Goal: Use online tool/utility: Use online tool/utility

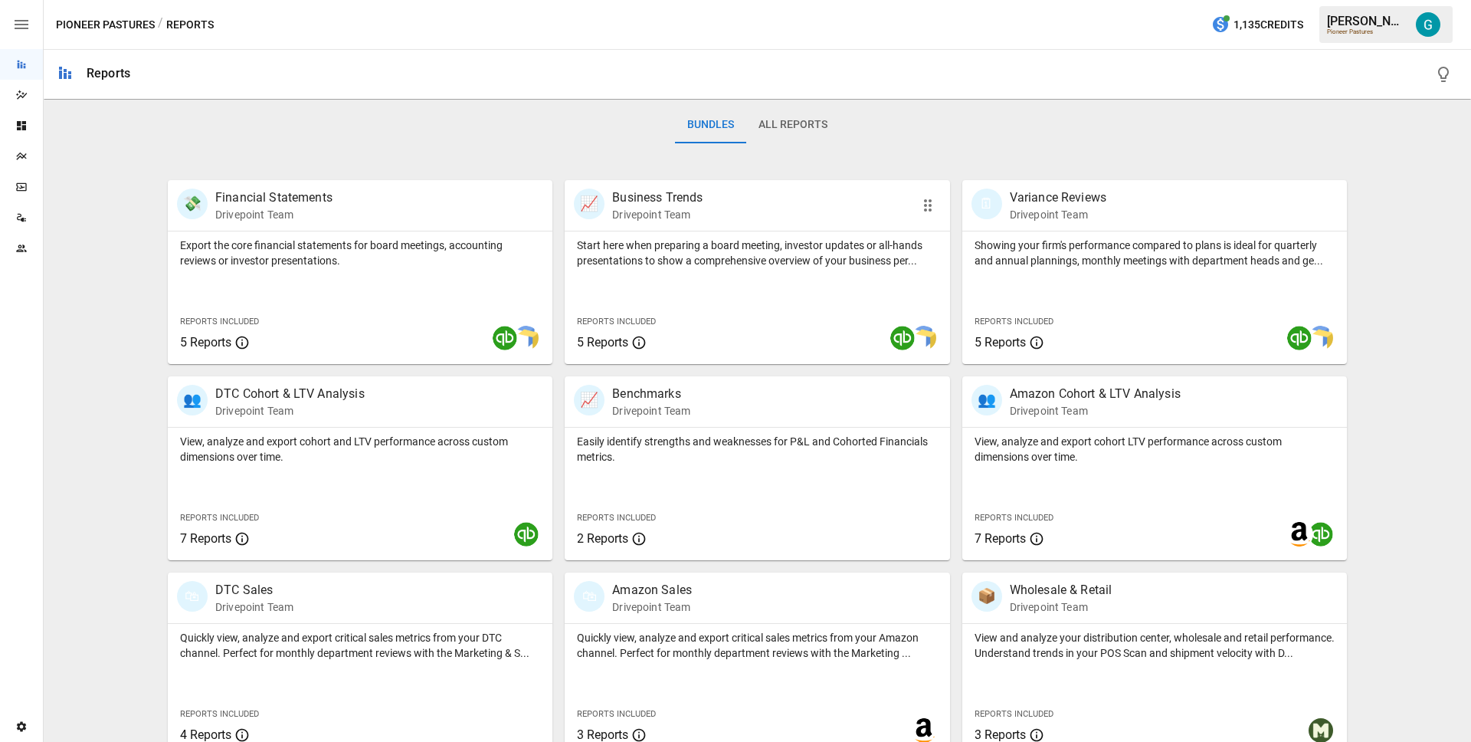
scroll to position [250, 0]
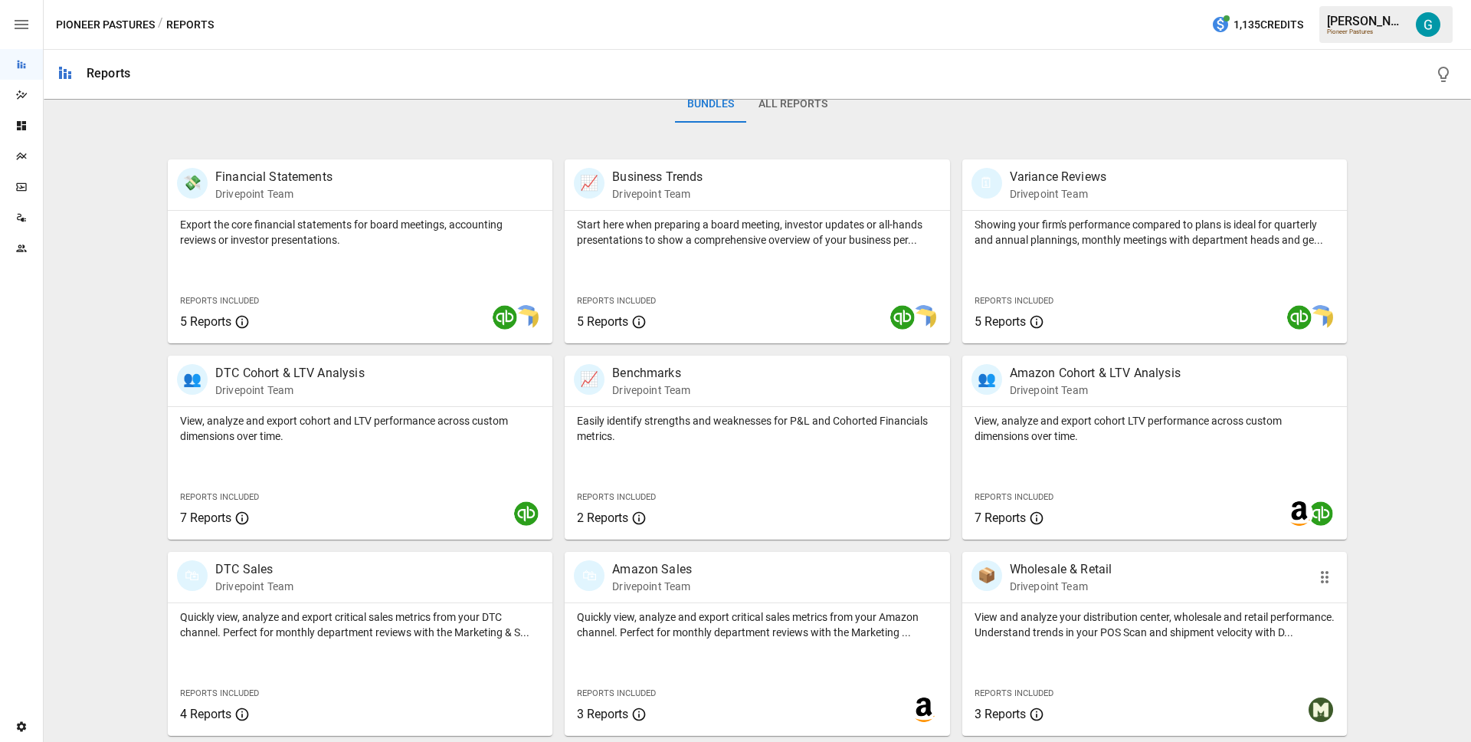
click at [1058, 584] on p "Drivepoint Team" at bounding box center [1061, 585] width 103 height 15
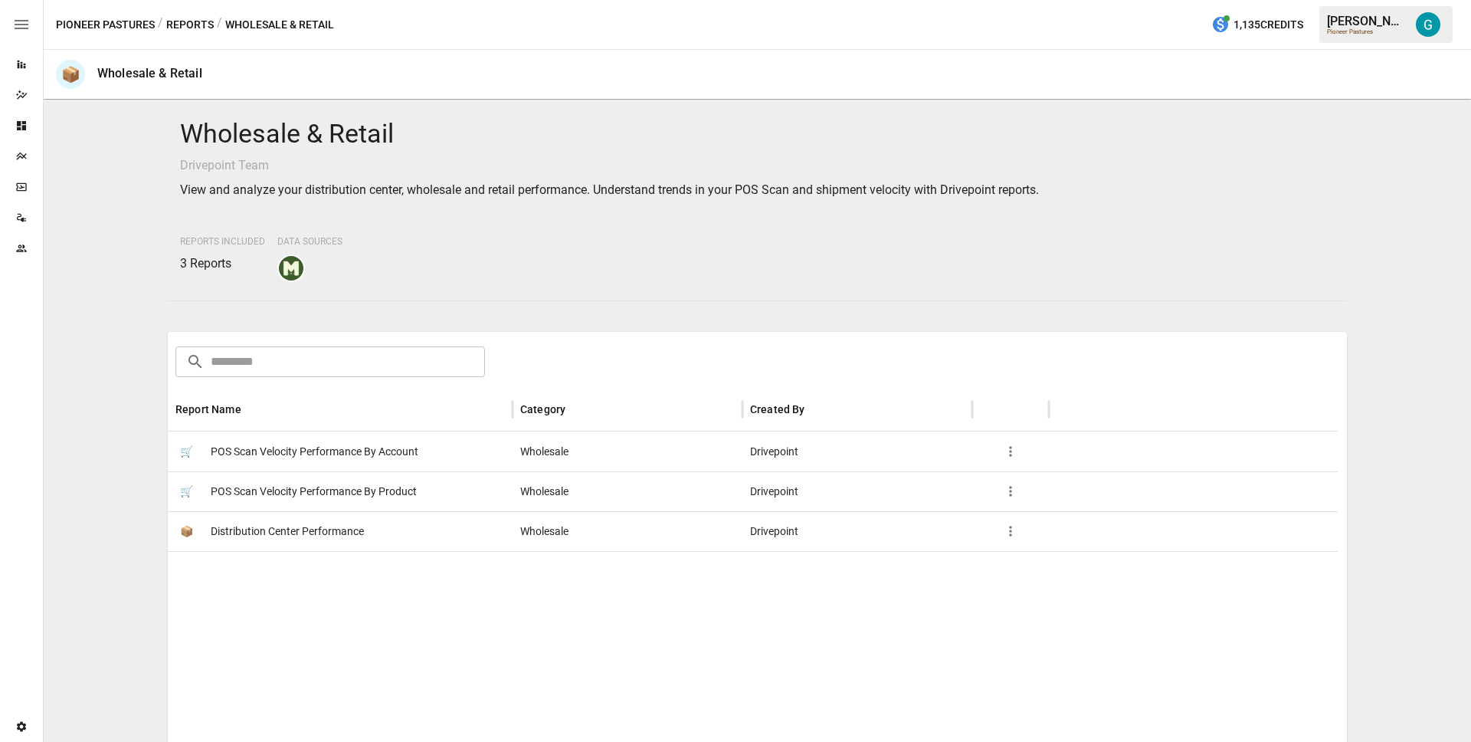
click at [289, 490] on span "POS Scan Velocity Performance By Product" at bounding box center [314, 491] width 206 height 39
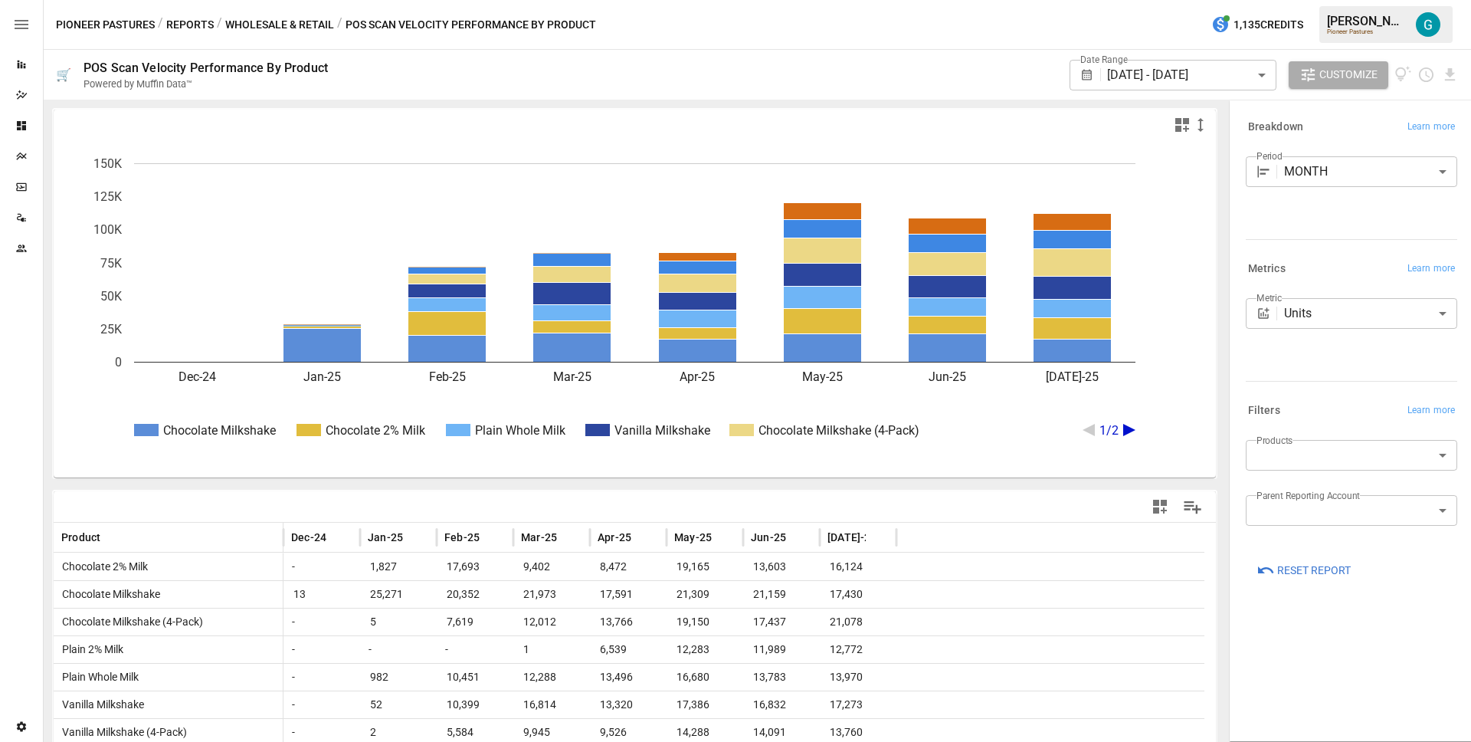
click at [1316, 362] on div "**********" at bounding box center [1351, 336] width 211 height 77
click at [1292, 239] on div at bounding box center [1351, 239] width 211 height 1
click at [292, 25] on button "Wholesale & Retail" at bounding box center [279, 24] width 109 height 19
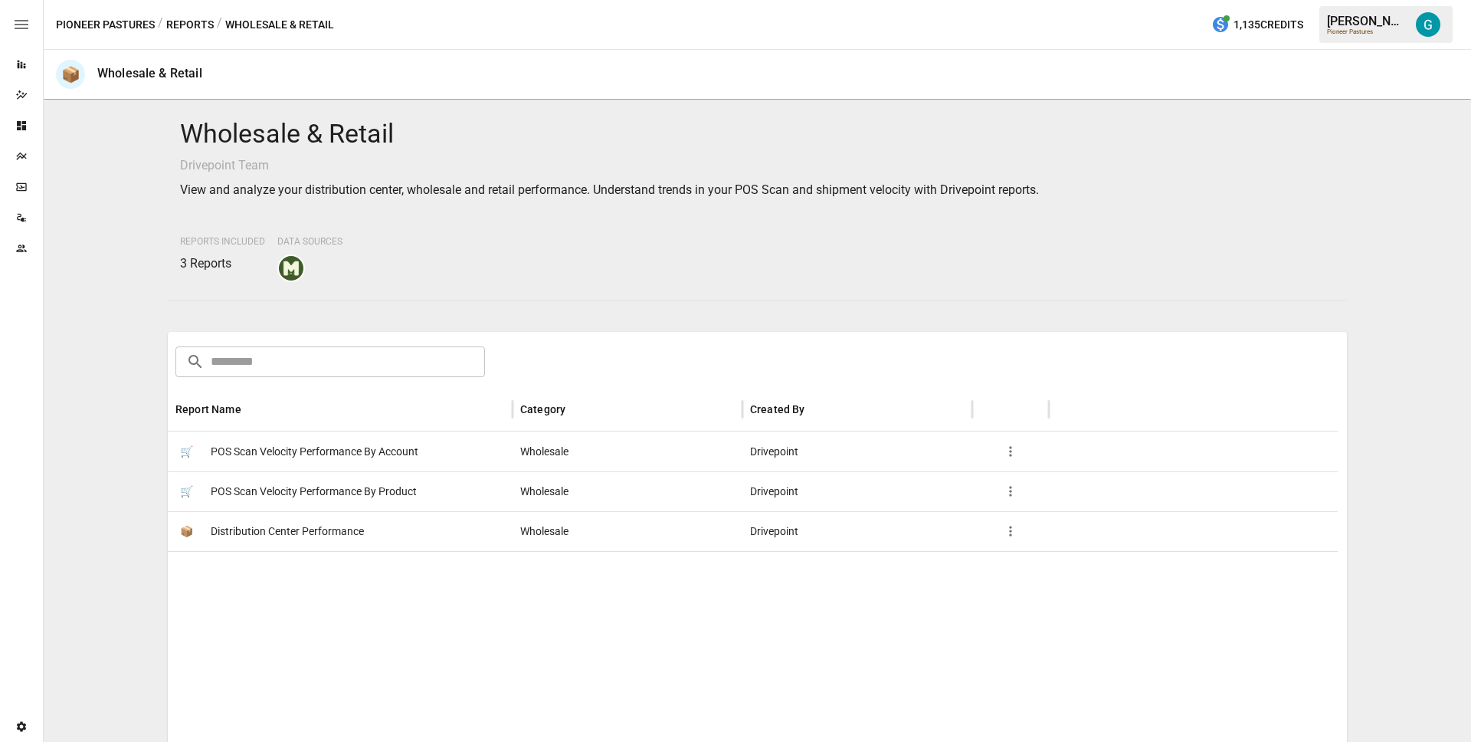
click at [295, 453] on span "POS Scan Velocity Performance By Account" at bounding box center [315, 451] width 208 height 39
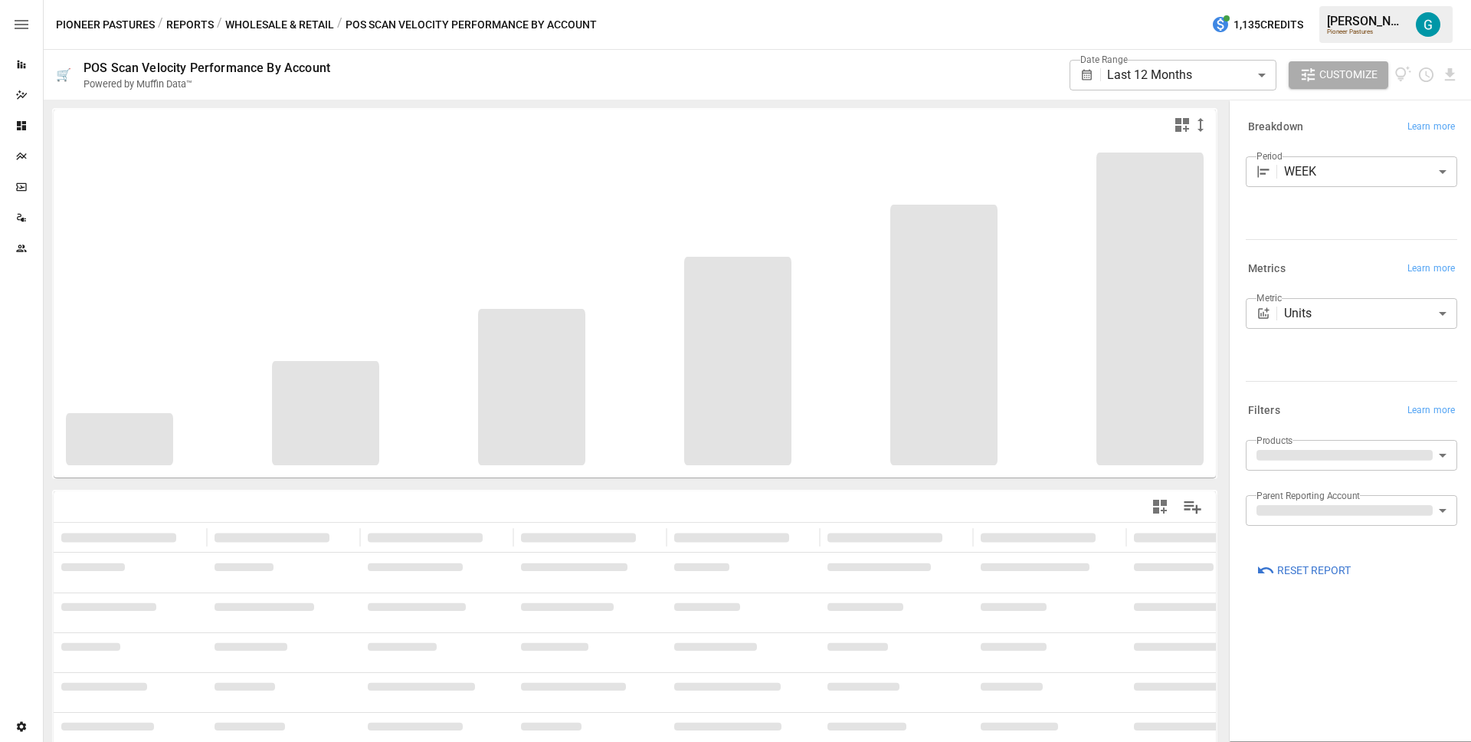
click at [270, 12] on div "Pioneer Pastures / Reports / Wholesale & Retail / POS Scan Velocity Performance…" at bounding box center [757, 24] width 1427 height 49
click at [270, 24] on button "Wholesale & Retail" at bounding box center [279, 24] width 109 height 19
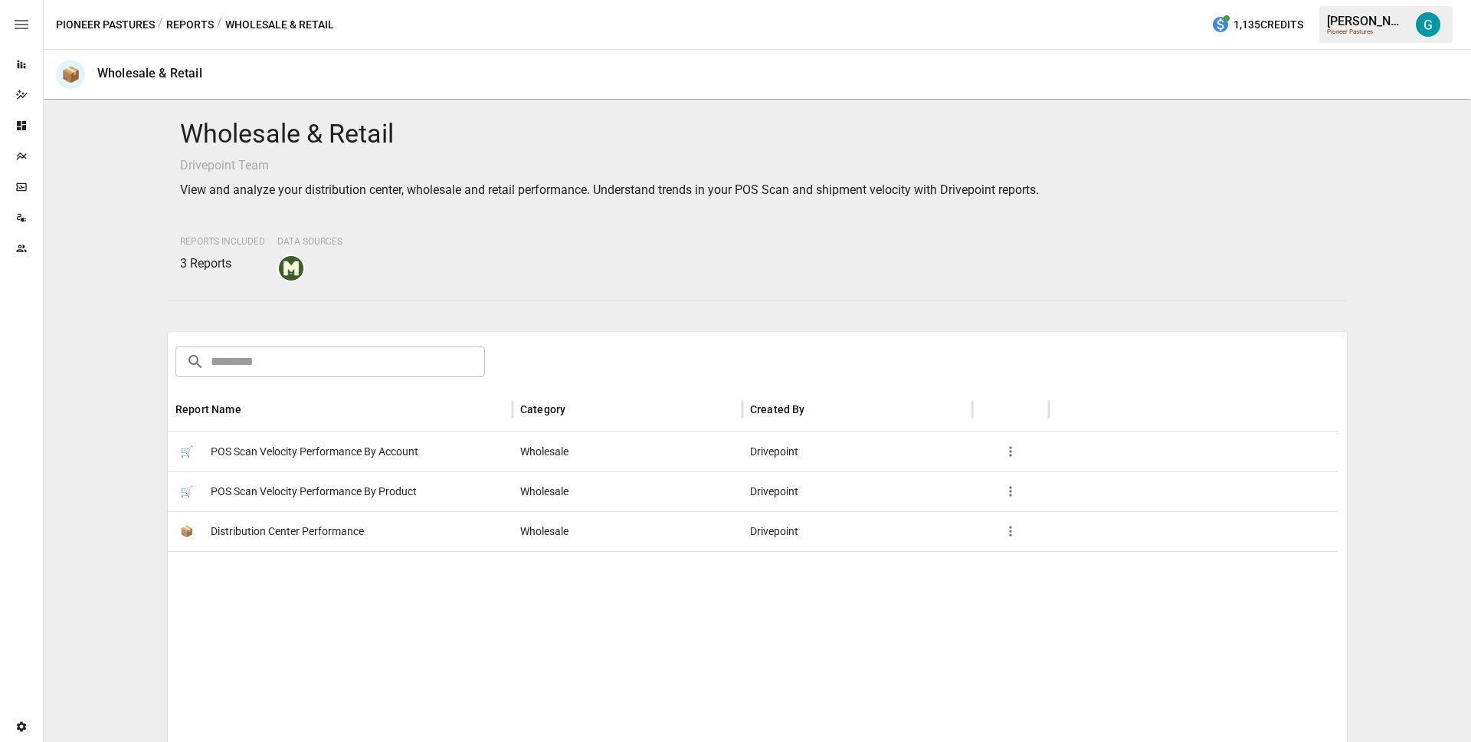
click at [319, 534] on span "Distribution Center Performance" at bounding box center [287, 531] width 153 height 39
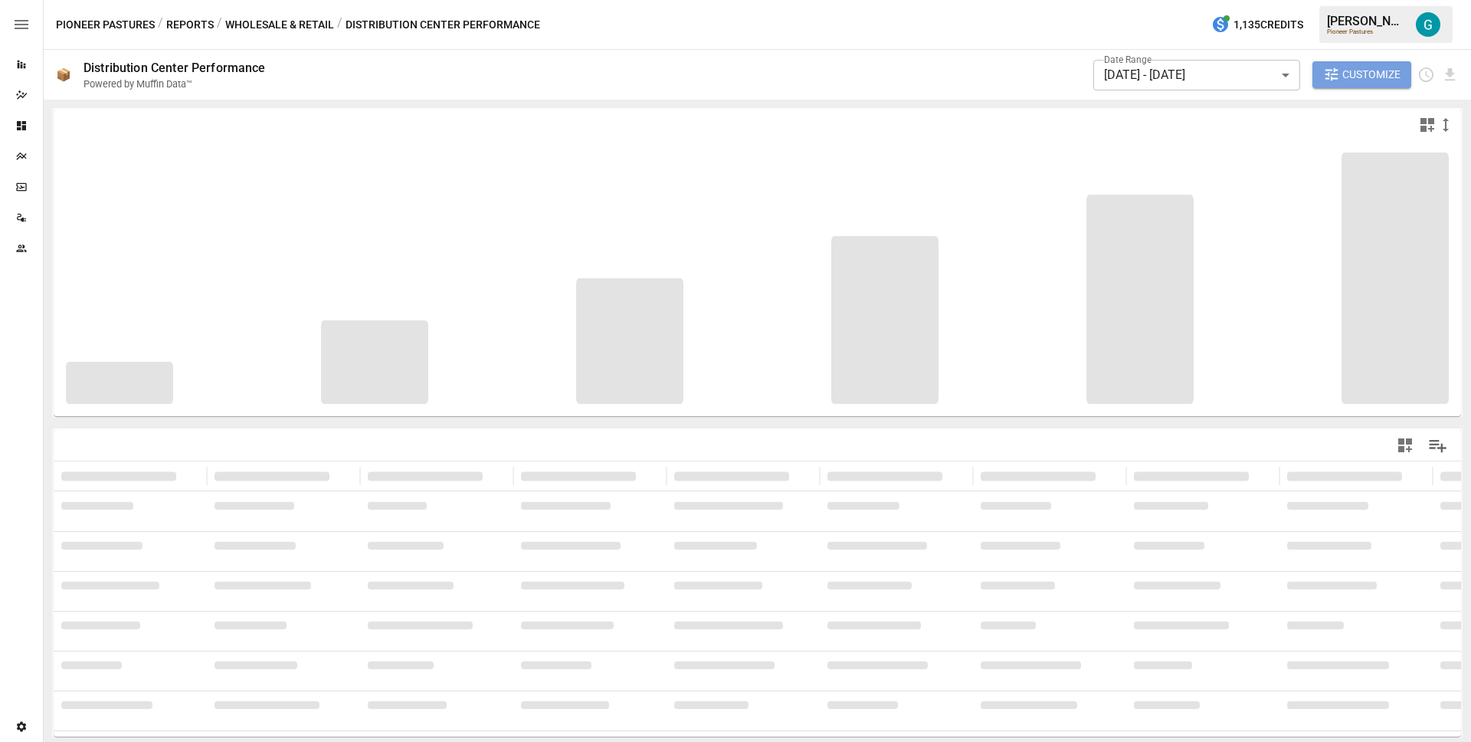
click at [1374, 69] on span "Customize" at bounding box center [1371, 74] width 58 height 19
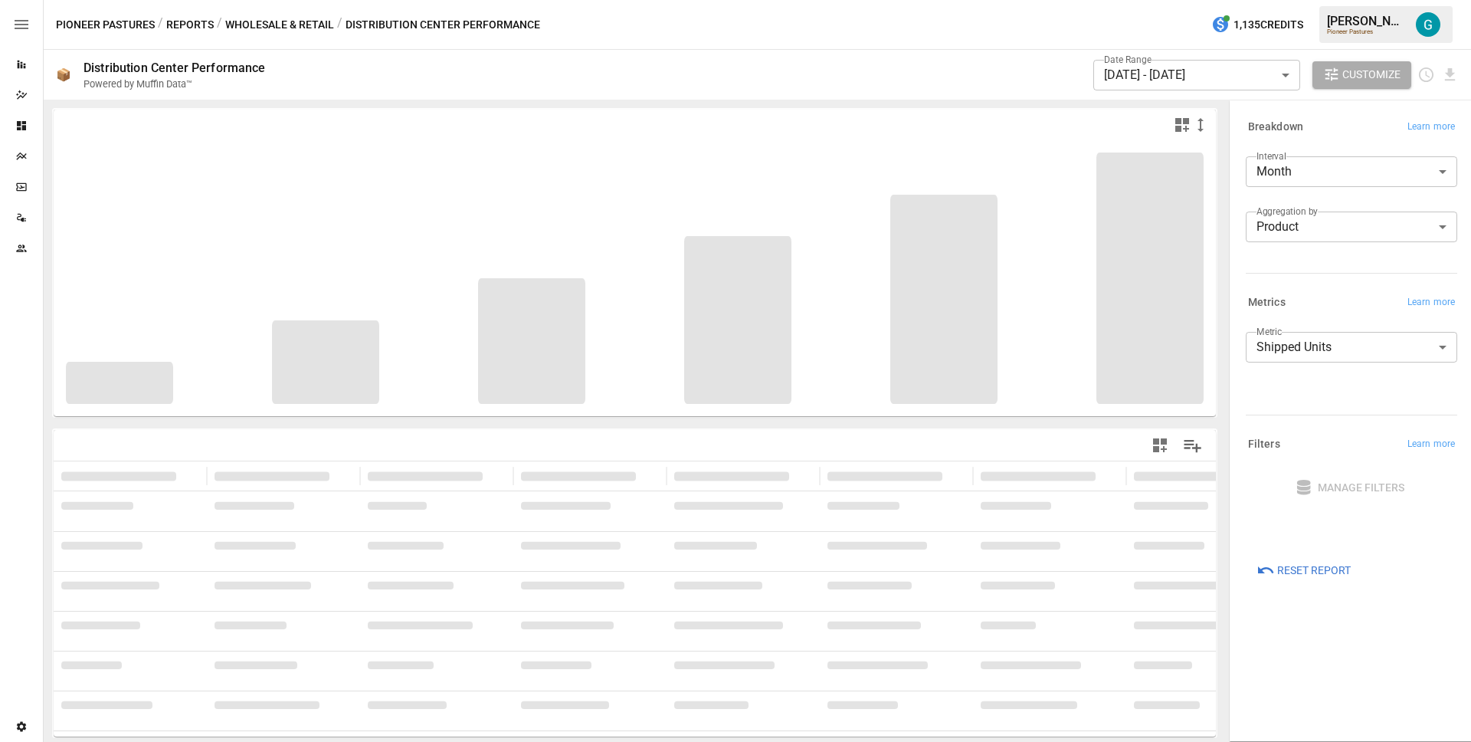
click at [1320, 0] on body "**********" at bounding box center [735, 0] width 1471 height 0
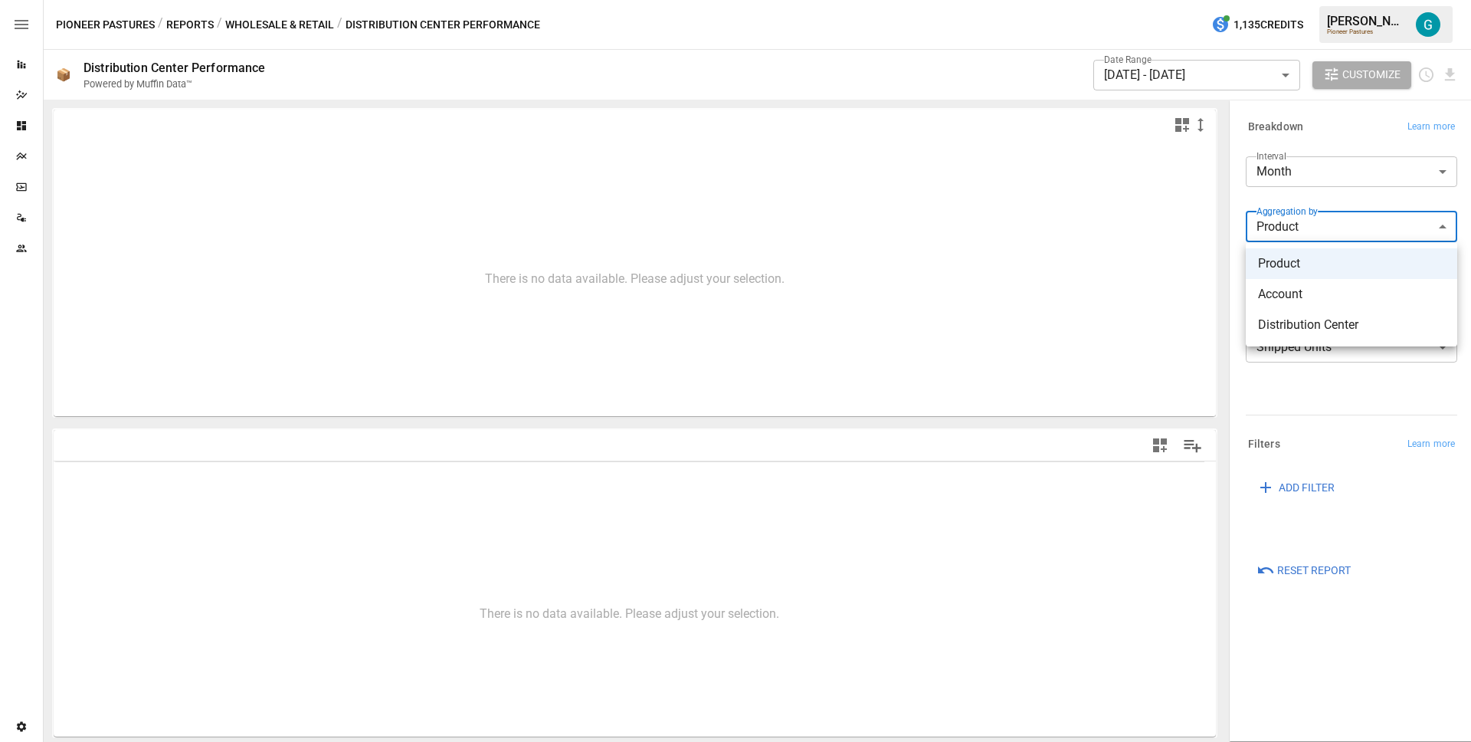
click at [1315, 198] on div at bounding box center [735, 371] width 1471 height 742
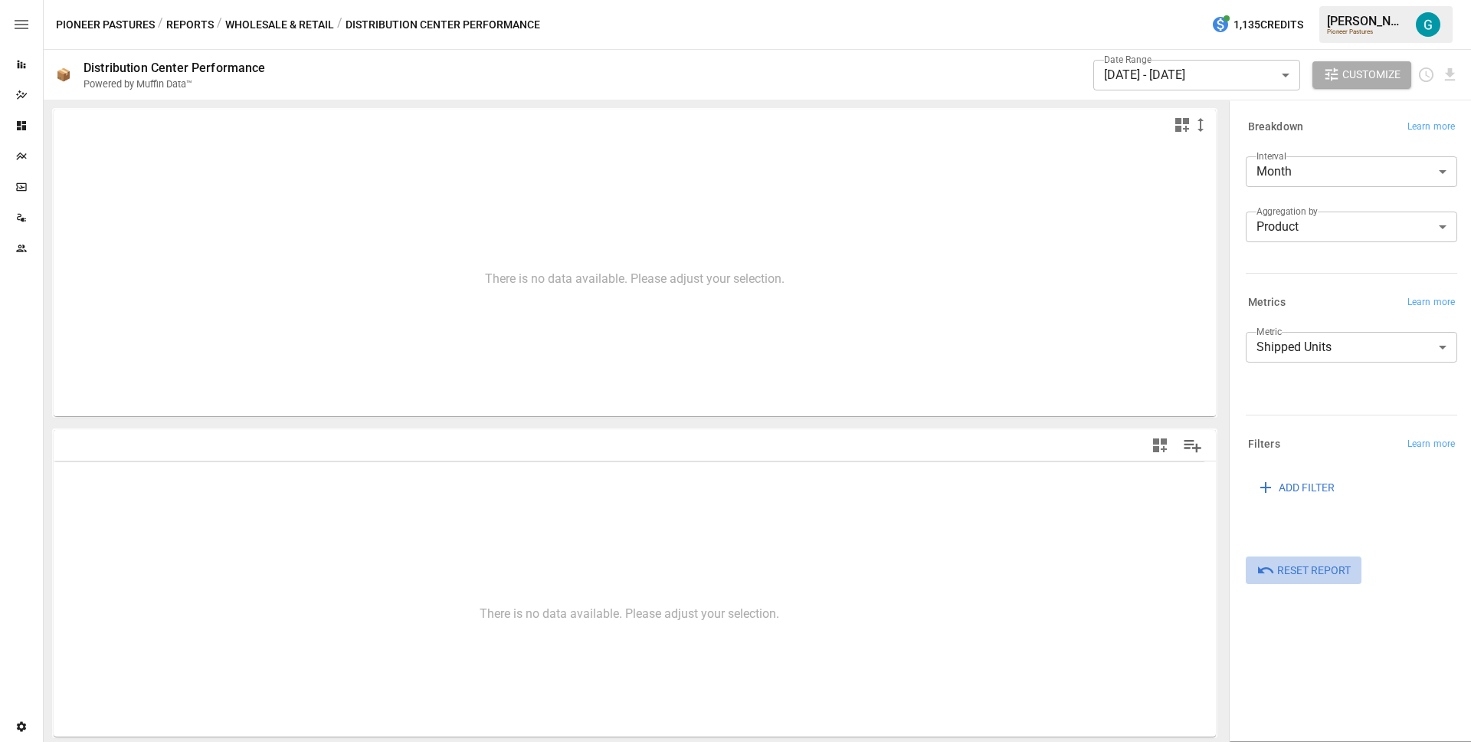
click at [1310, 567] on span "Reset Report" at bounding box center [1314, 570] width 74 height 19
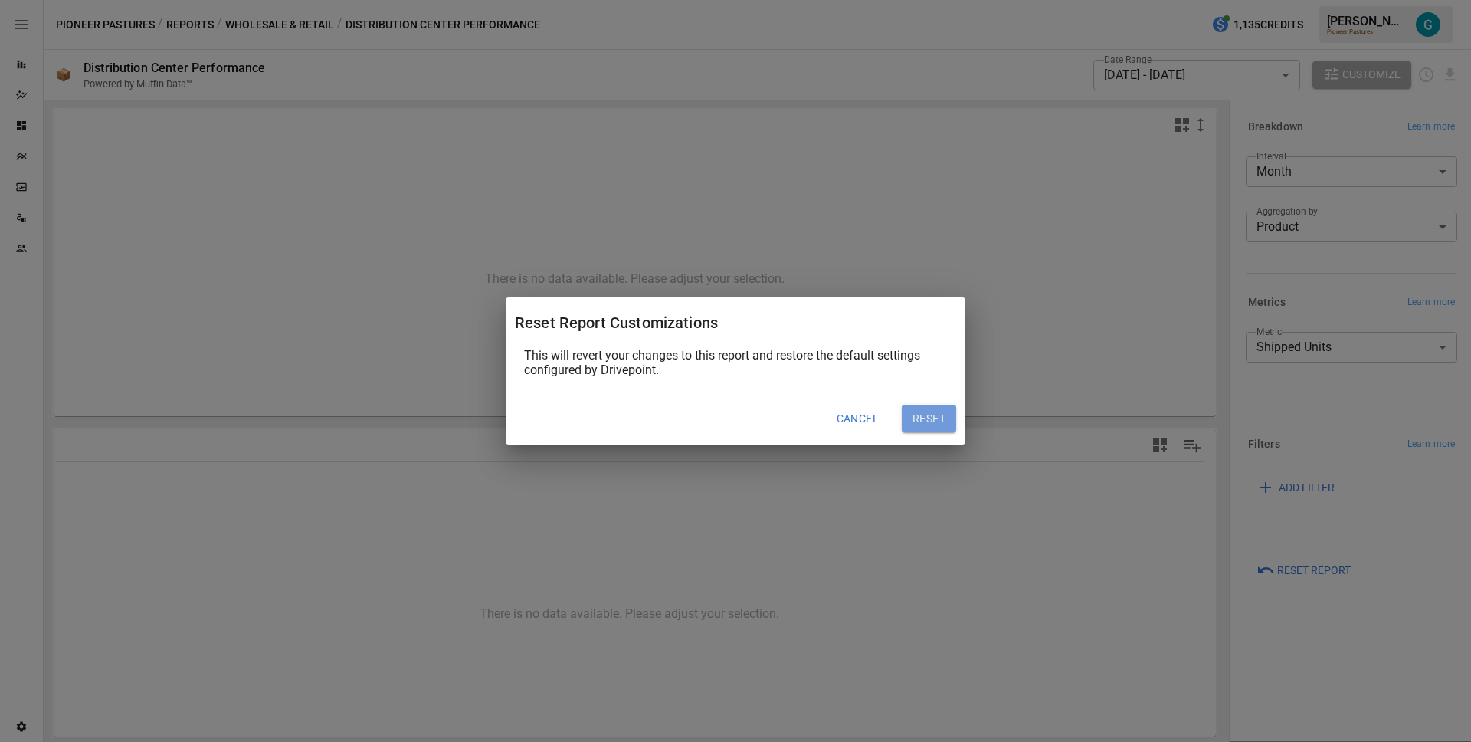
click at [939, 425] on button "Reset" at bounding box center [929, 419] width 54 height 28
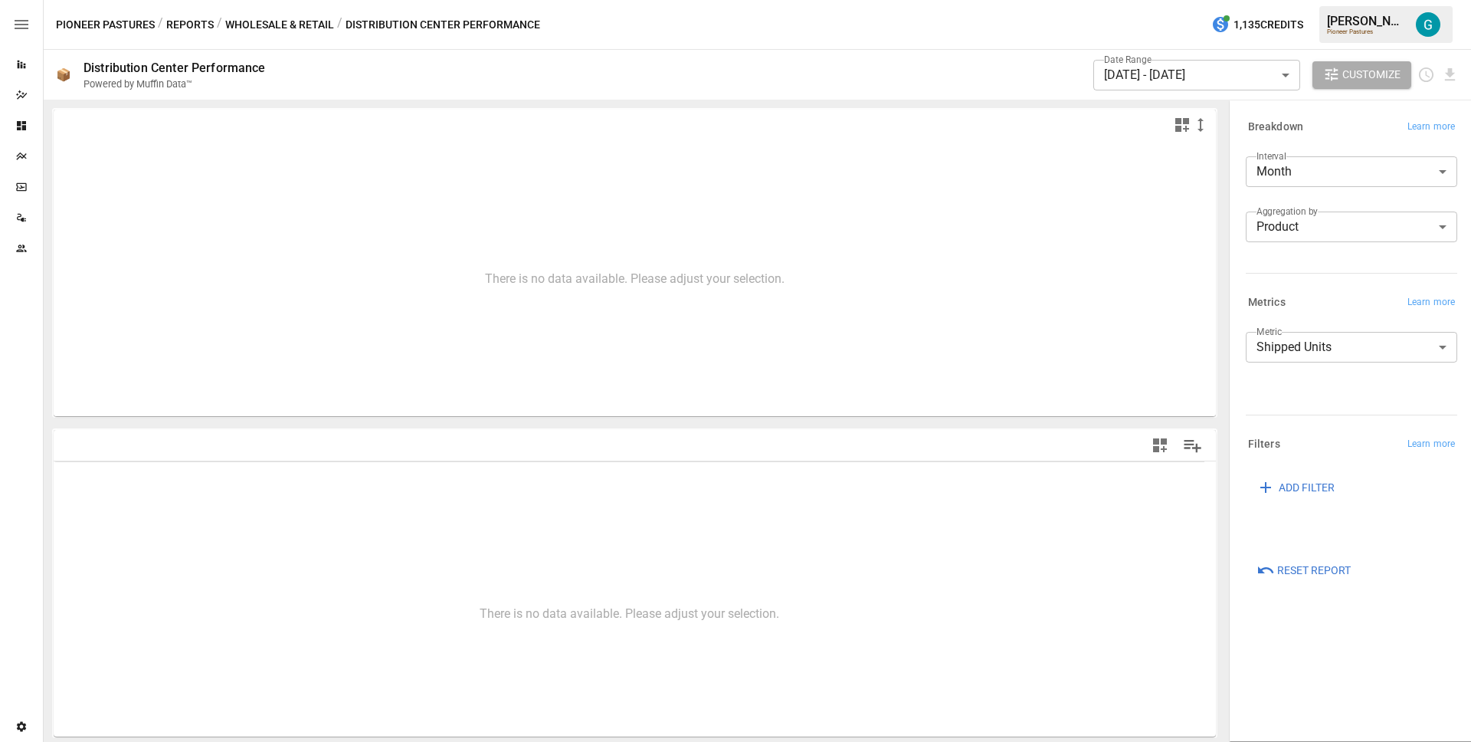
click at [1354, 0] on body "**********" at bounding box center [735, 0] width 1471 height 0
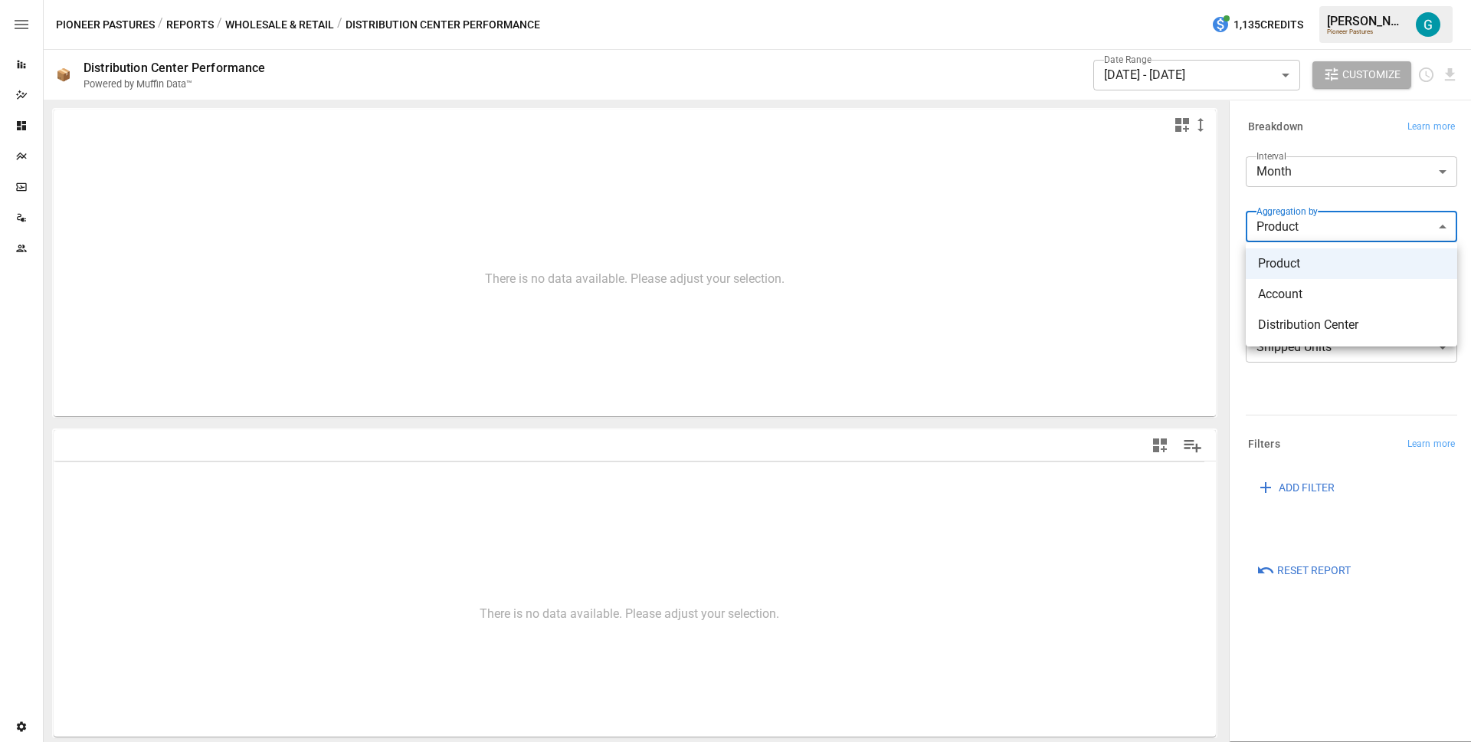
click at [1318, 388] on div at bounding box center [735, 371] width 1471 height 742
click at [1293, 263] on div "Interval Month ***** ​ Aggregation by Product ******* ​" at bounding box center [1349, 208] width 218 height 116
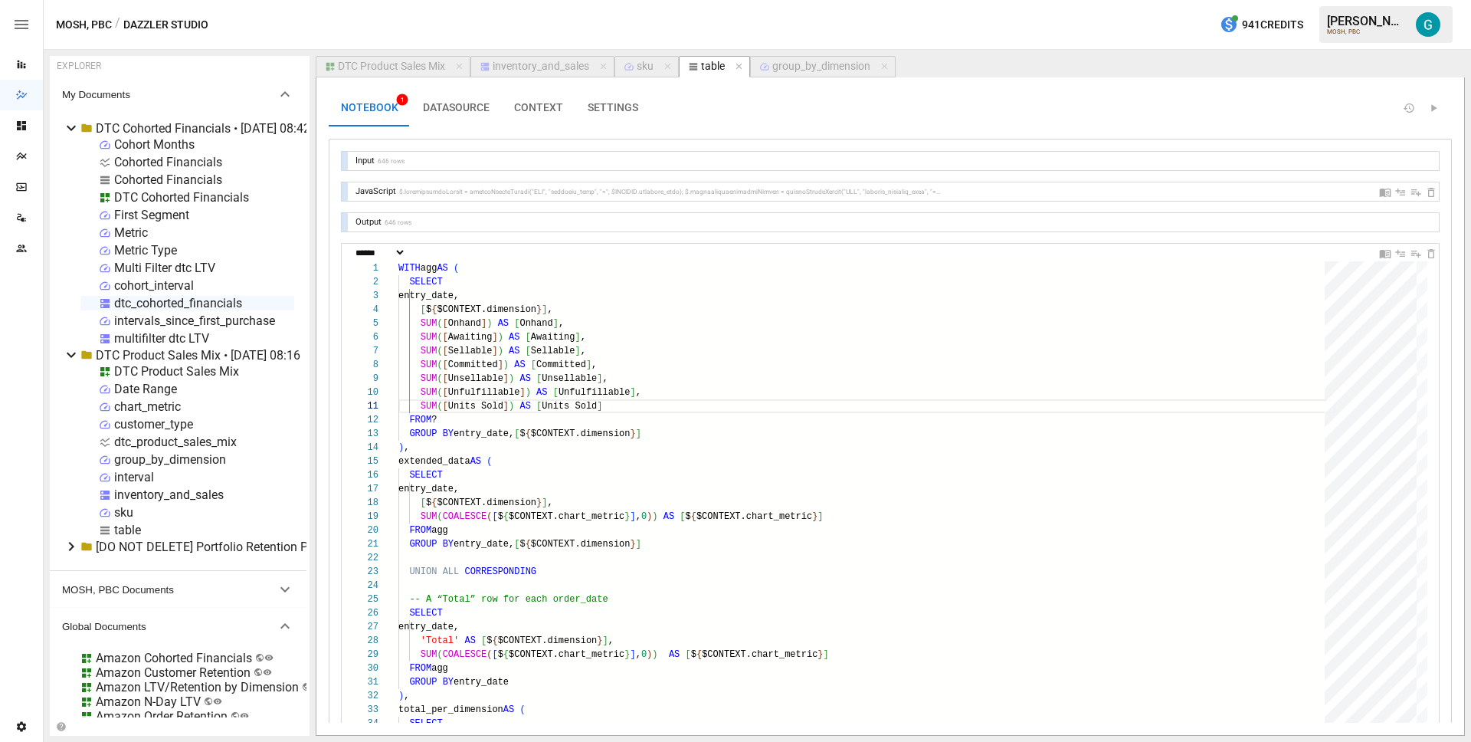
select select "**********"
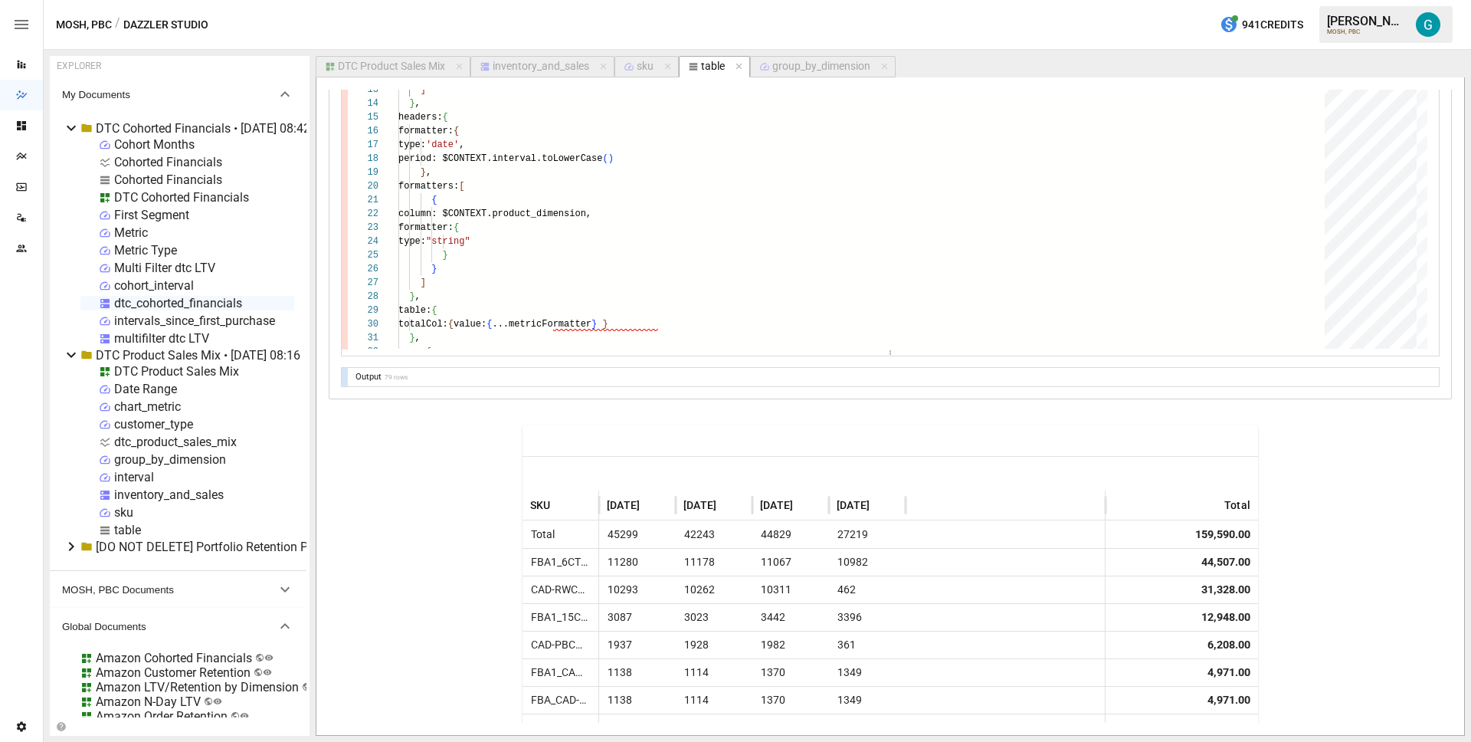
scroll to position [1096, 0]
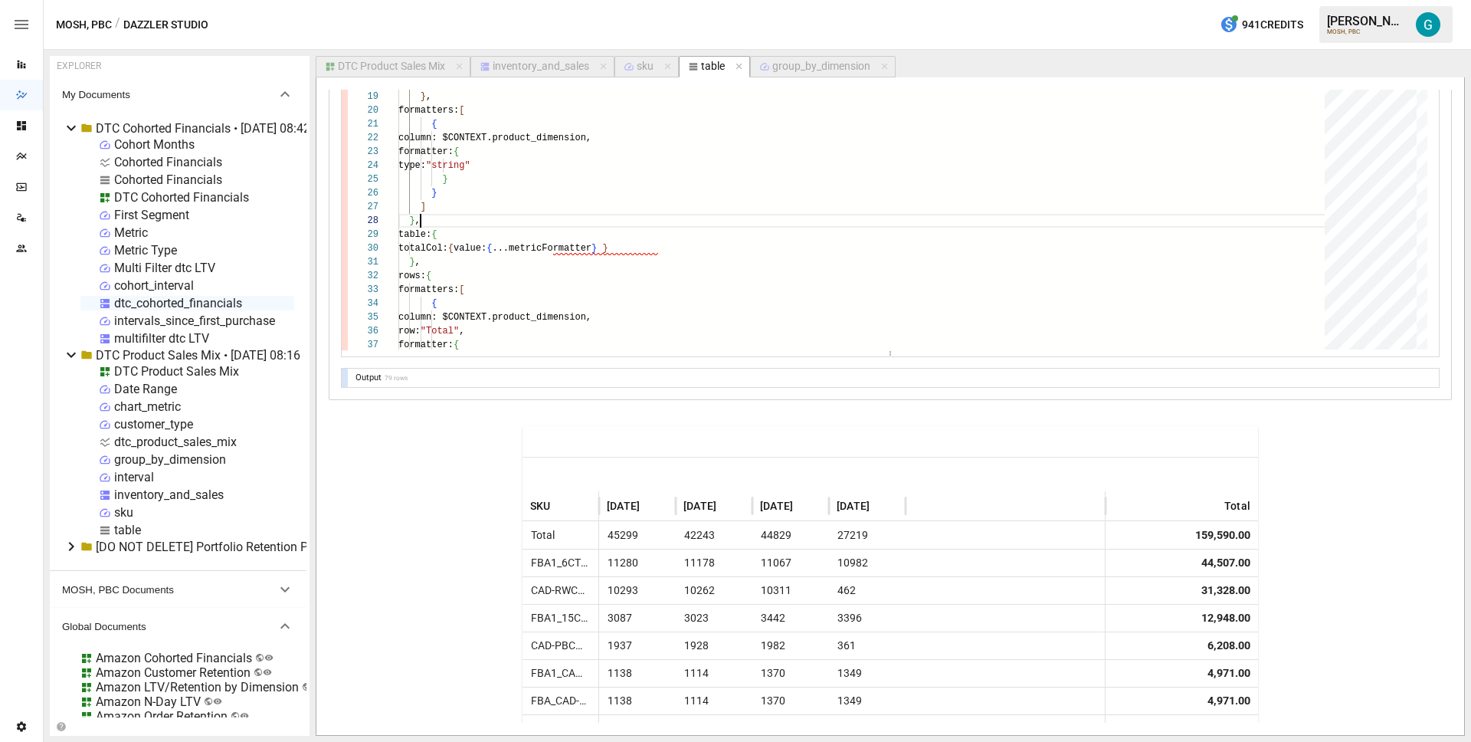
drag, startPoint x: 634, startPoint y: 228, endPoint x: 637, endPoint y: 236, distance: 9.3
click at [634, 228] on div "align: "left" , width: 300 } } ] } , headers: { formatter: { type: 'date' , per…" at bounding box center [866, 505] width 937 height 1328
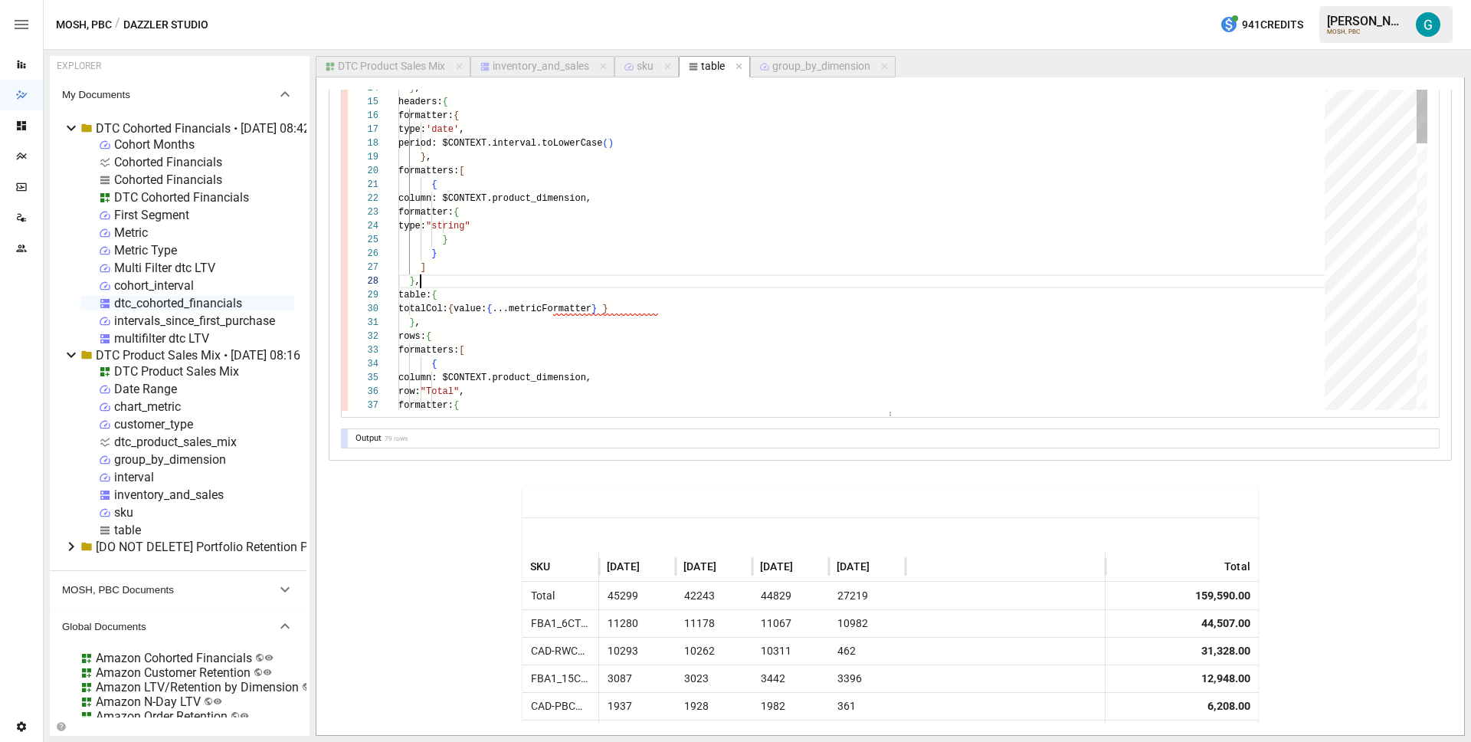
scroll to position [901, 0]
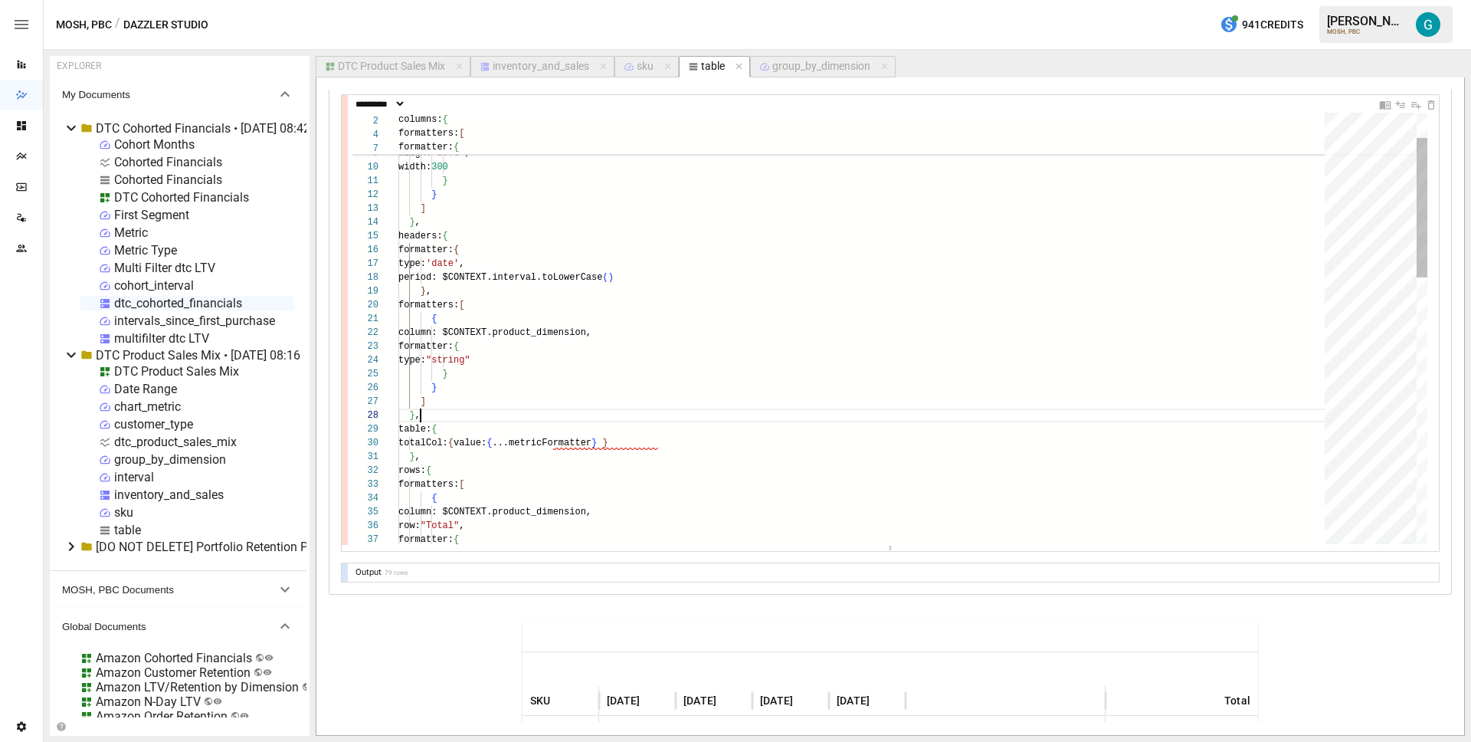
click at [655, 355] on div "align: "left" , width: 300 } } ] } , headers: { formatter: { type: 'date' , per…" at bounding box center [866, 700] width 937 height 1328
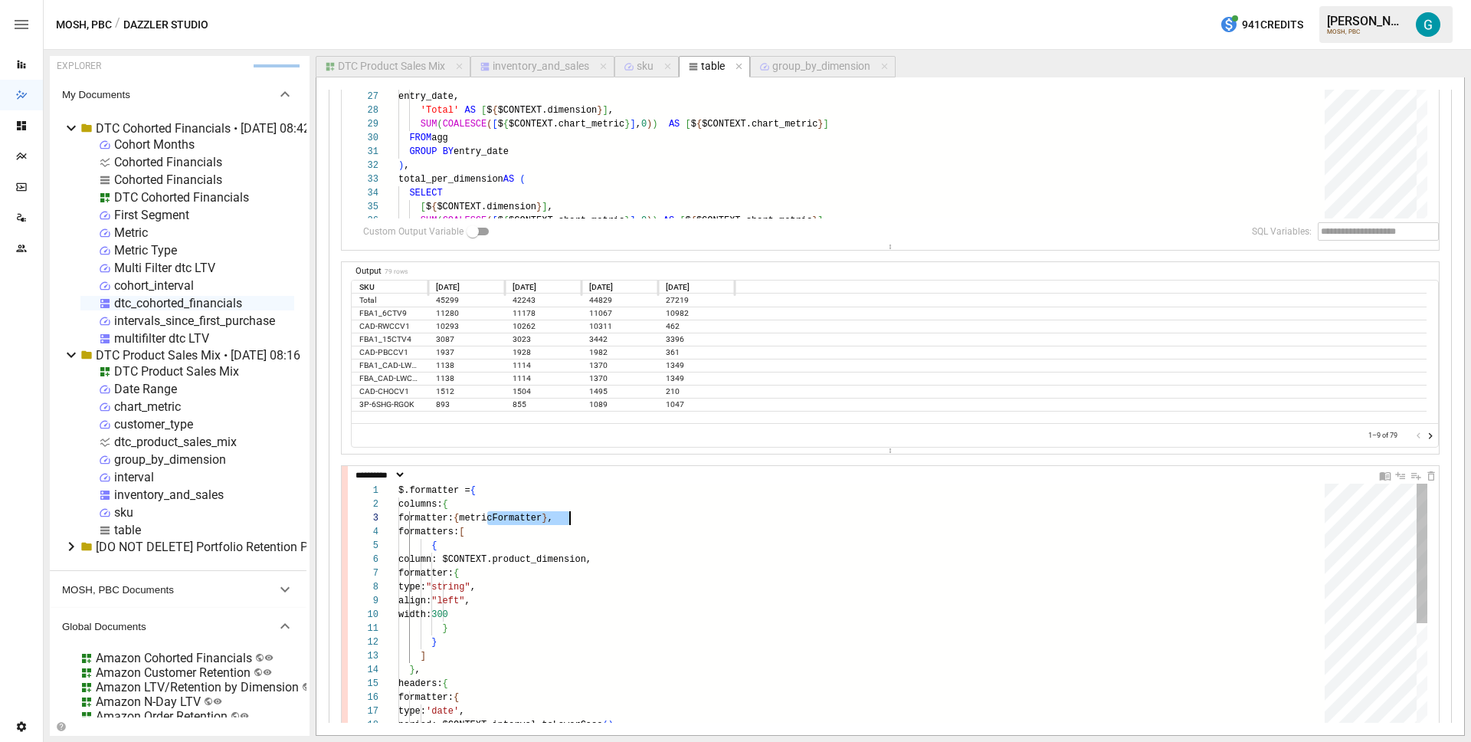
scroll to position [490, 0]
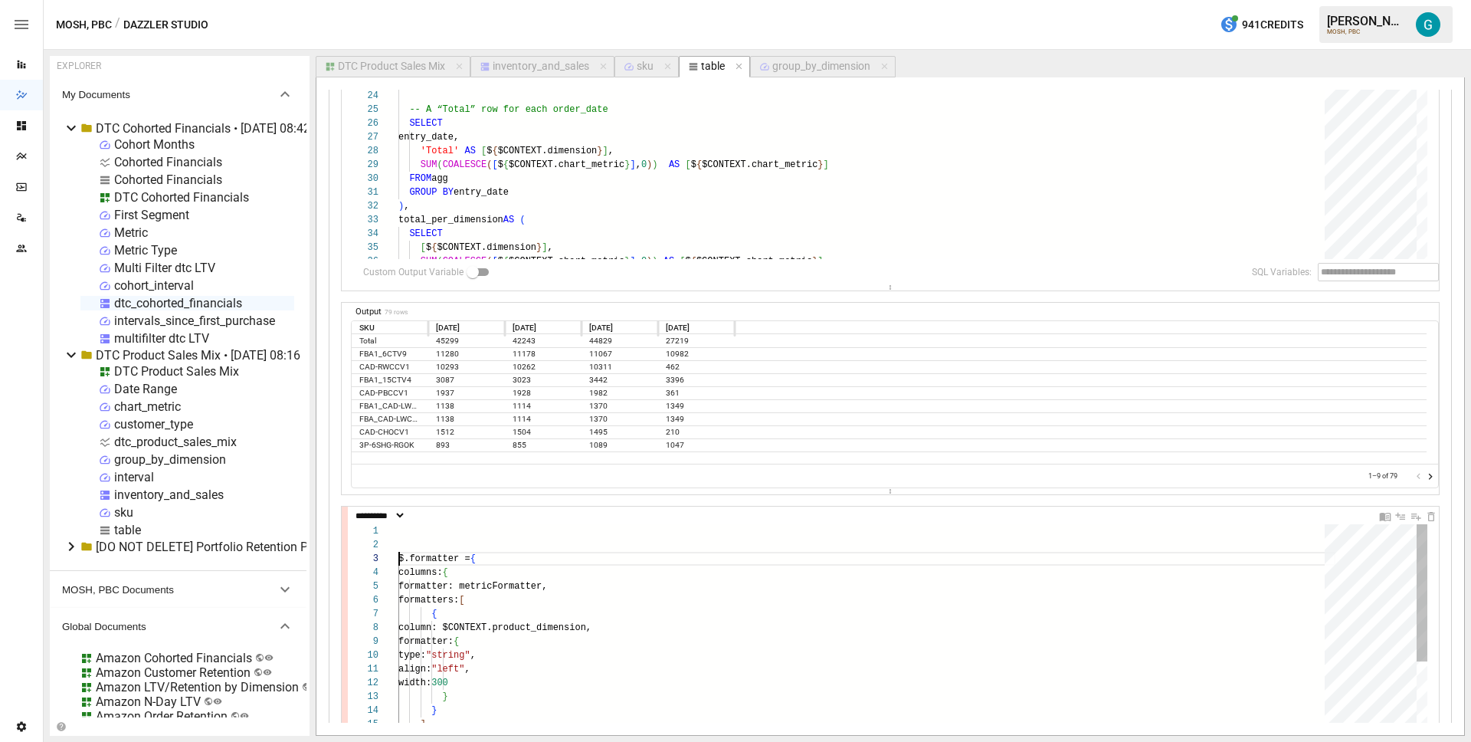
scroll to position [28, 0]
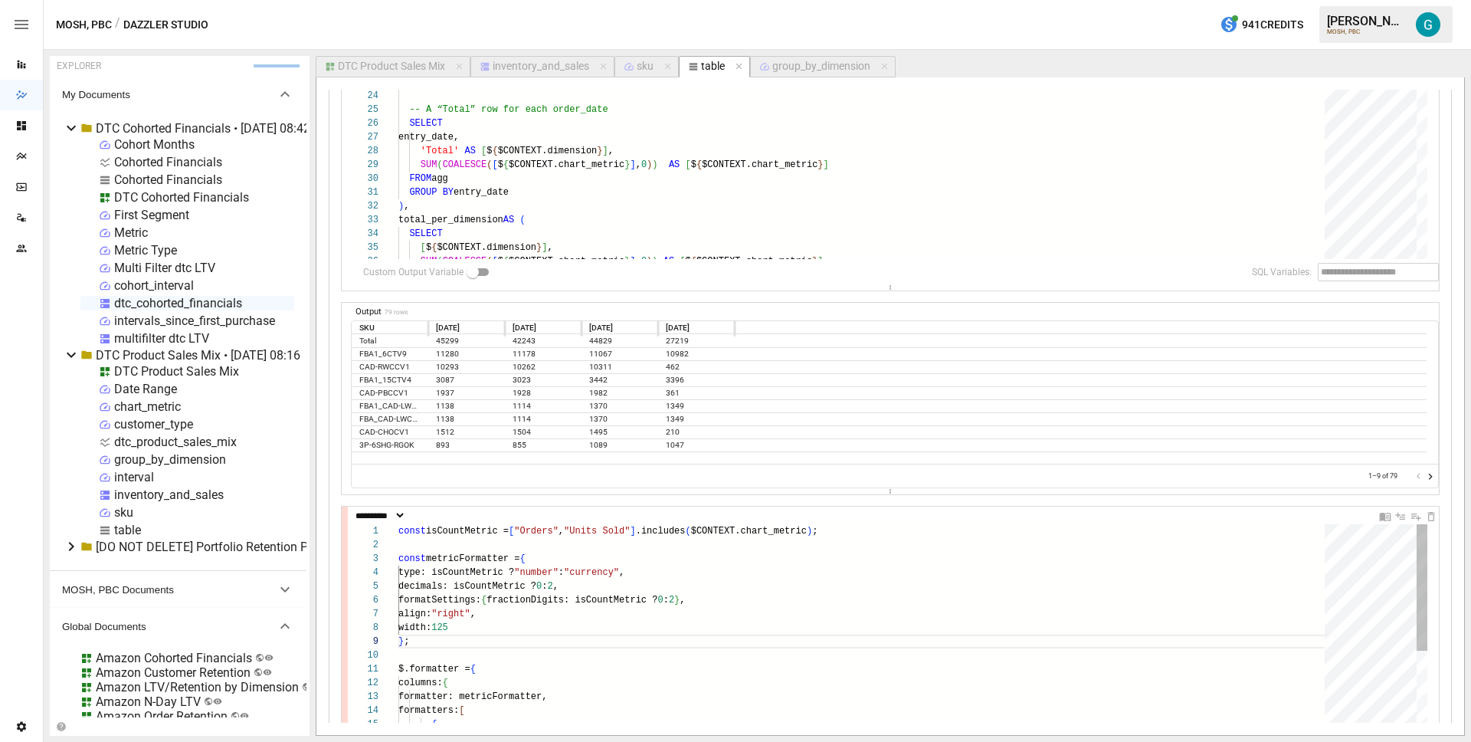
drag, startPoint x: 865, startPoint y: 546, endPoint x: 857, endPoint y: 546, distance: 8.5
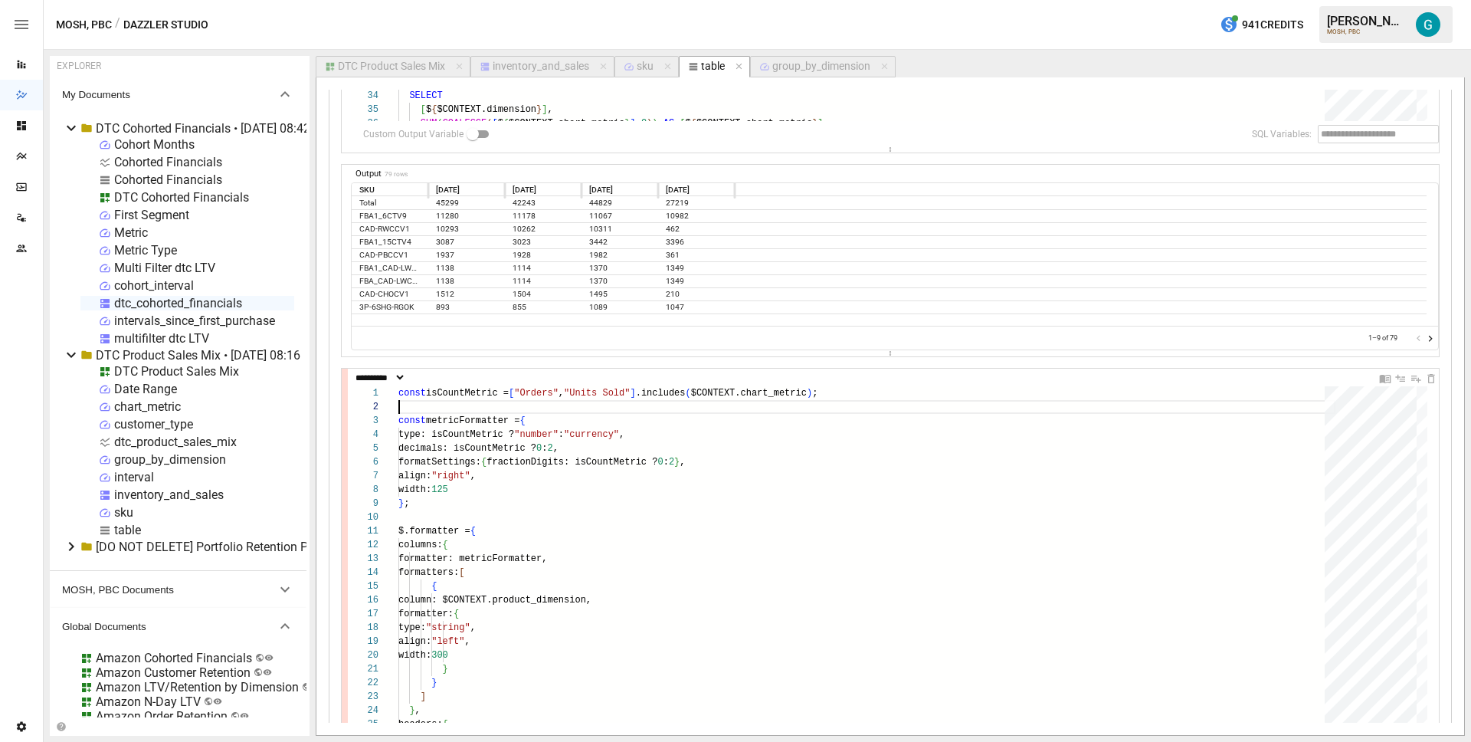
scroll to position [628, 0]
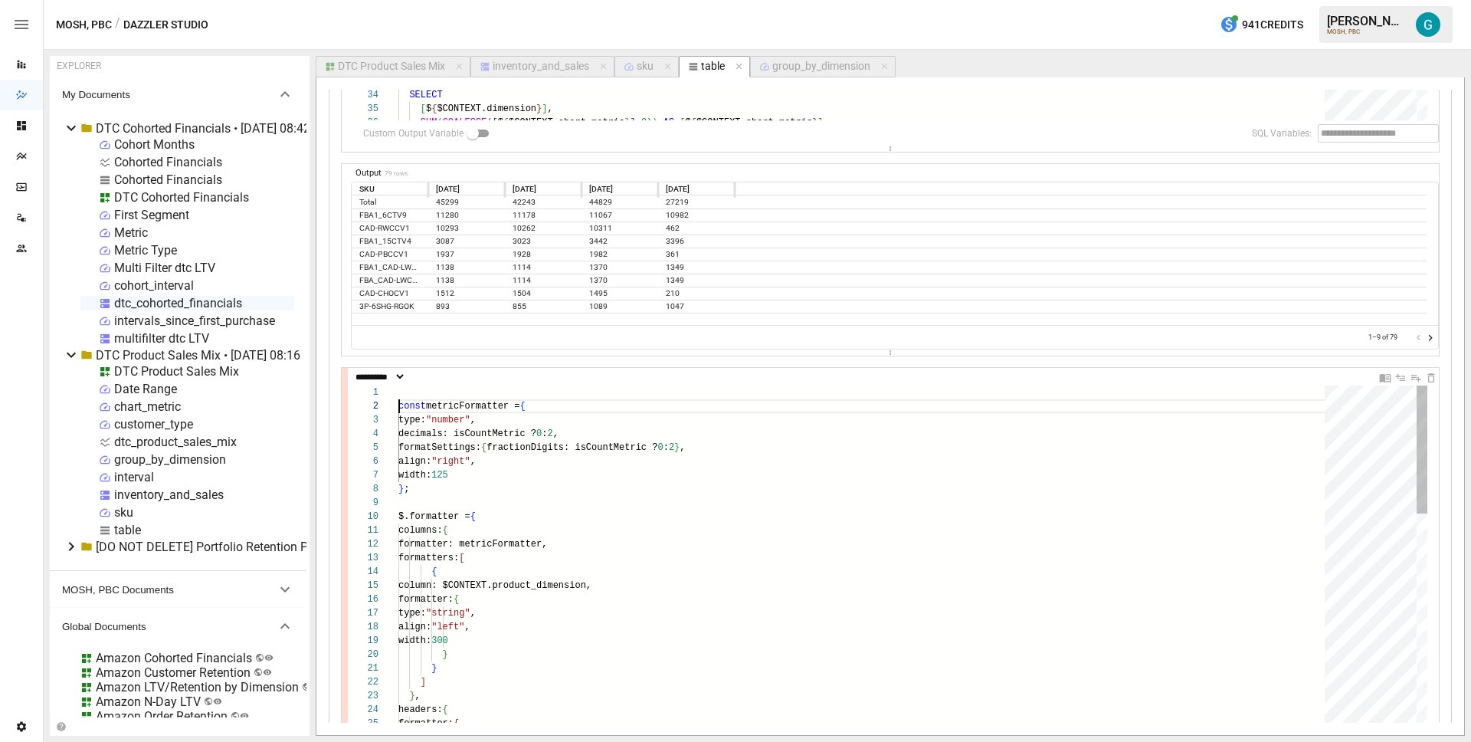
scroll to position [0, 0]
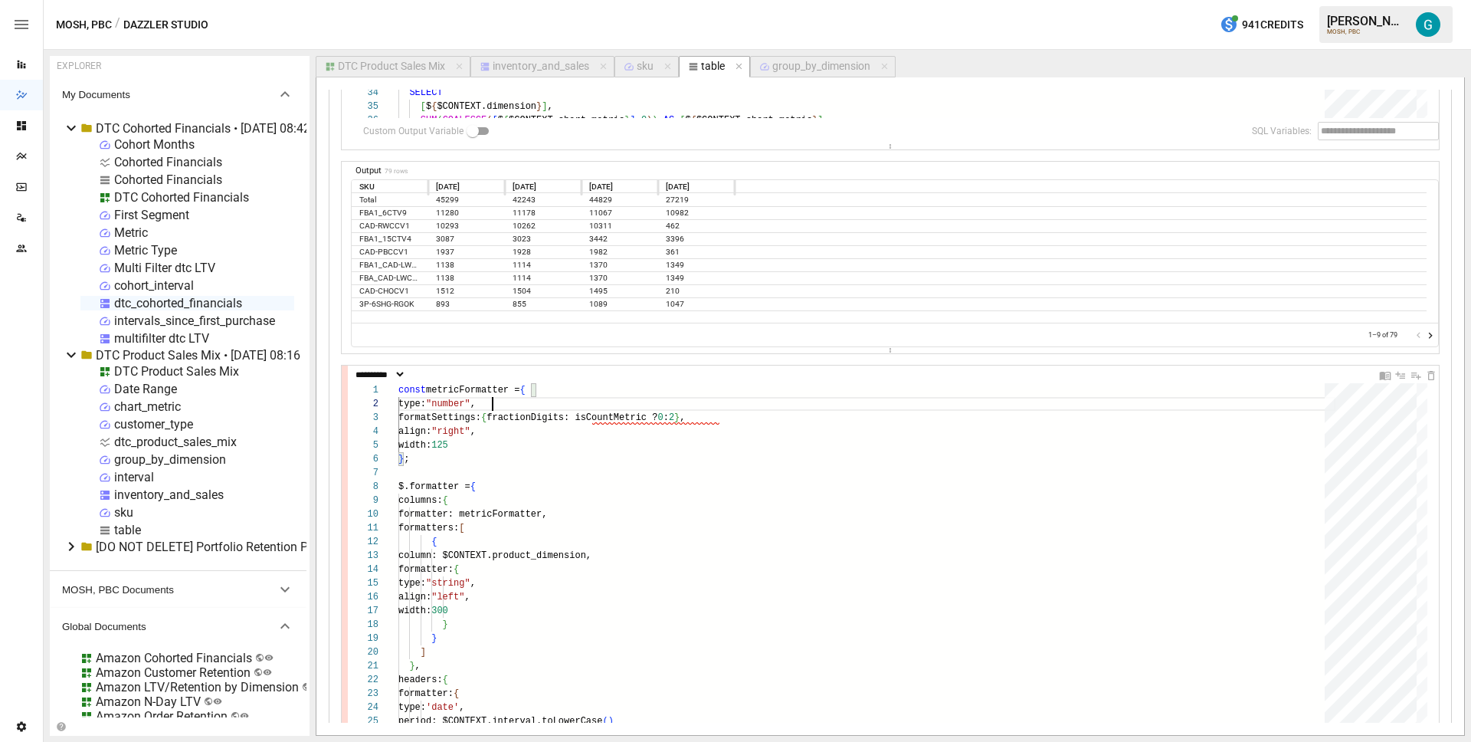
scroll to position [631, 0]
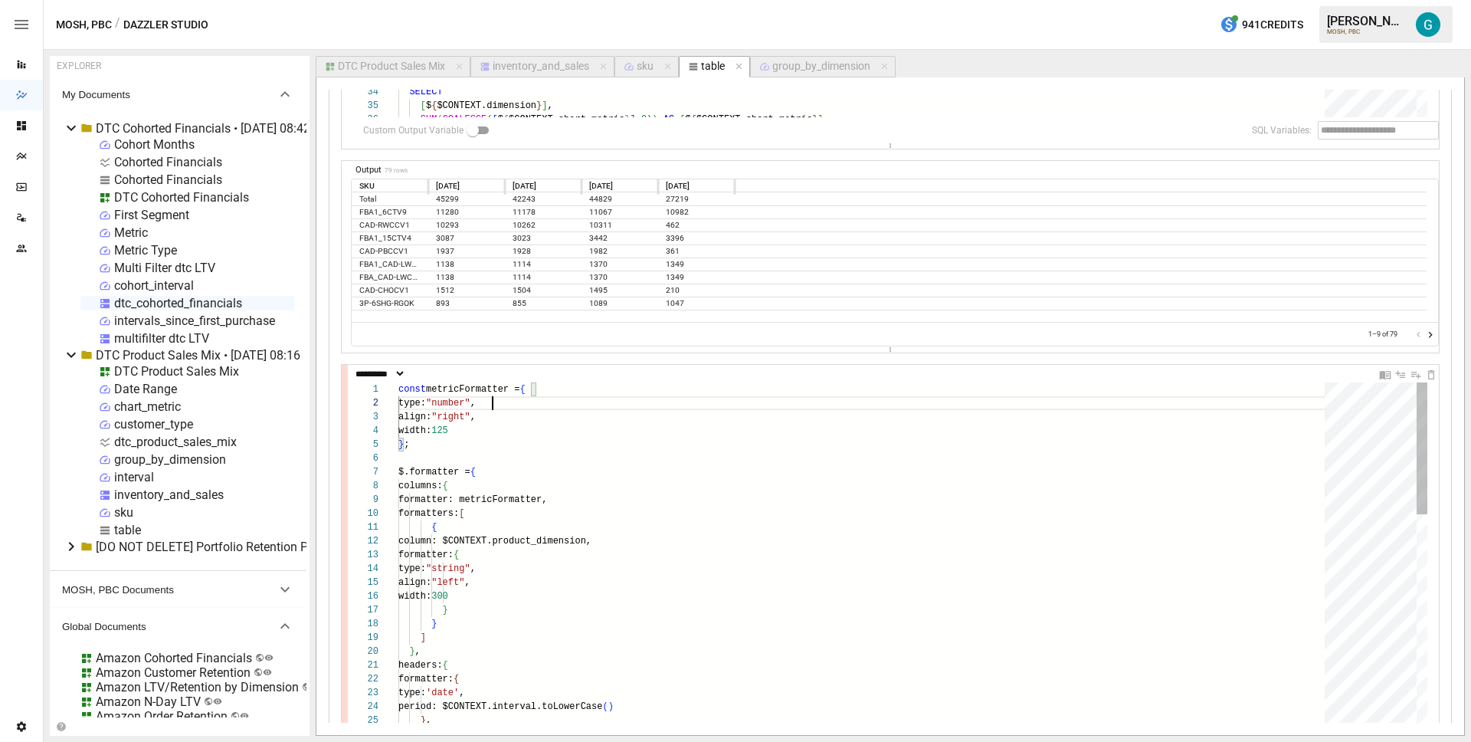
scroll to position [0, 0]
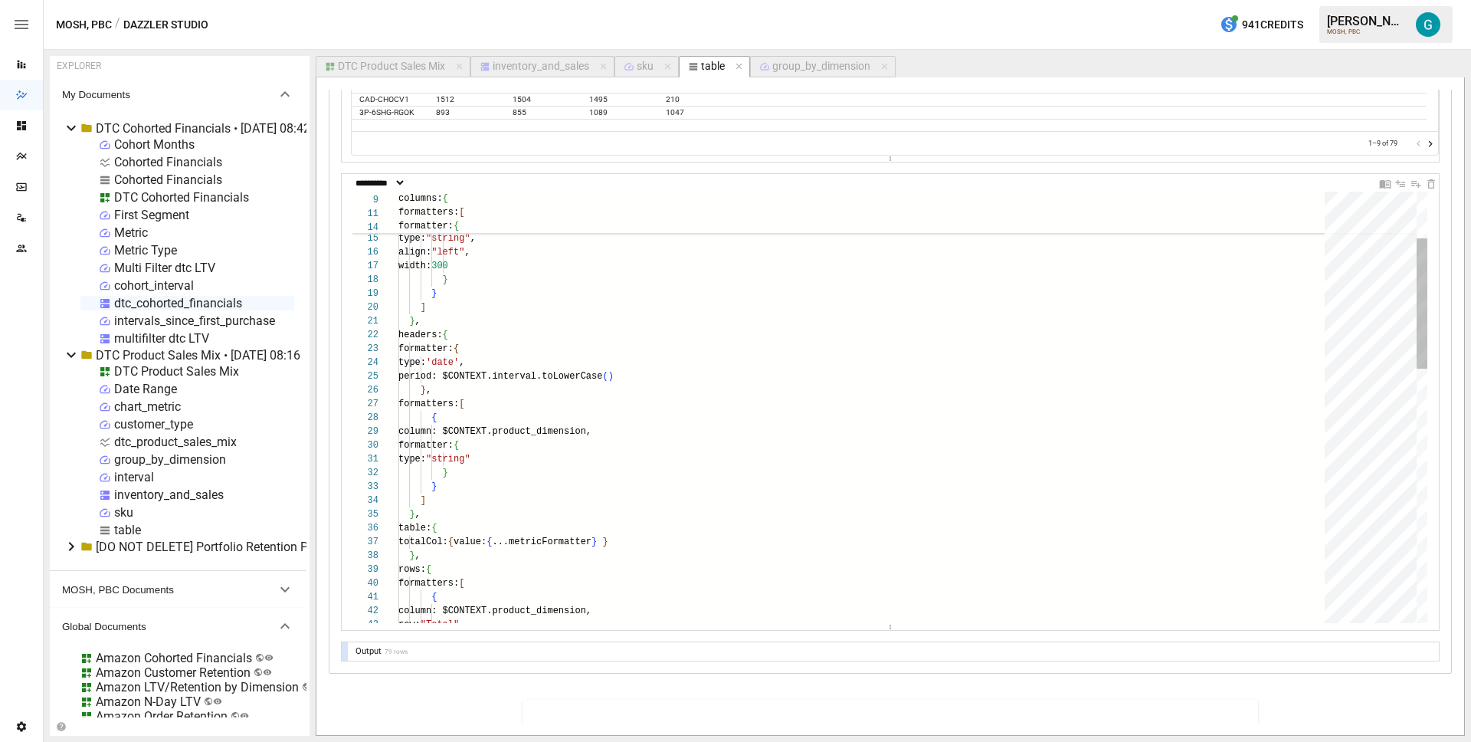
click at [575, 431] on div "align: "left" , width: 300 } } ] } , headers: { formatter: { type: 'date' , per…" at bounding box center [866, 750] width 937 height 1424
click at [555, 359] on div "align: "left" , width: 300 } } ] } , headers: { formatter: { type: 'date' , per…" at bounding box center [866, 749] width 937 height 1424
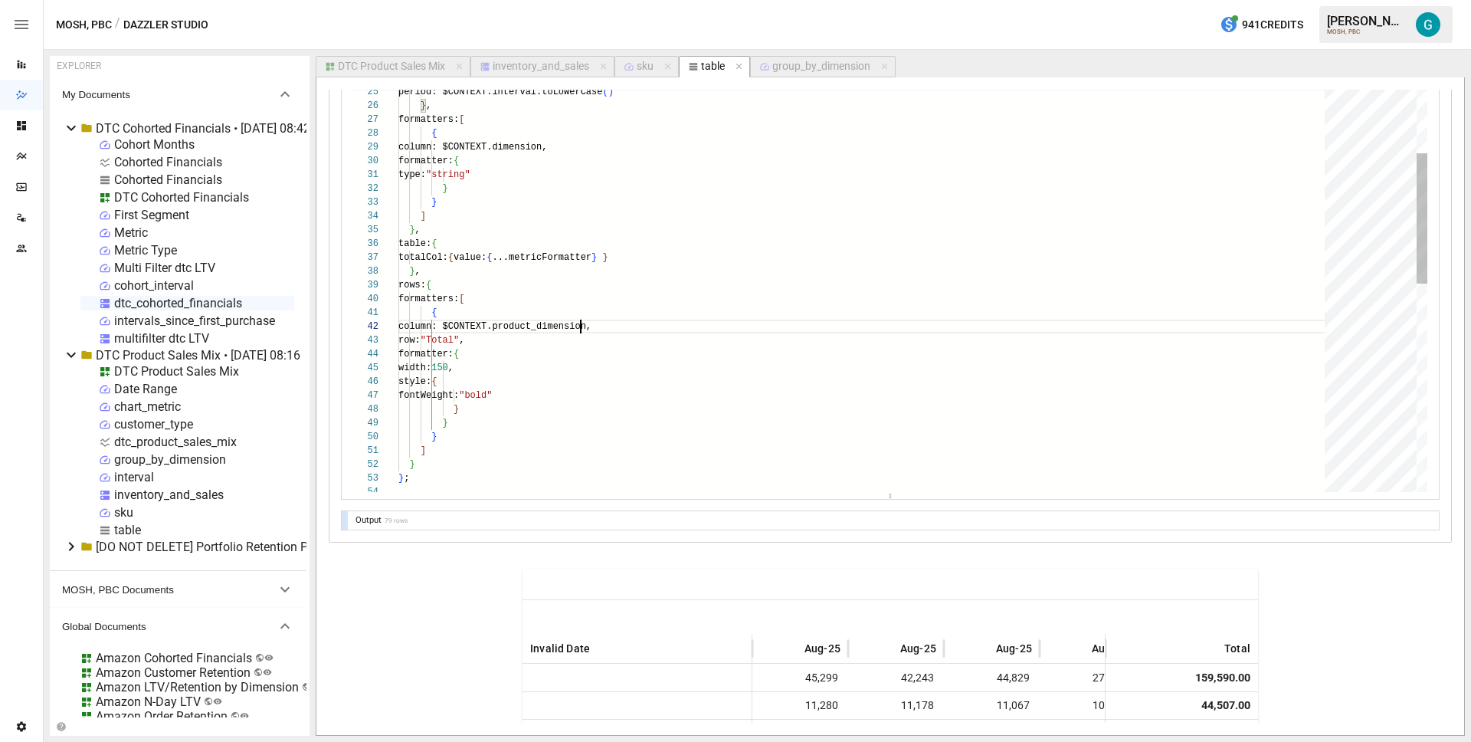
click at [582, 328] on div "formatter: { type: 'date' , period: $CONTEXT.interval.toLowerCase ( ) } , forma…" at bounding box center [866, 466] width 937 height 1424
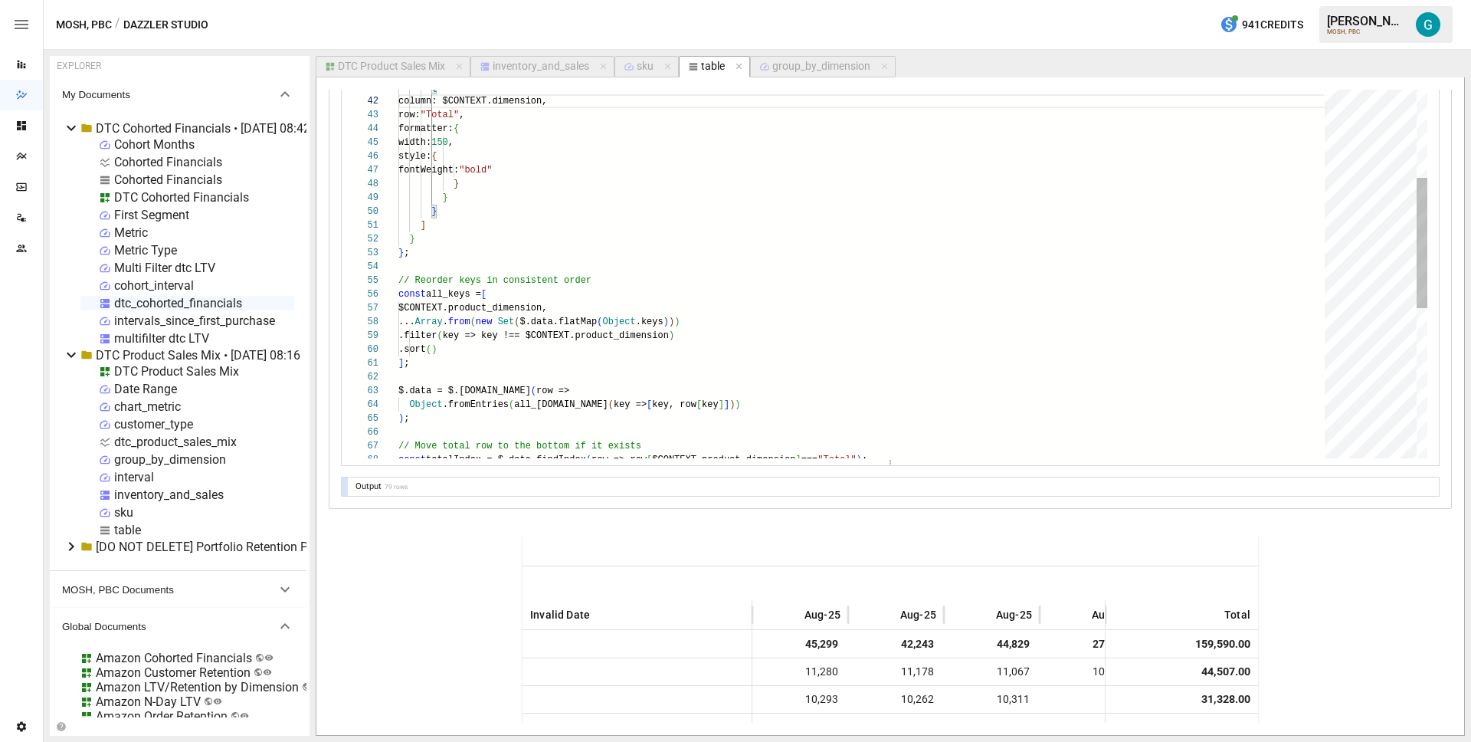
click at [644, 337] on div "totalCol: { value: { ...metricFormatter } } } , rows: { formatters: [ { column:…" at bounding box center [866, 241] width 937 height 1424
click at [503, 306] on div "totalCol: { value: { ...metricFormatter } } } , rows: { formatters: [ { column:…" at bounding box center [866, 241] width 937 height 1424
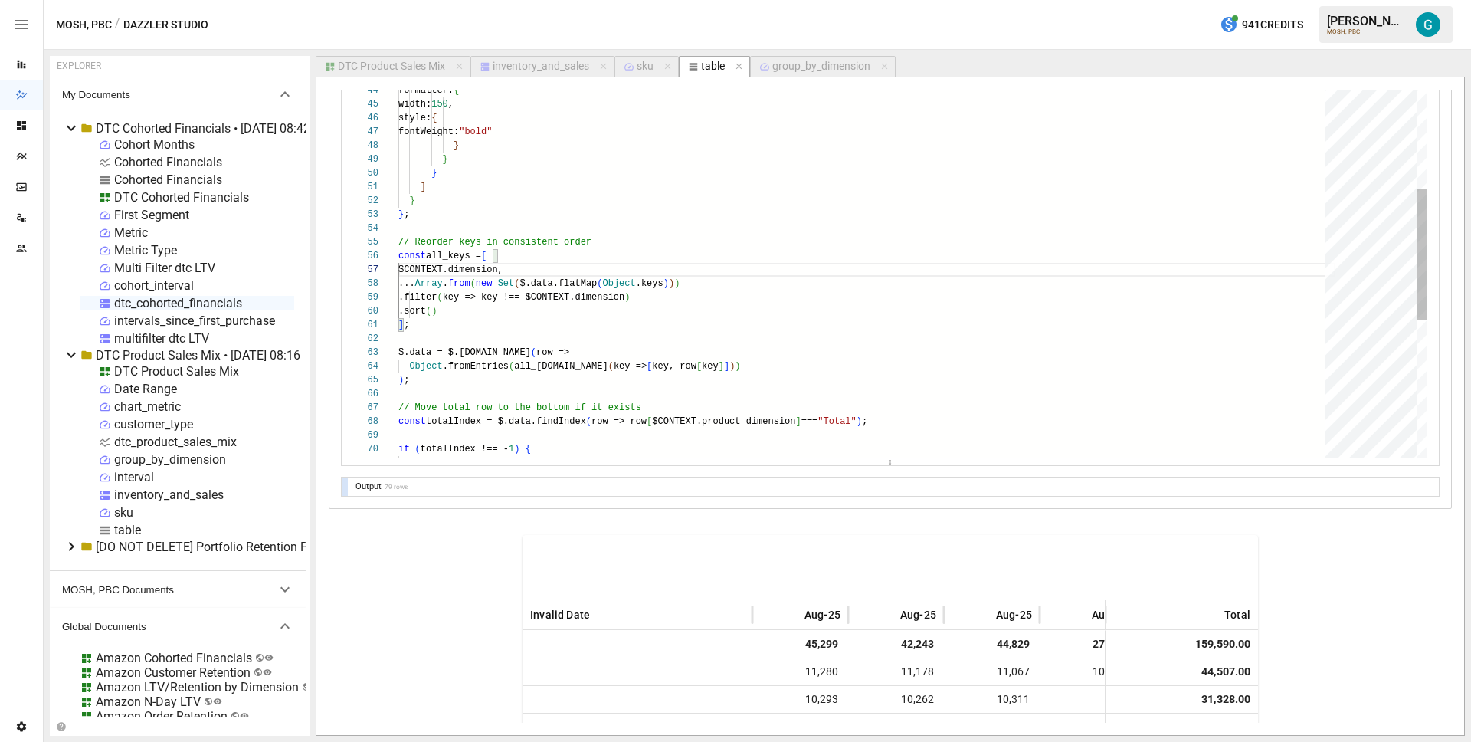
click at [755, 421] on div "rows: { formatters: [ { column: $CONTEXT.dimension, row: "Total" , formatter: {…" at bounding box center [866, 203] width 937 height 1424
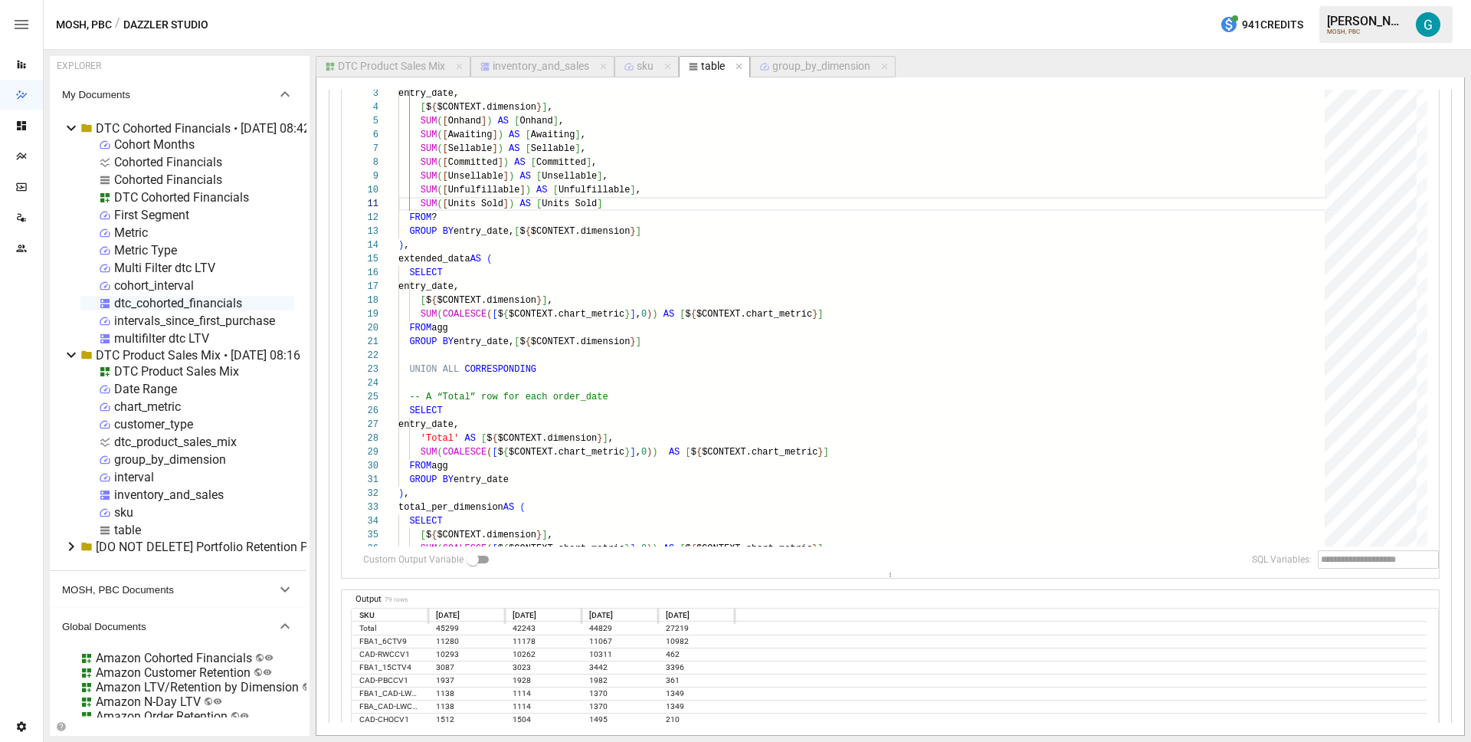
scroll to position [0, 0]
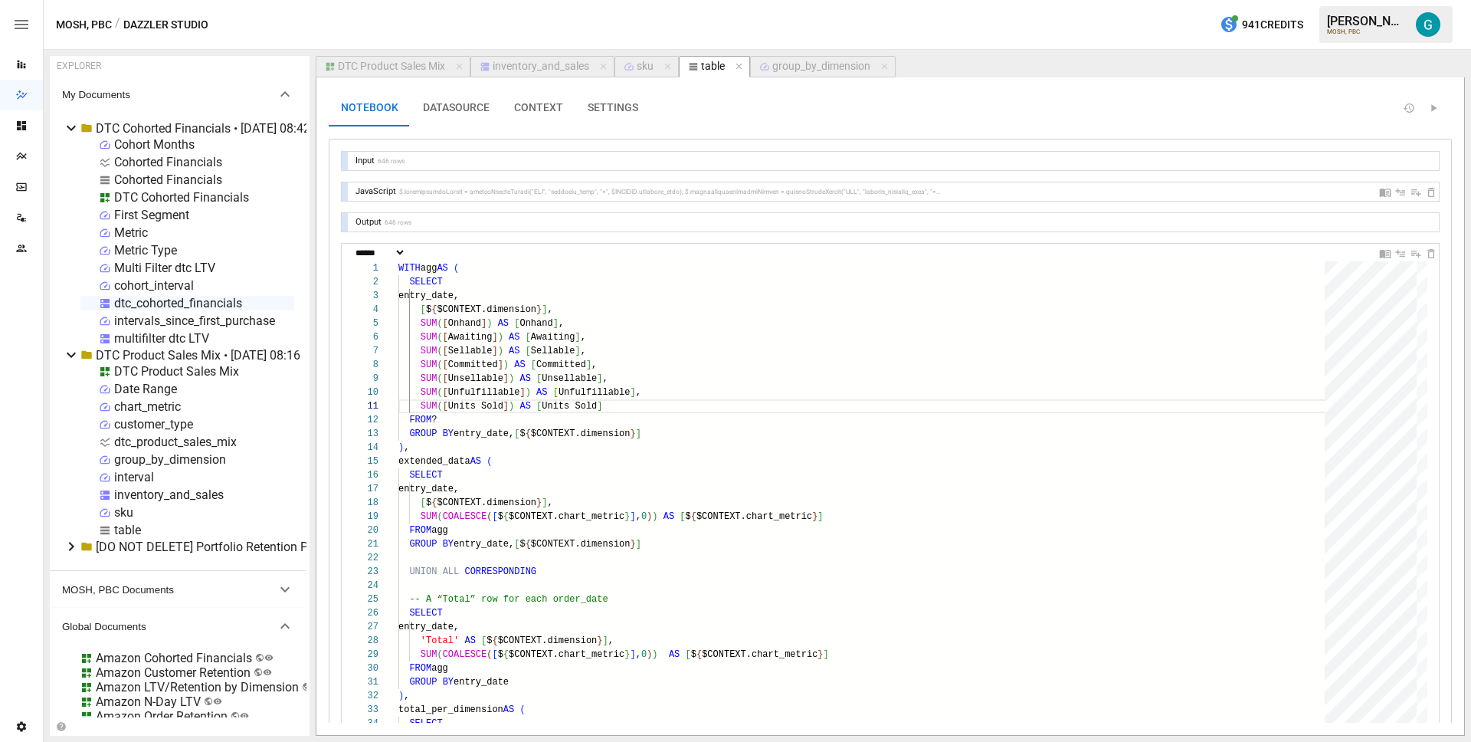
type textarea "**********"
click at [539, 98] on button "CONTEXT" at bounding box center [539, 108] width 74 height 37
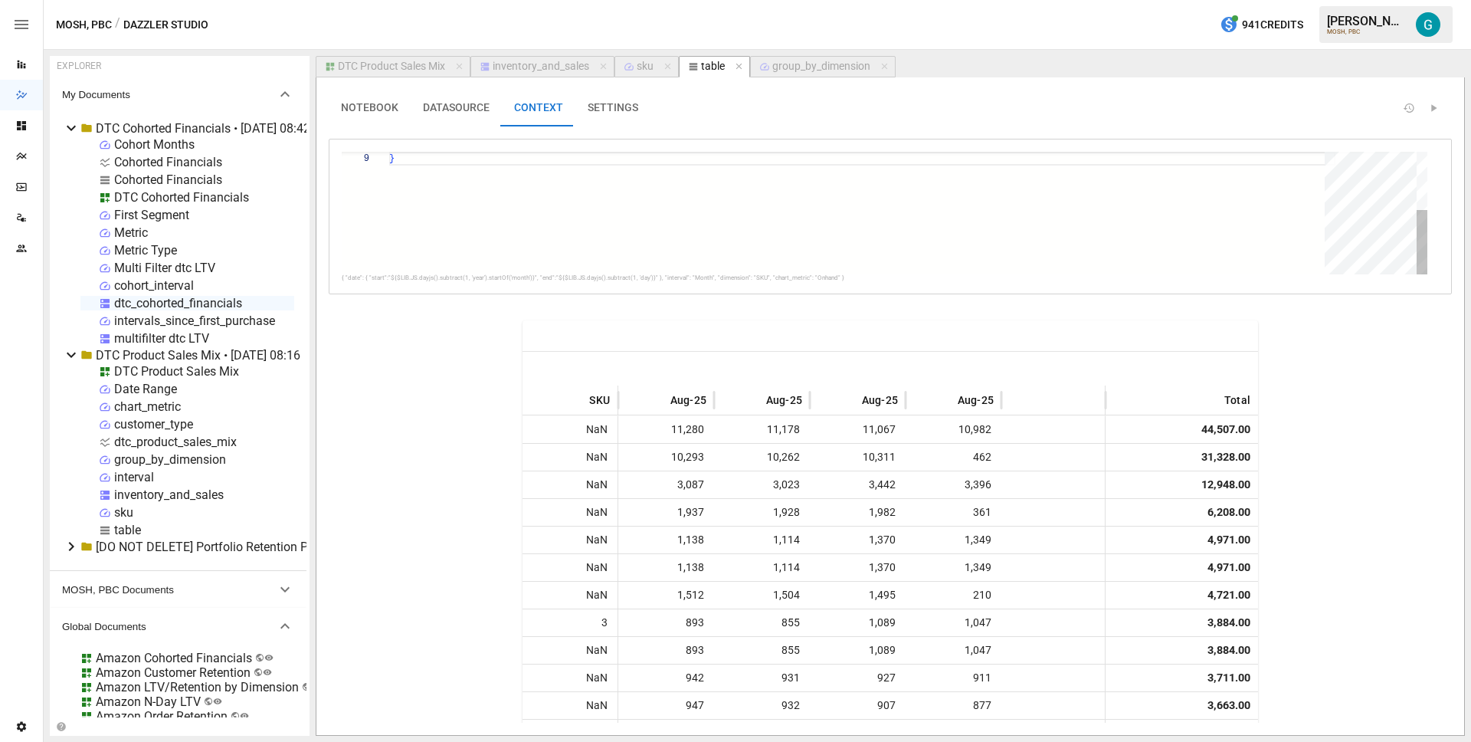
scroll to position [110, 5]
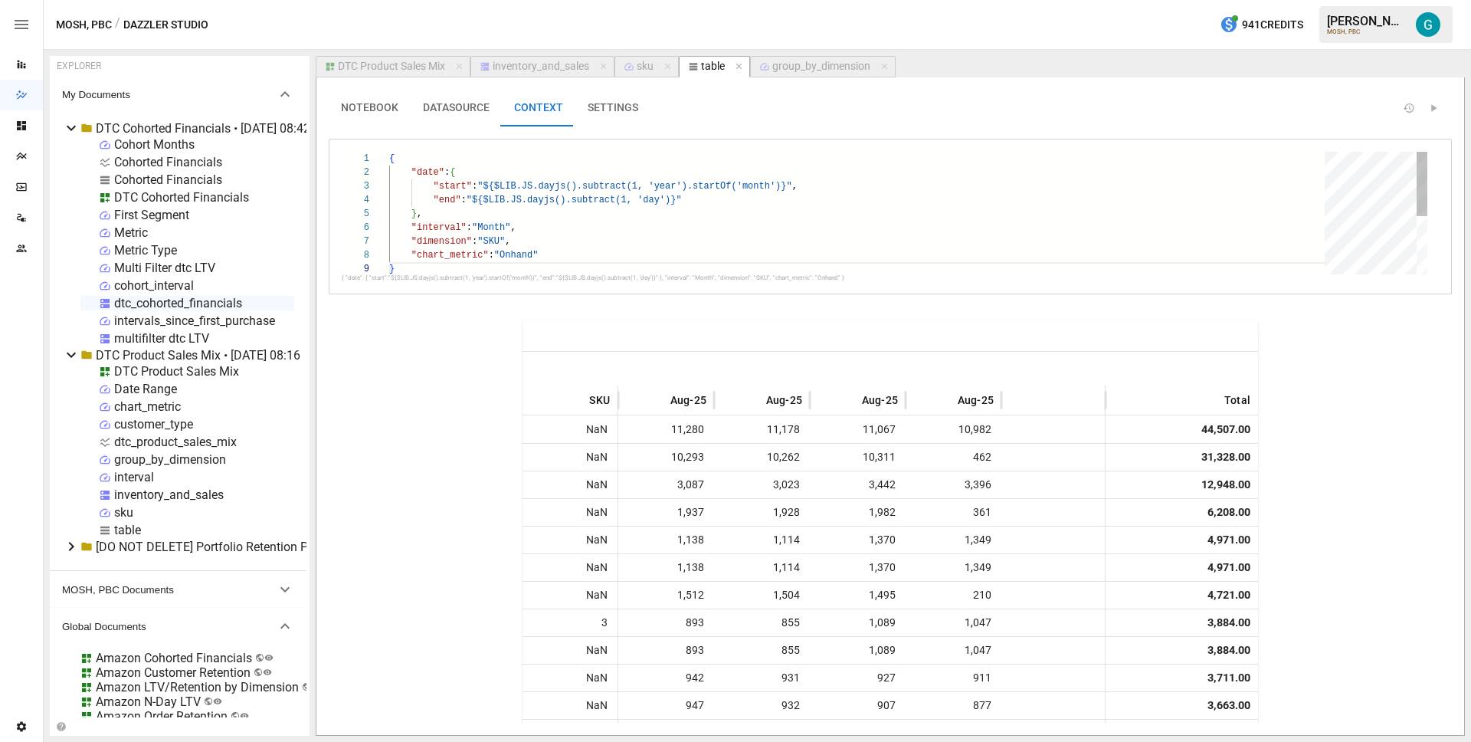
click at [497, 226] on div "} "interval" : "Month" , "dimension" : "SKU" , "chart_metric" : "Onhand" "start…" at bounding box center [862, 268] width 946 height 233
click at [640, 175] on div "} "interval" : "Day" , "dimension" : "SKU" , "chart_metric" : "Onhand" "start" …" at bounding box center [862, 260] width 946 height 233
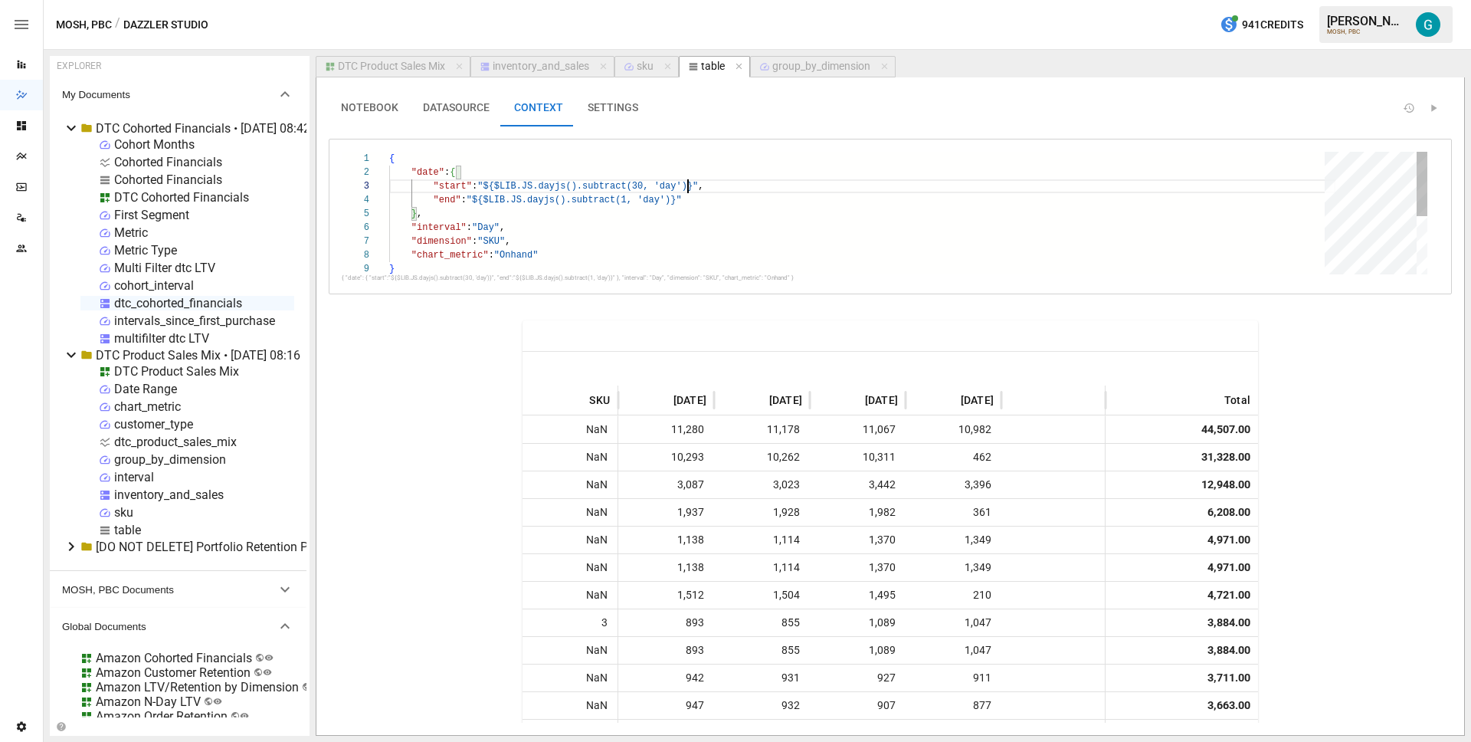
click at [670, 208] on div "} "interval" : "Day" , "dimension" : "SKU" , "chart_metric" : "Onhand" "start" …" at bounding box center [862, 268] width 946 height 233
click at [718, 193] on div "} "interval" : "Day" , "dimension" : "SKU" , "chart_metric" : "Onhand" "start" …" at bounding box center [862, 268] width 946 height 233
type textarea "**********"
click at [388, 116] on button "NOTEBOOK" at bounding box center [370, 108] width 82 height 37
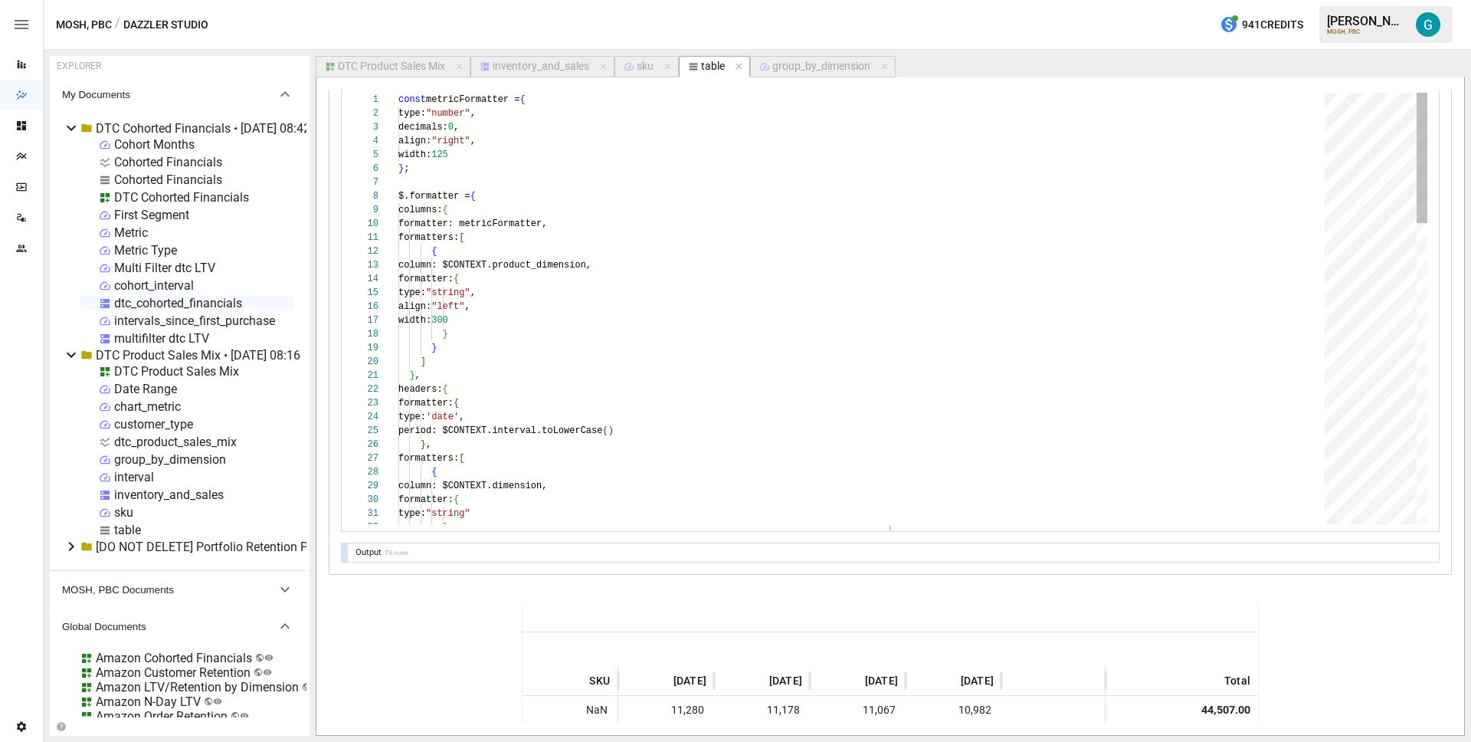
scroll to position [921, 0]
type textarea "**********"
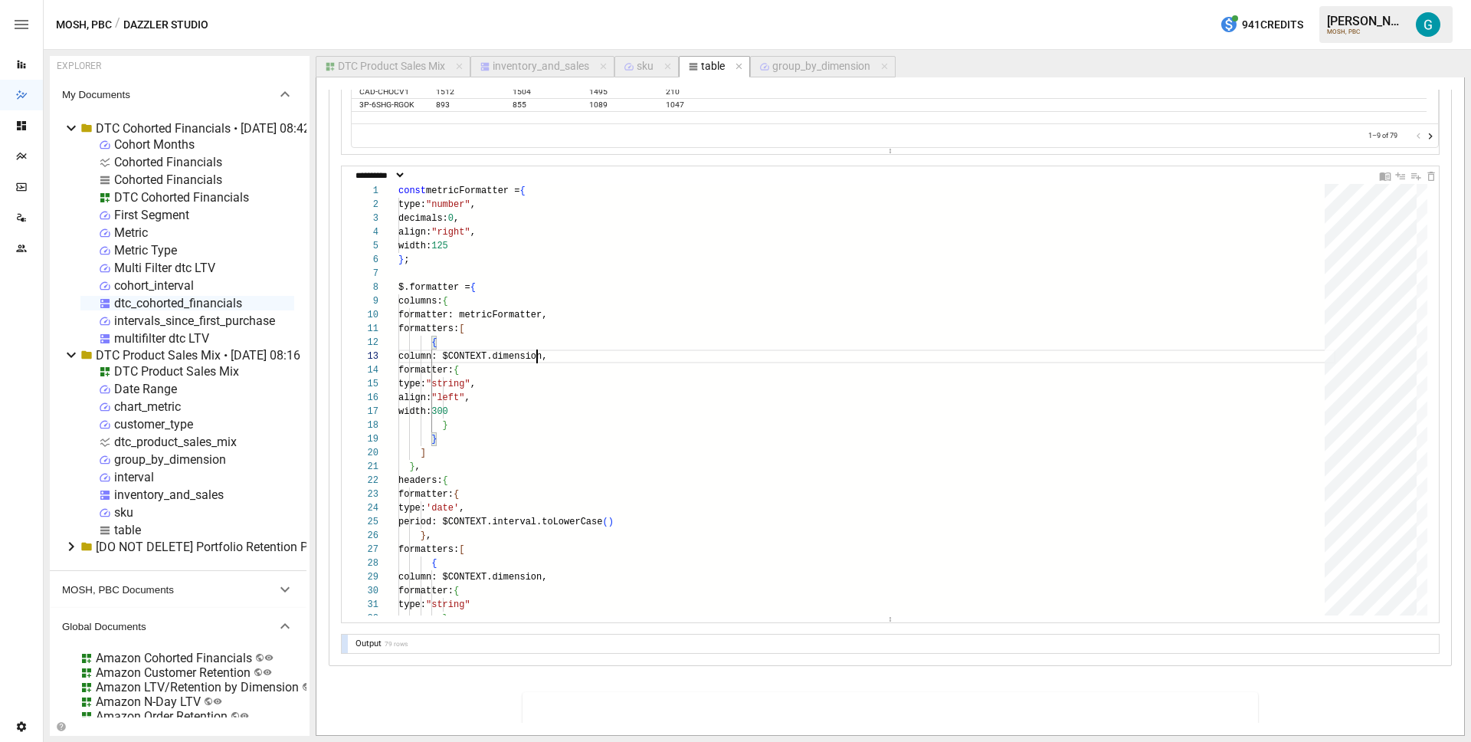
scroll to position [788, 0]
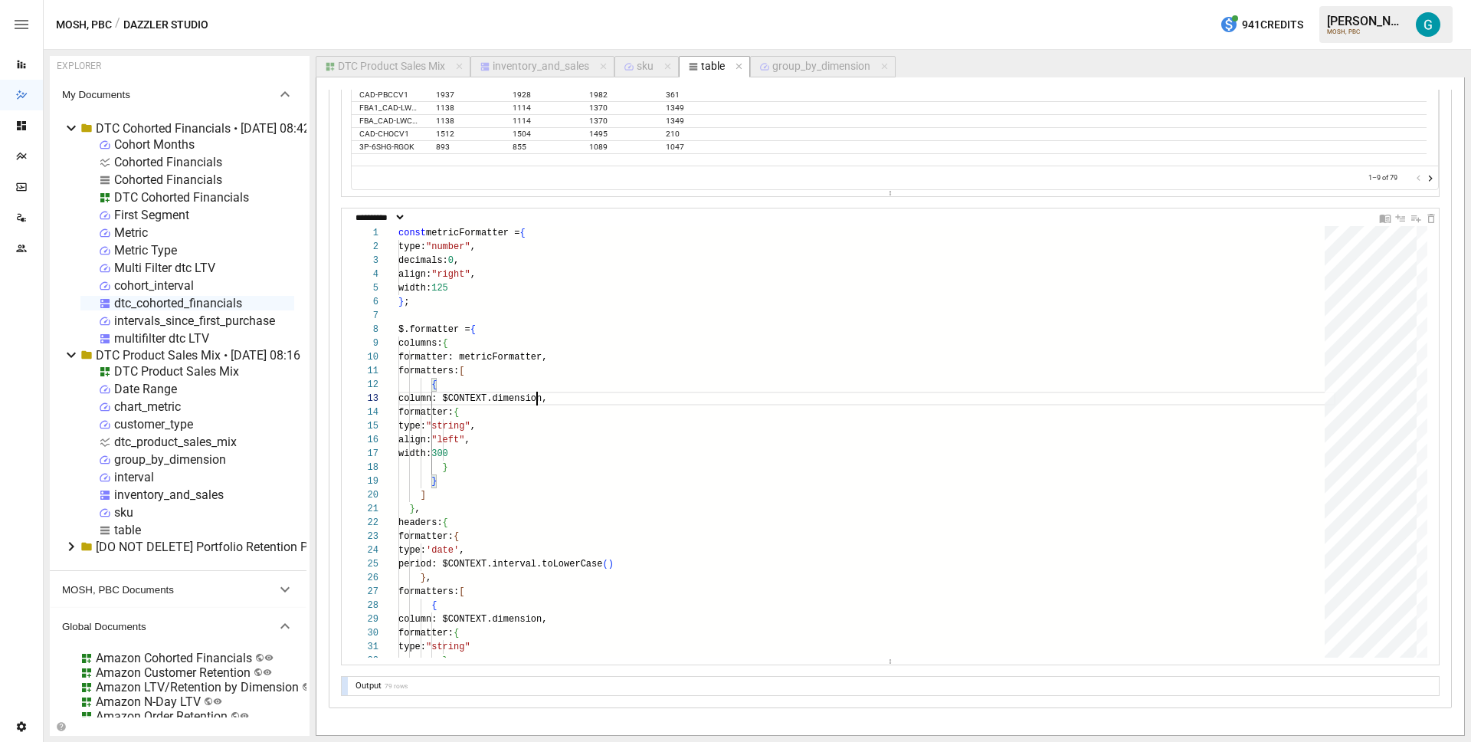
click at [388, 61] on div "DTC Product Sales Mix" at bounding box center [391, 67] width 107 height 14
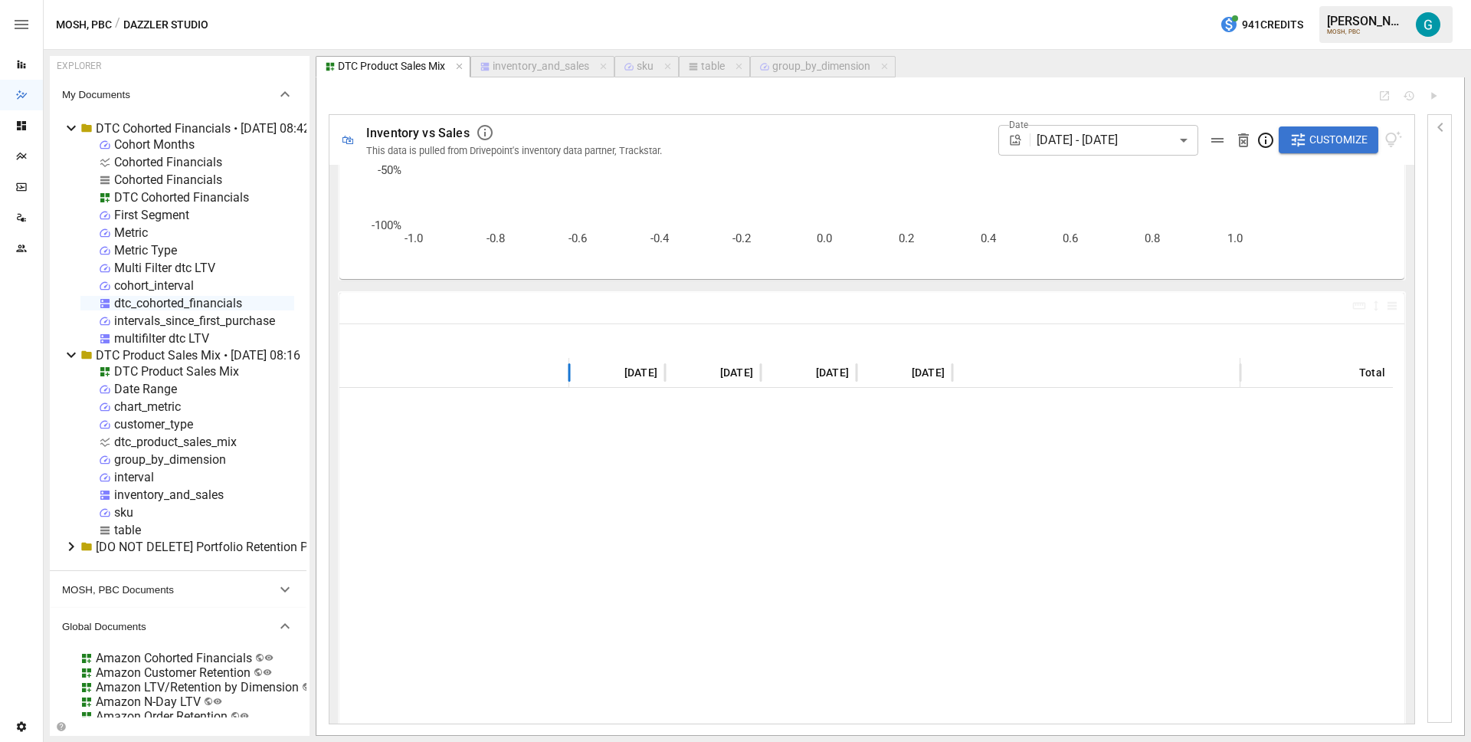
scroll to position [272, 0]
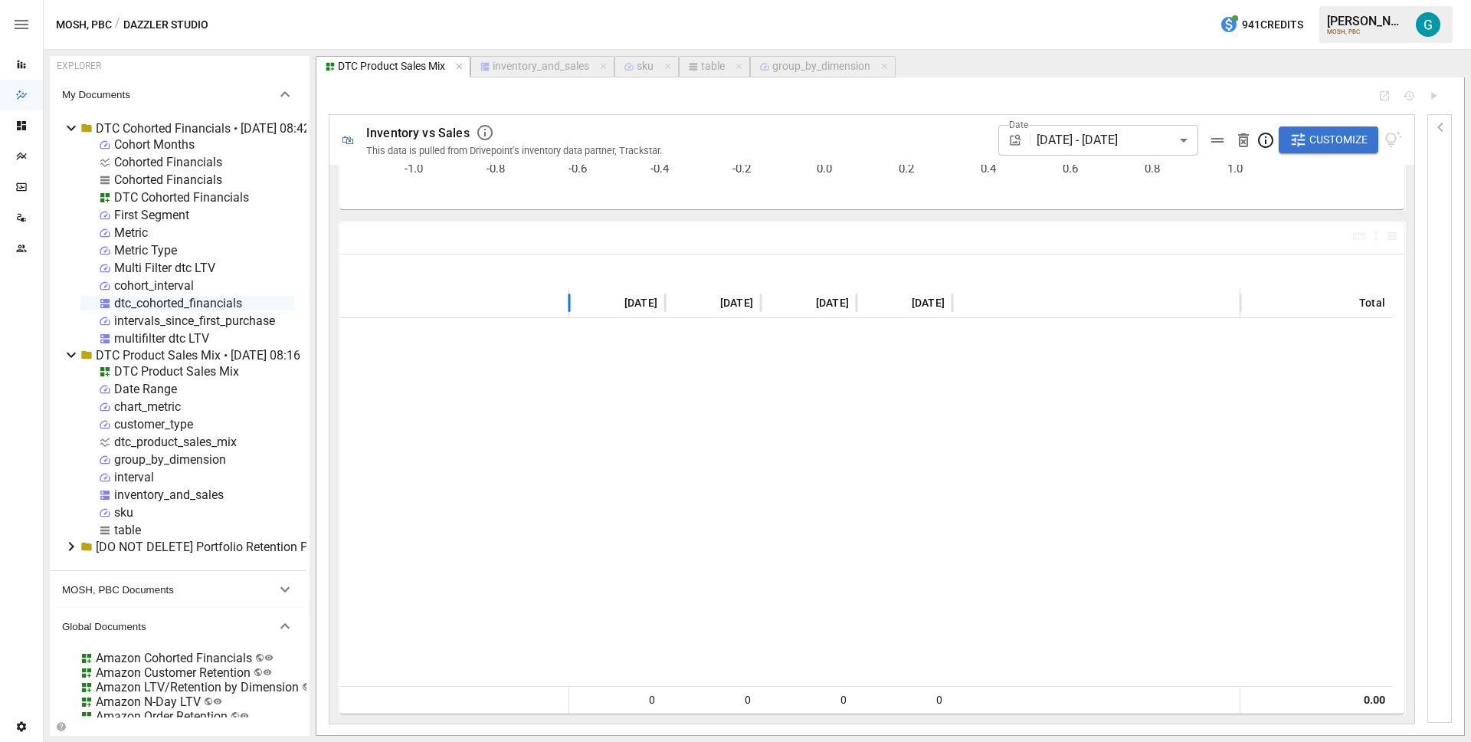
click at [1352, 139] on span "Customize" at bounding box center [1338, 139] width 58 height 19
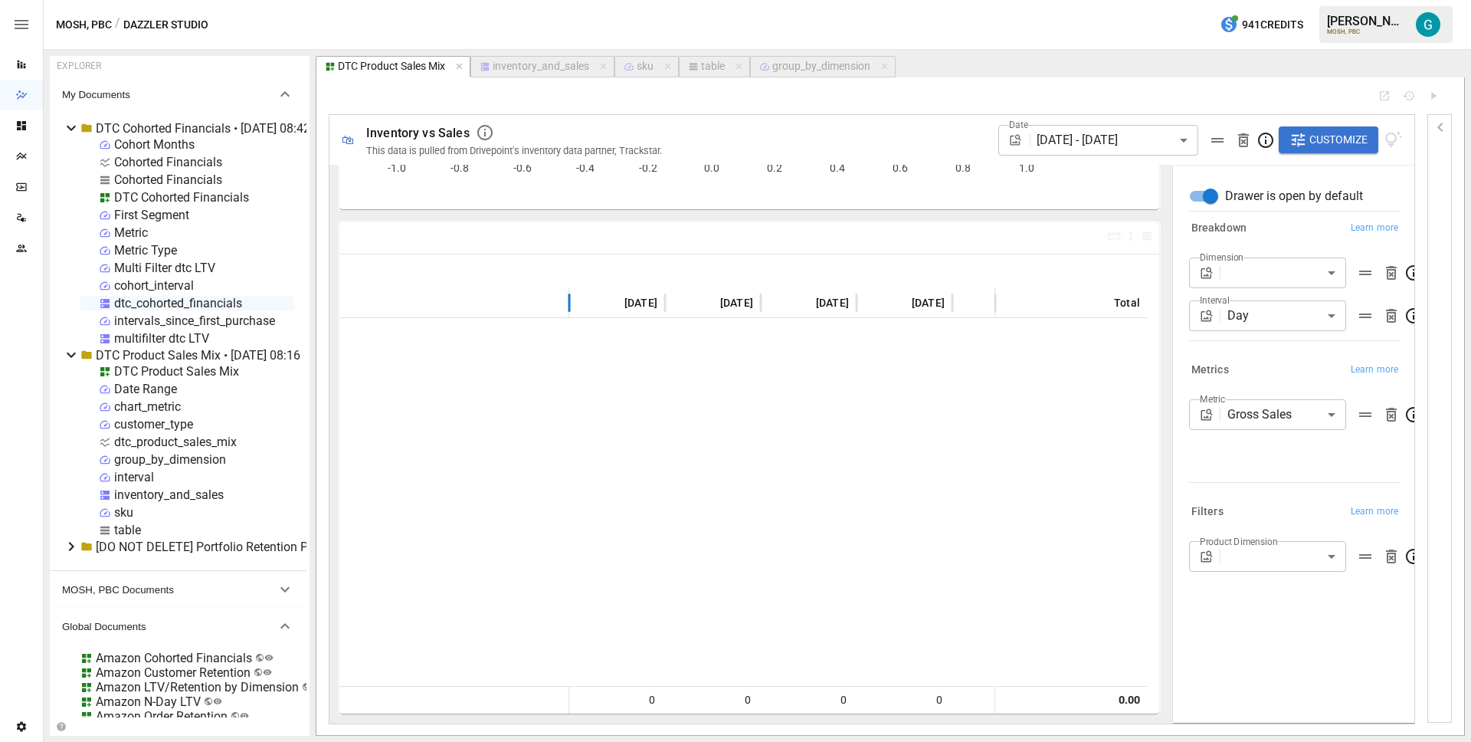
click at [1286, 0] on body "Reports Dazzler Studio Dashboards Plans SmartModel ™ Data Sources Team Settings…" at bounding box center [735, 0] width 1471 height 0
click at [1270, 410] on span "SKU" at bounding box center [1267, 401] width 133 height 18
type input "***"
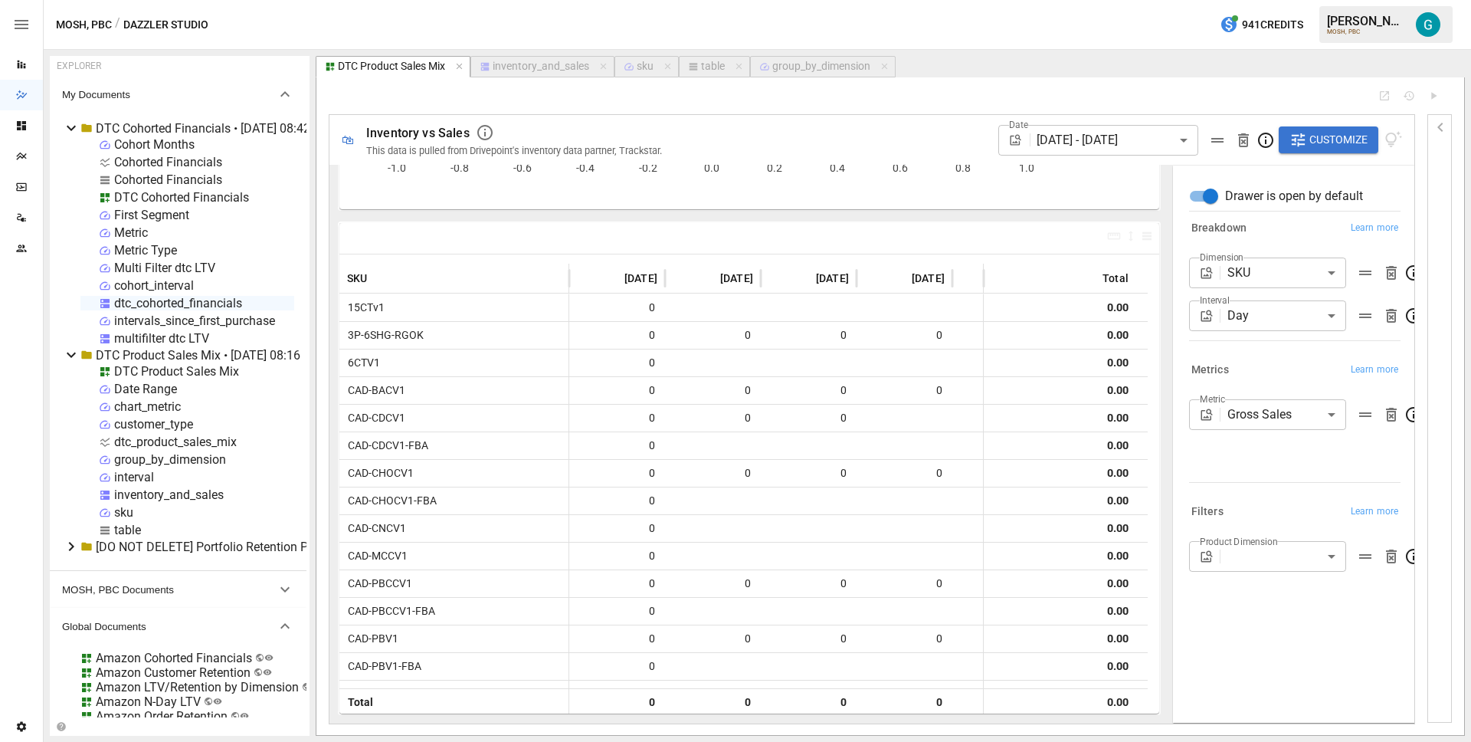
click at [1440, 129] on icon "button" at bounding box center [1439, 127] width 5 height 9
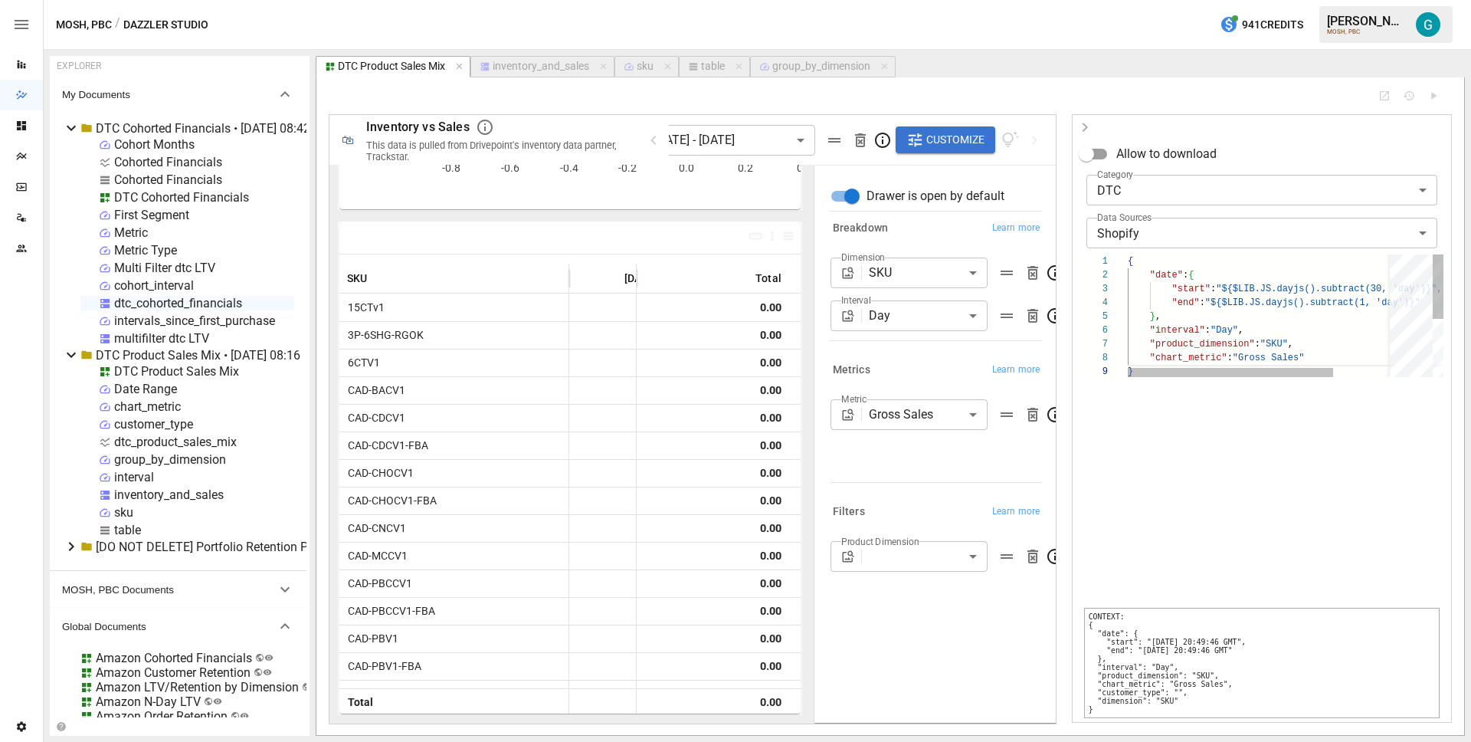
scroll to position [110, 5]
click at [1202, 343] on div "{ "date" : { "start" : "${$LIB.JS.dayjs().subtract(30, 'day')}" , "end" : "${$L…" at bounding box center [1302, 370] width 348 height 233
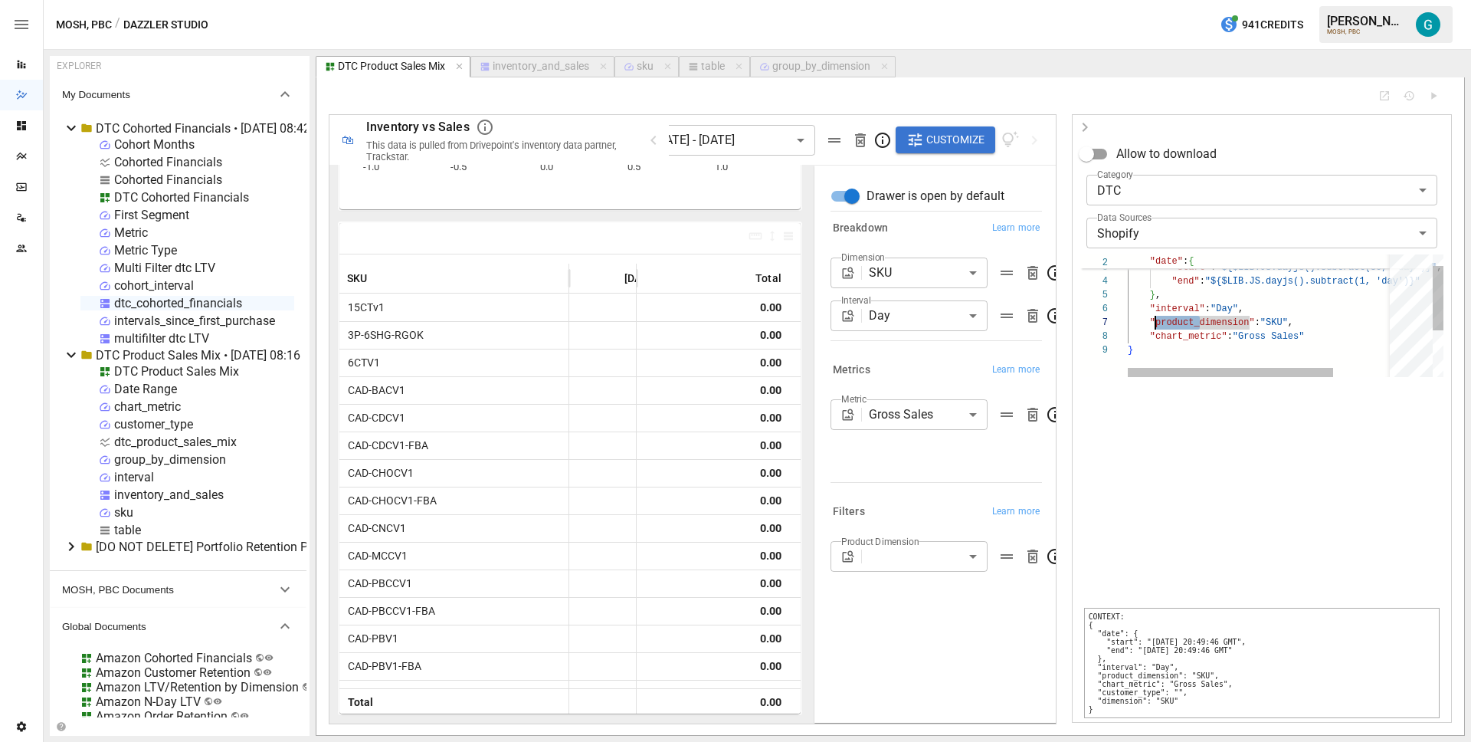
scroll to position [83, 28]
type textarea "**********"
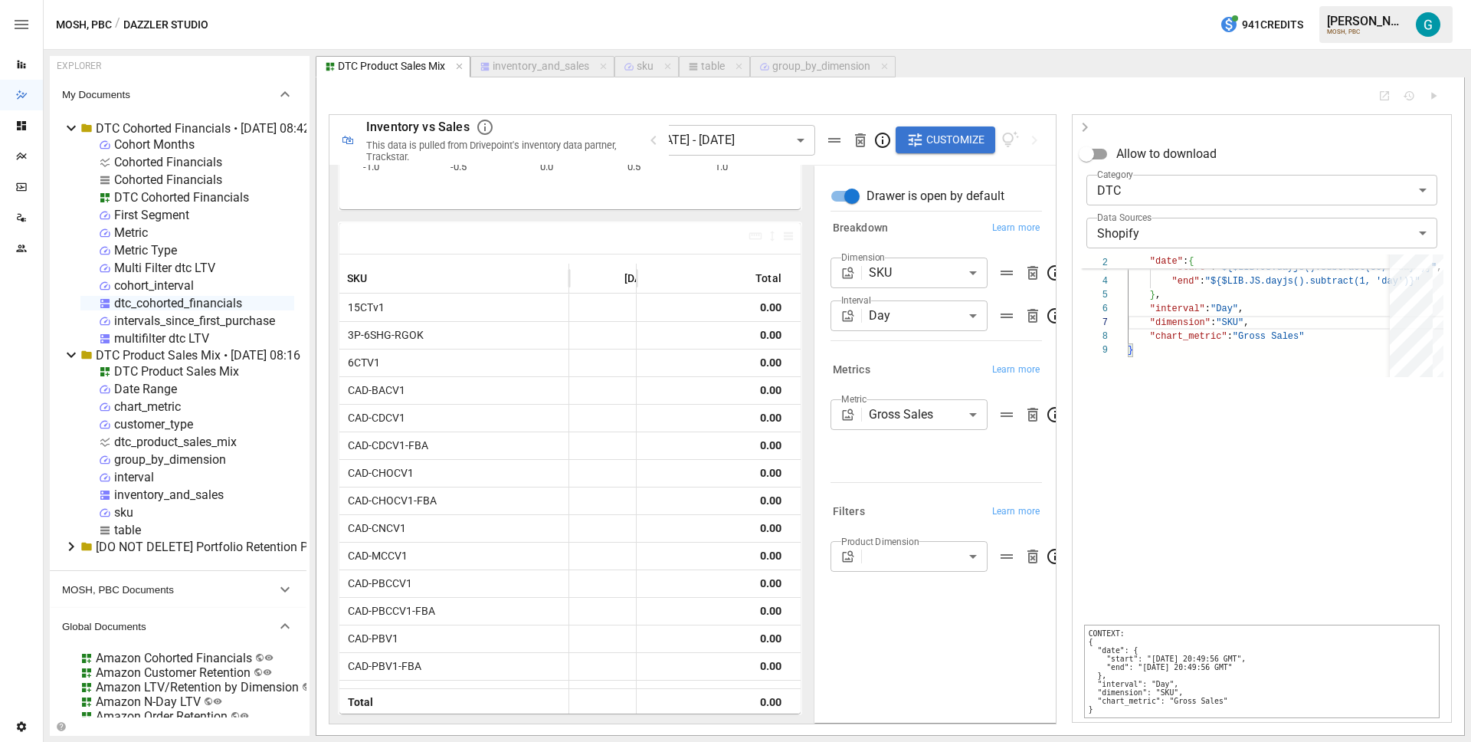
click at [1137, 0] on body "Reports Dazzler Studio Dashboards Plans SmartModel ™ Data Sources Team Settings…" at bounding box center [735, 0] width 1471 height 0
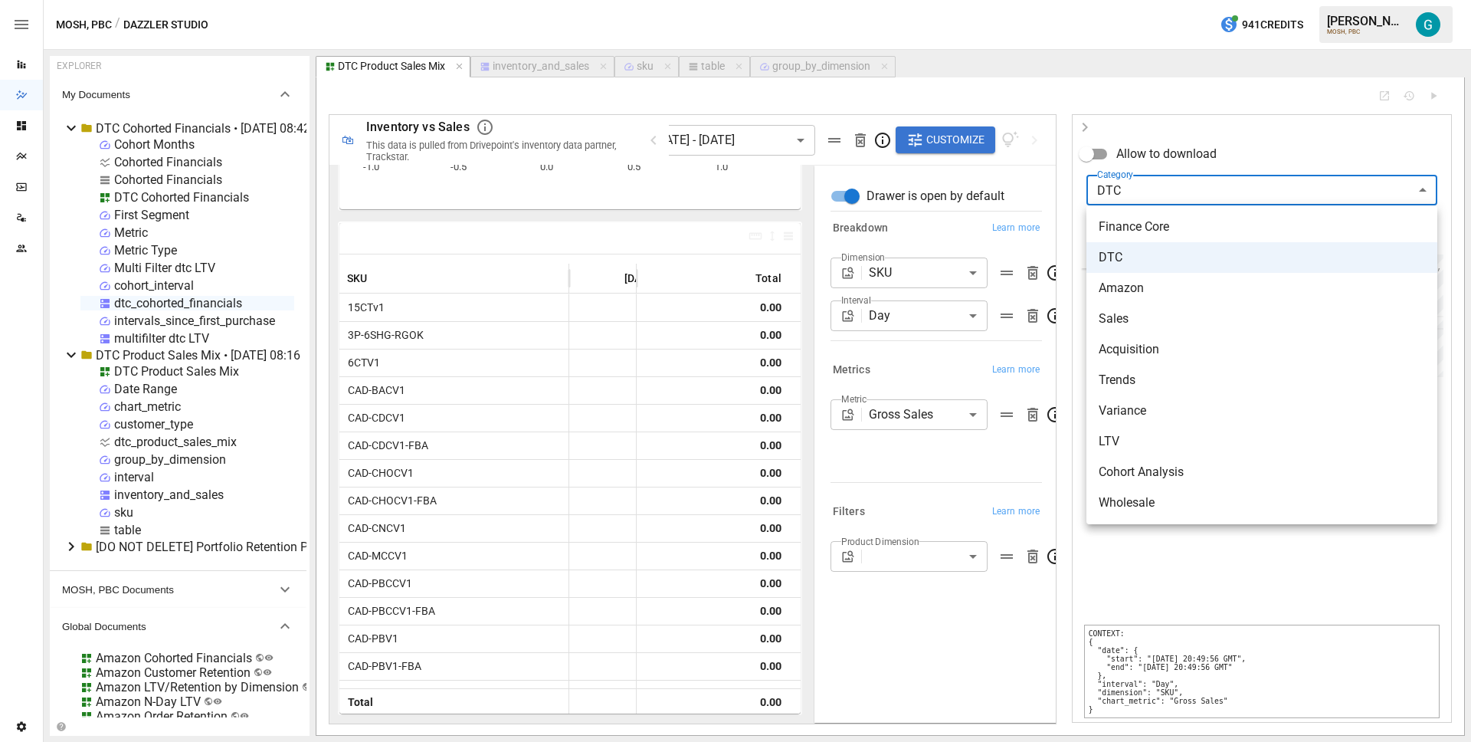
click at [1165, 255] on li "DTC" at bounding box center [1261, 257] width 351 height 31
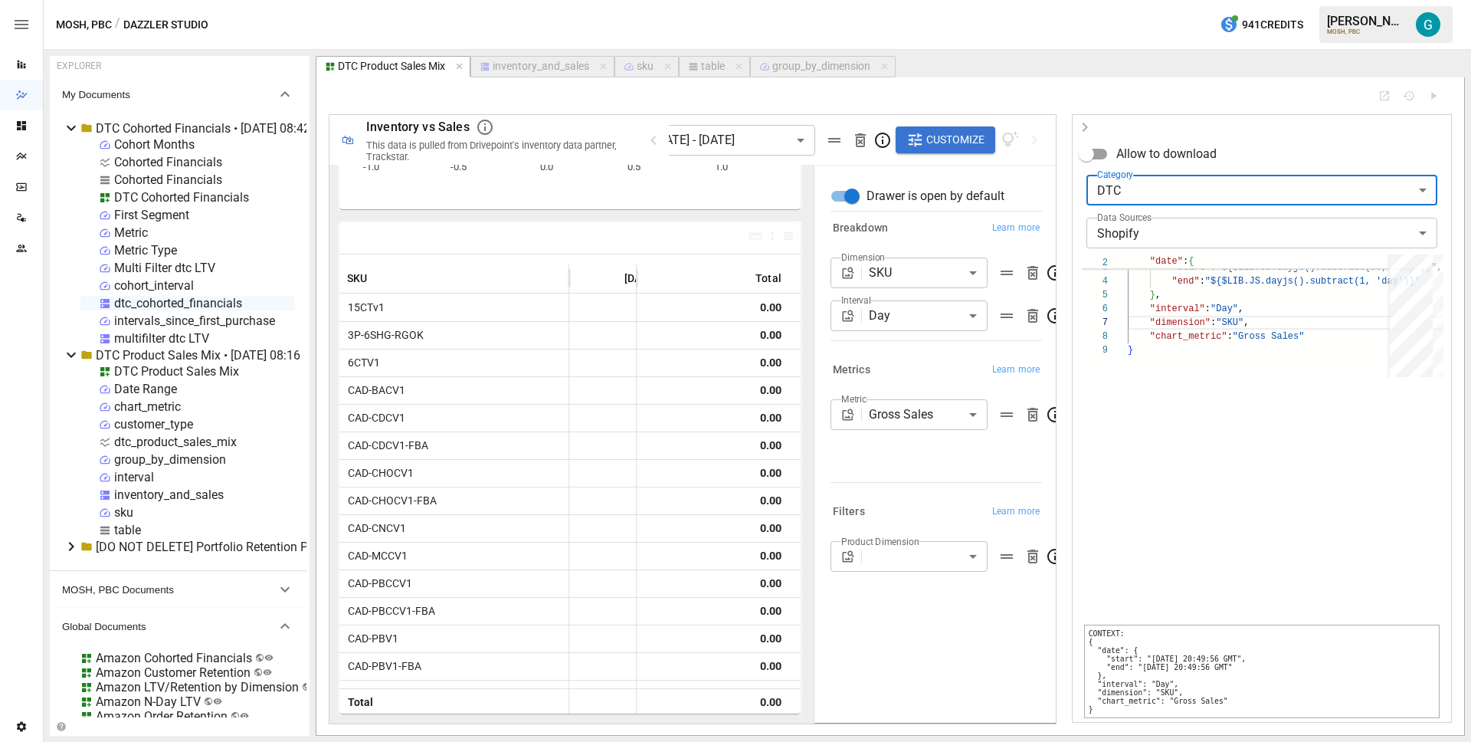
click at [1189, 0] on body "Reports Dazzler Studio Dashboards Plans SmartModel ™ Data Sources Team Settings…" at bounding box center [735, 0] width 1471 height 0
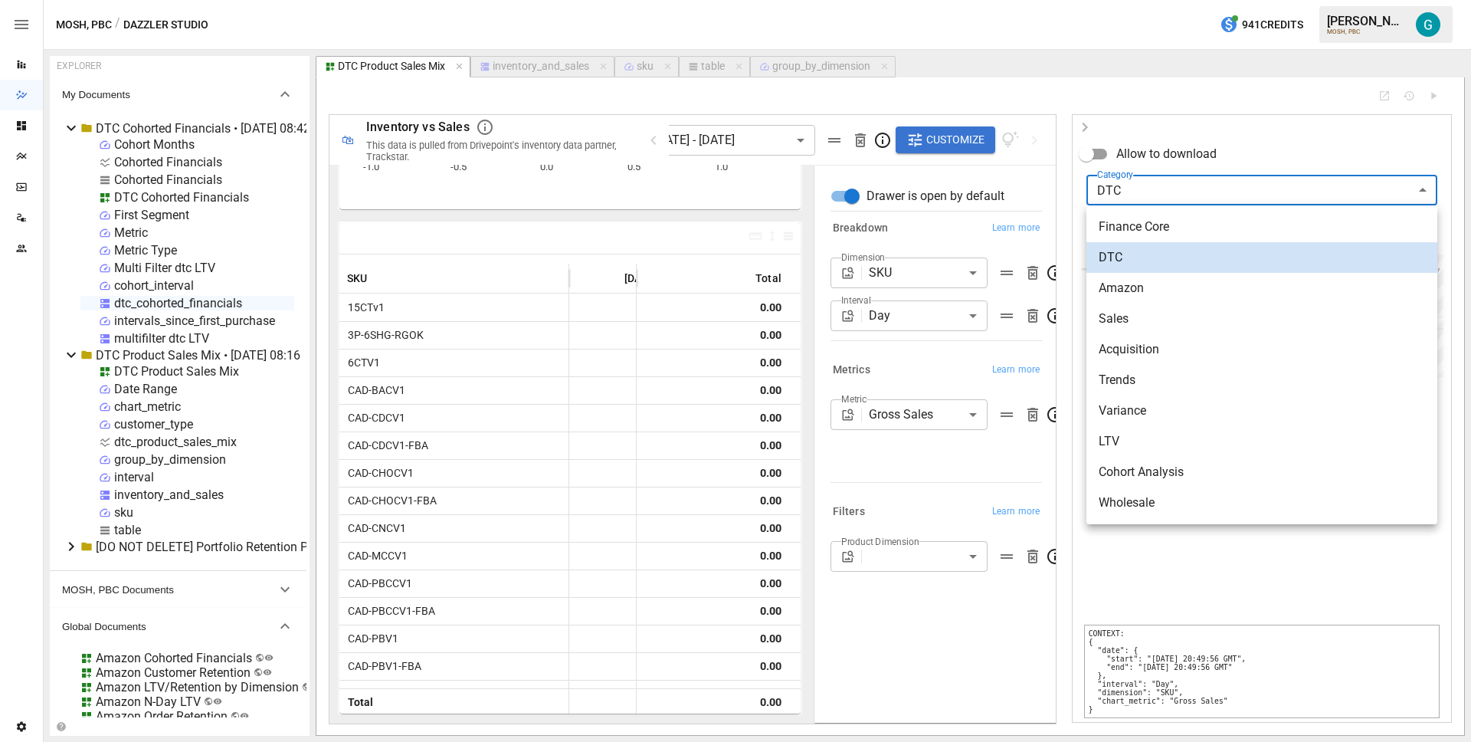
click at [1206, 508] on li "Wholesale" at bounding box center [1261, 502] width 351 height 31
type input "*********"
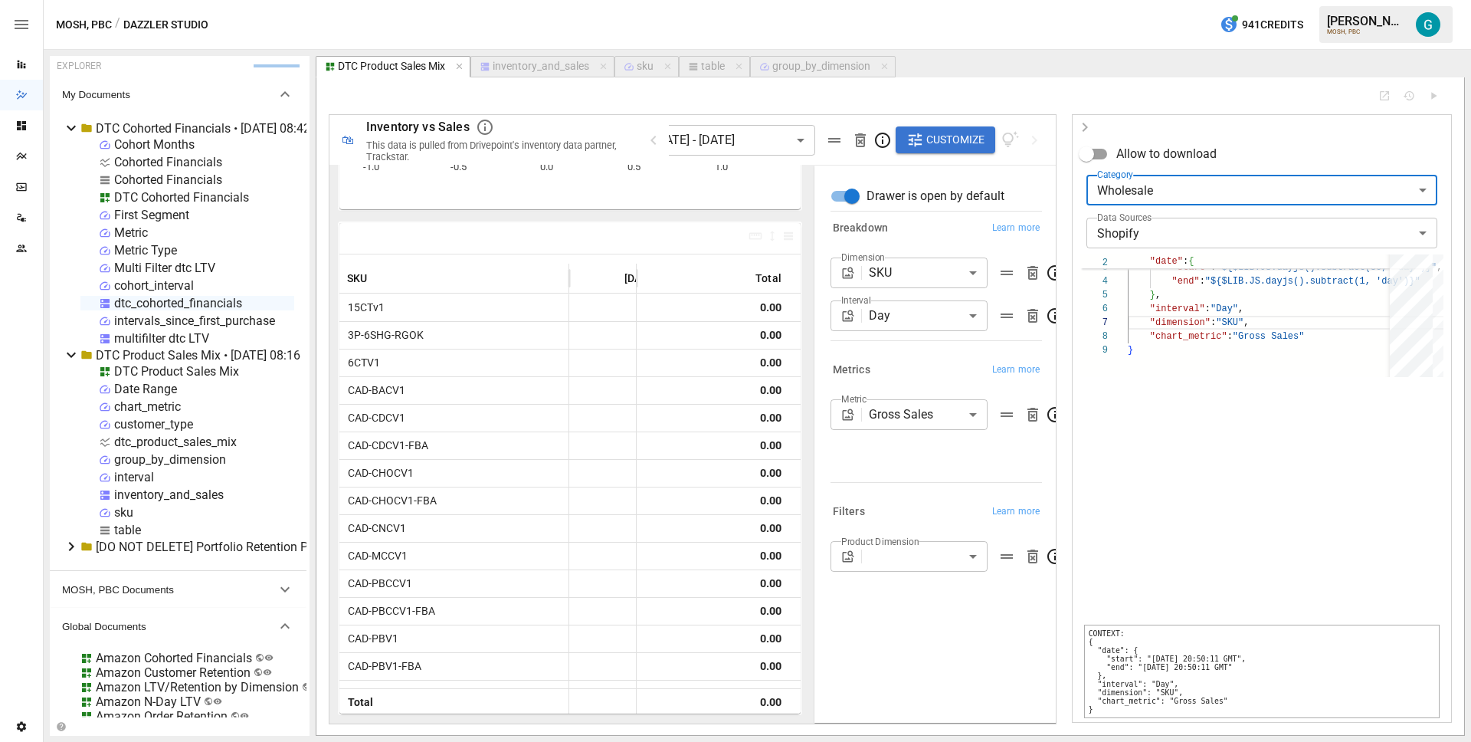
click at [1160, 0] on body "Reports Dazzler Studio Dashboards Plans SmartModel ™ Data Sources Team Settings…" at bounding box center [735, 0] width 1471 height 0
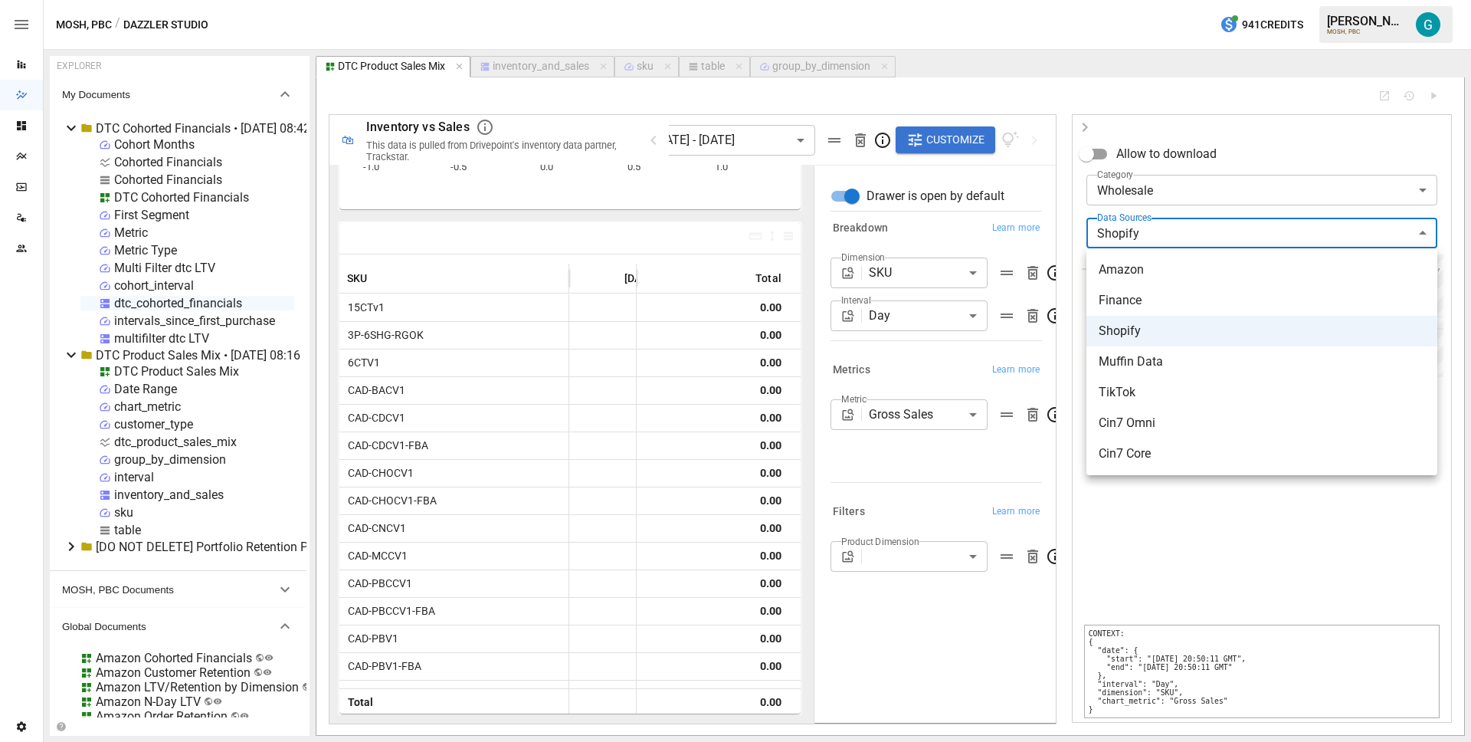
drag, startPoint x: 1165, startPoint y: 333, endPoint x: 1165, endPoint y: 344, distance: 11.5
click at [1165, 332] on li "Shopify" at bounding box center [1261, 331] width 351 height 31
click at [1195, 536] on div at bounding box center [735, 371] width 1471 height 742
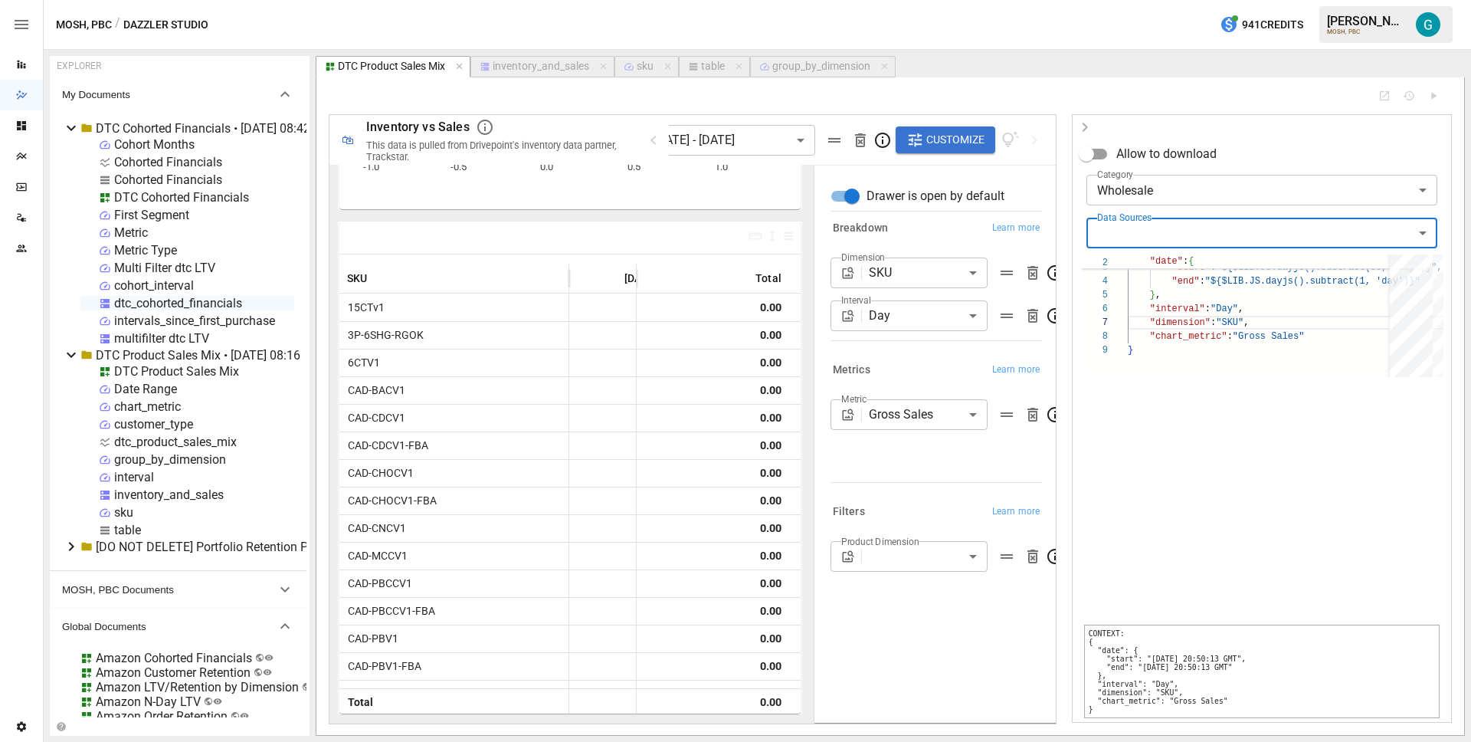
click at [1082, 126] on icon "button" at bounding box center [1085, 127] width 18 height 18
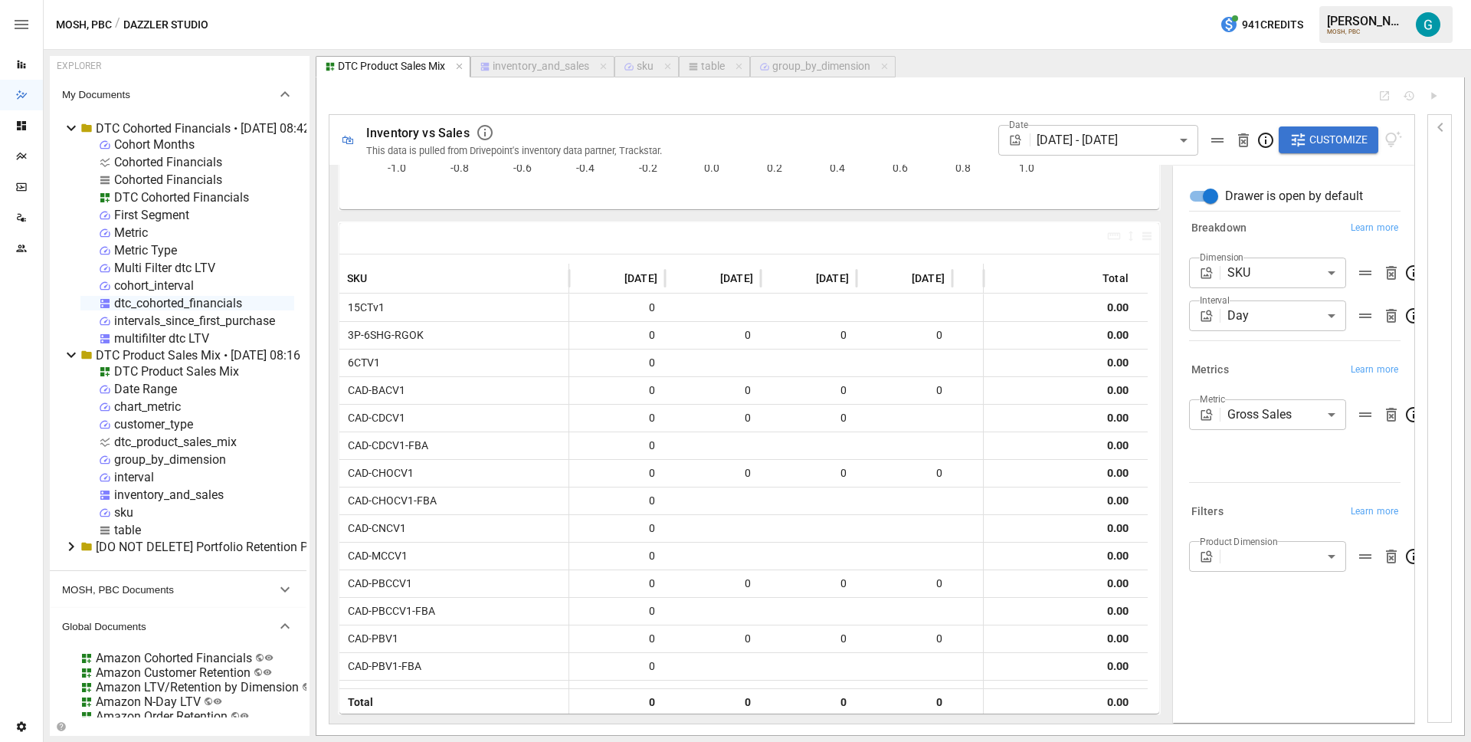
click at [1431, 133] on icon "button" at bounding box center [1440, 127] width 18 height 18
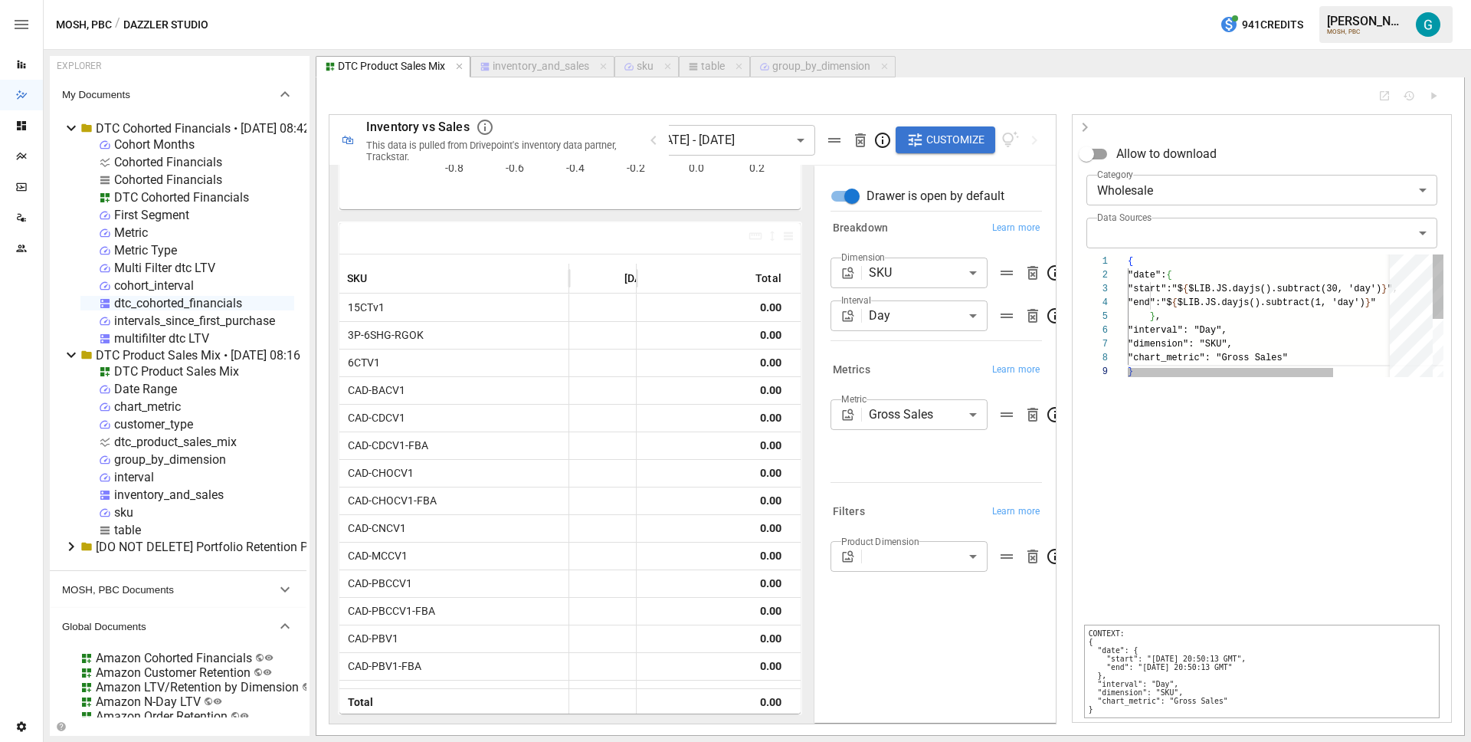
scroll to position [110, 5]
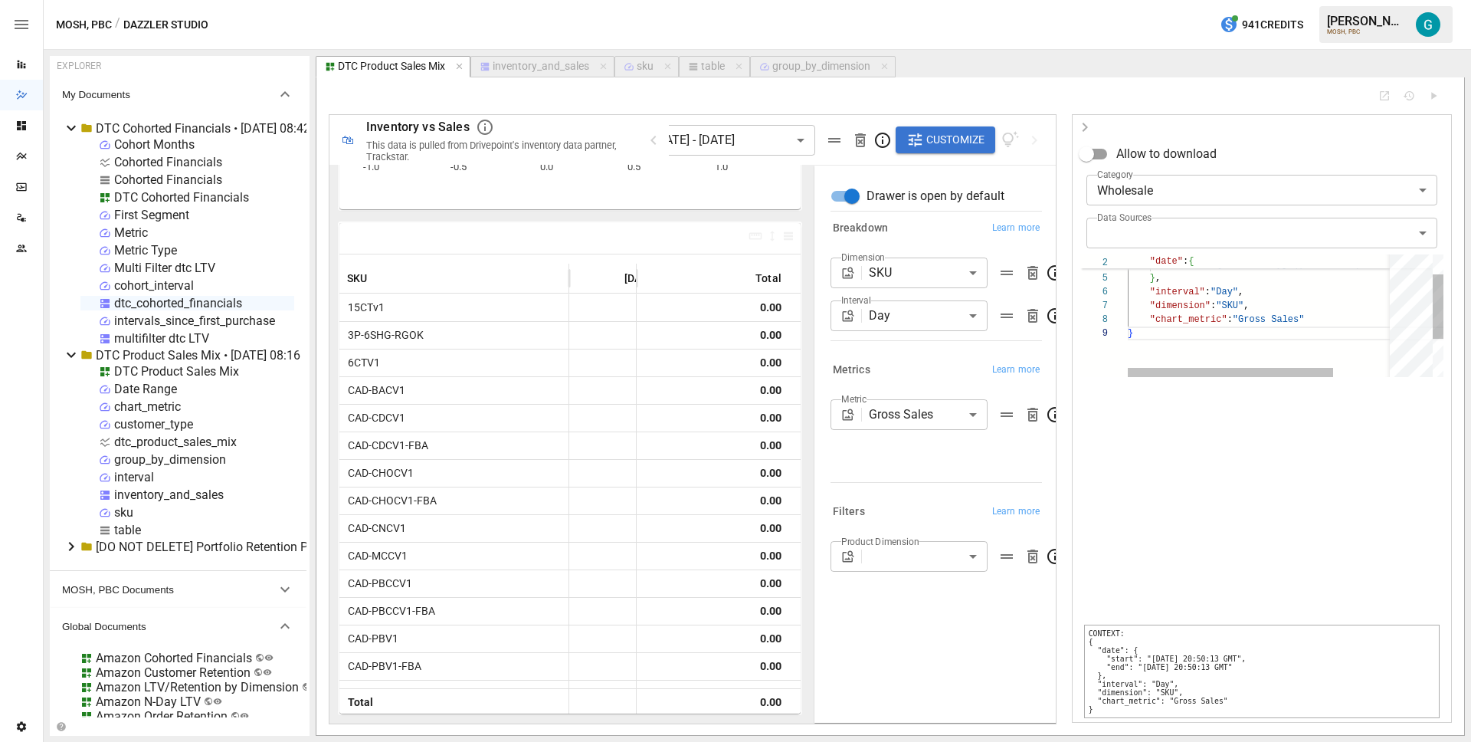
click at [1296, 323] on div ""start" : "${$LIB.JS.dayjs().subtract(30, 'day')}" , "end" : "${$LIB.JS.dayjs()…" at bounding box center [1302, 332] width 348 height 233
type textarea "**********"
type input "*"
type textarea "**********"
type input "**"
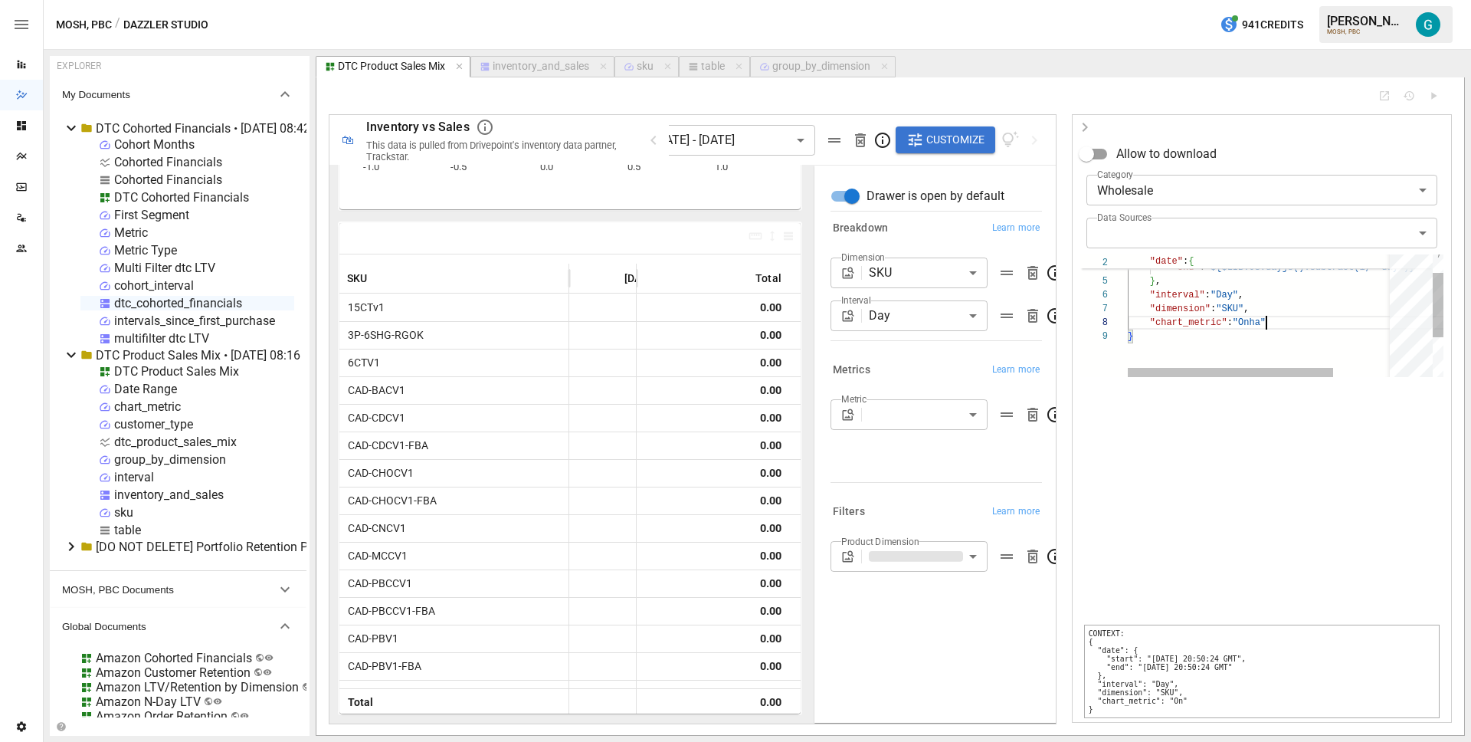
type textarea "**********"
type input "****"
type textarea "**********"
type input "******"
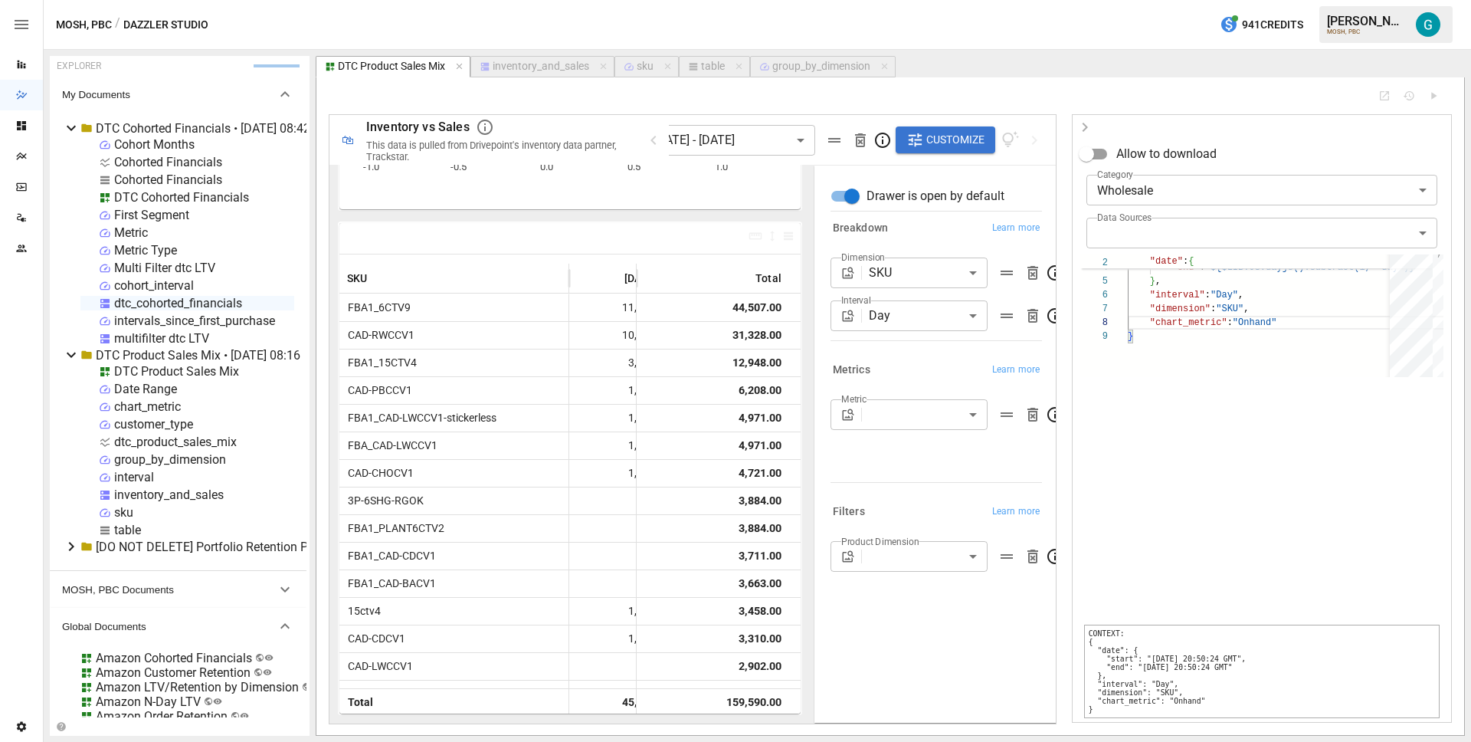
type textarea "**********"
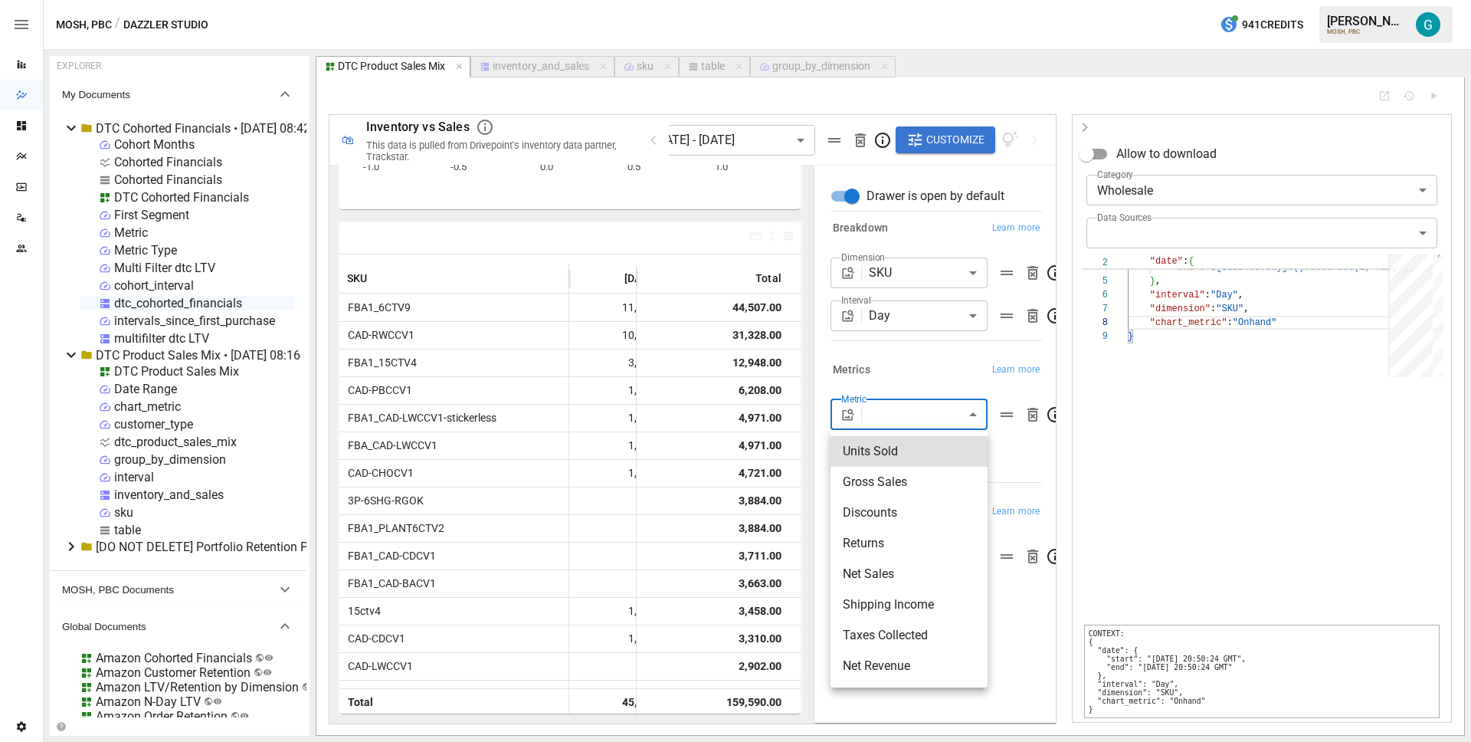
click at [962, 0] on body "Reports Dazzler Studio Dashboards Plans SmartModel ™ Data Sources Team Settings…" at bounding box center [735, 0] width 1471 height 0
click at [1076, 128] on div at bounding box center [735, 371] width 1471 height 742
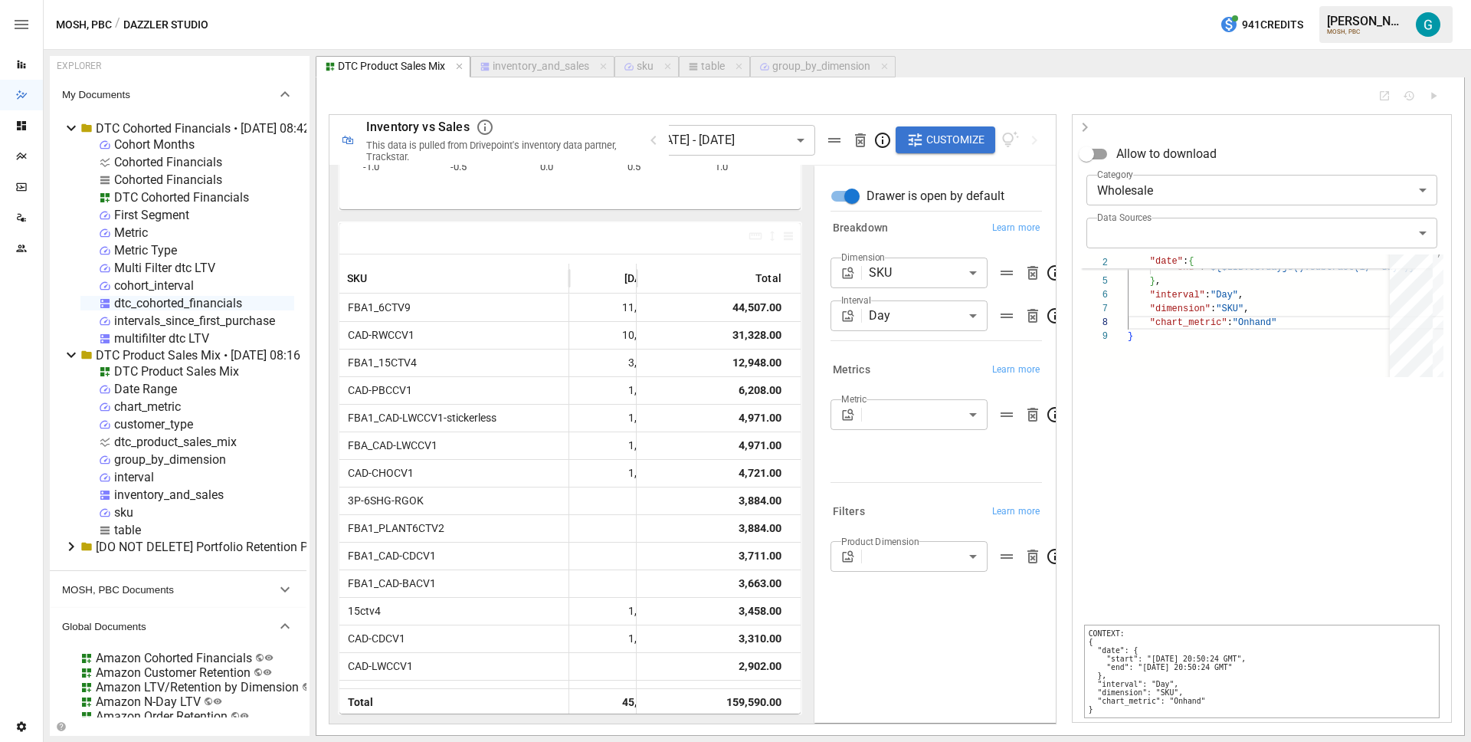
click at [1085, 126] on icon "button" at bounding box center [1085, 127] width 18 height 18
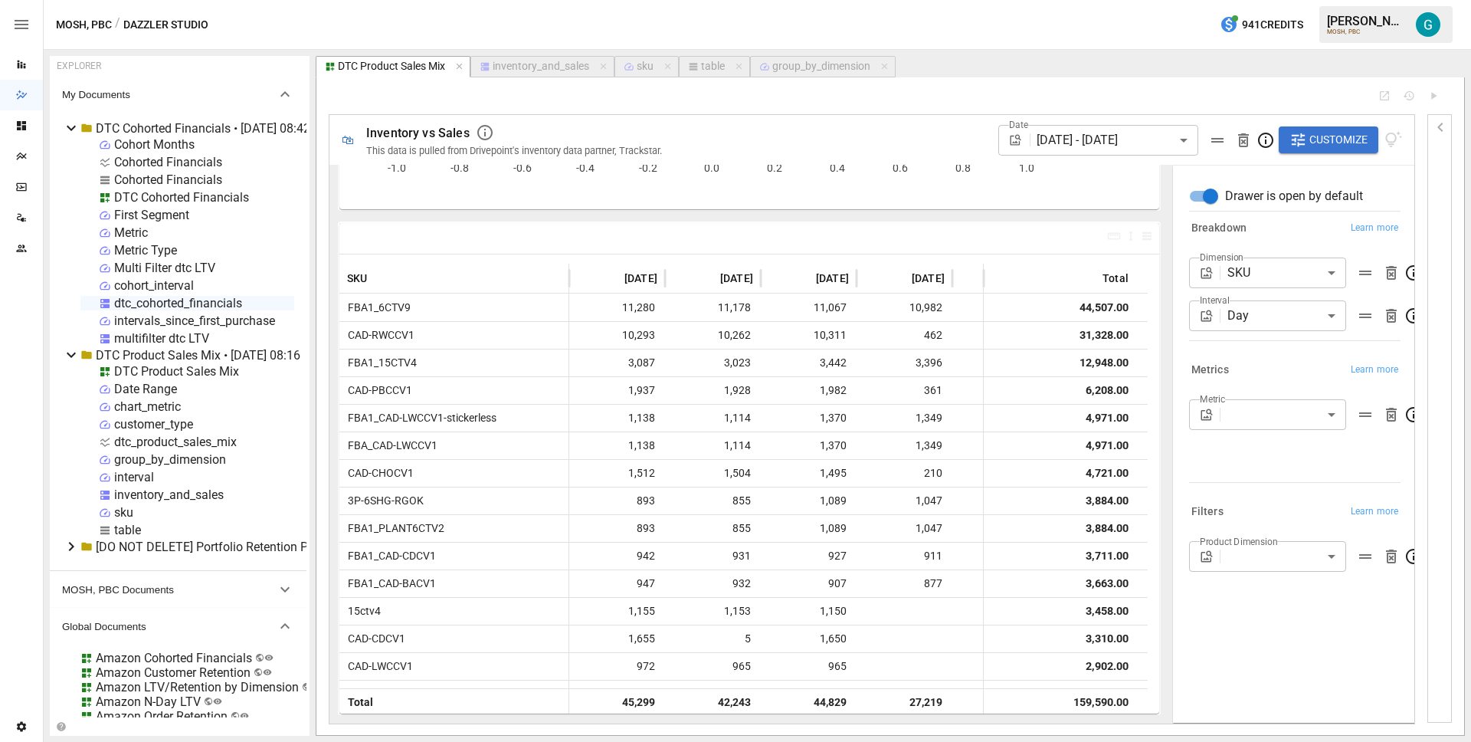
click at [134, 228] on div "Metric" at bounding box center [131, 232] width 34 height 15
click at [73, 126] on icon at bounding box center [71, 128] width 18 height 18
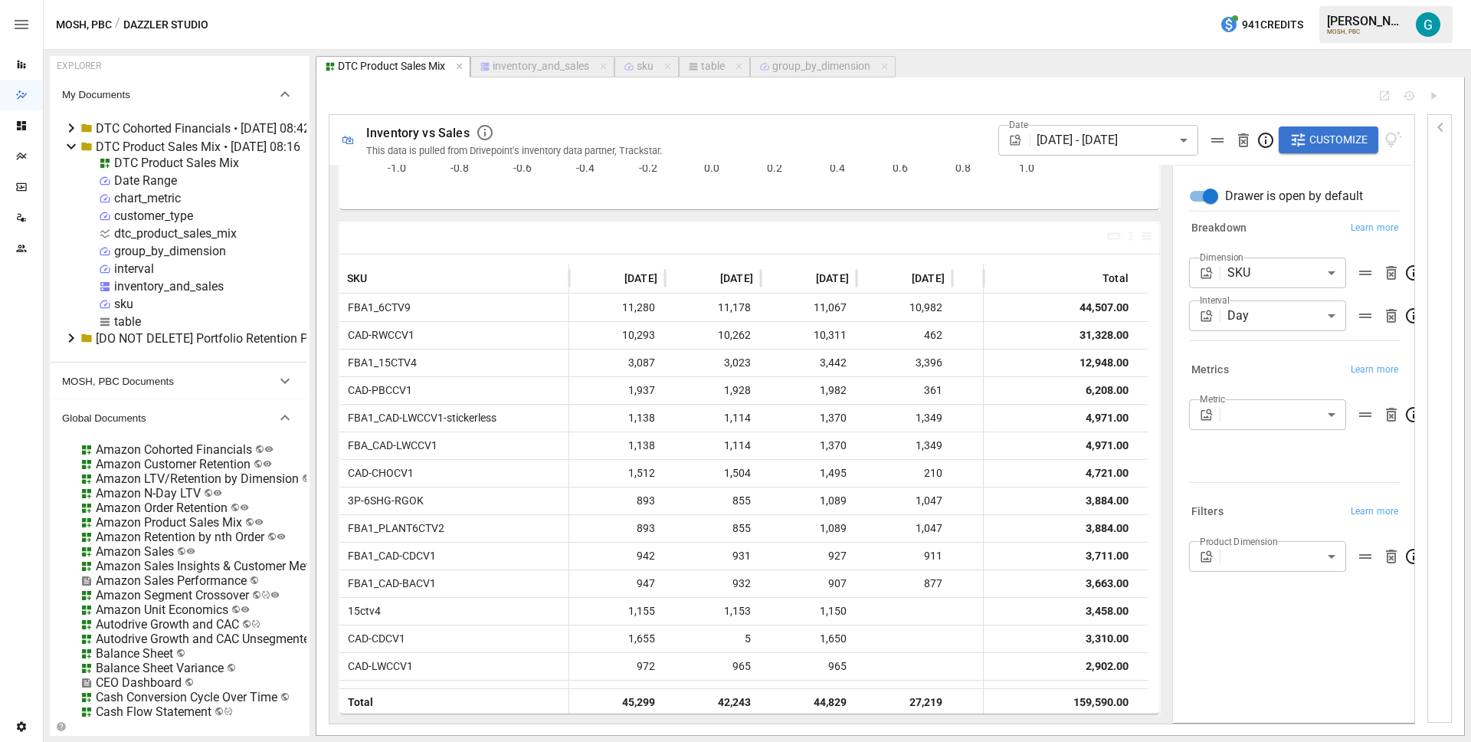
click at [149, 198] on div "chart_metric" at bounding box center [147, 198] width 67 height 15
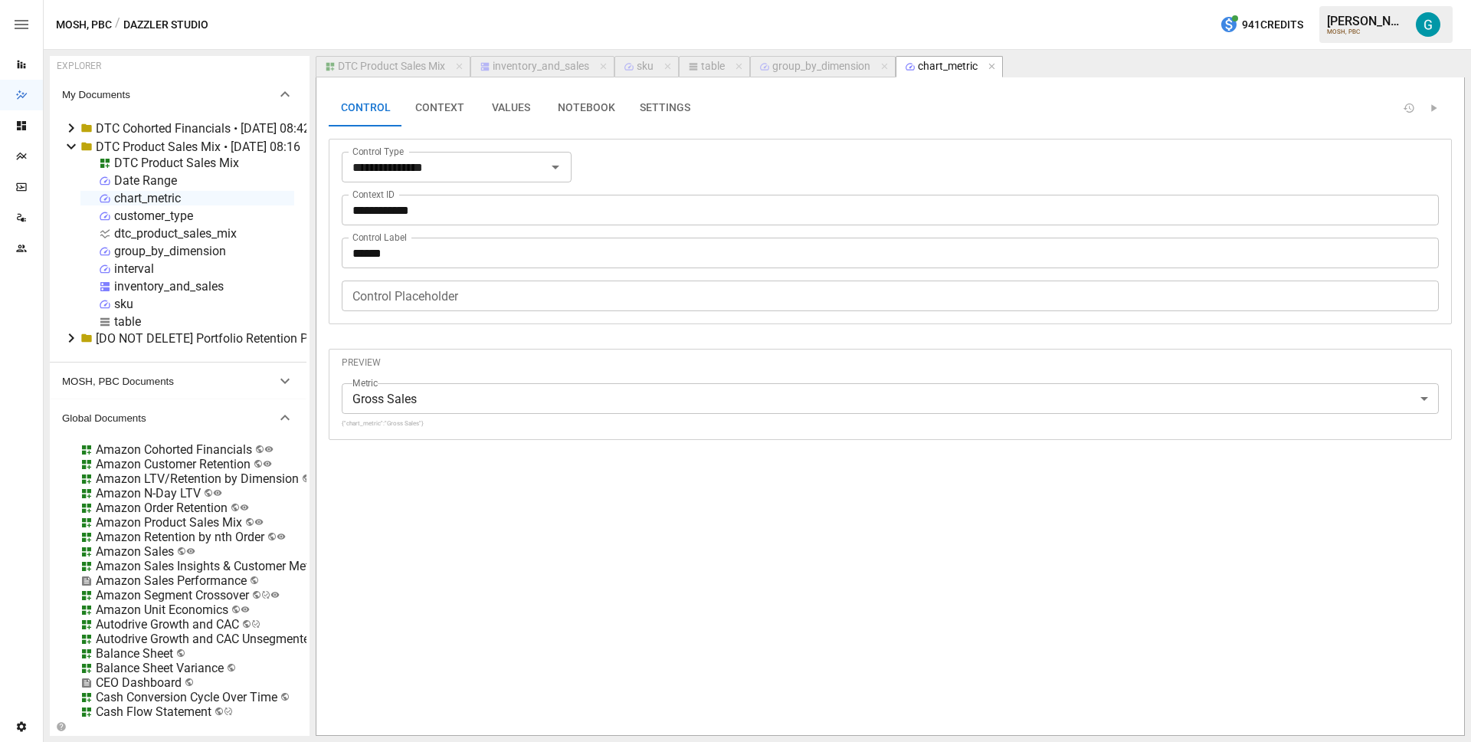
click at [523, 105] on button "VALUES" at bounding box center [511, 108] width 69 height 37
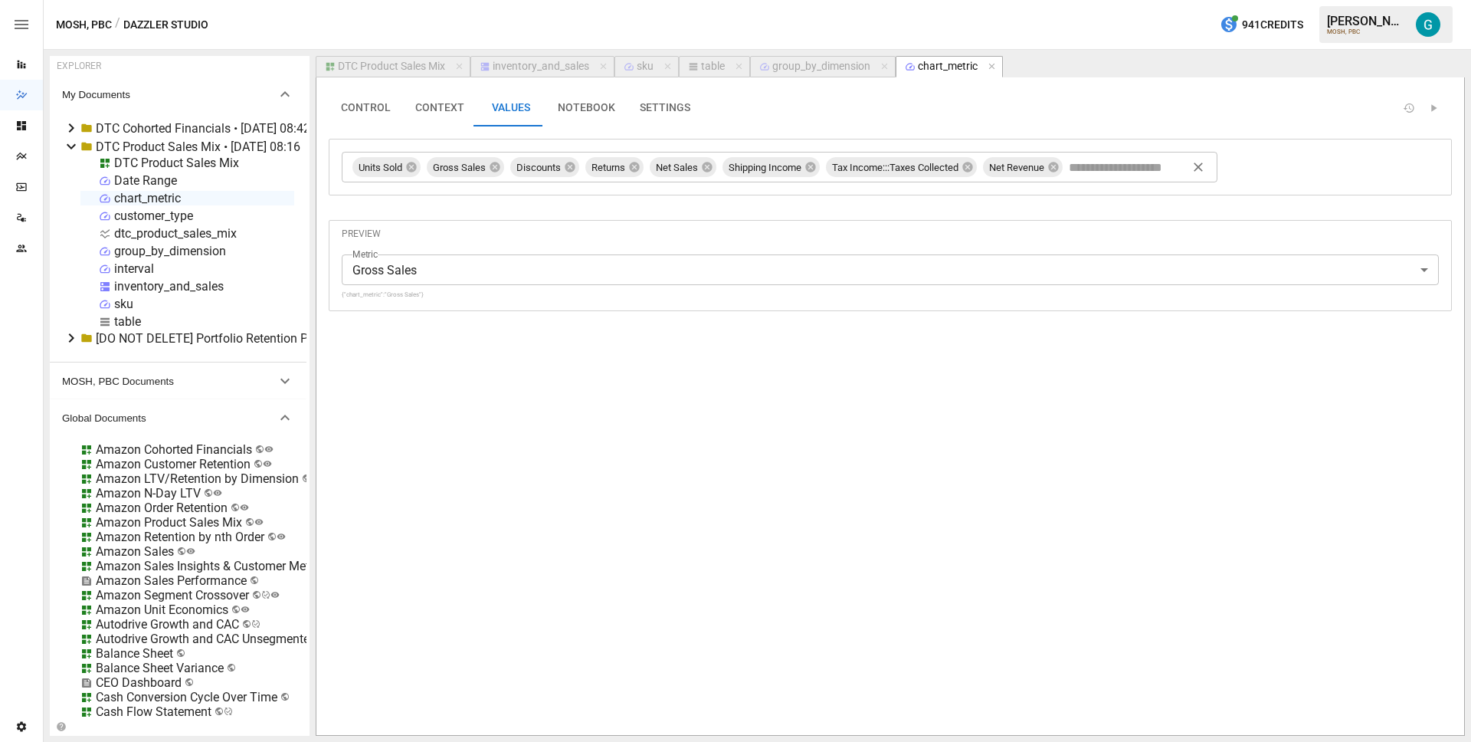
click at [1109, 177] on input "text" at bounding box center [1130, 167] width 129 height 23
click at [493, 169] on icon at bounding box center [495, 167] width 10 height 10
click at [488, 165] on icon at bounding box center [486, 167] width 12 height 12
click at [480, 165] on icon at bounding box center [475, 167] width 10 height 10
click at [479, 165] on icon at bounding box center [484, 167] width 12 height 12
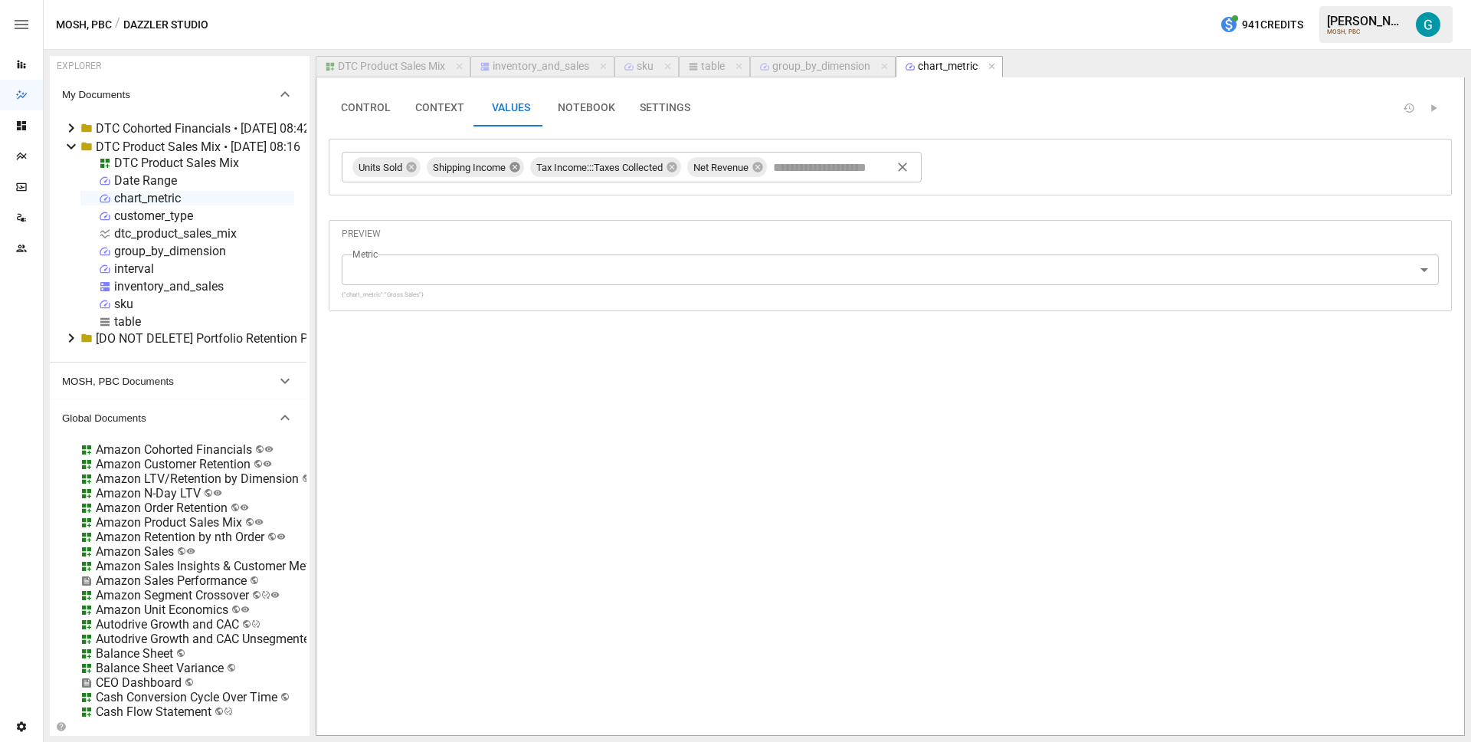
click at [517, 166] on icon at bounding box center [515, 167] width 12 height 12
click at [572, 165] on icon at bounding box center [568, 167] width 12 height 12
click at [500, 165] on icon at bounding box center [497, 167] width 10 height 10
click at [492, 169] on input "text" at bounding box center [488, 167] width 129 height 23
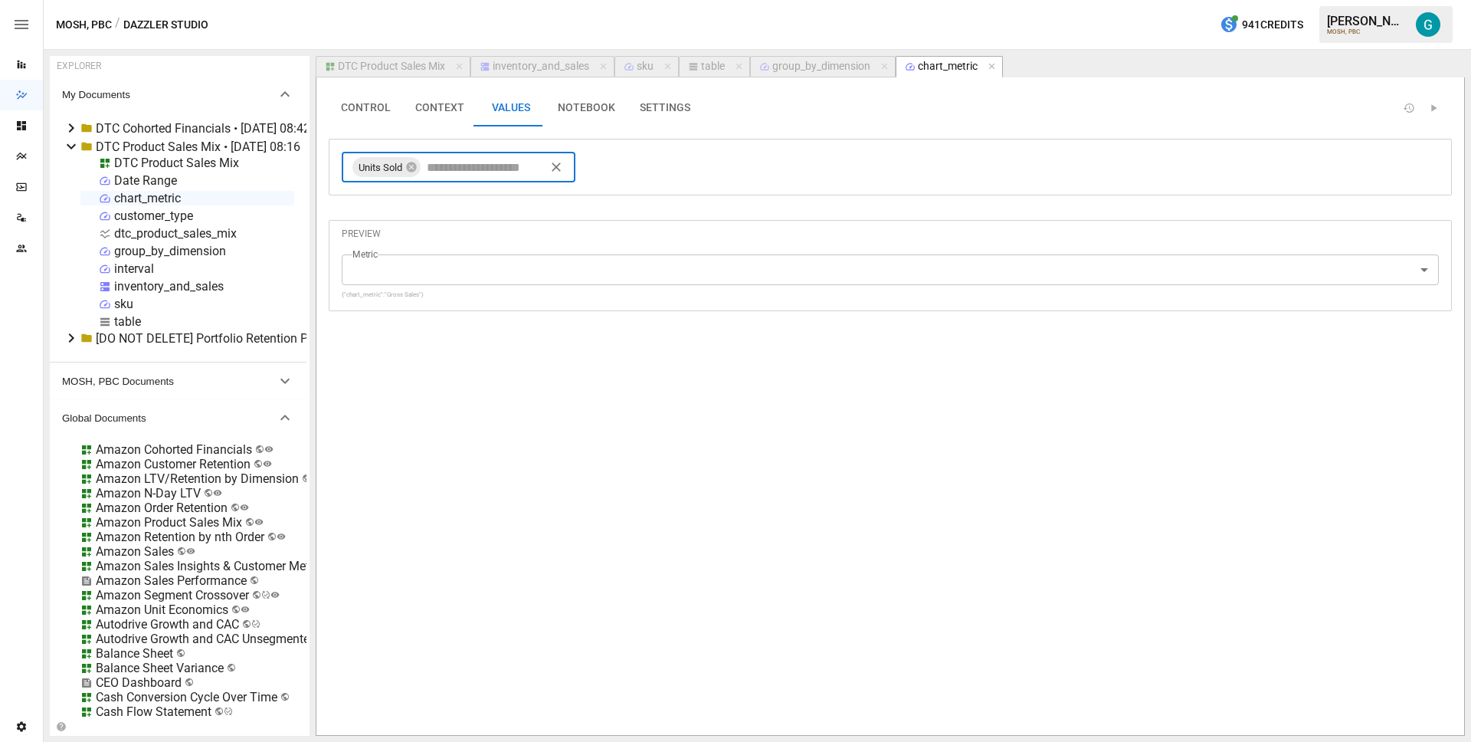
click at [420, 65] on div "DTC Product Sales Mix" at bounding box center [391, 67] width 107 height 14
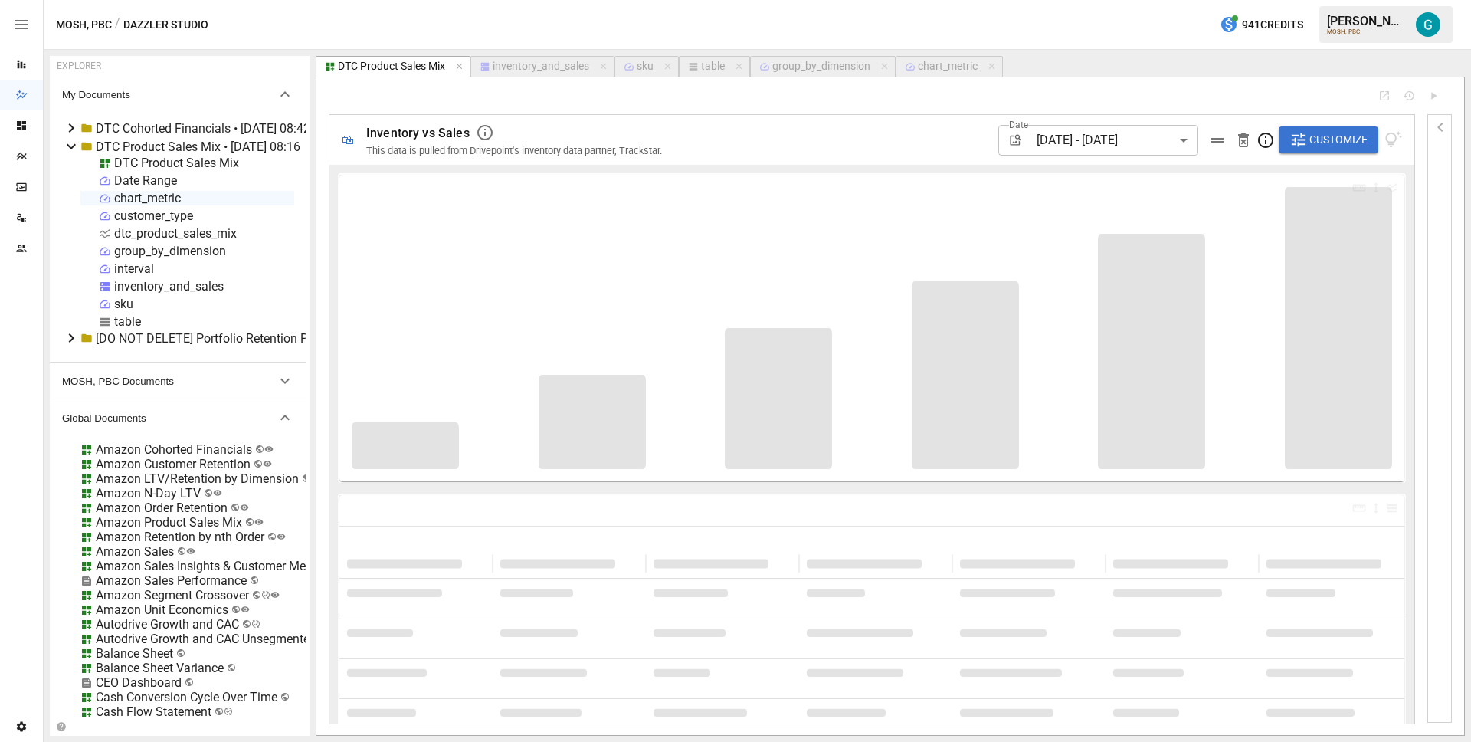
click at [1347, 136] on span "Customize" at bounding box center [1338, 139] width 58 height 19
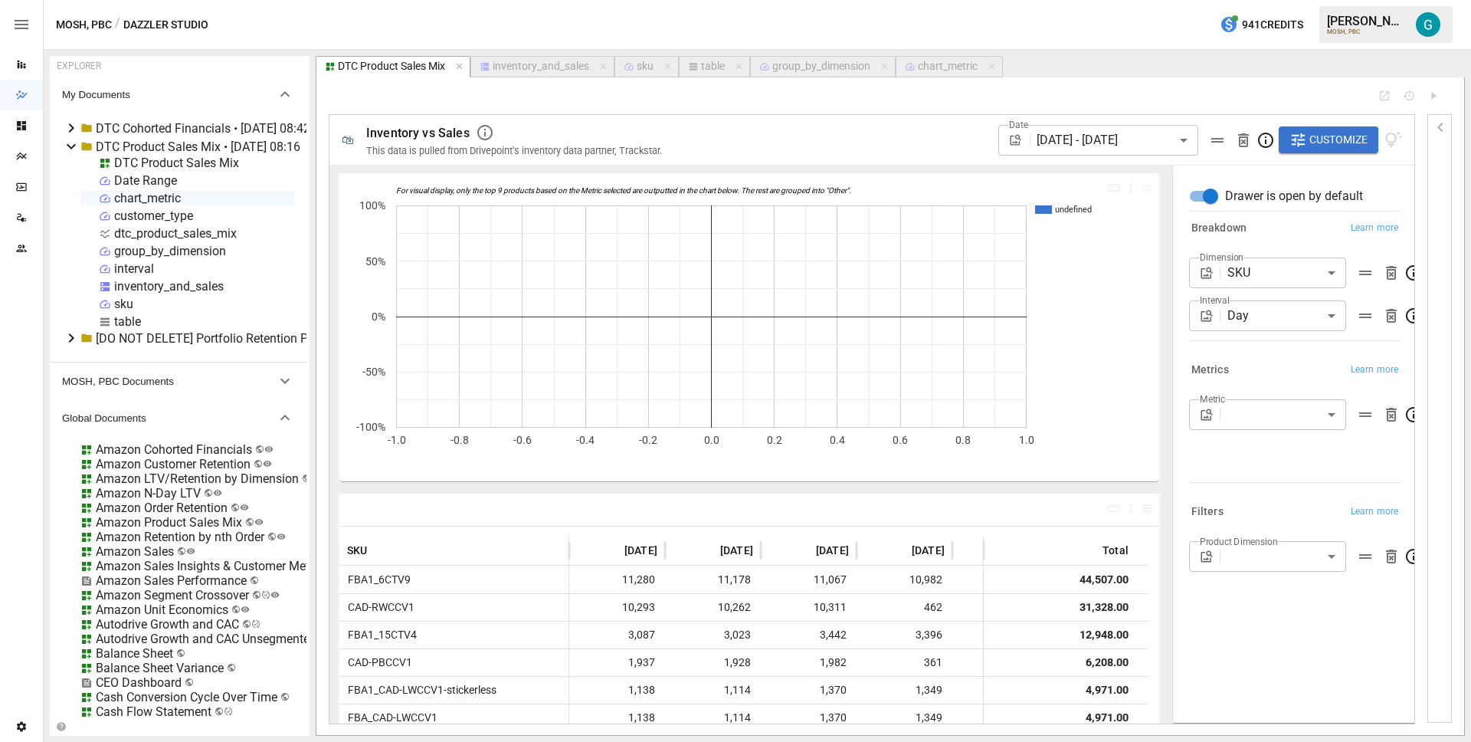
click at [1291, 0] on body "Reports Dazzler Studio Dashboards Plans SmartModel ™ Data Sources Team Settings…" at bounding box center [735, 0] width 1471 height 0
click at [1283, 361] on div at bounding box center [735, 371] width 1471 height 742
click at [1240, 0] on body "Reports Dazzler Studio Dashboards Plans SmartModel ™ Data Sources Team Settings…" at bounding box center [735, 0] width 1471 height 0
click at [1440, 127] on div at bounding box center [735, 371] width 1471 height 742
click at [952, 72] on div "chart_metric" at bounding box center [948, 67] width 60 height 14
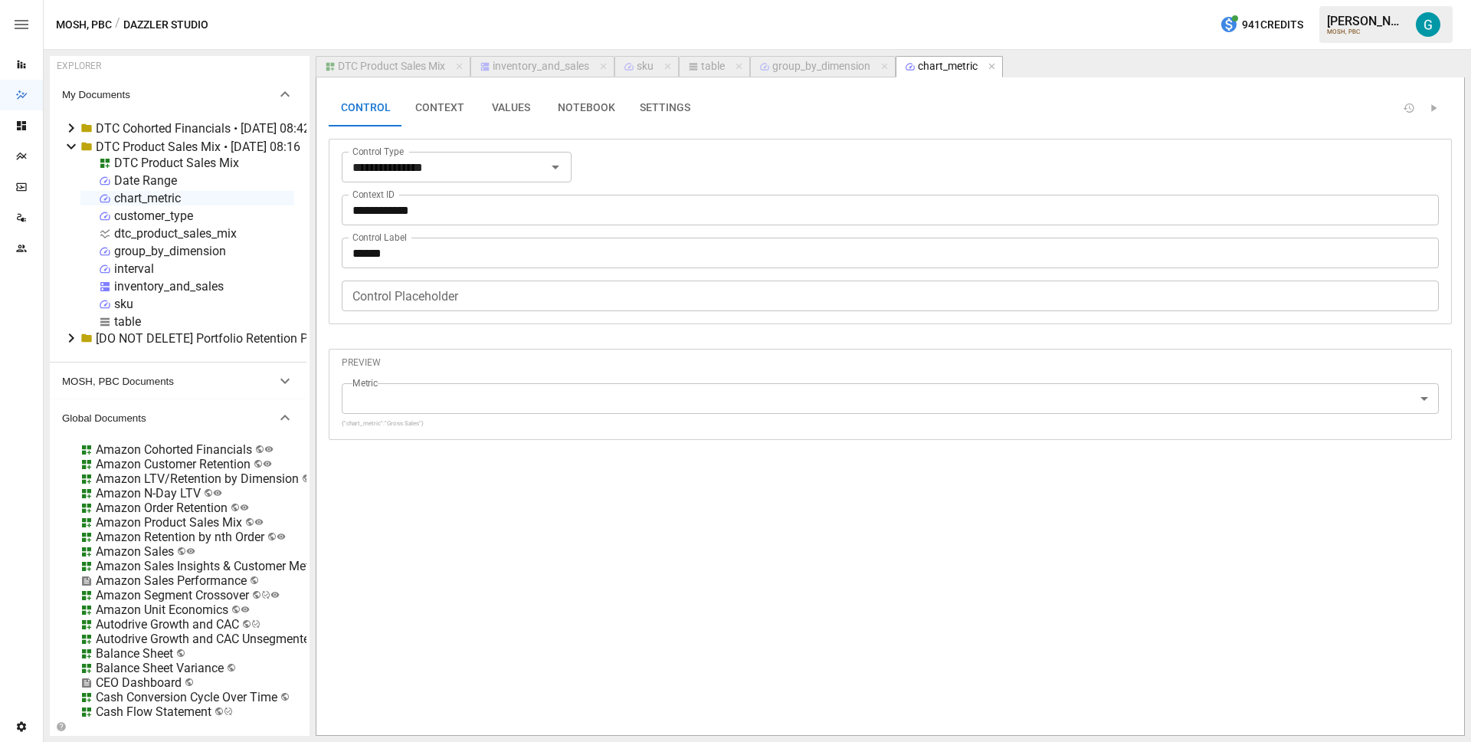
click at [519, 118] on button "VALUES" at bounding box center [511, 108] width 69 height 37
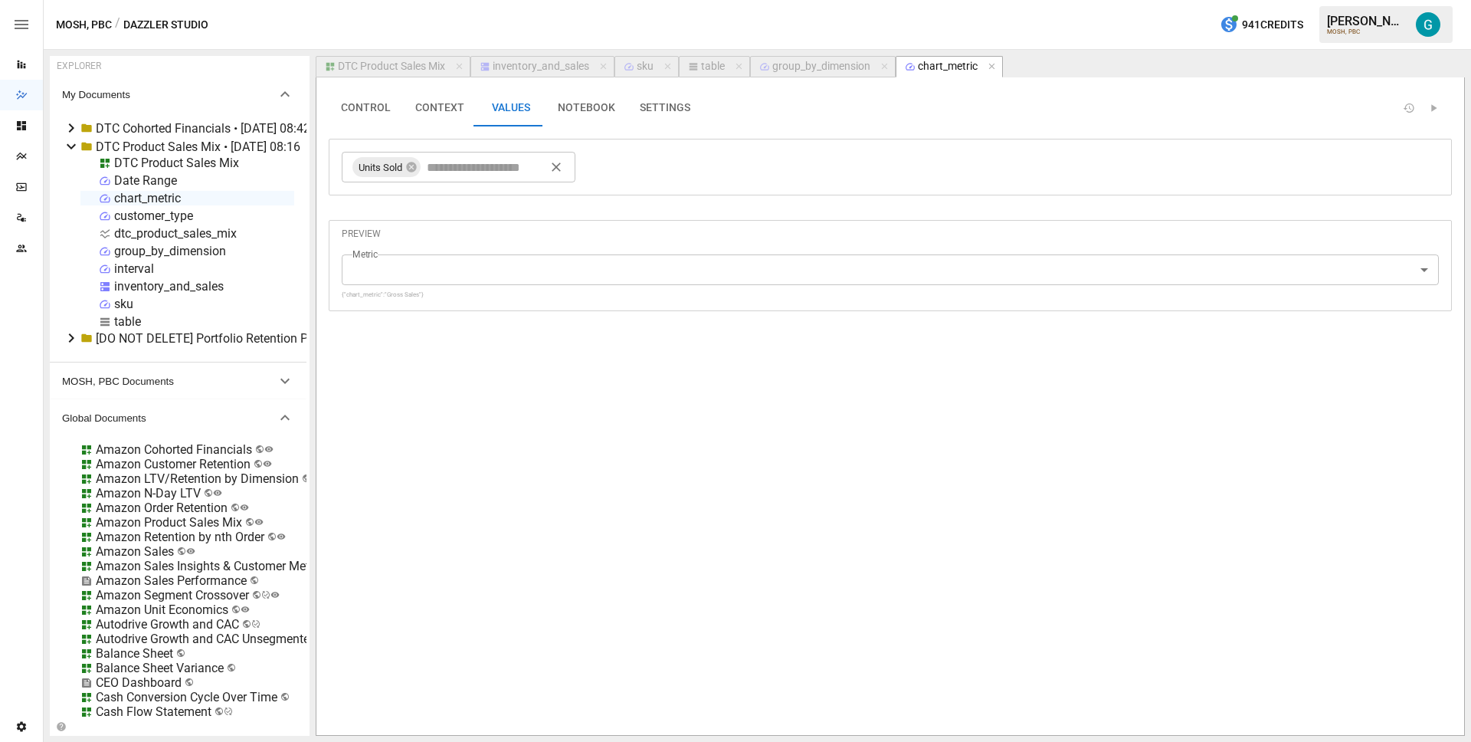
click at [494, 158] on input "text" at bounding box center [488, 167] width 129 height 23
type input "******"
type input "********"
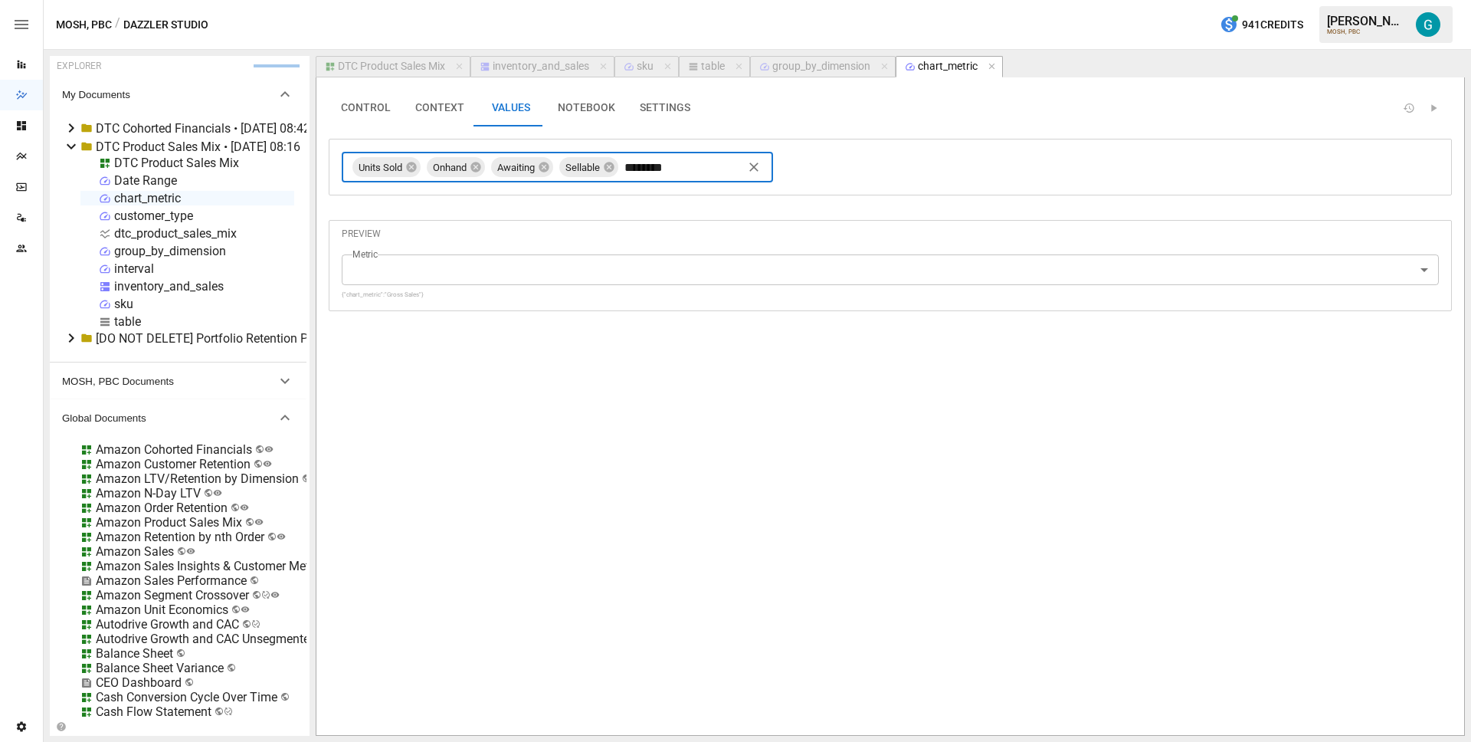
type input "*********"
type input "**********"
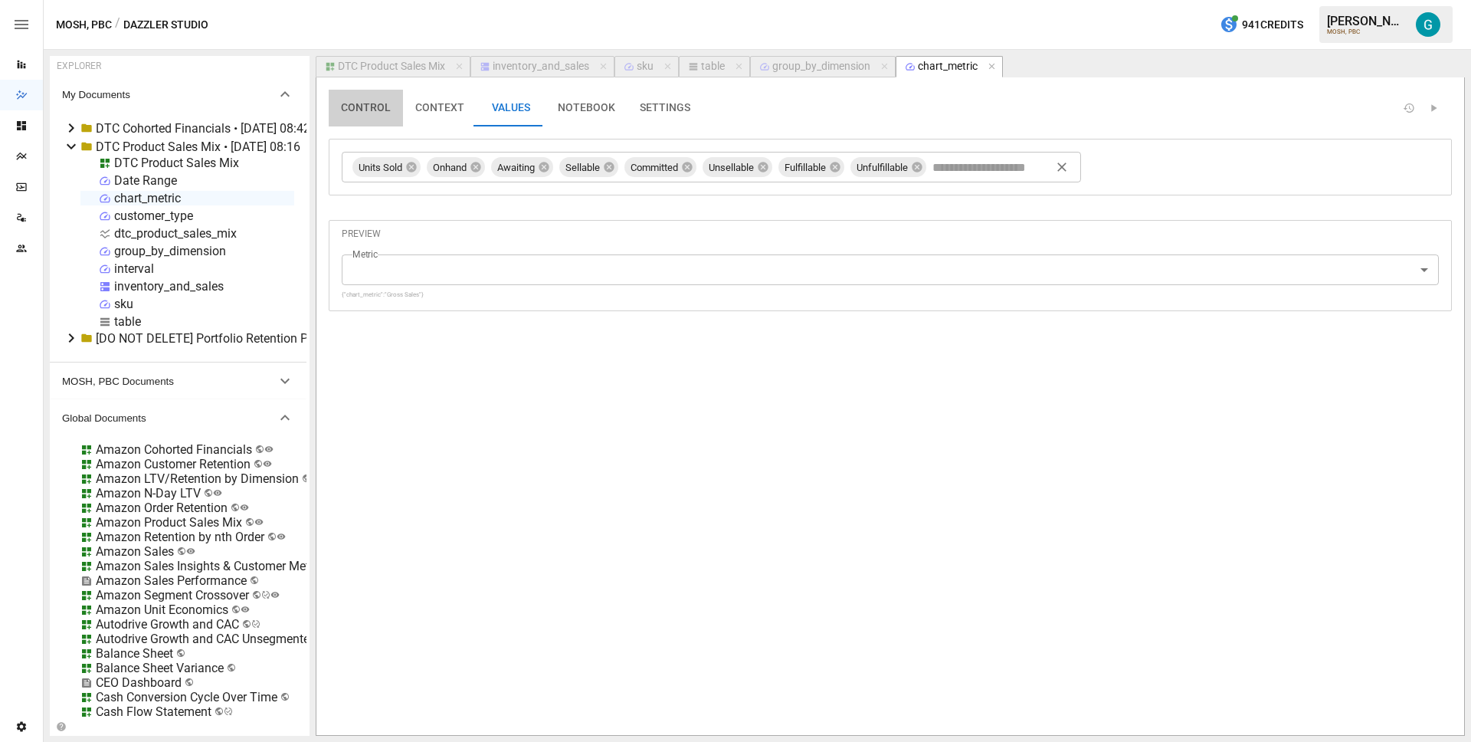
click at [379, 107] on button "CONTROL" at bounding box center [366, 108] width 74 height 37
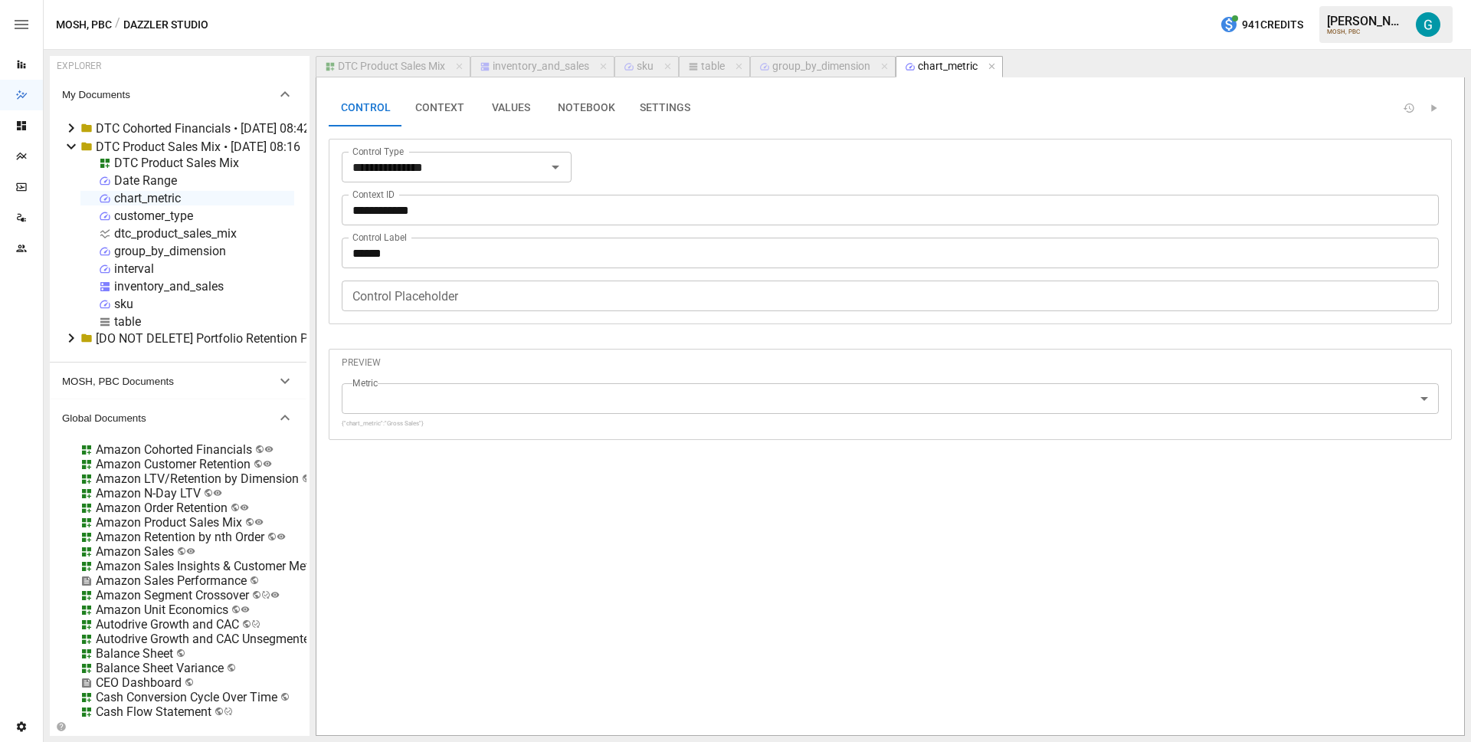
click at [410, 62] on div "DTC Product Sales Mix" at bounding box center [391, 67] width 107 height 14
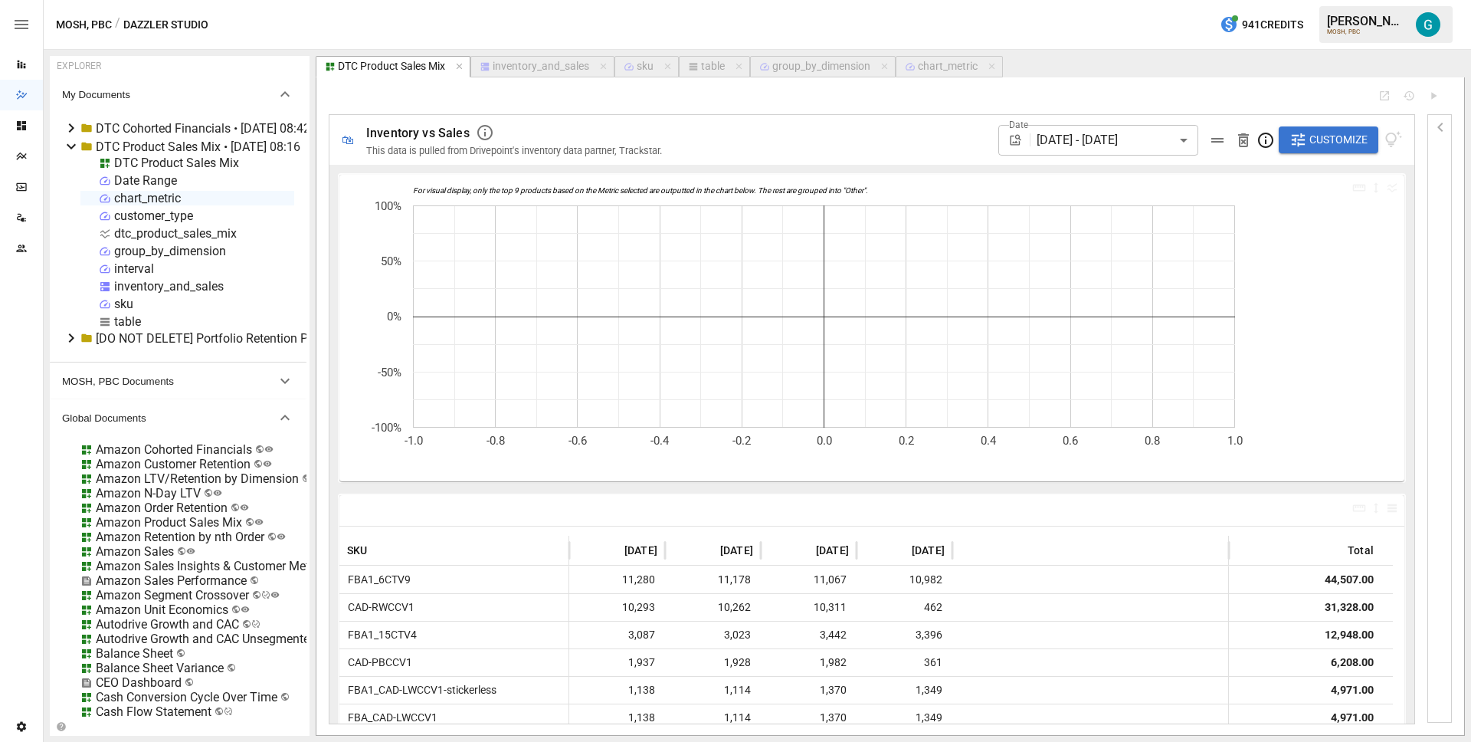
click at [1325, 142] on span "Customize" at bounding box center [1338, 139] width 58 height 19
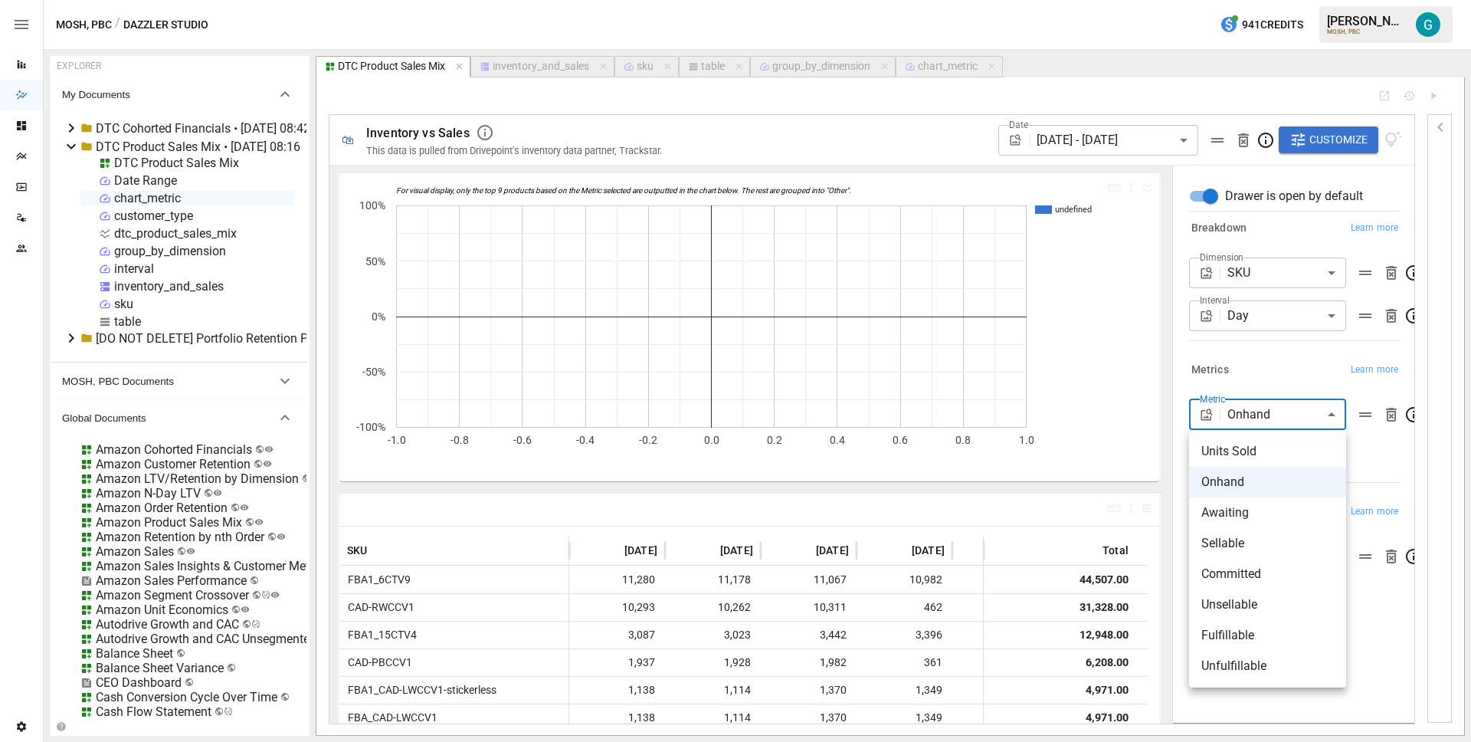
click at [1312, 0] on body "Reports Dazzler Studio Dashboards Plans SmartModel ™ Data Sources Team Settings…" at bounding box center [735, 0] width 1471 height 0
click at [1266, 532] on li "Sellable" at bounding box center [1267, 543] width 157 height 31
type input "********"
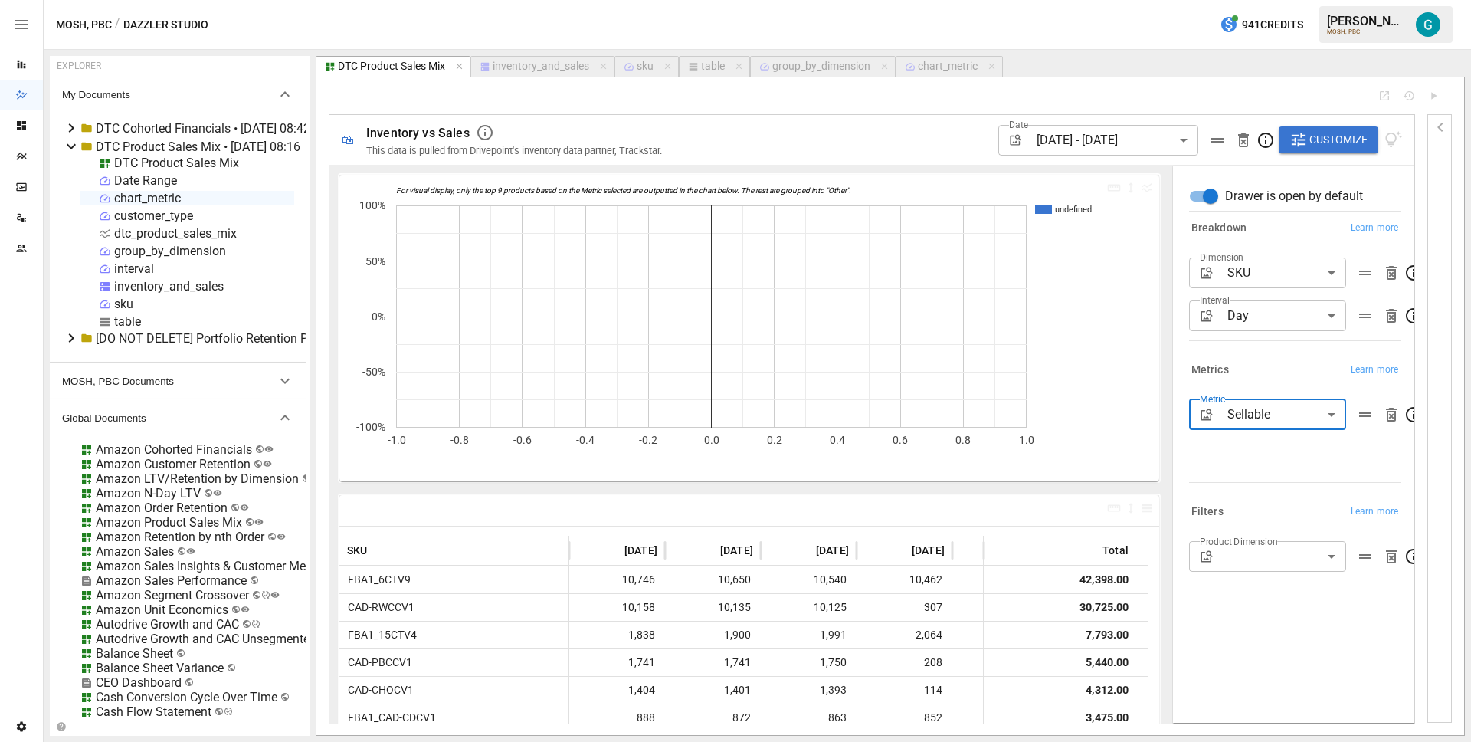
click at [698, 63] on icon "button" at bounding box center [693, 66] width 11 height 11
select select "**********"
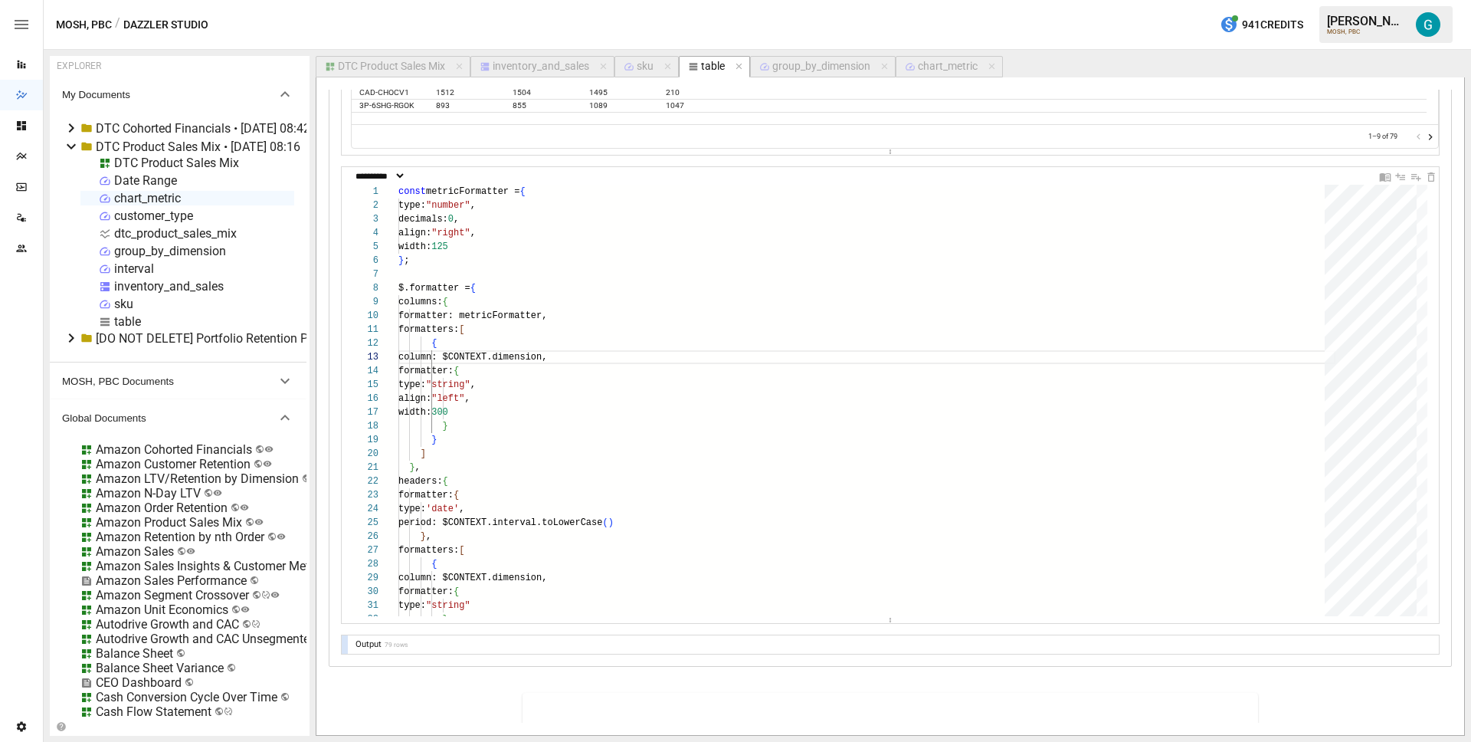
scroll to position [833, 0]
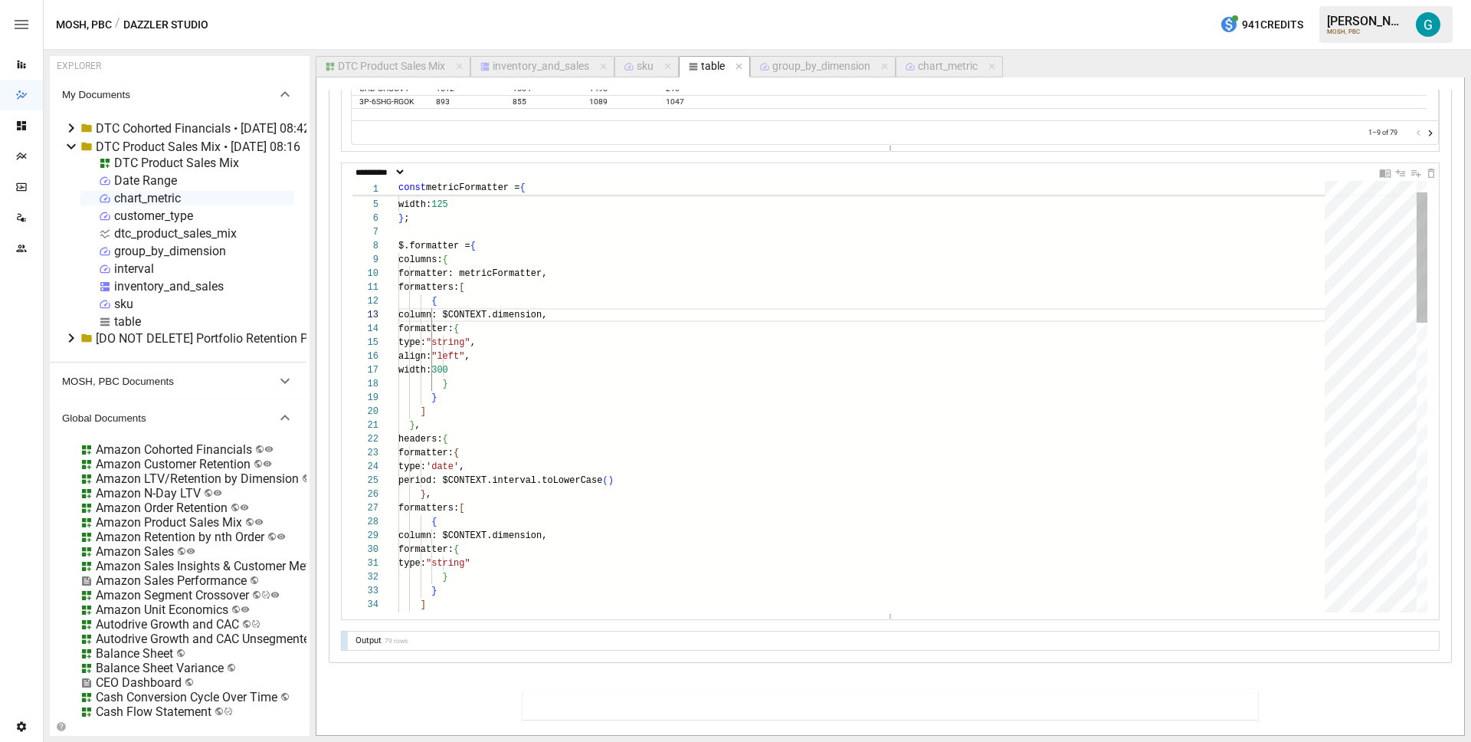
type textarea "**********"
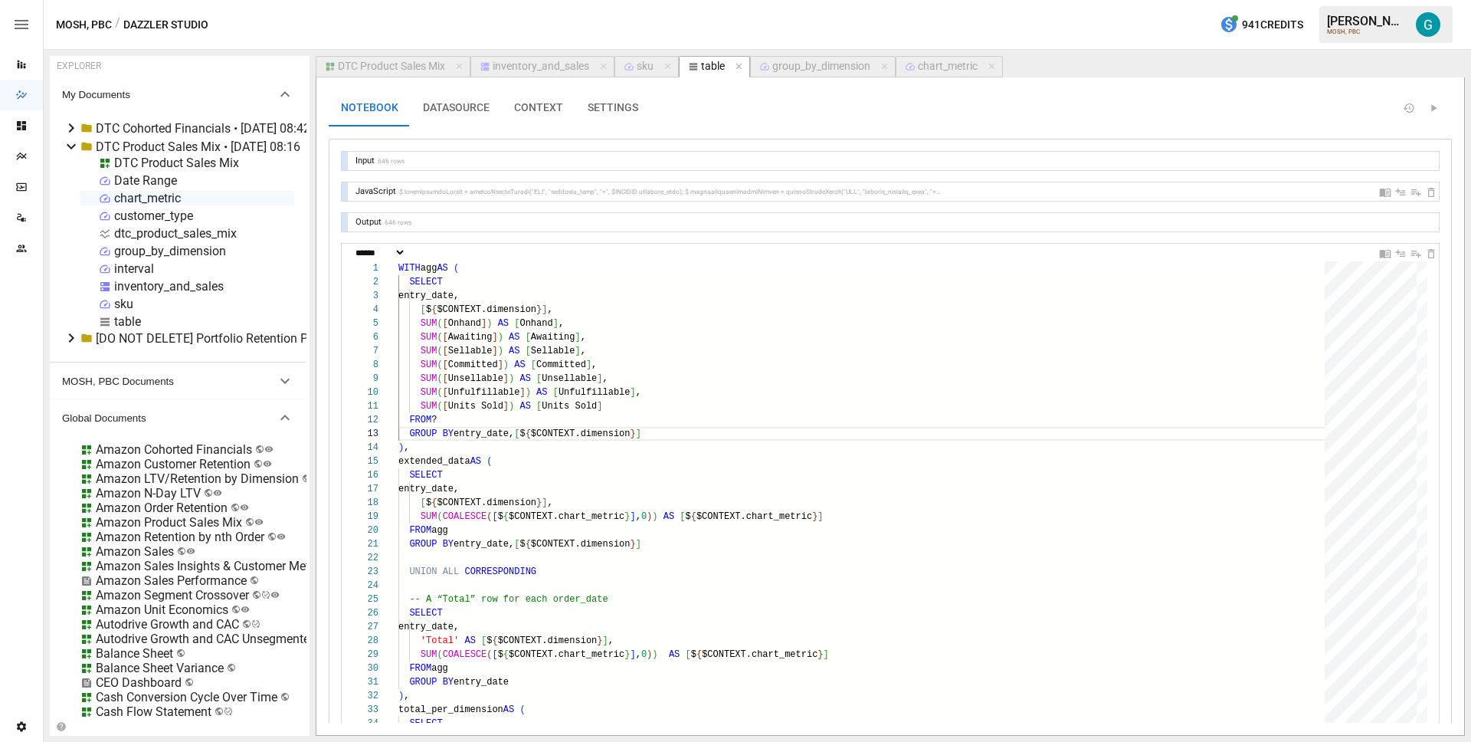
scroll to position [0, 0]
click at [631, 111] on button "SETTINGS" at bounding box center [612, 108] width 75 height 37
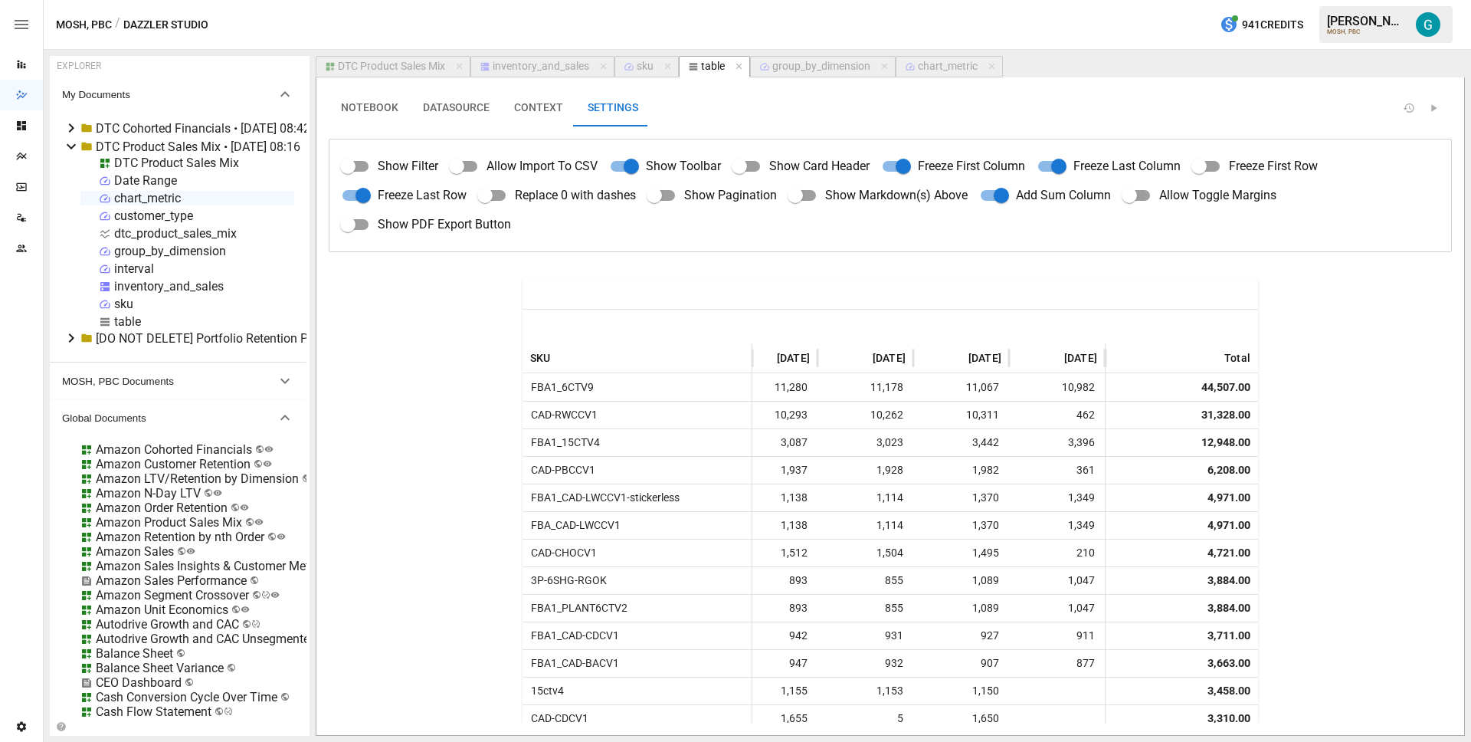
click at [385, 116] on button "NOTEBOOK" at bounding box center [370, 108] width 82 height 37
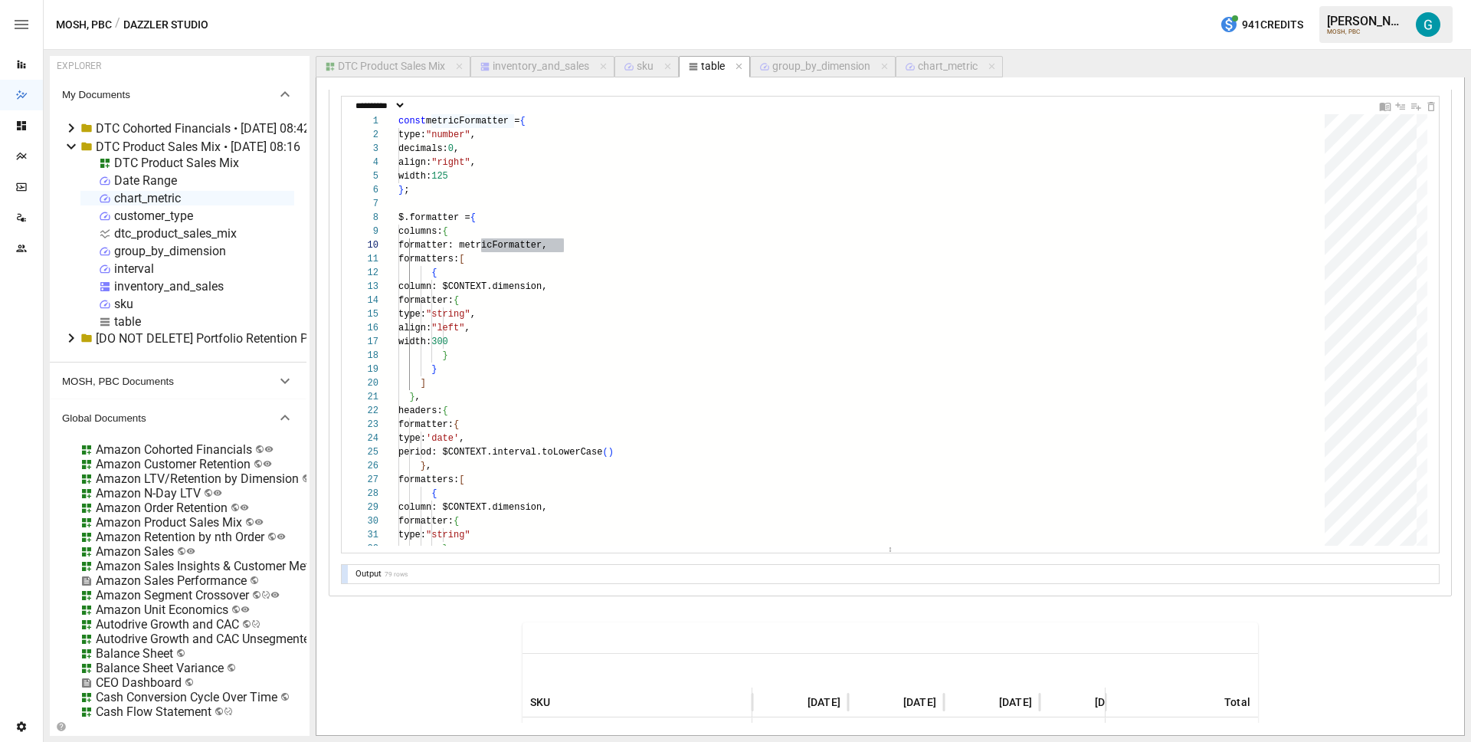
scroll to position [873, 0]
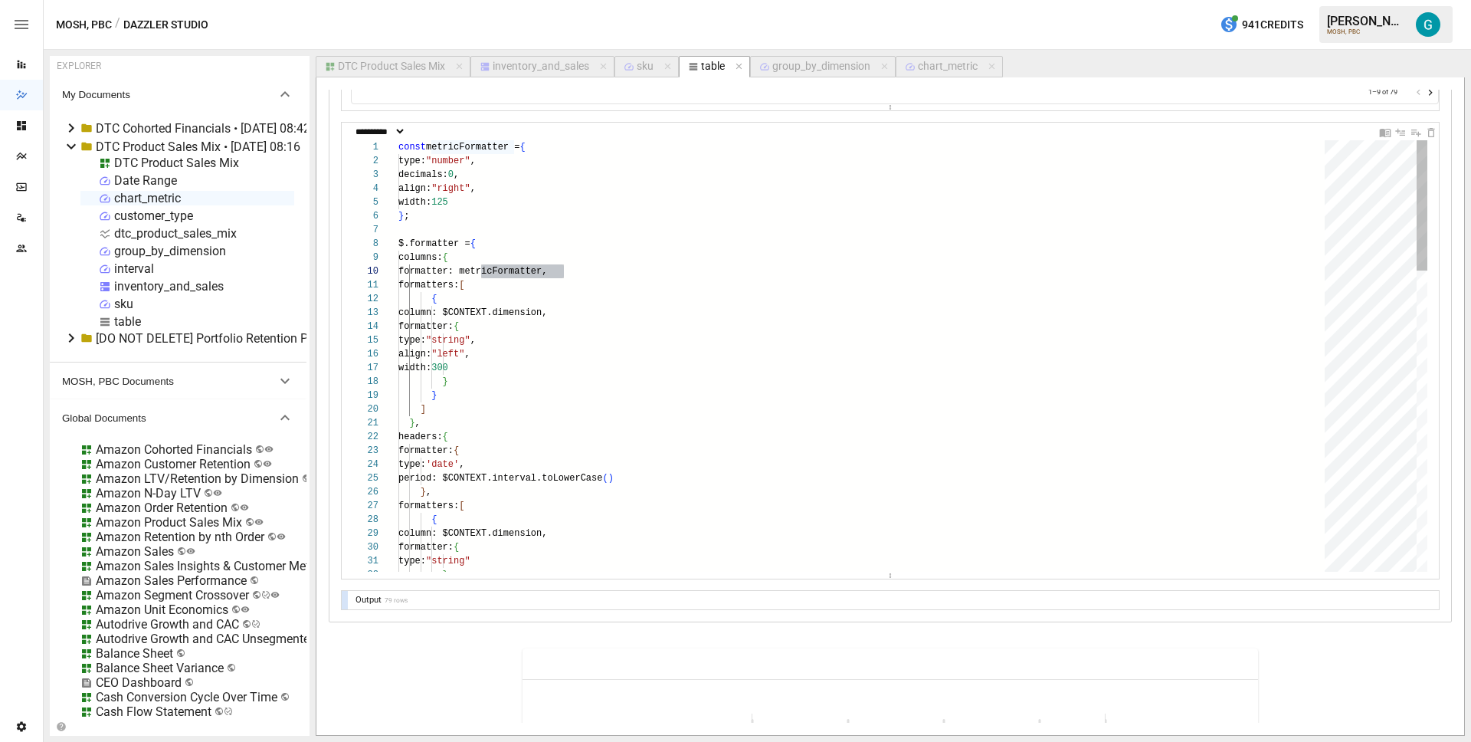
type textarea "**********"
click at [346, 398] on div at bounding box center [345, 348] width 6 height 450
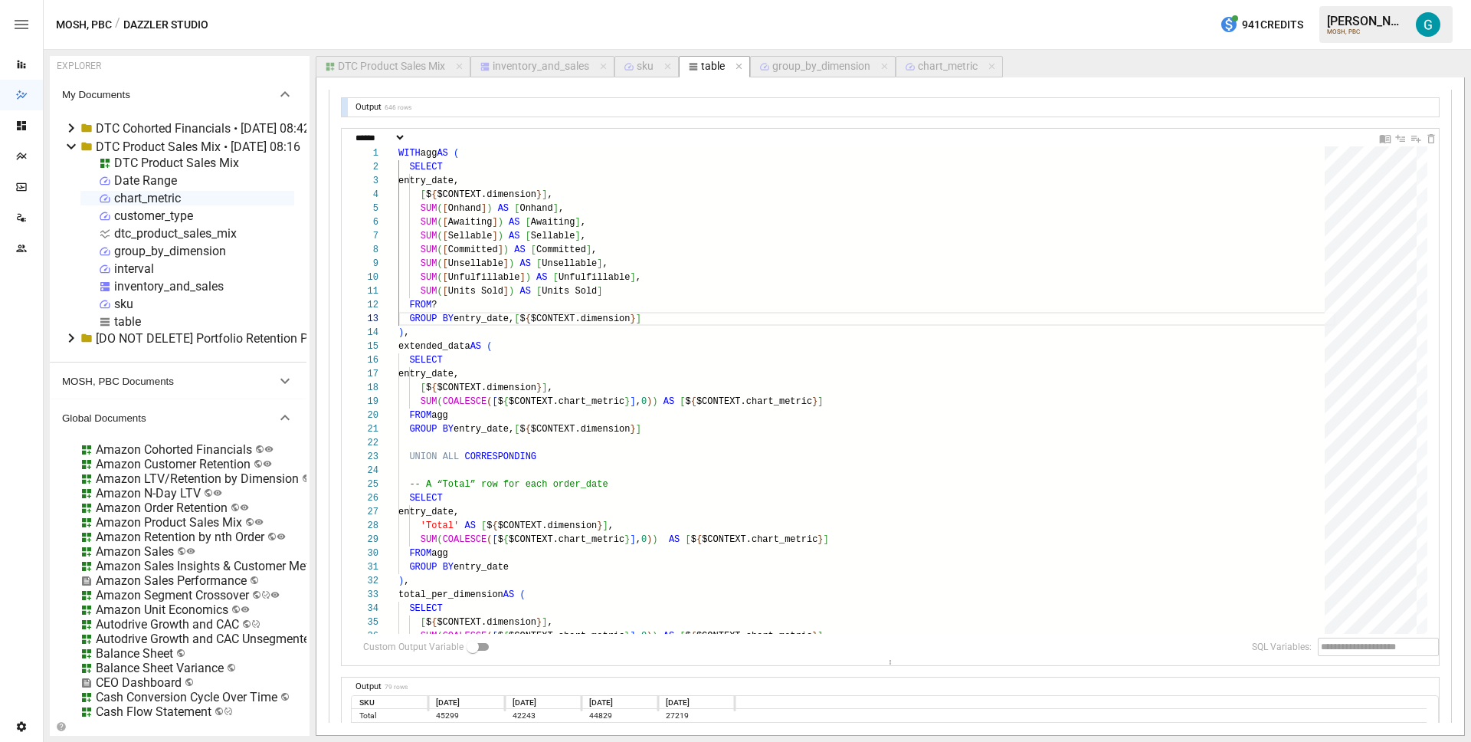
scroll to position [0, 0]
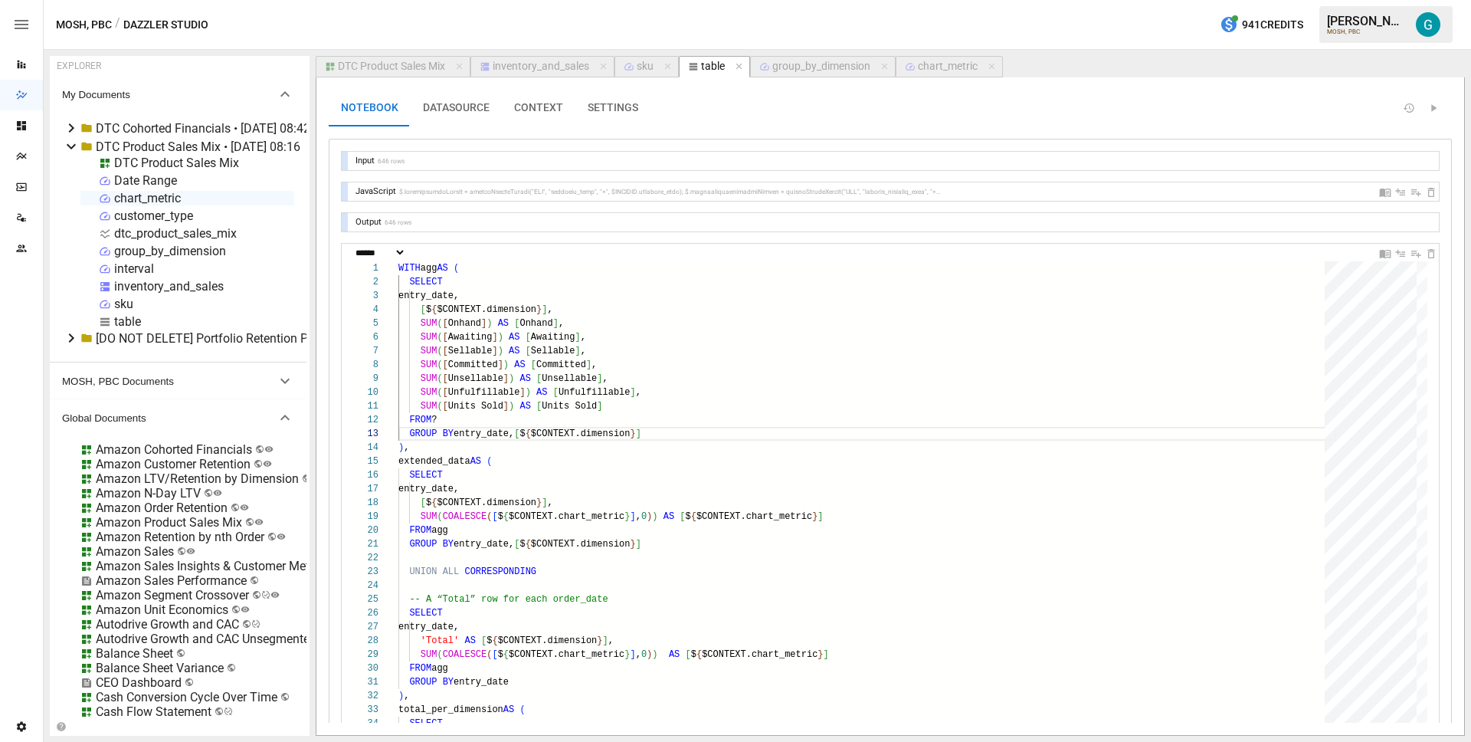
click at [410, 70] on div "DTC Product Sales Mix" at bounding box center [391, 67] width 107 height 14
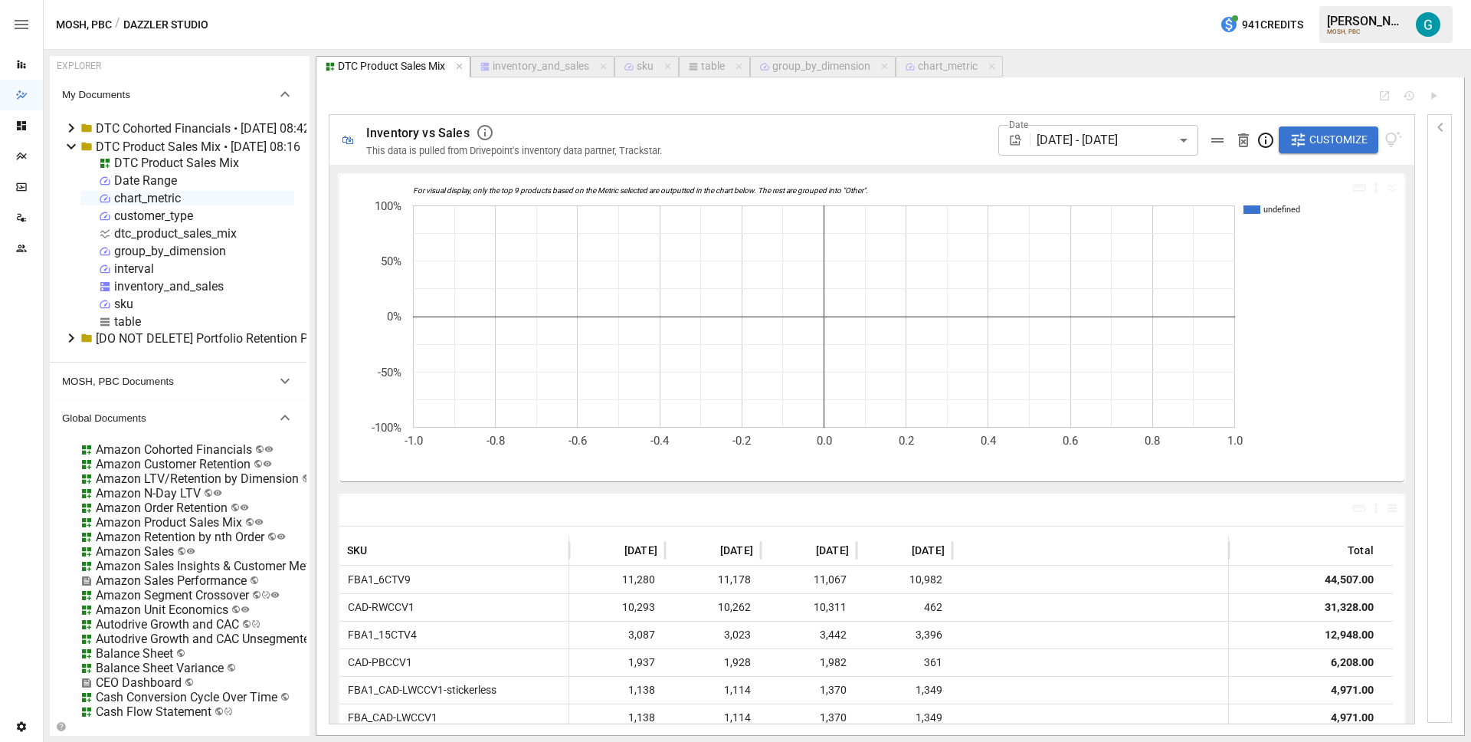
click at [1328, 137] on span "Customize" at bounding box center [1338, 139] width 58 height 19
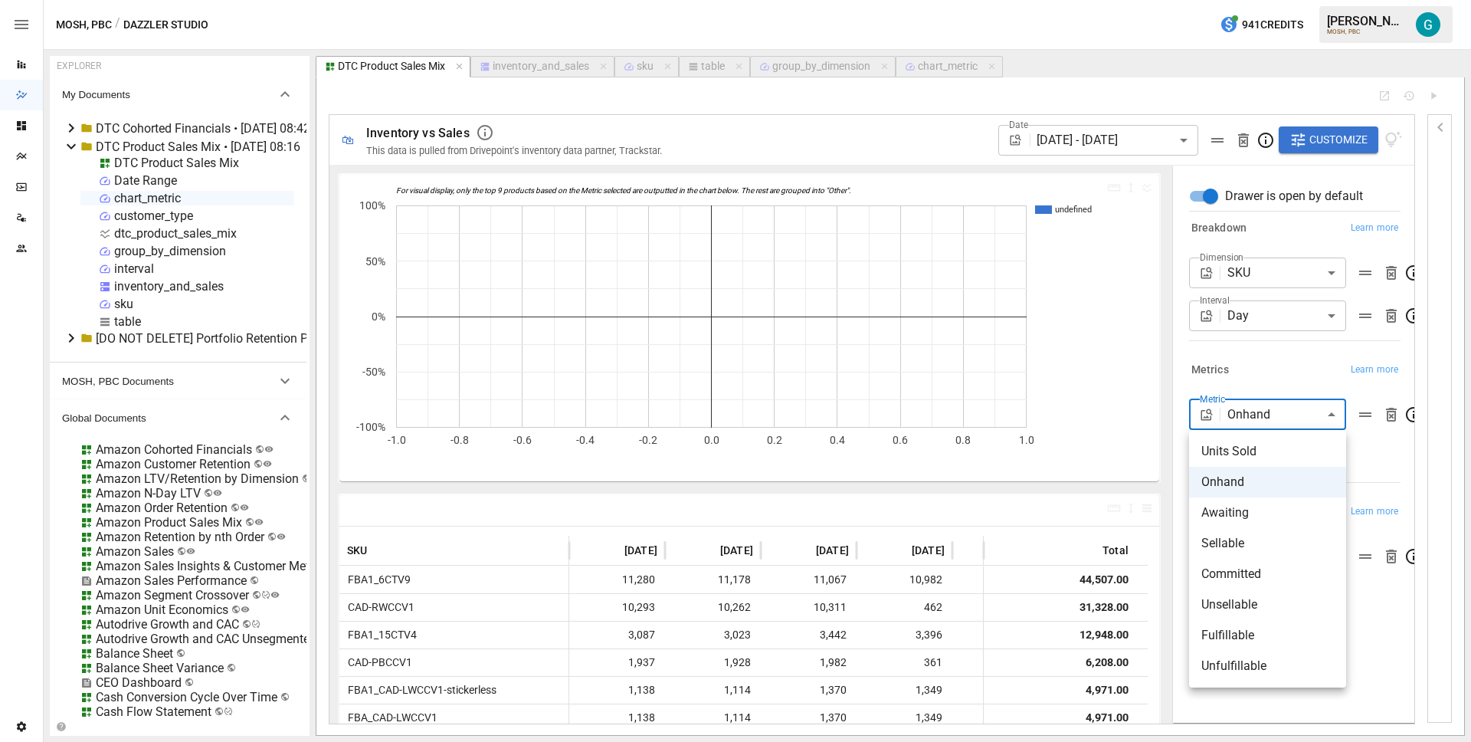
click at [1270, 0] on body "Reports Dazzler Studio Dashboards Plans SmartModel ™ Data Sources Team Settings…" at bounding box center [735, 0] width 1471 height 0
click at [1270, 550] on span "Sellable" at bounding box center [1267, 543] width 133 height 18
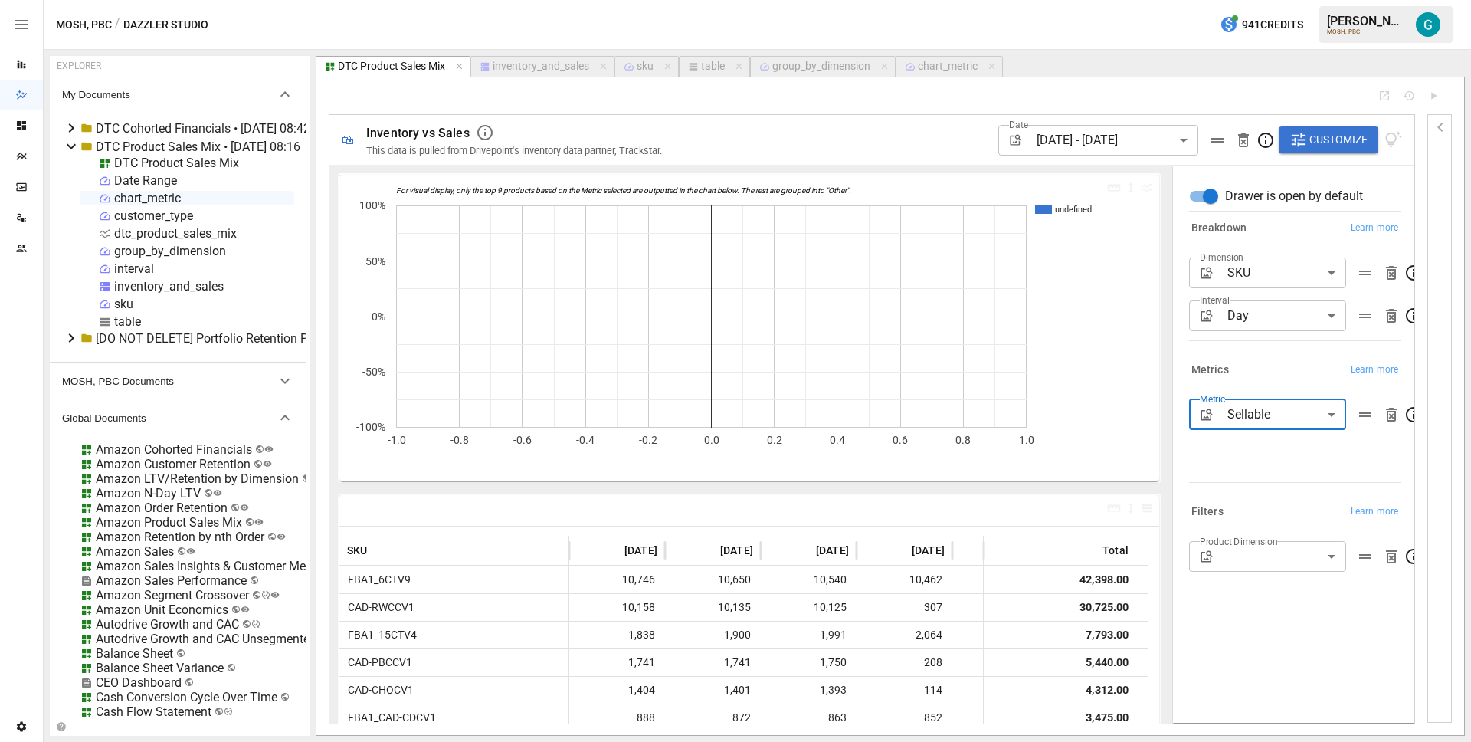
click at [1289, 0] on body "Reports Dazzler Studio Dashboards Plans SmartModel ™ Data Sources Team Settings…" at bounding box center [735, 0] width 1471 height 0
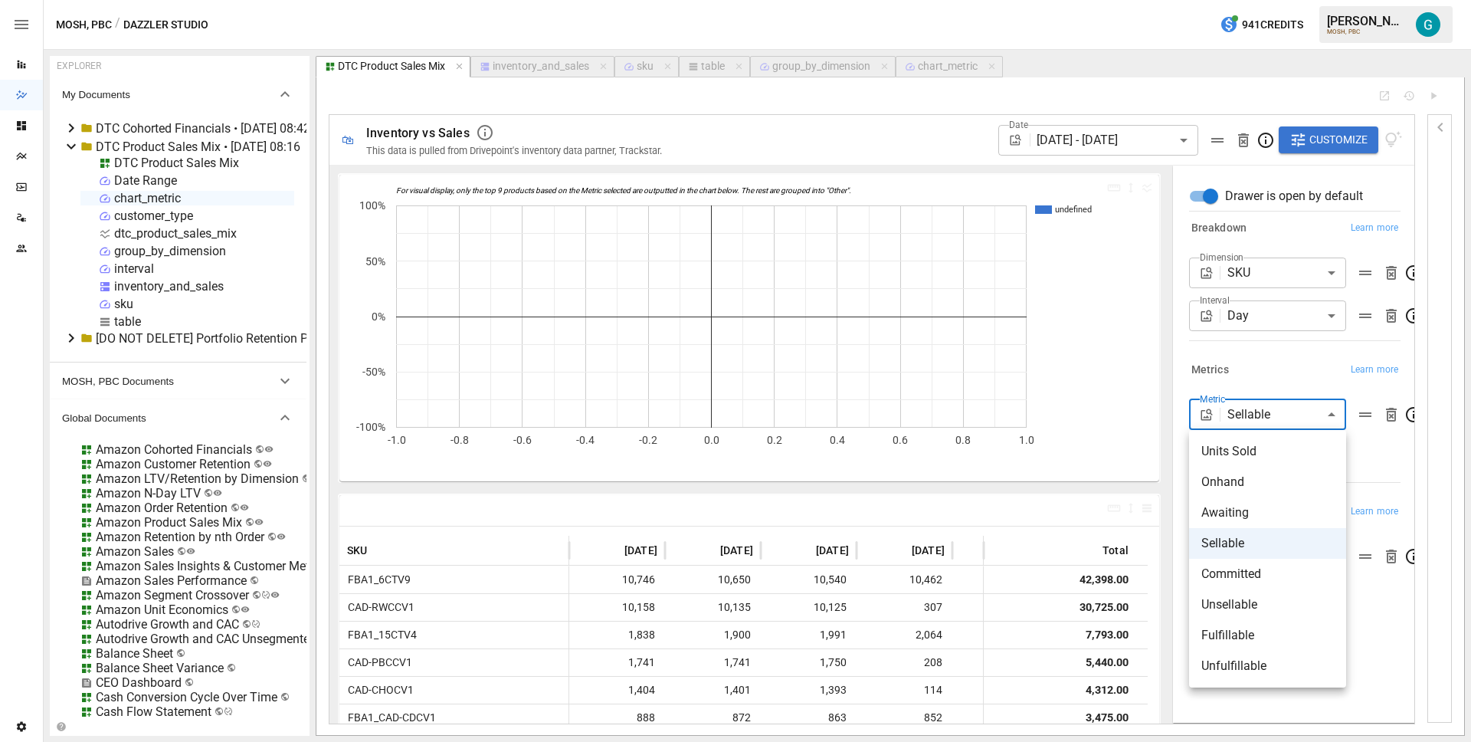
click at [1273, 637] on span "Fulfillable" at bounding box center [1267, 635] width 133 height 18
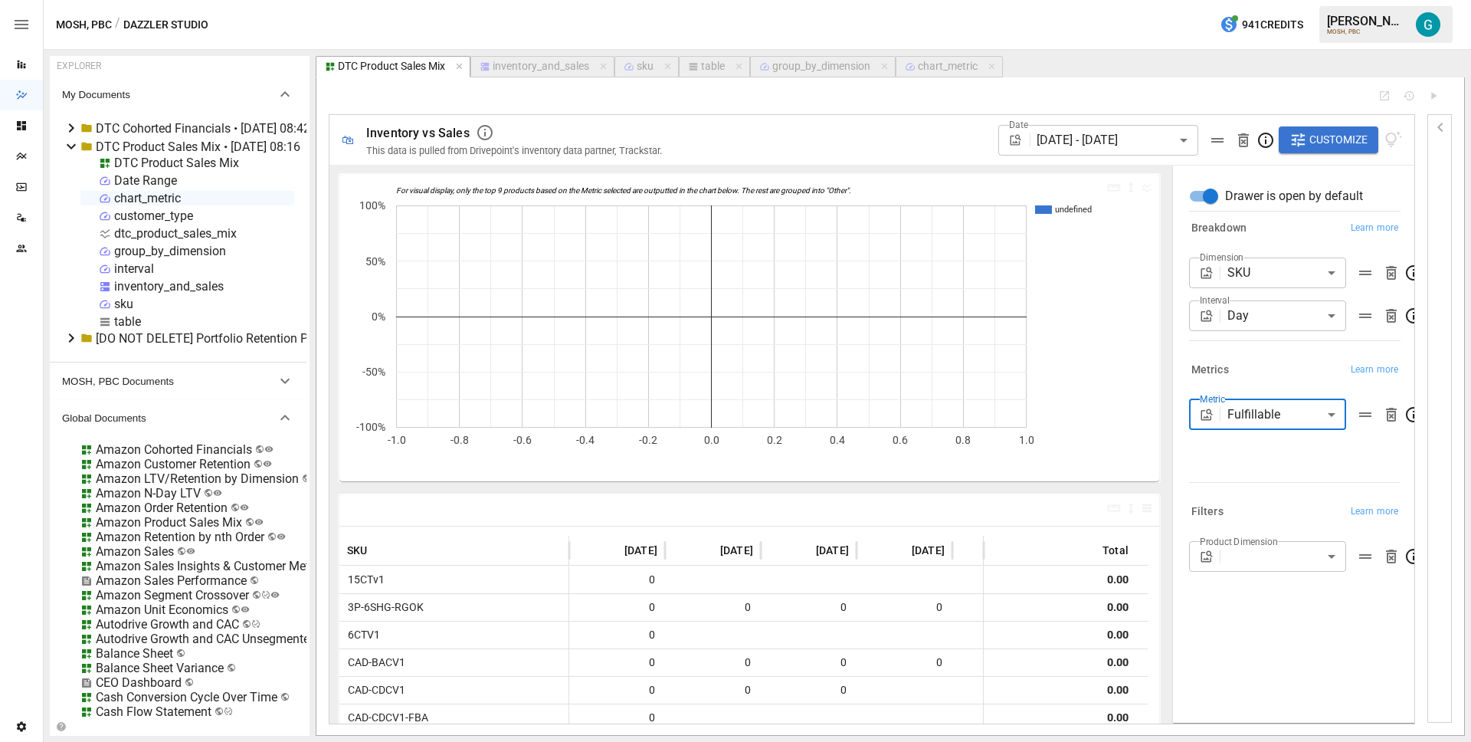
click at [1273, 432] on div "**********" at bounding box center [1294, 437] width 211 height 77
click at [1274, 0] on body "Reports Dazzler Studio Dashboards Plans SmartModel ™ Data Sources Team Settings…" at bounding box center [735, 0] width 1471 height 0
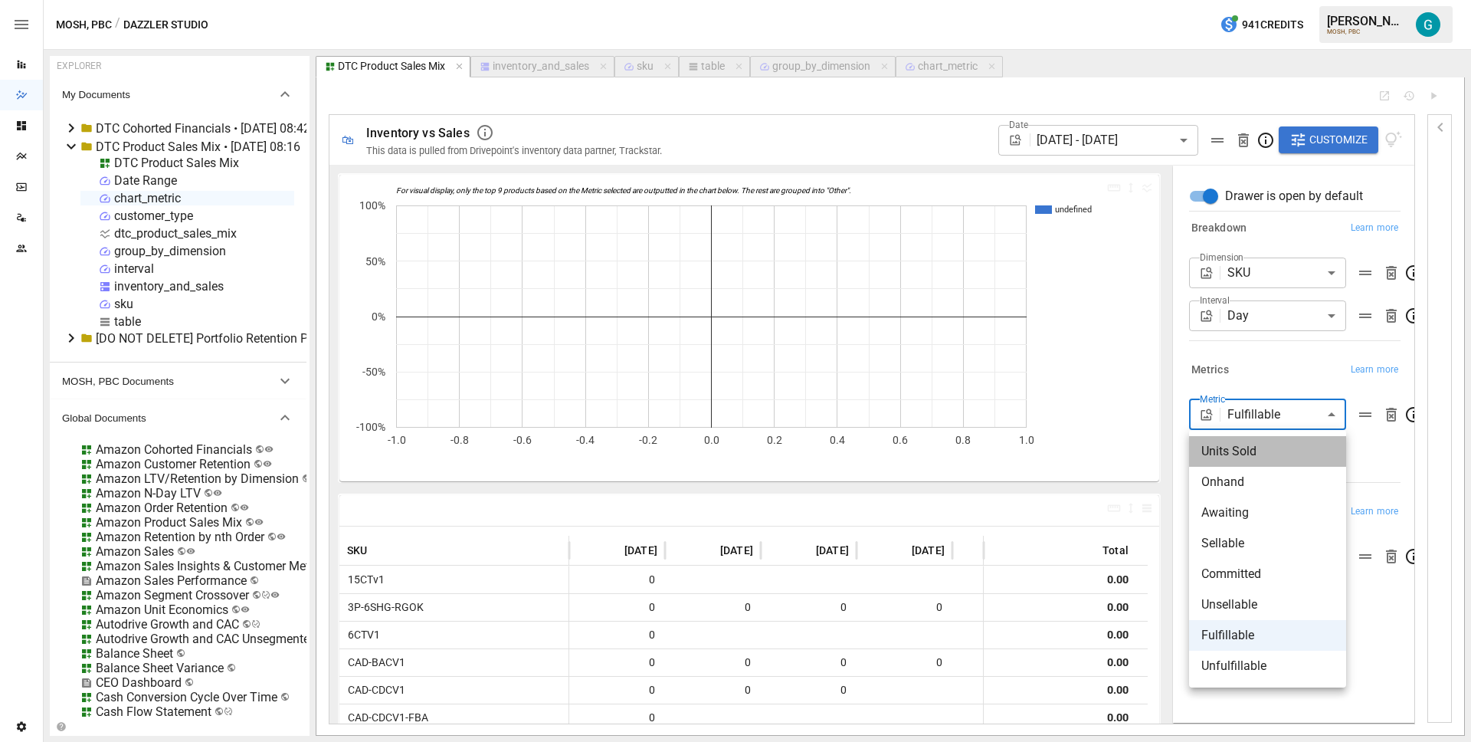
click at [1262, 453] on span "Units Sold" at bounding box center [1267, 451] width 133 height 18
type input "**********"
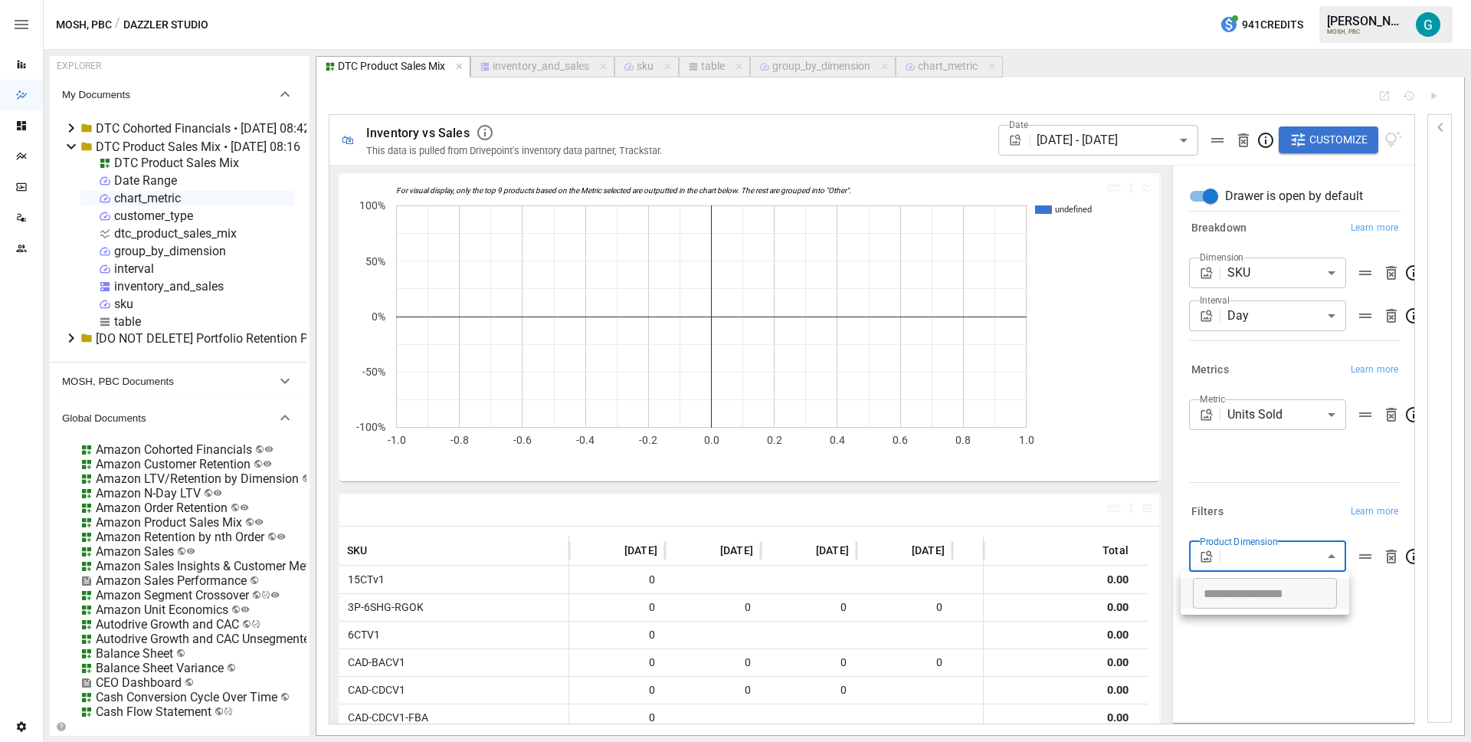
click at [1277, 0] on body "Reports Dazzler Studio Dashboards Plans SmartModel ™ Data Sources Team Settings…" at bounding box center [735, 0] width 1471 height 0
click at [1274, 503] on div at bounding box center [735, 371] width 1471 height 742
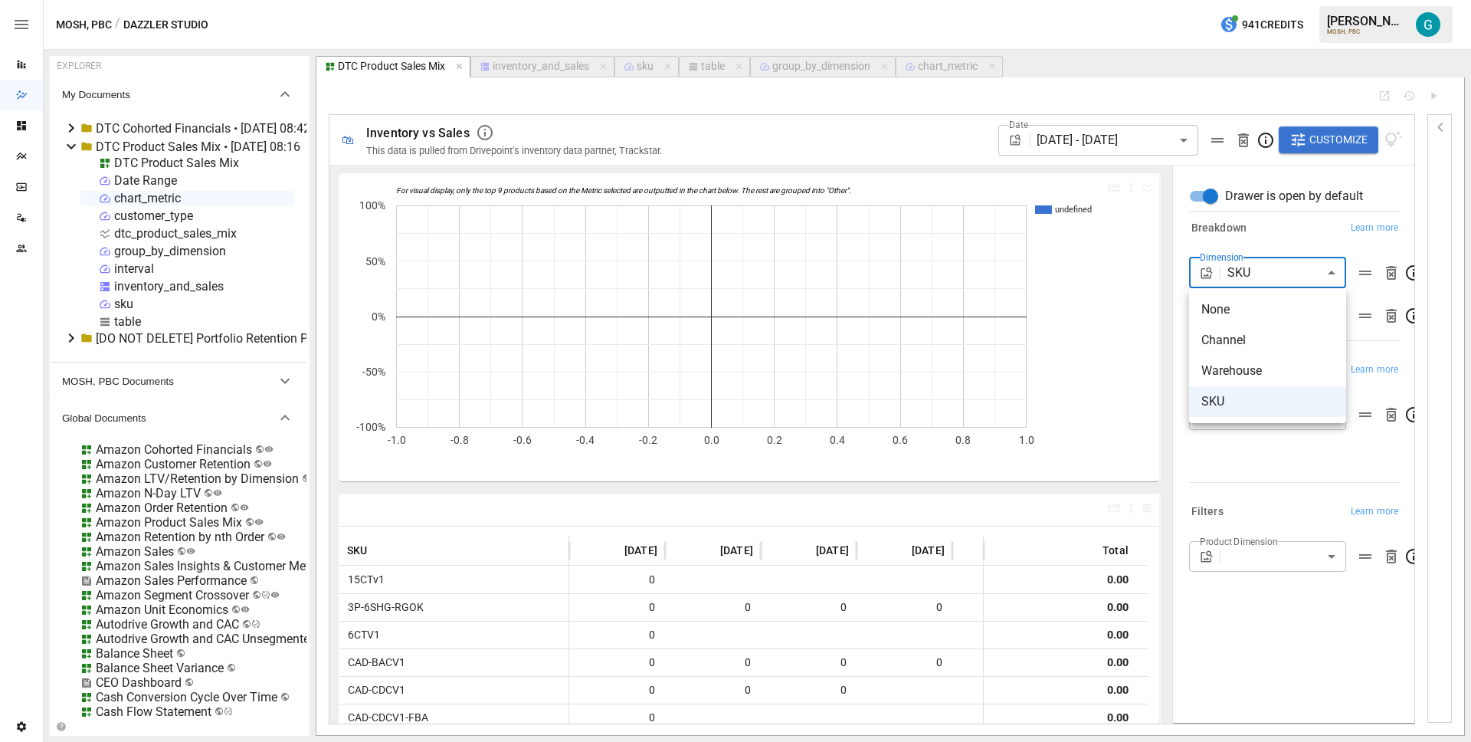
click at [1252, 0] on body "Reports Dazzler Studio Dashboards Plans SmartModel ™ Data Sources Team Settings…" at bounding box center [735, 0] width 1471 height 0
click at [1282, 235] on div at bounding box center [735, 371] width 1471 height 742
click at [1282, 235] on div "Breakdown Learn more" at bounding box center [1294, 228] width 211 height 21
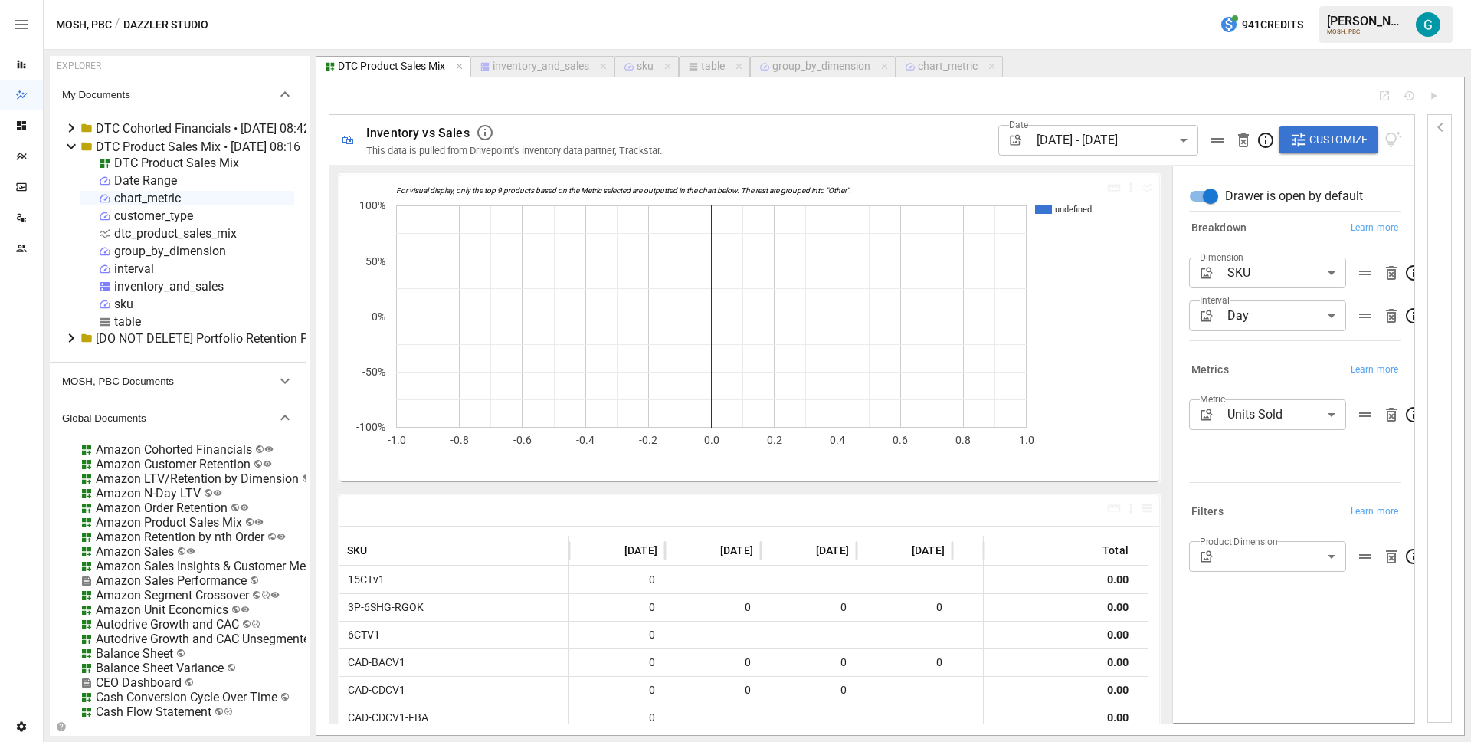
click at [704, 67] on div "table" at bounding box center [713, 67] width 24 height 14
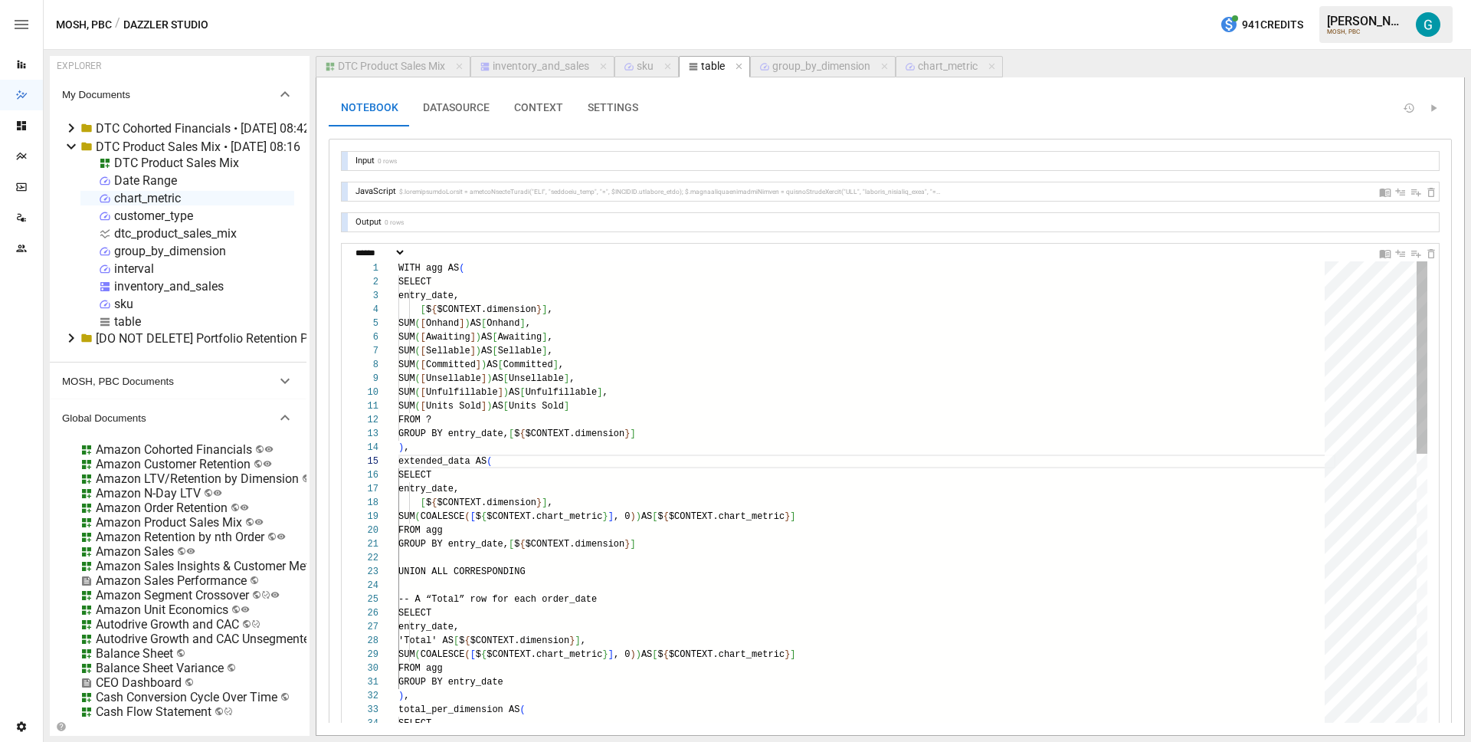
scroll to position [138, 100]
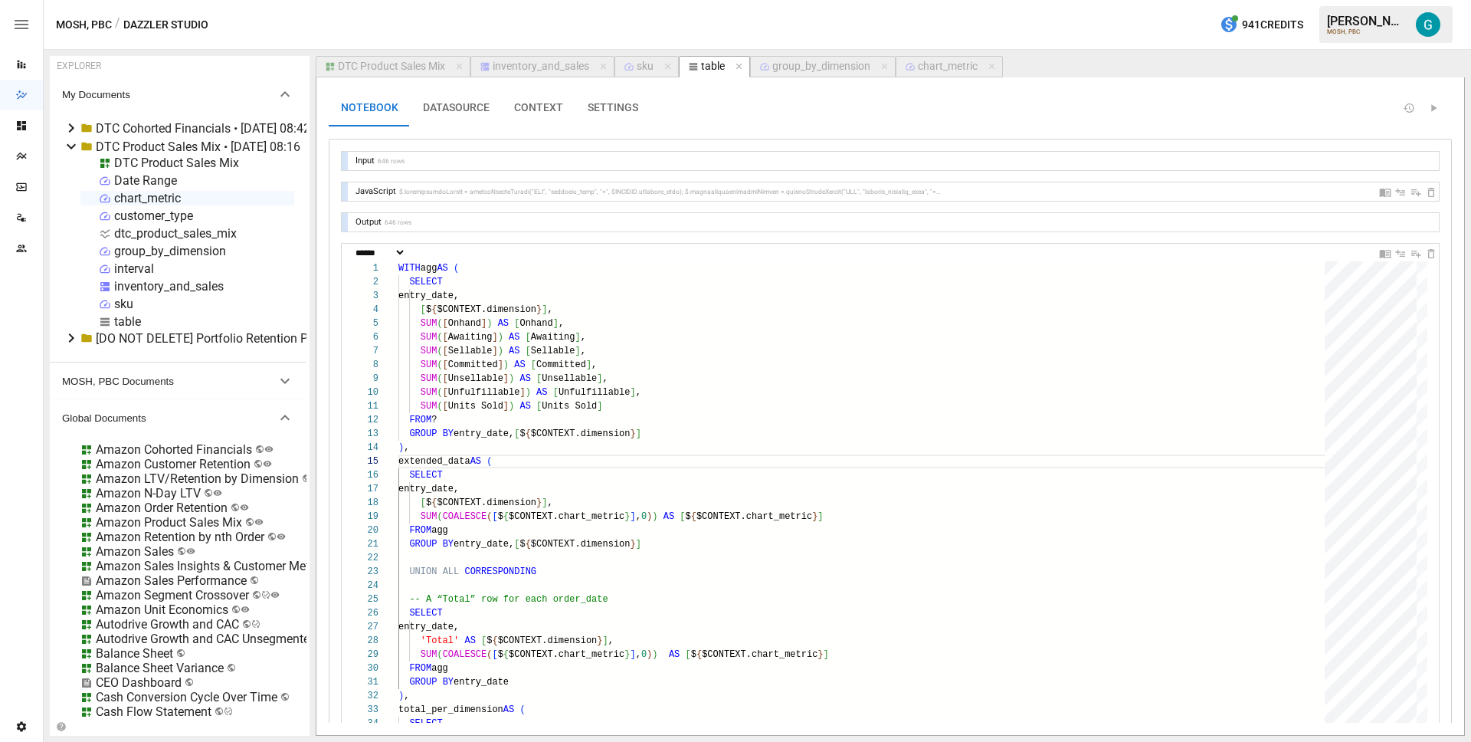
click at [366, 64] on div "DTC Product Sales Mix" at bounding box center [391, 67] width 107 height 14
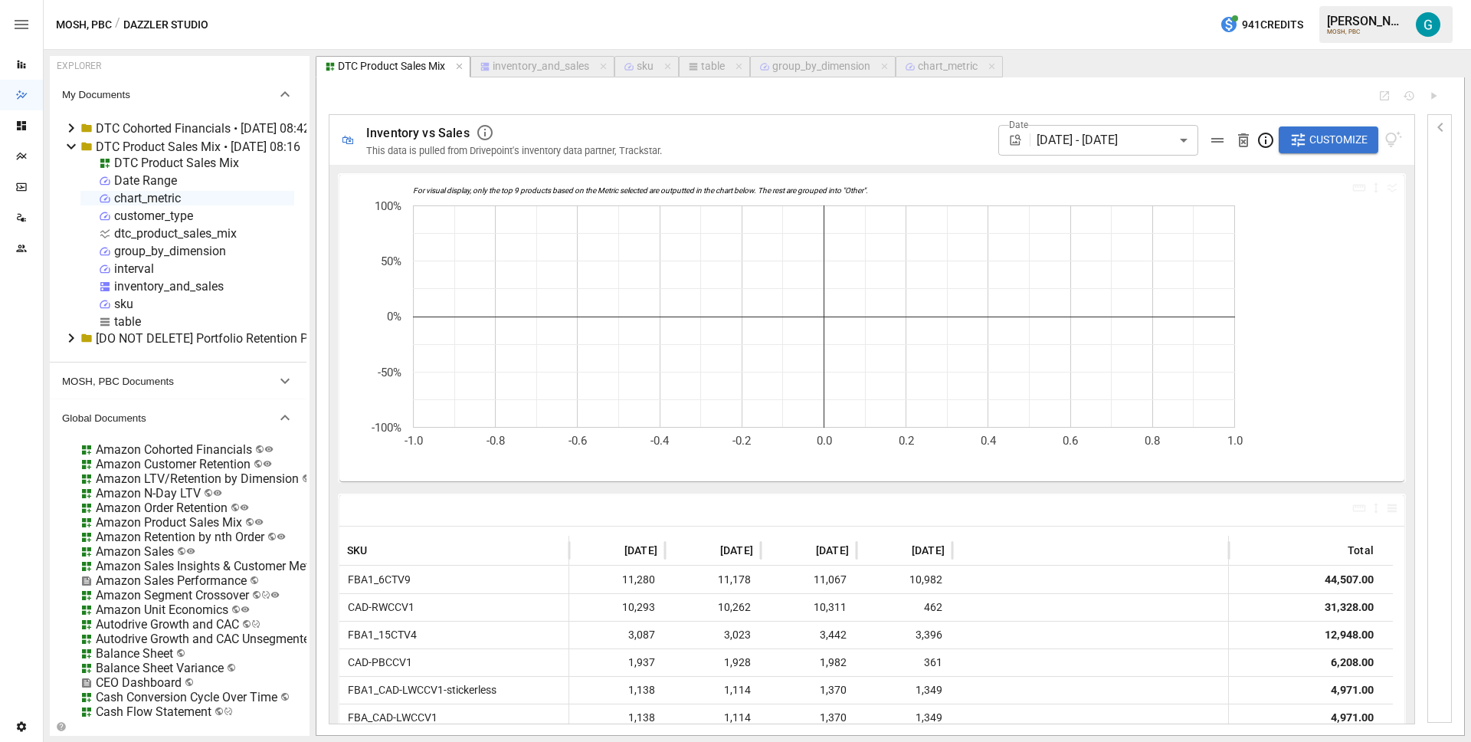
click at [1324, 129] on button "Customize" at bounding box center [1329, 140] width 100 height 28
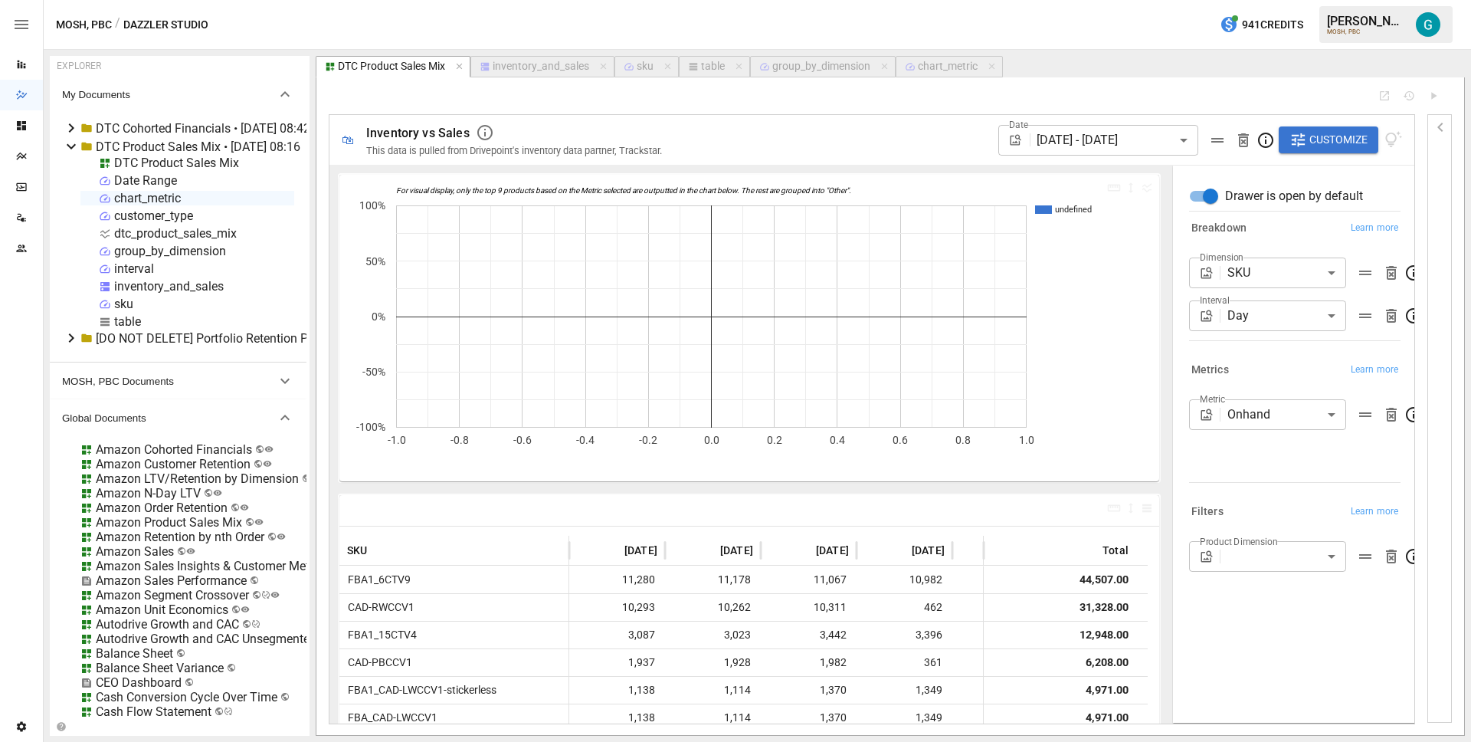
click at [546, 65] on div "inventory_and_sales" at bounding box center [541, 67] width 97 height 14
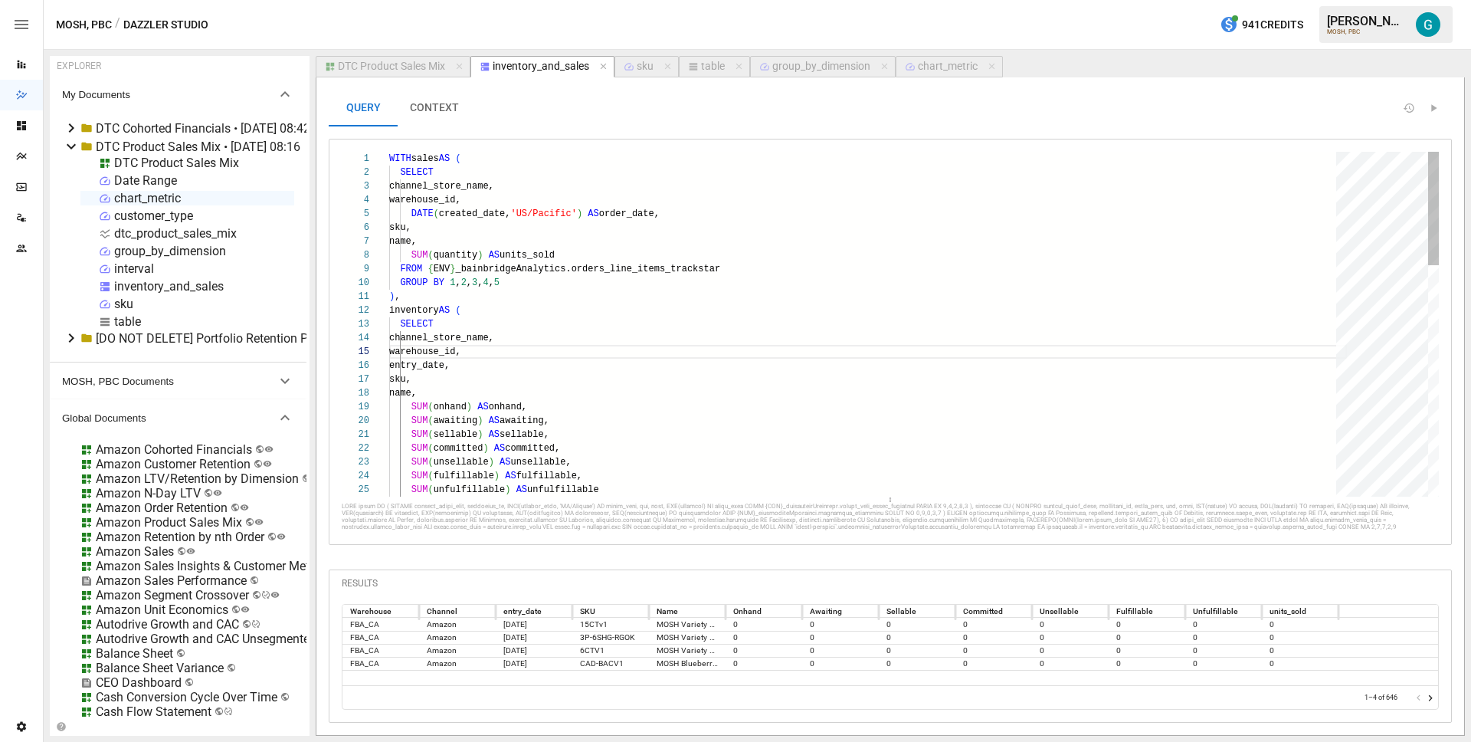
scroll to position [138, 94]
click at [642, 67] on div "sku" at bounding box center [645, 67] width 17 height 14
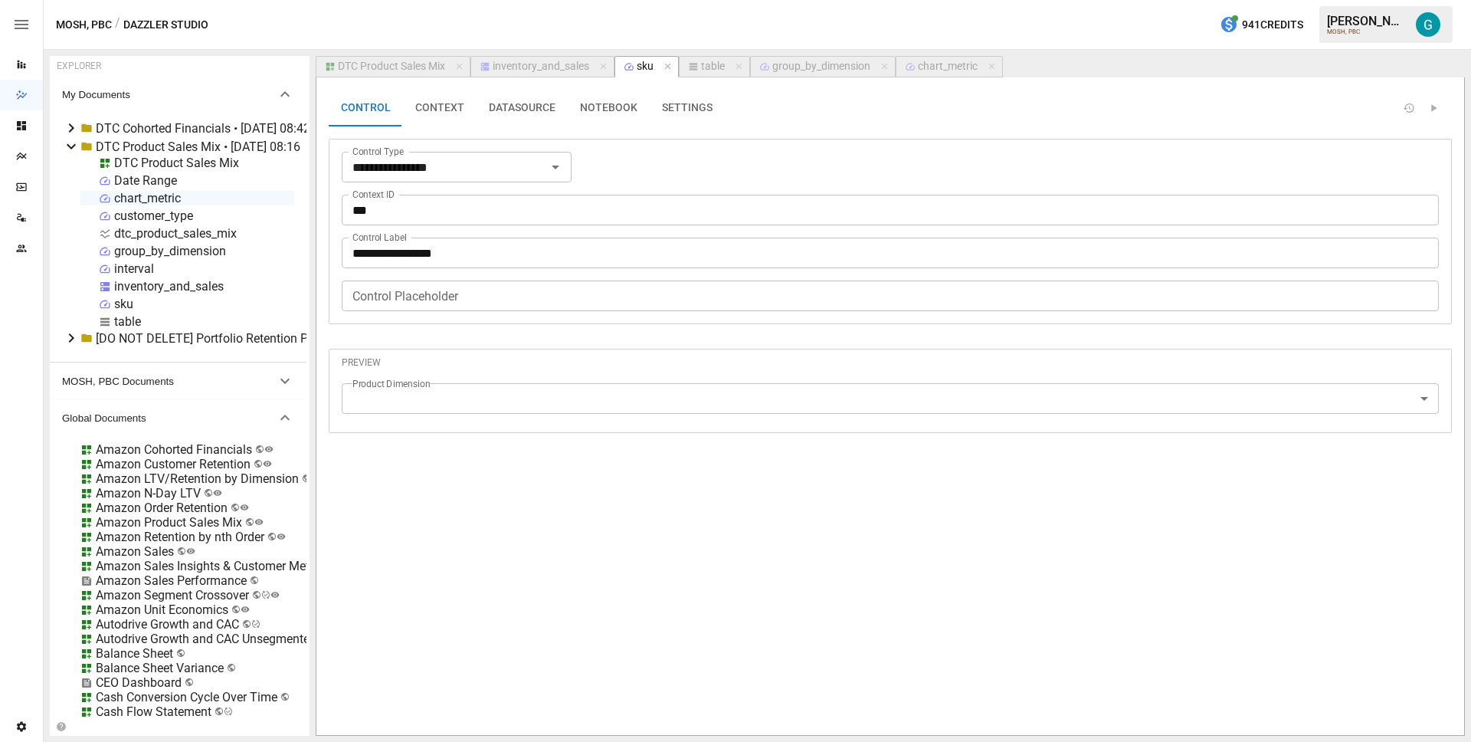
click at [609, 104] on button "NOTEBOOK" at bounding box center [609, 108] width 82 height 37
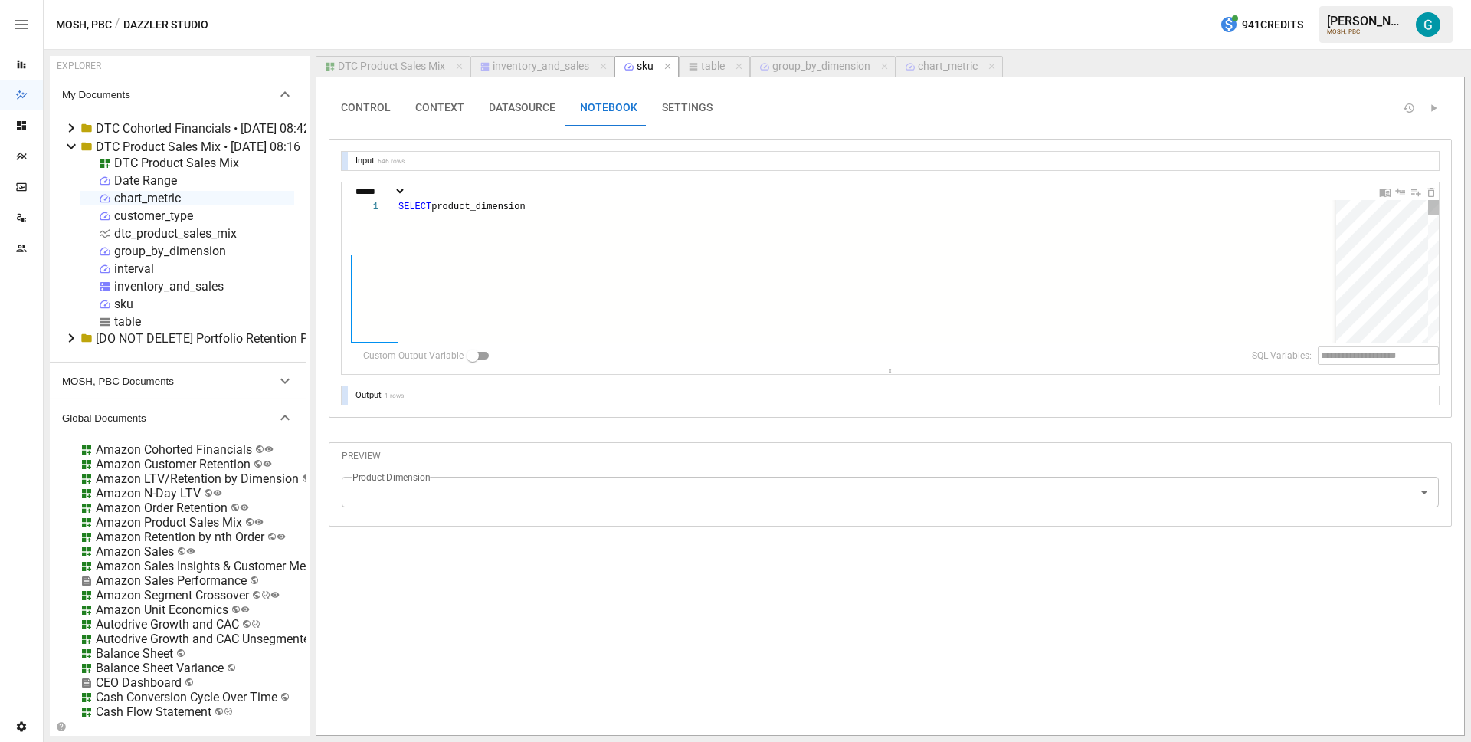
scroll to position [41, 320]
click at [473, 203] on div "SELECT product_dimension FROM ? GROUP BY product_dimension ORDER BY SUM ( COALE…" at bounding box center [872, 292] width 949 height 184
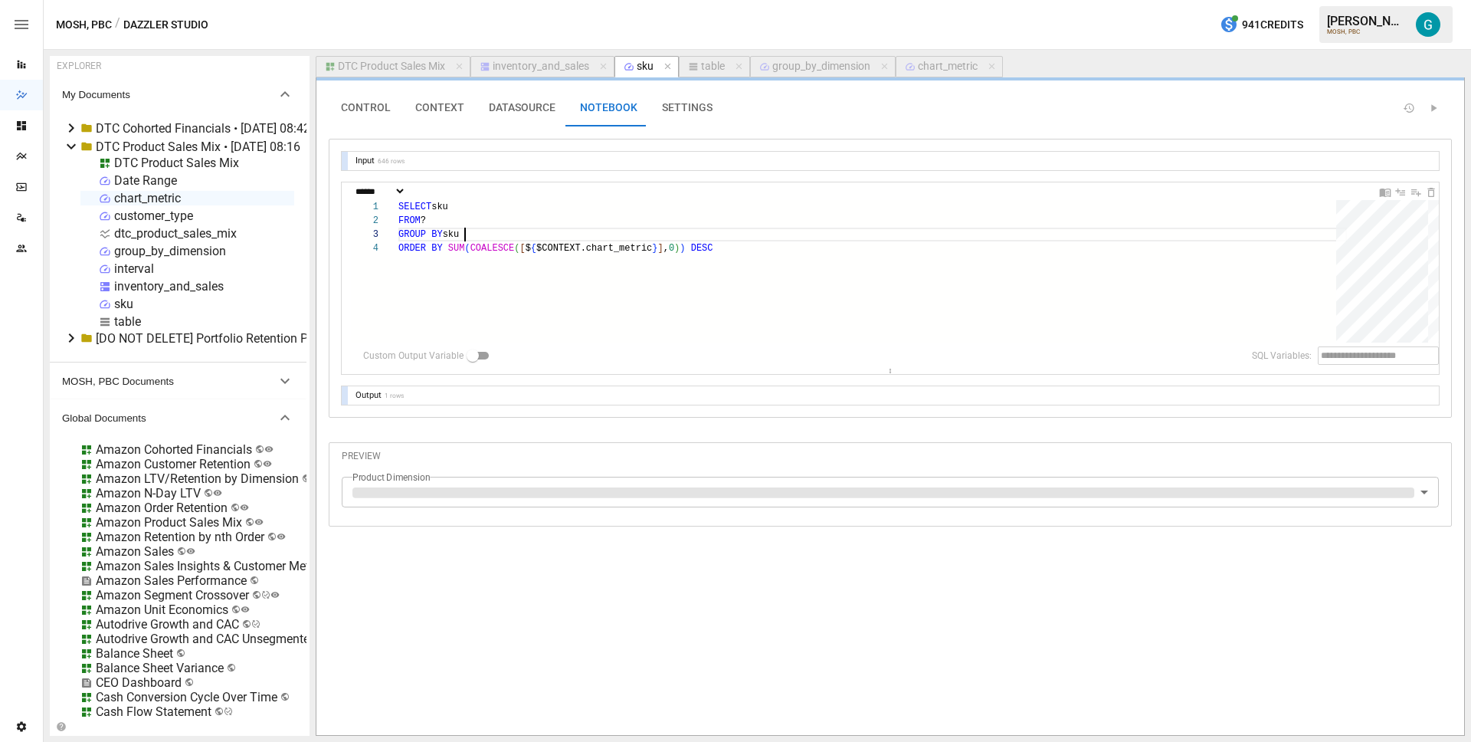
type textarea "**********"
click at [487, 0] on body "Reports Dazzler Studio Dashboards Plans SmartModel ™ Data Sources Team Settings…" at bounding box center [735, 0] width 1471 height 0
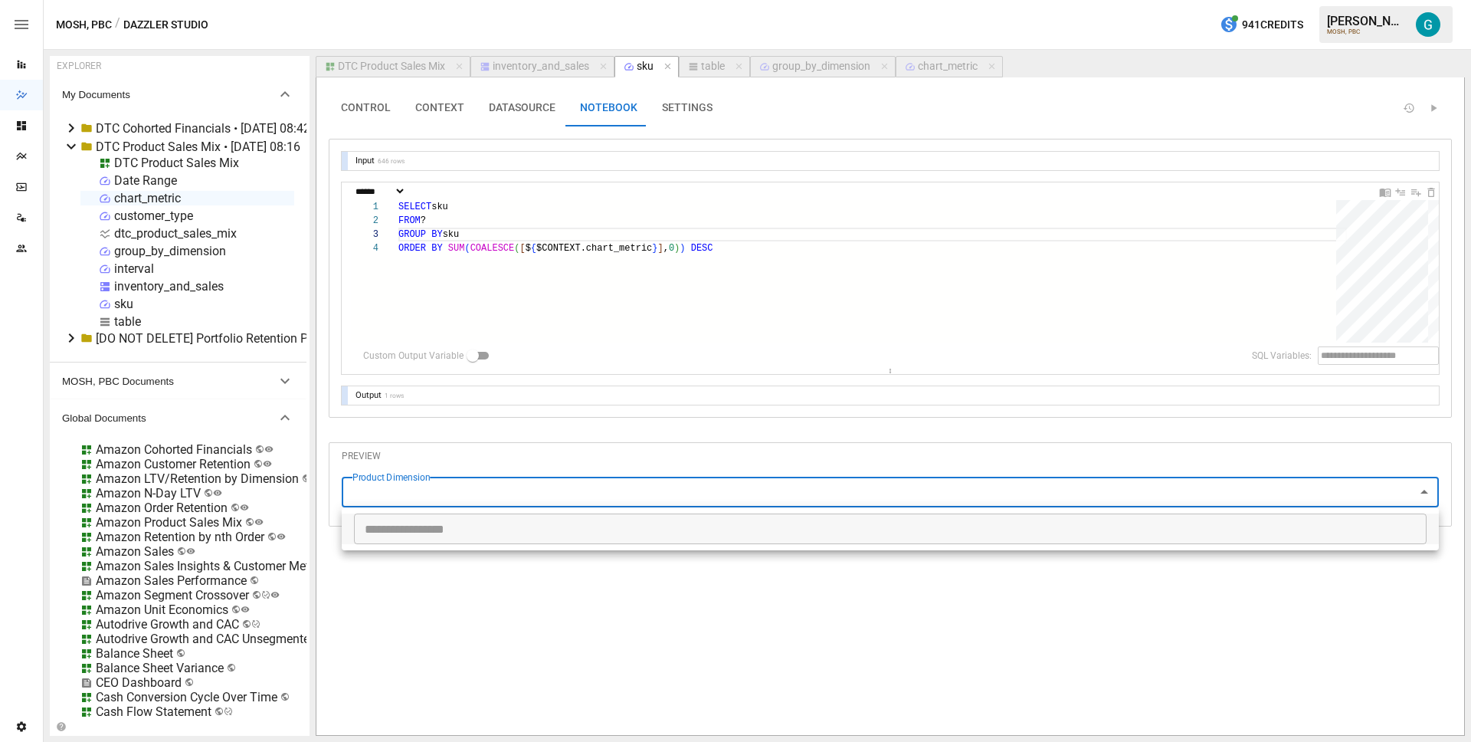
click at [494, 459] on div at bounding box center [735, 371] width 1471 height 742
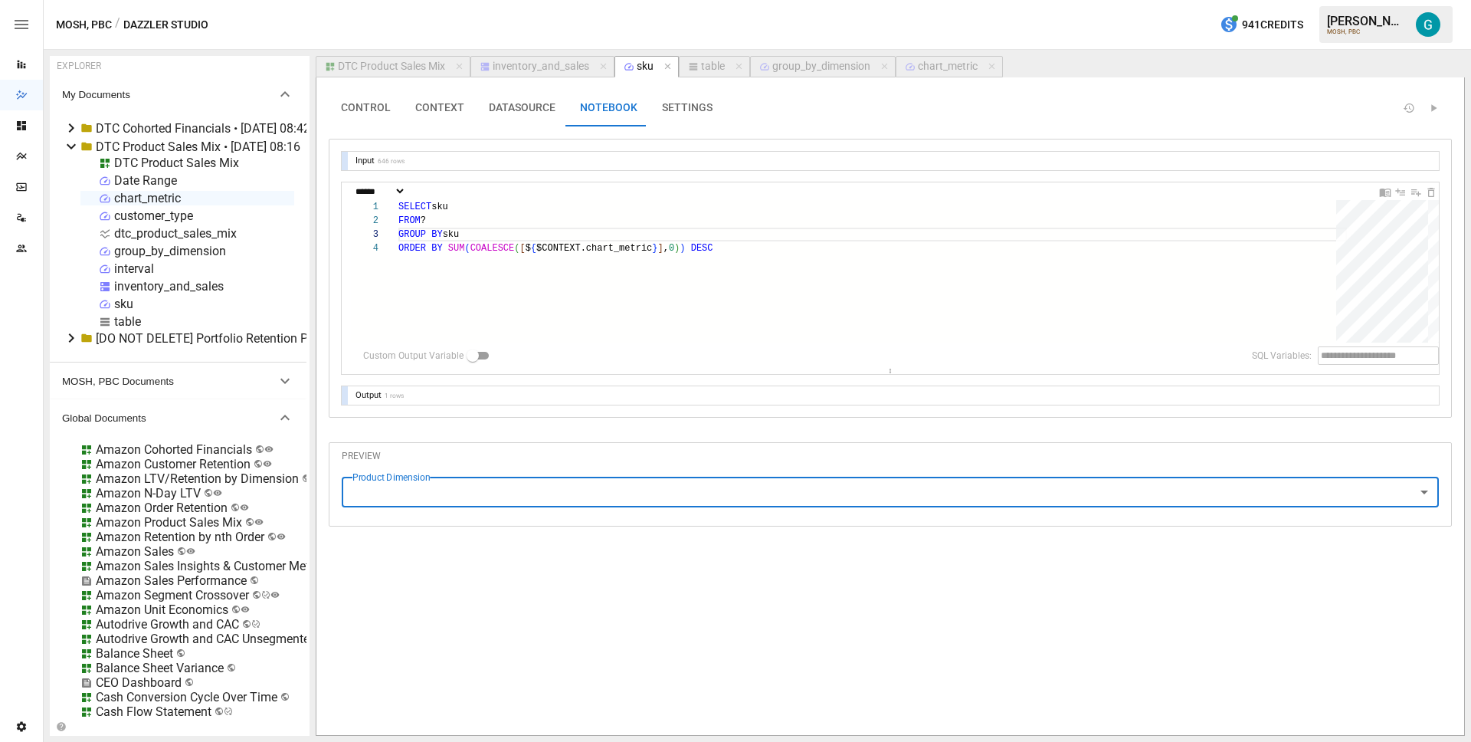
click at [493, 0] on body "Reports Dazzler Studio Dashboards Plans SmartModel ™ Data Sources Team Settings…" at bounding box center [735, 0] width 1471 height 0
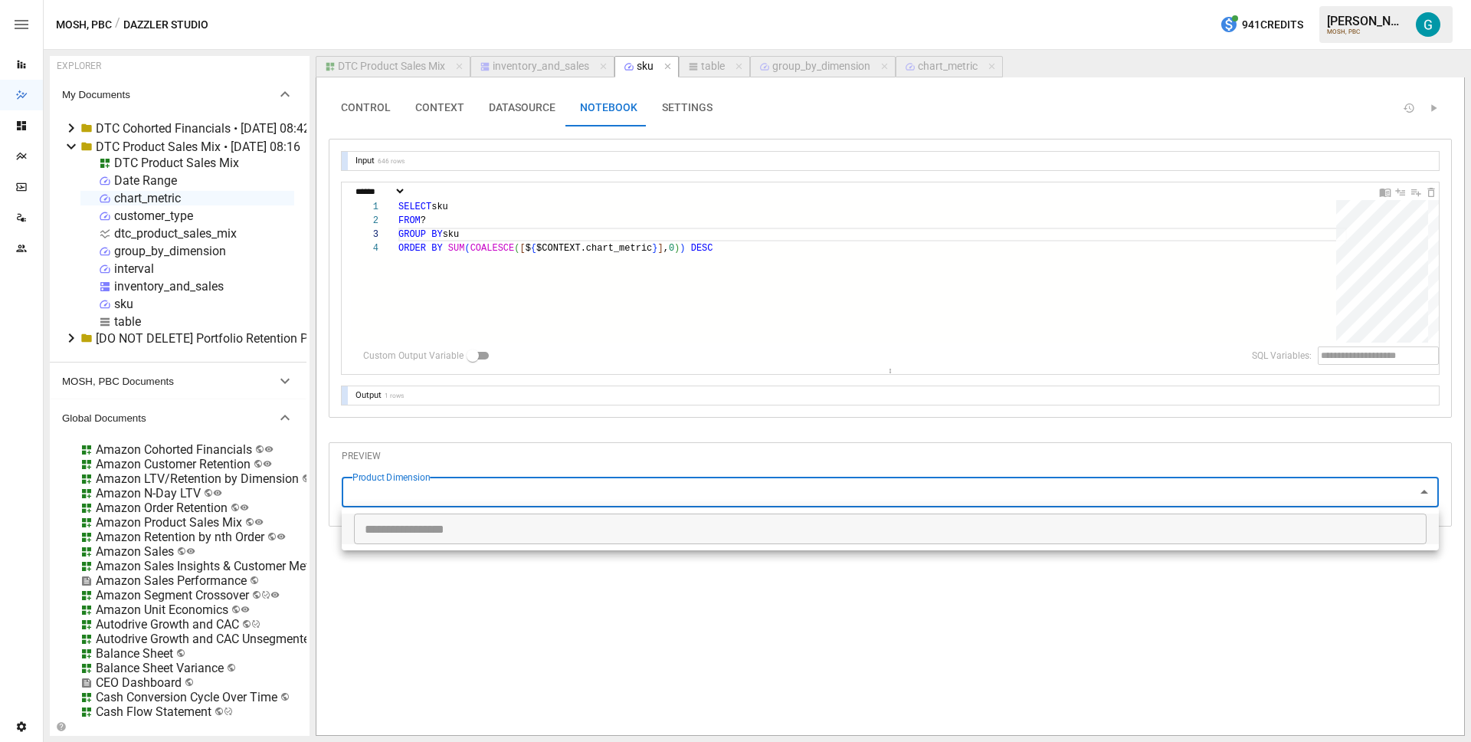
click at [435, 103] on div at bounding box center [735, 371] width 1471 height 742
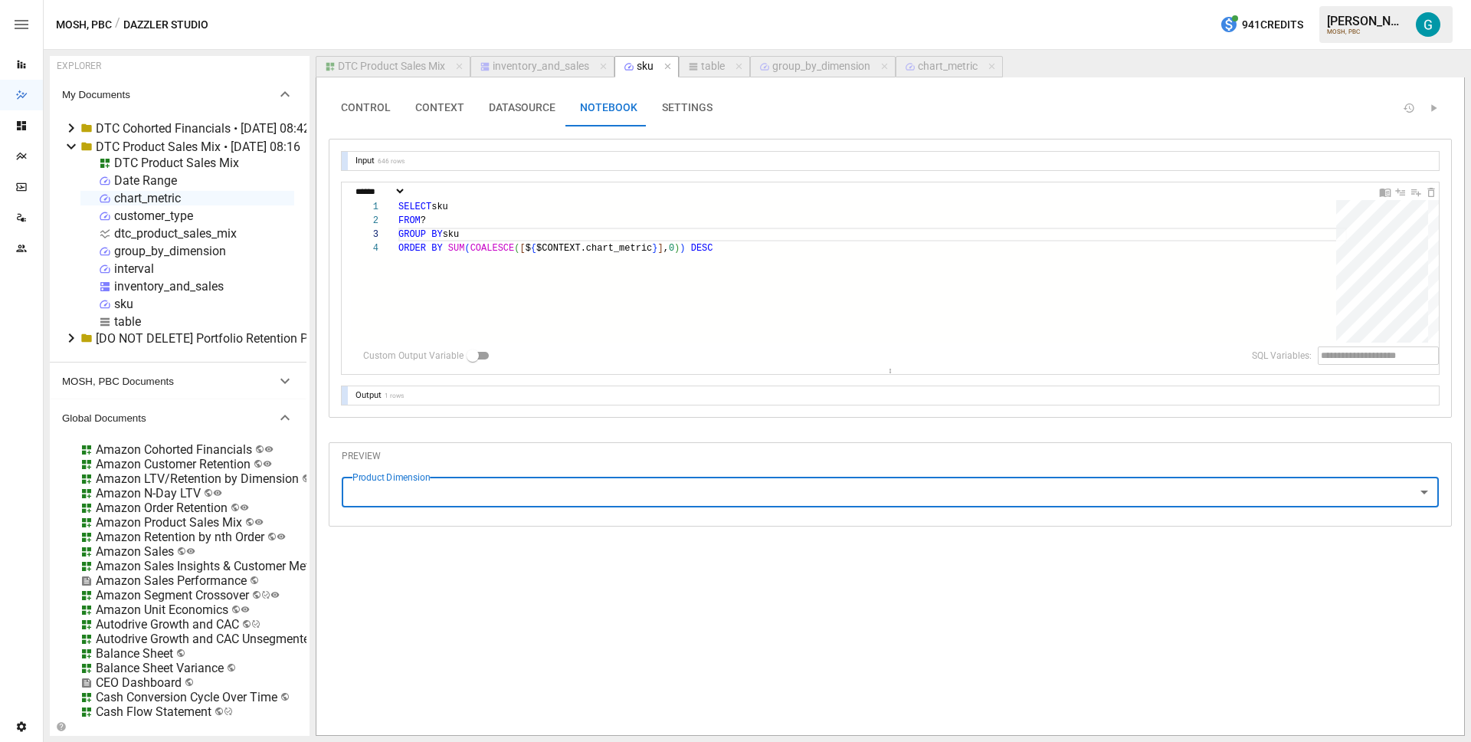
click at [434, 106] on button "CONTEXT" at bounding box center [440, 108] width 74 height 37
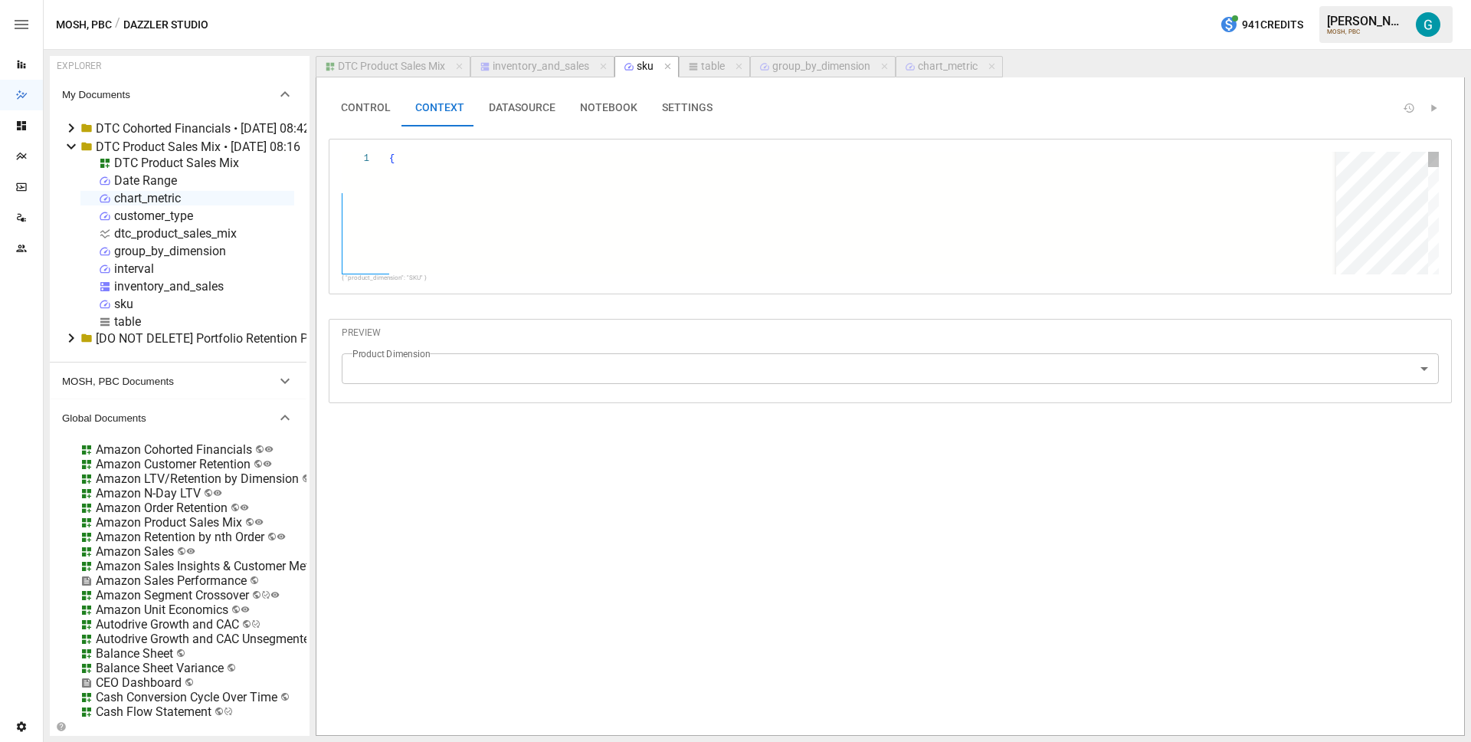
scroll to position [28, 5]
click at [449, 175] on div "{ "product_dimension" : "SKU" }" at bounding box center [868, 227] width 958 height 150
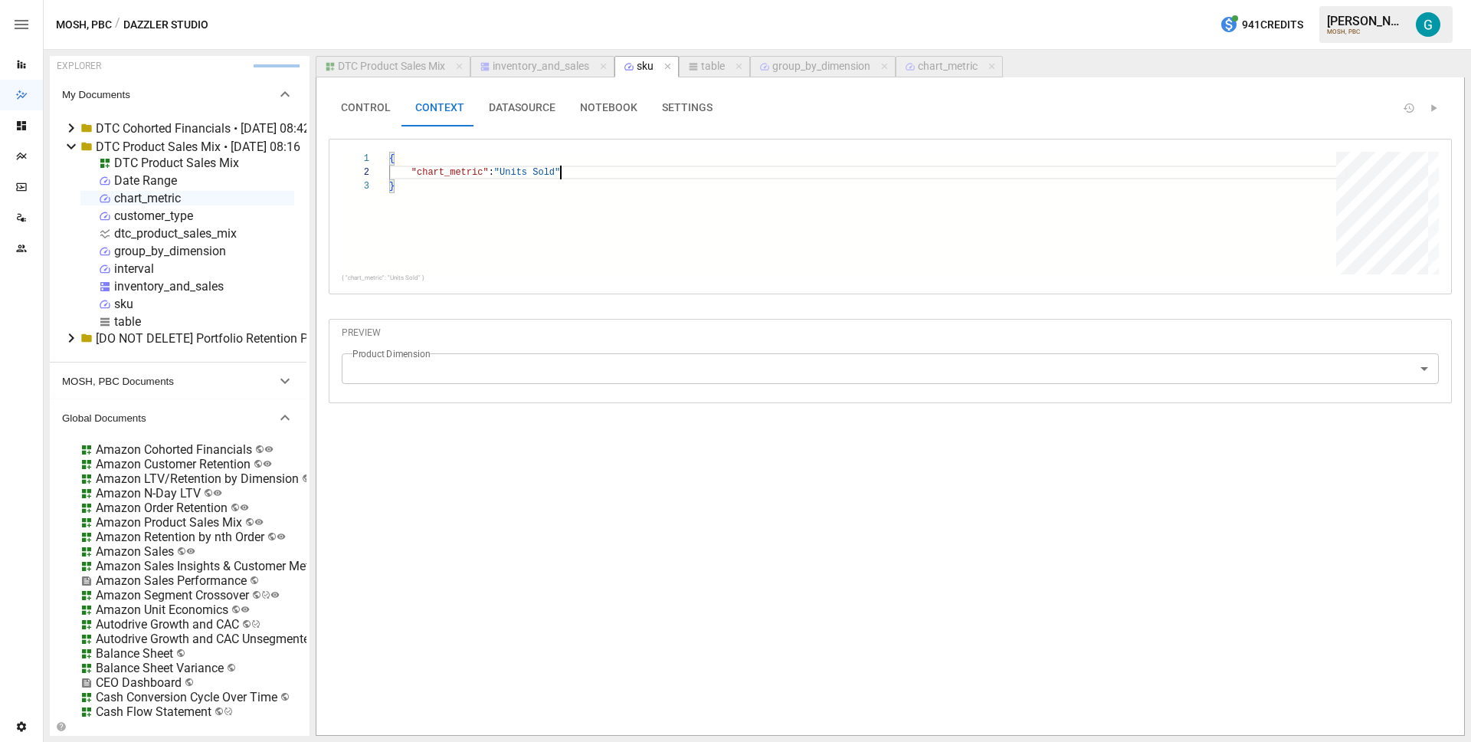
type textarea "**********"
click at [493, 0] on body "Reports Dazzler Studio Dashboards Plans SmartModel ™ Data Sources Team Settings…" at bounding box center [735, 0] width 1471 height 0
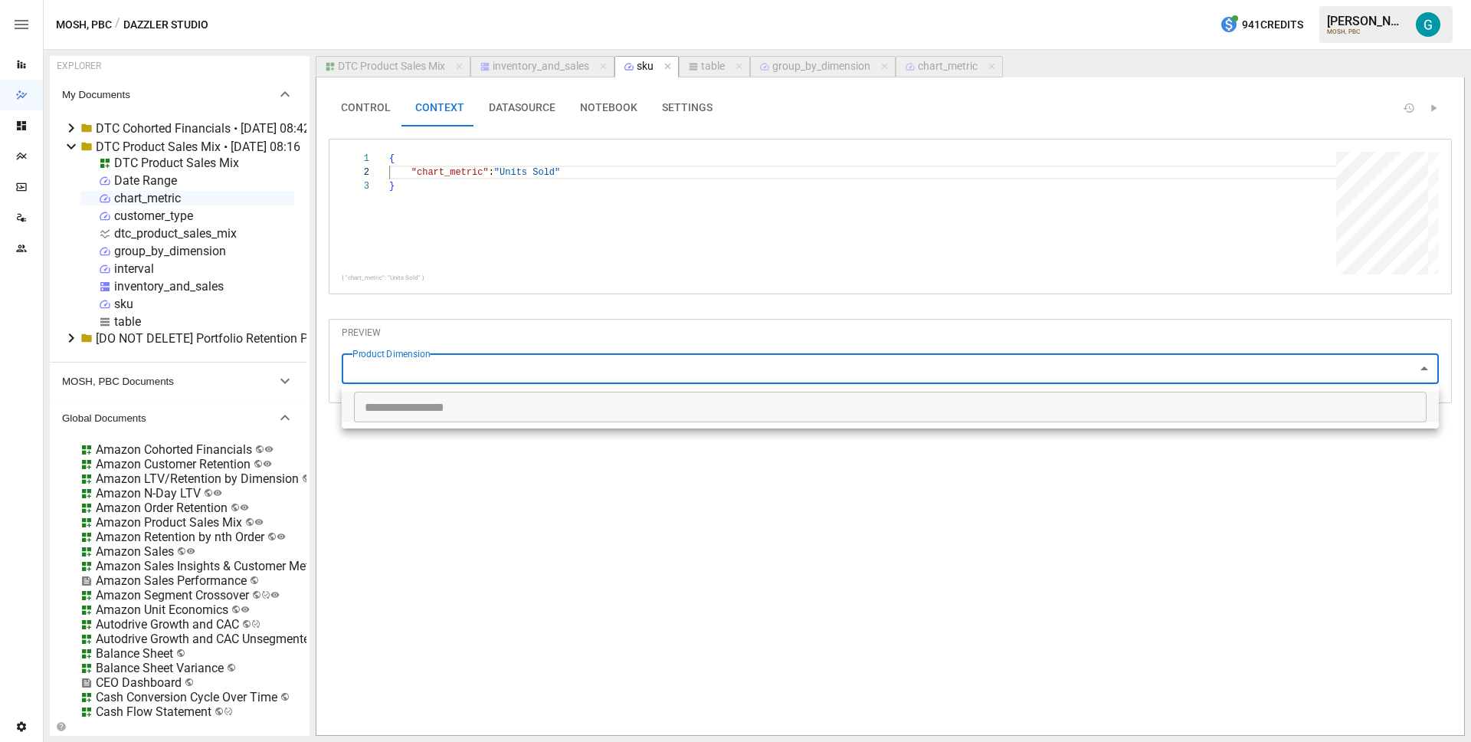
click at [489, 338] on div at bounding box center [735, 371] width 1471 height 742
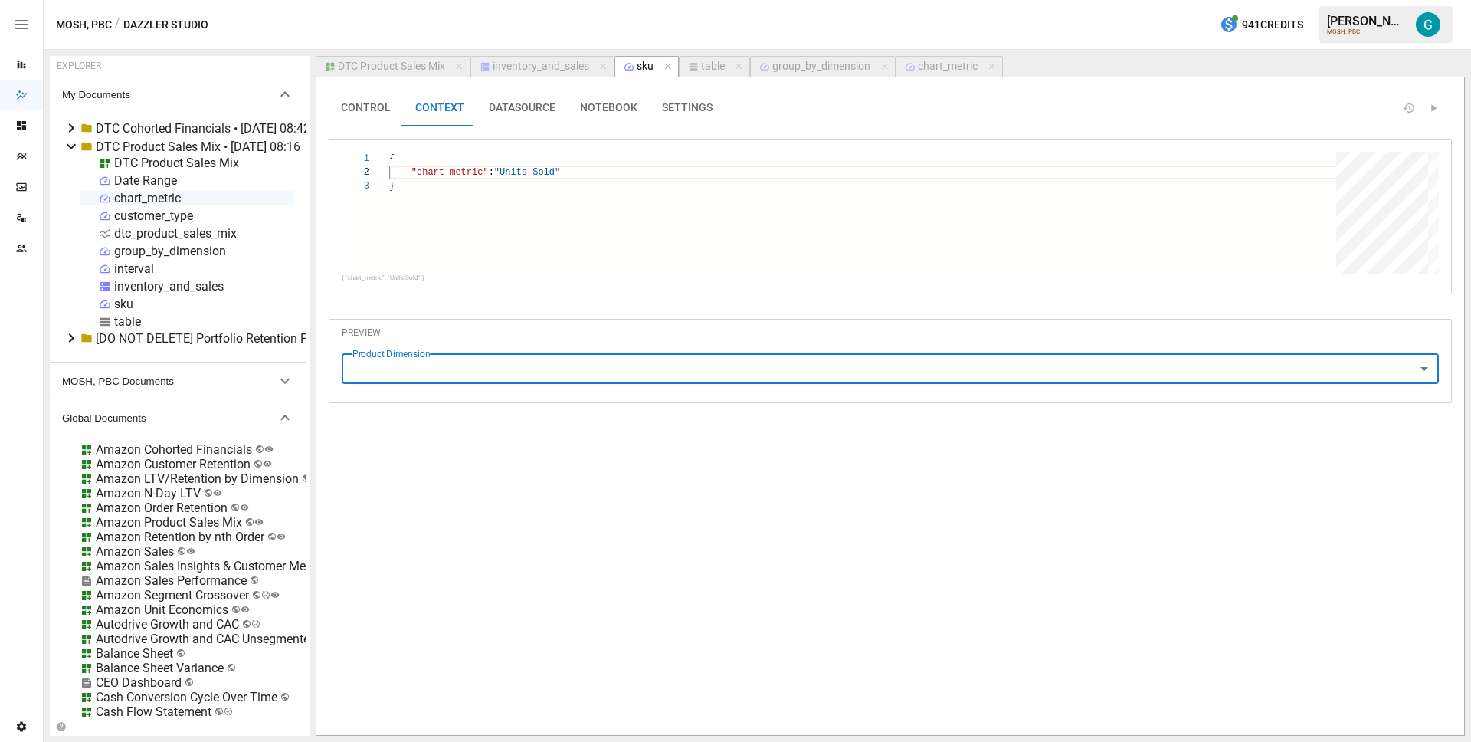
click at [596, 103] on button "NOTEBOOK" at bounding box center [609, 108] width 82 height 37
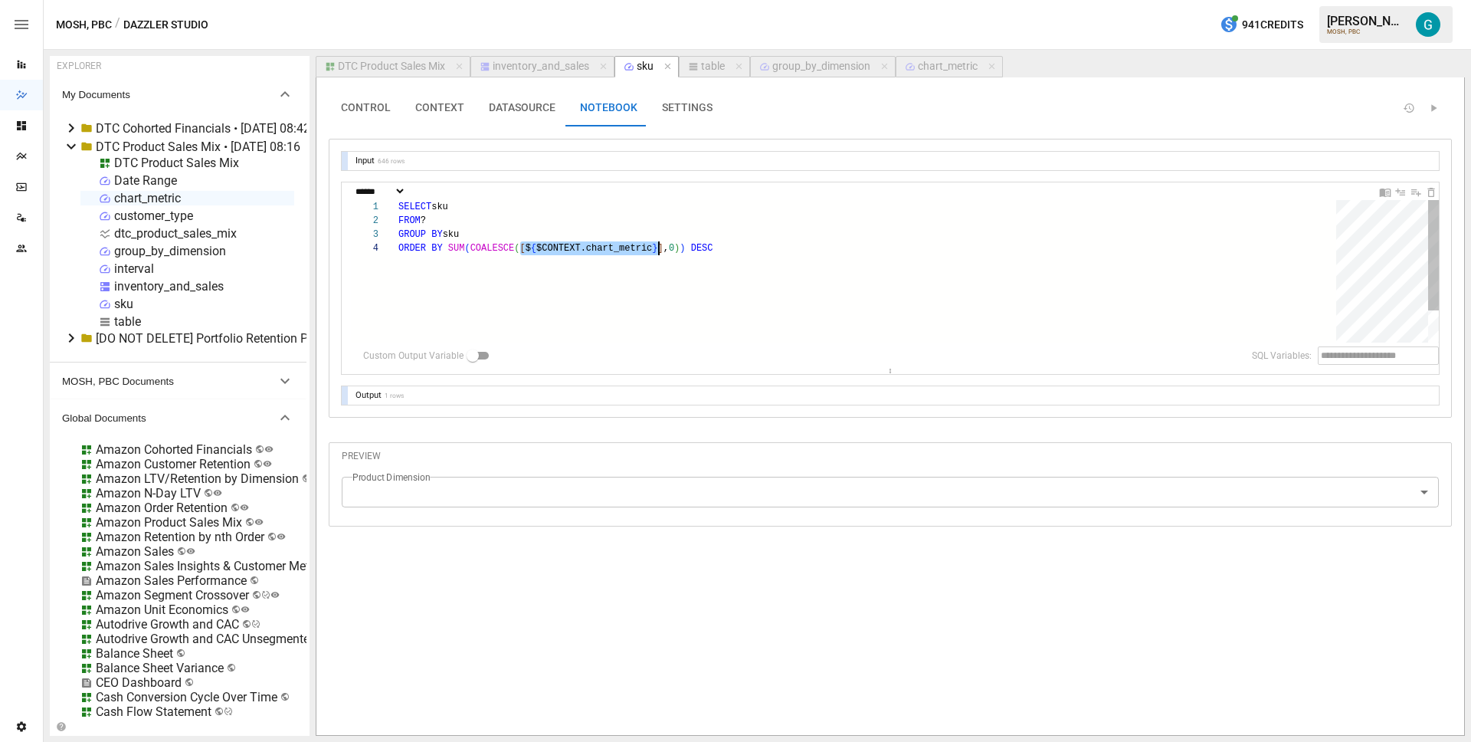
scroll to position [41, 260]
drag, startPoint x: 519, startPoint y: 248, endPoint x: 660, endPoint y: 251, distance: 141.0
click at [660, 251] on div "SELECT sku FROM ? GROUP BY sku ORDER BY SUM ( COALESCE ( [ $ { $CONTEXT.chart_m…" at bounding box center [872, 292] width 949 height 184
click at [606, 258] on div "SELECT sku FROM ? GROUP BY sku ORDER BY SUM ( COALESCE ( [ $ { $CONTEXT.chart_m…" at bounding box center [872, 292] width 949 height 184
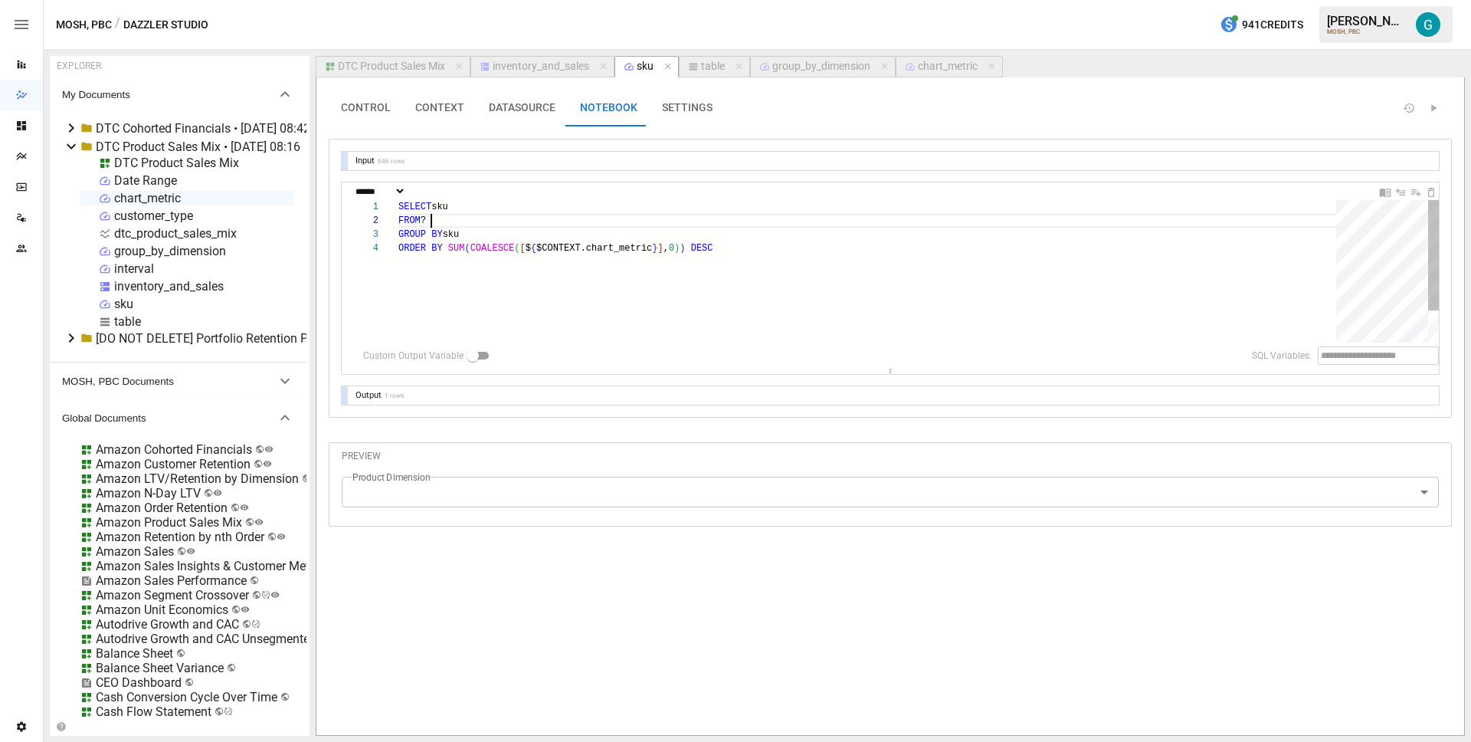
click at [515, 216] on div "SELECT sku FROM ? GROUP BY sku ORDER BY SUM ( COALESCE ( [ $ { $CONTEXT.chart_m…" at bounding box center [872, 292] width 949 height 184
click at [468, 0] on body "Reports Dazzler Studio Dashboards Plans SmartModel ™ Data Sources Team Settings…" at bounding box center [735, 0] width 1471 height 0
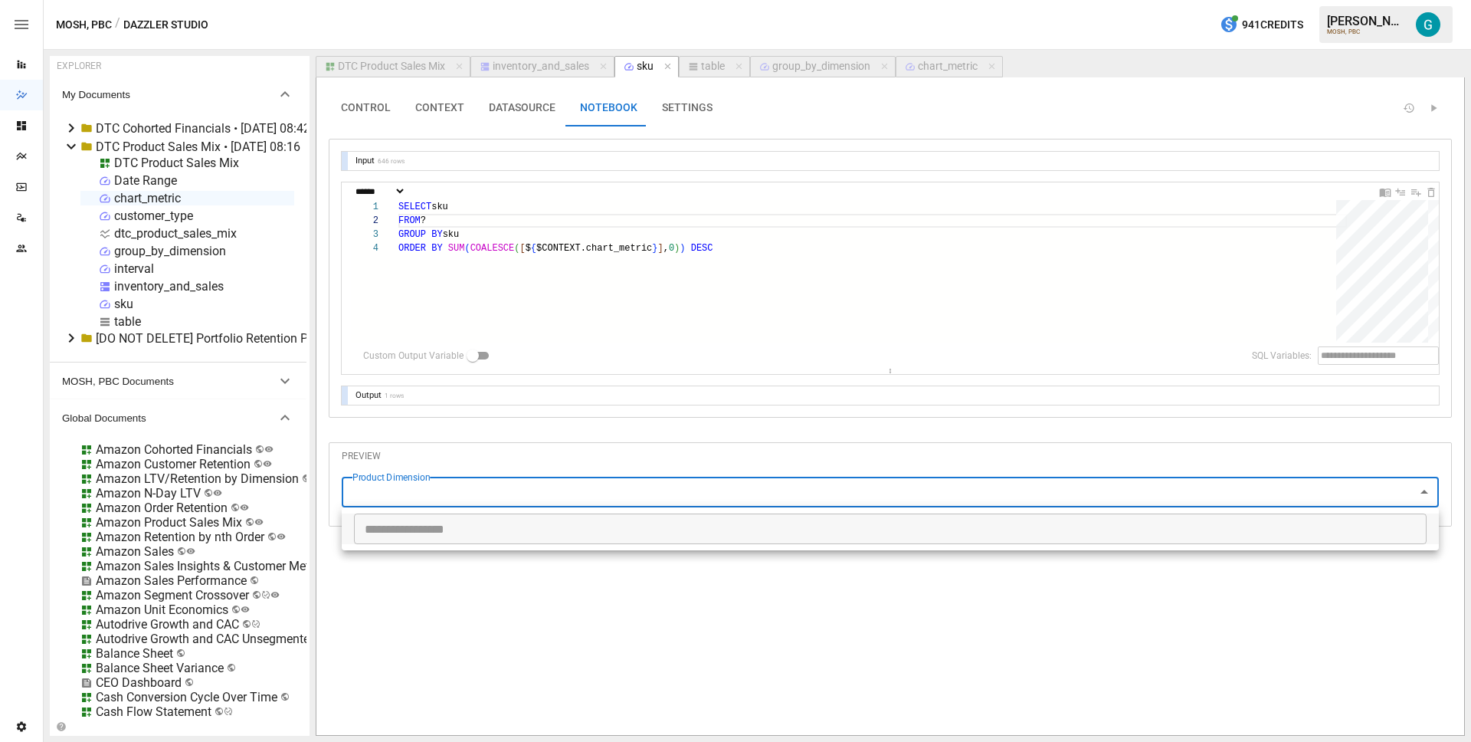
click at [507, 106] on div at bounding box center [735, 371] width 1471 height 742
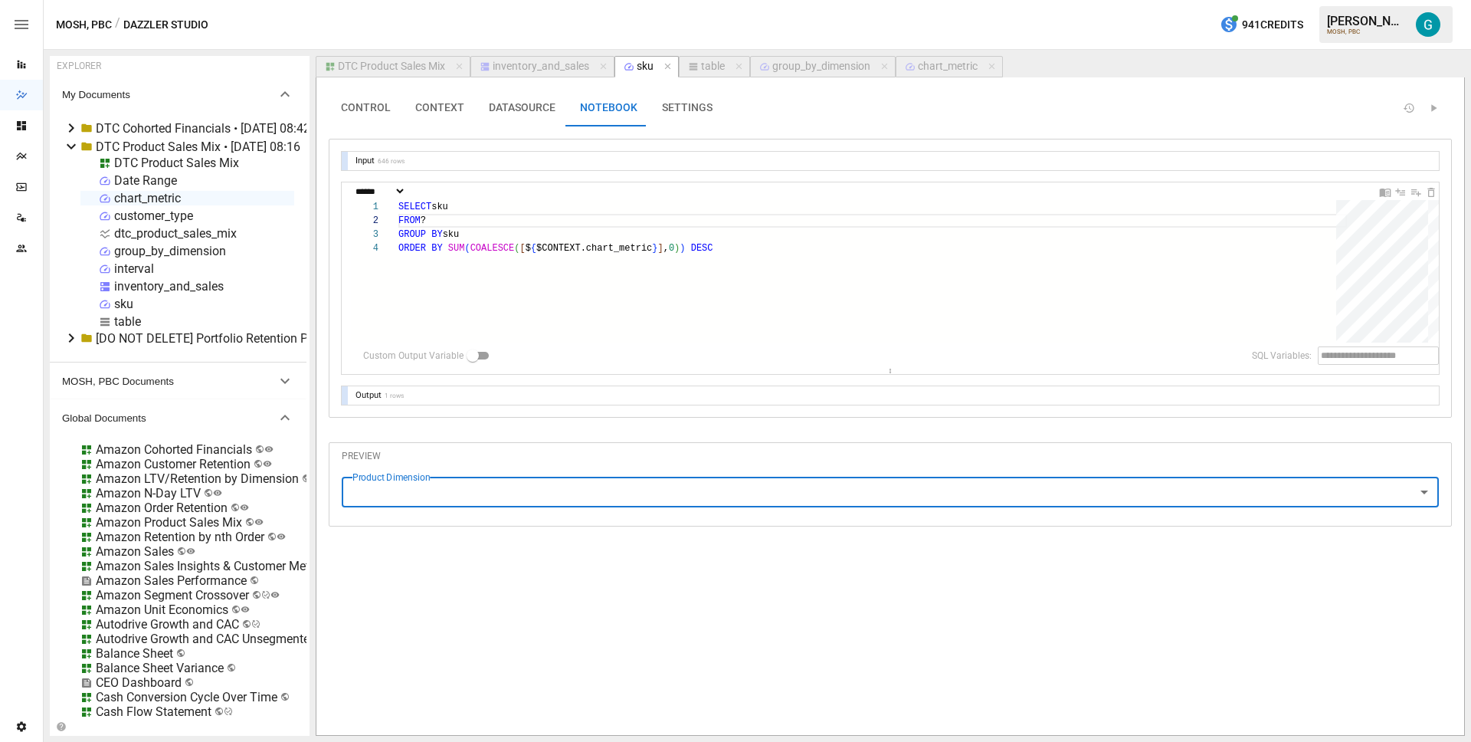
click at [507, 107] on button "DATASOURCE" at bounding box center [522, 108] width 91 height 37
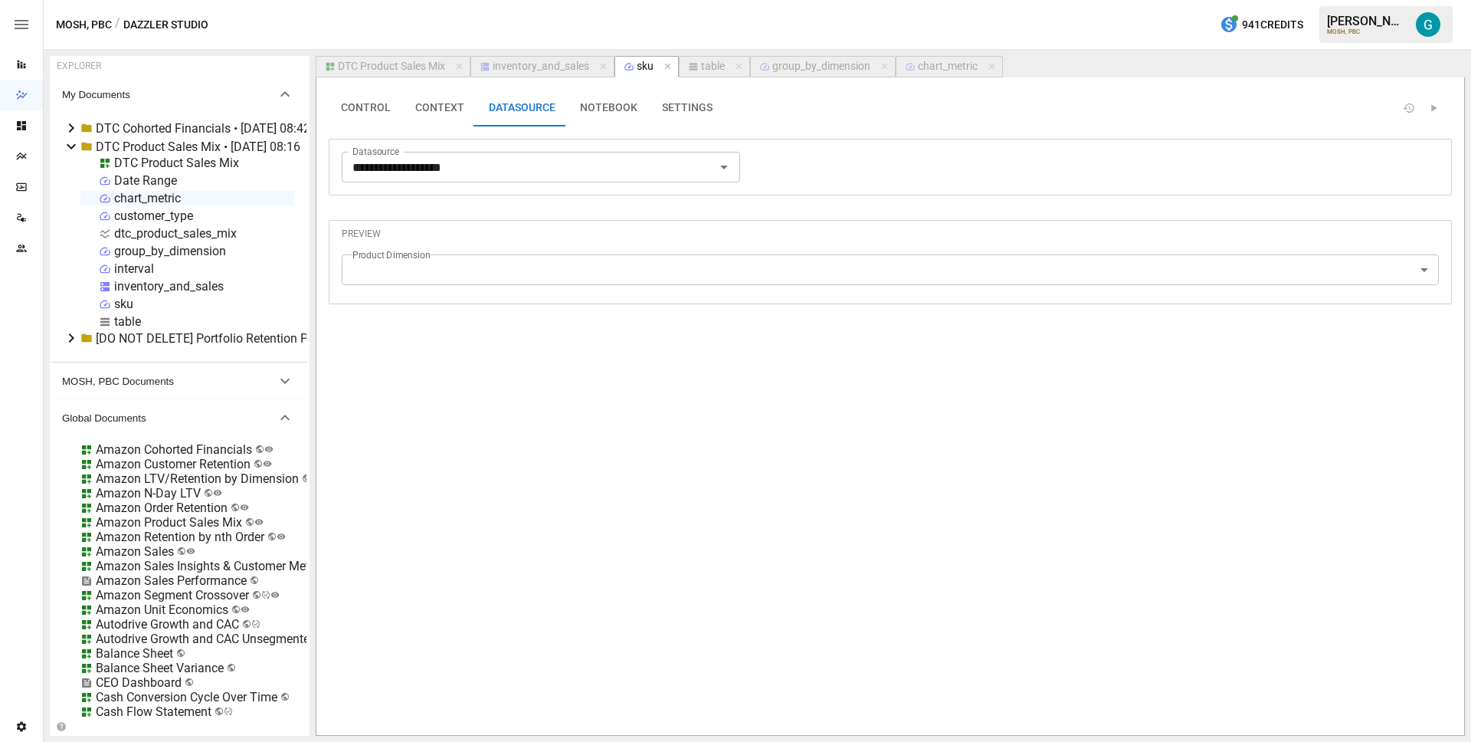
click at [382, 107] on button "CONTROL" at bounding box center [366, 108] width 74 height 37
click at [399, 253] on input "**********" at bounding box center [890, 253] width 1097 height 31
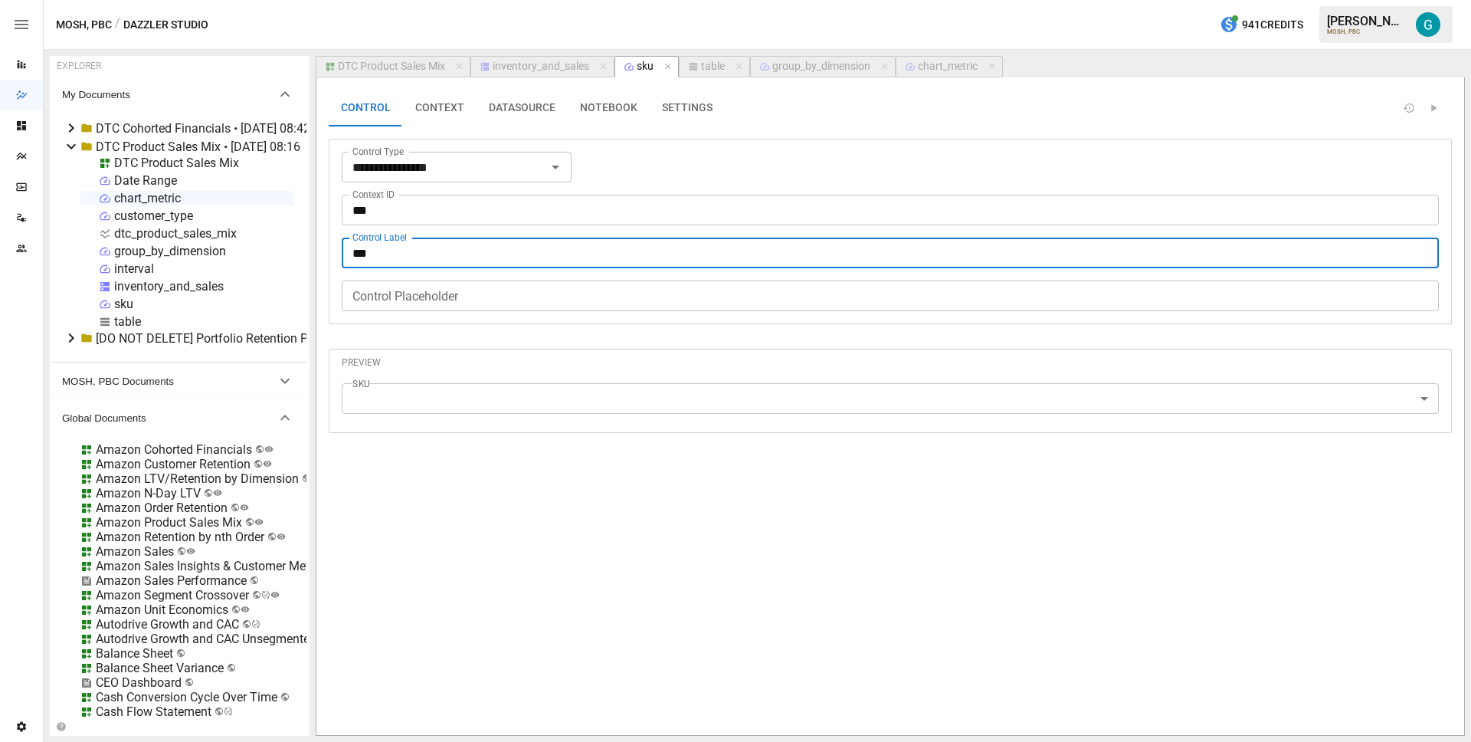
type input "***"
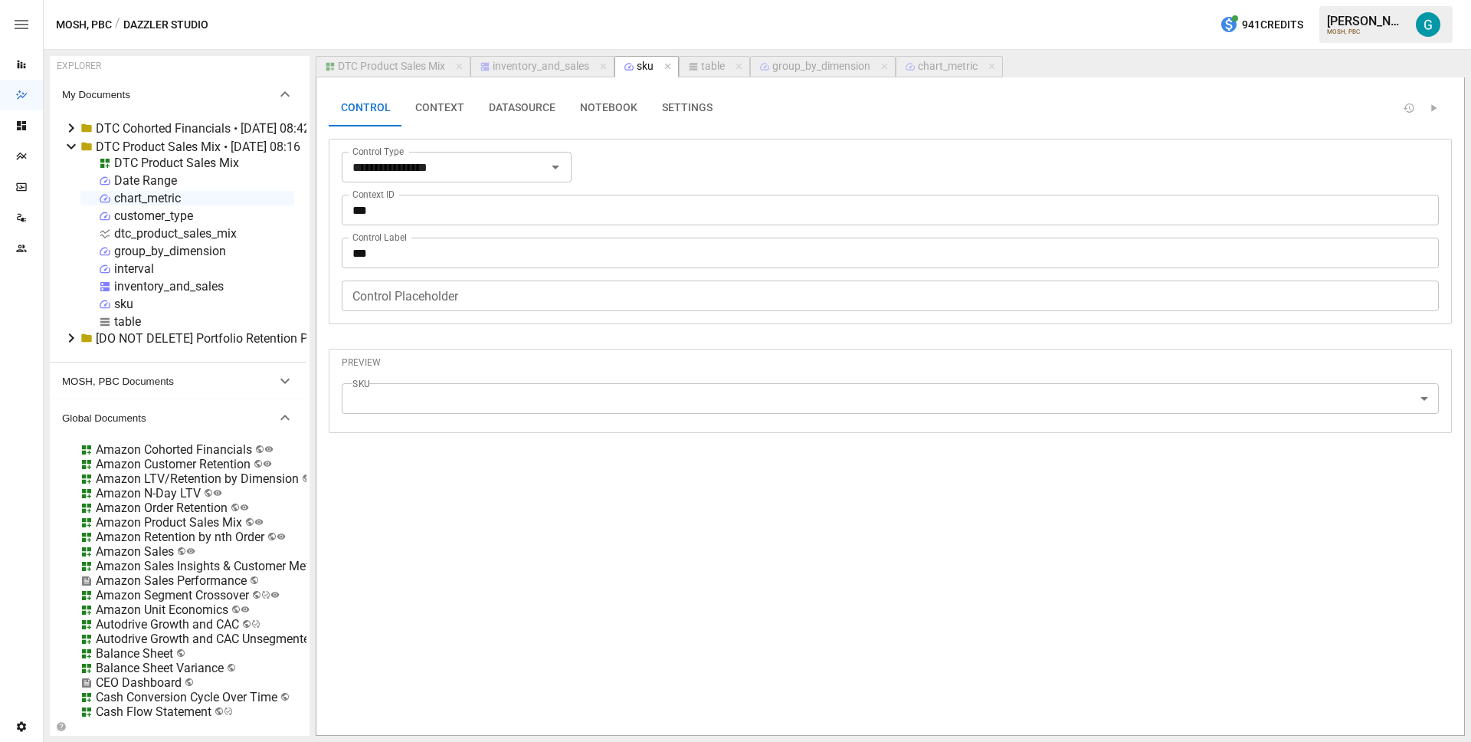
click at [595, 649] on div "**********" at bounding box center [890, 406] width 1123 height 633
click at [540, 0] on body "Reports Dazzler Studio Dashboards Plans SmartModel ™ Data Sources Team Settings…" at bounding box center [735, 0] width 1471 height 0
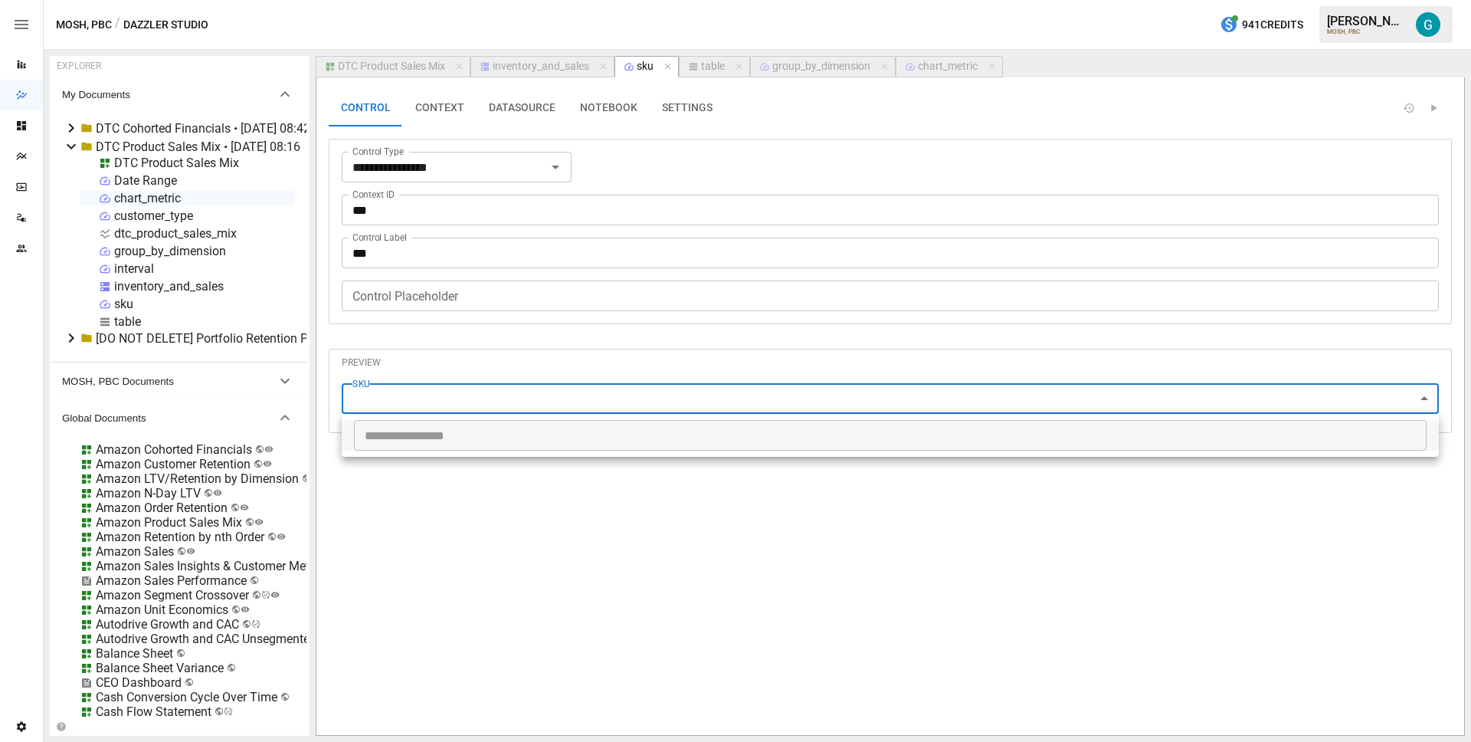
click at [539, 363] on div at bounding box center [735, 371] width 1471 height 742
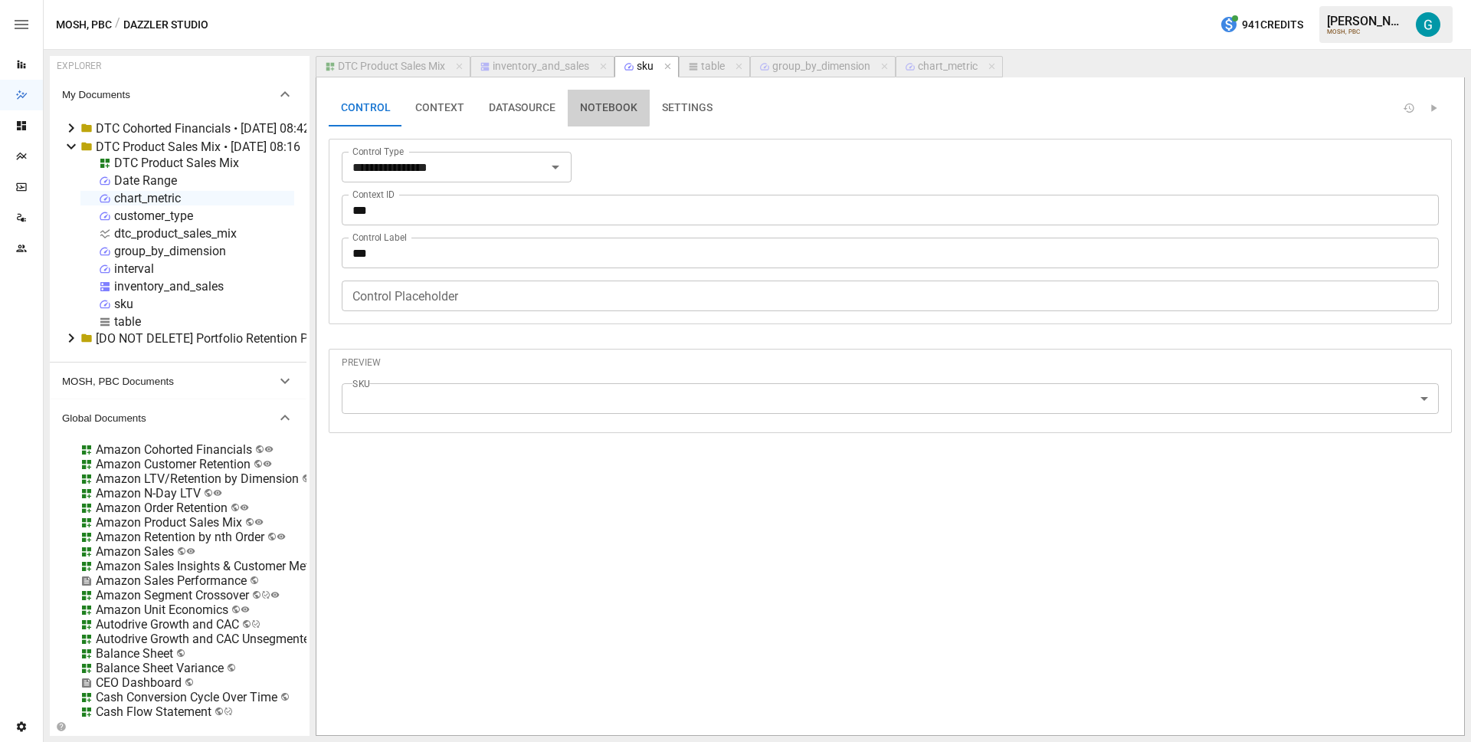
click at [598, 105] on button "NOTEBOOK" at bounding box center [609, 108] width 82 height 37
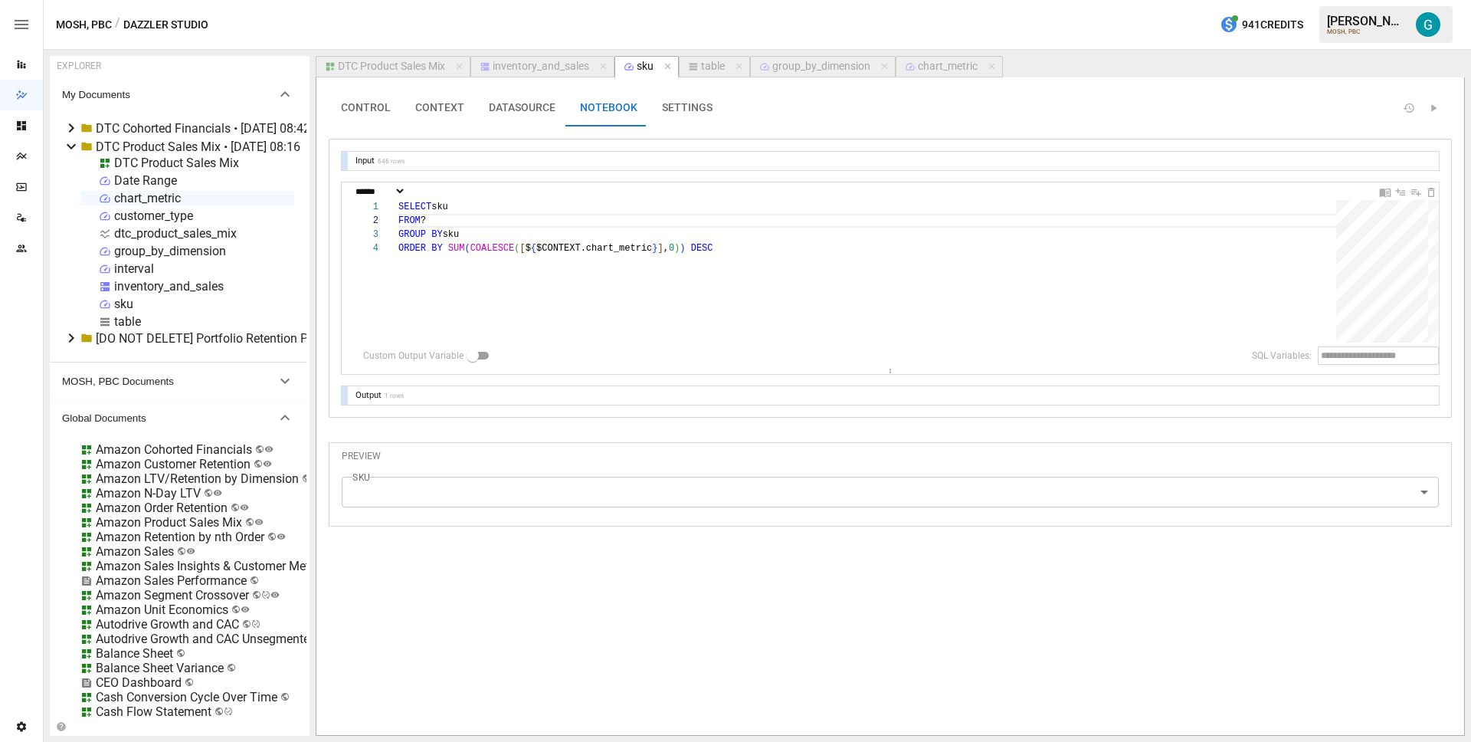
click at [391, 68] on div "DTC Product Sales Mix" at bounding box center [391, 67] width 107 height 14
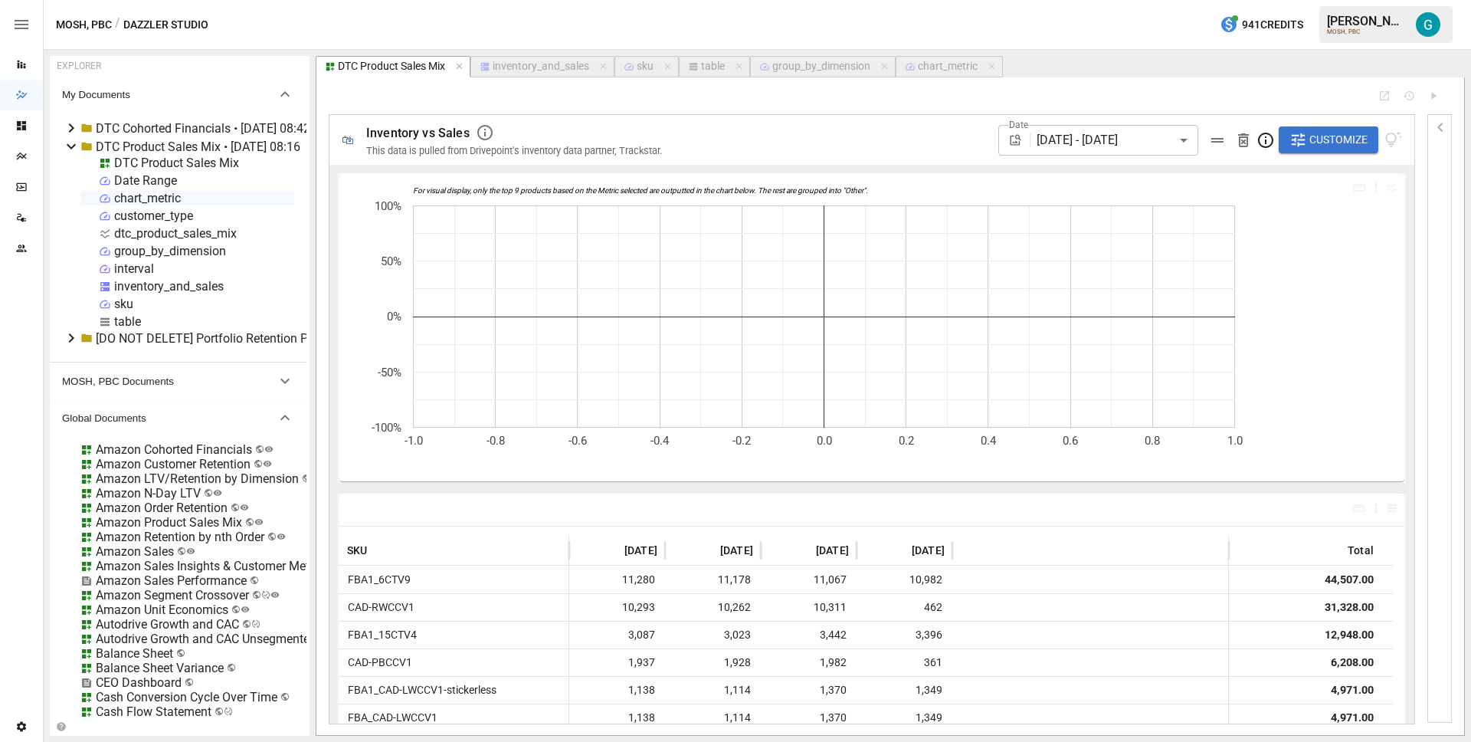
click at [1317, 137] on span "Customize" at bounding box center [1338, 139] width 58 height 19
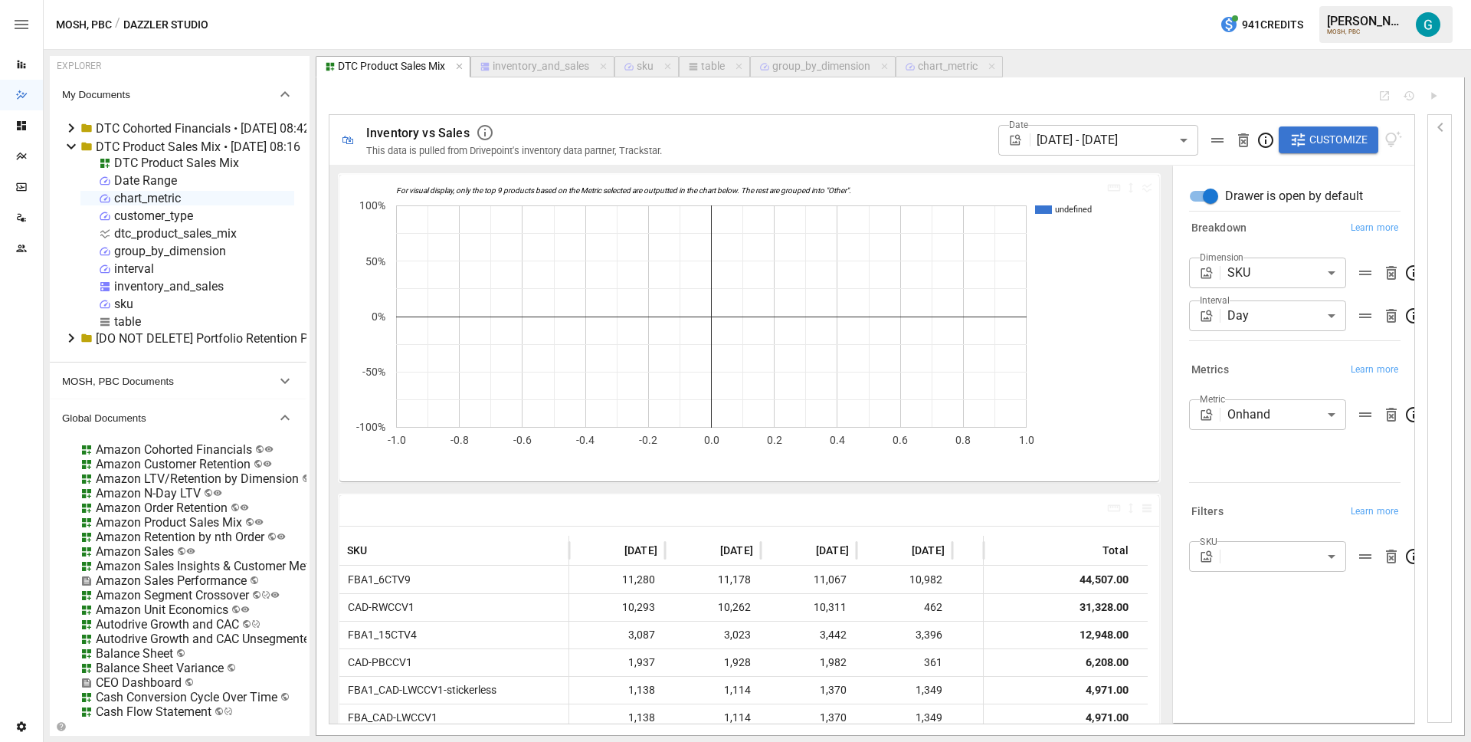
click at [1260, 0] on body "Reports Dazzler Studio Dashboards Plans SmartModel ™ Data Sources Team Settings…" at bounding box center [735, 0] width 1471 height 0
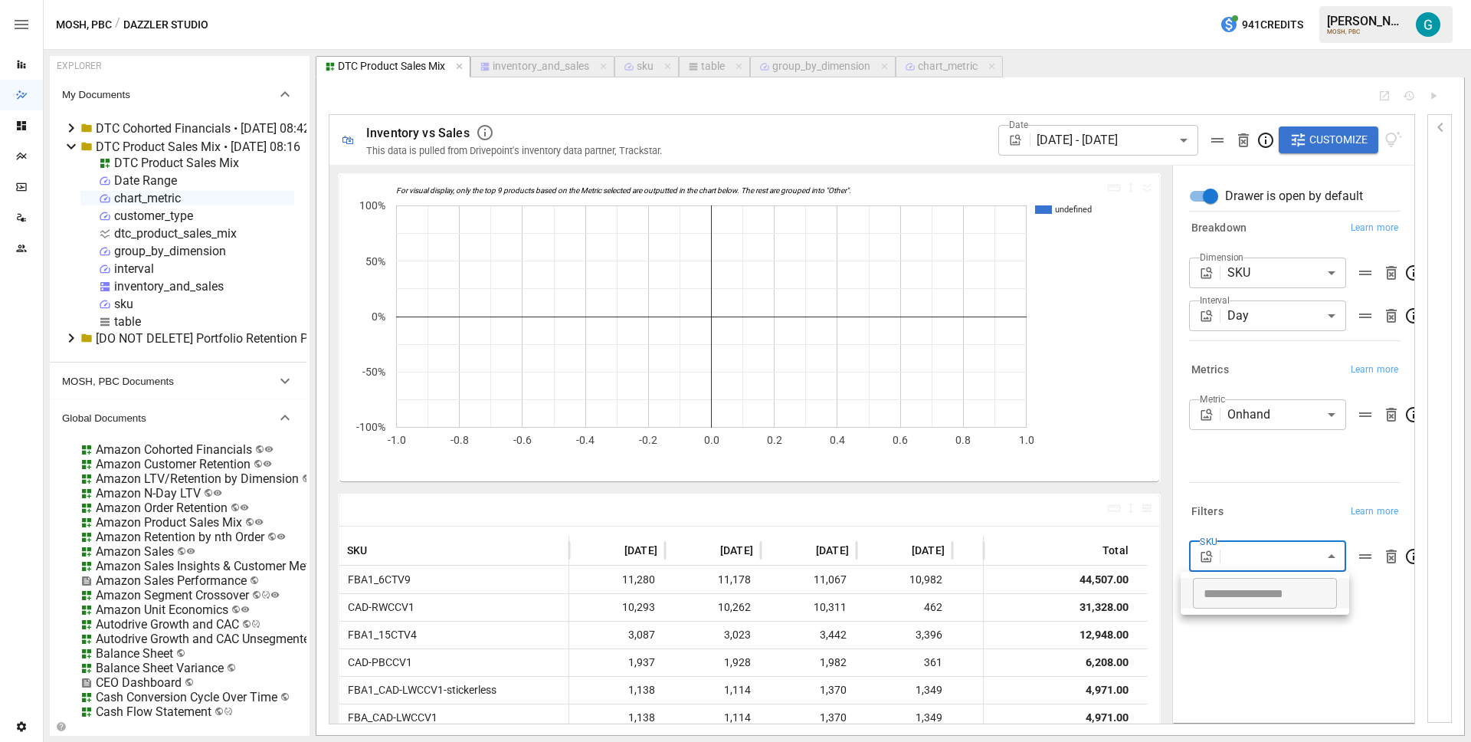
click at [1255, 611] on ul "​" at bounding box center [1265, 593] width 169 height 43
click at [1254, 599] on input "text" at bounding box center [1265, 593] width 144 height 31
click at [1257, 516] on div at bounding box center [735, 371] width 1471 height 742
click at [1250, 0] on body "Reports Dazzler Studio Dashboards Plans SmartModel ™ Data Sources Team Settings…" at bounding box center [735, 0] width 1471 height 0
click at [1317, 554] on div at bounding box center [735, 371] width 1471 height 742
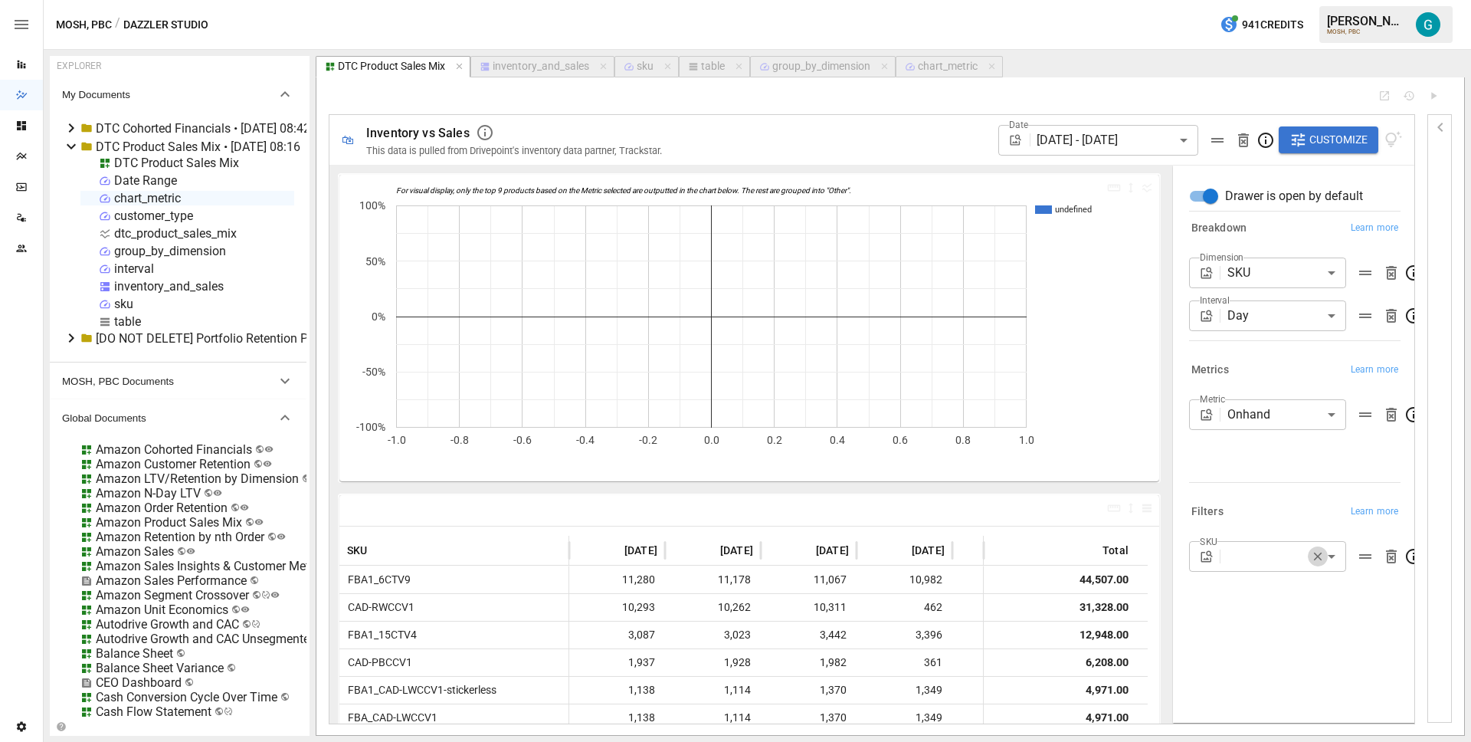
click at [1317, 554] on icon "button" at bounding box center [1318, 556] width 14 height 14
click at [632, 66] on icon "button" at bounding box center [629, 66] width 11 height 11
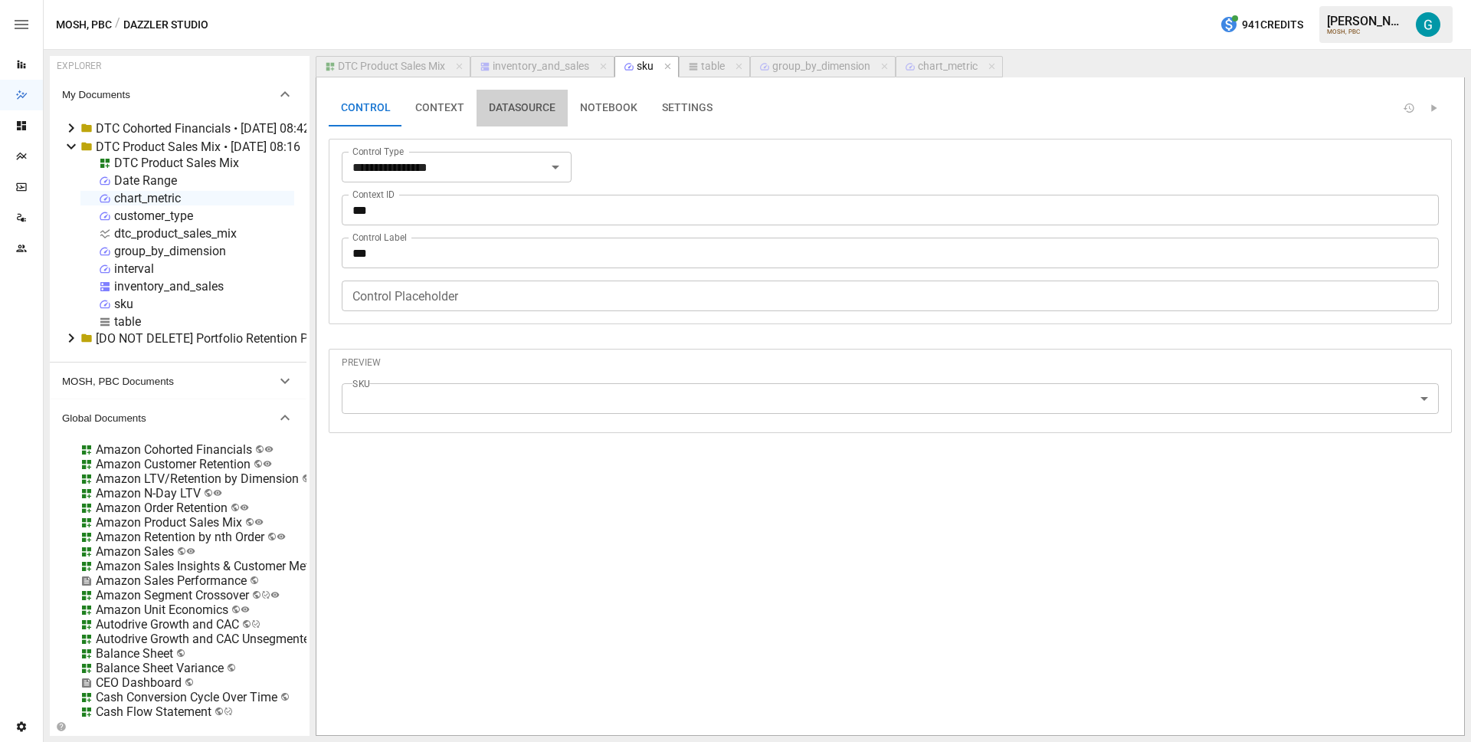
click at [512, 122] on button "DATASOURCE" at bounding box center [522, 108] width 91 height 37
click at [586, 111] on button "NOTEBOOK" at bounding box center [609, 108] width 82 height 37
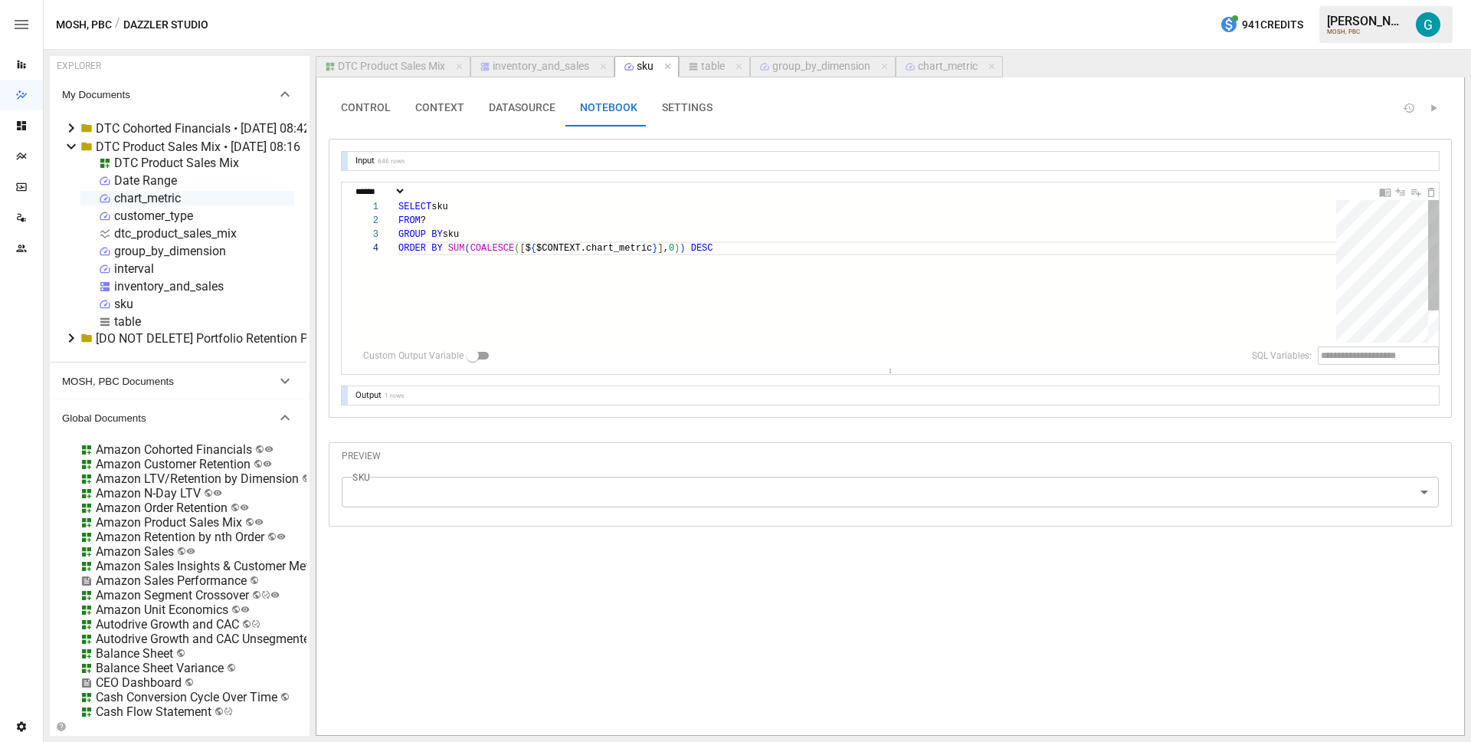
scroll to position [41, 320]
click at [471, 204] on div "SELECT sku FROM ? GROUP BY sku ORDER BY SUM ( COALESCE ( [ $ { $CONTEXT.chart_m…" at bounding box center [872, 292] width 949 height 184
type textarea "**********"
click at [442, 0] on body "Reports Dazzler Studio Dashboards Plans SmartModel ™ Data Sources Team Settings…" at bounding box center [735, 0] width 1471 height 0
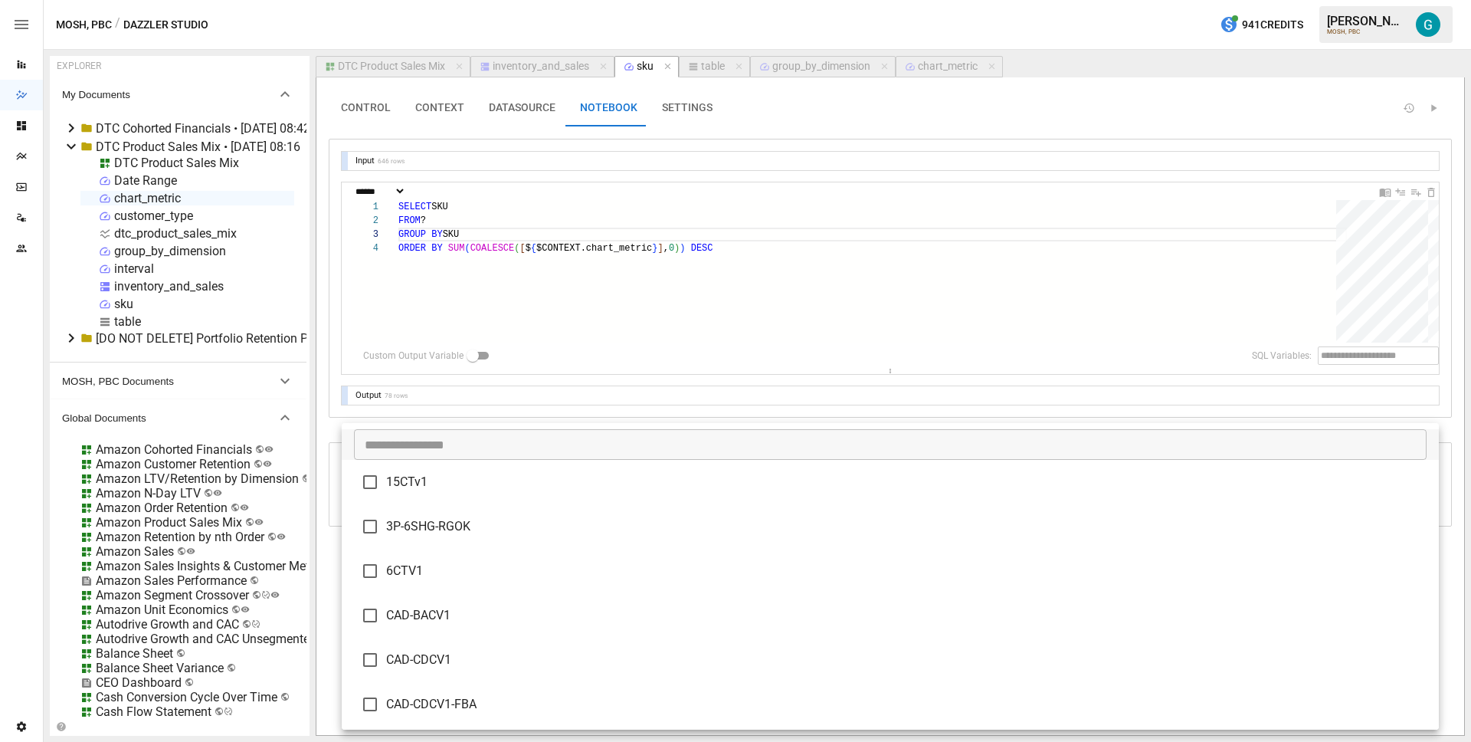
click at [444, 411] on div at bounding box center [735, 371] width 1471 height 742
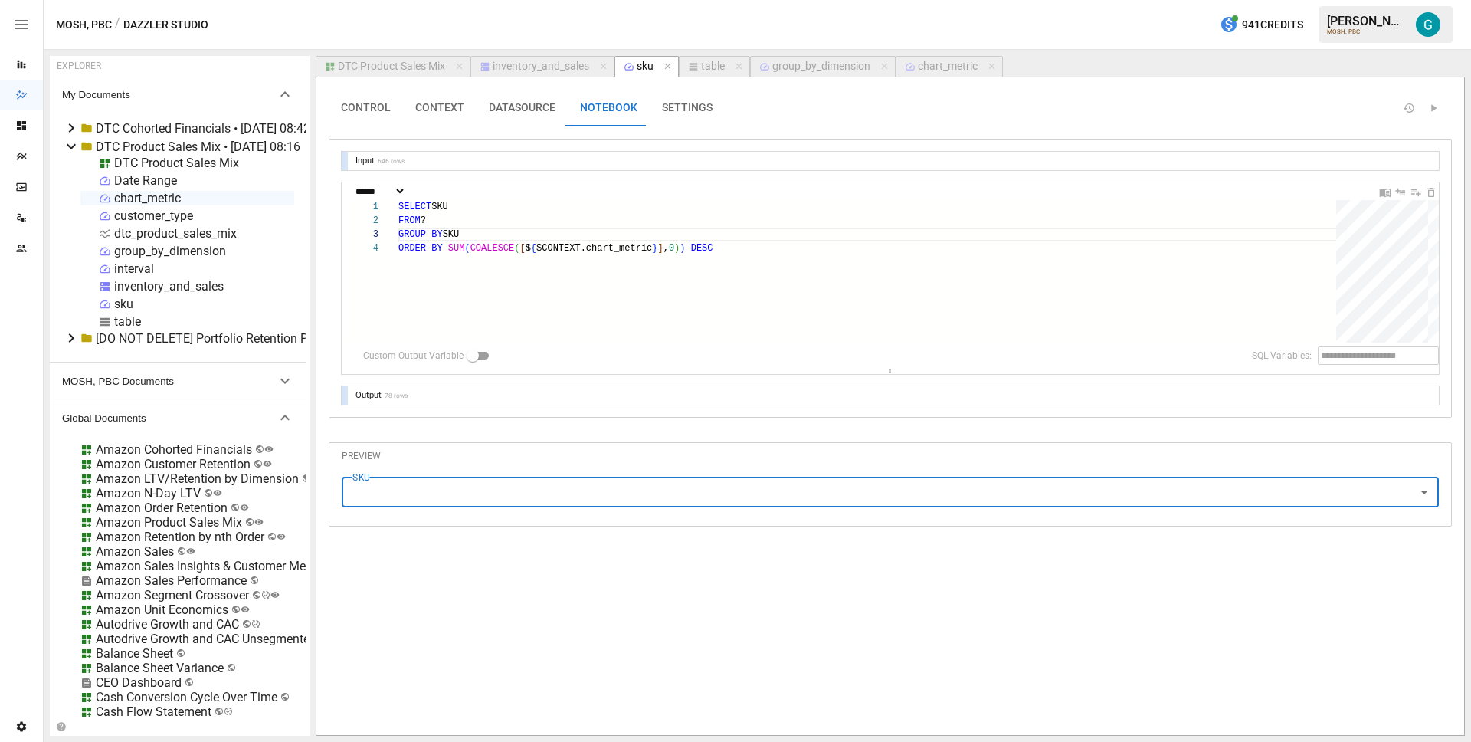
click at [421, 65] on div "DTC Product Sales Mix" at bounding box center [391, 67] width 107 height 14
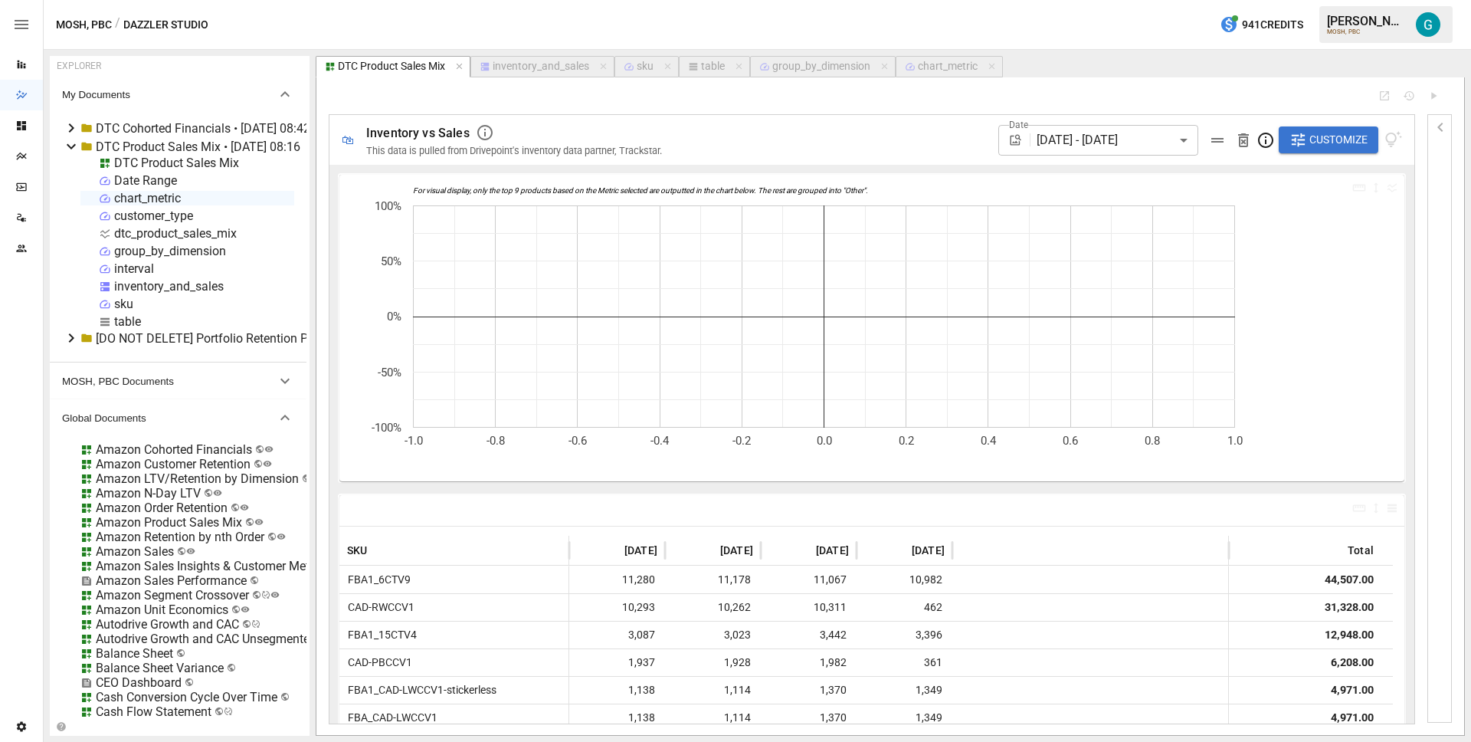
click at [1334, 138] on span "Customize" at bounding box center [1338, 139] width 58 height 19
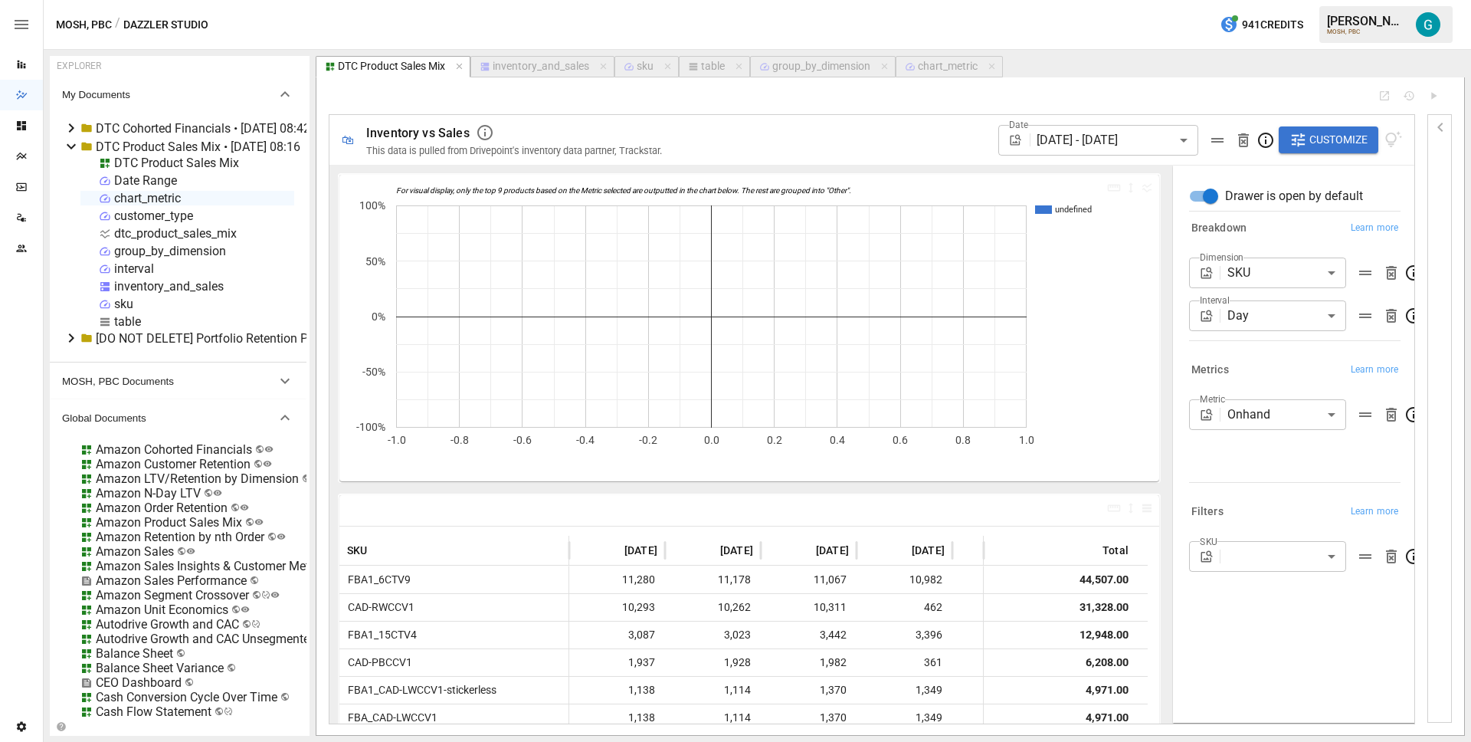
click at [1289, 0] on body "Reports Dazzler Studio Dashboards Plans SmartModel ™ Data Sources Team Settings…" at bounding box center [735, 0] width 1471 height 0
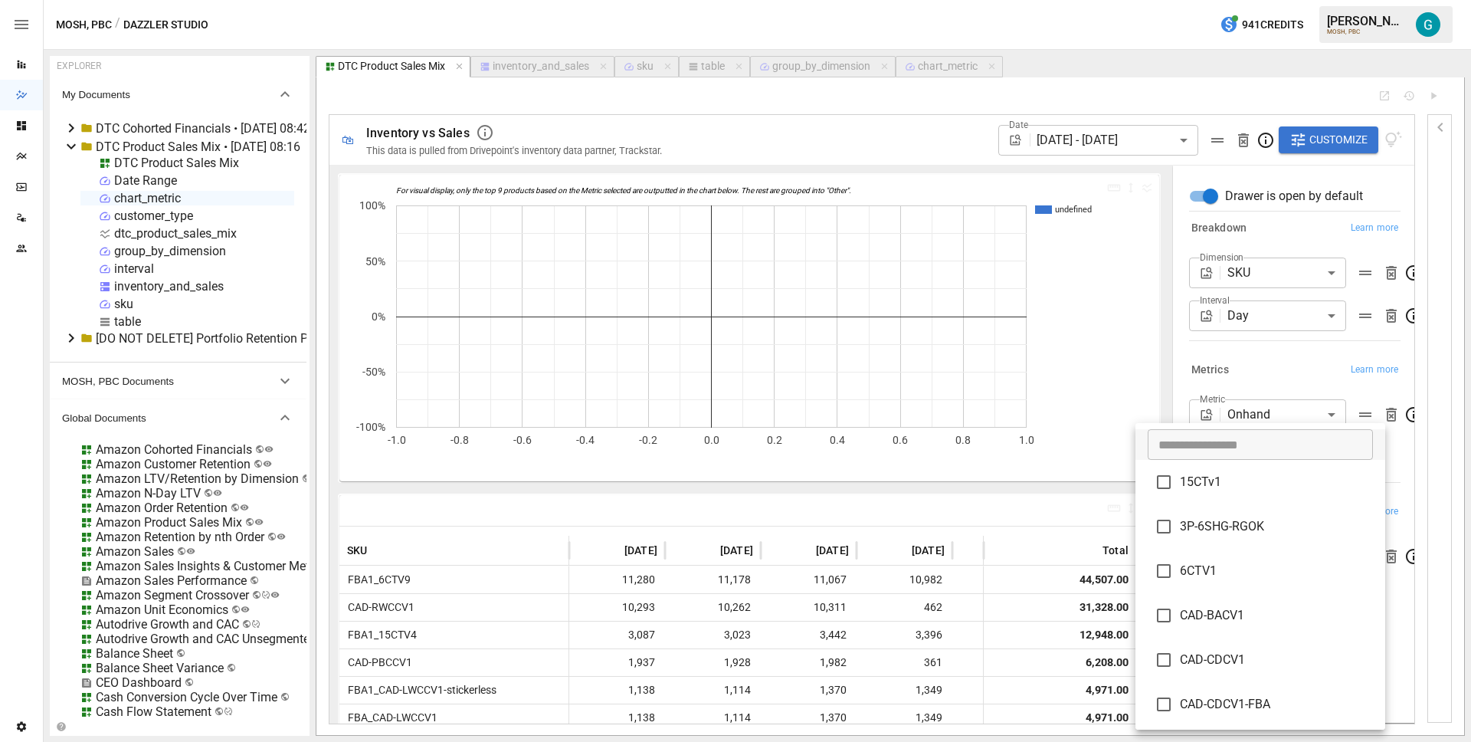
click at [1293, 380] on div at bounding box center [735, 371] width 1471 height 742
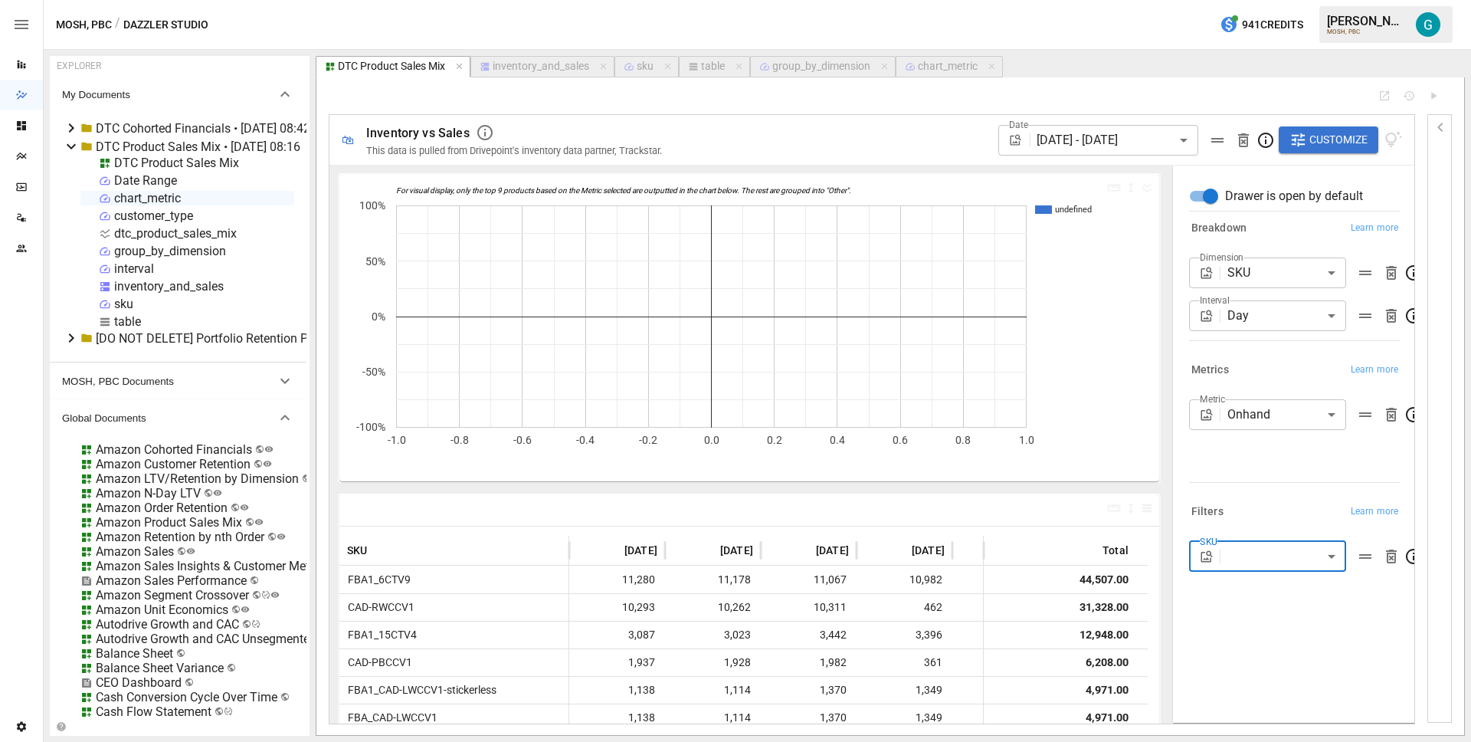
click at [1275, 0] on body "Reports Dazzler Studio Dashboards Plans SmartModel ™ Data Sources Team Settings…" at bounding box center [735, 0] width 1471 height 0
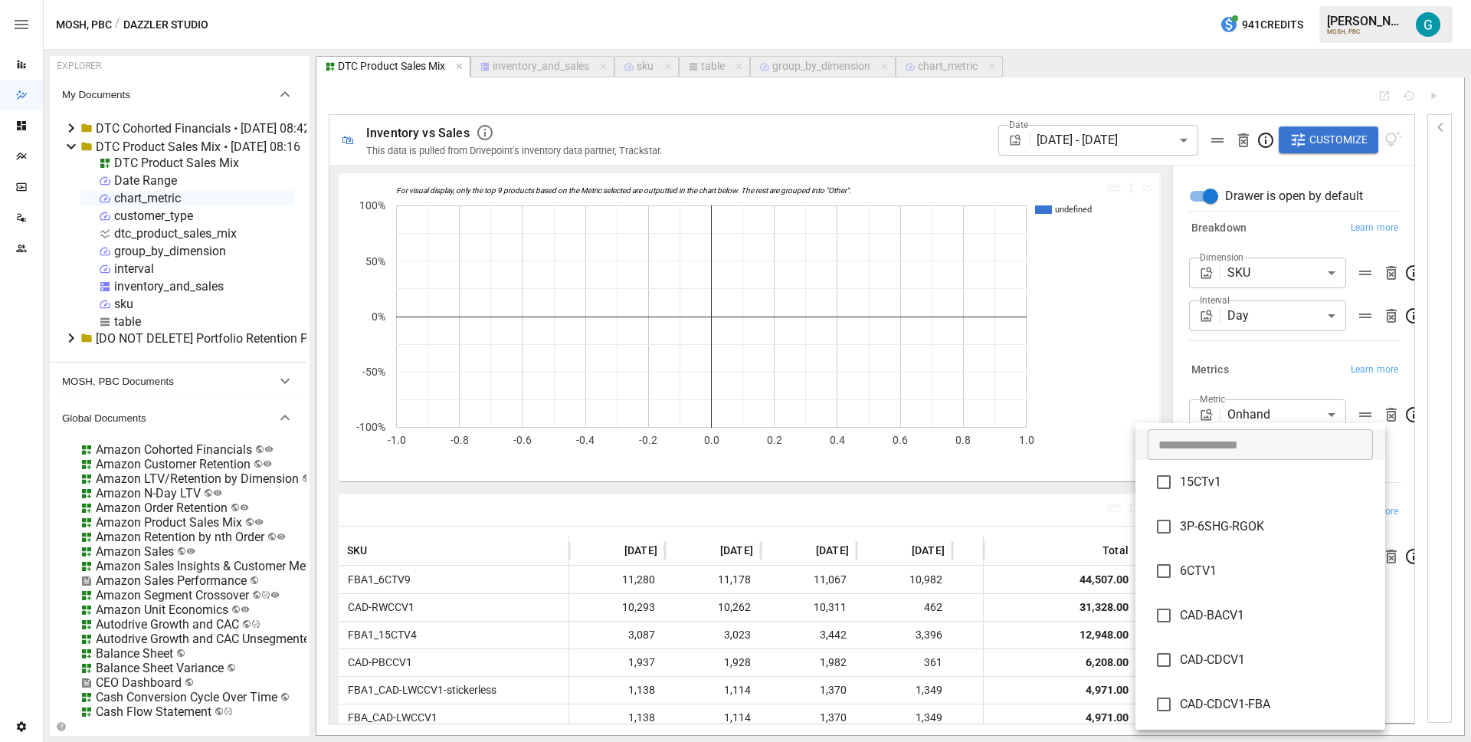
click at [1278, 372] on div at bounding box center [735, 371] width 1471 height 742
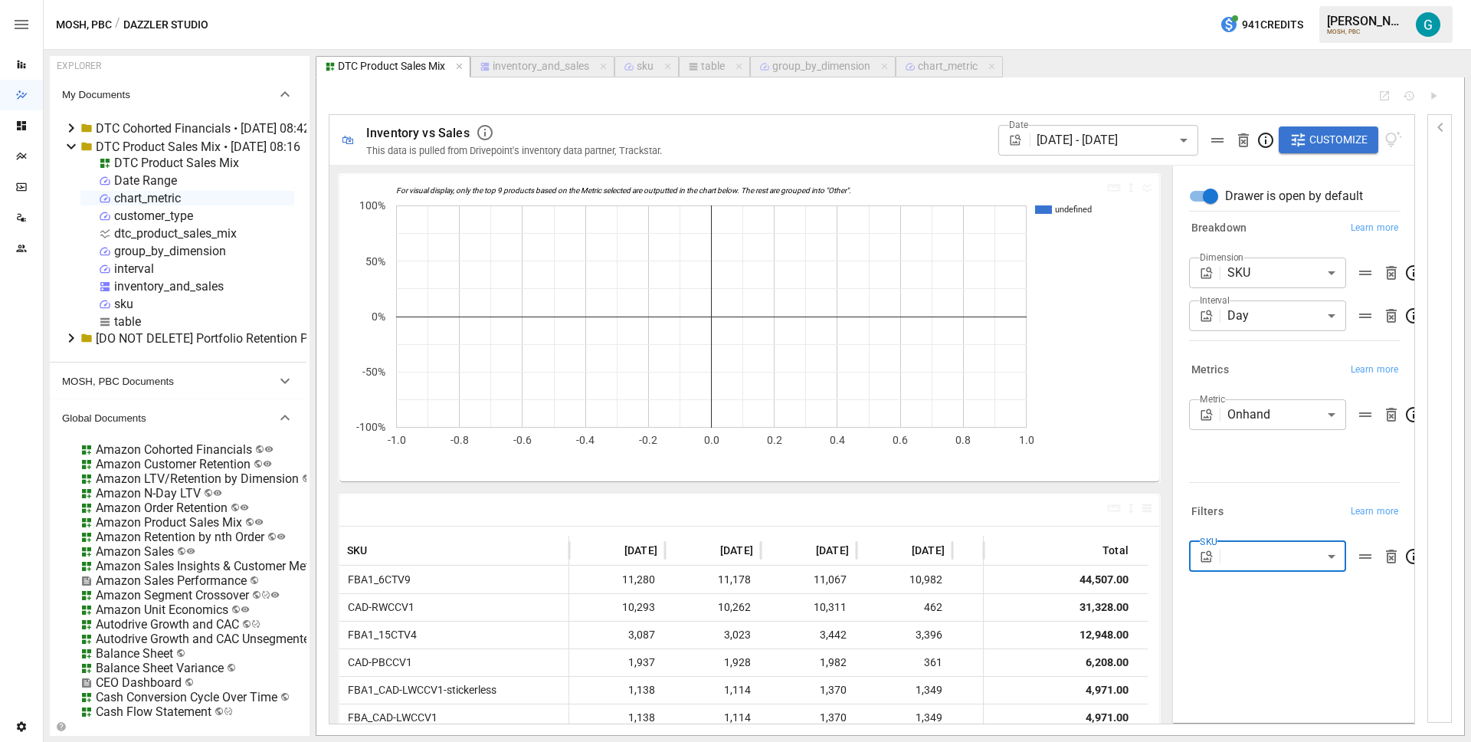
click at [1276, 365] on div "Metrics Learn more" at bounding box center [1294, 369] width 211 height 21
click at [153, 150] on div "DTC Product Sales Mix • [DATE] 08:16" at bounding box center [198, 146] width 205 height 15
click at [146, 305] on div "sku" at bounding box center [187, 304] width 214 height 15
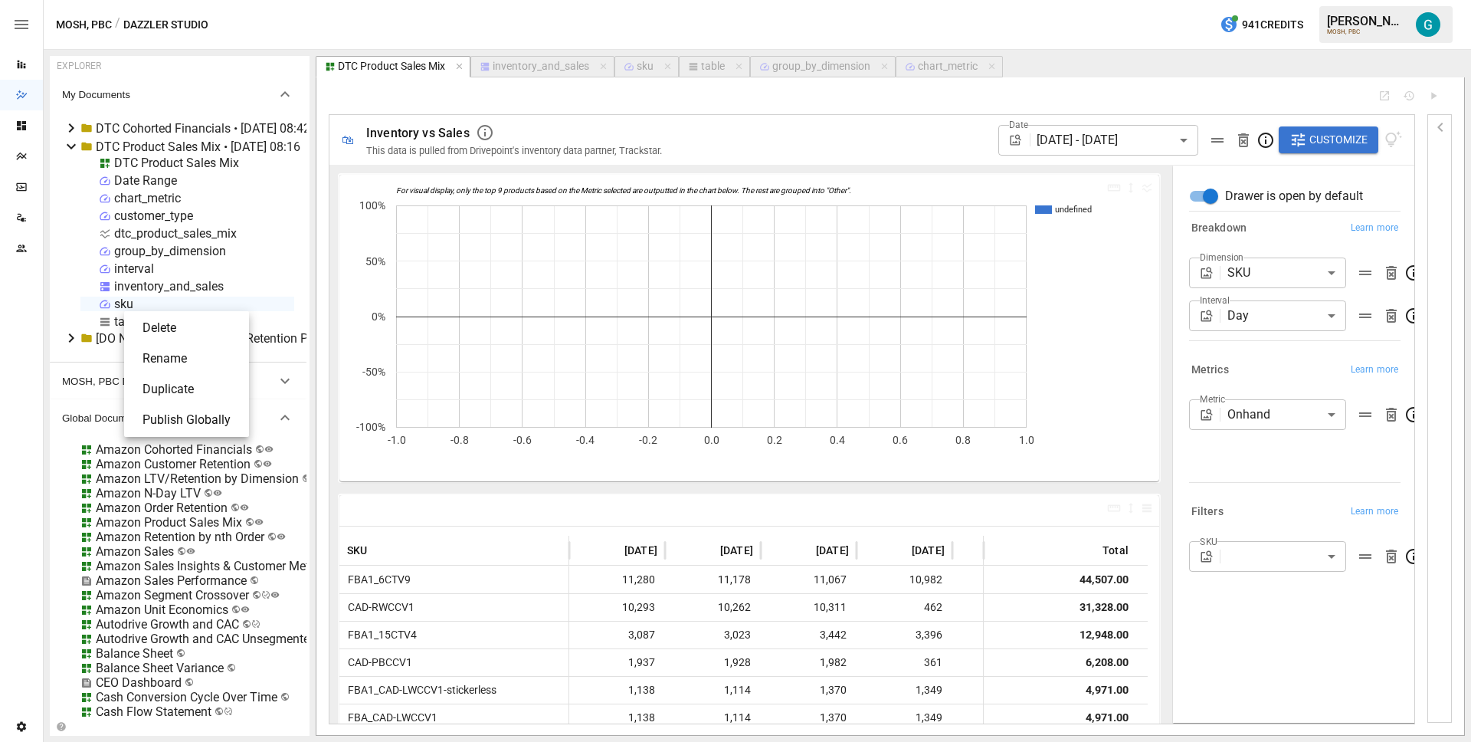
click at [129, 305] on div at bounding box center [735, 371] width 1471 height 742
click at [181, 393] on li "Duplicate" at bounding box center [186, 389] width 113 height 31
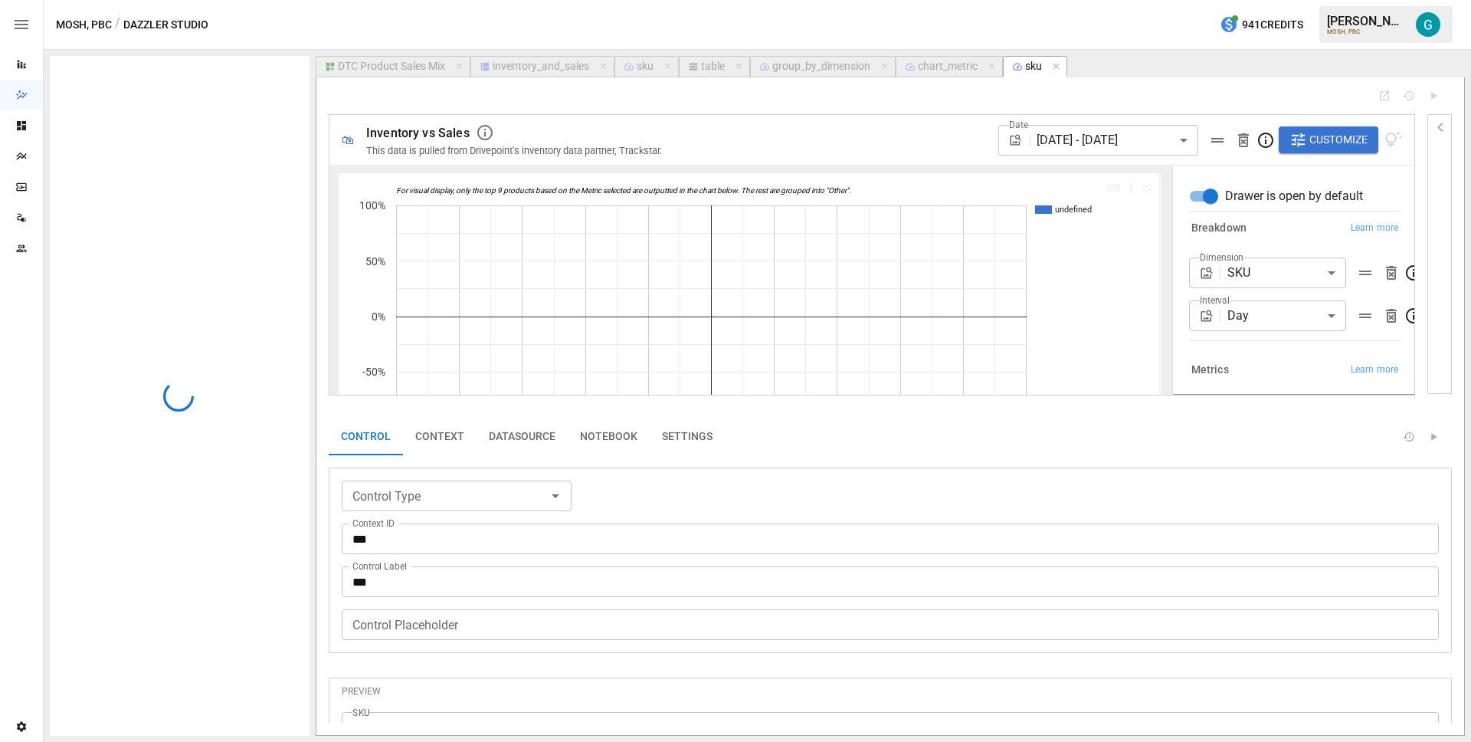
type input "**********"
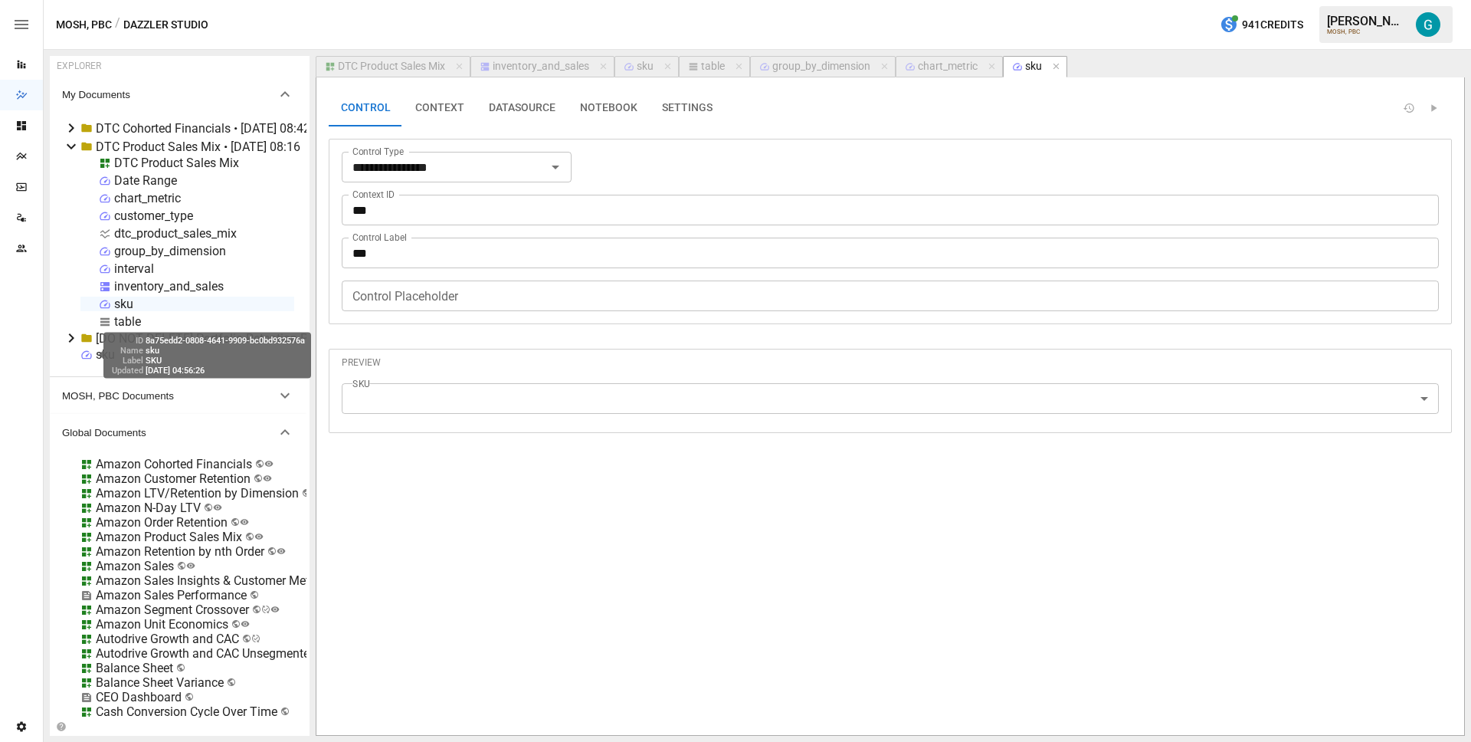
click at [102, 352] on span at bounding box center [100, 354] width 6 height 8
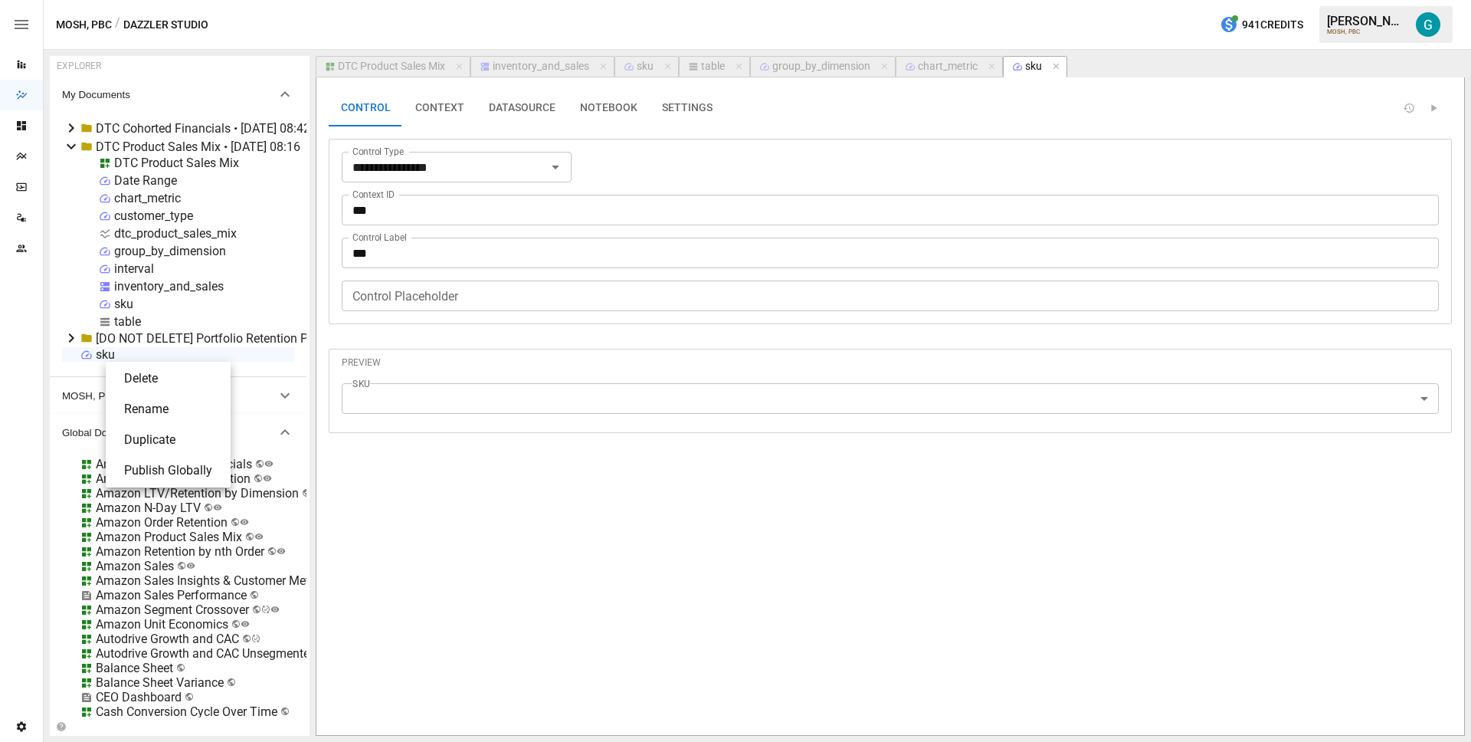
click at [153, 397] on li "Rename" at bounding box center [168, 409] width 113 height 31
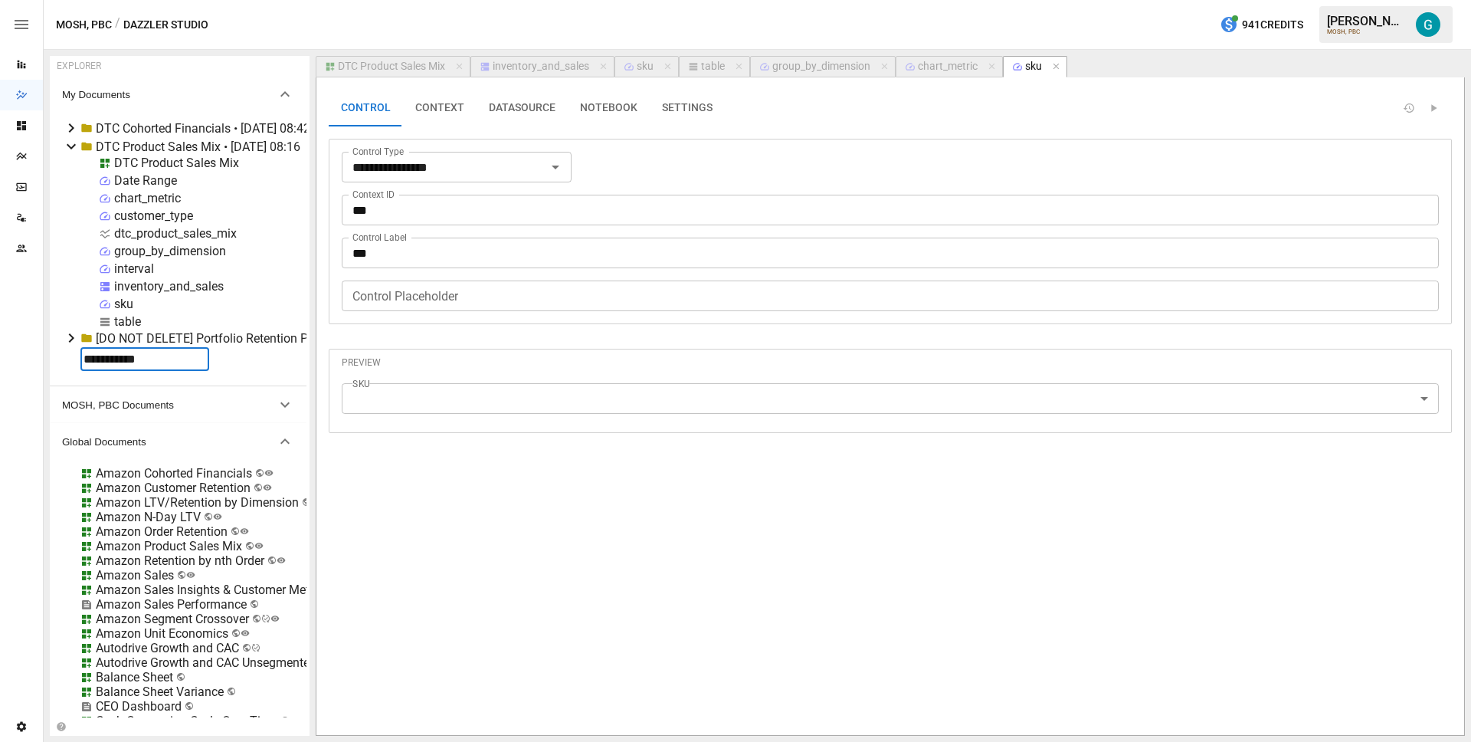
type input "**********"
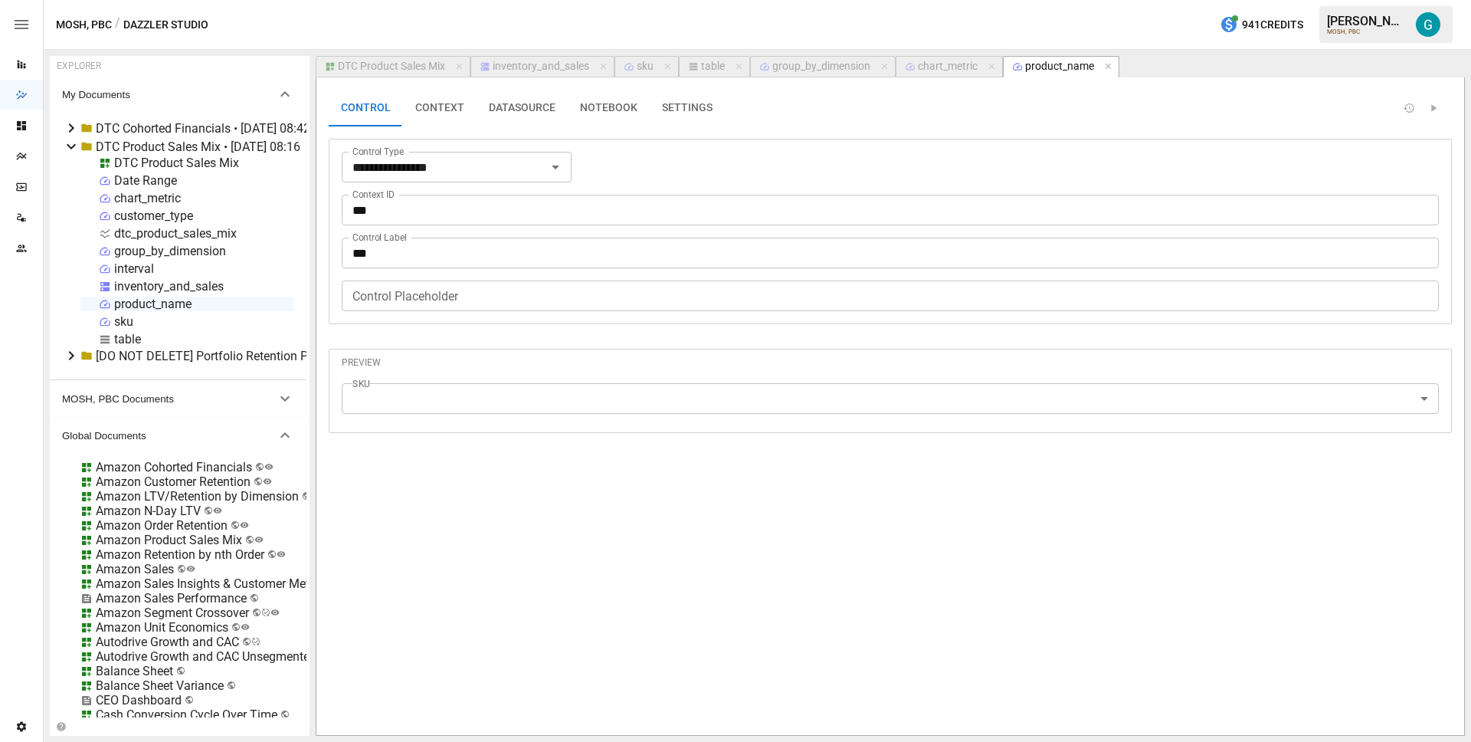
click at [503, 133] on div "**********" at bounding box center [890, 213] width 1123 height 247
click at [505, 114] on button "DATASOURCE" at bounding box center [522, 108] width 91 height 37
click at [589, 103] on button "NOTEBOOK" at bounding box center [609, 108] width 82 height 37
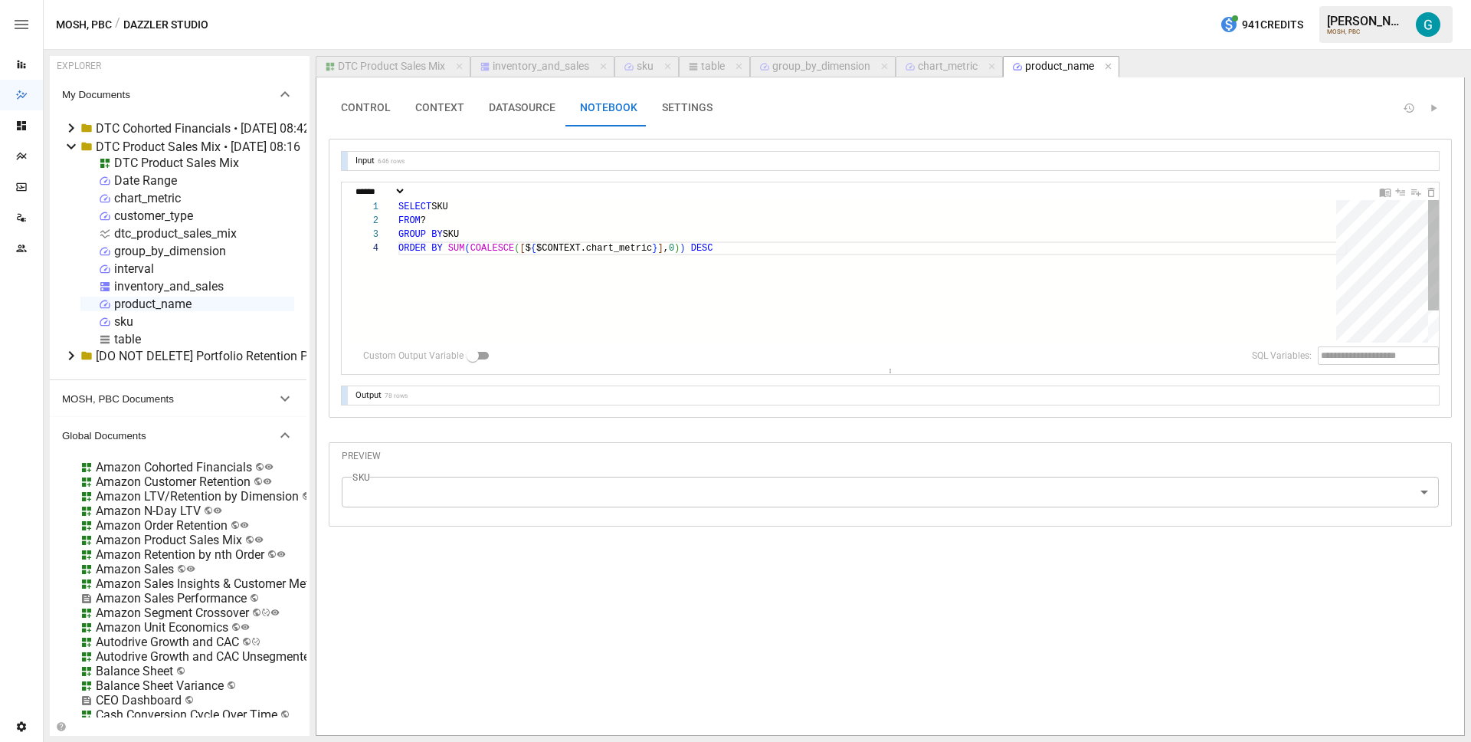
scroll to position [41, 320]
click at [458, 209] on div "SELECT SKU FROM ? GROUP BY SKU ORDER BY SUM ( COALESCE ( [ $ { $CONTEXT.chart_m…" at bounding box center [872, 292] width 949 height 184
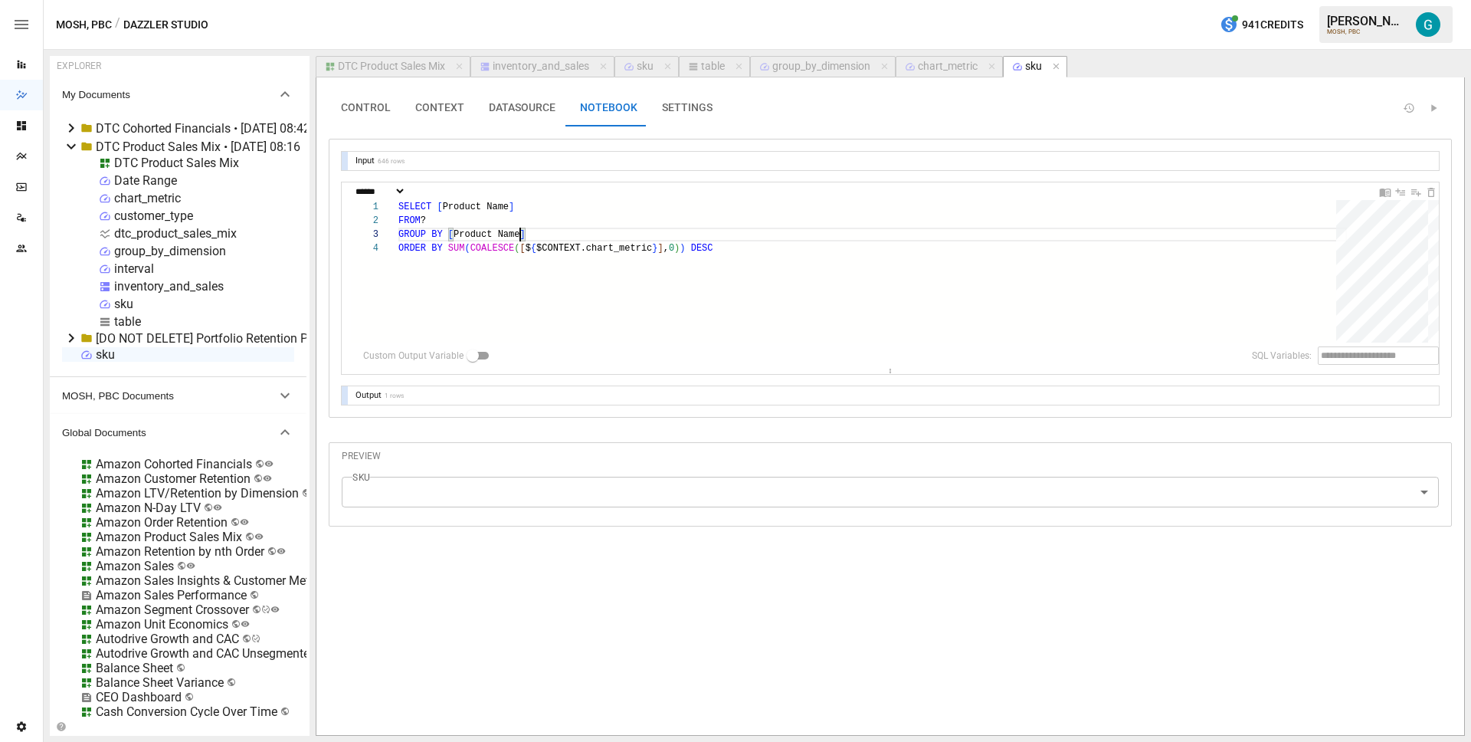
type textarea "**********"
click at [458, 0] on body "Reports Dazzler Studio Dashboards Plans SmartModel ™ Data Sources Team Settings…" at bounding box center [735, 0] width 1471 height 0
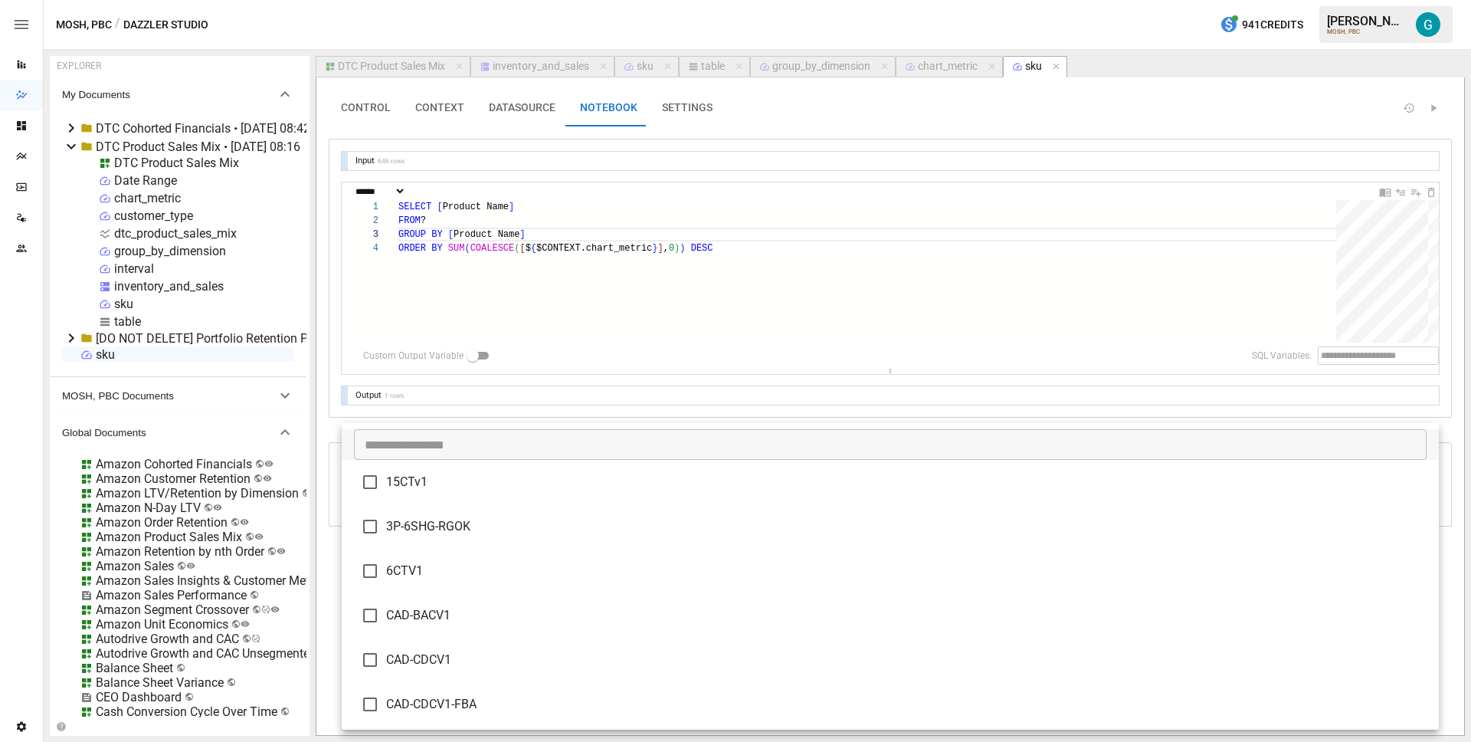
click at [450, 408] on div at bounding box center [735, 371] width 1471 height 742
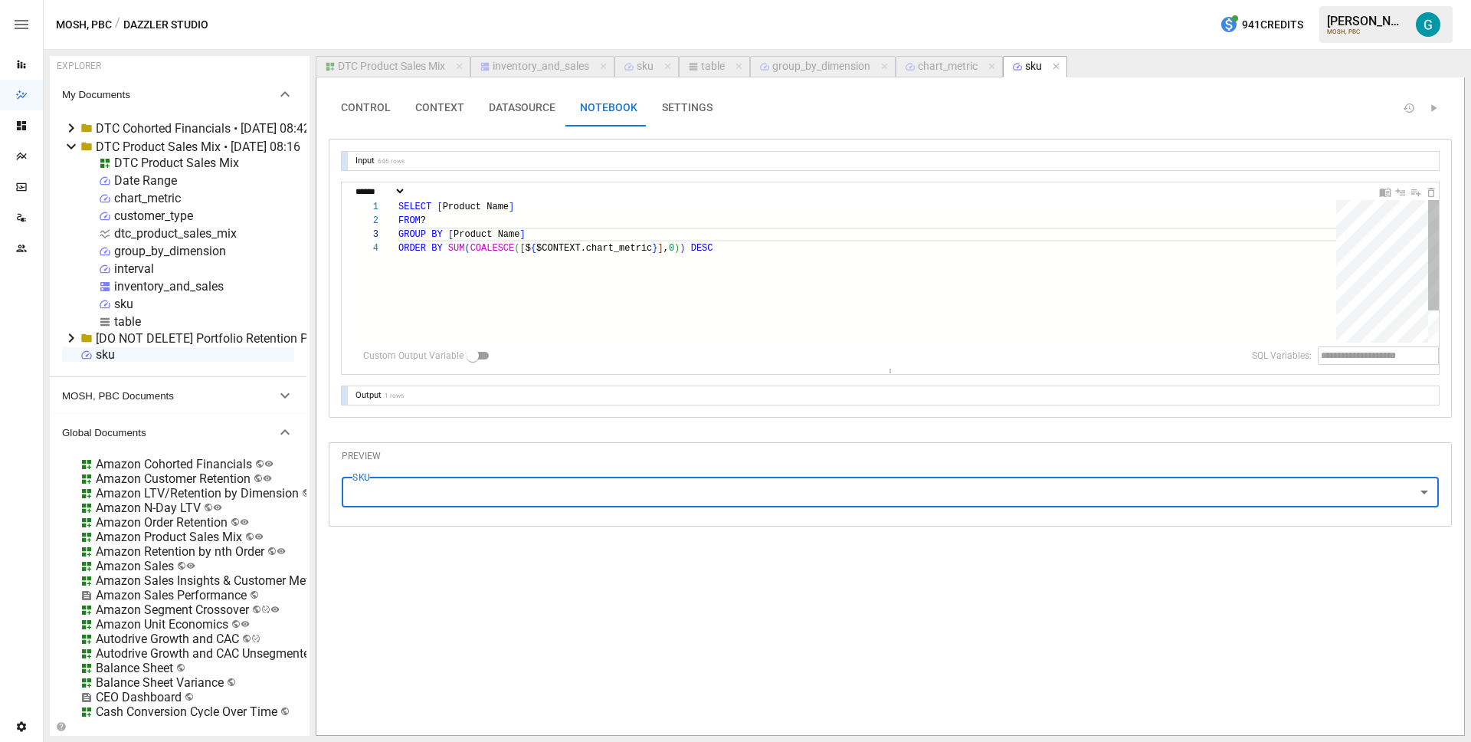
click at [520, 259] on div "SELECT [ Product Name ] FROM ? GROUP BY [ Product Name ] ORDER BY SUM ( COALESC…" at bounding box center [872, 292] width 949 height 184
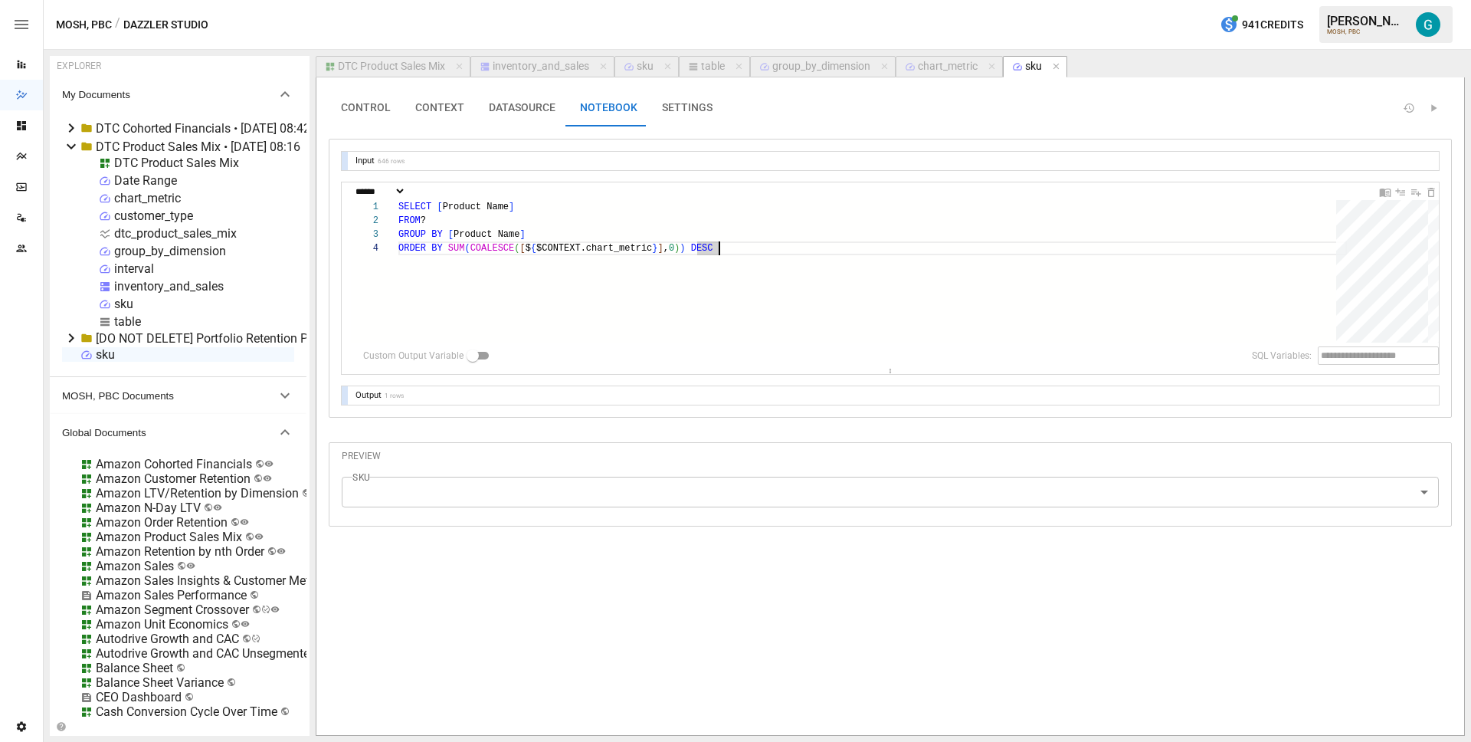
click at [538, 65] on div "inventory_and_sales" at bounding box center [541, 67] width 97 height 14
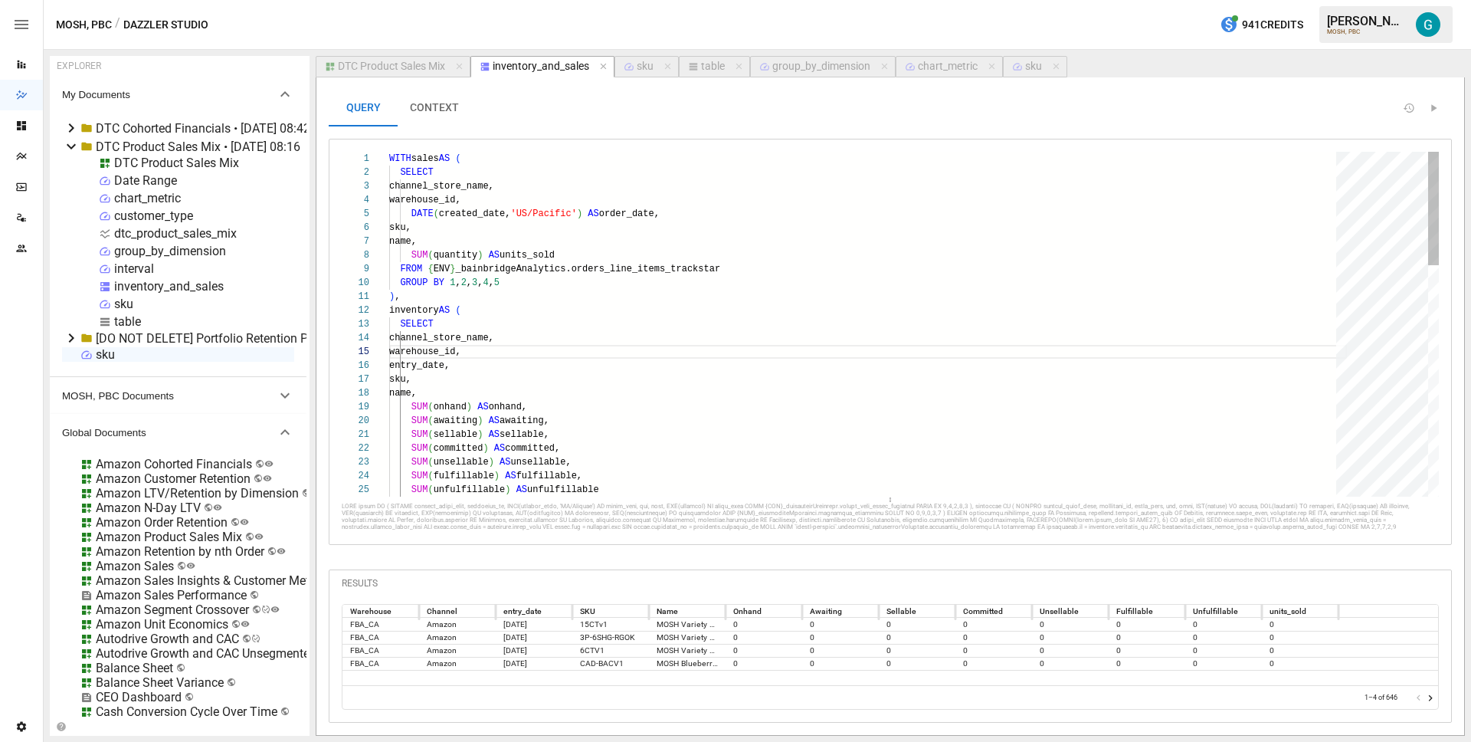
scroll to position [138, 94]
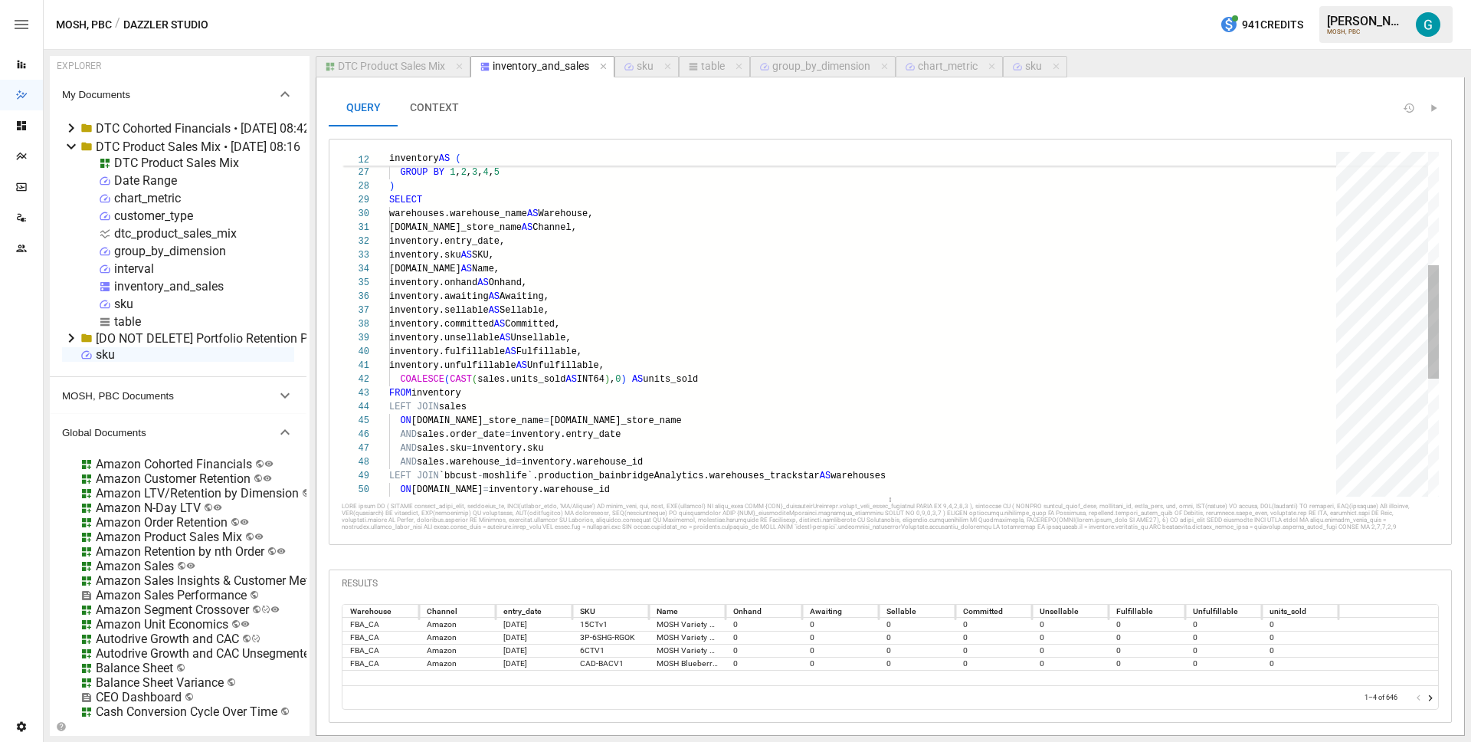
click at [528, 273] on div "ON sales.channel_store_name = inventory.channel_store_name AND sales.order_date…" at bounding box center [868, 331] width 958 height 1048
click at [599, 270] on div "ON sales.channel_store_name = inventory.channel_store_name AND sales.order_date…" at bounding box center [862, 331] width 946 height 1048
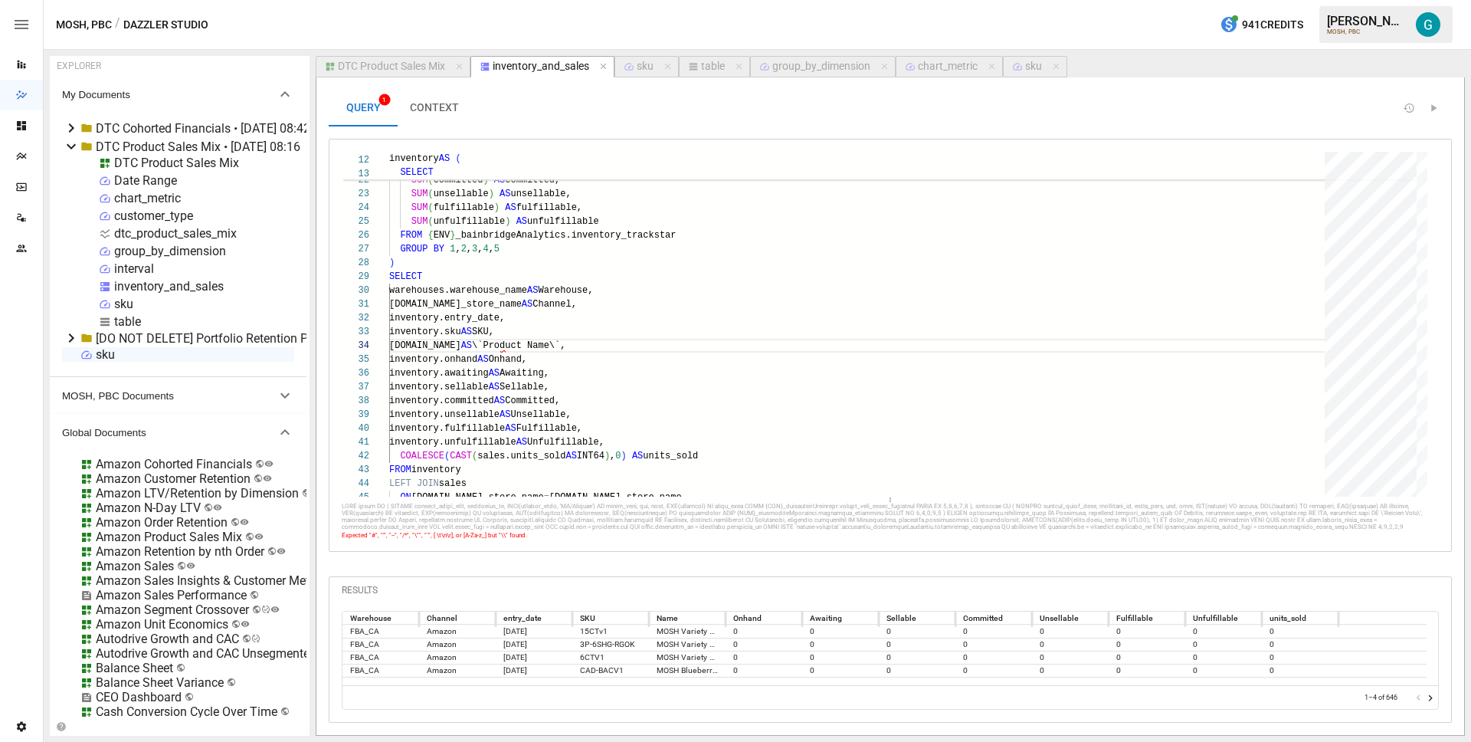
type textarea "**********"
click at [64, 124] on div "DTC Cohorted Financials • 2025-08-28 08:42 DTC Product Sales Mix • 2025-08-28 0…" at bounding box center [178, 245] width 257 height 264
click at [160, 287] on div "inventory_and_sales" at bounding box center [169, 286] width 110 height 15
click at [71, 126] on icon at bounding box center [71, 127] width 5 height 9
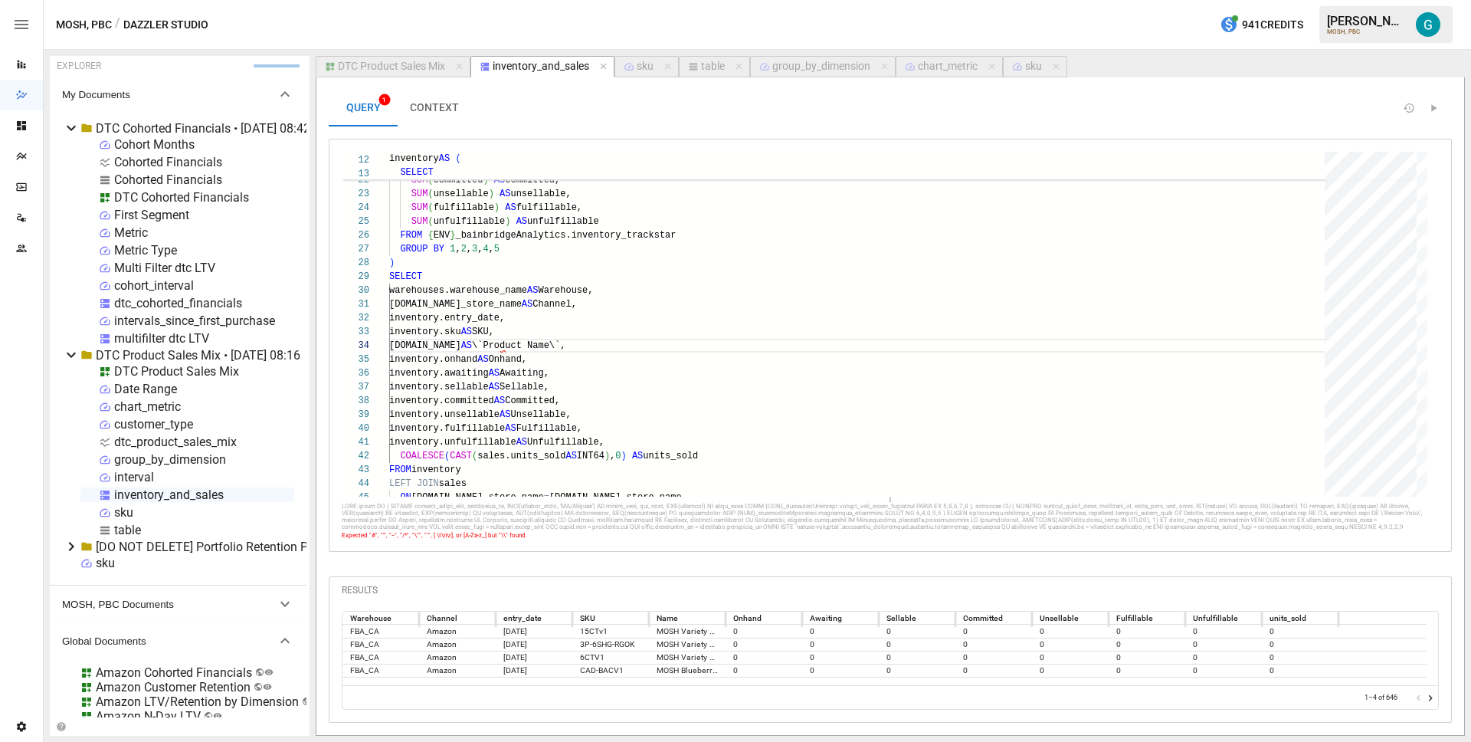
click at [152, 299] on div "dtc_cohorted_financials" at bounding box center [178, 303] width 128 height 15
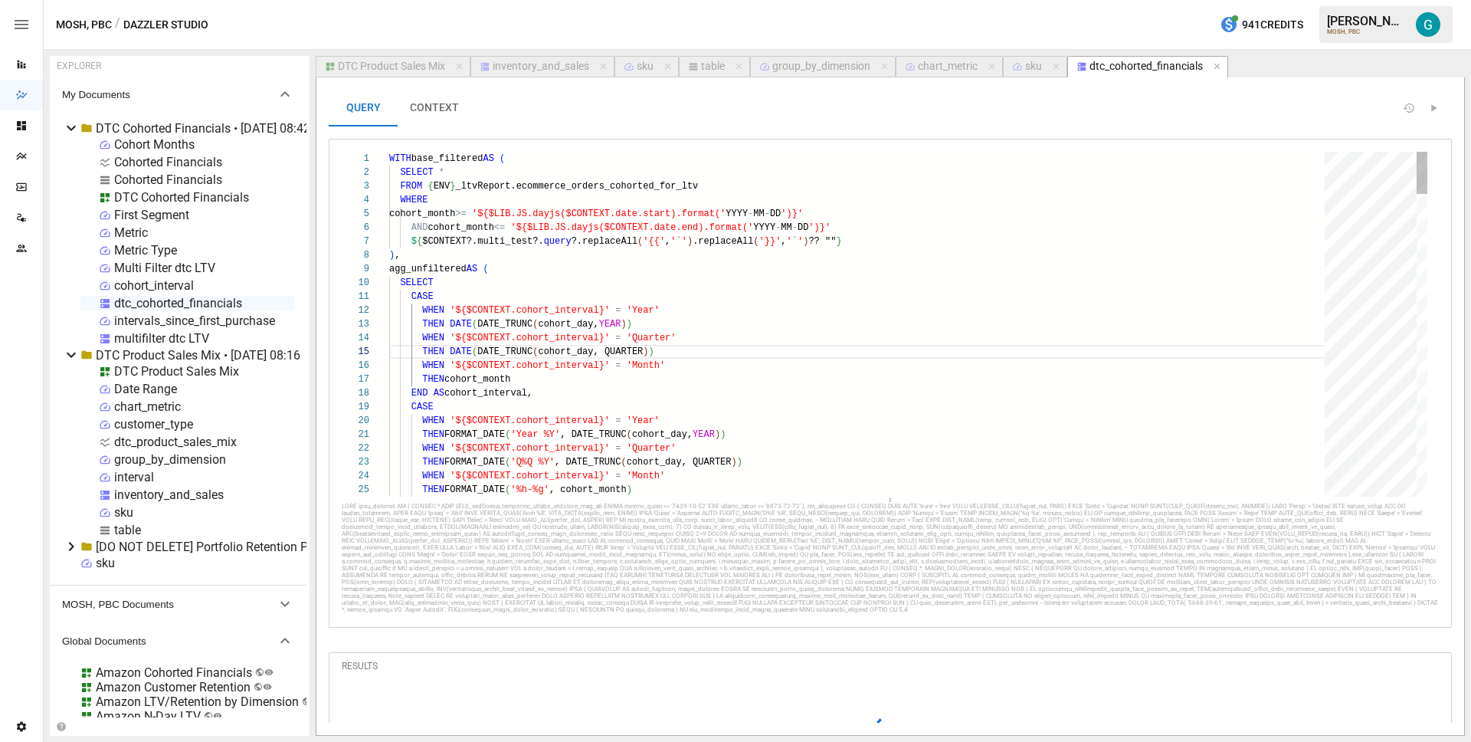
scroll to position [138, 139]
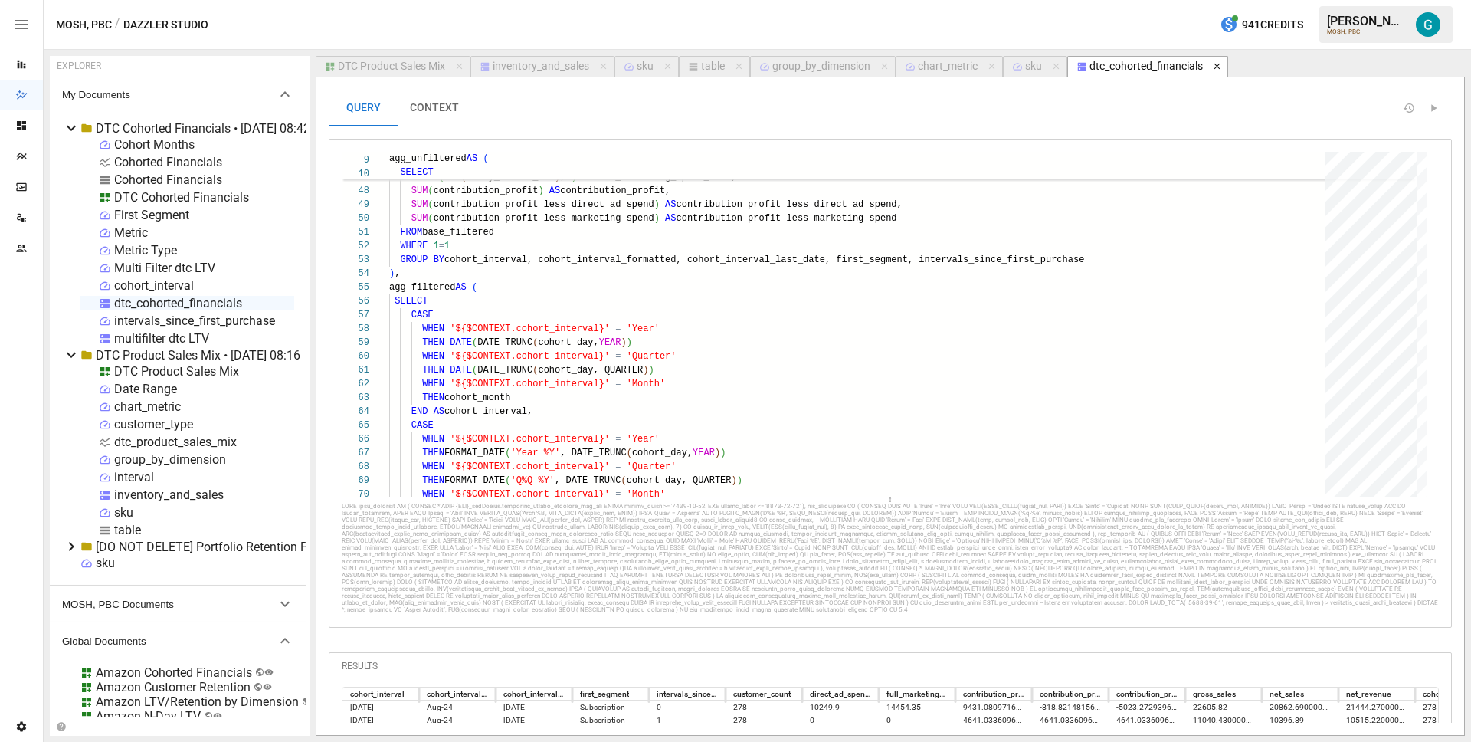
click at [1217, 68] on icon "button" at bounding box center [1217, 66] width 11 height 11
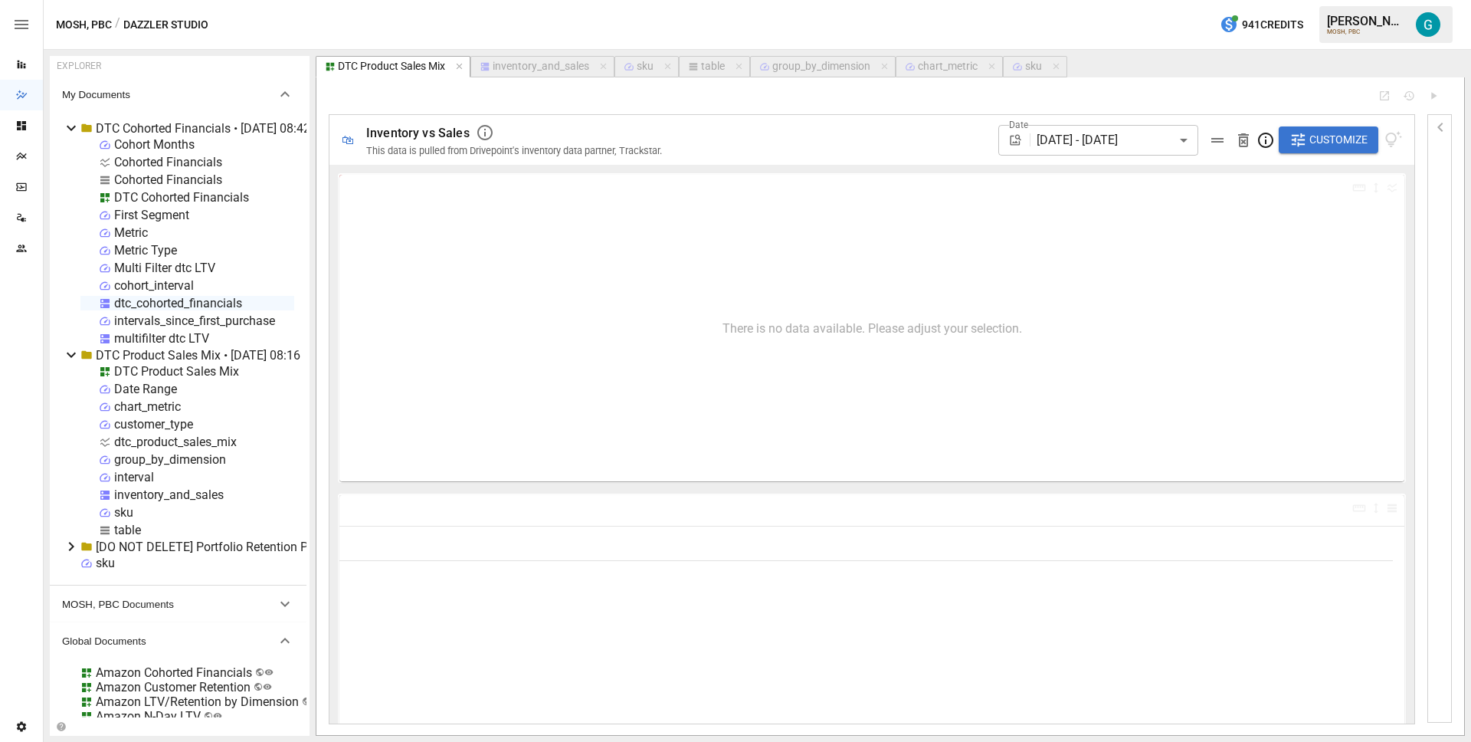
click at [713, 67] on div "table" at bounding box center [713, 67] width 24 height 14
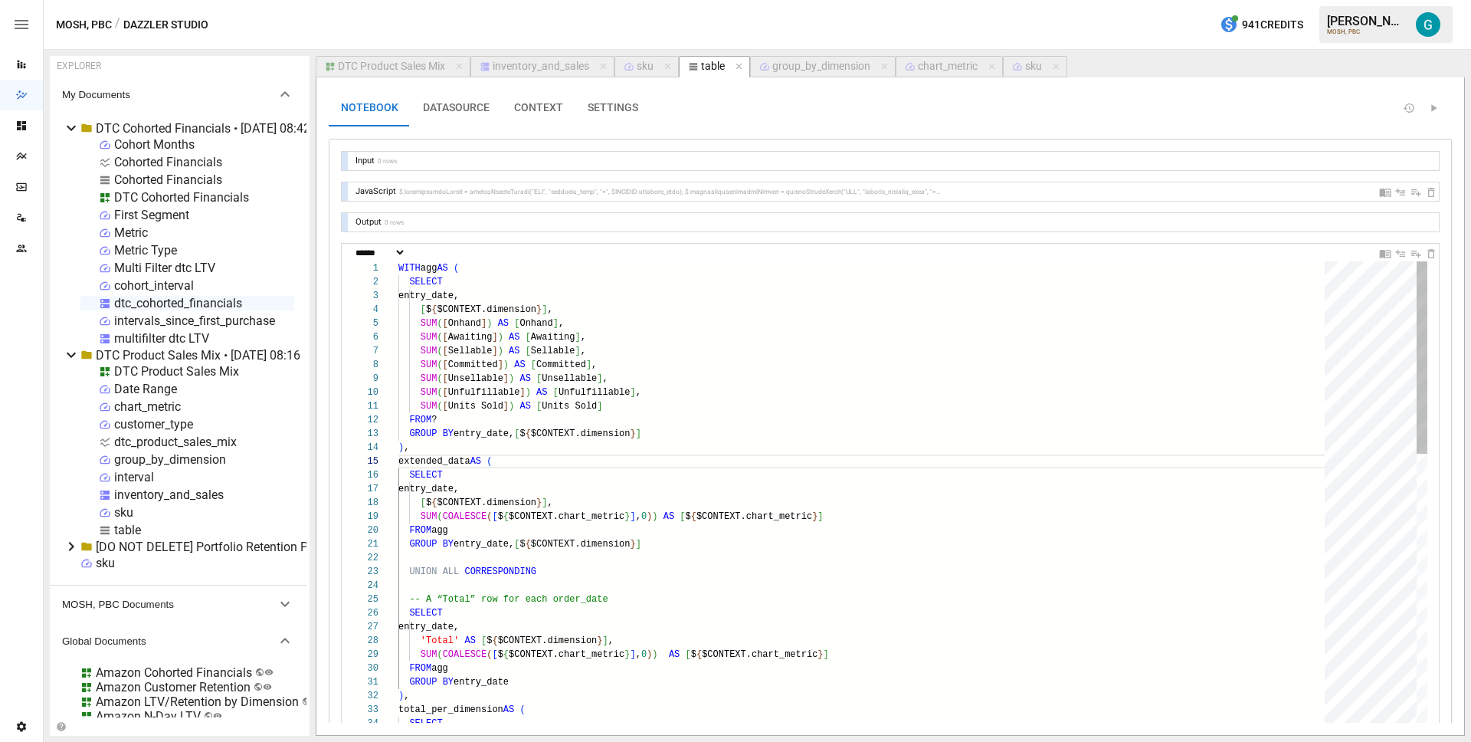
scroll to position [138, 100]
click at [577, 74] on button "inventory_and_sales" at bounding box center [542, 66] width 144 height 21
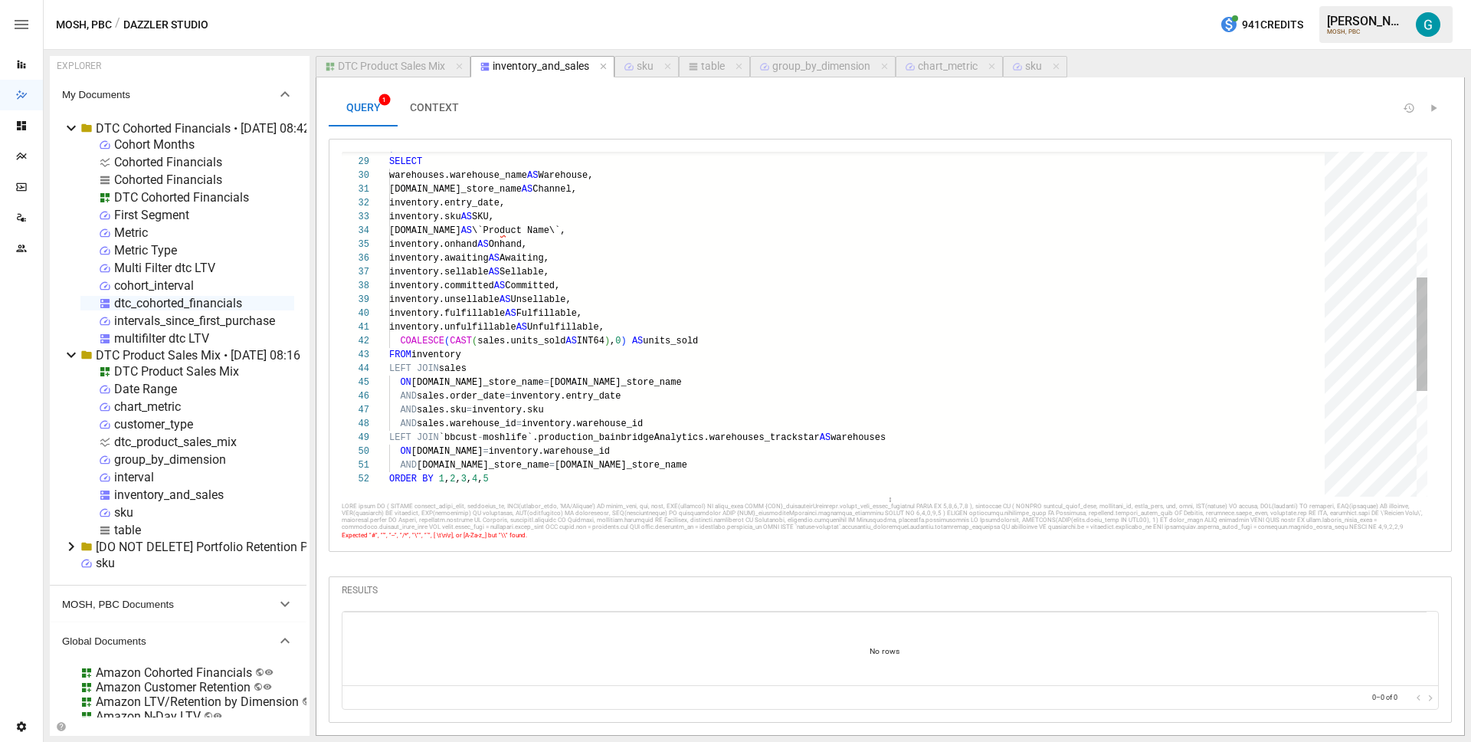
scroll to position [41, 122]
click at [513, 236] on div ") SELECT warehouses.warehouse_name AS Warehouse, inventory.channel_store_name A…" at bounding box center [862, 293] width 946 height 1048
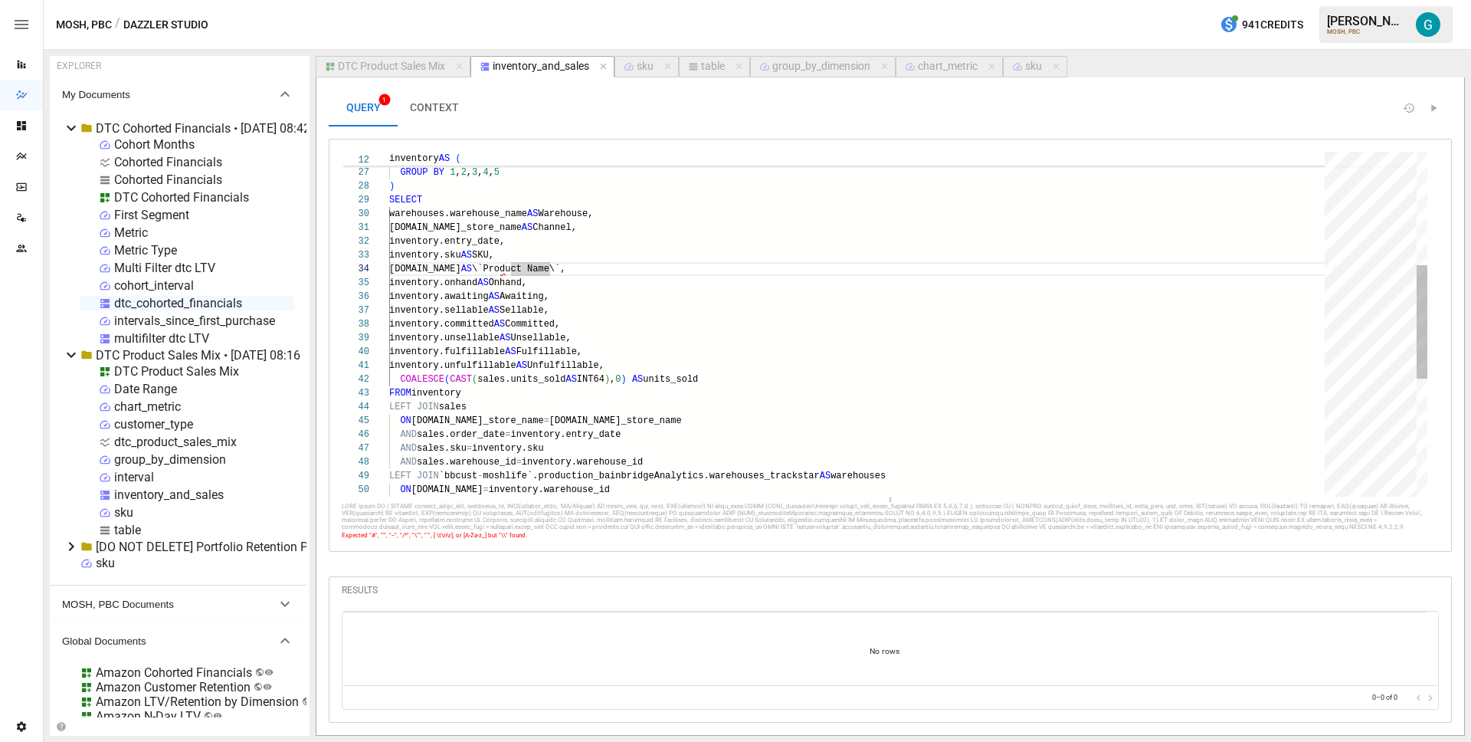
scroll to position [0, 231]
click at [633, 229] on div ") SELECT warehouses.warehouse_name AS Warehouse, inventory.channel_store_name A…" at bounding box center [862, 331] width 946 height 1048
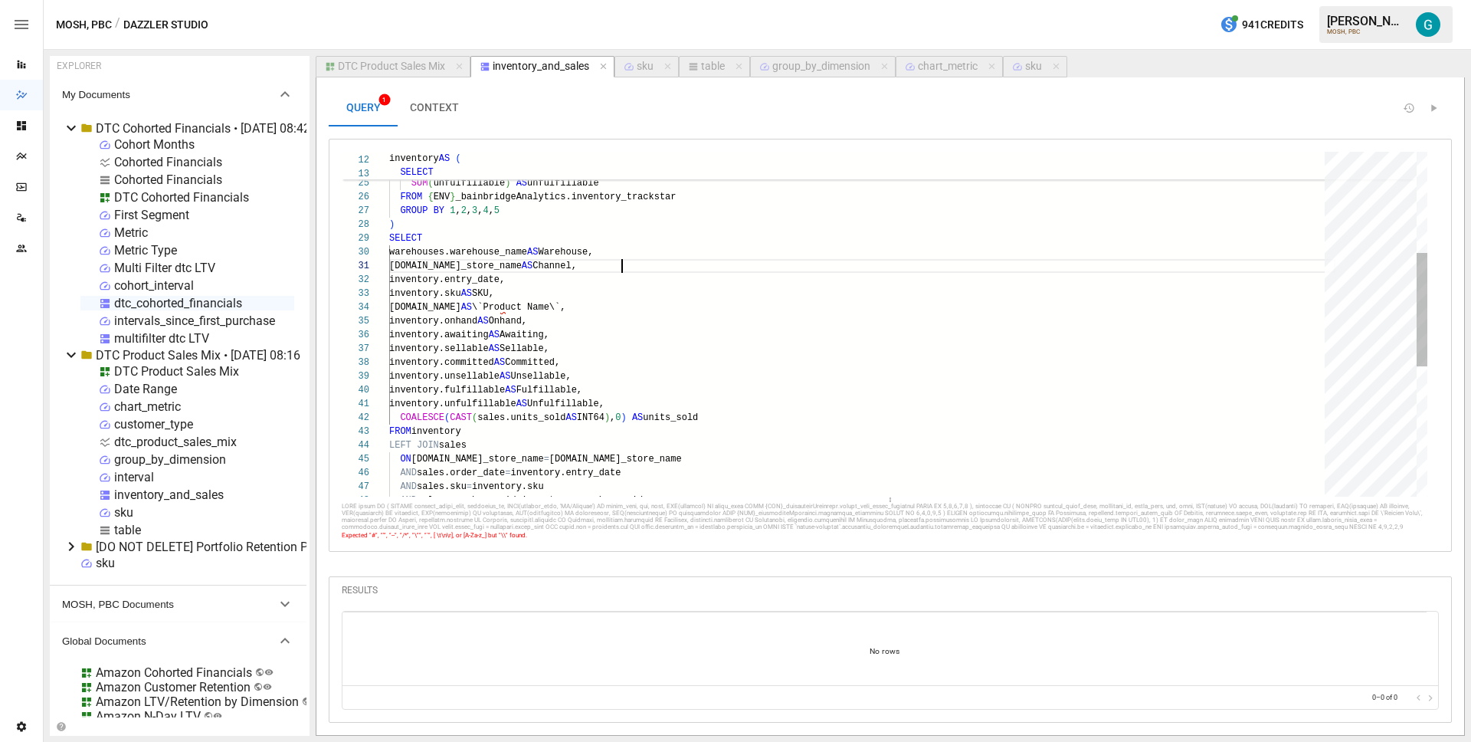
click at [506, 303] on div ") SELECT warehouses.warehouse_name AS Warehouse, inventory.channel_store_name A…" at bounding box center [862, 369] width 946 height 1048
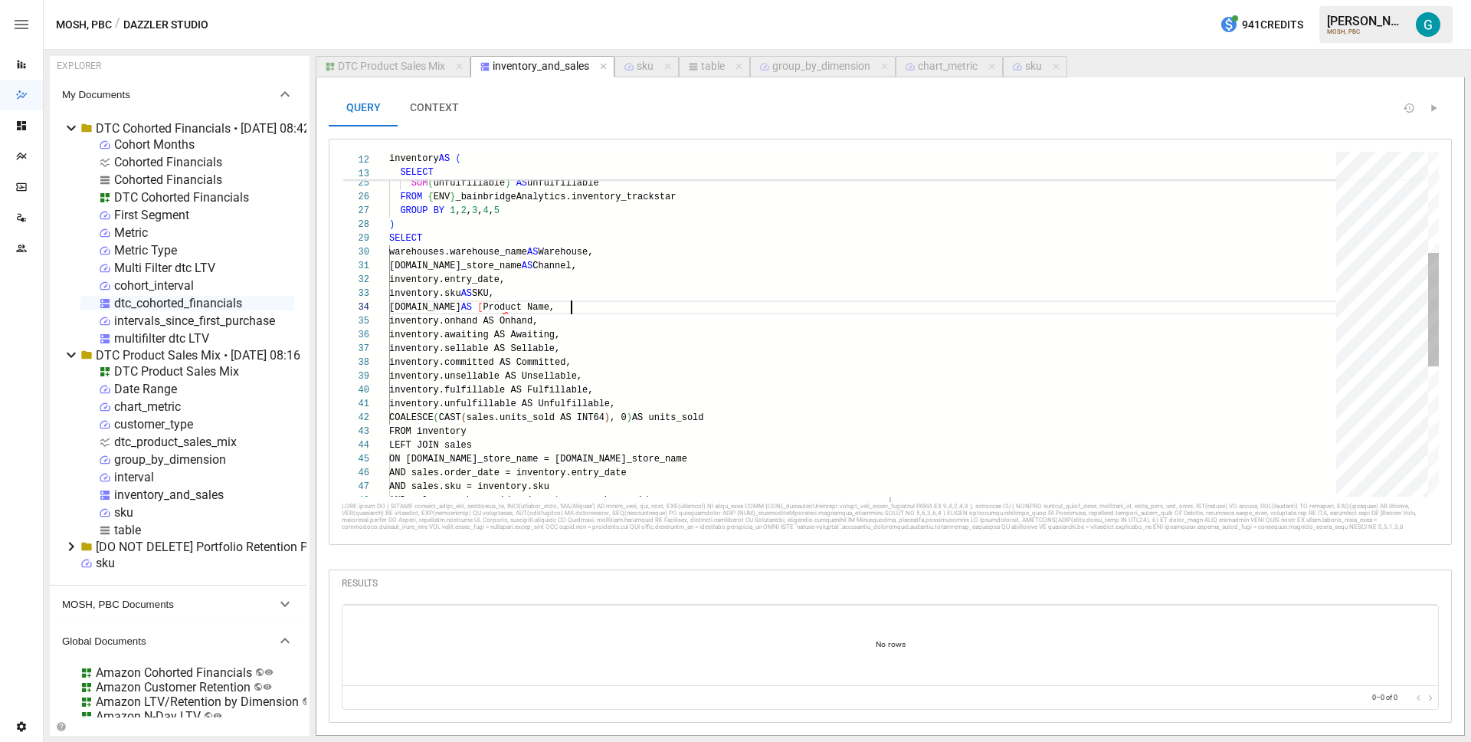
scroll to position [41, 188]
type textarea "**********"
click at [174, 297] on div "dtc_cohorted_financials" at bounding box center [178, 303] width 128 height 15
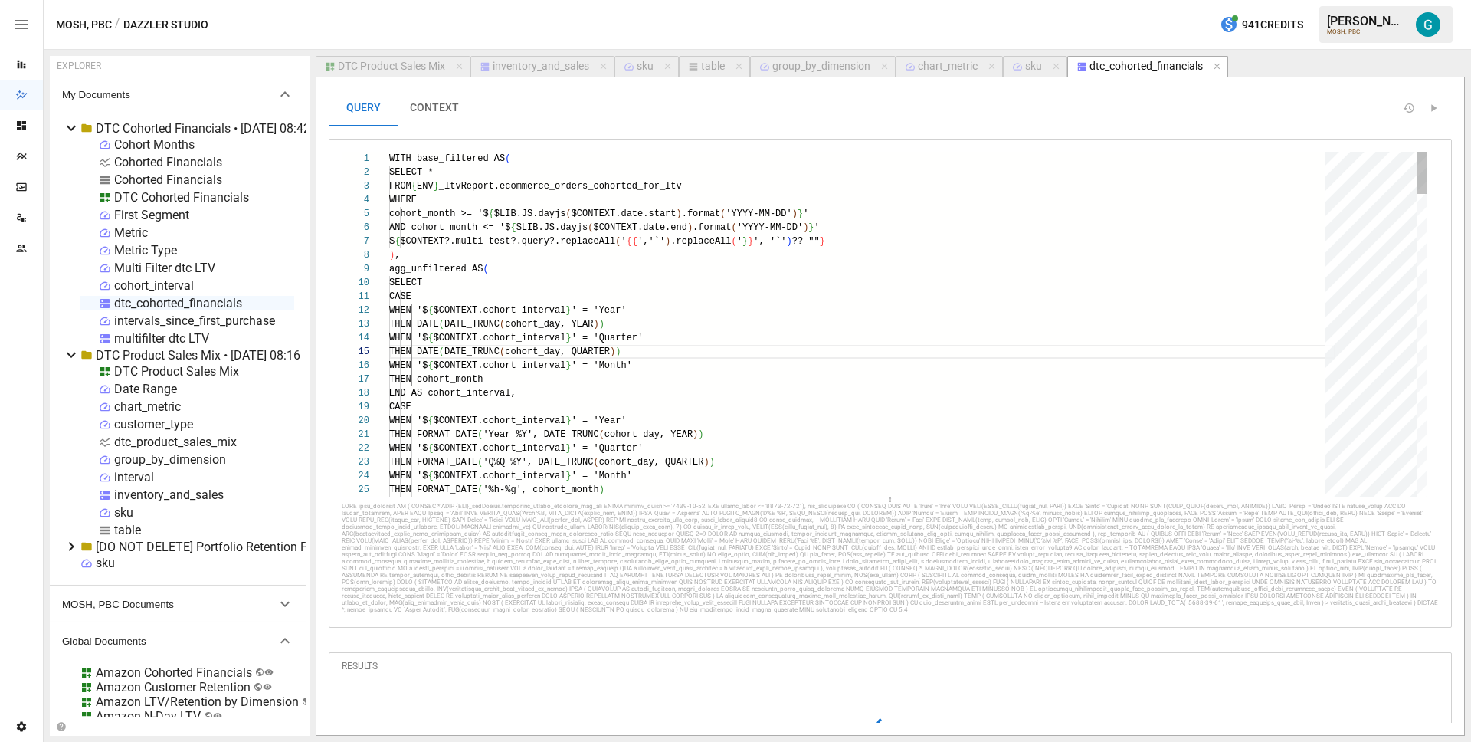
scroll to position [138, 139]
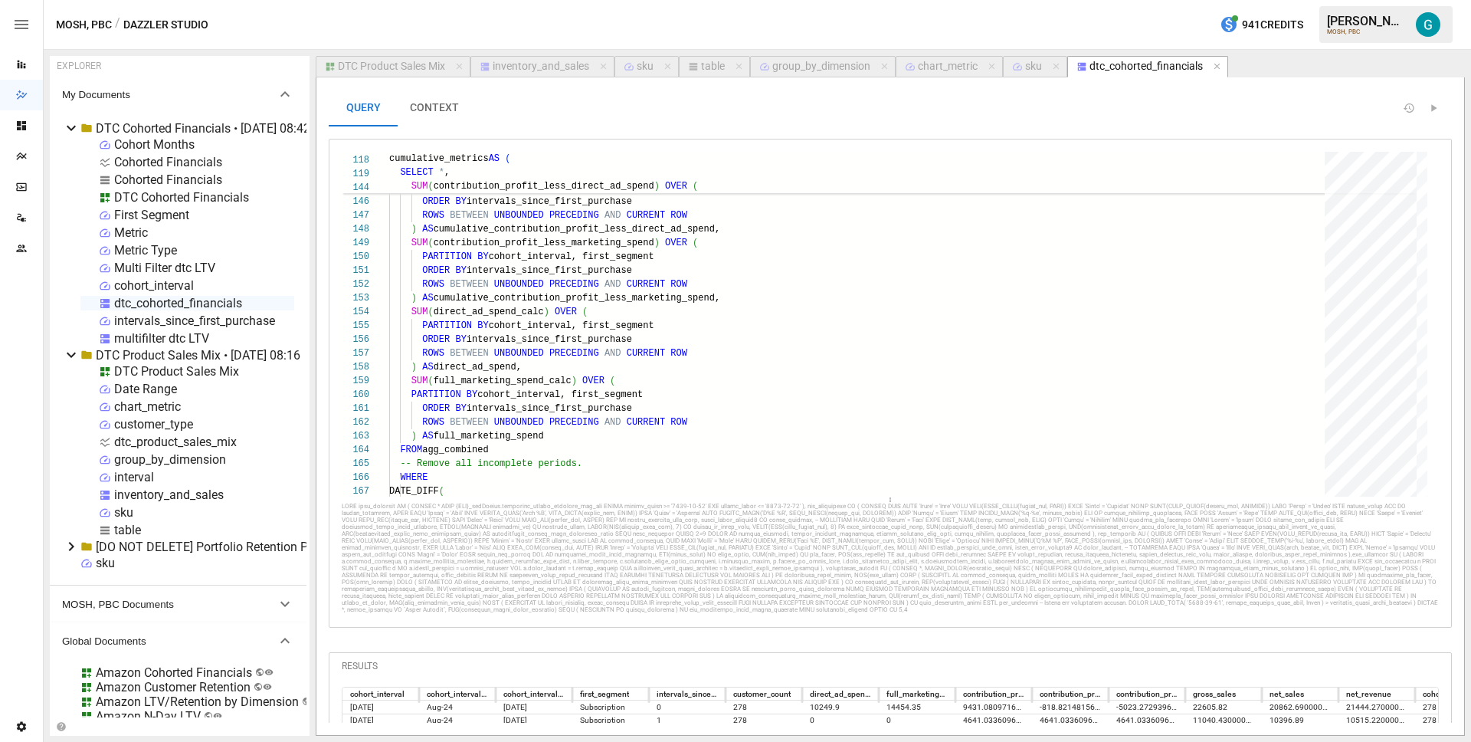
click at [565, 69] on div "inventory_and_sales" at bounding box center [541, 67] width 97 height 14
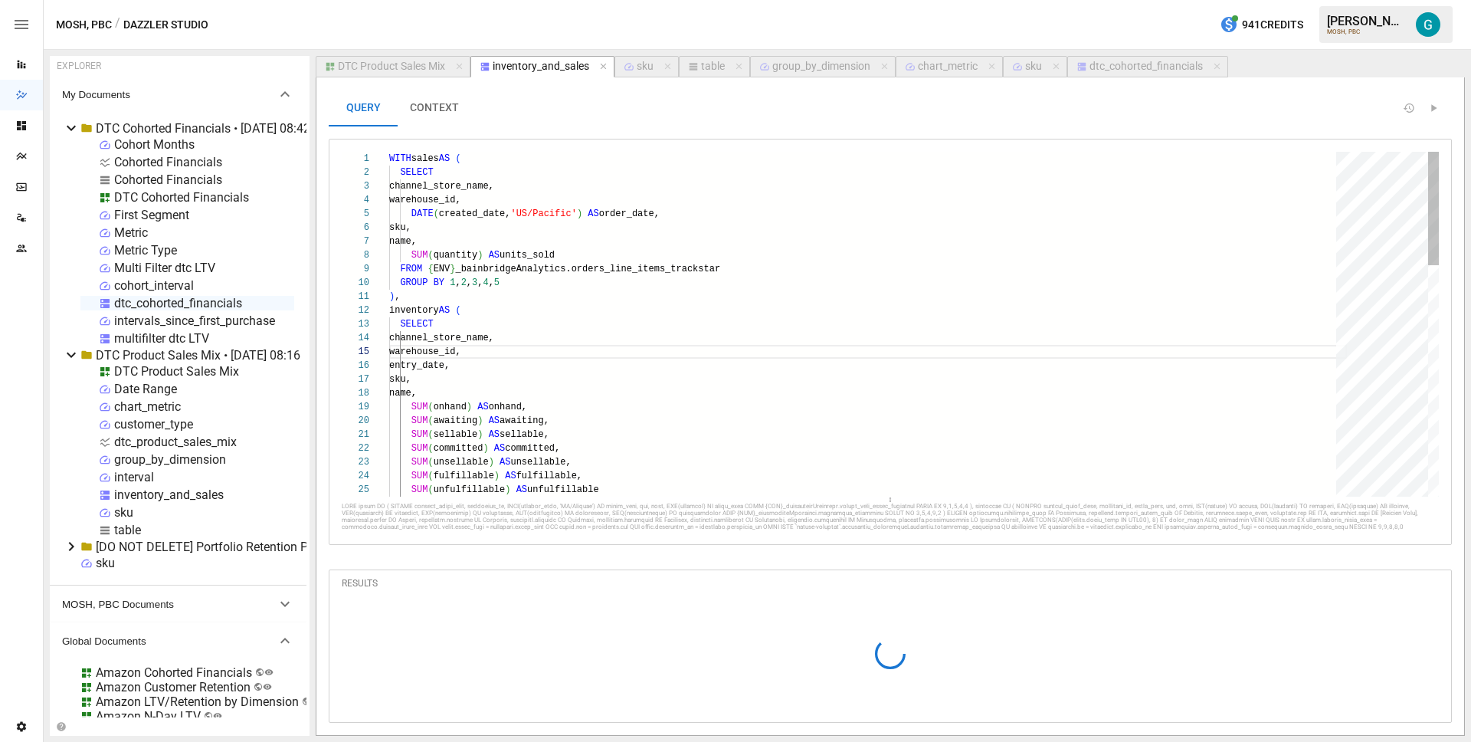
scroll to position [138, 94]
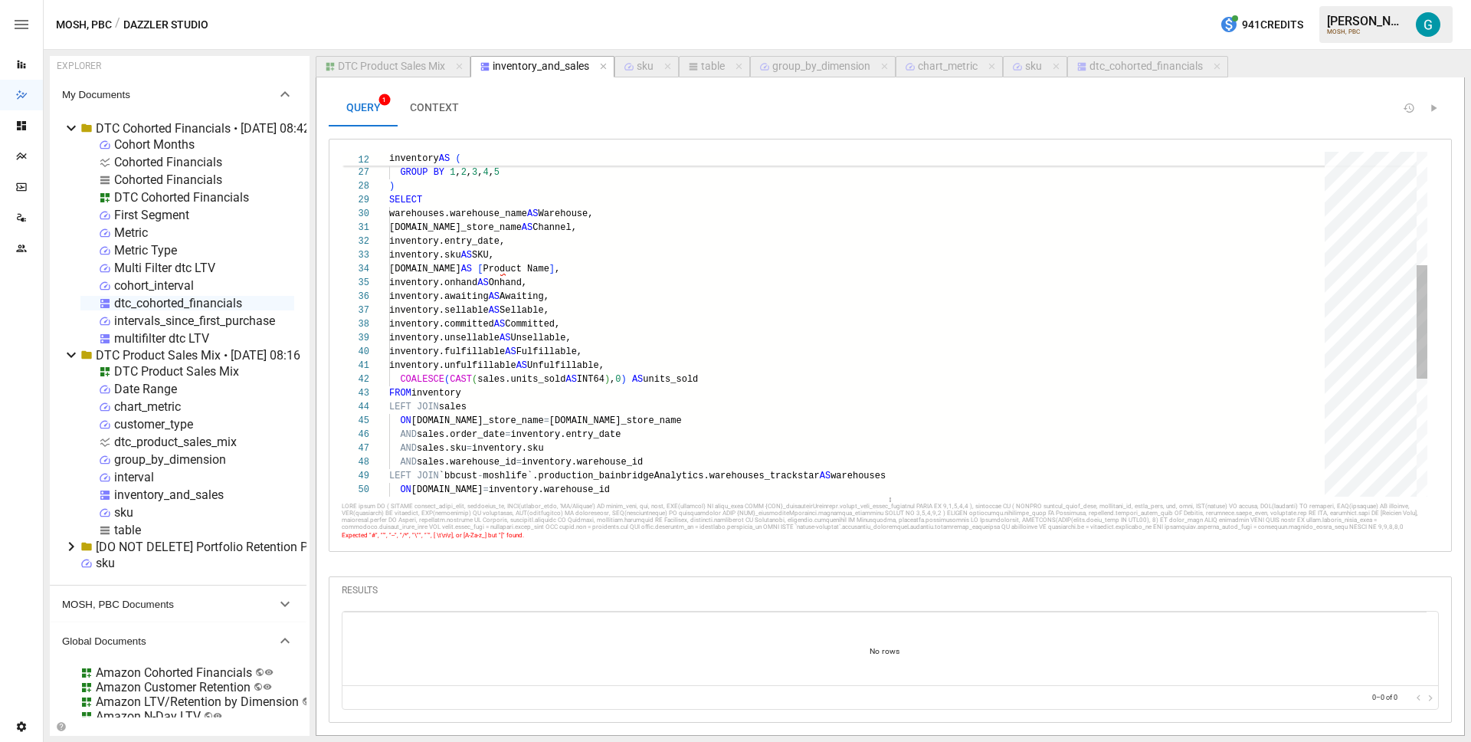
click at [506, 268] on div "inventory.sellable AS Sellable, inventory.committed AS Committed, inventory.uns…" at bounding box center [862, 331] width 946 height 1048
type textarea "**********"
click at [1148, 70] on div "dtc_cohorted_financials" at bounding box center [1145, 67] width 113 height 14
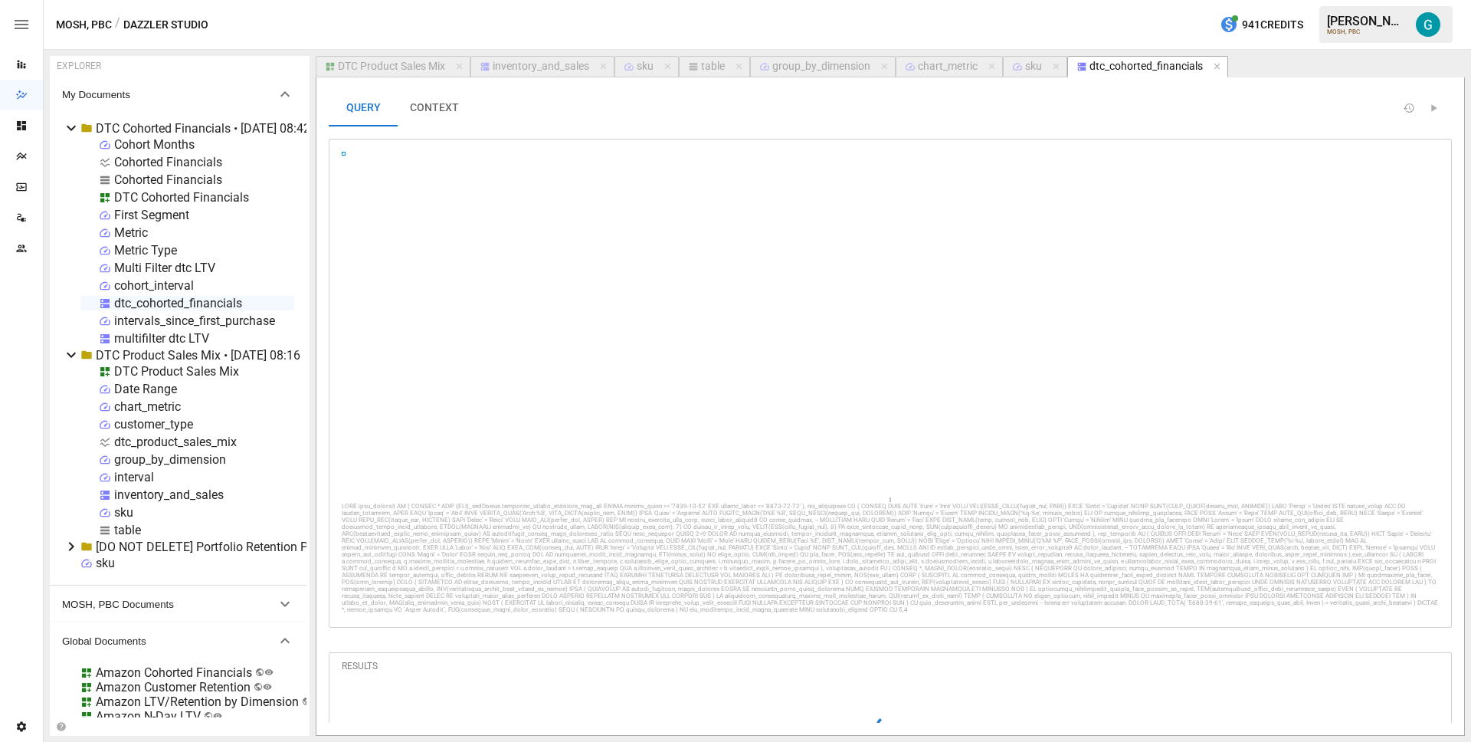
scroll to position [138, 139]
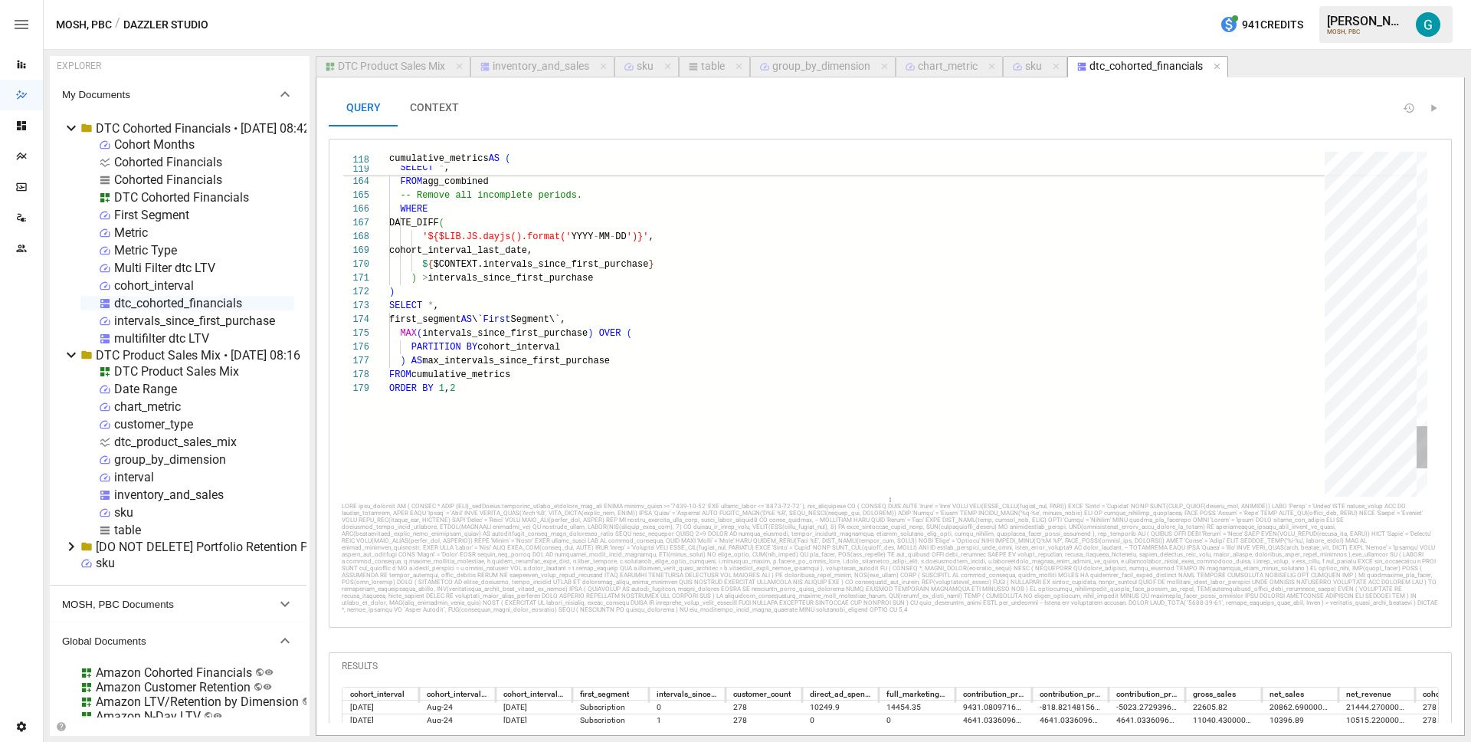
type textarea "**********"
drag, startPoint x: 494, startPoint y: 319, endPoint x: 589, endPoint y: 315, distance: 95.1
click at [534, 70] on div "inventory_and_sales" at bounding box center [541, 67] width 97 height 14
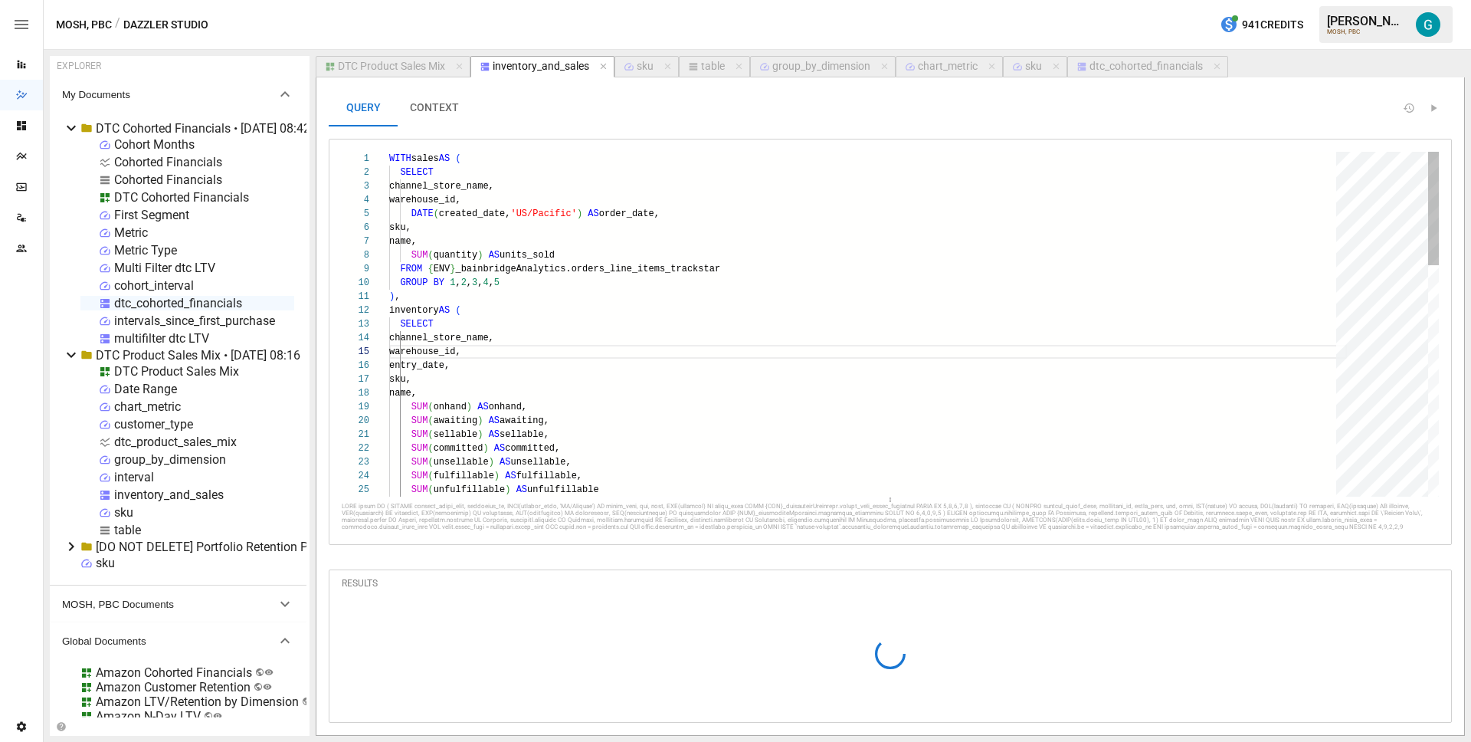
scroll to position [138, 94]
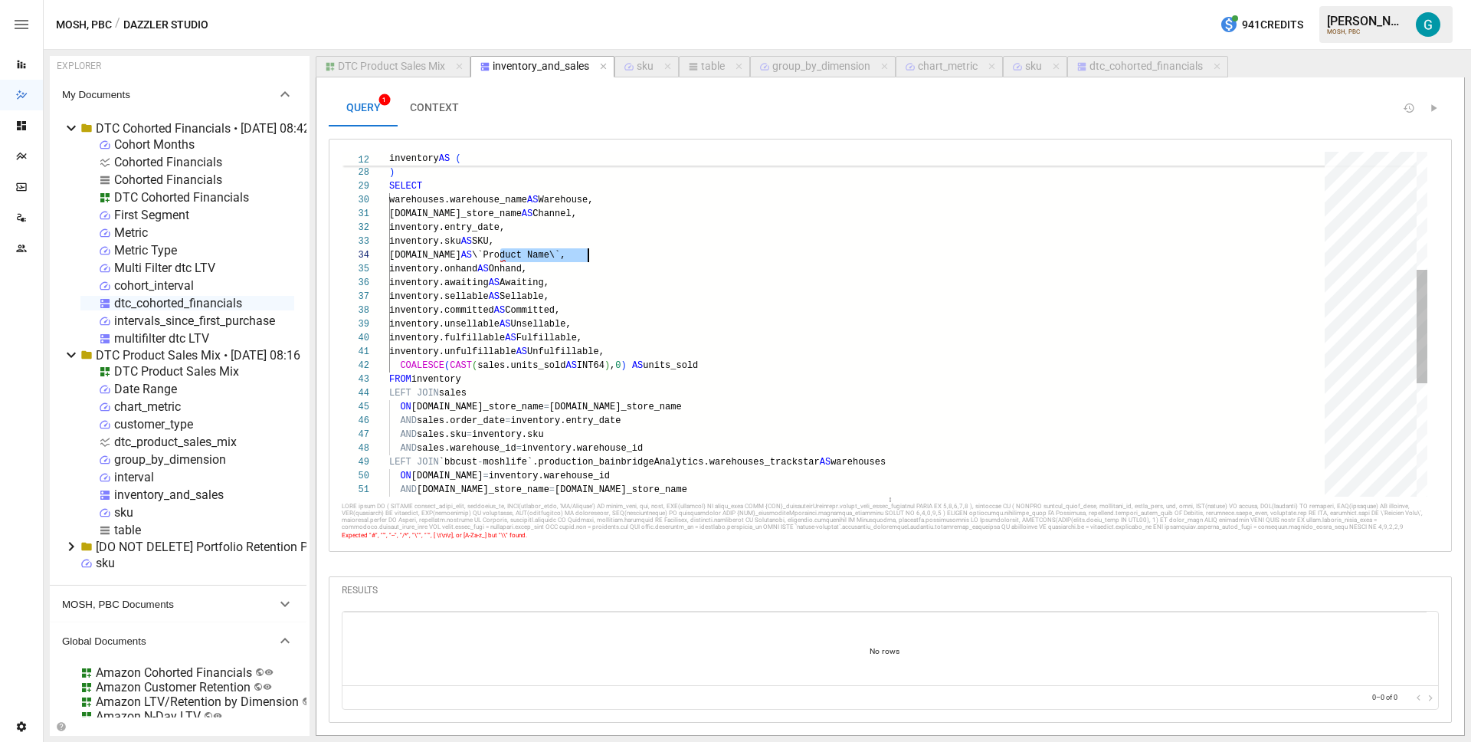
drag, startPoint x: 500, startPoint y: 252, endPoint x: 589, endPoint y: 252, distance: 89.6
click at [589, 252] on div "LEFT JOIN `bbcust - moshlife`.production_bainbridgeAnalytics.warehouse s_tracks…" at bounding box center [862, 317] width 946 height 1048
click at [672, 254] on div "LEFT JOIN `bbcust - moshlife`.production_bainbridgeAnalytics.warehouse s_tracks…" at bounding box center [862, 317] width 946 height 1048
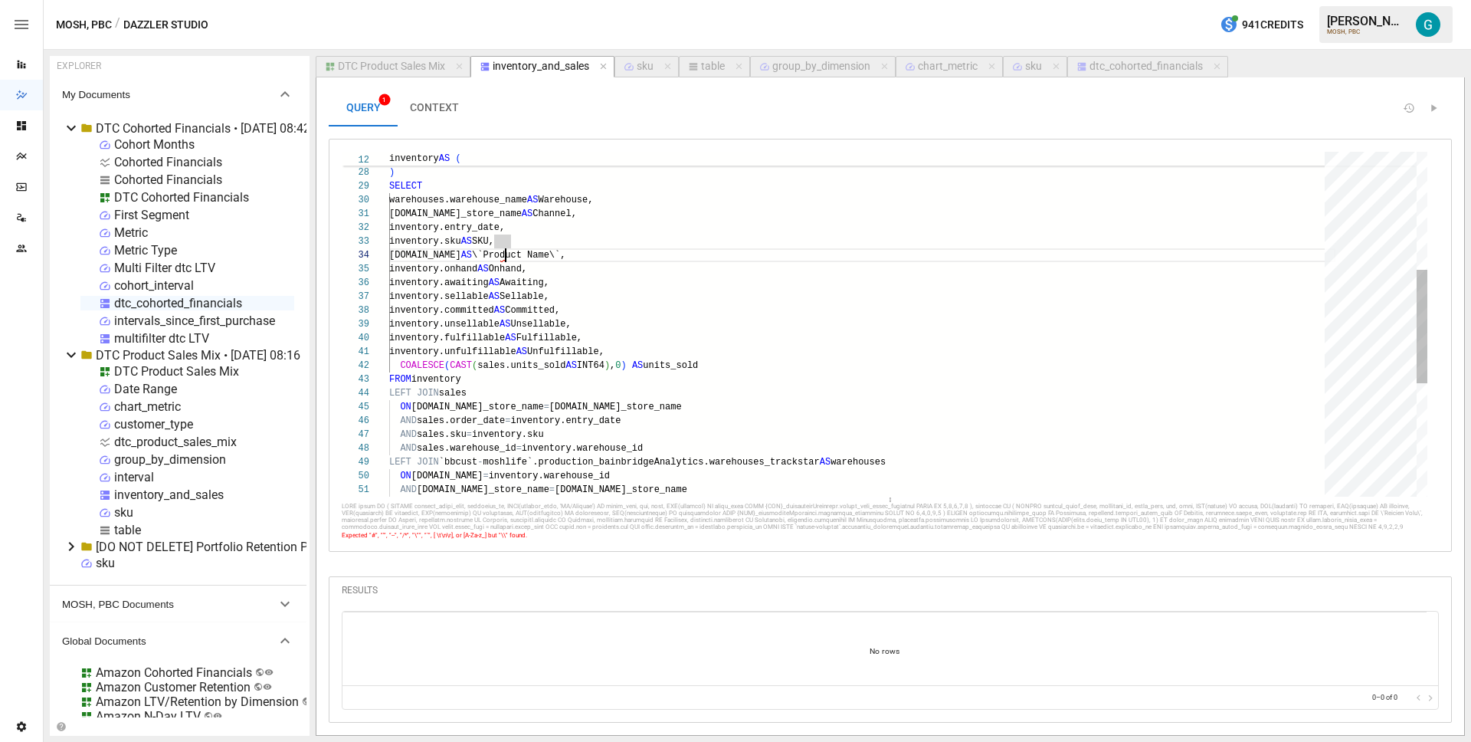
click at [506, 254] on div "LEFT JOIN `bbcust - moshlife`.production_bainbridgeAnalytics.warehouse s_tracks…" at bounding box center [862, 317] width 946 height 1048
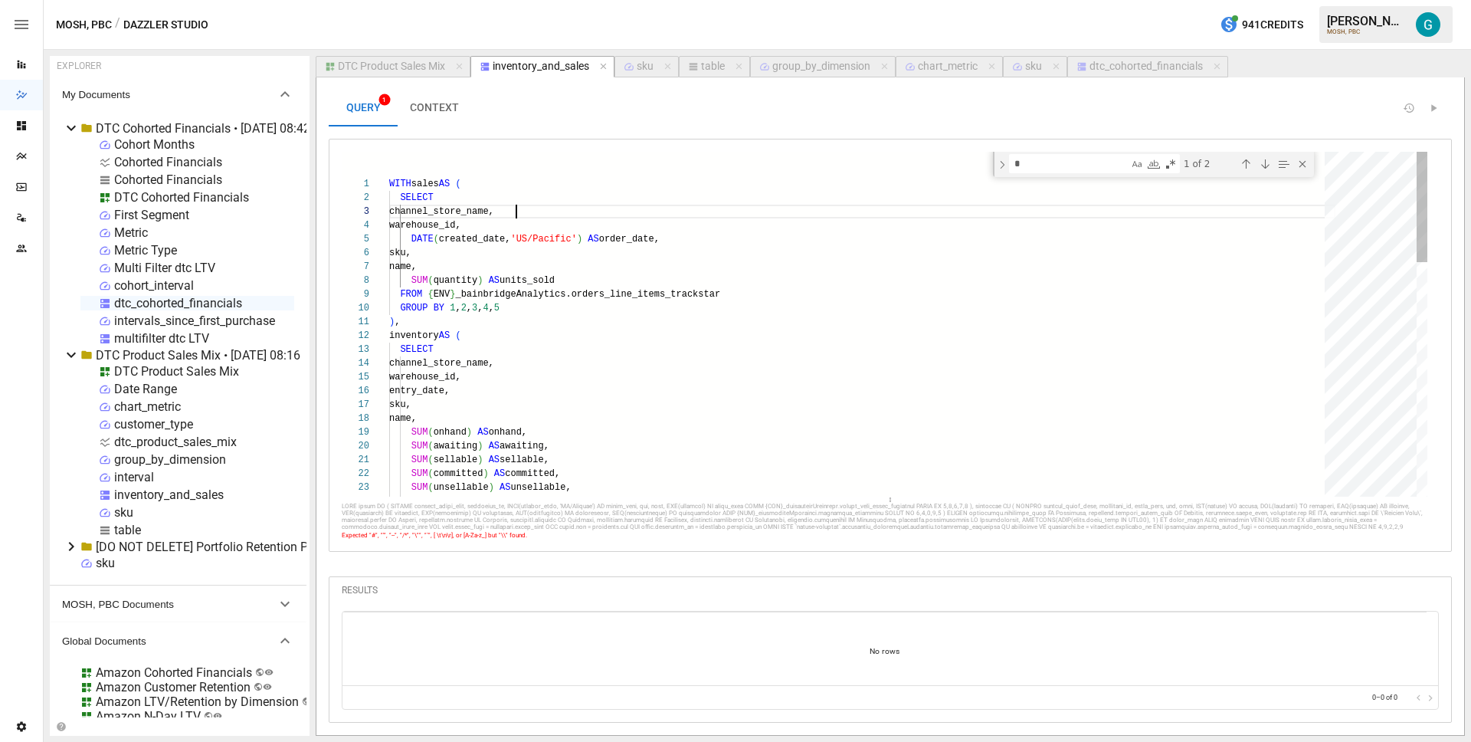
click at [550, 205] on div "SUM ( fulfillable ) AS fulfillable, SUM ( sellable ) AS sellable, SUM ( committ…" at bounding box center [862, 688] width 946 height 1073
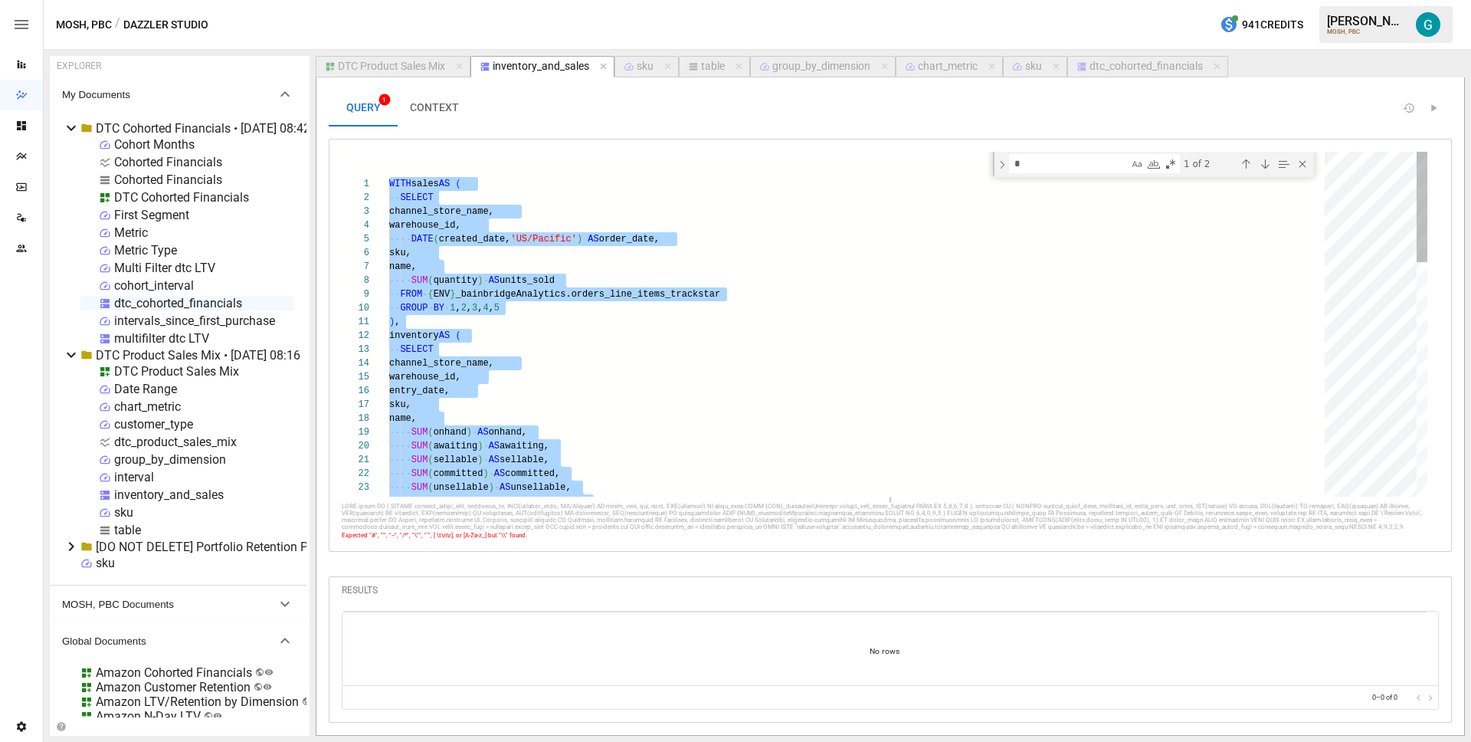
scroll to position [0, 116]
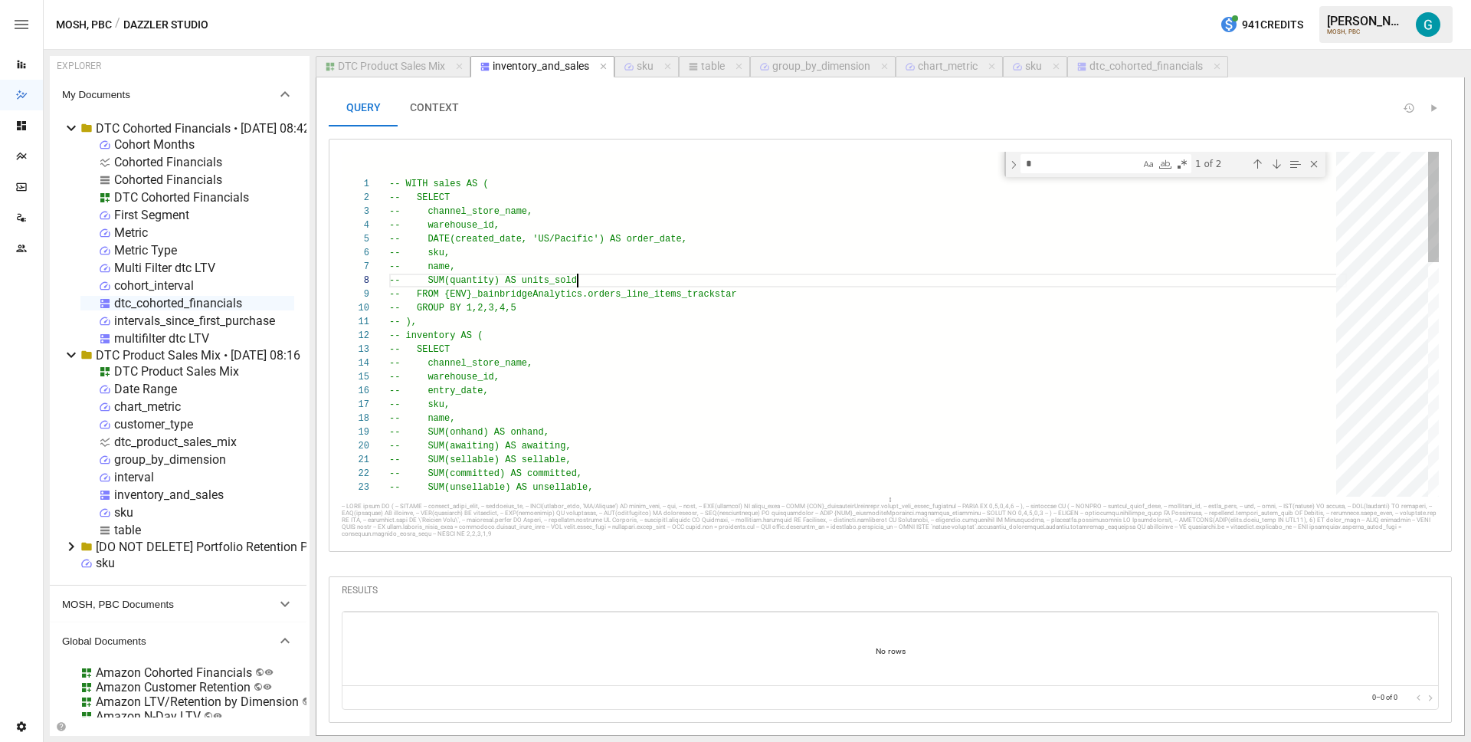
click at [772, 286] on div "-- SELECT -- channel_store_name, -- warehouse_id, -- entry_date, -- sku, -- nam…" at bounding box center [868, 688] width 958 height 1073
click at [774, 292] on div "-- SELECT -- channel_store_name, -- warehouse_id, -- entry_date, -- sku, -- nam…" at bounding box center [868, 688] width 958 height 1073
click at [436, 187] on div "-- SELECT -- channel_store_name, -- warehouse_id, -- entry_date, -- sku, -- nam…" at bounding box center [868, 688] width 958 height 1073
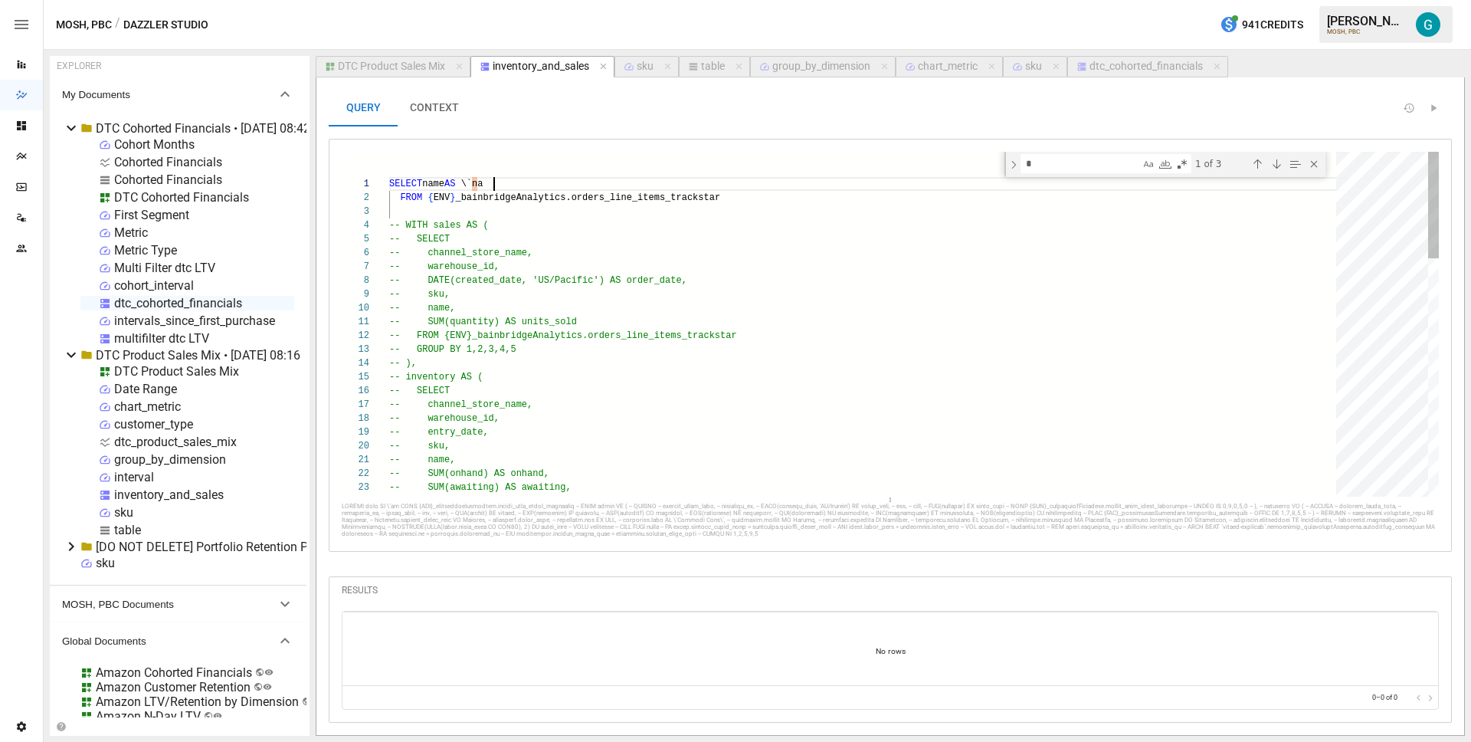
scroll to position [0, 116]
type textarea "**********"
click at [1120, 66] on div "dtc_cohorted_financials" at bounding box center [1145, 67] width 113 height 14
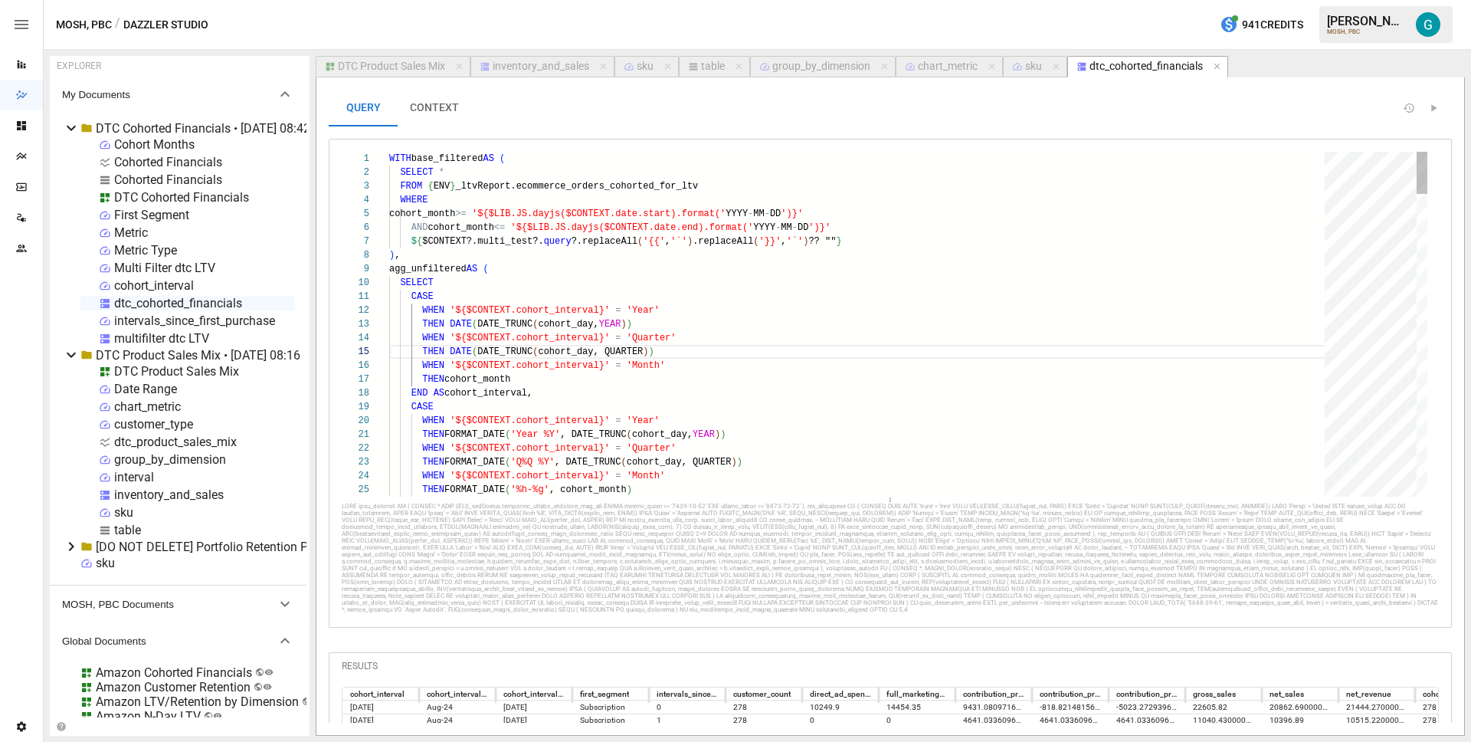
scroll to position [138, 139]
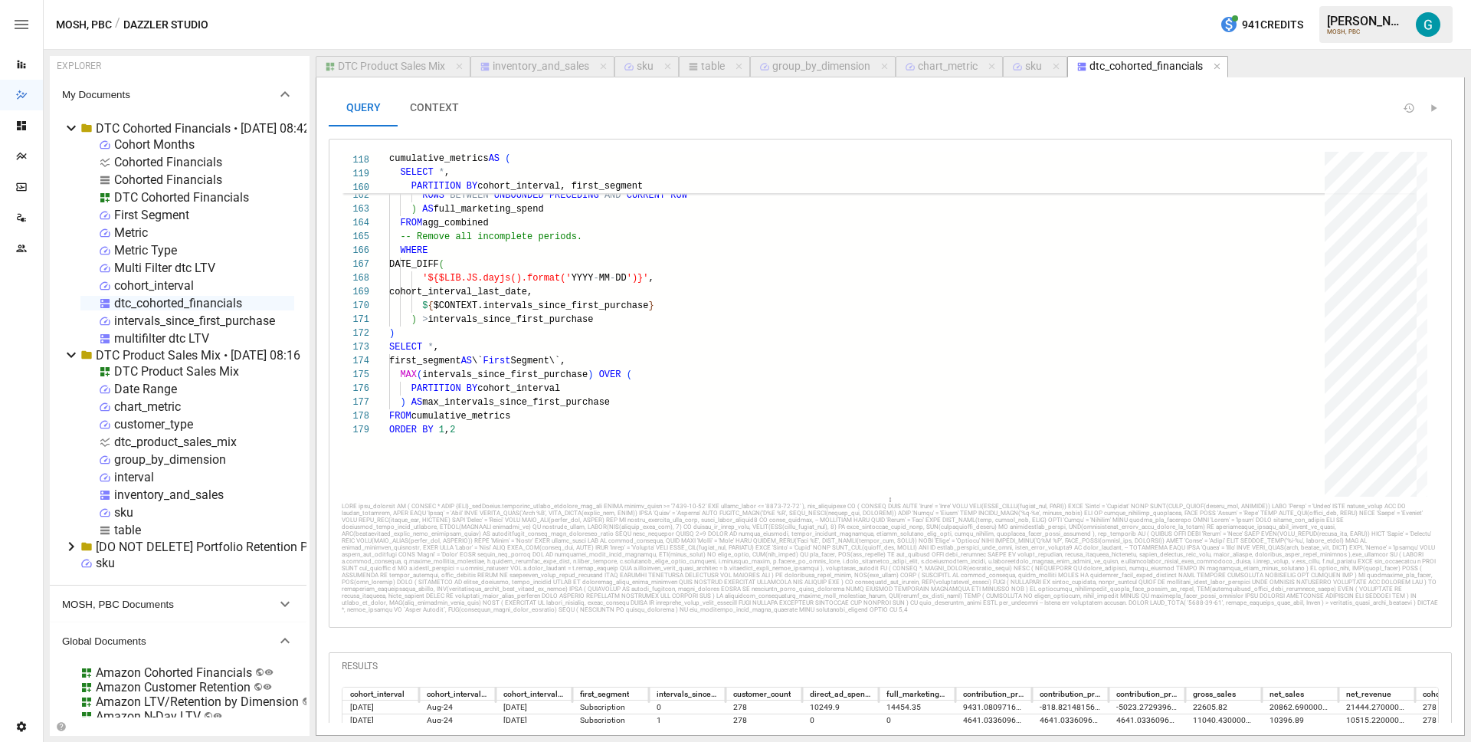
click at [568, 73] on div "inventory_and_sales" at bounding box center [541, 67] width 97 height 14
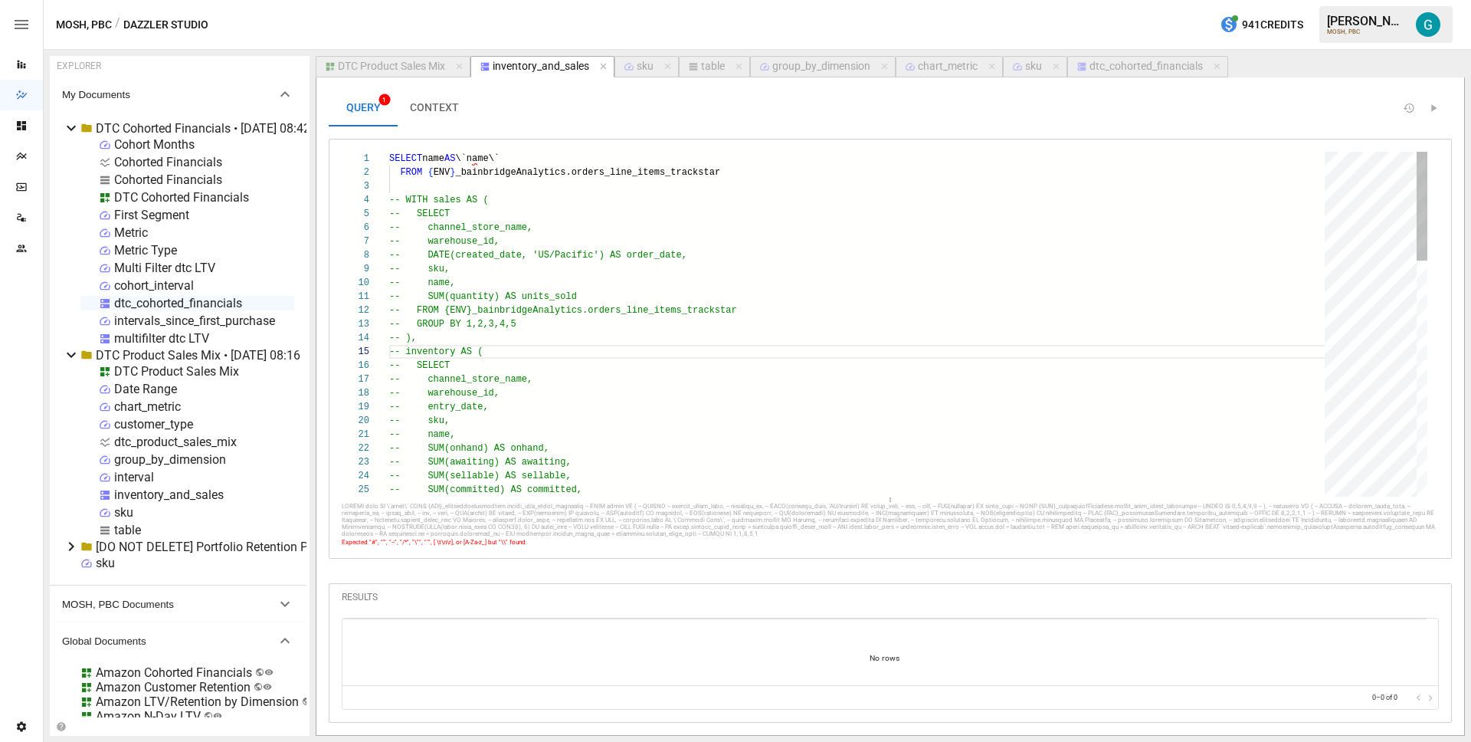
scroll to position [14, 122]
click at [510, 166] on div "SELECT name AS \`name\` FROM { ENV } _bainbridgeAnalytics.orders_line_items_tra…" at bounding box center [862, 696] width 946 height 1089
click at [488, 156] on div "SELECT name AS \`name\` FROM { ENV } _bainbridgeAnalytics.orders_line_items_tra…" at bounding box center [862, 696] width 946 height 1089
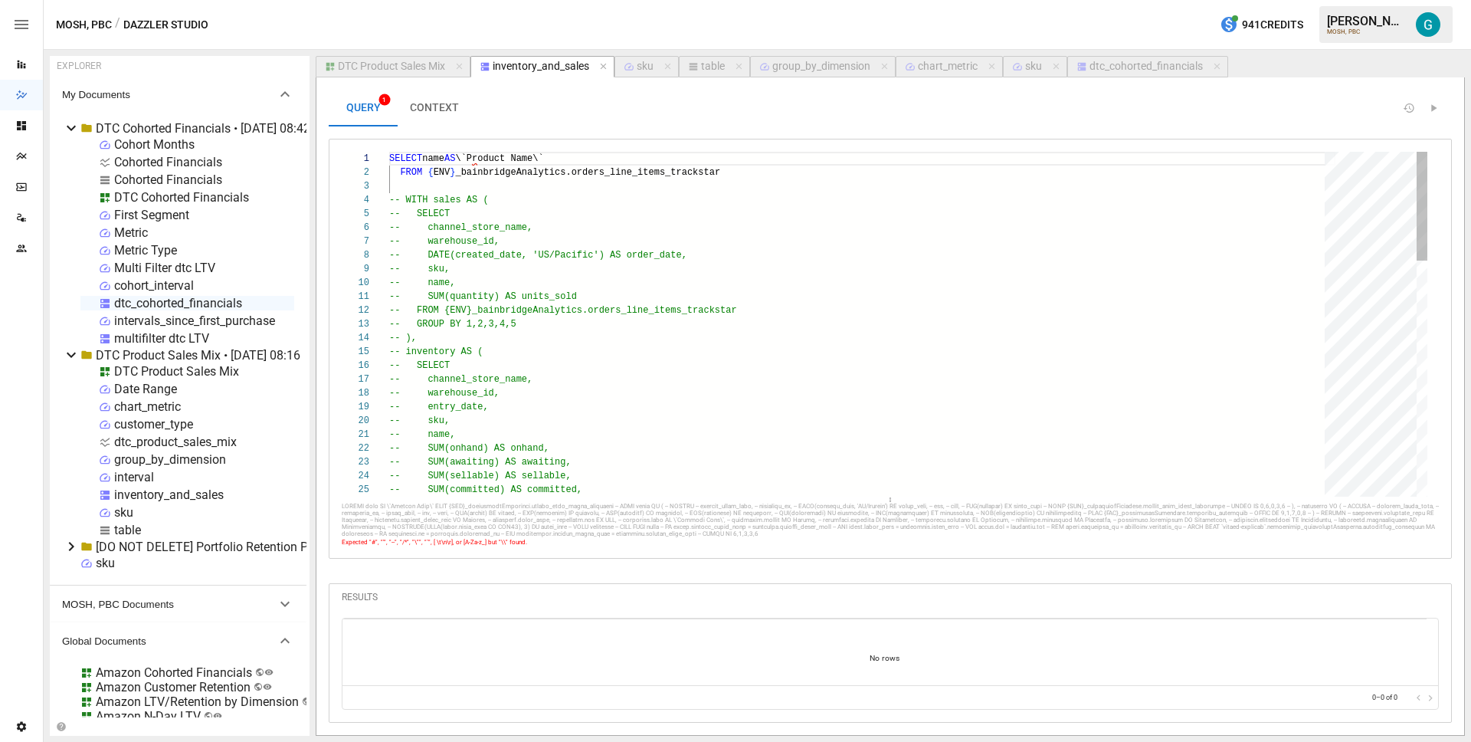
click at [683, 162] on div "SELECT name AS \`Product Name\` FROM { ENV } _bainbridgeAnalytics.orders_line_i…" at bounding box center [862, 696] width 946 height 1089
click at [684, 169] on div "SELECT name AS \`Product Name\` FROM { ENV } _bainbridgeAnalytics.orders_line_i…" at bounding box center [862, 696] width 946 height 1089
type textarea "**********"
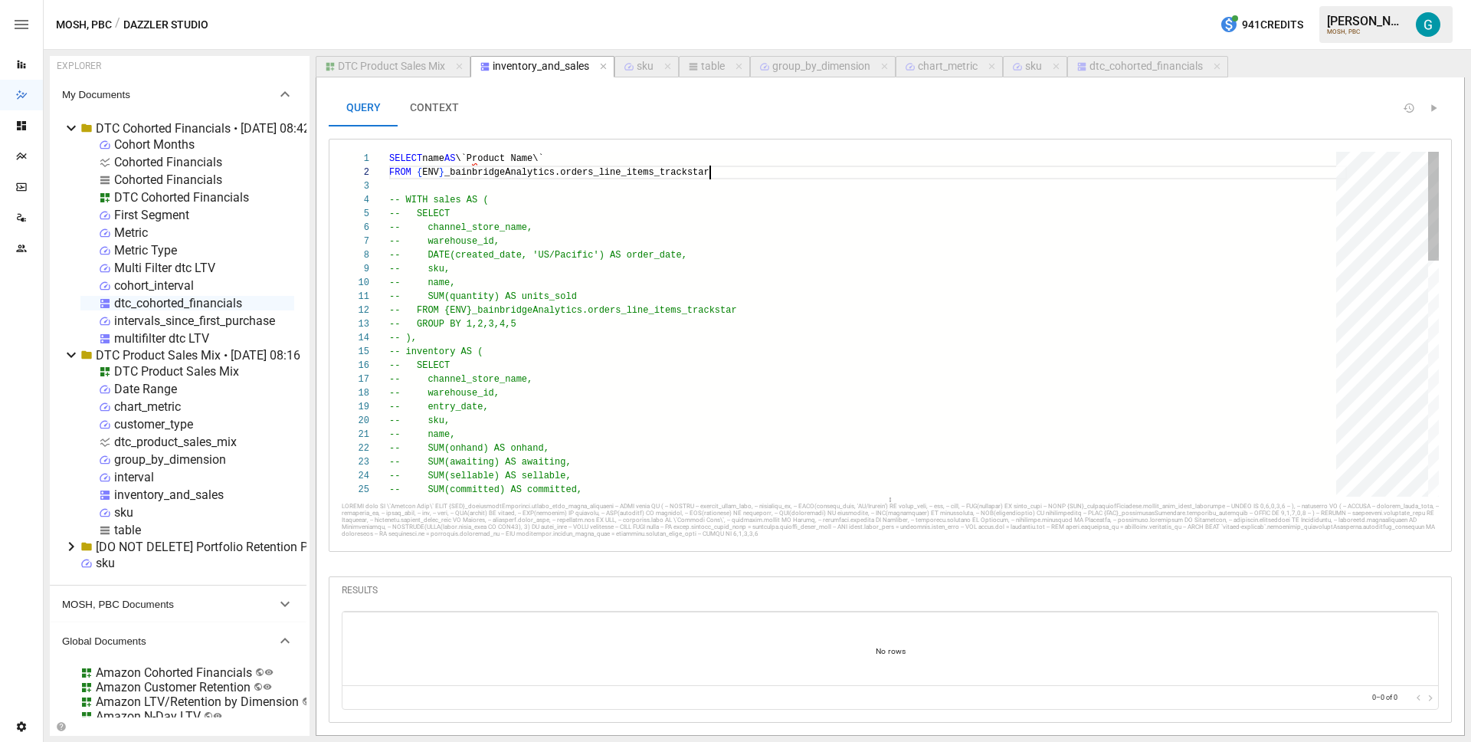
click at [799, 167] on div "SELECT name AS \`Product Name\` FROM { ENV } _bainbridgeAnalytics.orders_line_i…" at bounding box center [868, 696] width 958 height 1089
click at [1134, 64] on div "dtc_cohorted_financials" at bounding box center [1145, 67] width 113 height 14
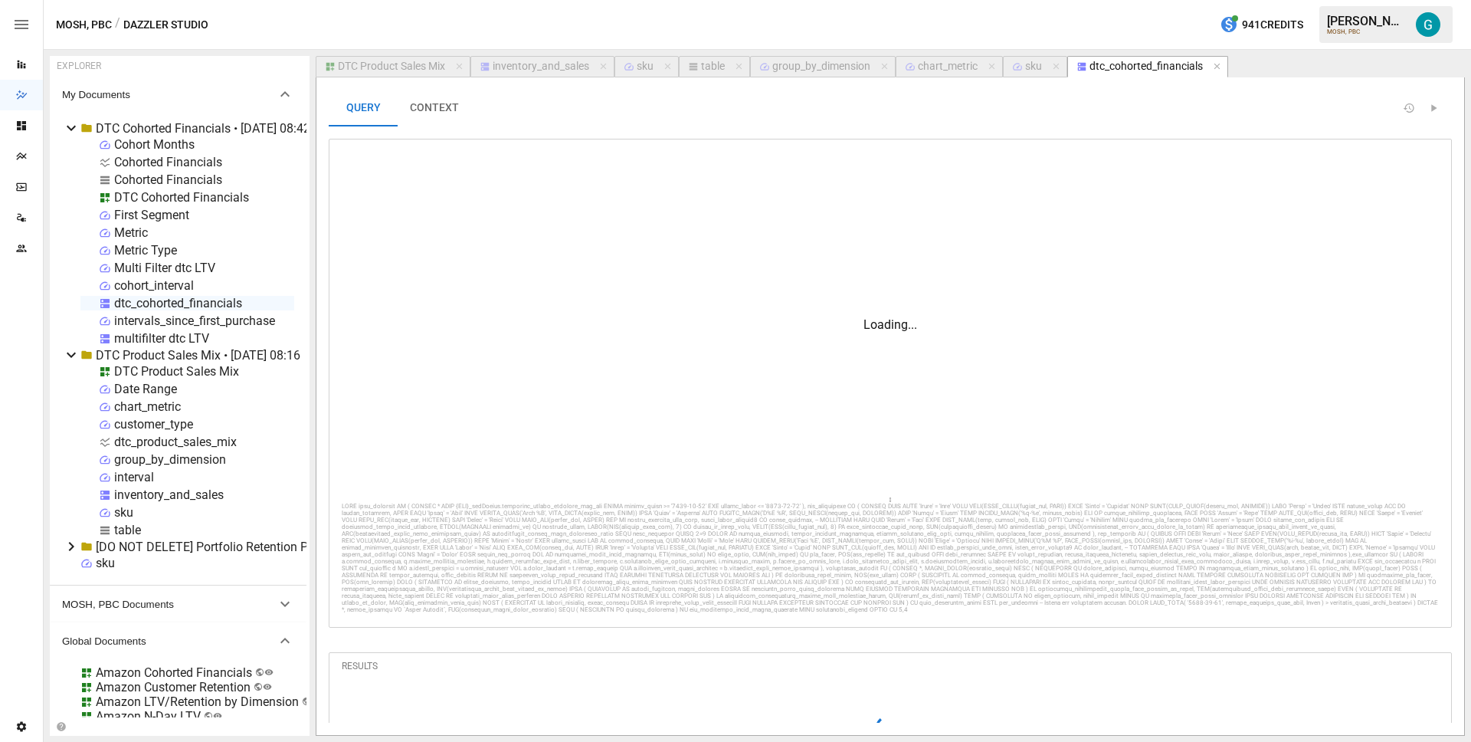
scroll to position [138, 139]
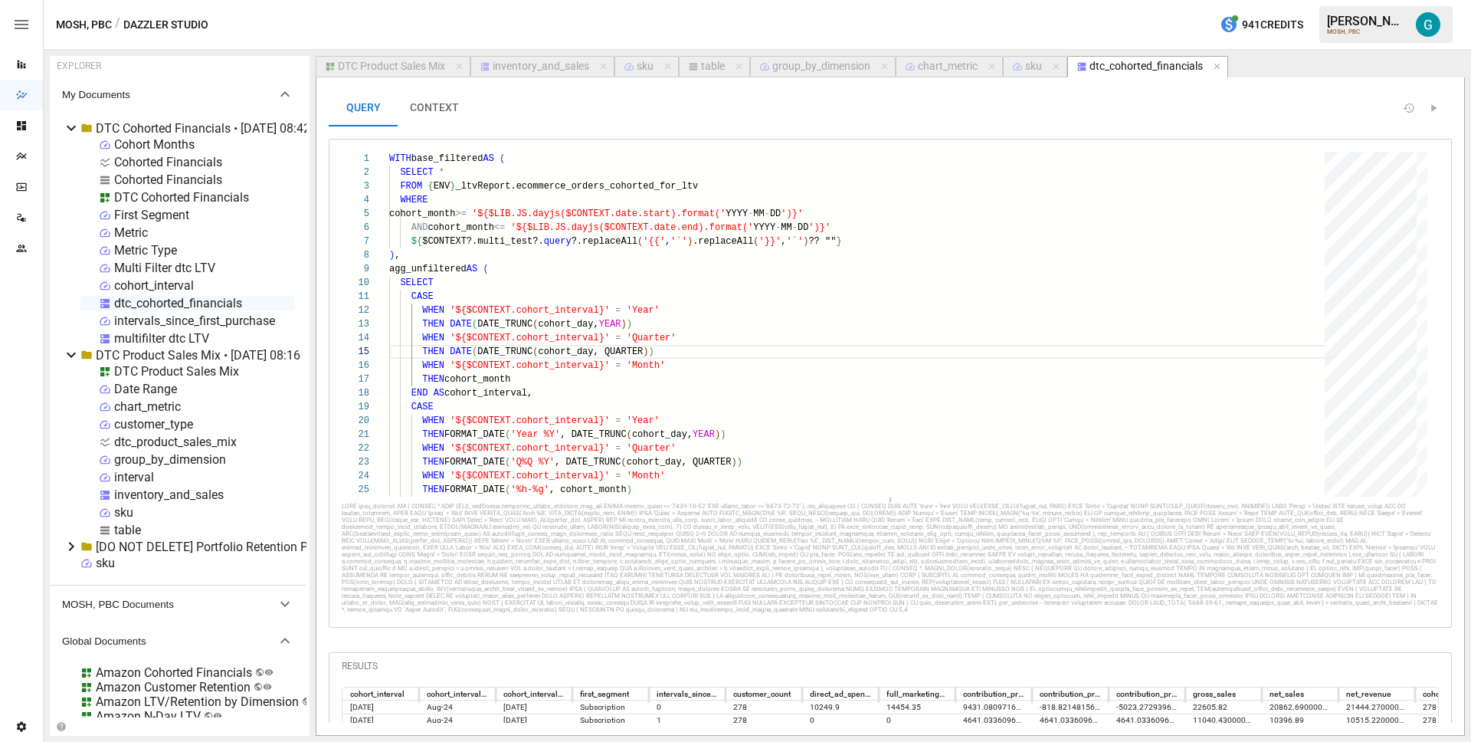
click at [538, 73] on div "inventory_and_sales" at bounding box center [541, 67] width 97 height 14
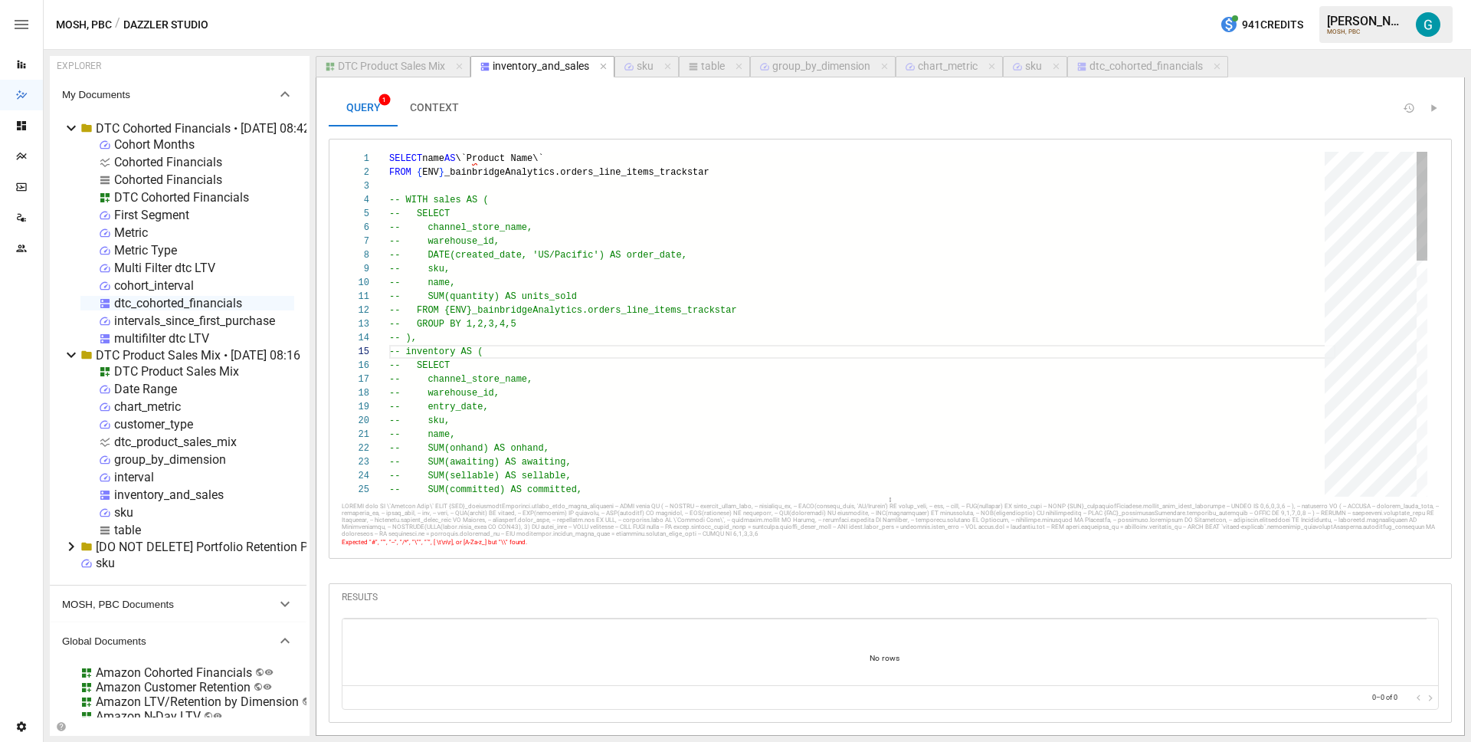
scroll to position [41, 100]
click at [499, 194] on div "SELECT name AS \`Product Name\` FROM { ENV } _bainbridgeAnalytics.orders_line_i…" at bounding box center [862, 696] width 946 height 1089
click at [509, 184] on div "SELECT name AS \`Product Name\` FROM { ENV } _bainbridgeAnalytics.orders_line_i…" at bounding box center [862, 696] width 946 height 1089
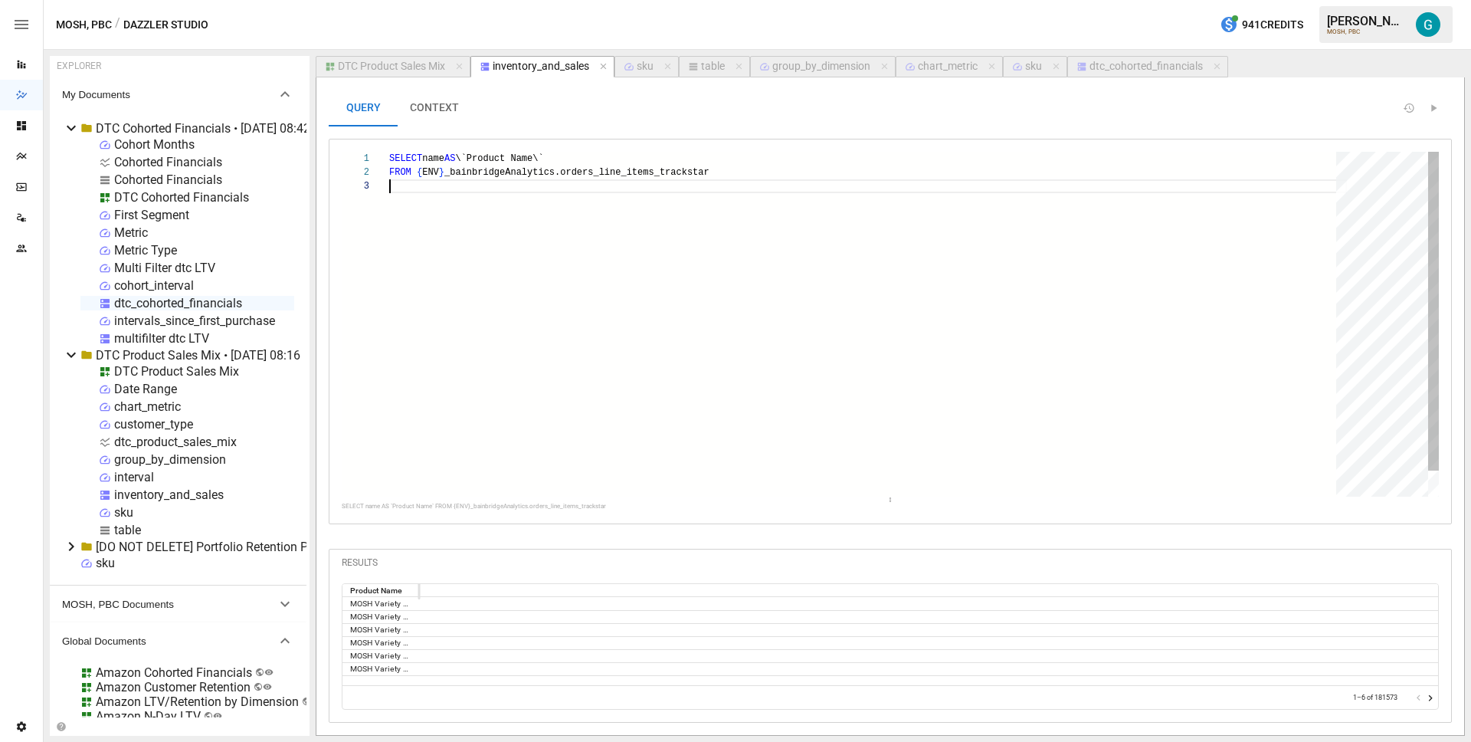
scroll to position [41, 0]
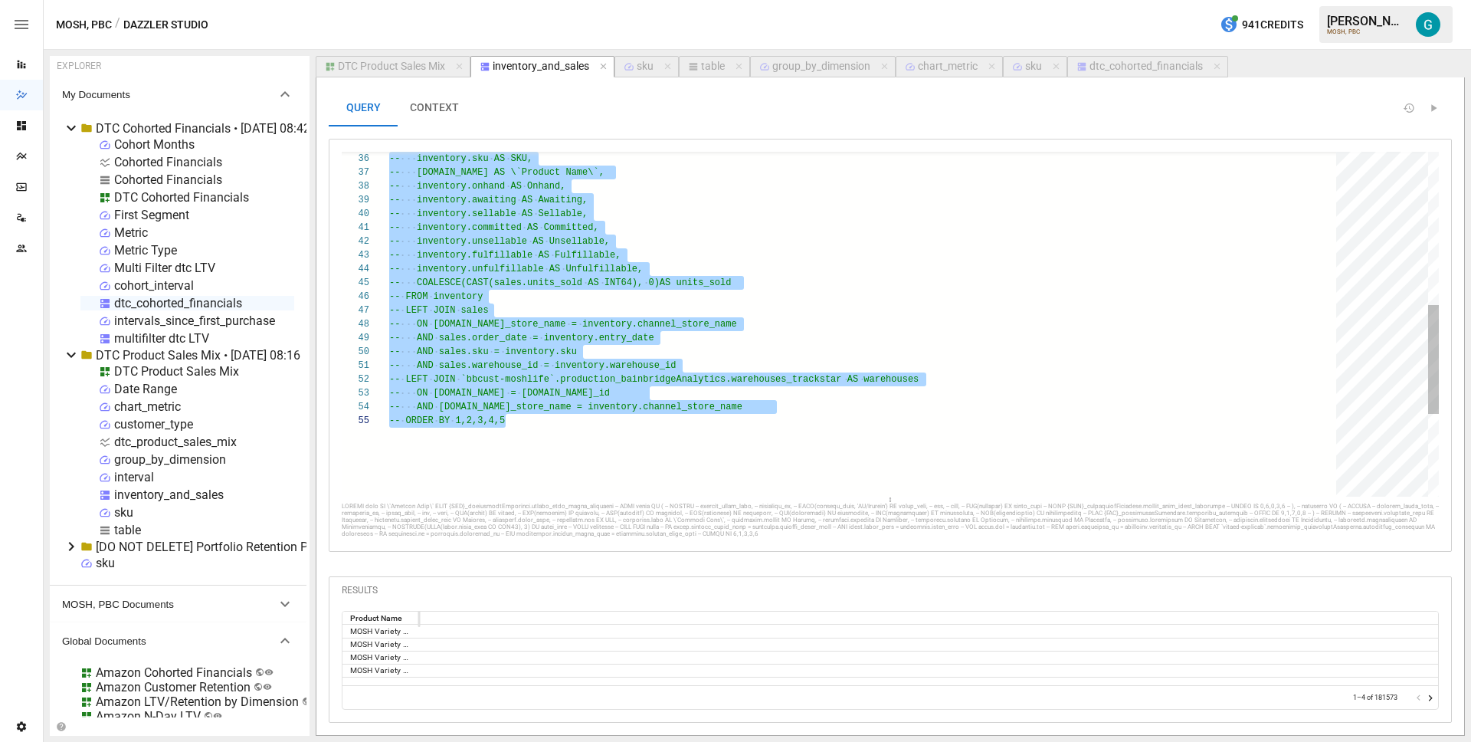
click at [572, 310] on div "-- inventory.sku AS SKU, -- inventory.name AS \`Product Name\`, -- inventory.on…" at bounding box center [868, 213] width 958 height 1089
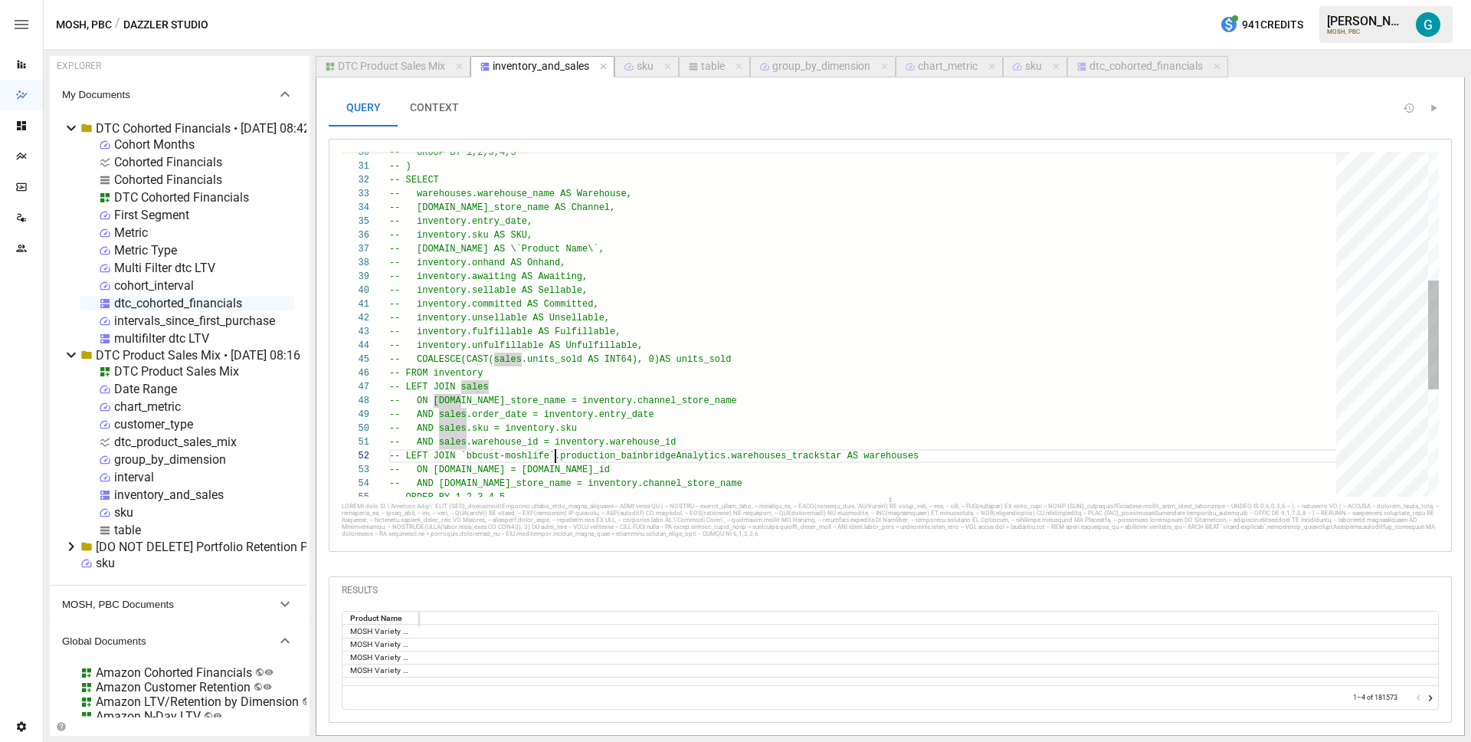
click at [558, 451] on div "-- inventory.sku AS SKU, -- inventory.name AS \`Product Name\`, -- inventory.on…" at bounding box center [868, 290] width 958 height 1089
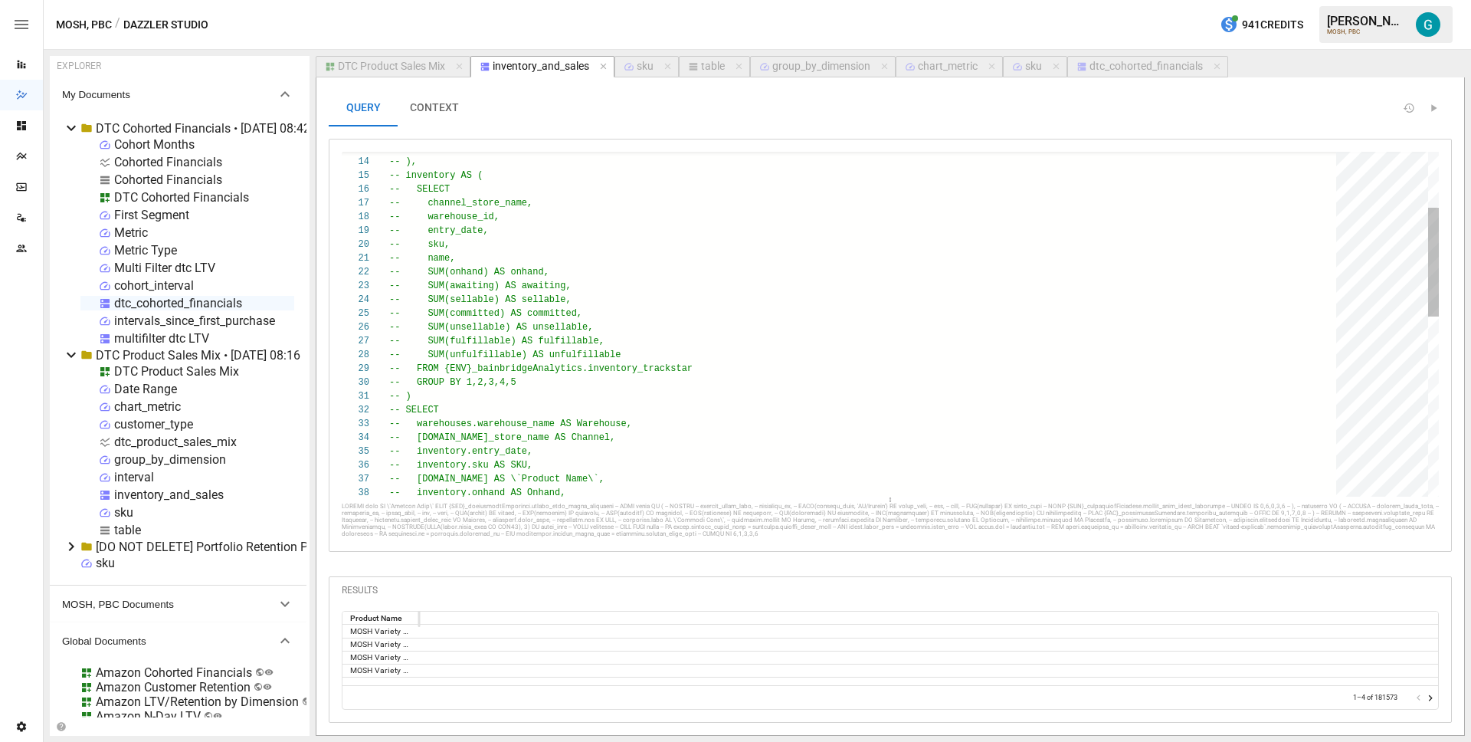
click at [587, 344] on div "-- inventory.sku AS SKU, -- inventory.name AS \`Product Name\`, -- inventory.on…" at bounding box center [868, 519] width 958 height 1089
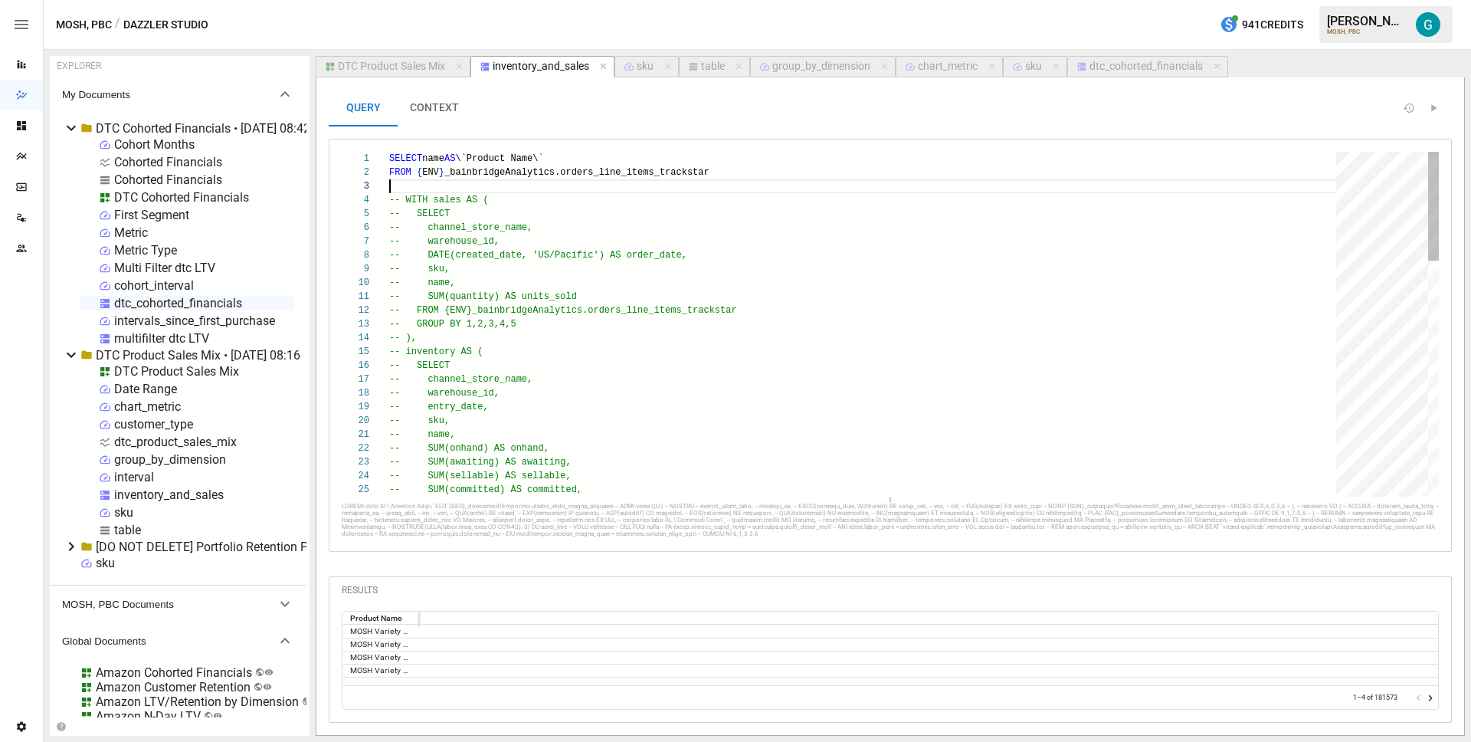
scroll to position [0, 0]
drag, startPoint x: 454, startPoint y: 192, endPoint x: 324, endPoint y: 125, distance: 145.6
click at [389, 152] on div "-- SUM(sellable) AS sellable, -- SUM(committed) AS committed, -- GROUP BY 1,2,3…" at bounding box center [868, 696] width 958 height 1089
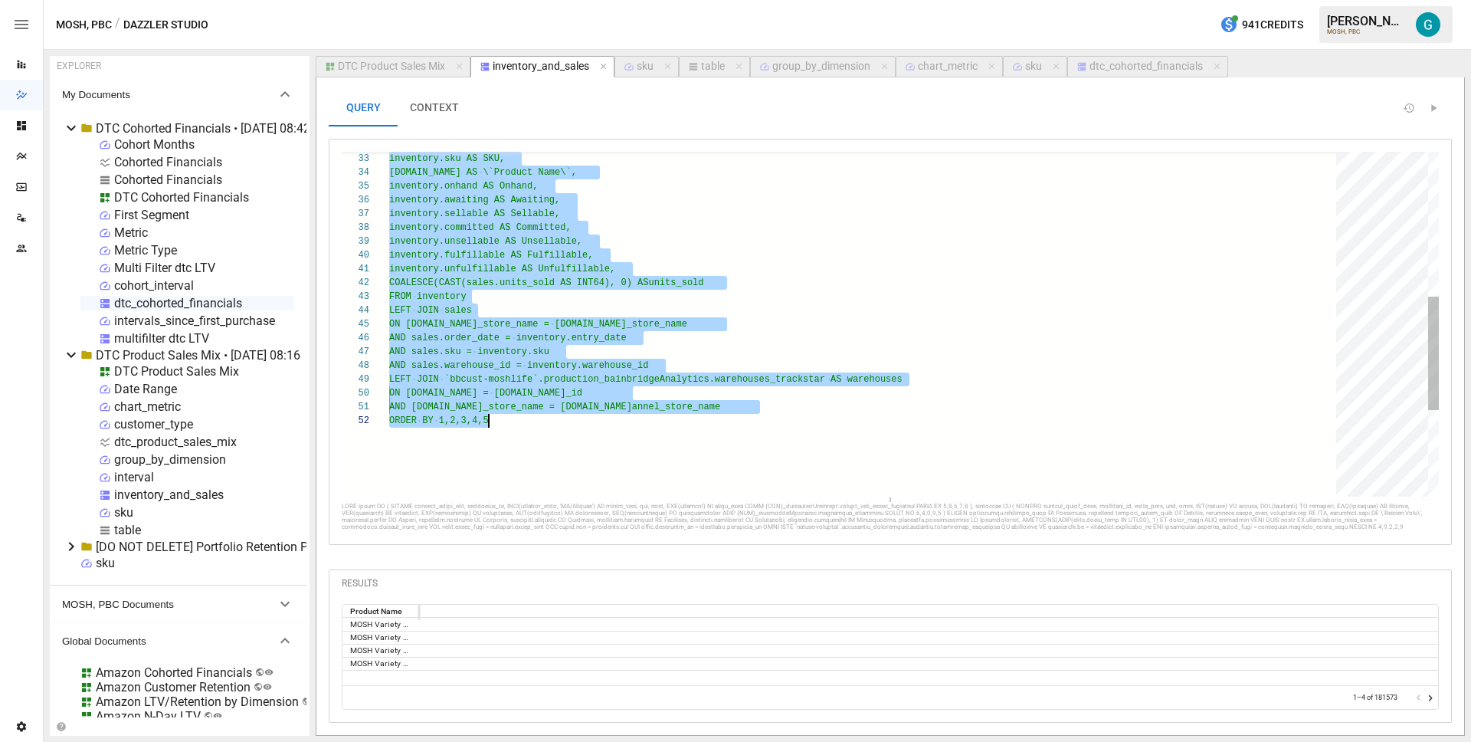
scroll to position [0, 100]
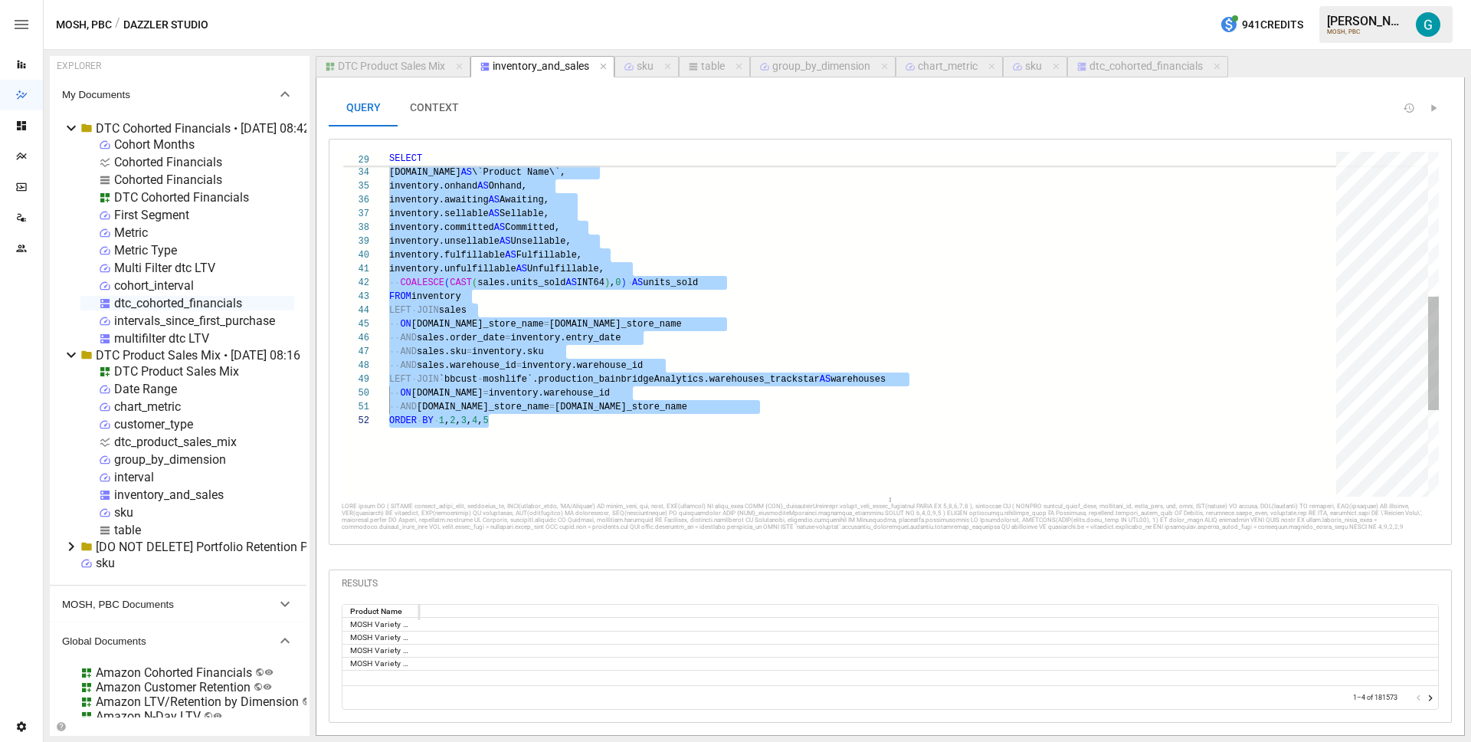
click at [772, 346] on div "inventory.sku AS SKU, inventory.name AS \`Product Name\`, inventory.onhand AS O…" at bounding box center [868, 234] width 958 height 1048
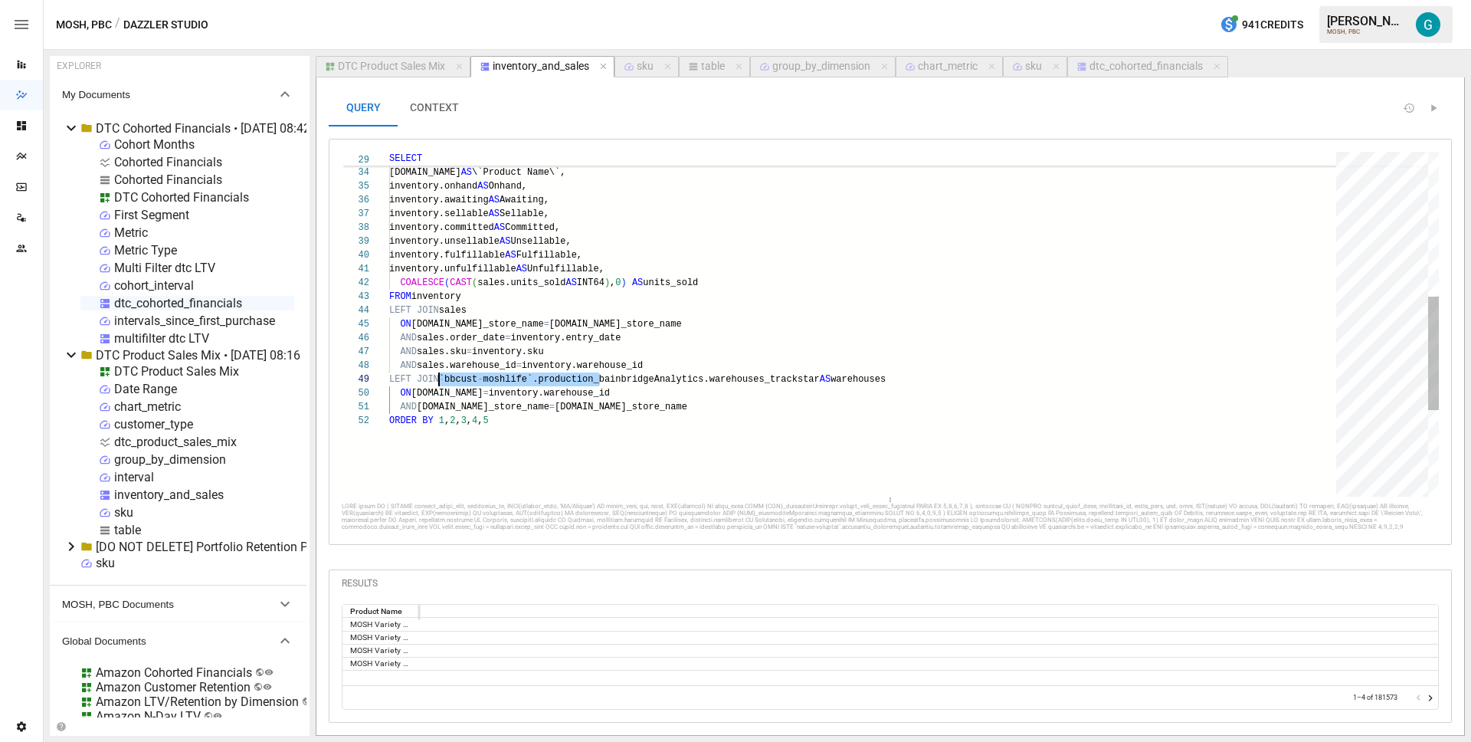
scroll to position [110, 55]
drag, startPoint x: 601, startPoint y: 377, endPoint x: 442, endPoint y: 380, distance: 158.6
click at [442, 380] on div "inventory.sku AS SKU, inventory.name AS \`Product Name\`, inventory.onhand AS O…" at bounding box center [868, 234] width 958 height 1048
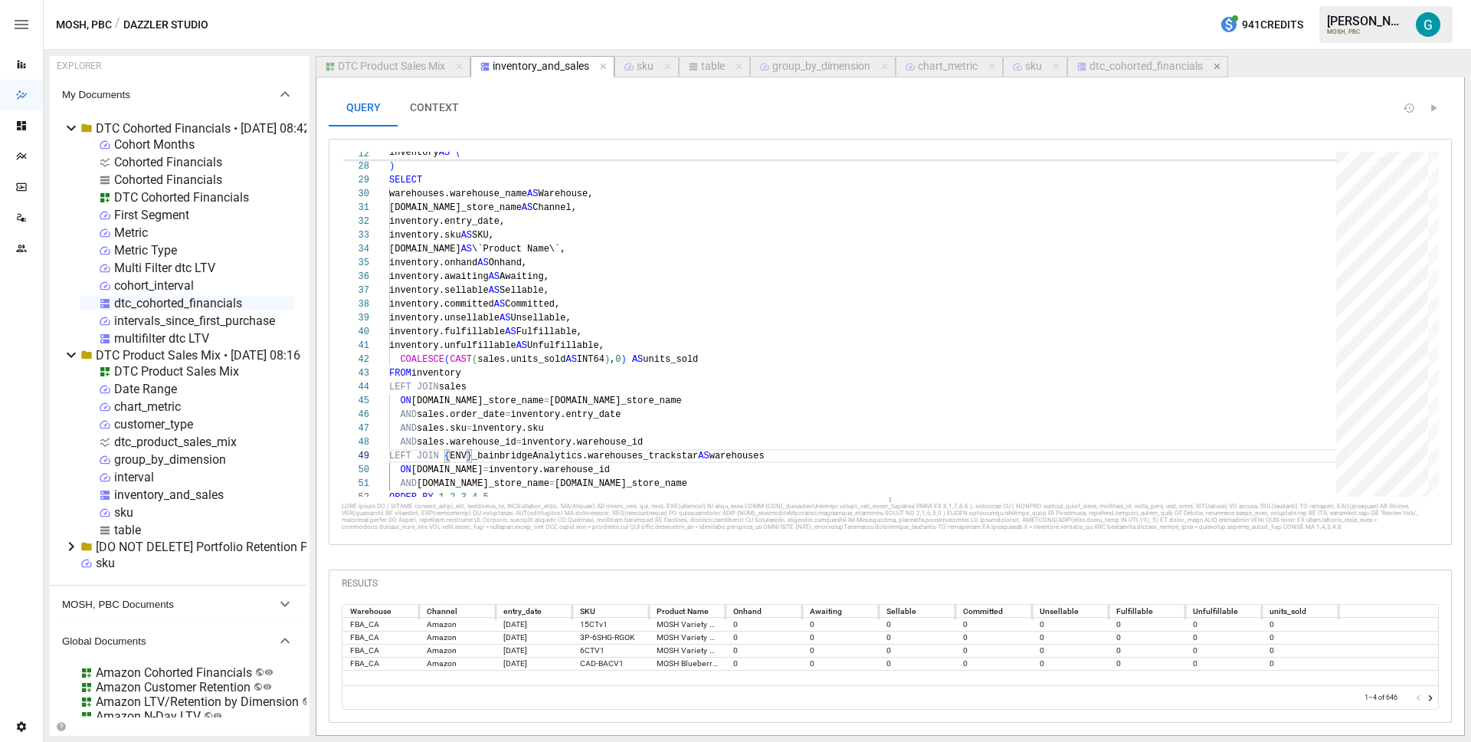
click at [1220, 68] on icon "button" at bounding box center [1217, 67] width 6 height 6
type textarea "**********"
click at [68, 129] on icon at bounding box center [71, 128] width 18 height 18
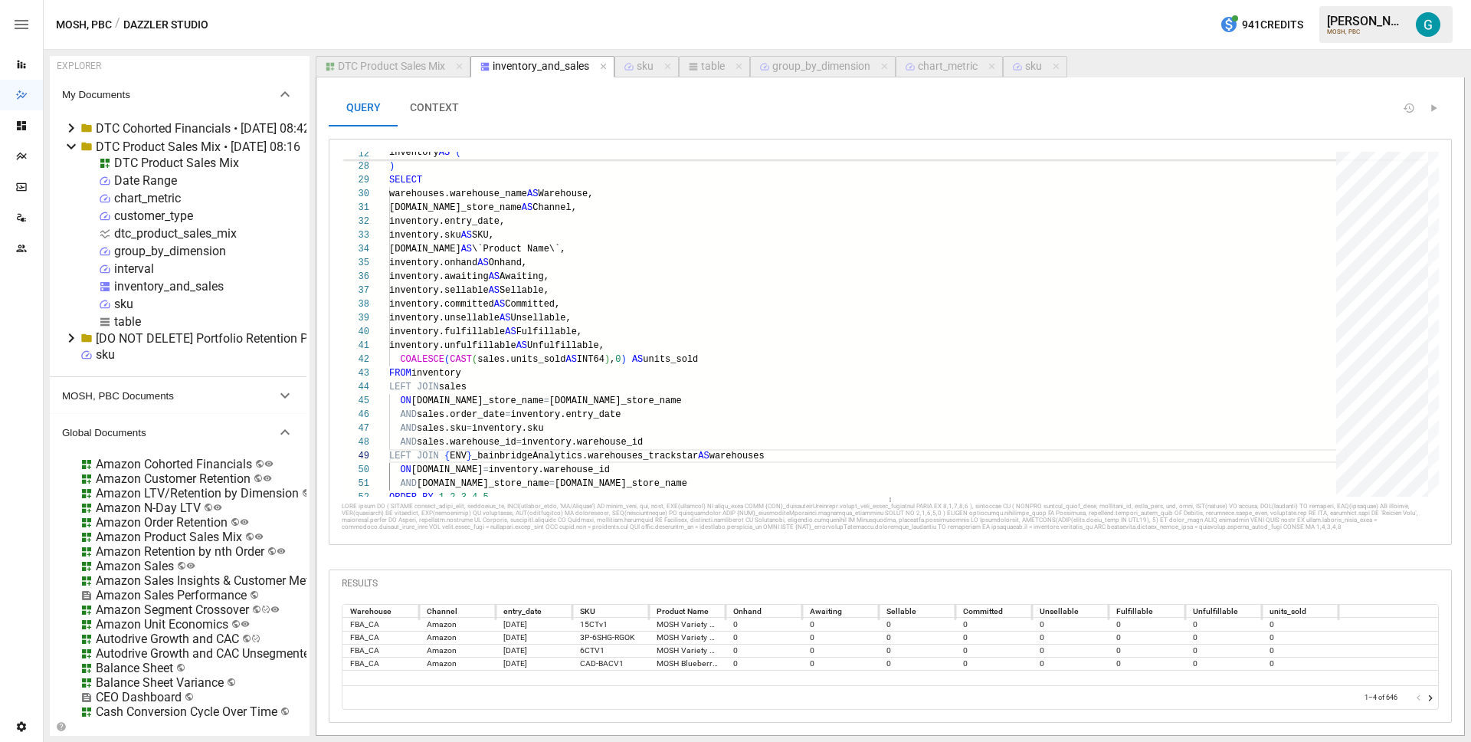
click at [103, 352] on div "sku" at bounding box center [105, 354] width 19 height 15
click at [148, 412] on li "Rename" at bounding box center [168, 409] width 113 height 31
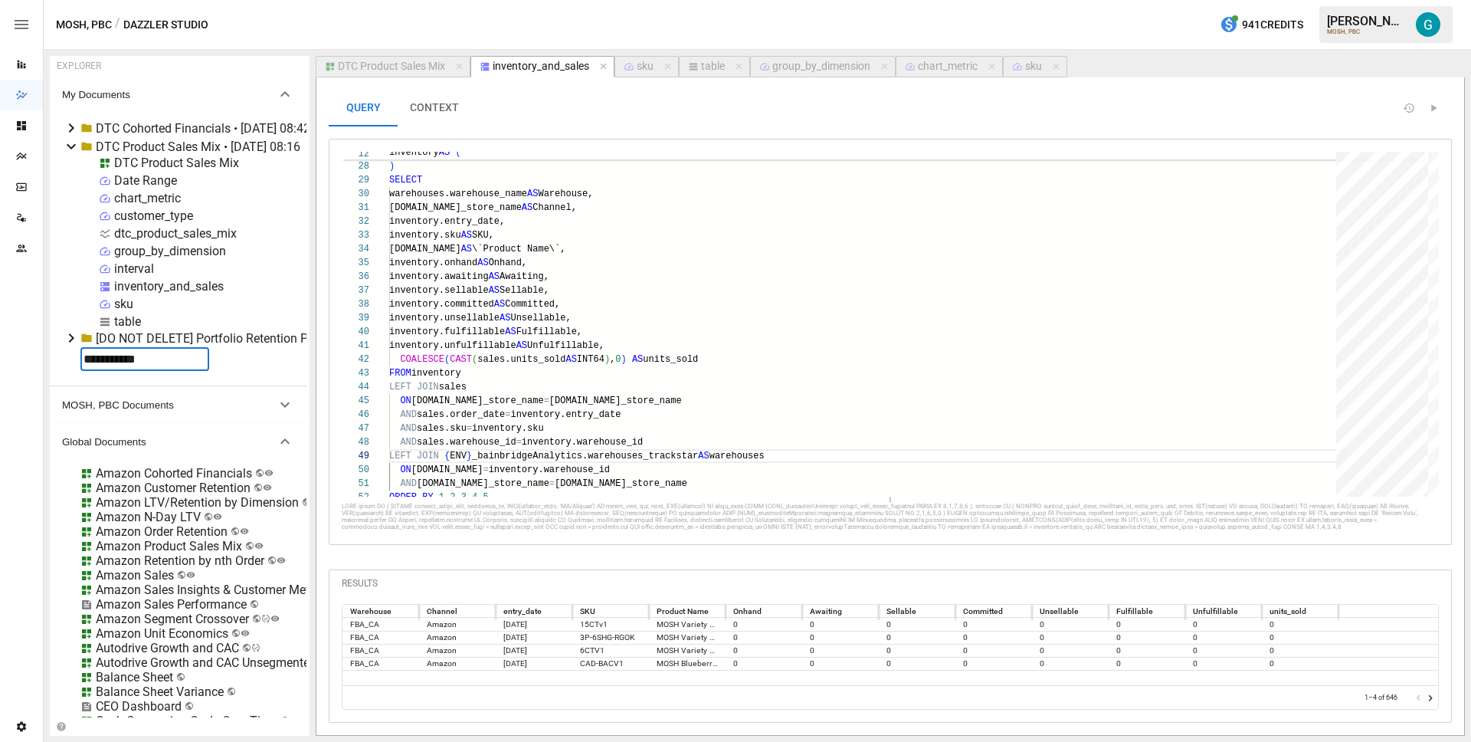
type input "**********"
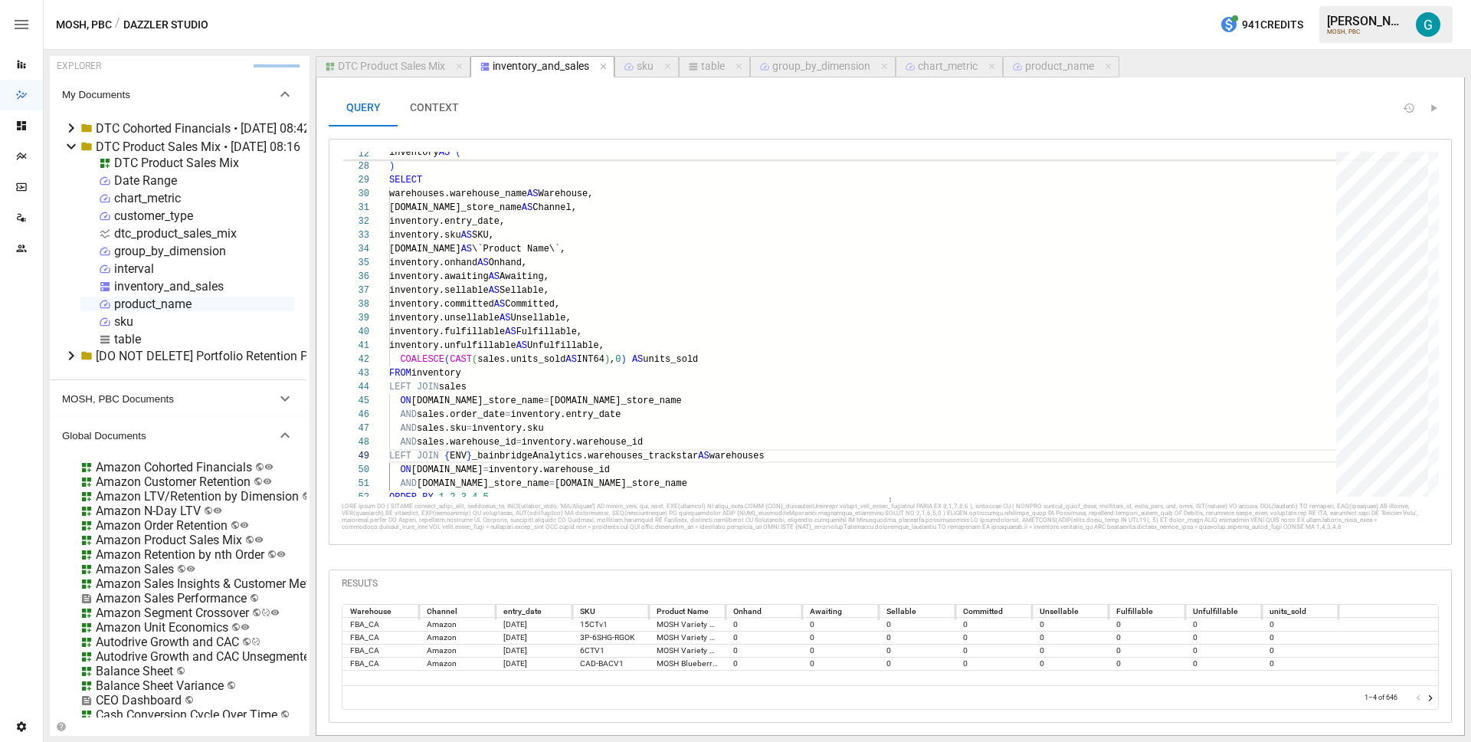
click at [1068, 69] on div "product_name" at bounding box center [1059, 67] width 69 height 14
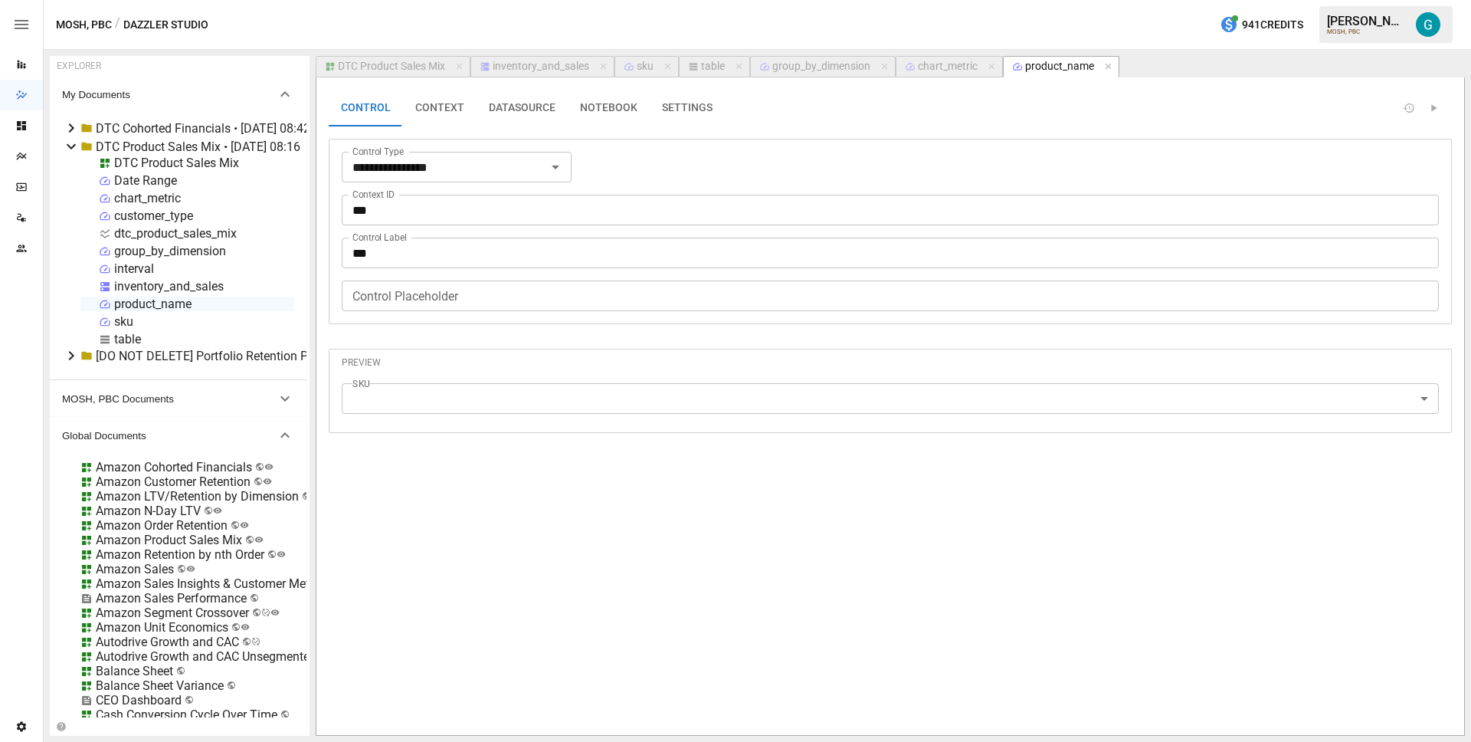
click at [437, 200] on input "***" at bounding box center [890, 210] width 1097 height 31
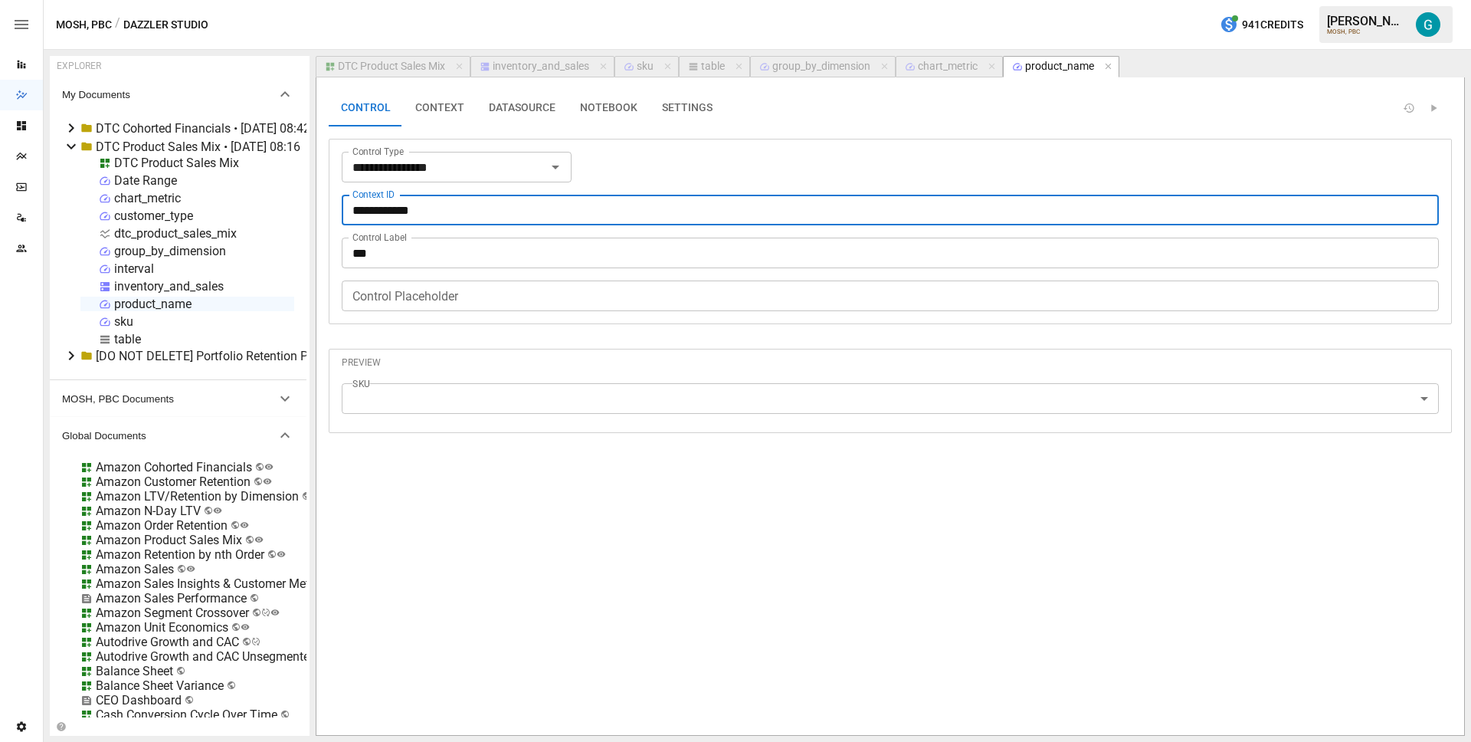
type input "**********"
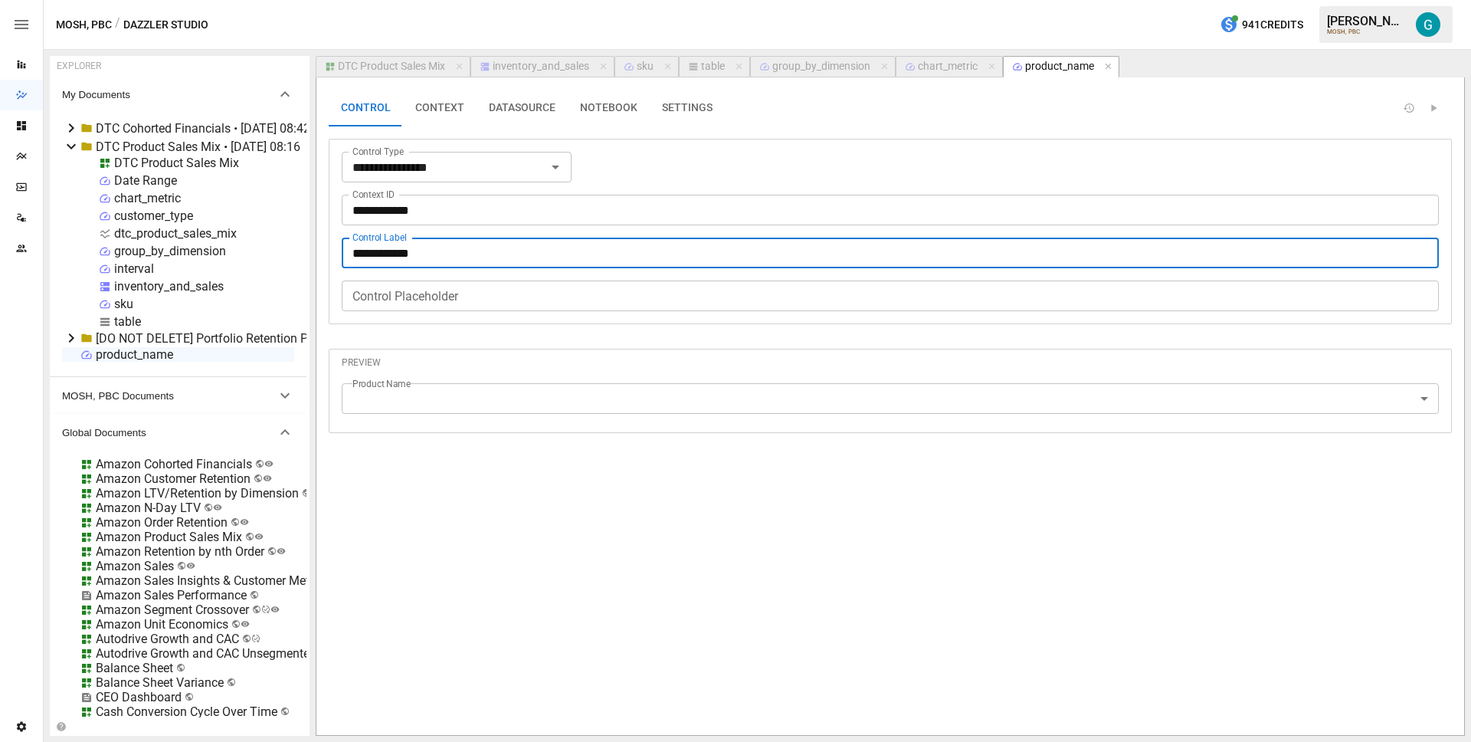
type input "**********"
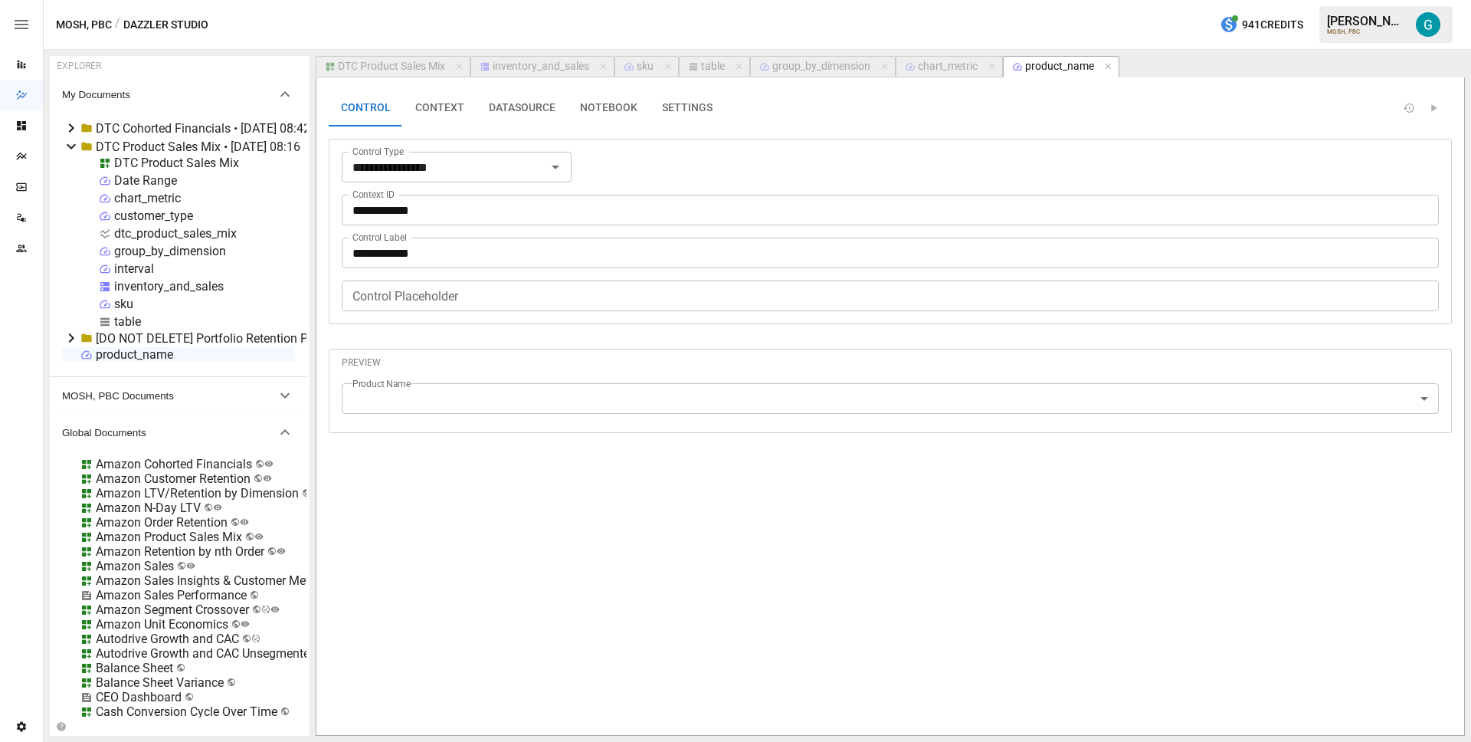
click at [533, 133] on div "**********" at bounding box center [890, 213] width 1123 height 247
click at [520, 116] on button "DATASOURCE" at bounding box center [522, 108] width 91 height 37
click at [448, 110] on button "CONTEXT" at bounding box center [440, 108] width 74 height 37
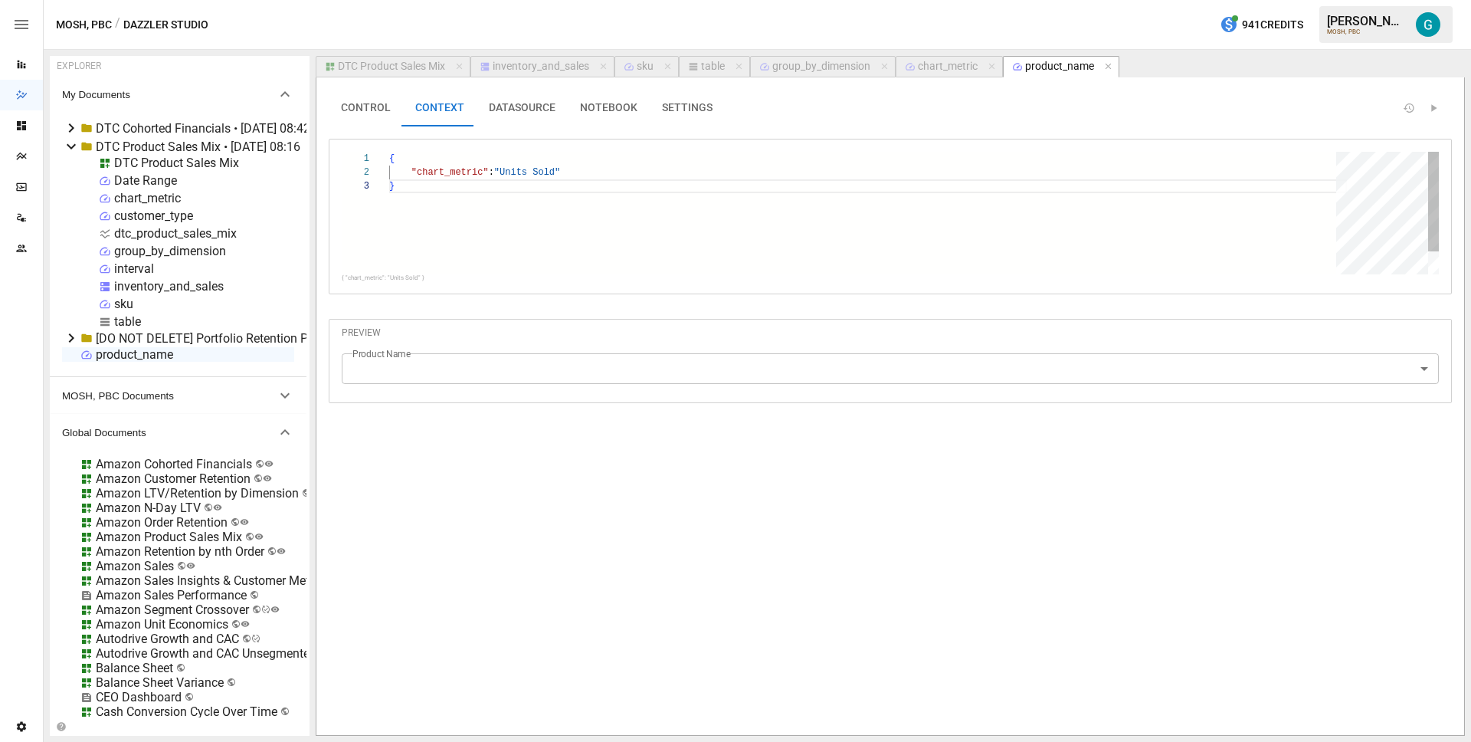
scroll to position [28, 5]
click at [603, 108] on button "NOTEBOOK" at bounding box center [609, 108] width 82 height 37
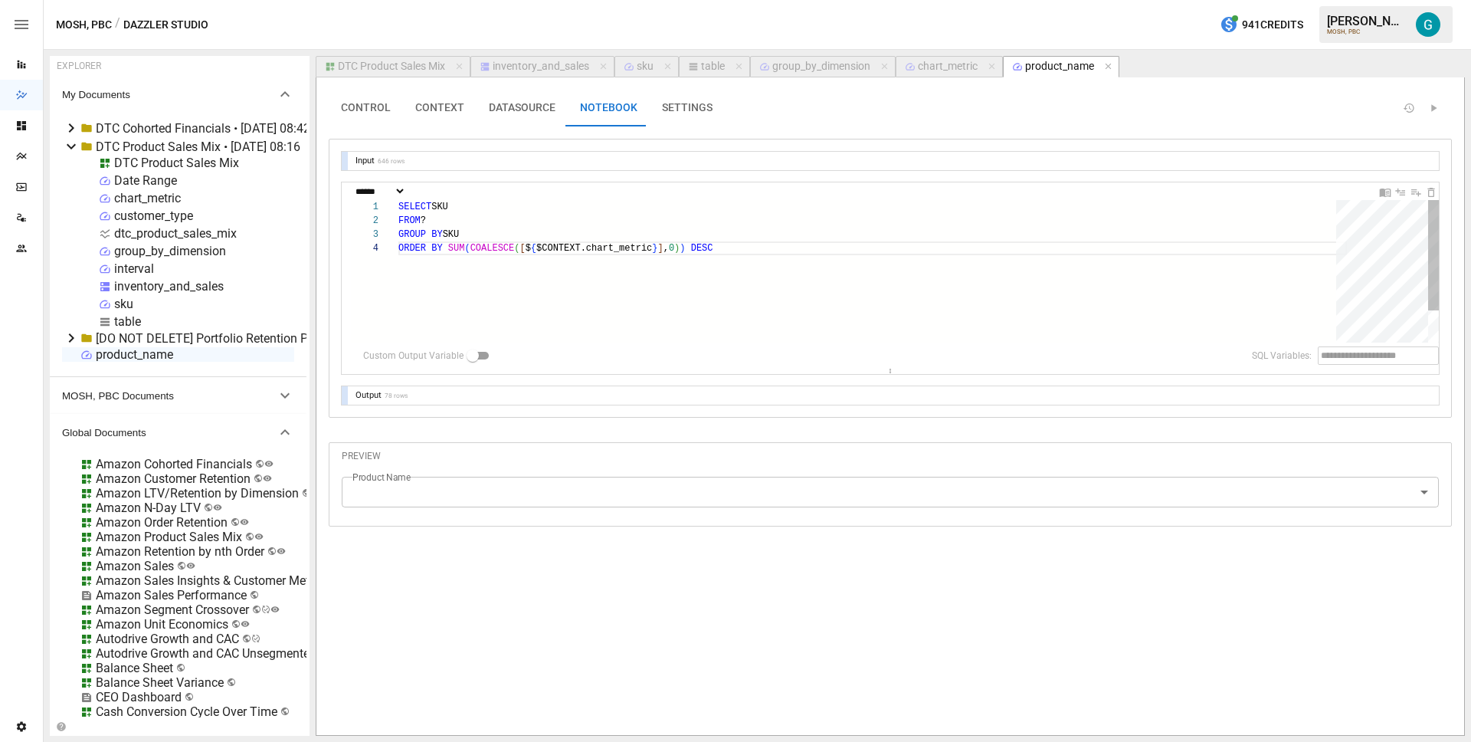
click at [470, 201] on div "SELECT SKU FROM ? GROUP BY SKU ORDER BY SUM ( COALESCE ( [ $ { $CONTEXT.chart_m…" at bounding box center [872, 292] width 949 height 184
type textarea "**********"
click at [390, 0] on body "Reports Dazzler Studio Dashboards Plans SmartModel ™ Data Sources Team Settings…" at bounding box center [735, 0] width 1471 height 0
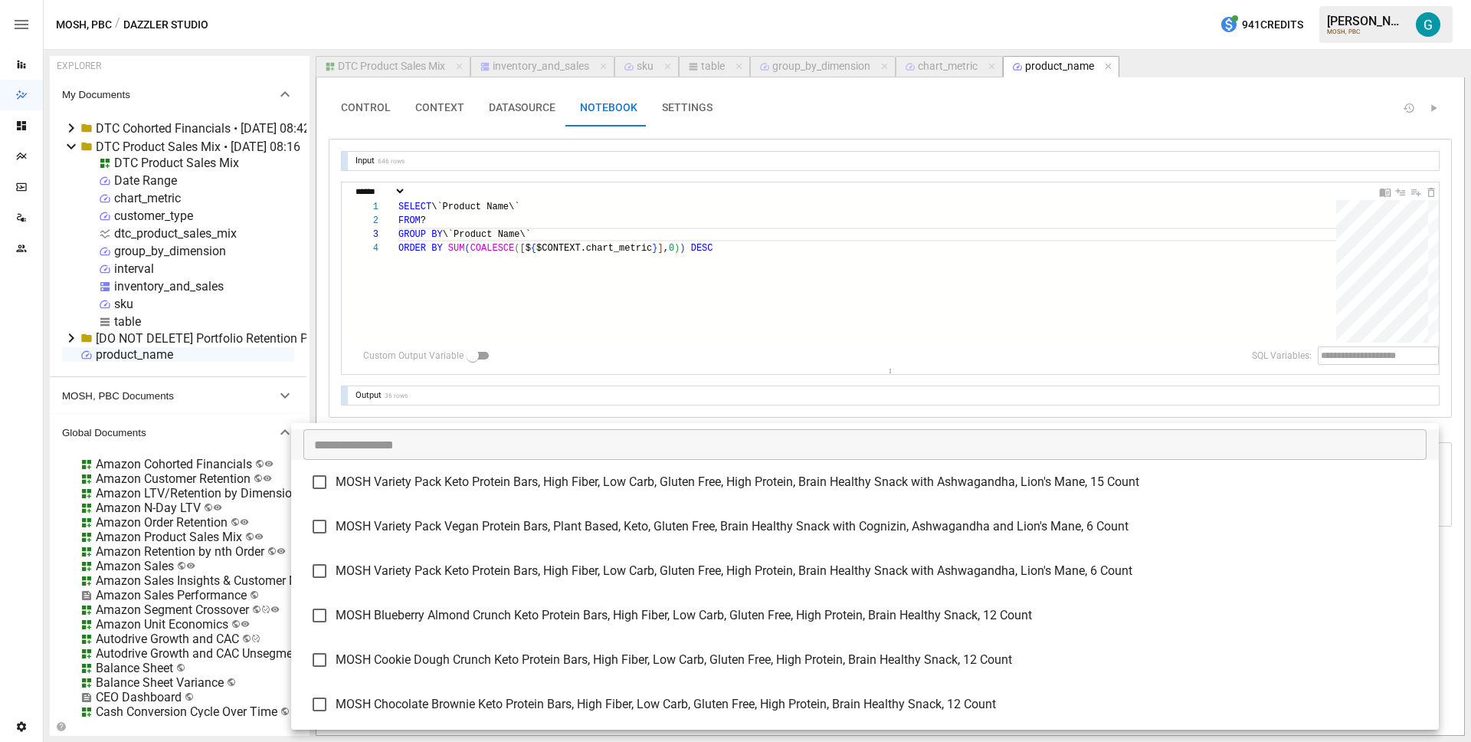
click at [438, 404] on div at bounding box center [735, 371] width 1471 height 742
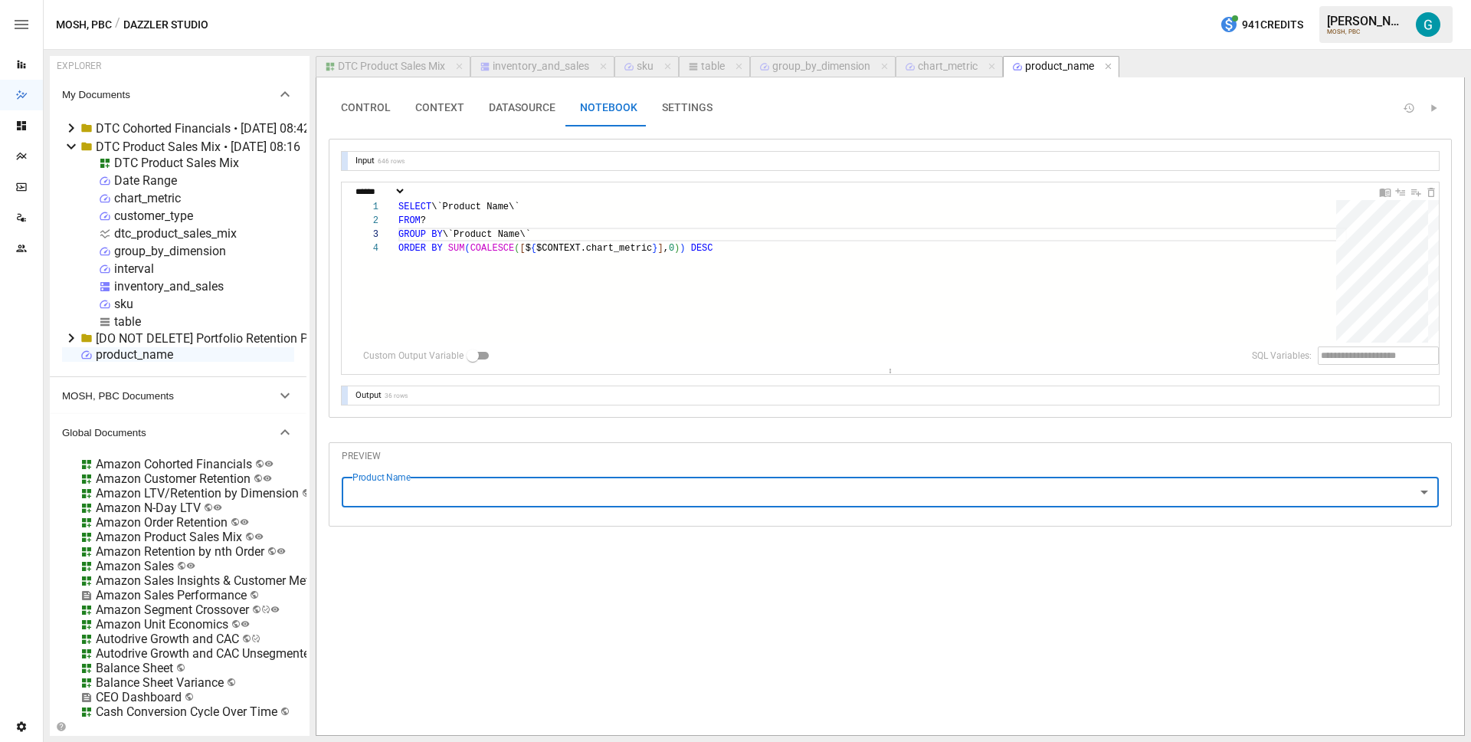
click at [428, 57] on button "DTC Product Sales Mix" at bounding box center [393, 66] width 155 height 21
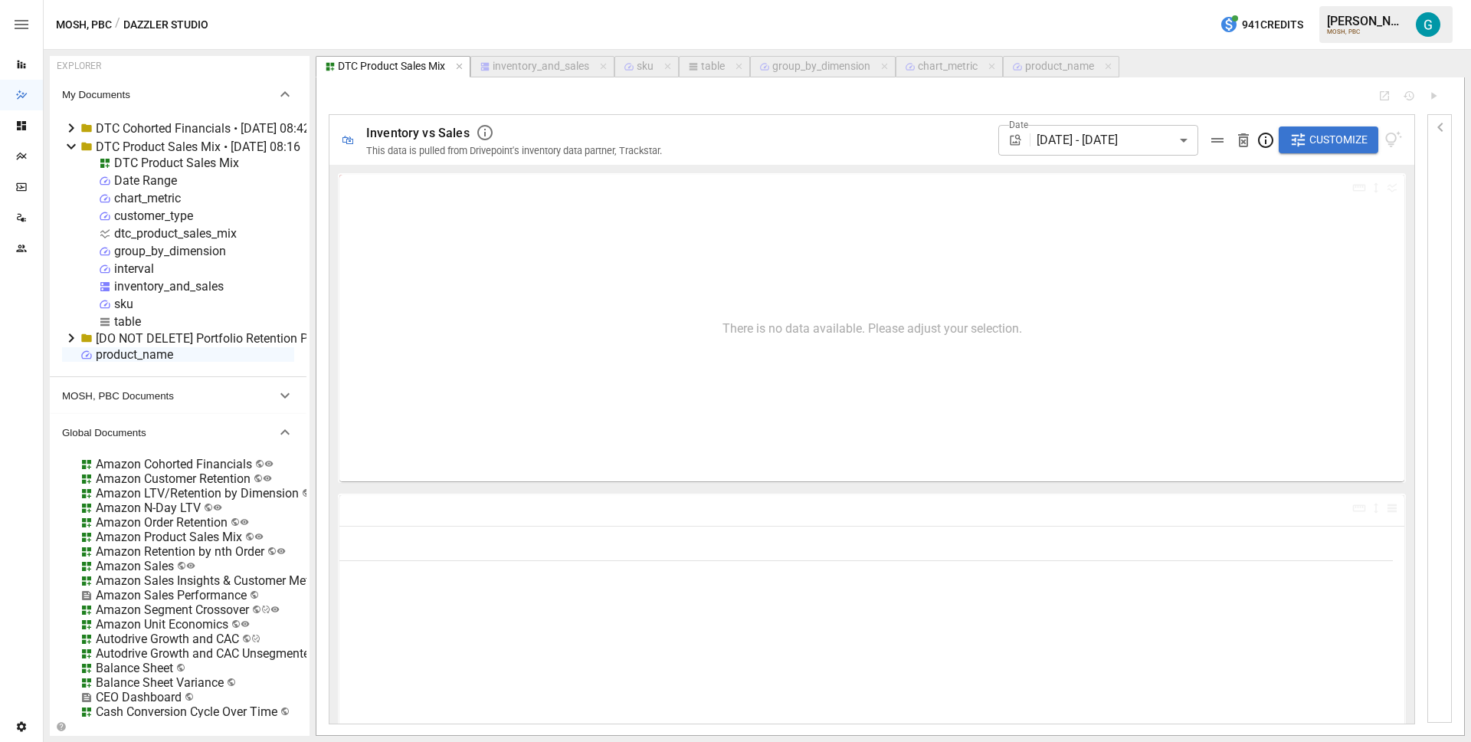
click at [1342, 136] on span "Customize" at bounding box center [1338, 139] width 58 height 19
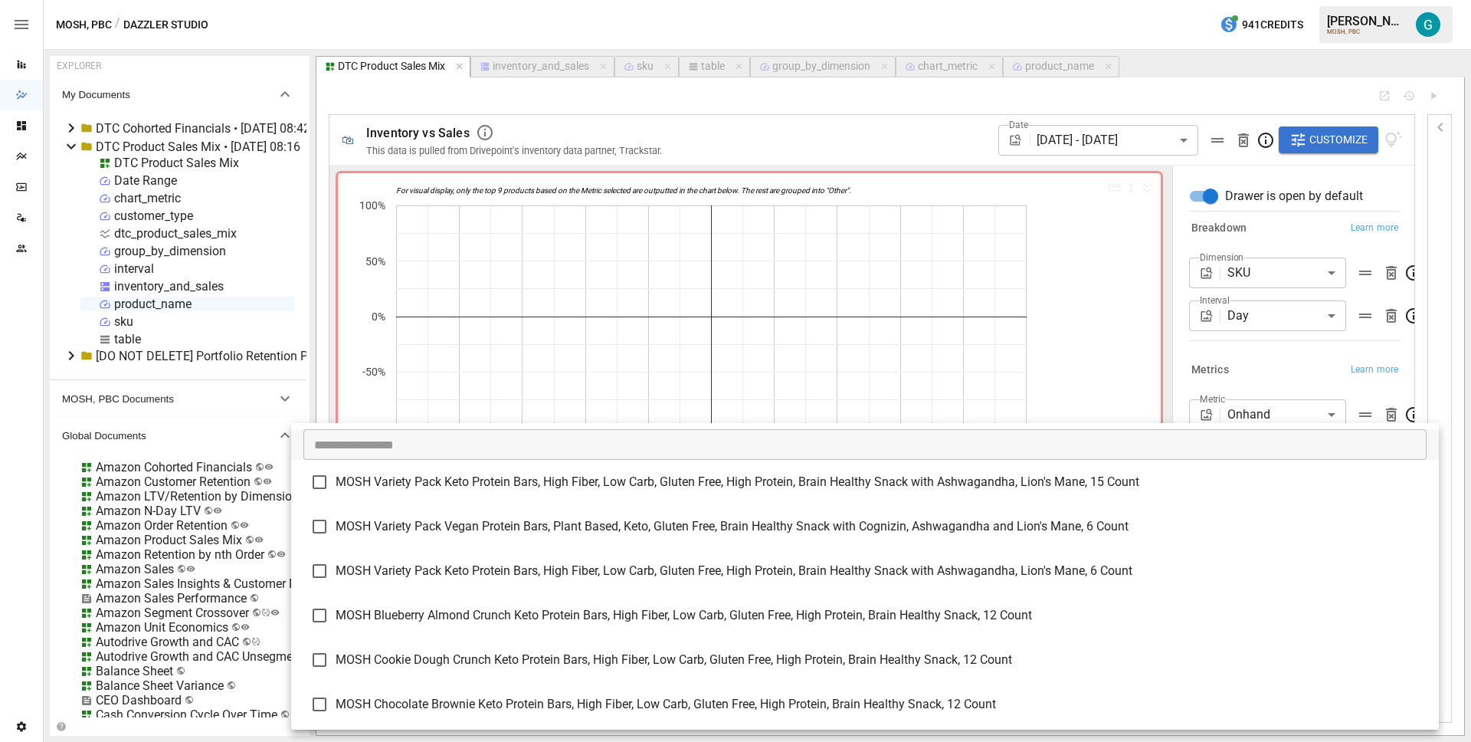
click at [1310, 0] on body "Reports Dazzler Studio Dashboards Plans SmartModel ™ Data Sources Team Settings…" at bounding box center [735, 0] width 1471 height 0
click at [1276, 366] on div at bounding box center [735, 371] width 1471 height 742
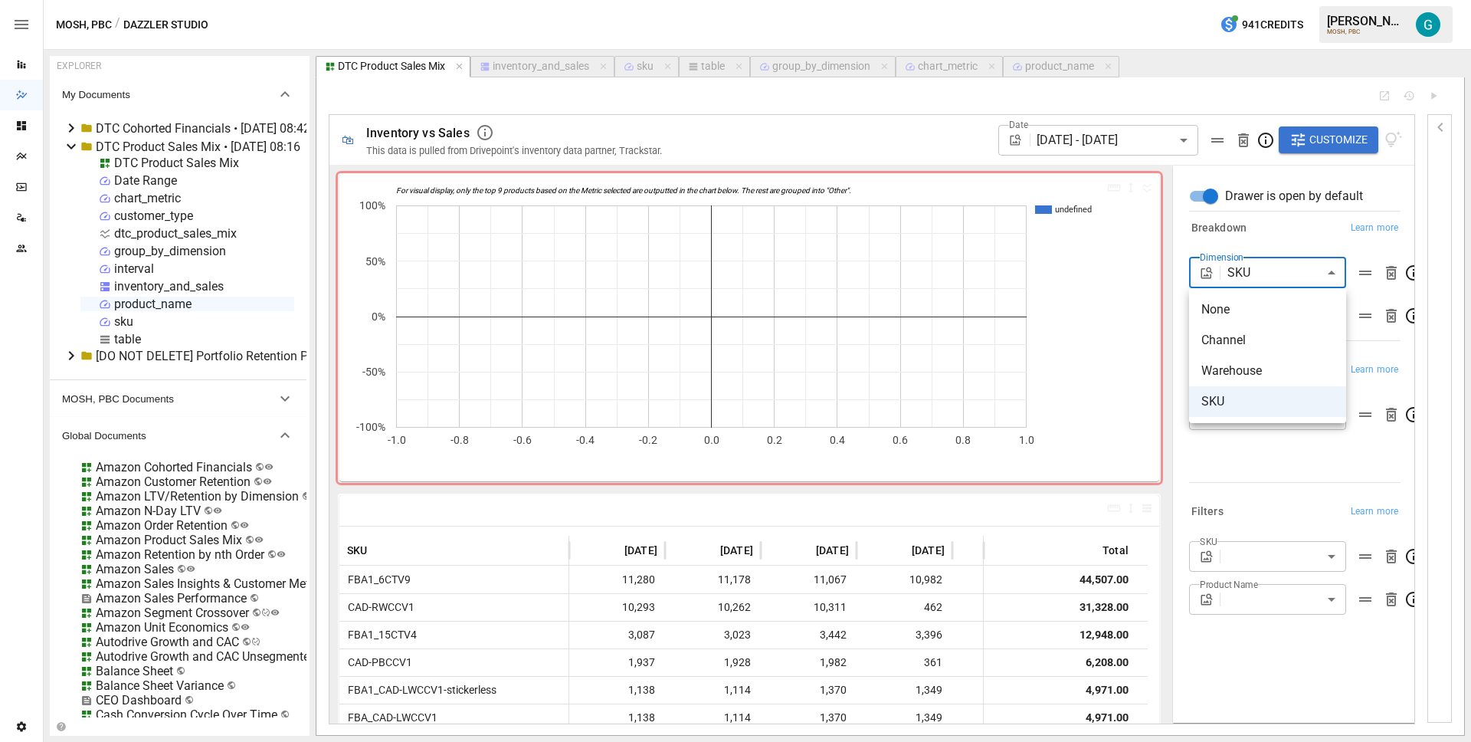
click at [1267, 0] on body "Reports Dazzler Studio Dashboards Plans SmartModel ™ Data Sources Team Settings…" at bounding box center [735, 0] width 1471 height 0
click at [1282, 239] on div at bounding box center [735, 371] width 1471 height 742
click at [1276, 0] on body "Reports Dazzler Studio Dashboards Plans SmartModel ™ Data Sources Team Settings…" at bounding box center [735, 0] width 1471 height 0
click at [1273, 305] on span "None" at bounding box center [1267, 309] width 133 height 18
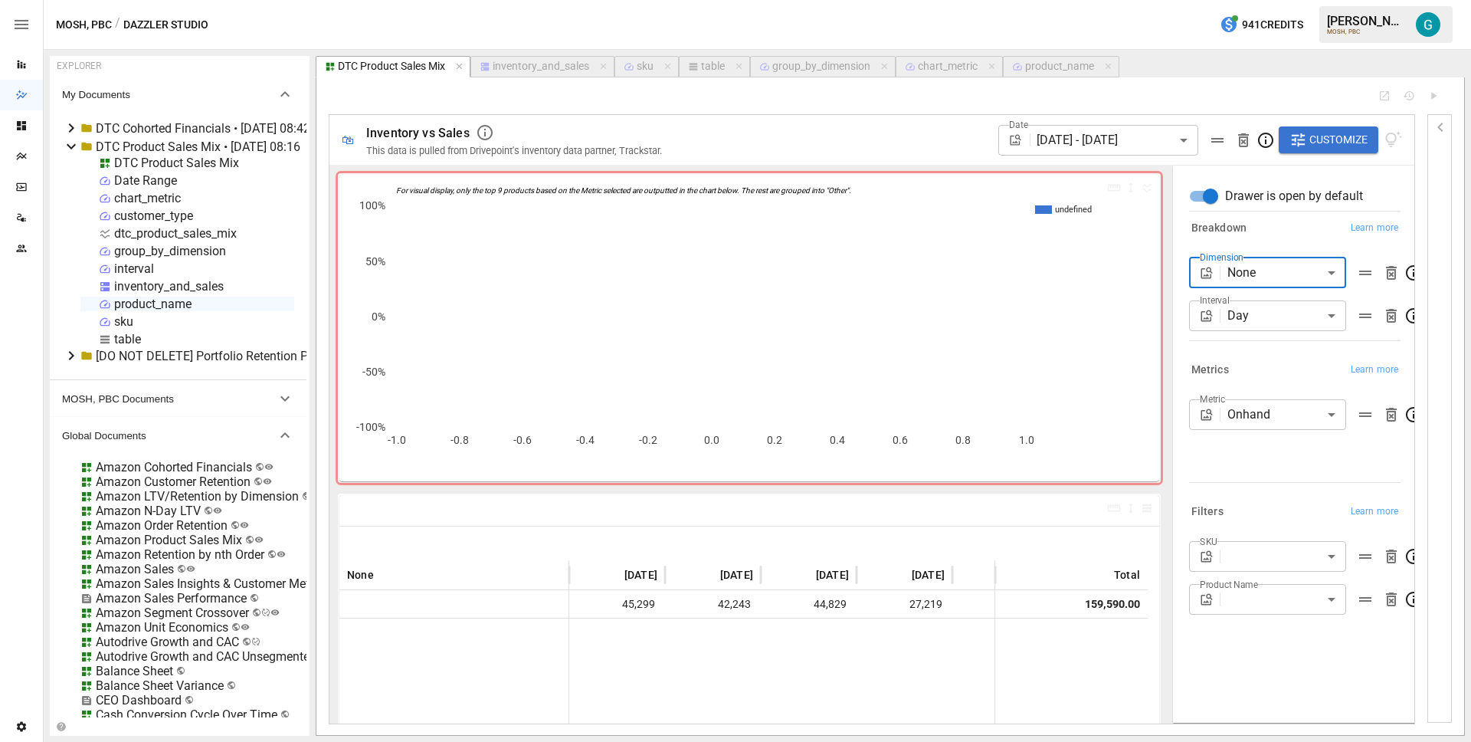
click at [1270, 0] on body "Reports Dazzler Studio Dashboards Plans SmartModel ™ Data Sources Team Settings…" at bounding box center [735, 0] width 1471 height 0
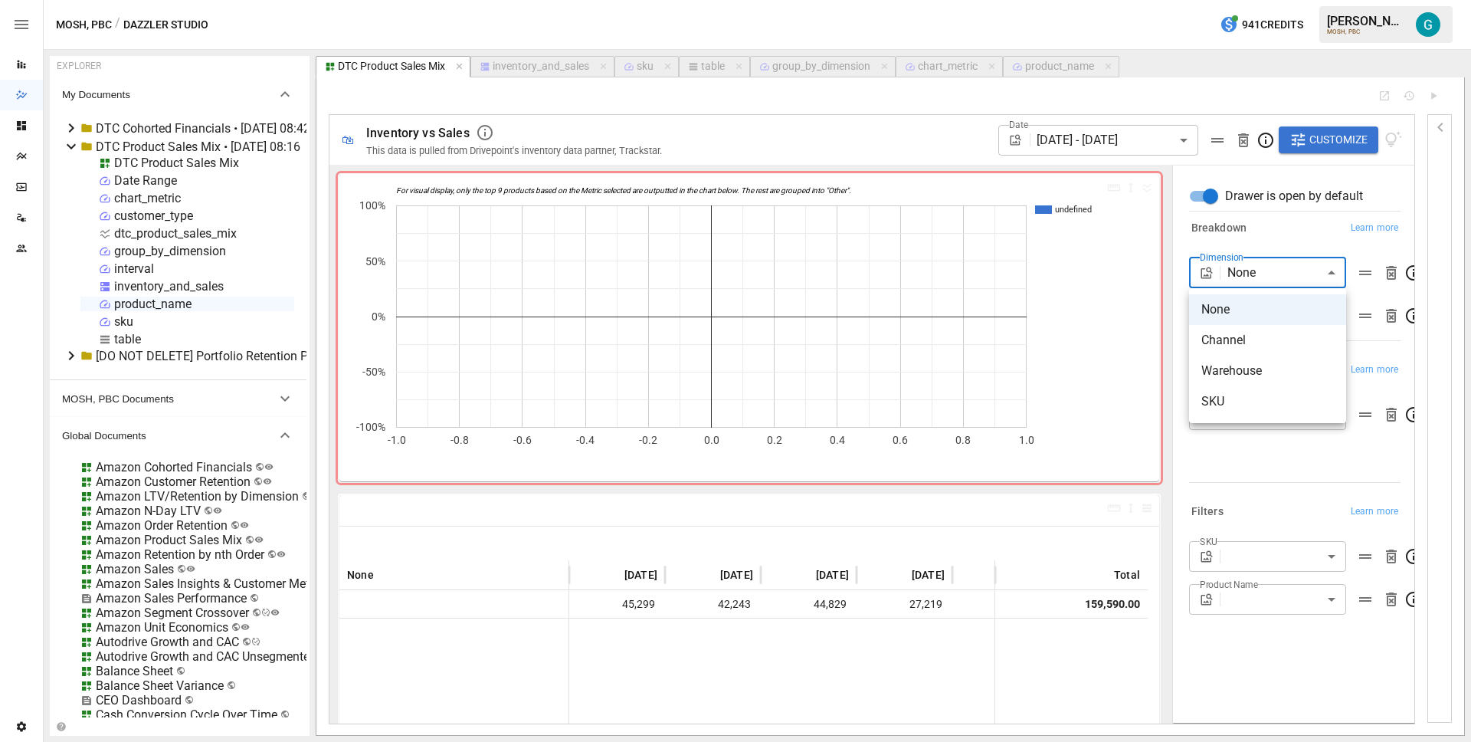
click at [1257, 401] on span "SKU" at bounding box center [1267, 401] width 133 height 18
type input "***"
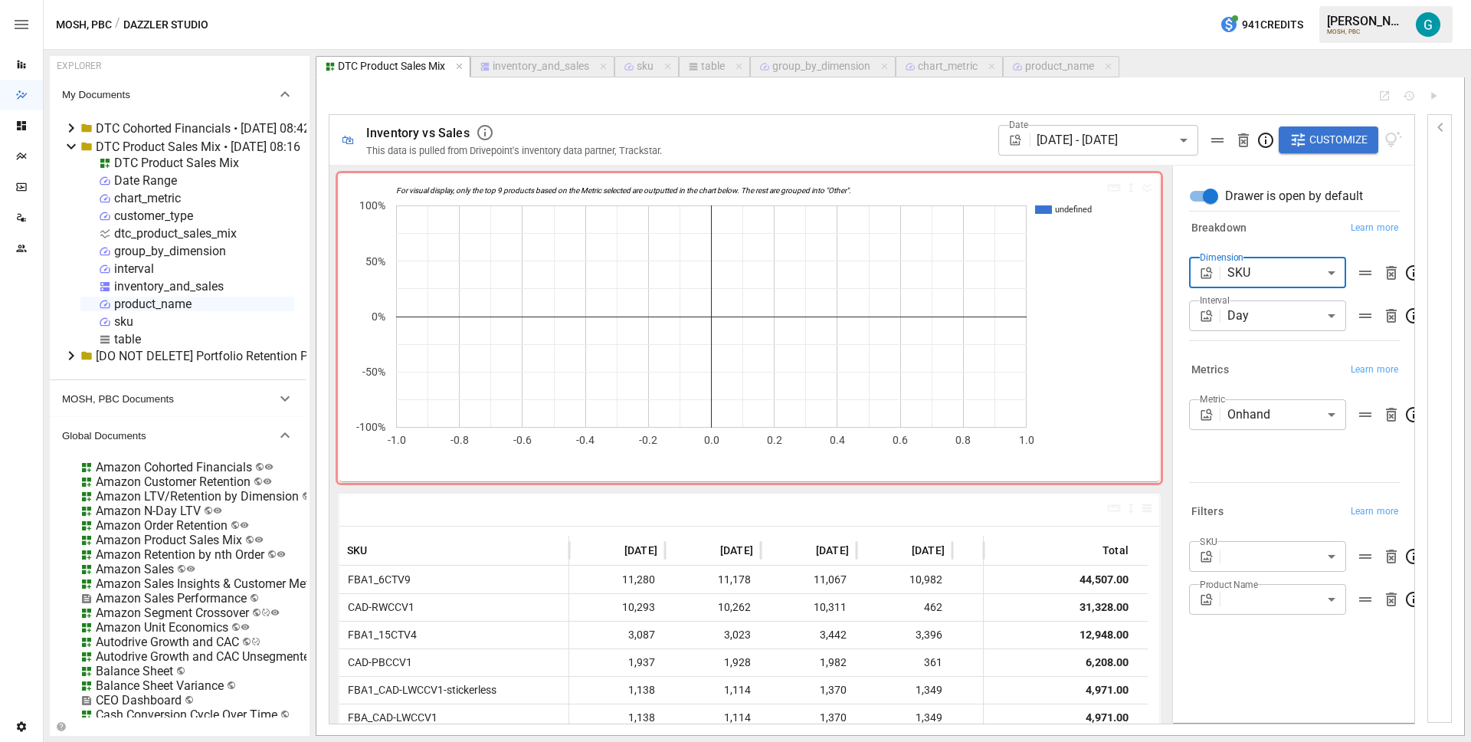
click at [906, 146] on div "Date 07/29 - 08/27/2025 ****** ​ Customize" at bounding box center [1041, 140] width 722 height 50
click at [143, 305] on div "product_name" at bounding box center [152, 304] width 77 height 15
click at [212, 390] on li "Duplicate" at bounding box center [215, 389] width 113 height 31
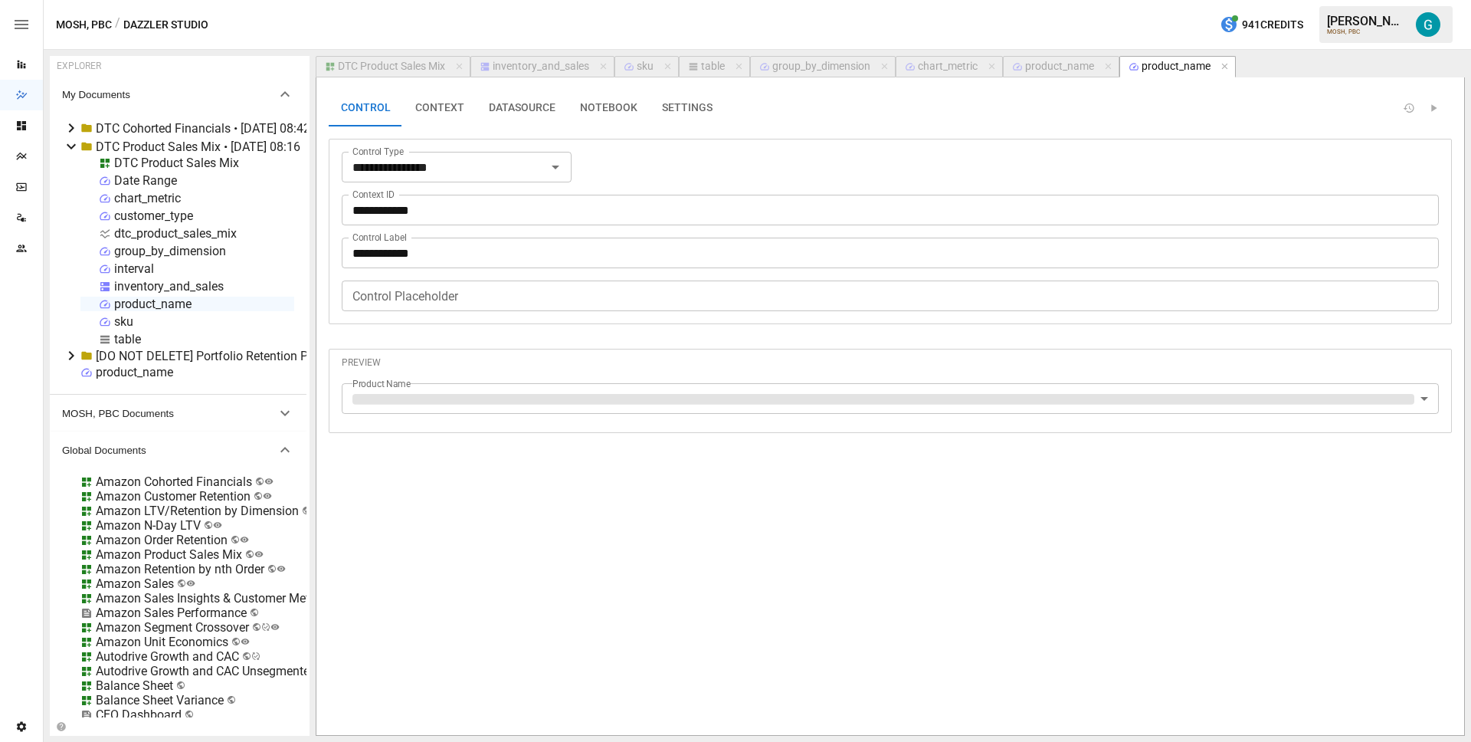
click at [120, 371] on div "product_name" at bounding box center [134, 372] width 77 height 15
click at [189, 416] on li "Rename" at bounding box center [197, 426] width 113 height 31
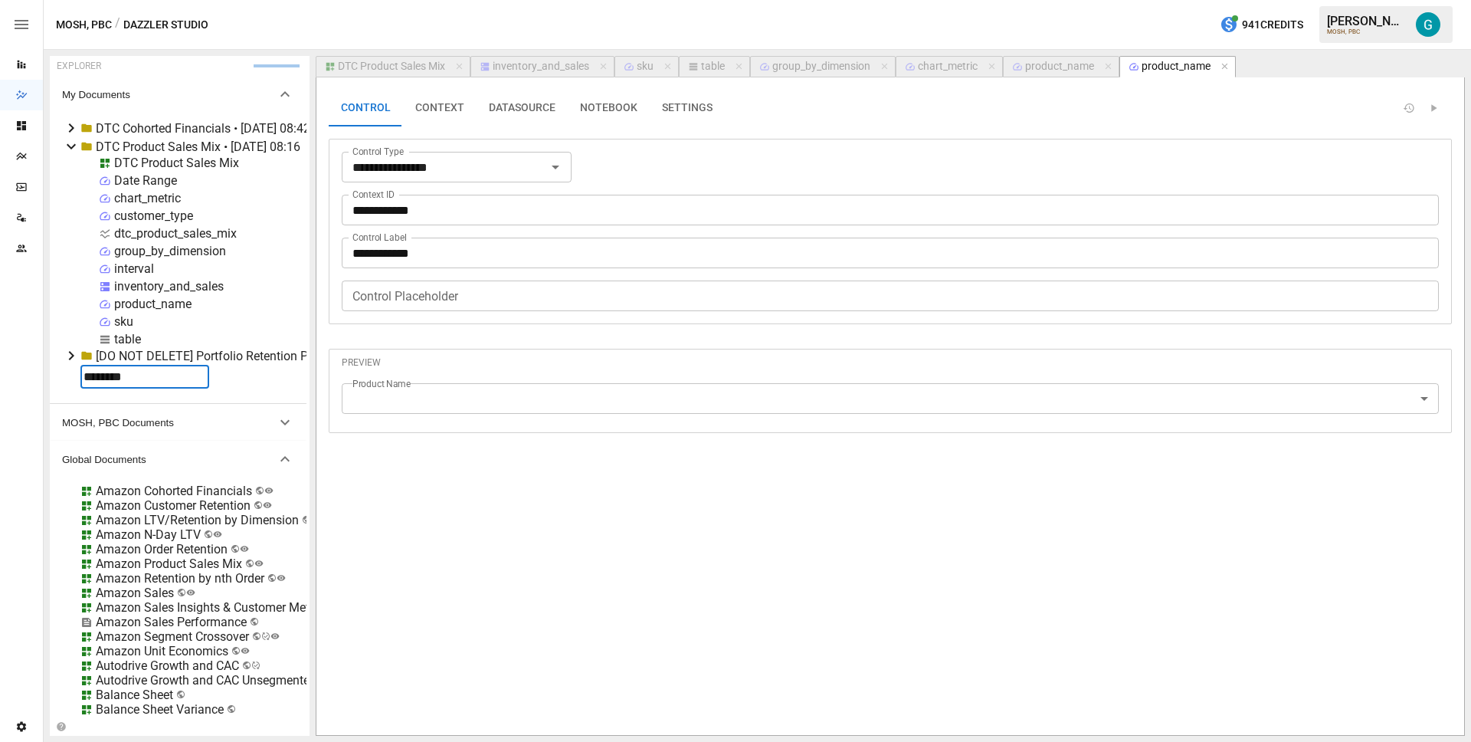
type input "*********"
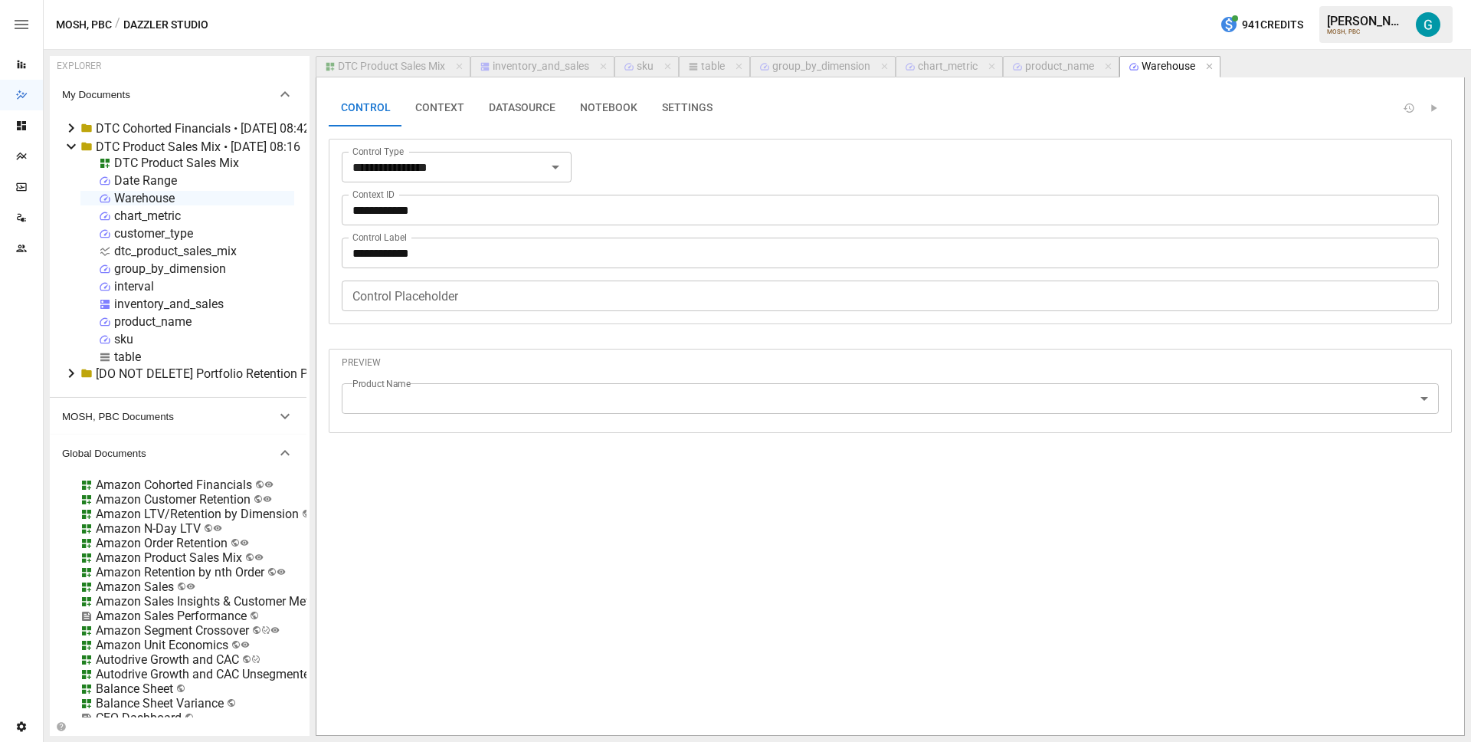
click at [435, 259] on input "**********" at bounding box center [890, 253] width 1097 height 31
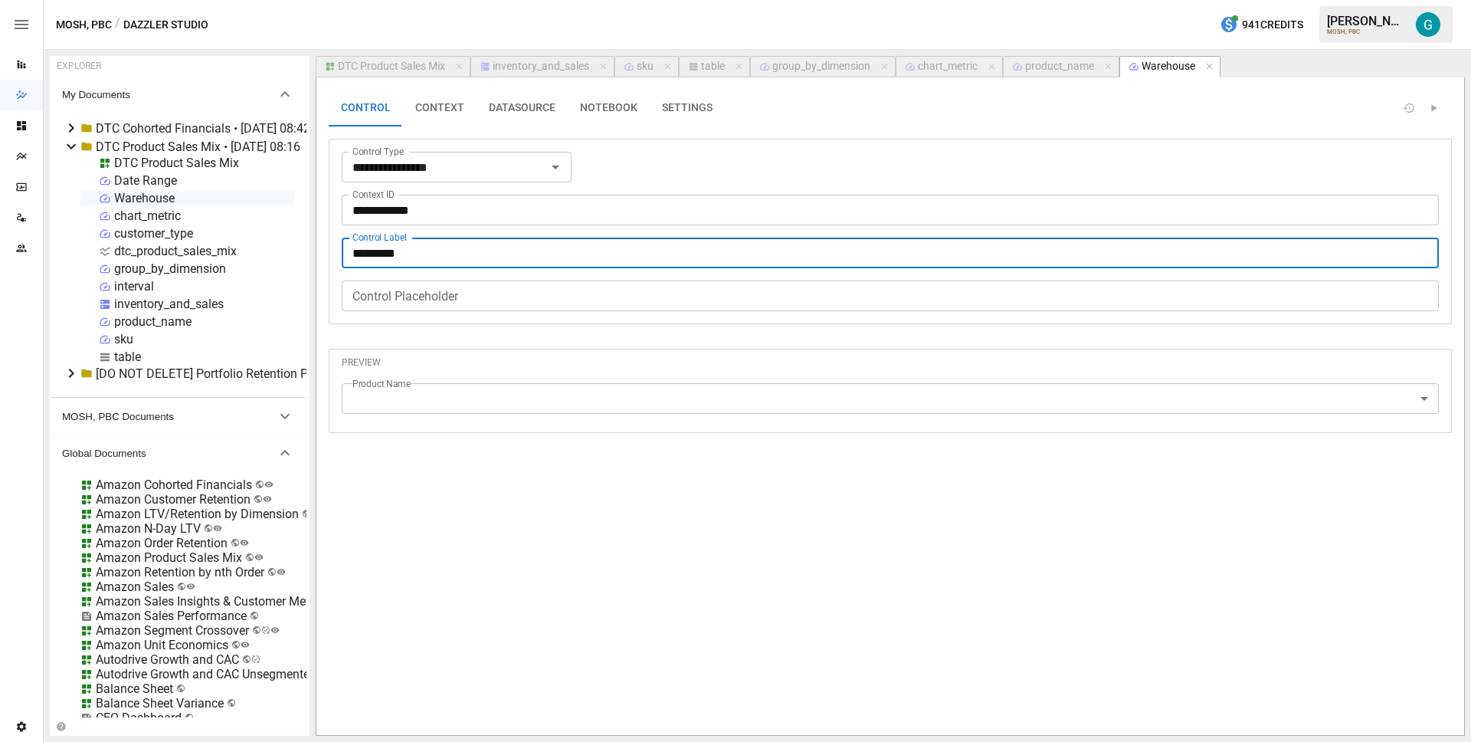
type input "*********"
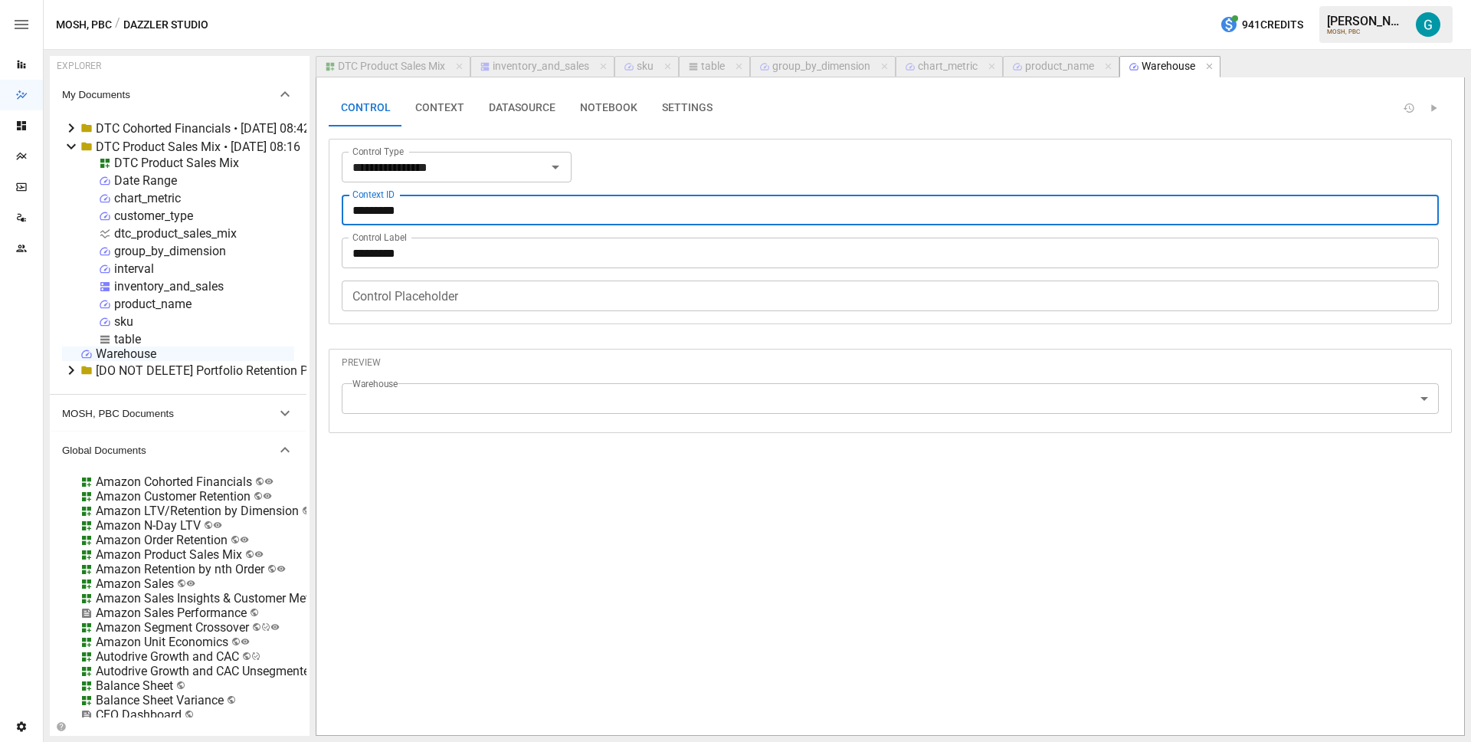
type input "*********"
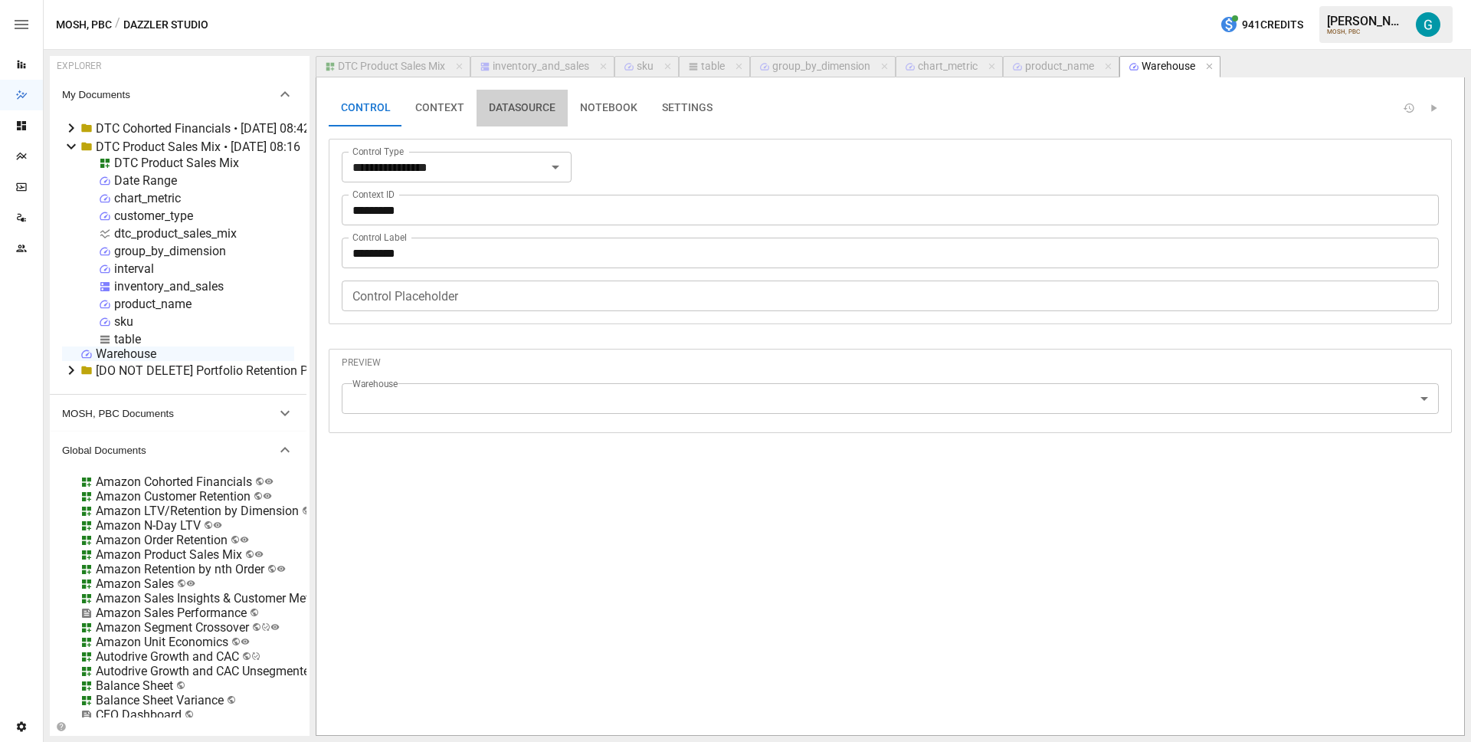
click at [559, 108] on button "DATASOURCE" at bounding box center [522, 108] width 91 height 37
click at [575, 103] on button "NOTEBOOK" at bounding box center [609, 108] width 82 height 37
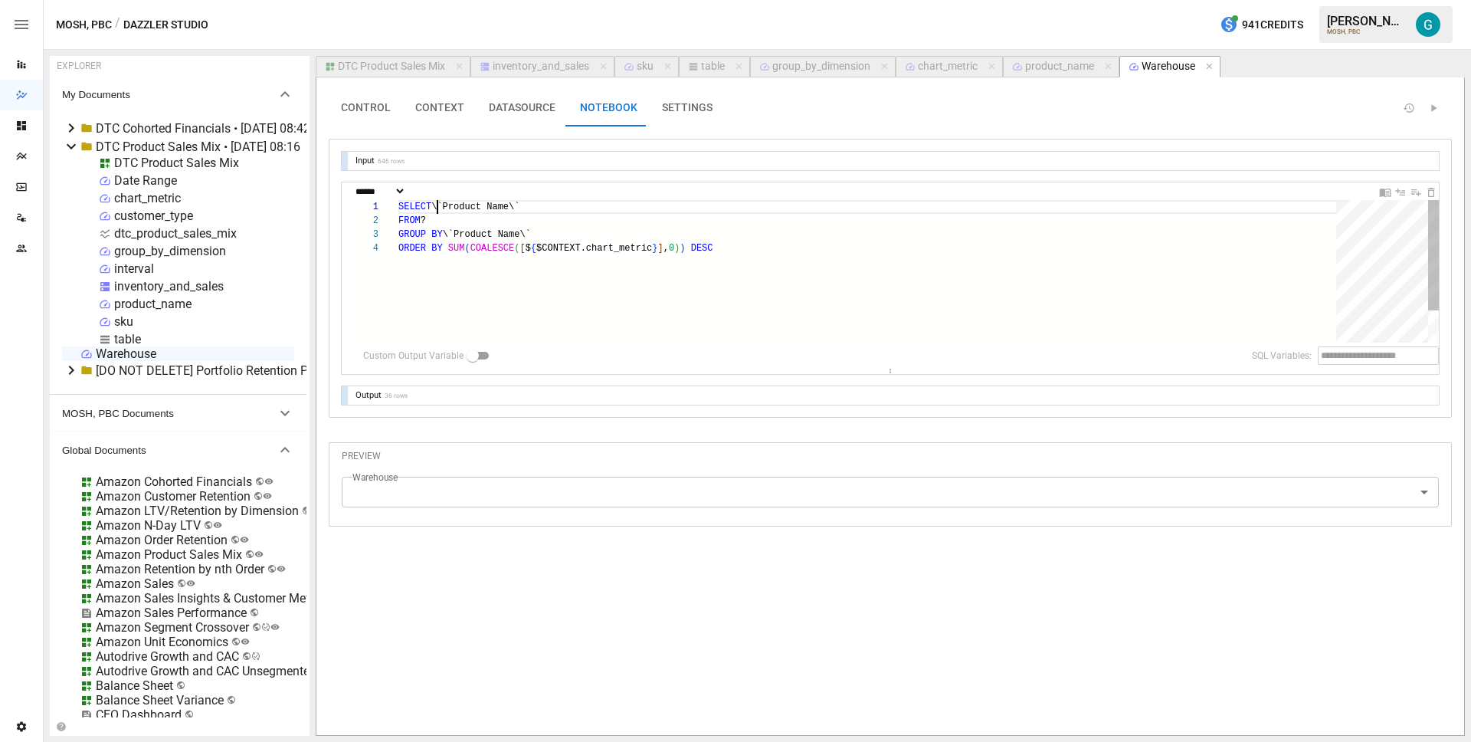
drag, startPoint x: 436, startPoint y: 202, endPoint x: 610, endPoint y: 186, distance: 174.7
click at [610, 200] on div "SELECT \`Product Name\` FROM ? GROUP BY \`Product Name\` ORDER BY SUM ( COALESC…" at bounding box center [872, 292] width 949 height 184
type textarea "**********"
click at [143, 367] on div "product_name" at bounding box center [134, 372] width 77 height 15
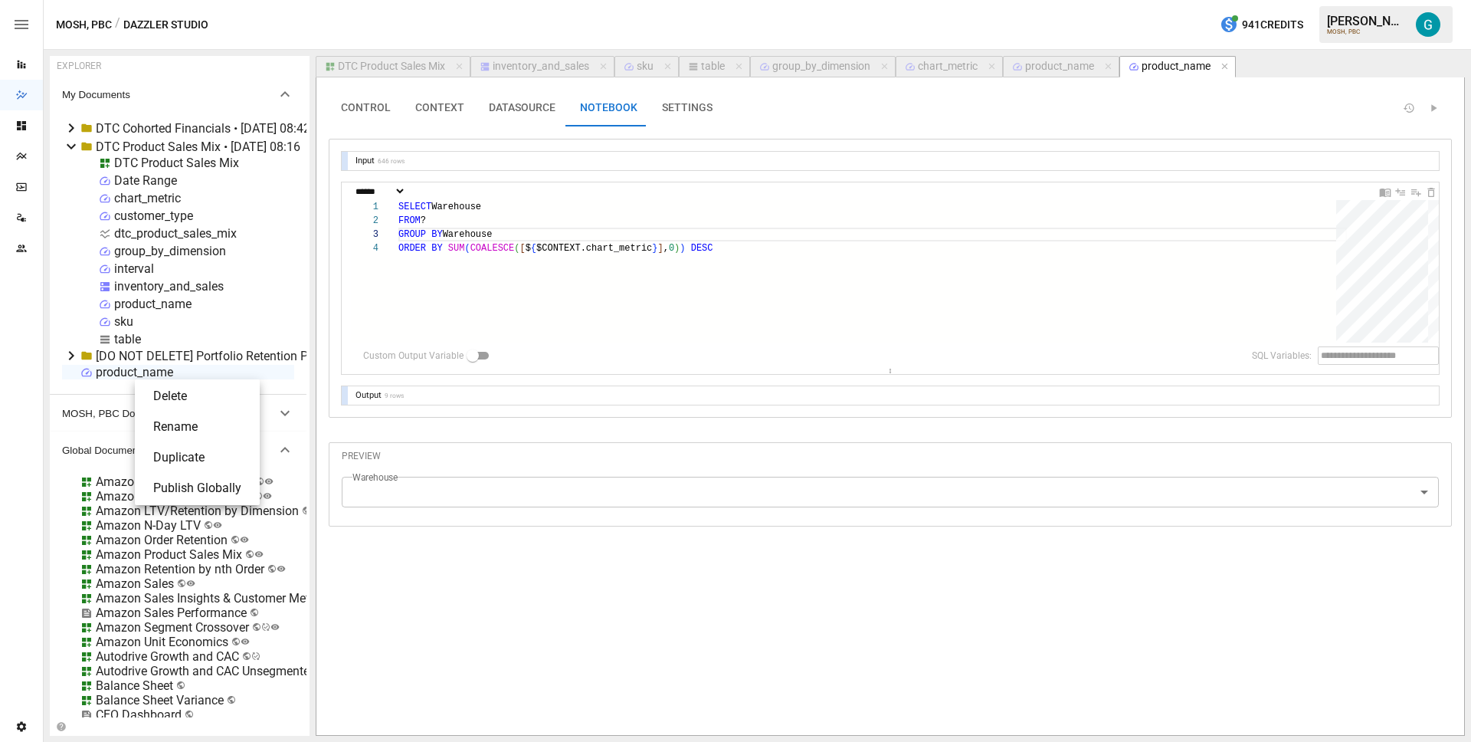
click at [163, 427] on li "Rename" at bounding box center [197, 426] width 113 height 31
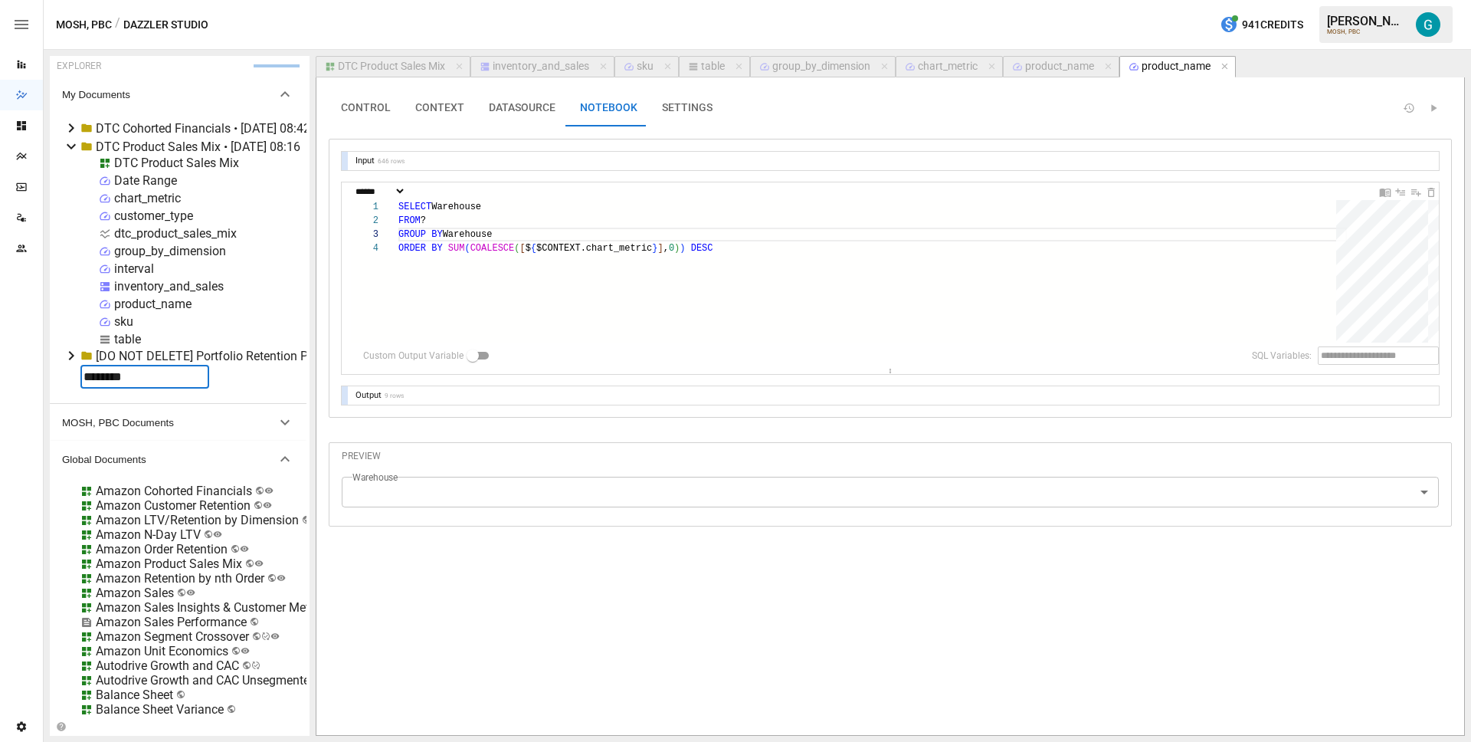
type input "*********"
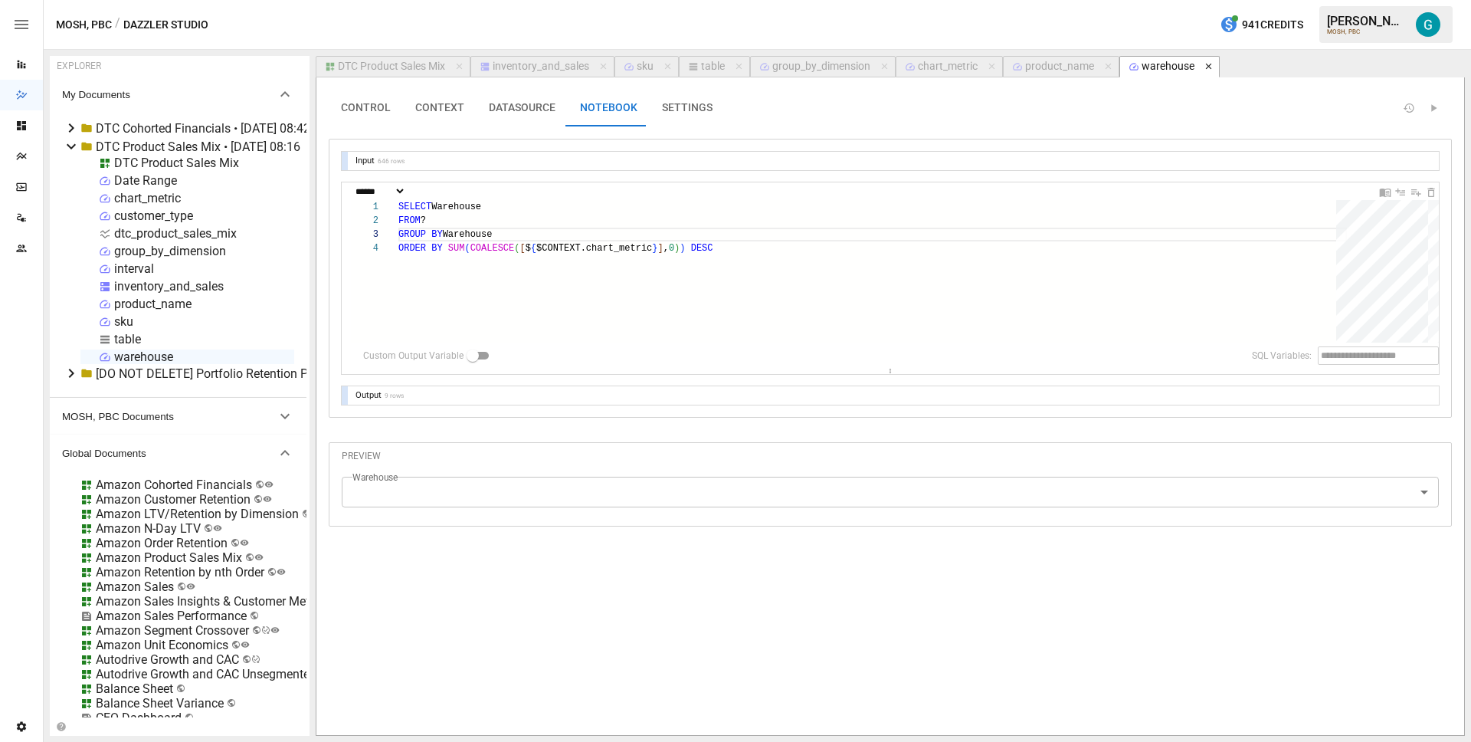
click at [1210, 70] on icon "button" at bounding box center [1209, 66] width 11 height 11
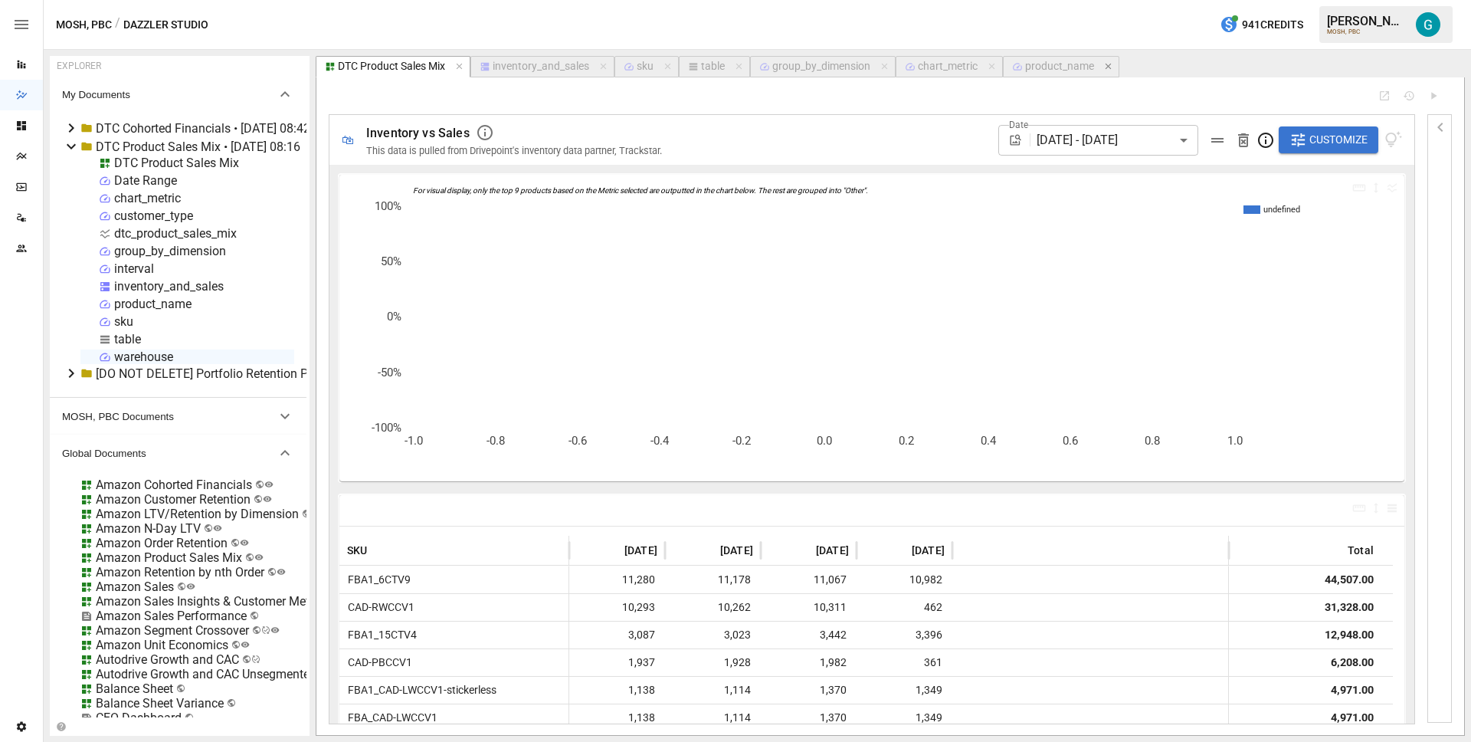
click at [1113, 66] on icon "button" at bounding box center [1108, 66] width 11 height 11
click at [135, 353] on div "warehouse" at bounding box center [143, 356] width 59 height 15
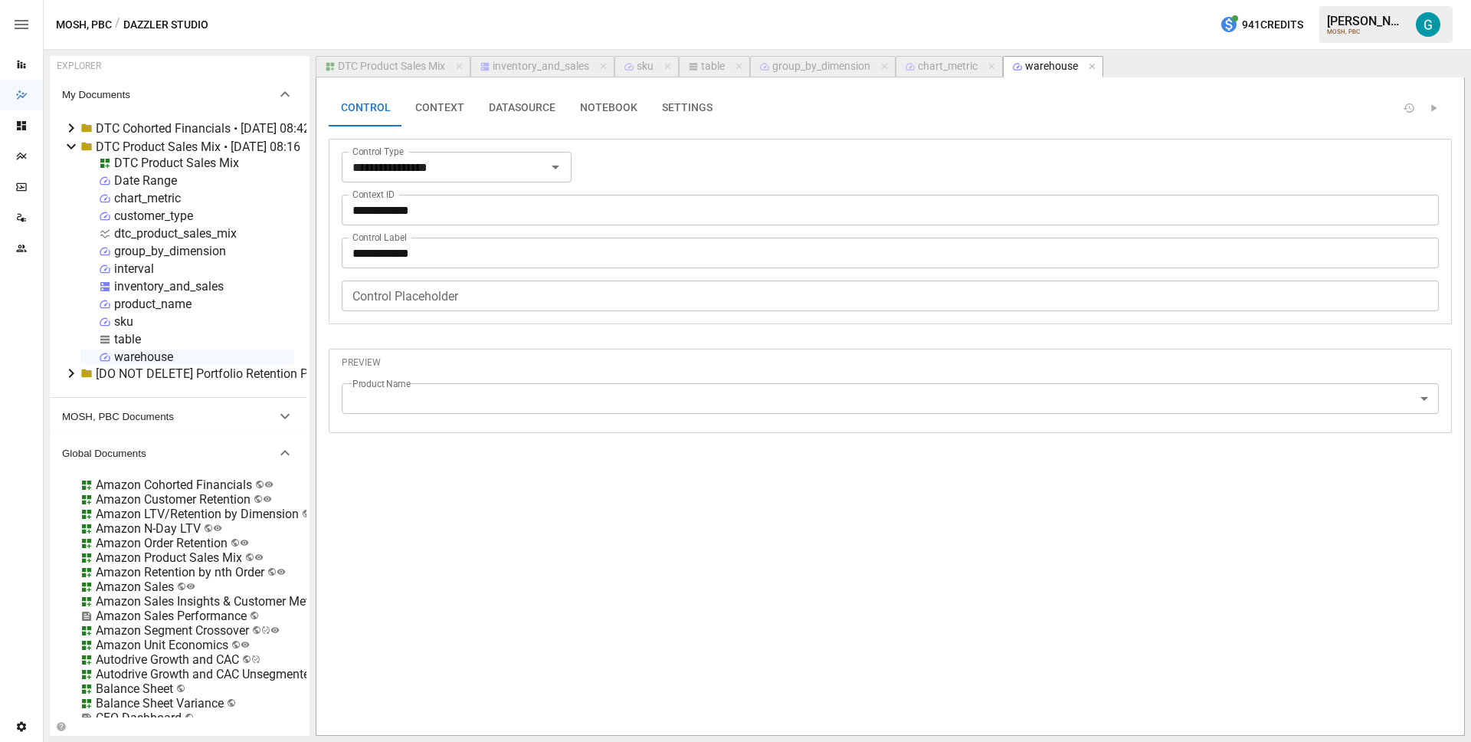
click at [432, 106] on button "CONTEXT" at bounding box center [440, 108] width 74 height 37
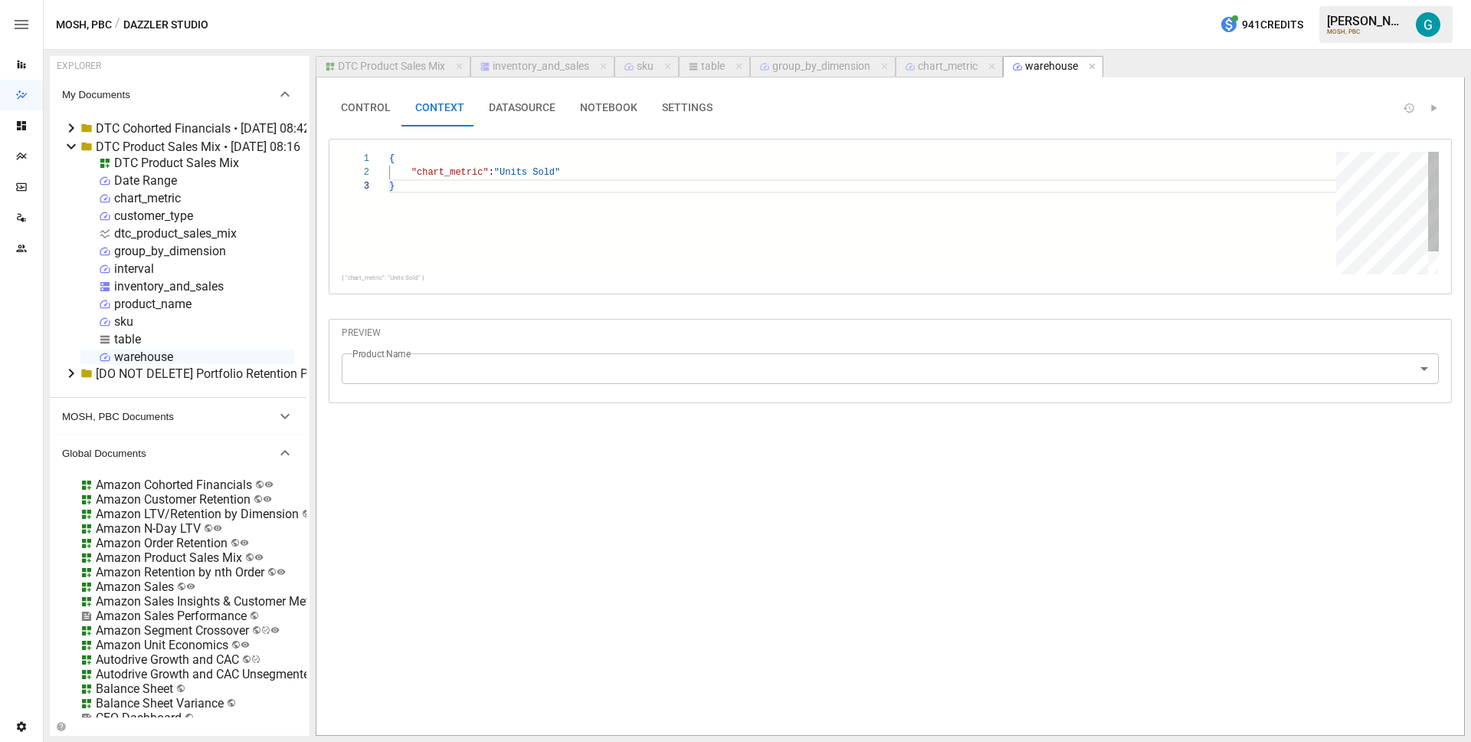
scroll to position [28, 5]
click at [527, 104] on button "DATASOURCE" at bounding box center [522, 108] width 91 height 37
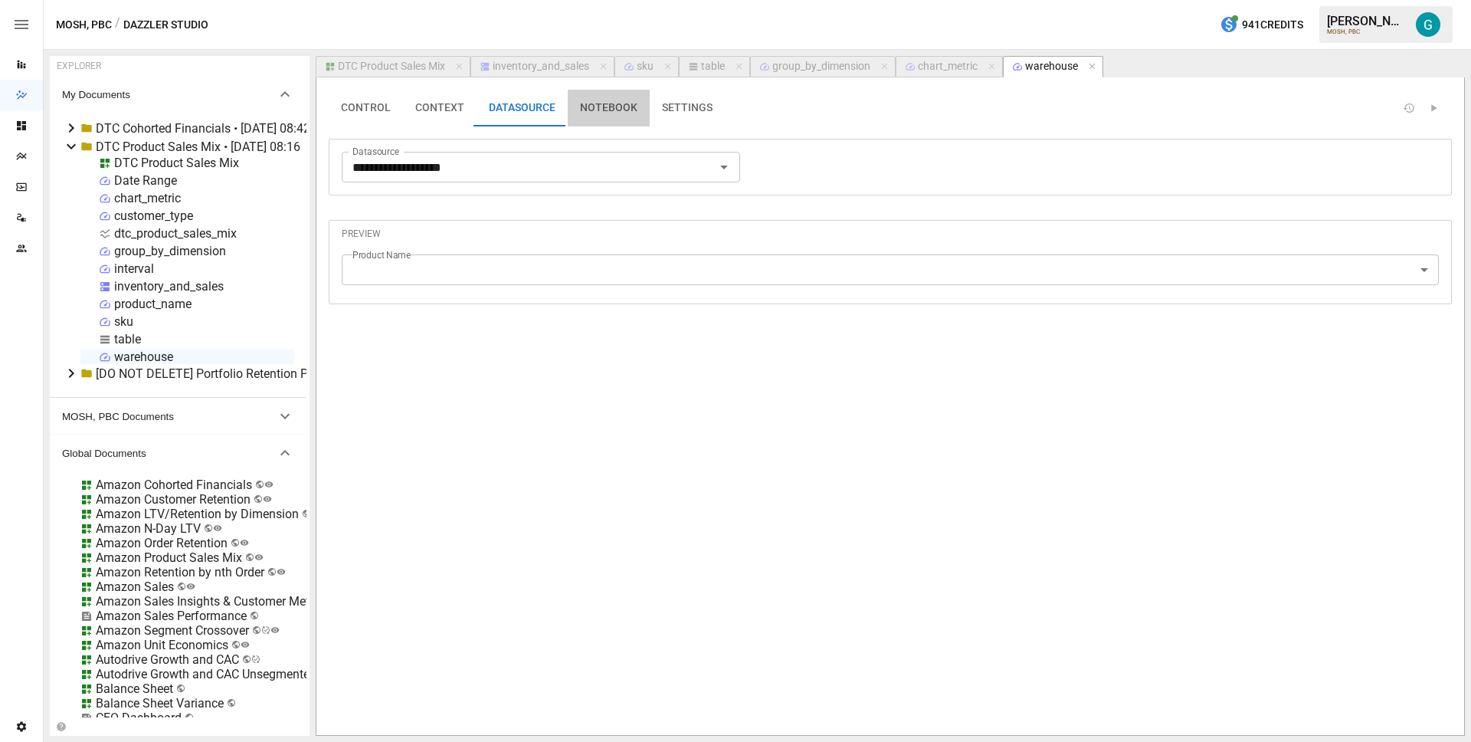
click at [617, 110] on button "NOTEBOOK" at bounding box center [609, 108] width 82 height 37
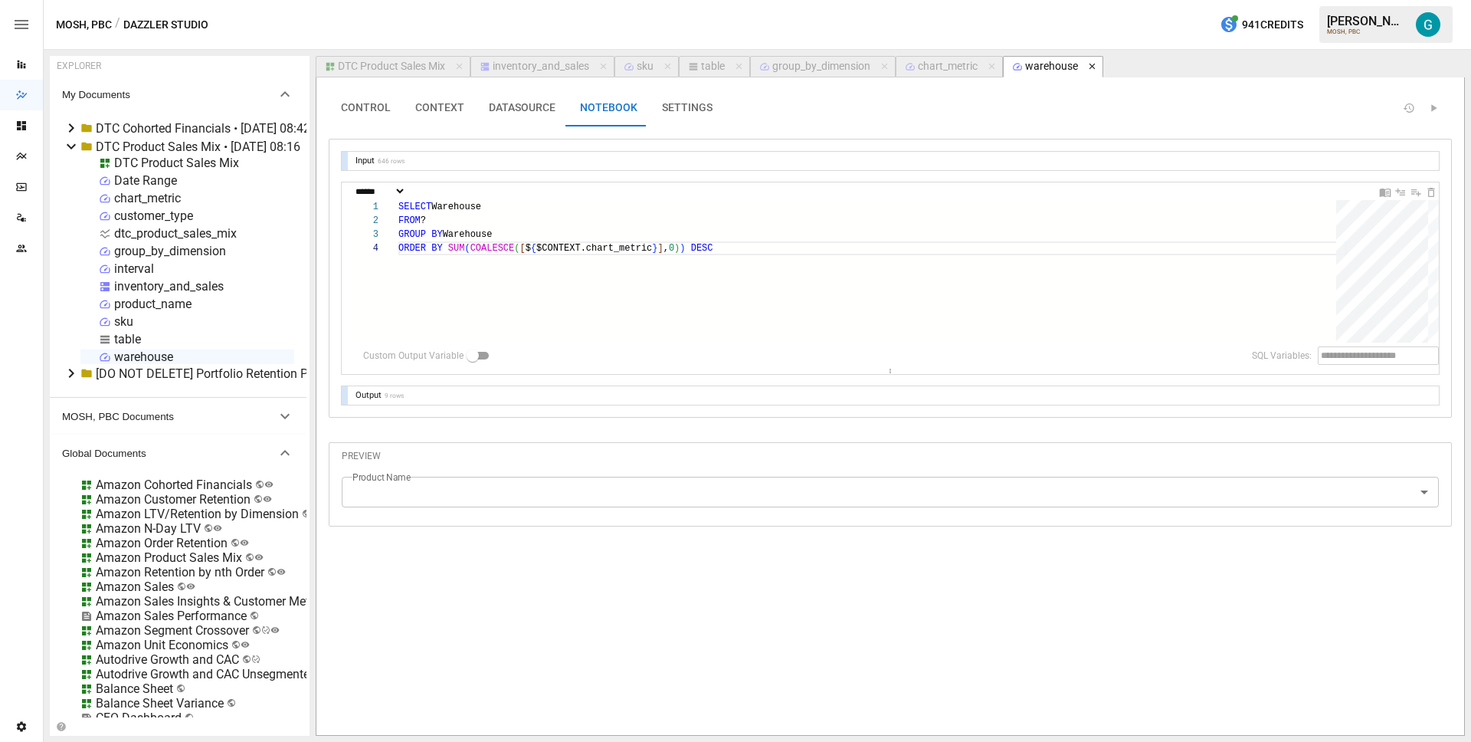
click at [1094, 70] on icon "button" at bounding box center [1092, 66] width 11 height 11
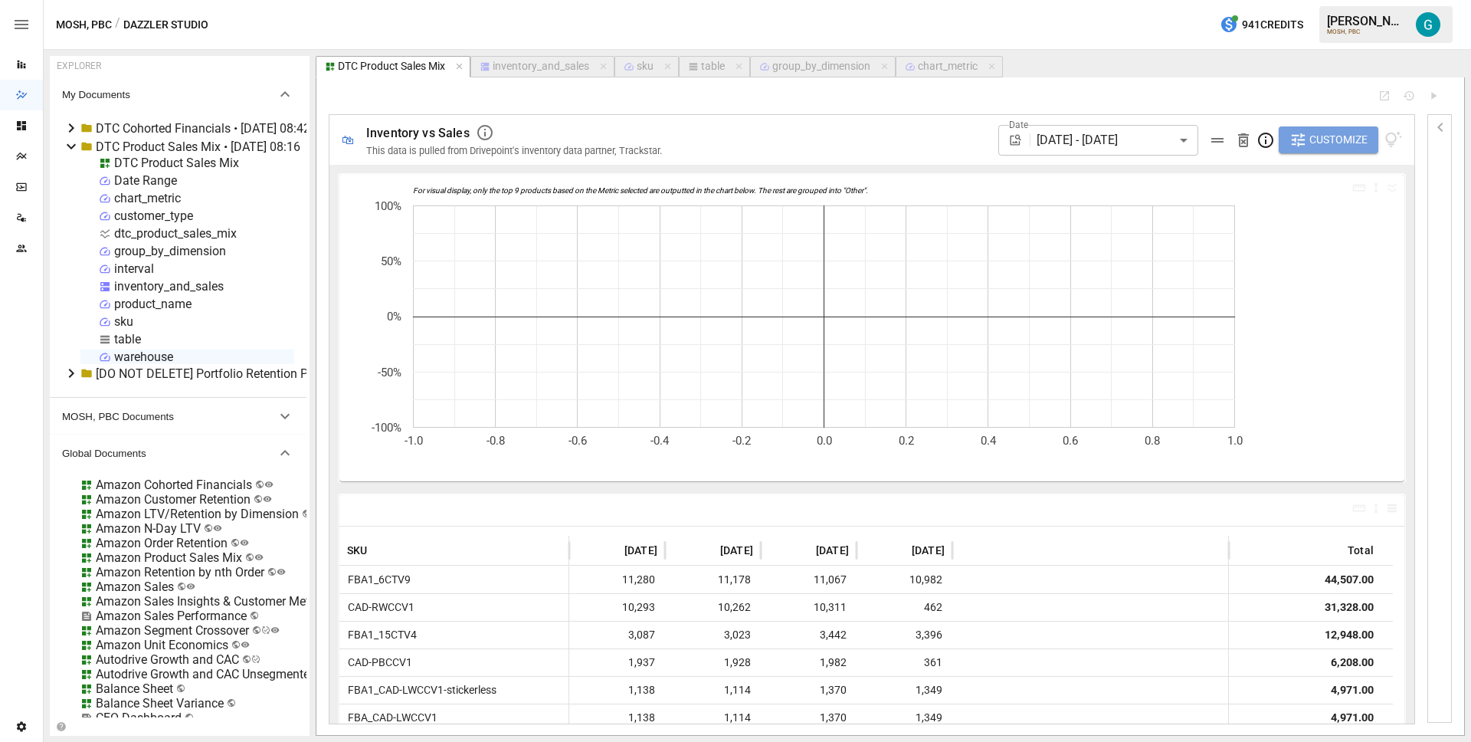
click at [1310, 146] on span "Customize" at bounding box center [1338, 139] width 58 height 19
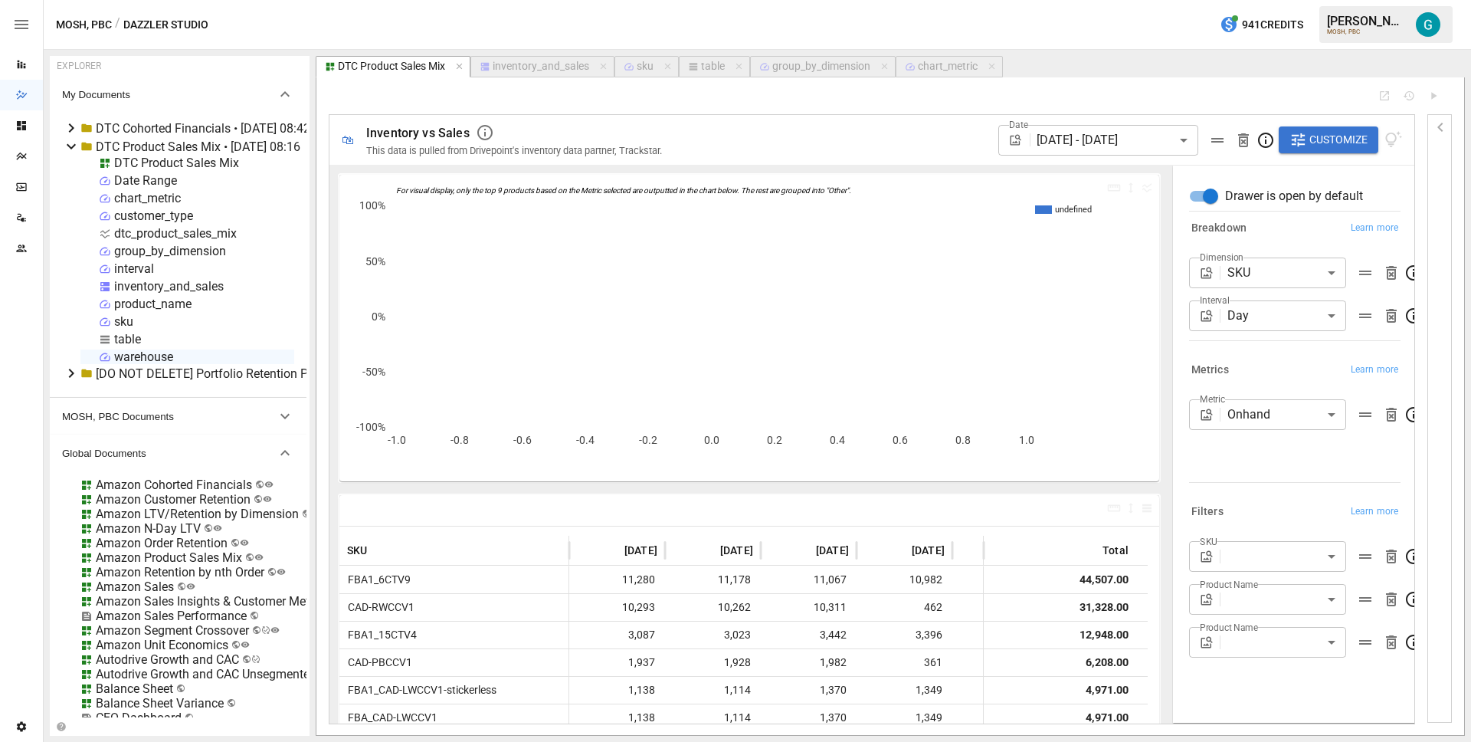
click at [152, 358] on div "warehouse" at bounding box center [143, 356] width 59 height 15
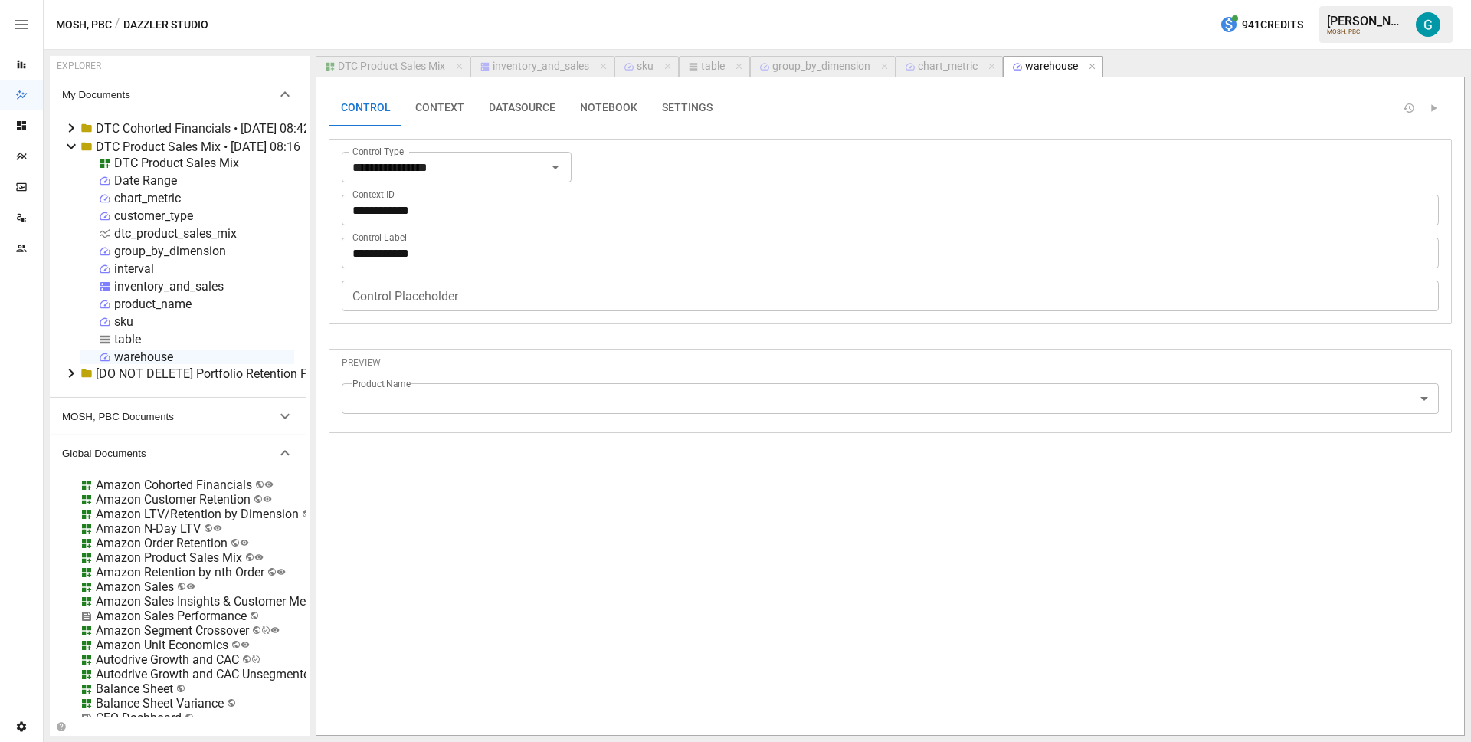
click at [422, 250] on input "**********" at bounding box center [890, 253] width 1097 height 31
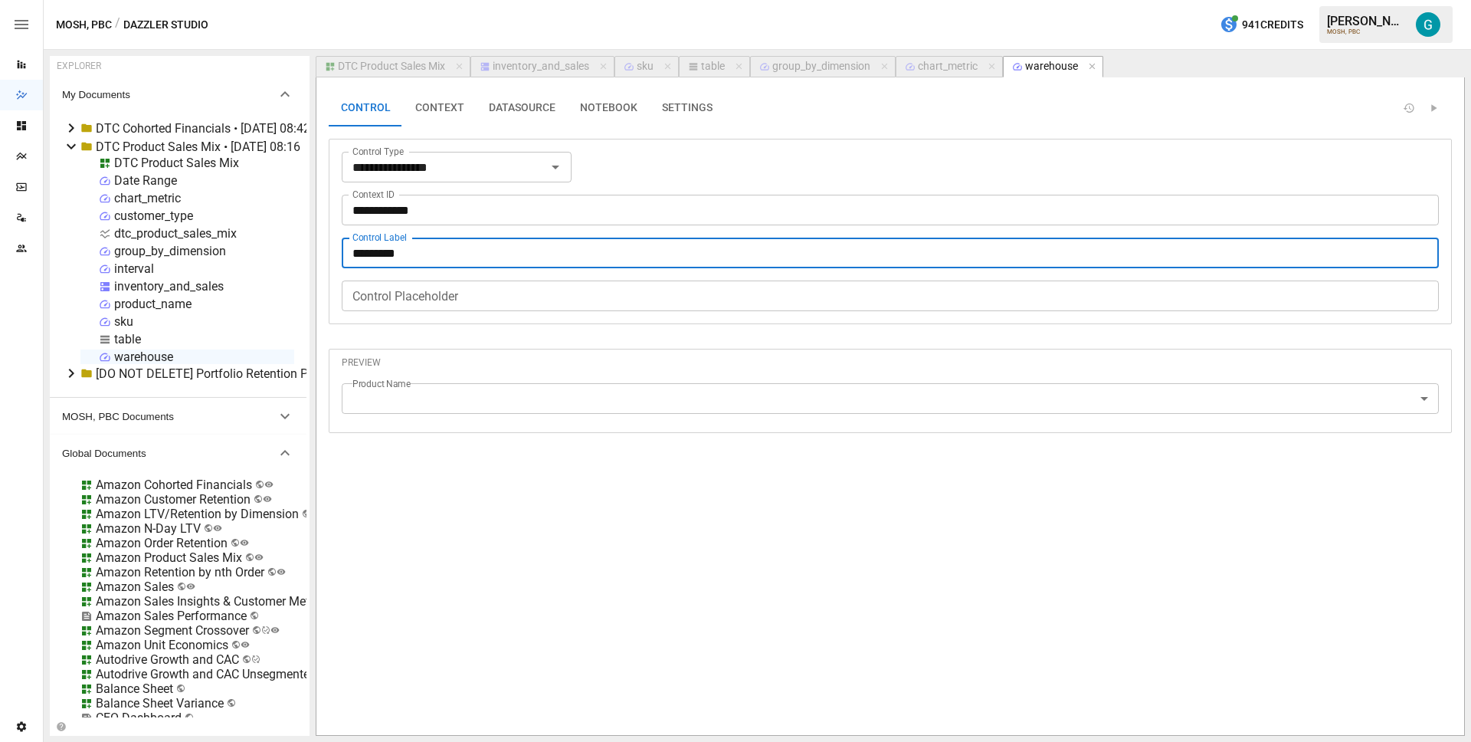
type input "*********"
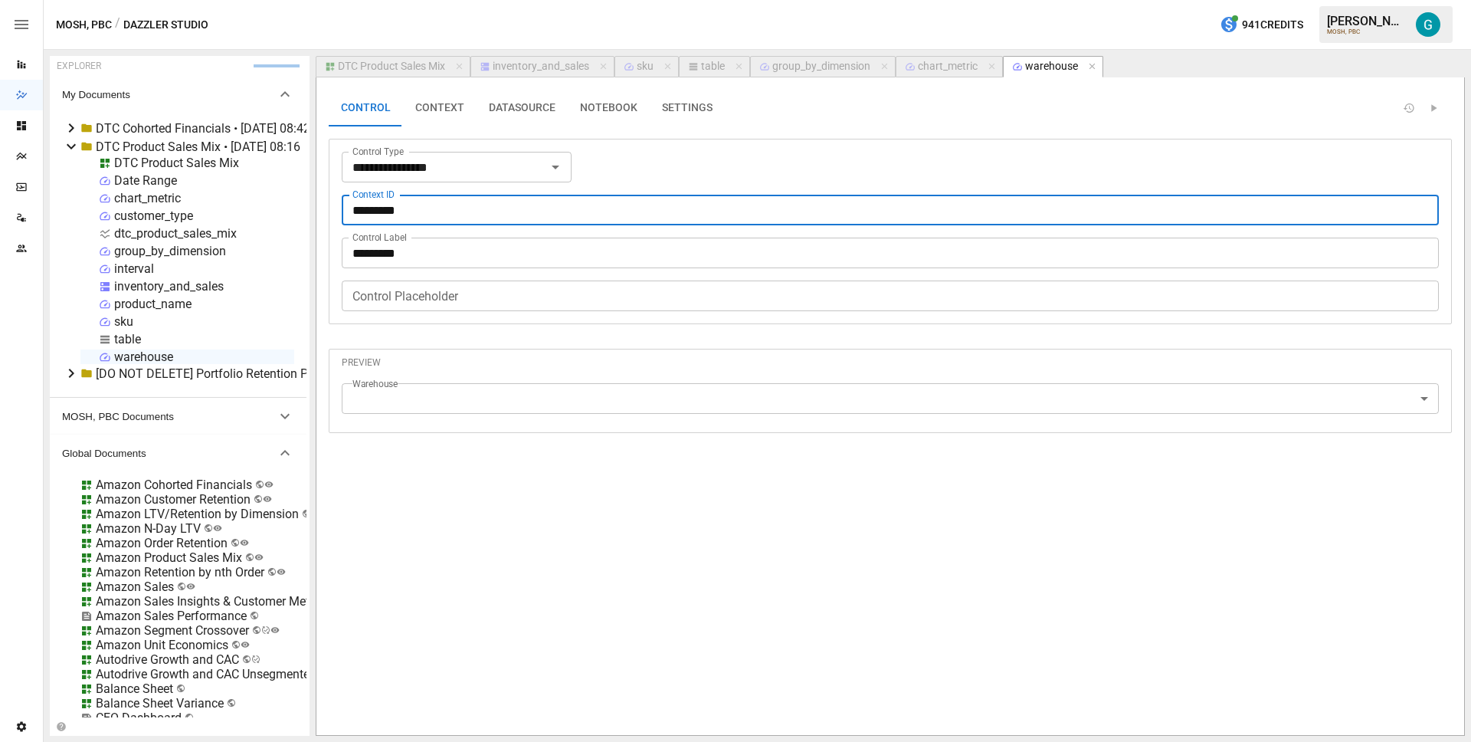
type input "*********"
click at [912, 152] on div "**********" at bounding box center [890, 231] width 1097 height 159
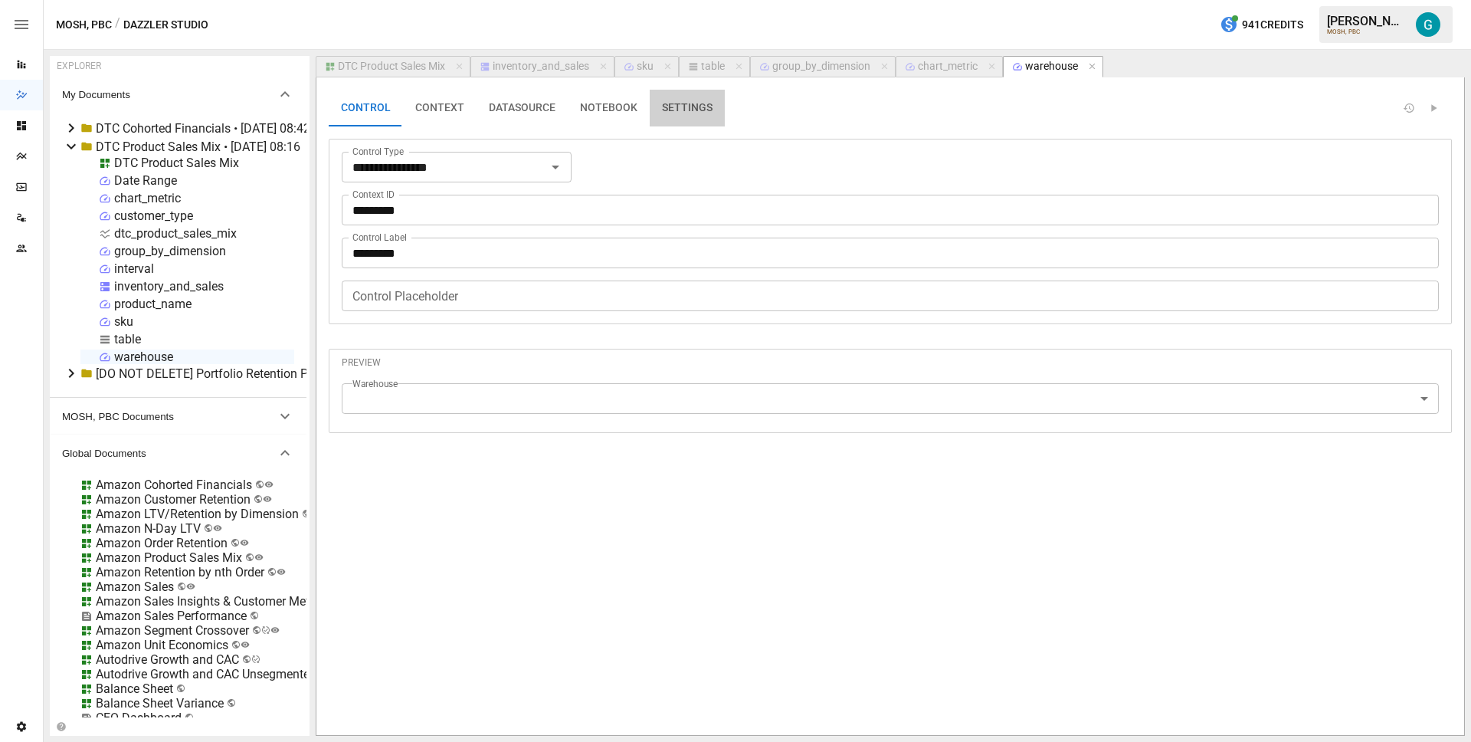
click at [664, 103] on button "SETTINGS" at bounding box center [687, 108] width 75 height 37
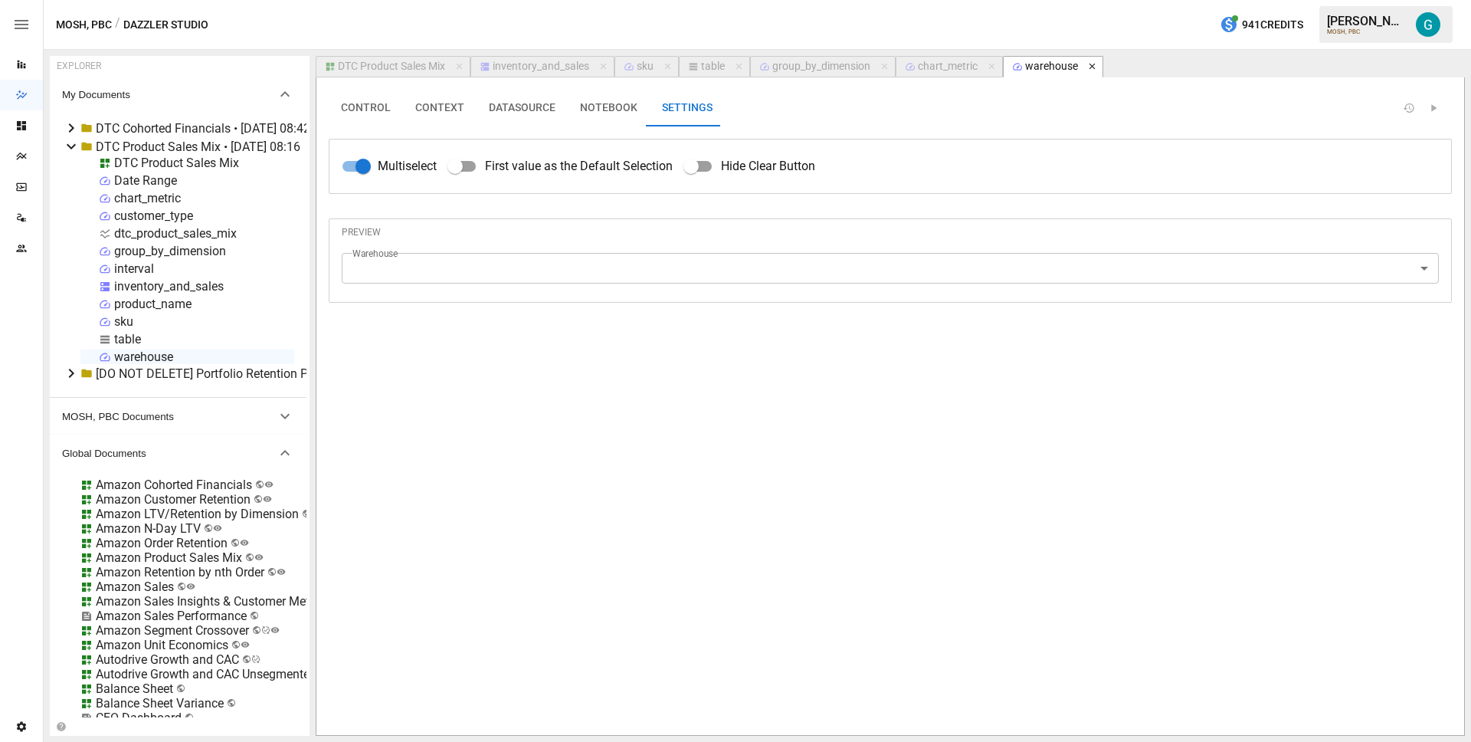
click at [1097, 67] on icon "button" at bounding box center [1092, 66] width 11 height 11
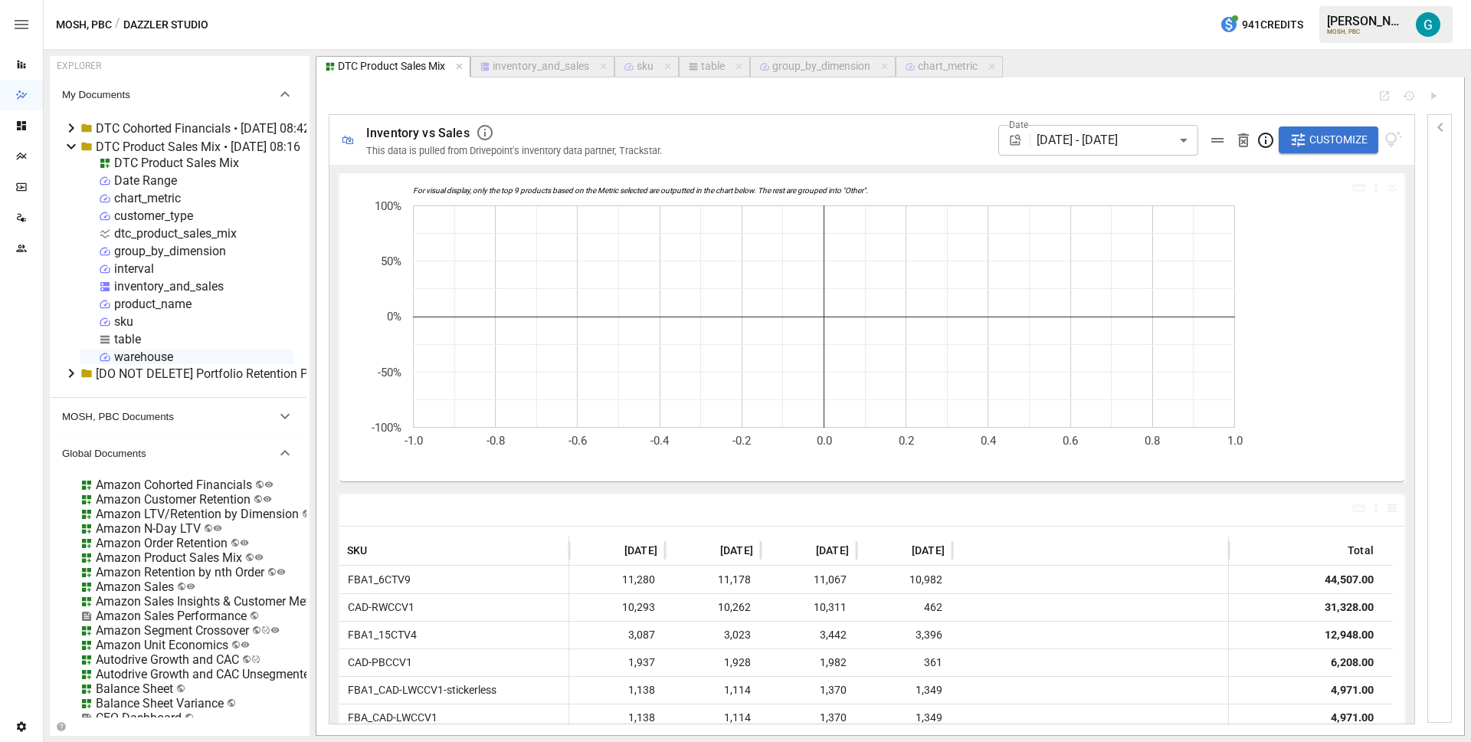
click at [1354, 137] on span "Customize" at bounding box center [1338, 139] width 58 height 19
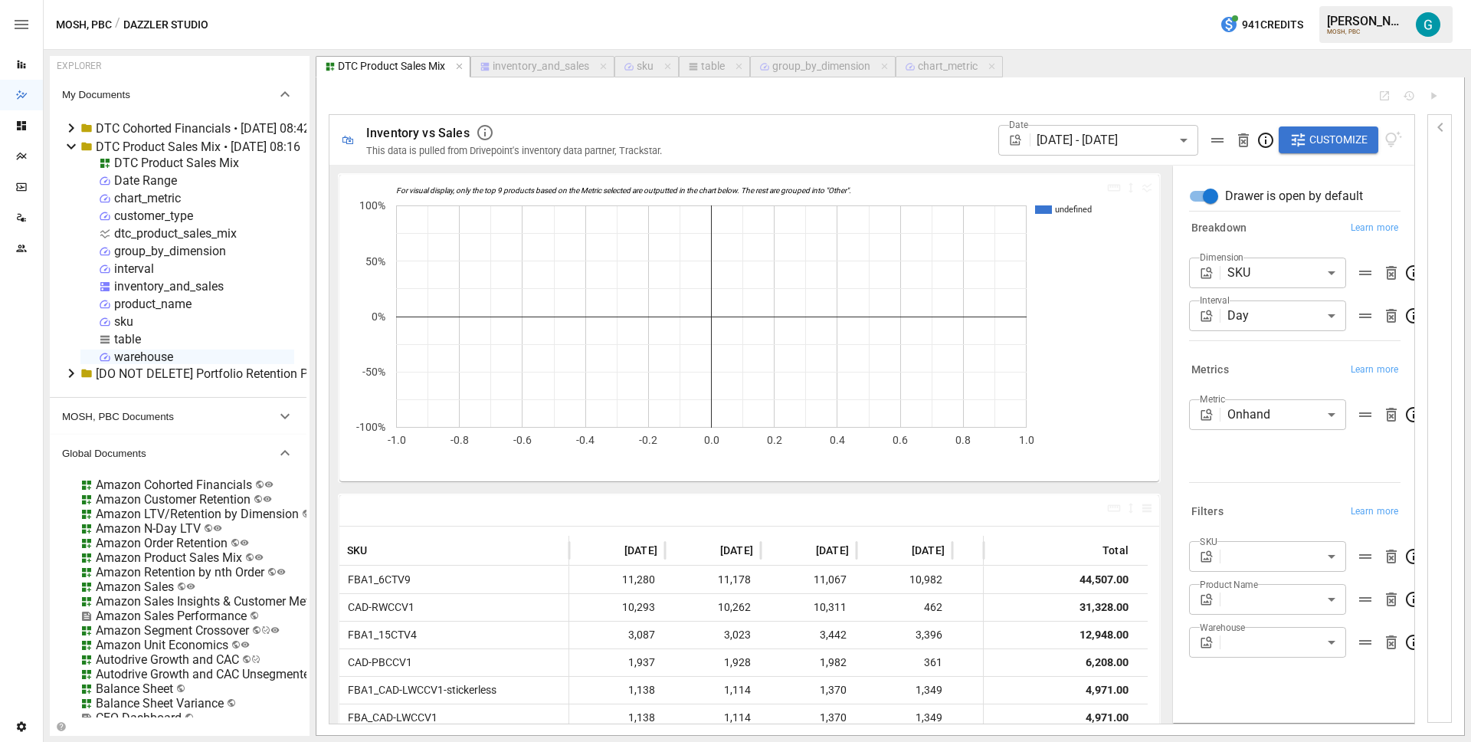
click at [1294, 0] on body "Reports Dazzler Studio Dashboards Plans SmartModel ™ Data Sources Team Settings…" at bounding box center [735, 0] width 1471 height 0
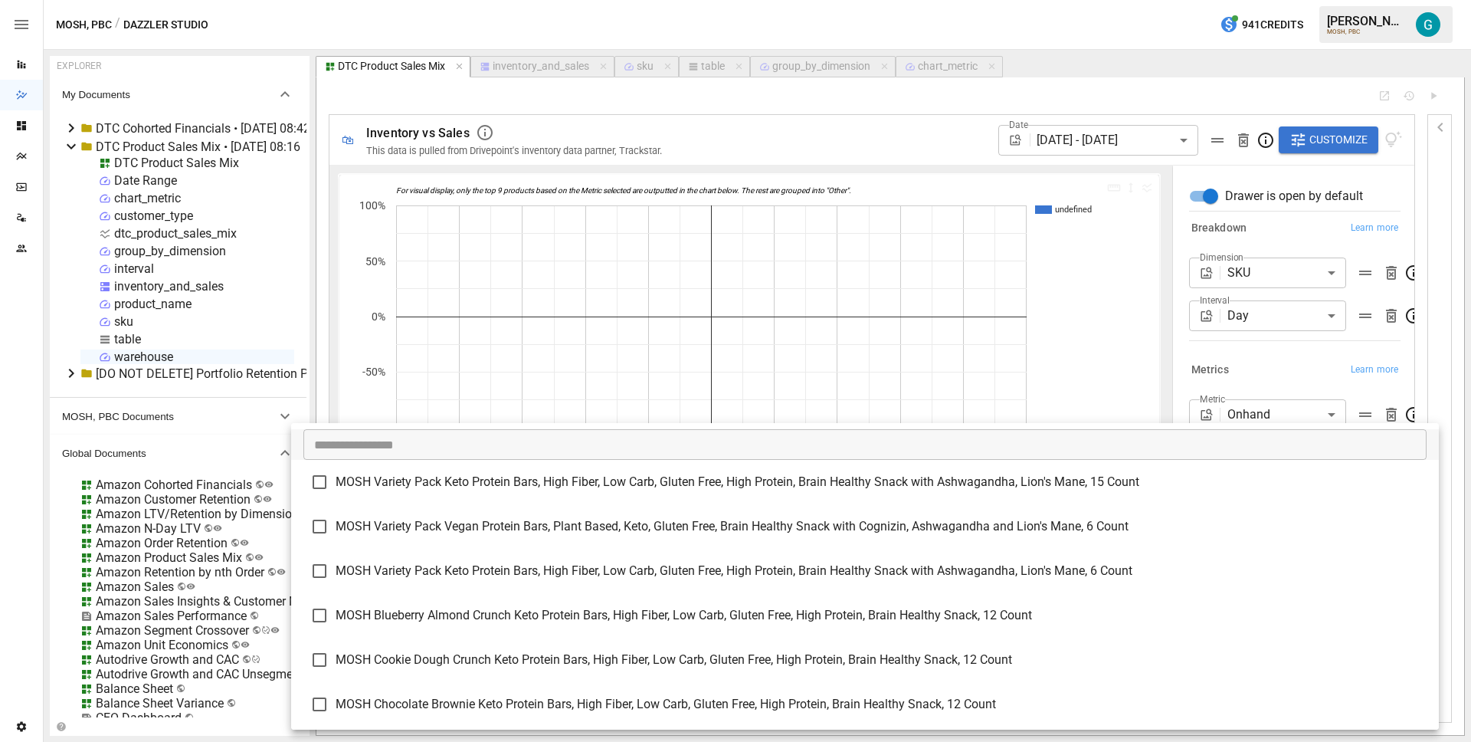
click at [1261, 372] on div at bounding box center [735, 371] width 1471 height 742
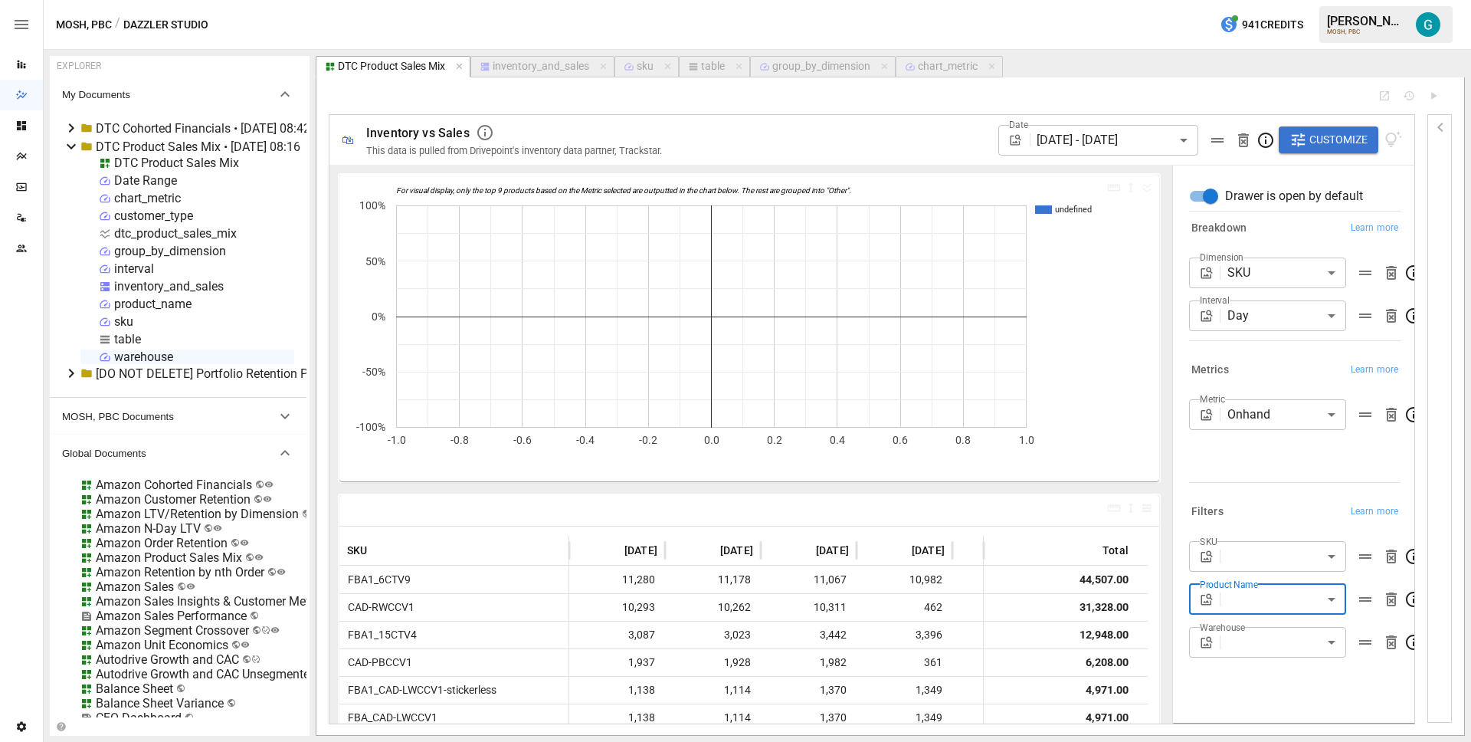
click at [1266, 0] on body "Reports Dazzler Studio Dashboards Plans SmartModel ™ Data Sources Team Settings…" at bounding box center [735, 0] width 1471 height 0
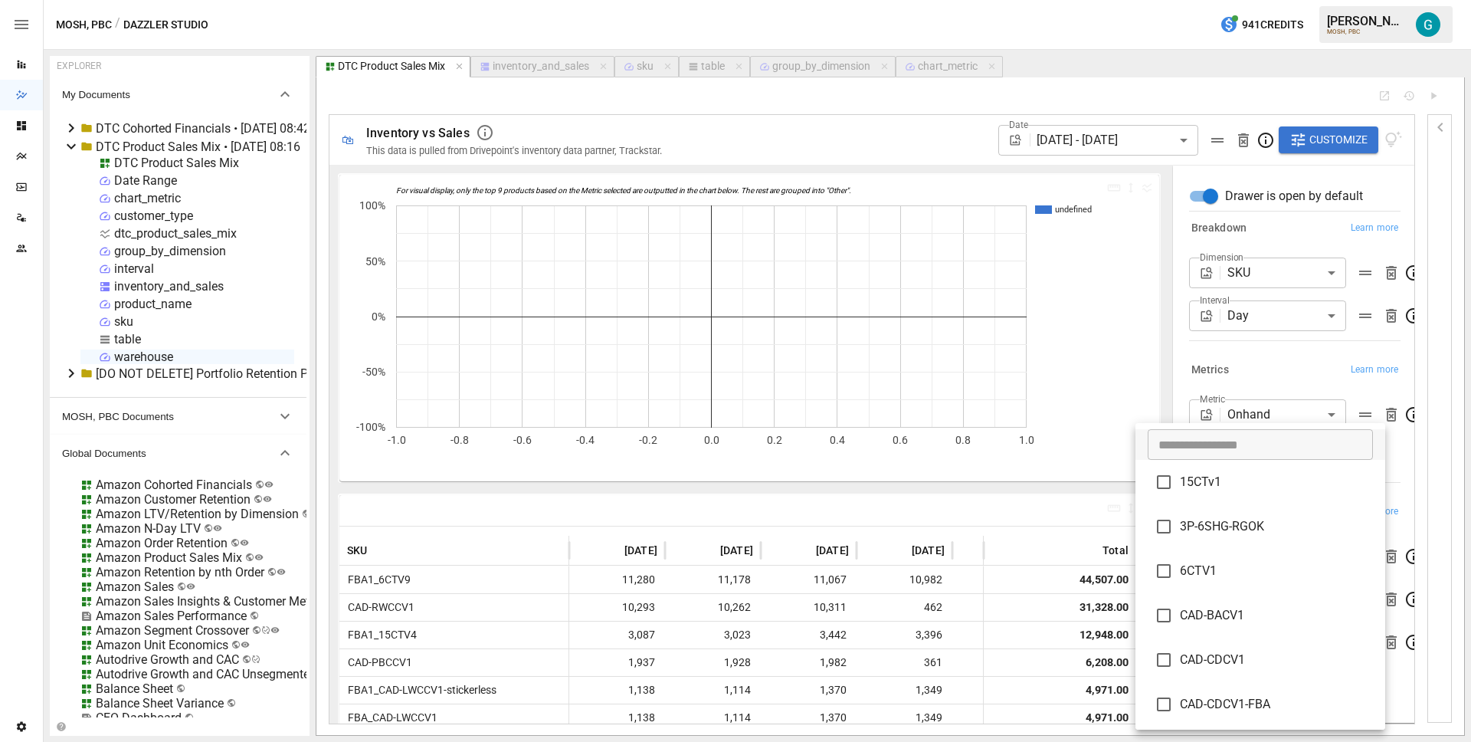
click at [1266, 375] on div at bounding box center [735, 371] width 1471 height 742
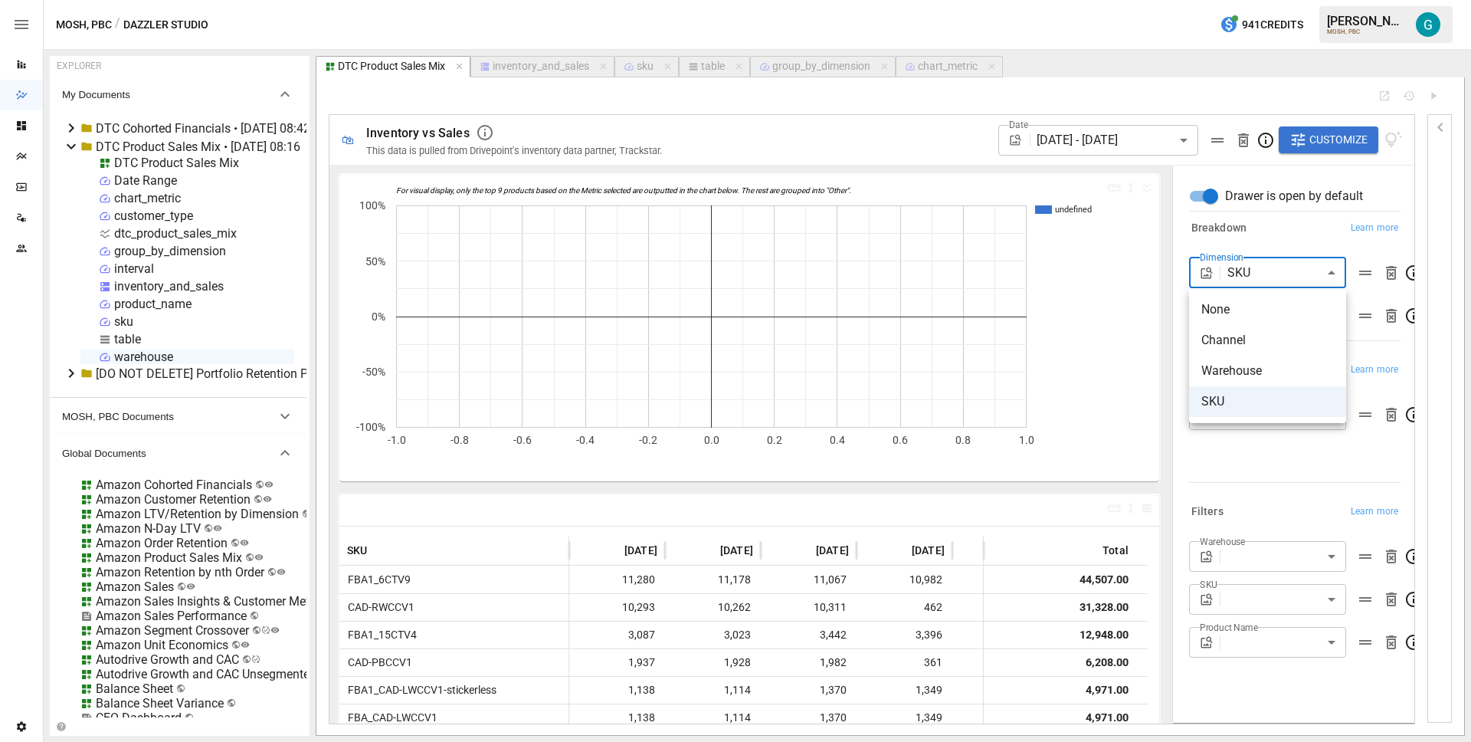
click at [1283, 0] on body "Reports Dazzler Studio Dashboards Plans SmartModel ™ Data Sources Team Settings…" at bounding box center [735, 0] width 1471 height 0
click at [1282, 244] on div at bounding box center [735, 371] width 1471 height 742
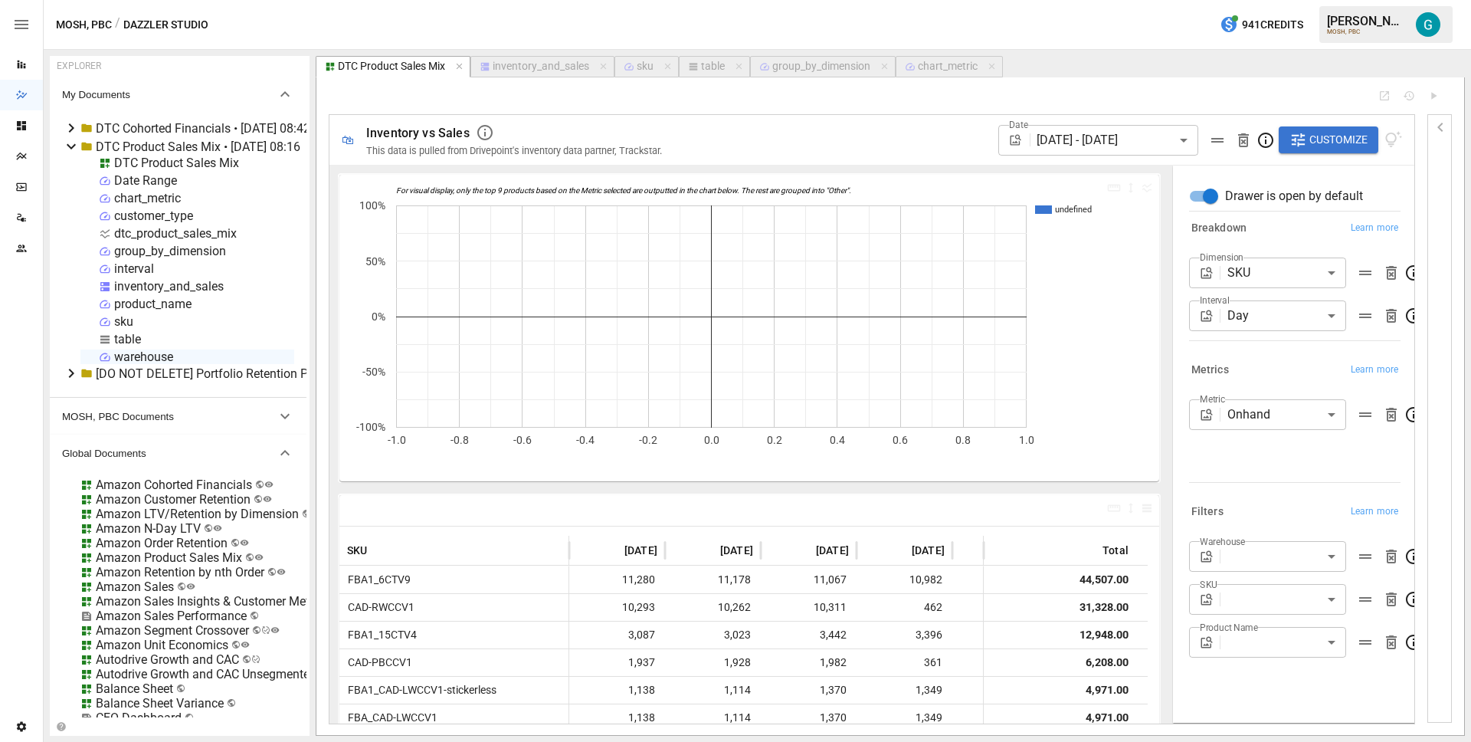
click at [149, 356] on div "warehouse" at bounding box center [143, 356] width 59 height 15
click at [210, 447] on li "Duplicate" at bounding box center [206, 442] width 113 height 31
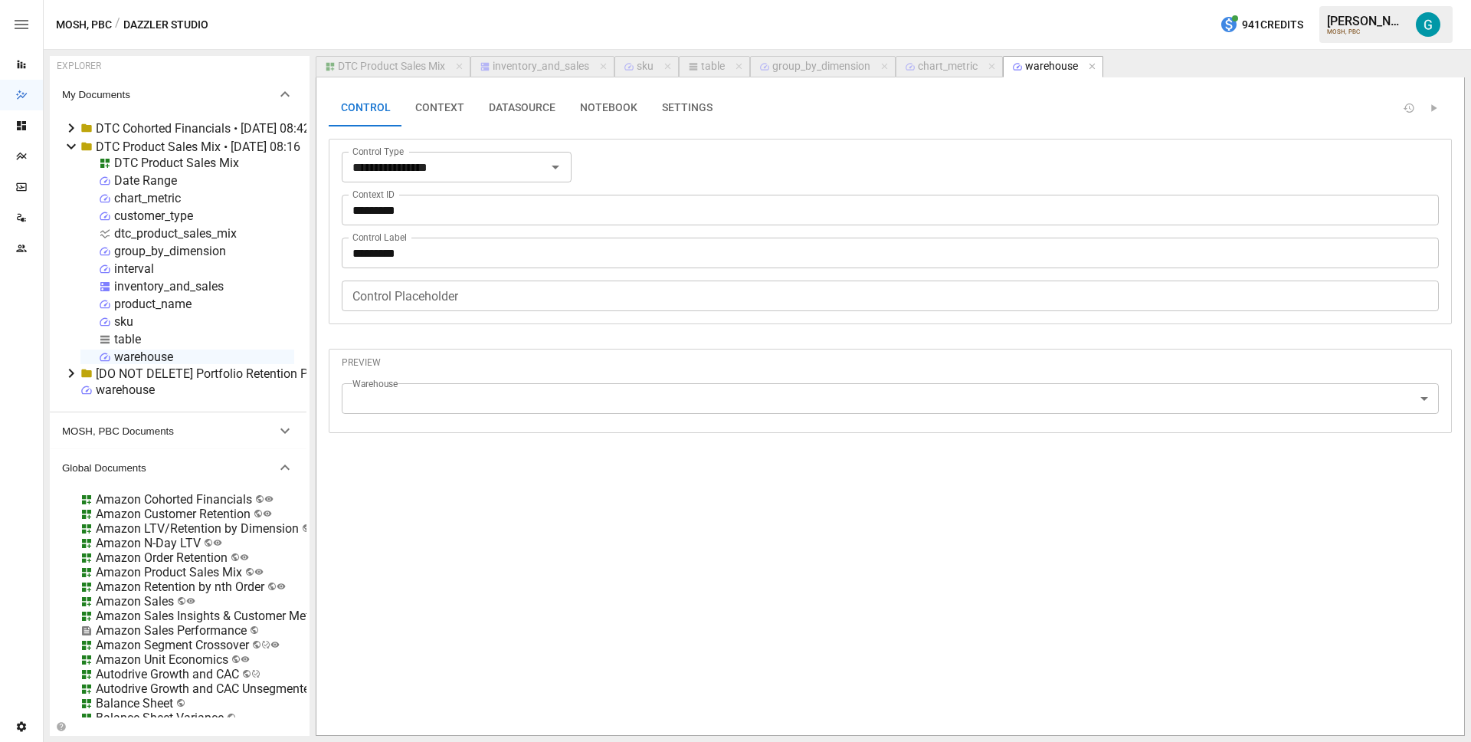
click at [145, 392] on div "warehouse" at bounding box center [125, 389] width 59 height 15
click at [210, 452] on li "Rename" at bounding box center [188, 444] width 113 height 31
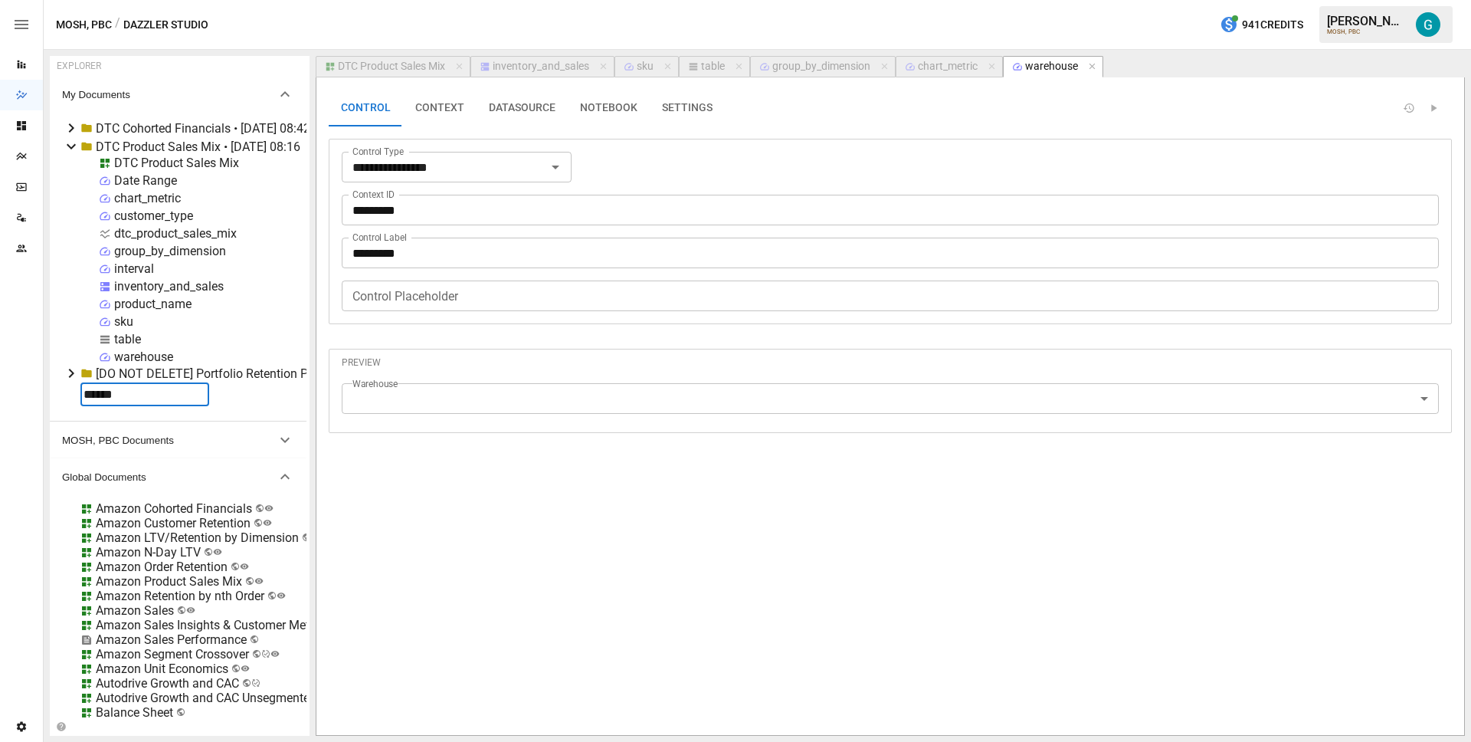
type input "*******"
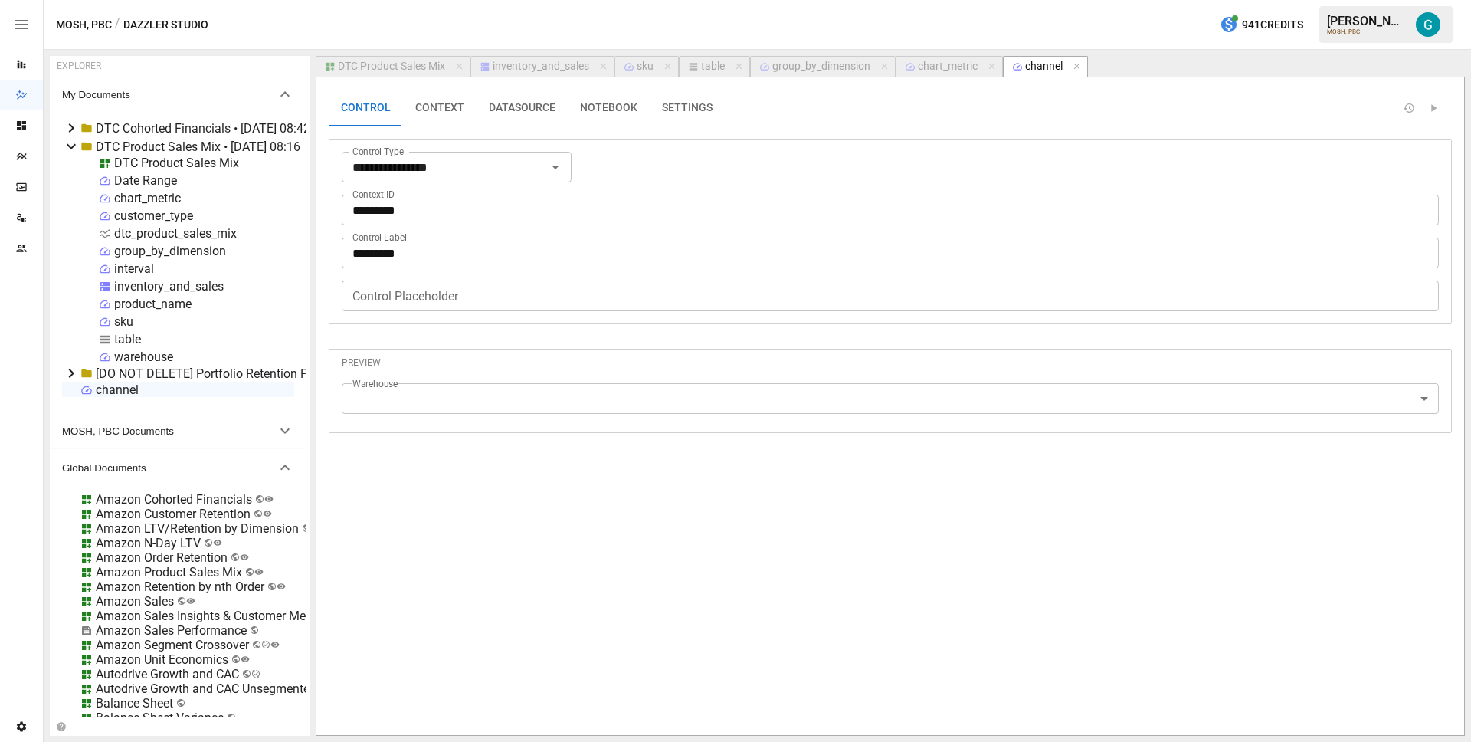
click at [453, 214] on input "*********" at bounding box center [890, 210] width 1097 height 31
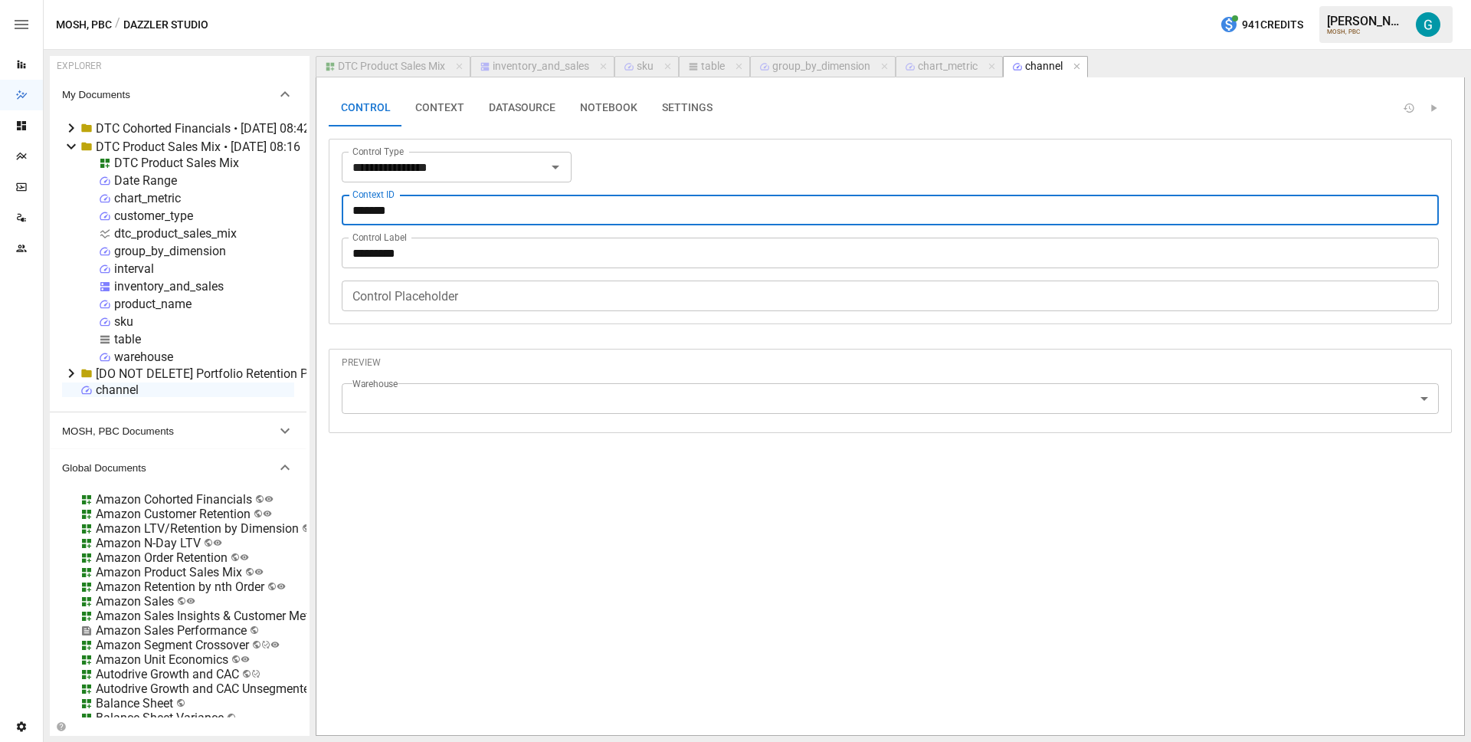
type input "*******"
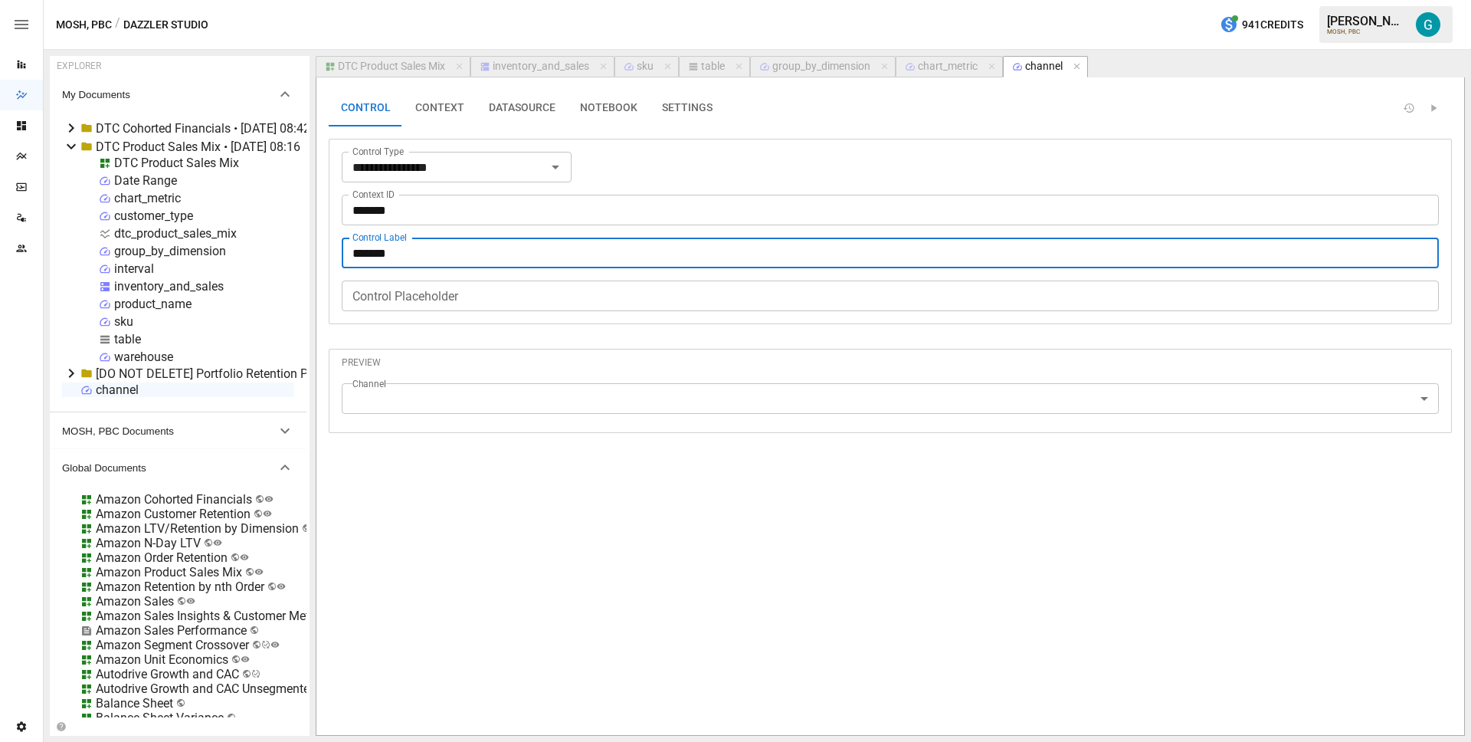
type input "*******"
click at [702, 126] on div "**********" at bounding box center [890, 213] width 1123 height 247
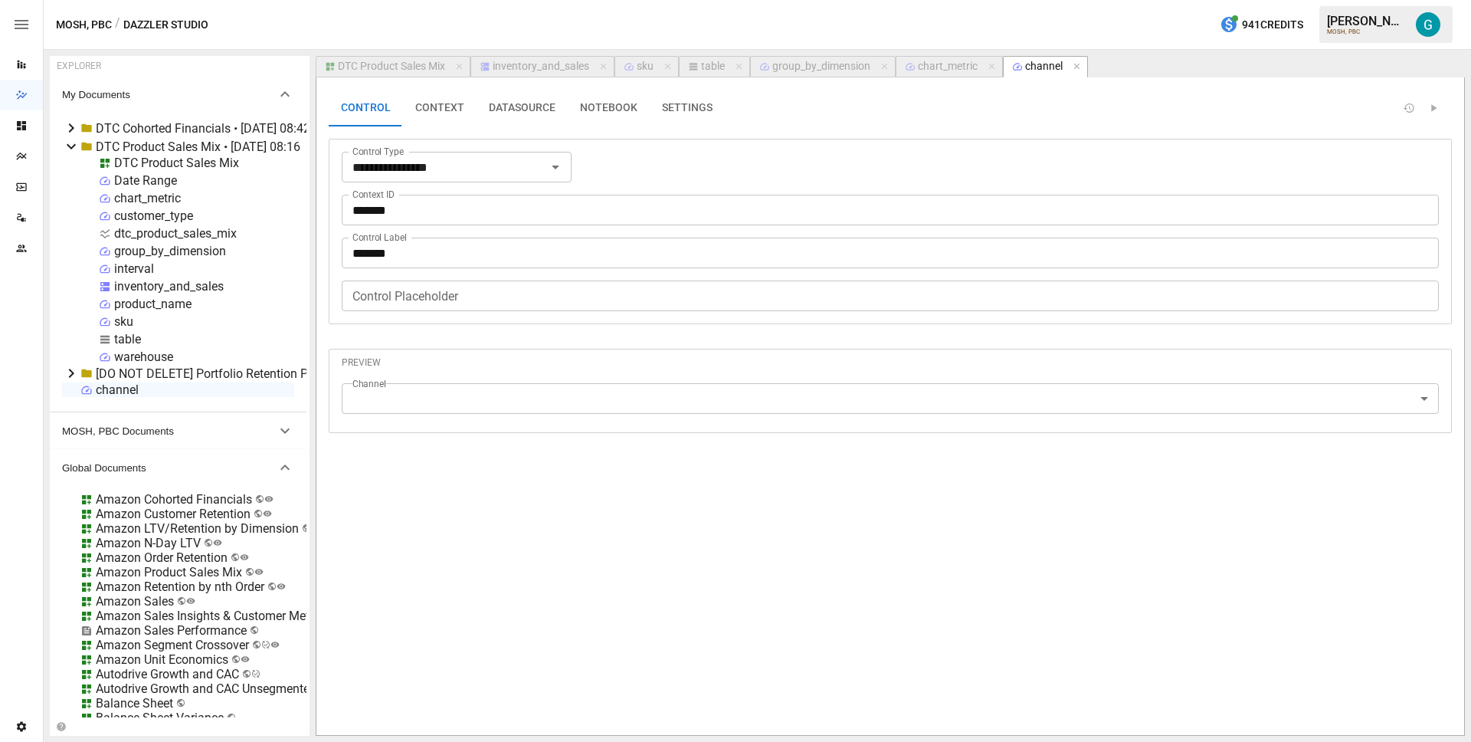
click at [608, 113] on button "NOTEBOOK" at bounding box center [609, 108] width 82 height 37
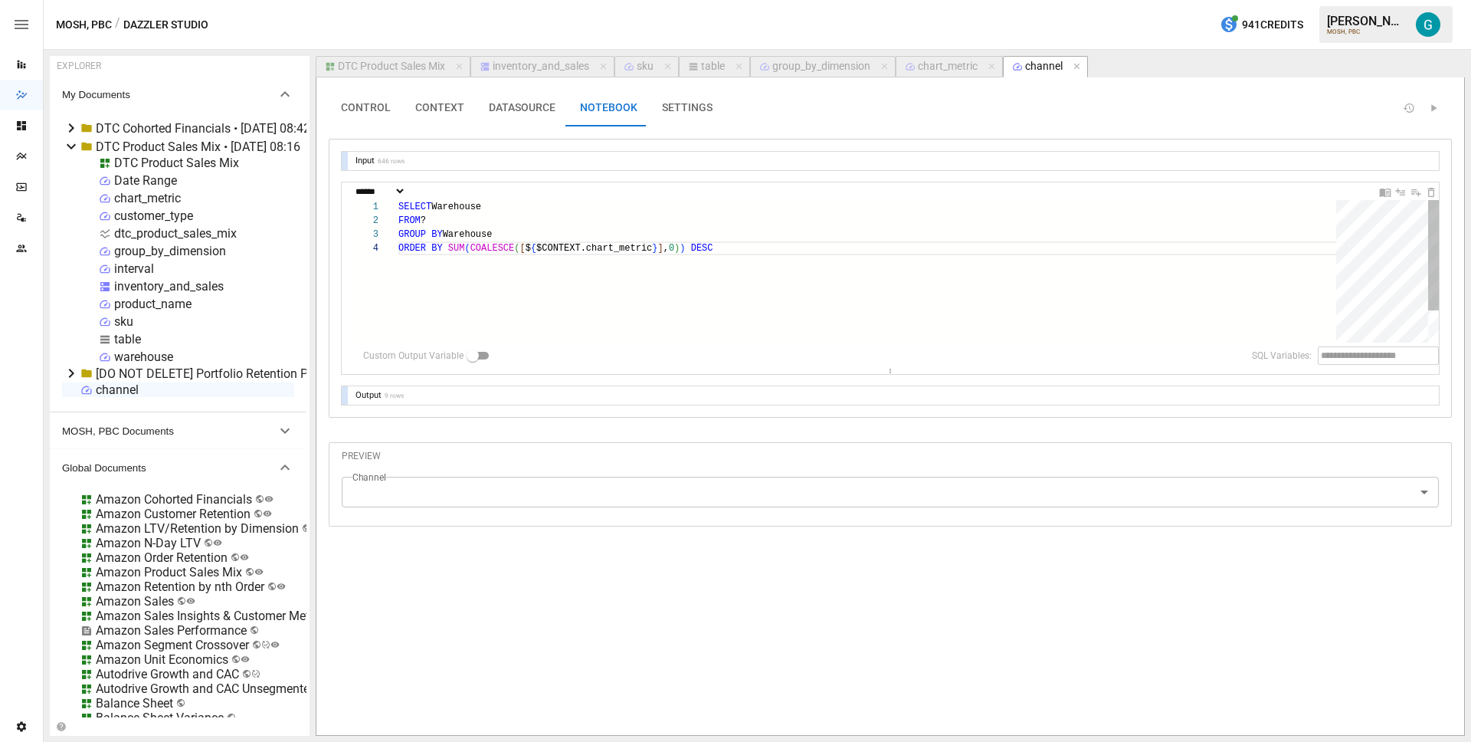
scroll to position [41, 320]
click at [462, 211] on div "SELECT Warehouse FROM ? GROUP BY Warehouse ORDER BY SUM ( COALESCE ( [ $ { $CON…" at bounding box center [872, 292] width 949 height 184
click at [464, 234] on div "SELECT Channel FROM ? GROUP BY Warehouse ORDER BY SUM ( COALESCE ( [ $ { $CONTE…" at bounding box center [872, 292] width 949 height 184
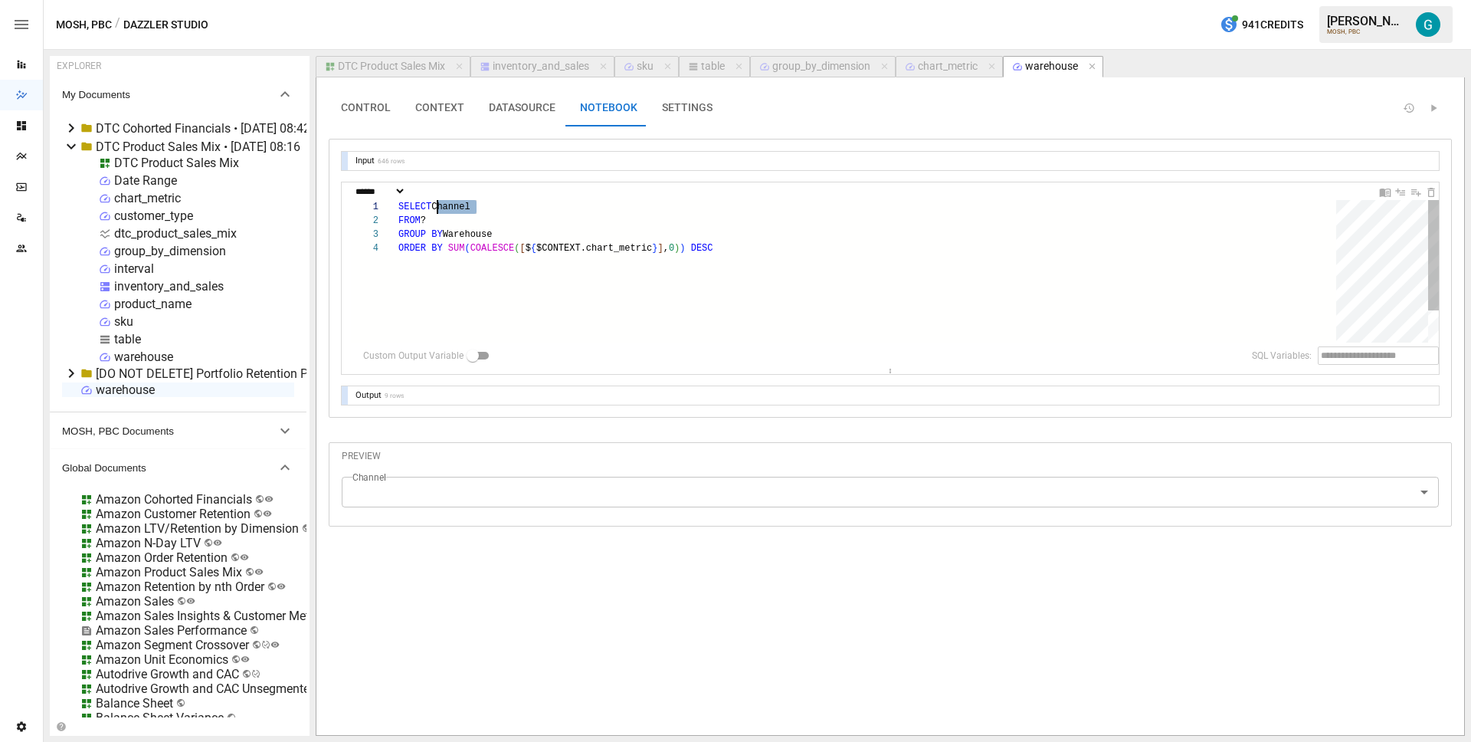
click at [464, 234] on div "SELECT Channel FROM ? GROUP BY Warehouse ORDER BY SUM ( COALESCE ( [ $ { $CONTE…" at bounding box center [872, 292] width 949 height 184
type textarea "**********"
click at [352, 0] on body "Reports Dazzler Studio Dashboards Plans SmartModel ™ Data Sources Team Settings…" at bounding box center [735, 0] width 1471 height 0
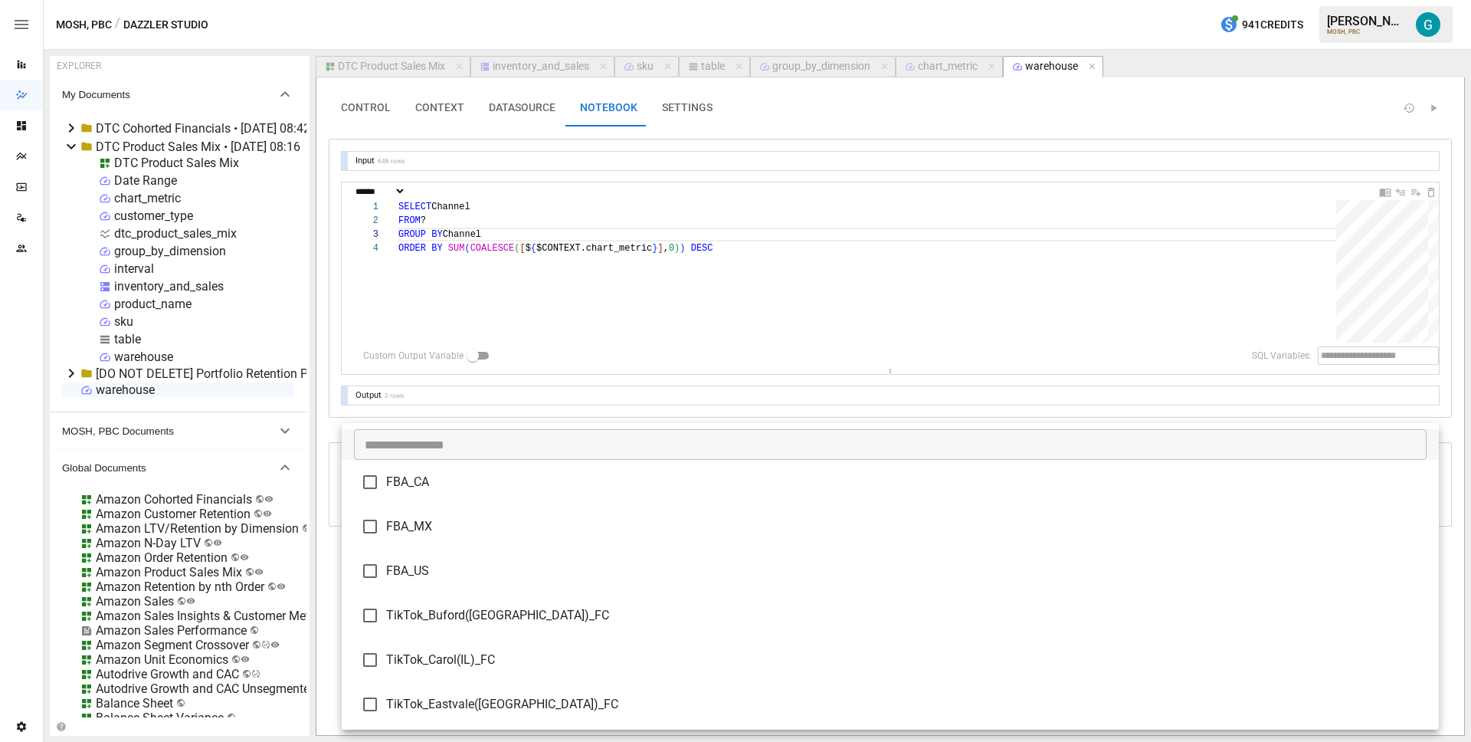
click at [326, 424] on div at bounding box center [735, 371] width 1471 height 742
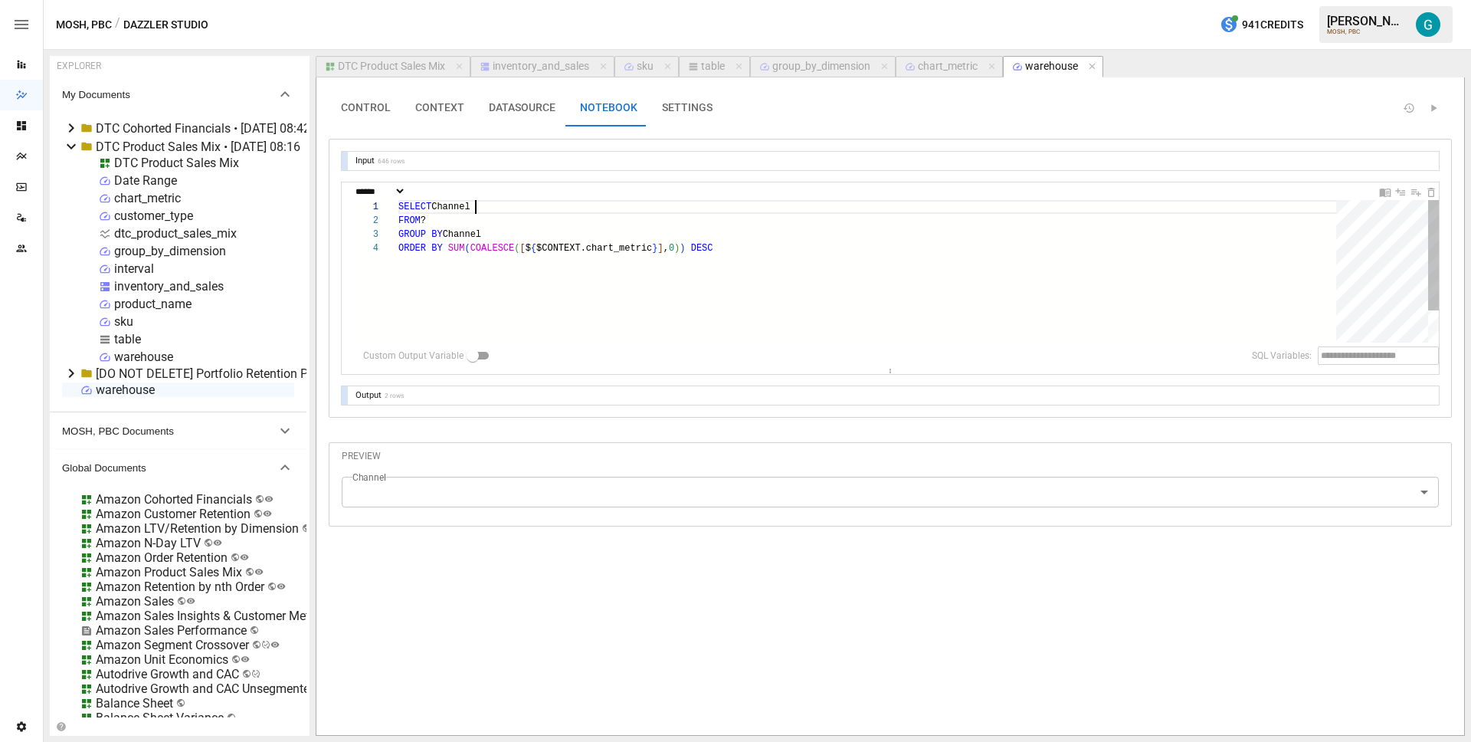
click at [484, 207] on div "SELECT Channel FROM ? GROUP BY Channel ORDER BY SUM ( COALESCE ( [ $ { $CONTEXT…" at bounding box center [872, 292] width 949 height 184
click at [347, 390] on div at bounding box center [345, 395] width 6 height 18
click at [347, 390] on div at bounding box center [345, 478] width 6 height 185
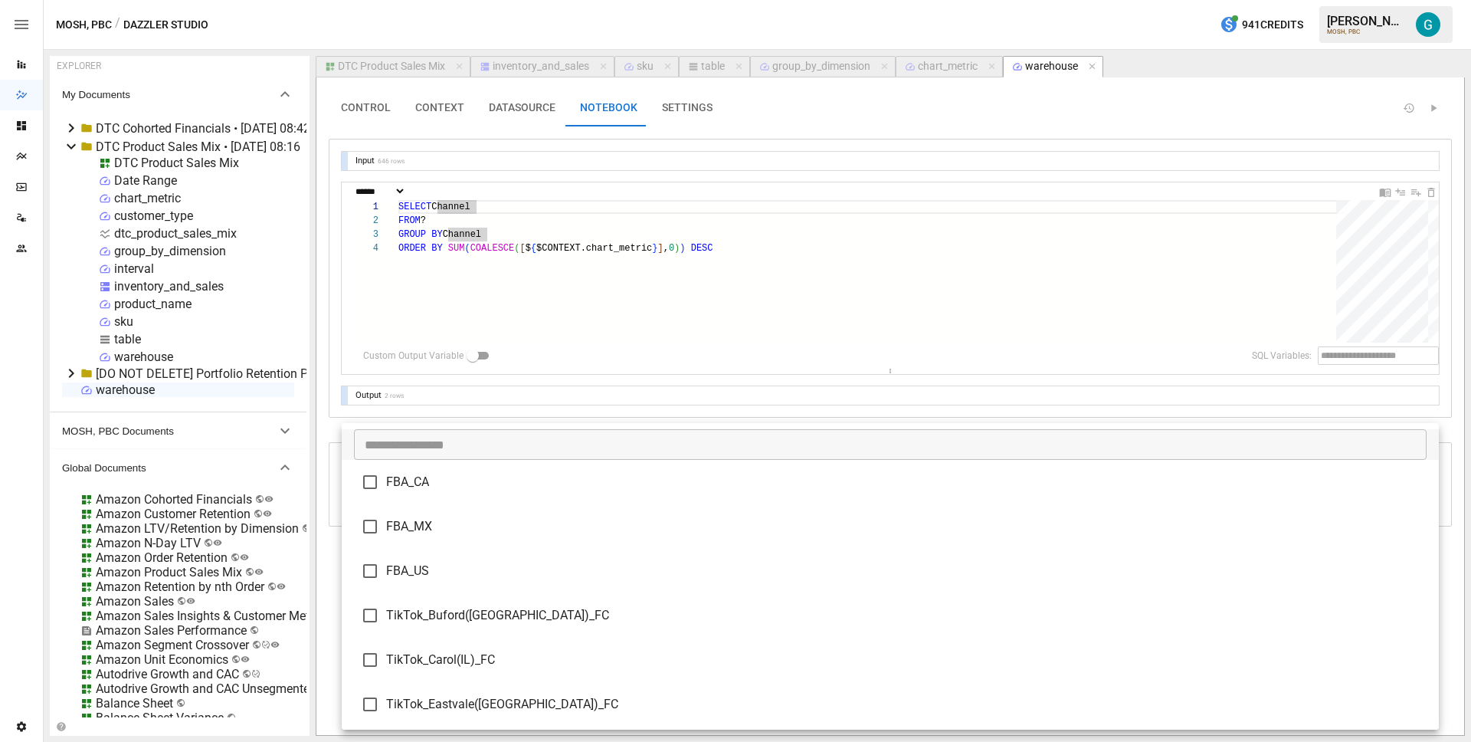
click at [419, 0] on body "Reports Dazzler Studio Dashboards Plans SmartModel ™ Data Sources Team Settings…" at bounding box center [735, 0] width 1471 height 0
click at [329, 533] on div at bounding box center [735, 371] width 1471 height 742
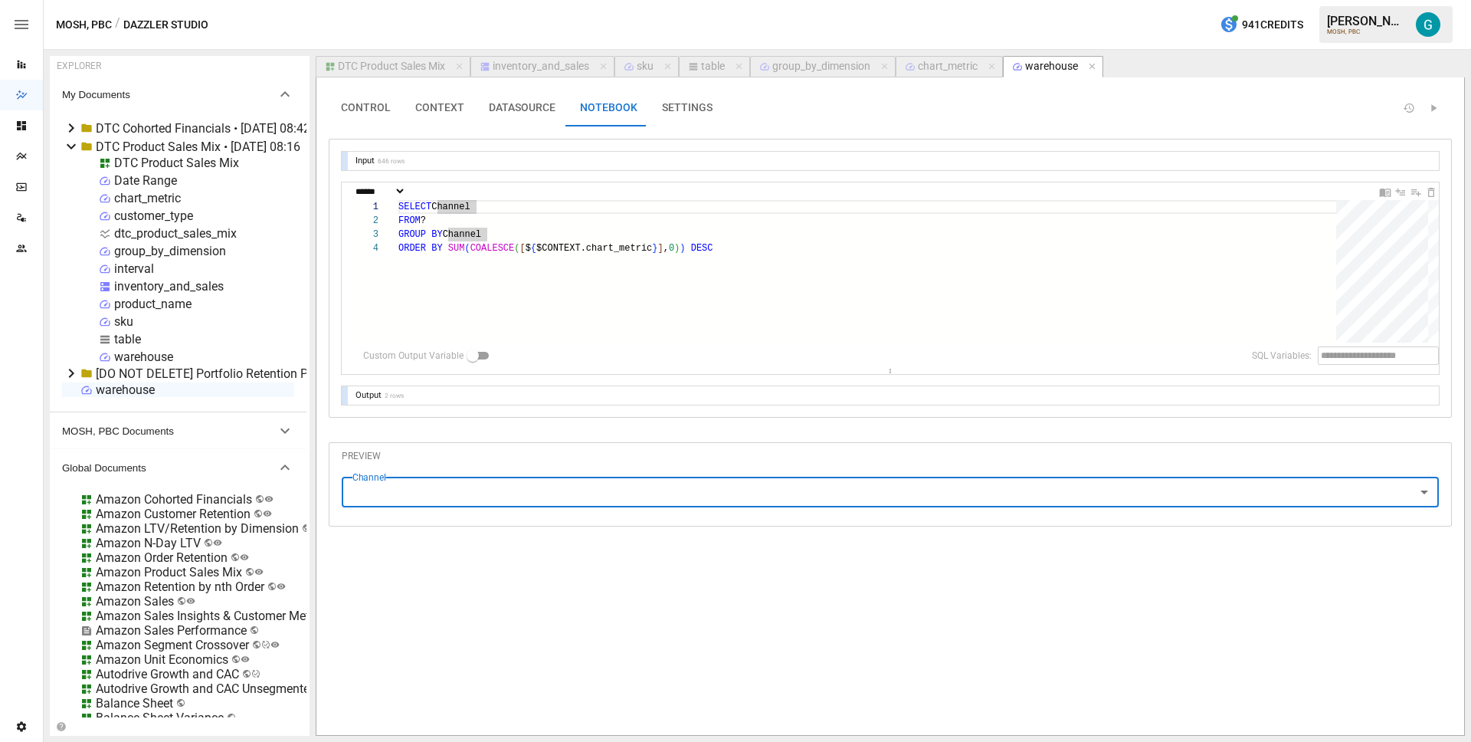
click at [523, 106] on button "DATASOURCE" at bounding box center [522, 108] width 91 height 37
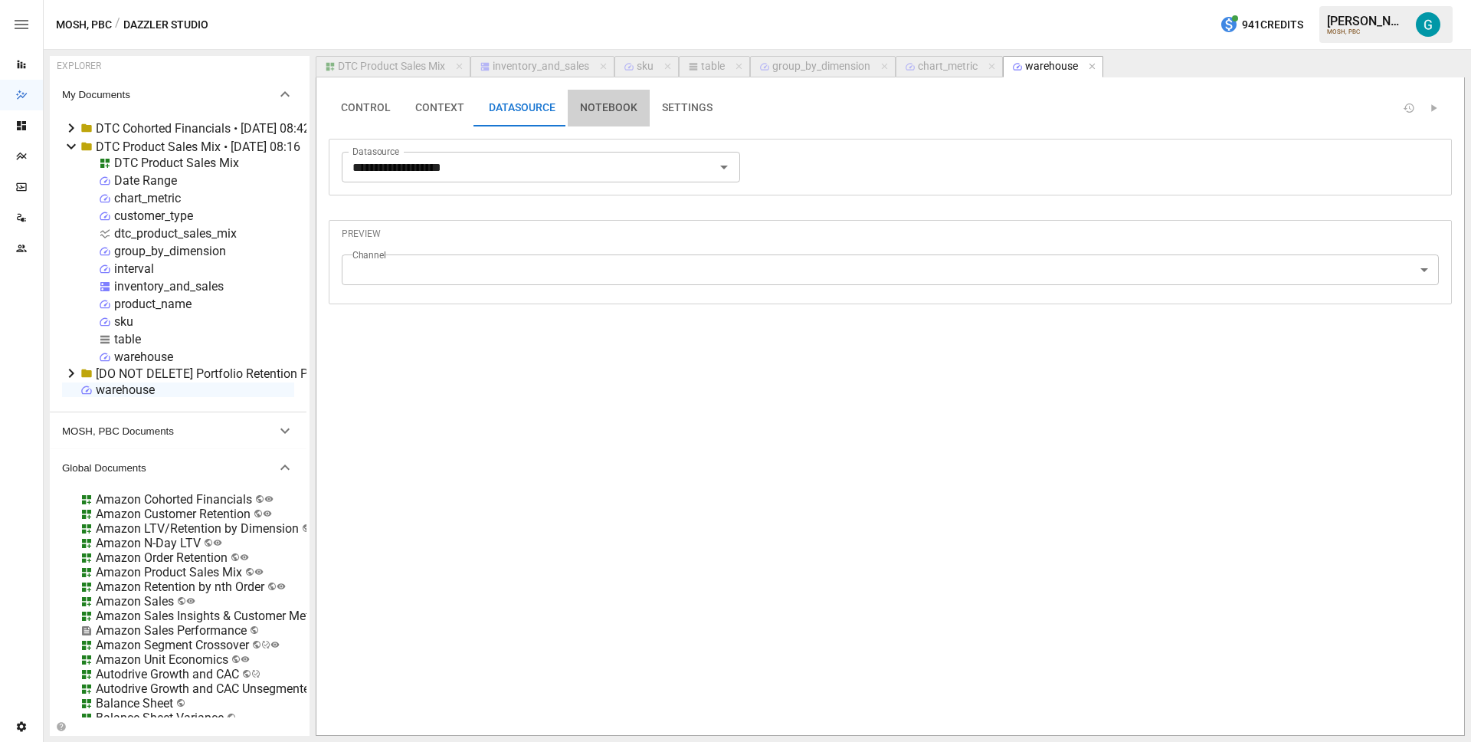
click at [609, 103] on button "NOTEBOOK" at bounding box center [609, 108] width 82 height 37
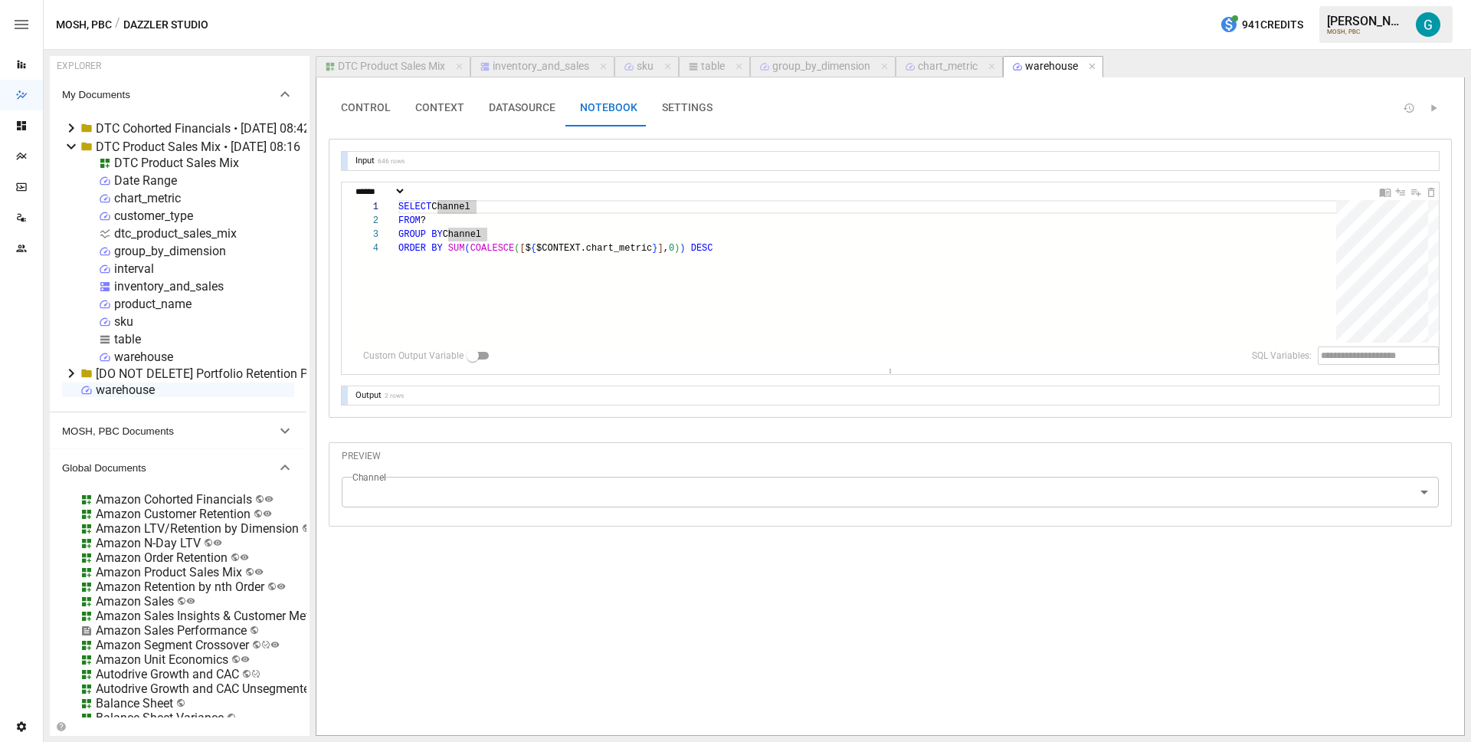
click at [450, 0] on body "Reports Dazzler Studio Dashboards Plans SmartModel ™ Data Sources Team Settings…" at bounding box center [735, 0] width 1471 height 0
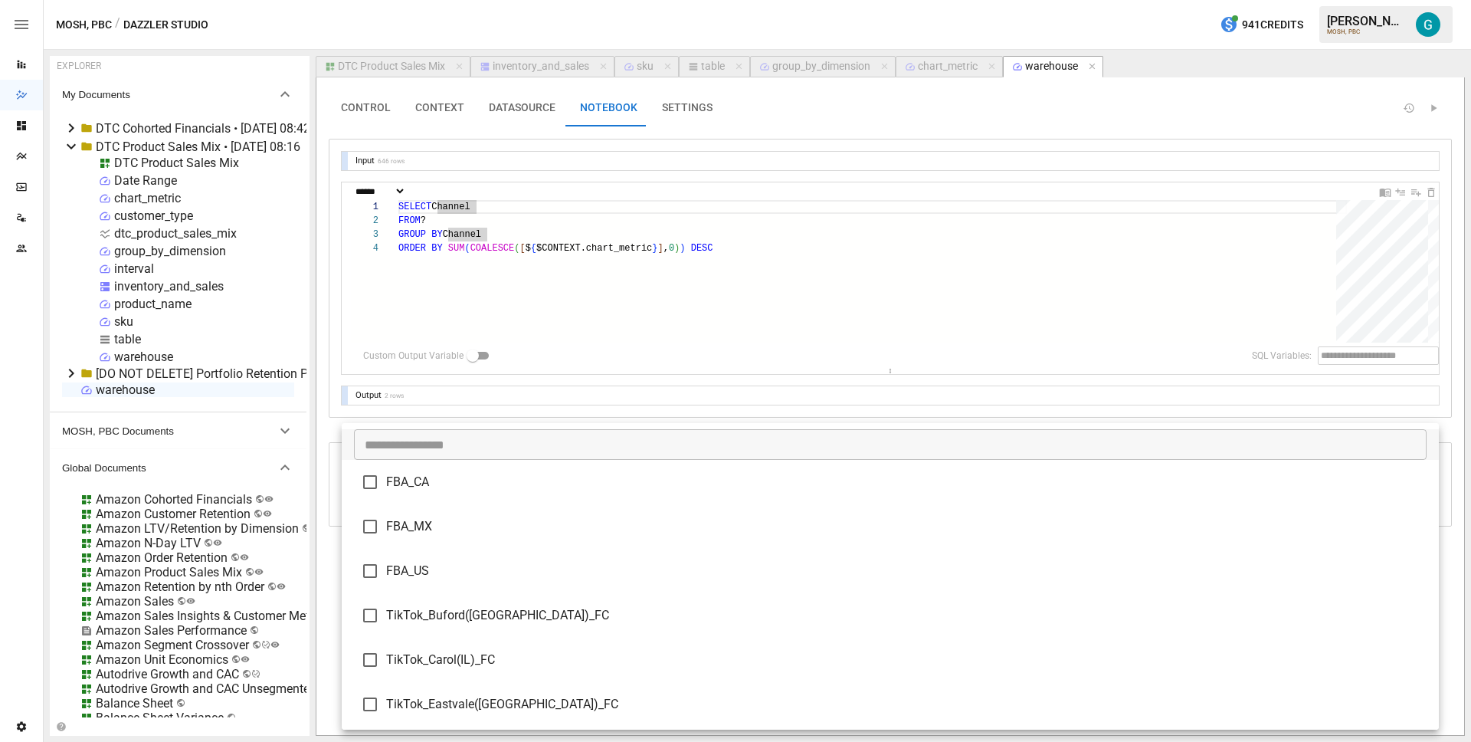
click at [329, 424] on div at bounding box center [735, 371] width 1471 height 742
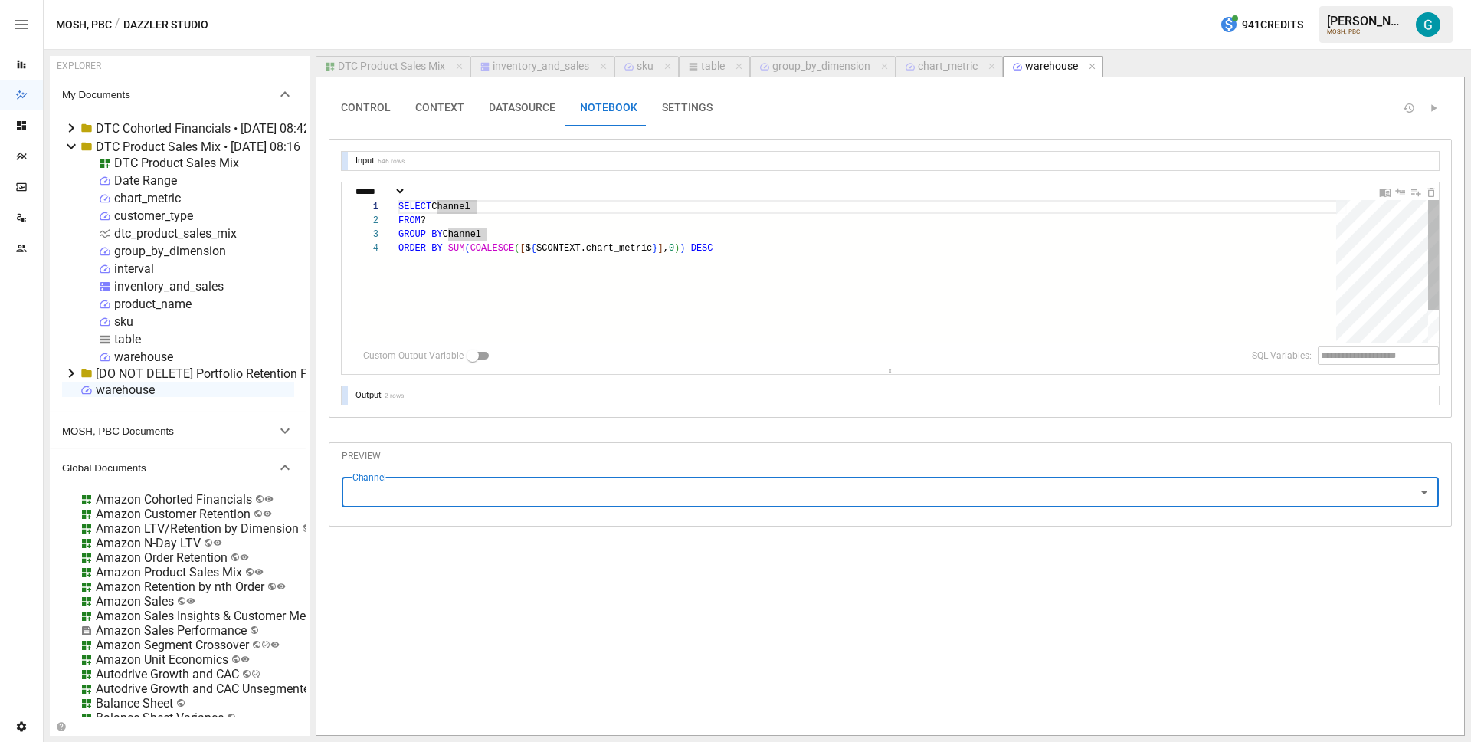
click at [473, 234] on div "SELECT Channel FROM ? GROUP BY Channel ORDER BY SUM ( COALESCE ( [ $ { $CONTEXT…" at bounding box center [872, 292] width 949 height 184
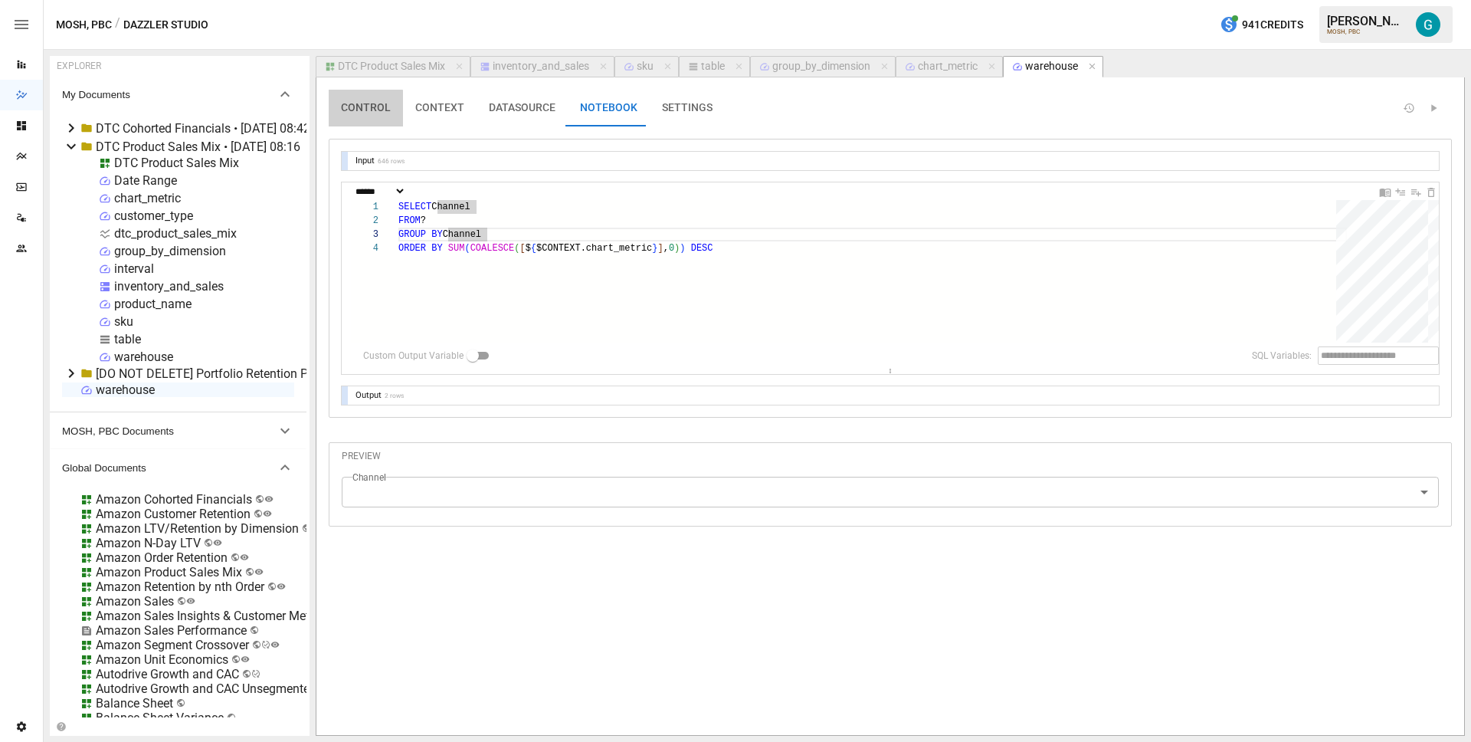
click at [346, 110] on button "CONTROL" at bounding box center [366, 108] width 74 height 37
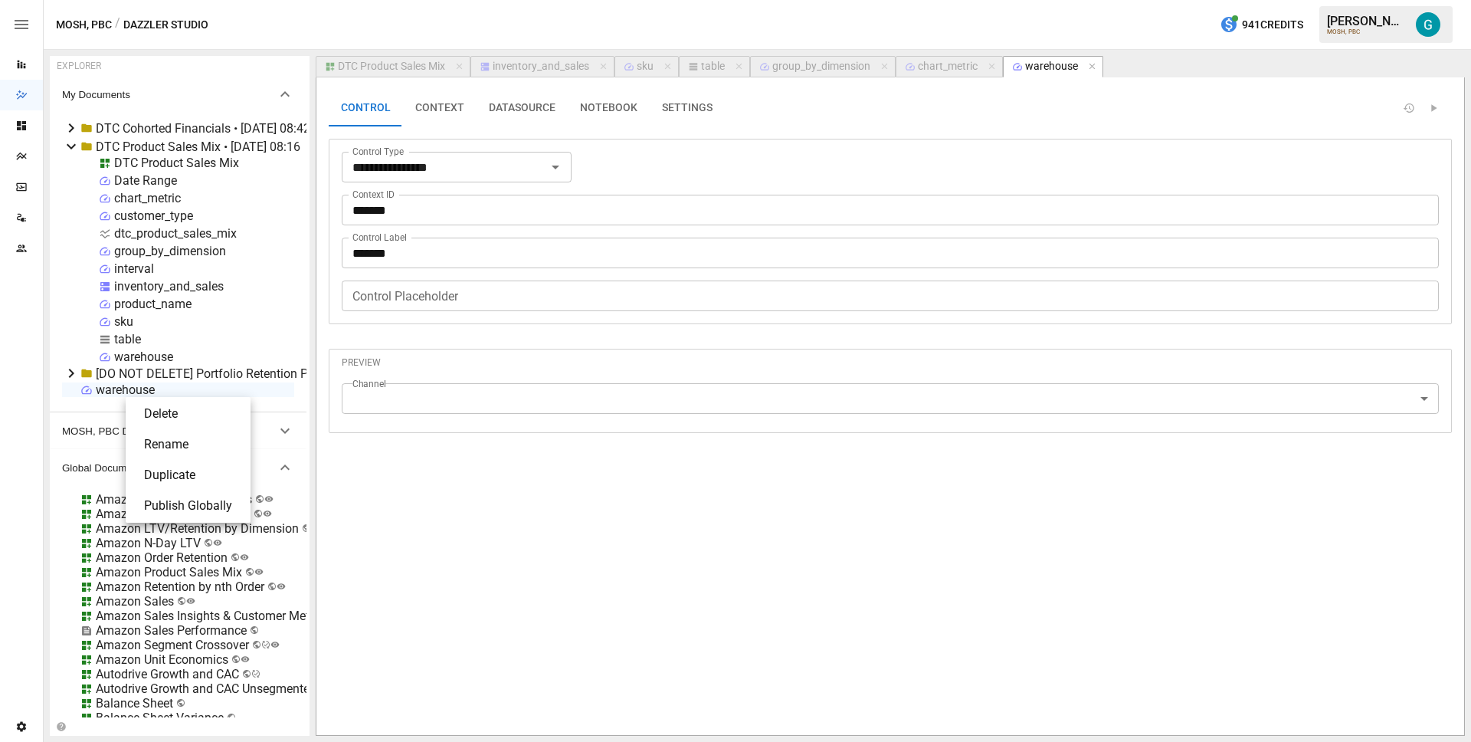
click at [178, 434] on li "Rename" at bounding box center [188, 444] width 113 height 31
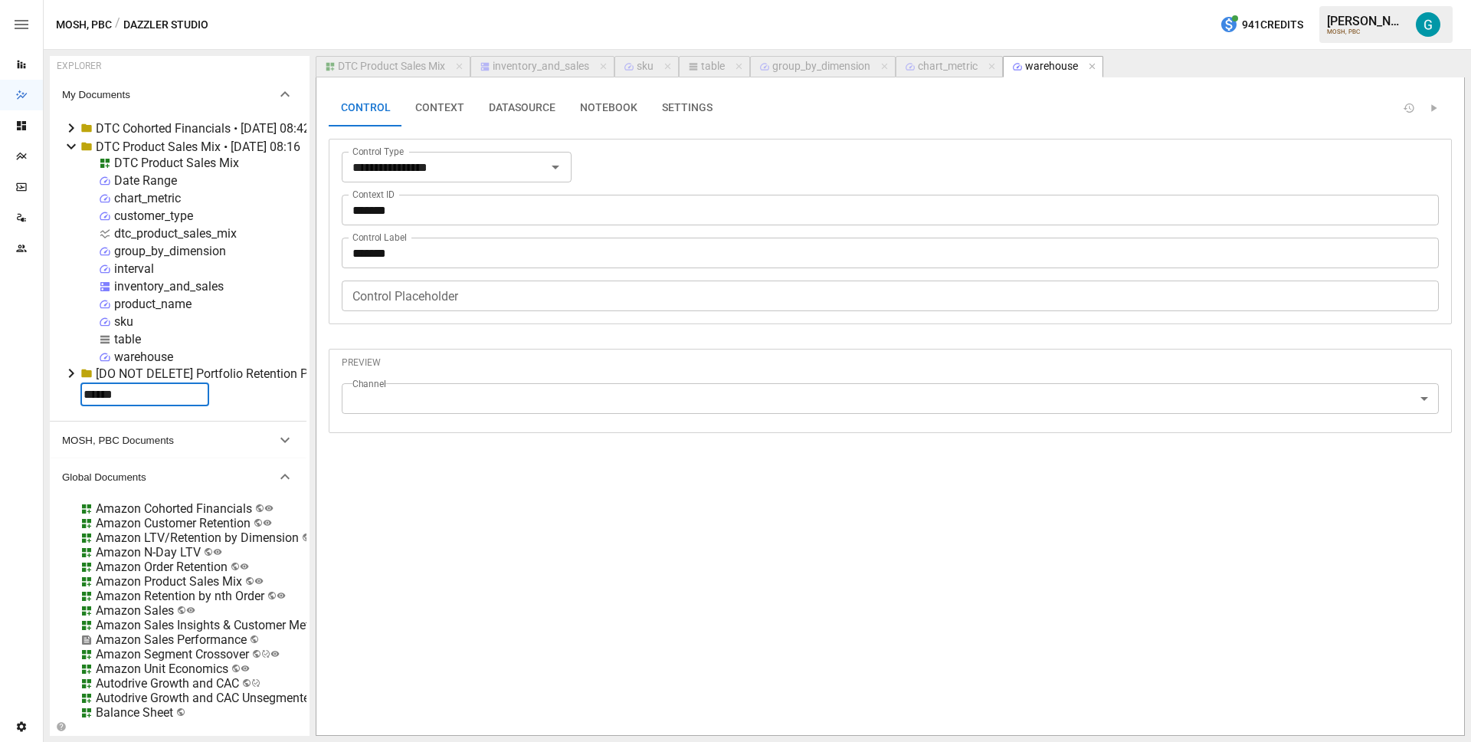
type input "*******"
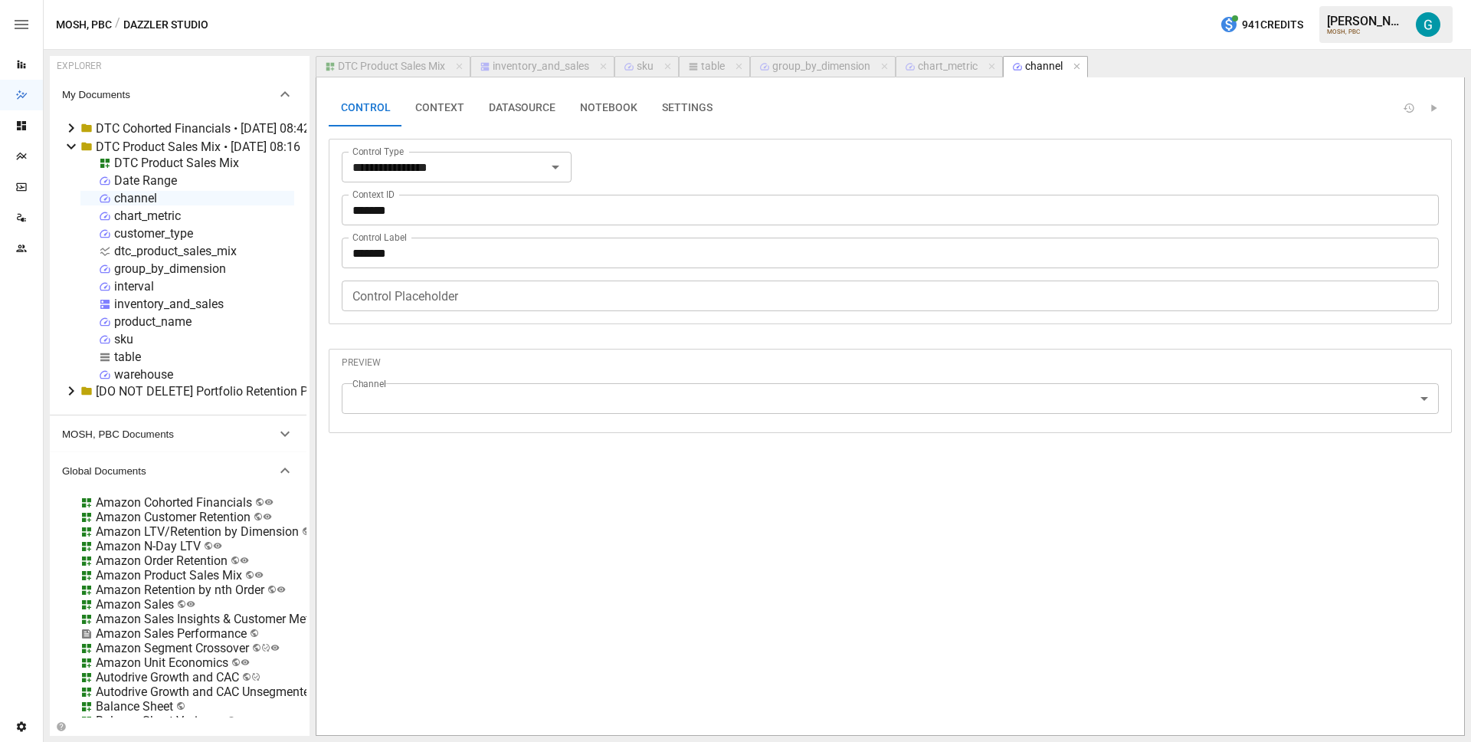
click at [416, 70] on div "DTC Product Sales Mix" at bounding box center [391, 67] width 107 height 14
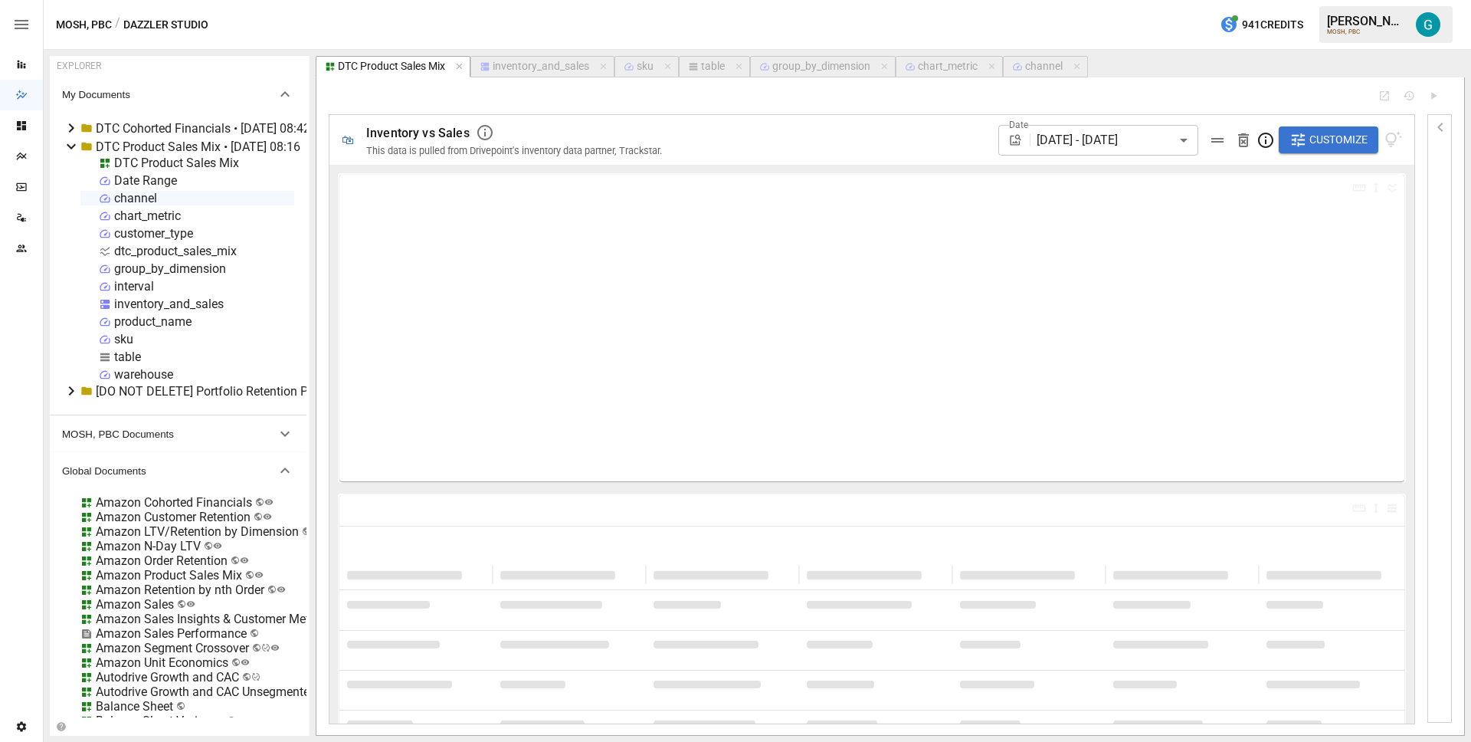
click at [1332, 141] on span "Customize" at bounding box center [1338, 139] width 58 height 19
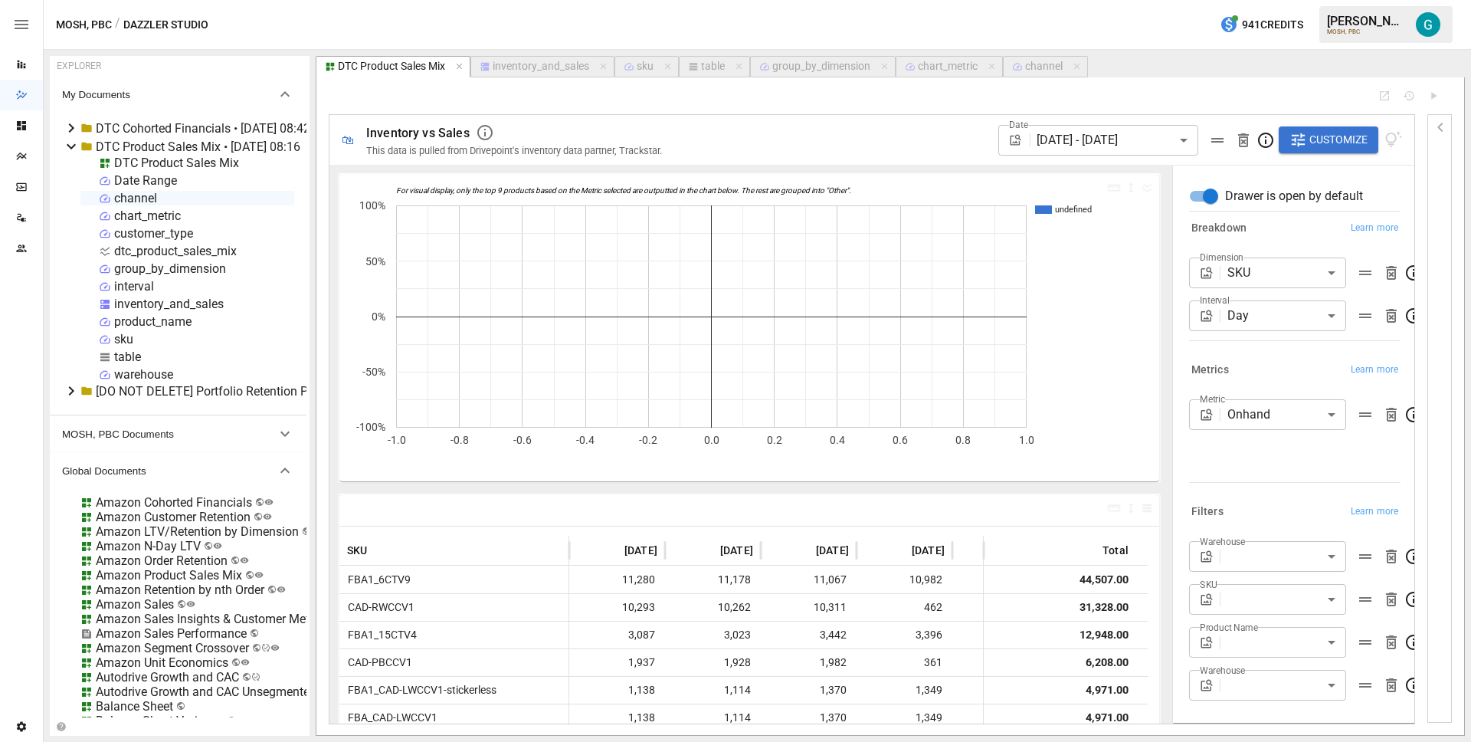
click at [1302, 0] on body "Reports Dazzler Studio Dashboards Plans SmartModel ™ Data Sources Team Settings…" at bounding box center [735, 0] width 1471 height 0
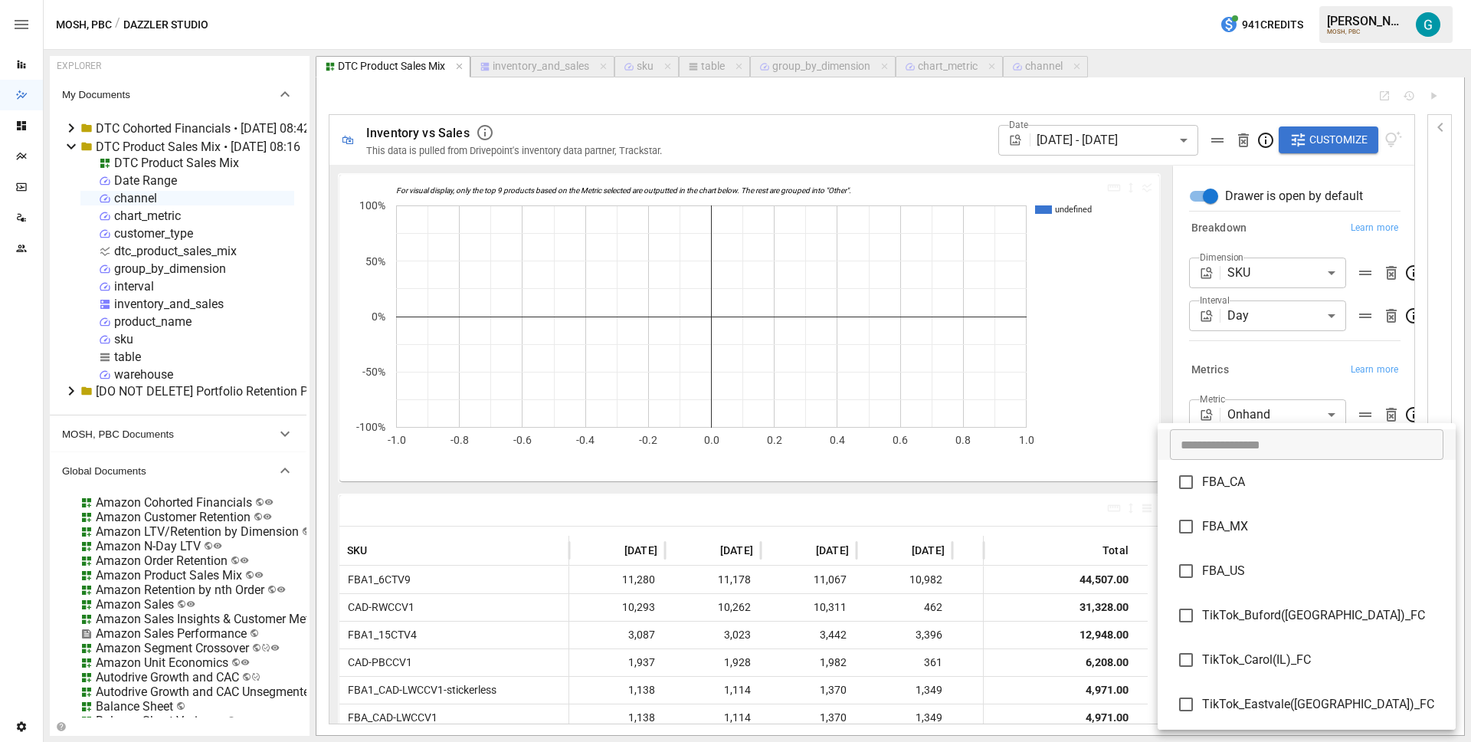
click at [1396, 490] on div at bounding box center [735, 371] width 1471 height 742
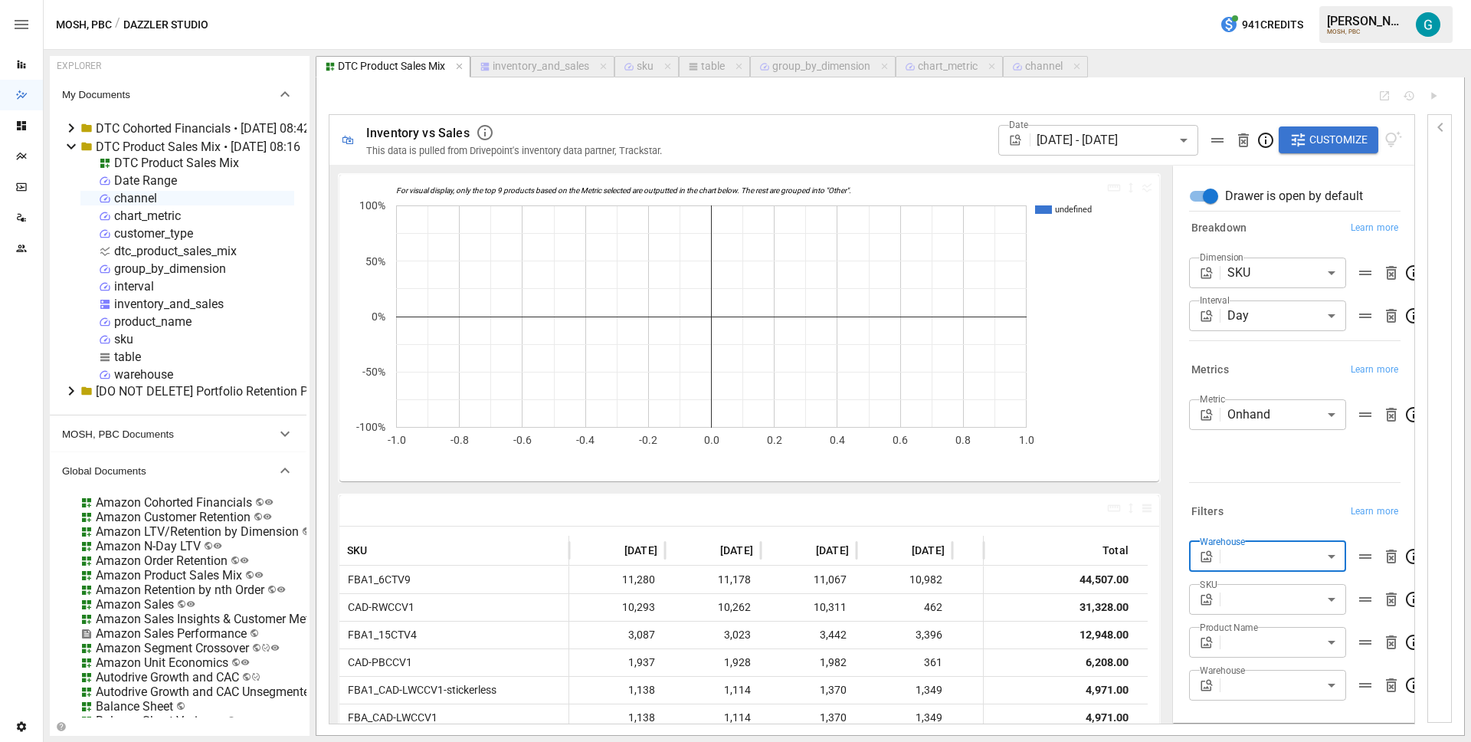
click at [1325, 0] on body "Reports Dazzler Studio Dashboards Plans SmartModel ™ Data Sources Team Settings…" at bounding box center [735, 0] width 1471 height 0
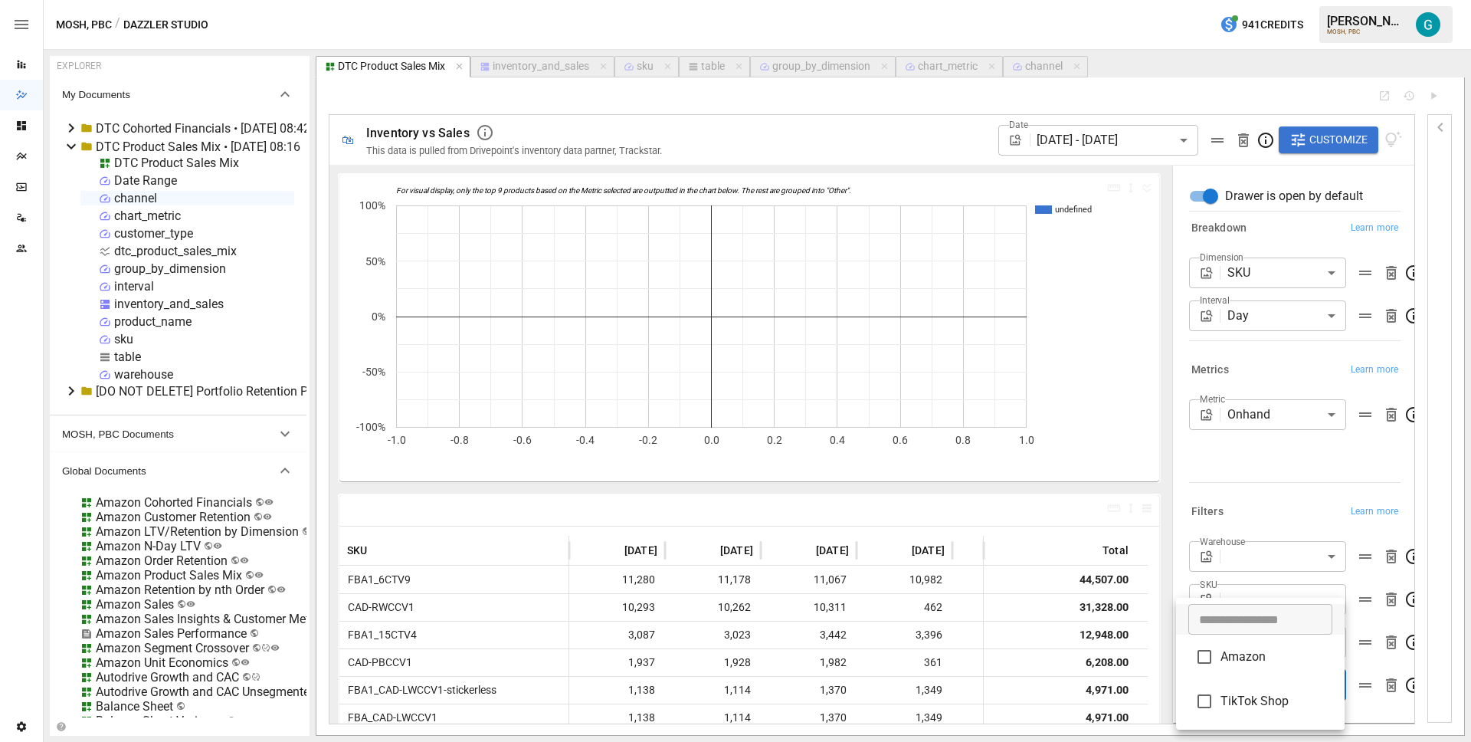
click at [1354, 689] on div at bounding box center [735, 371] width 1471 height 742
drag, startPoint x: 1047, startPoint y: 69, endPoint x: 990, endPoint y: 86, distance: 59.1
click at [1047, 69] on div "channel" at bounding box center [1044, 67] width 38 height 14
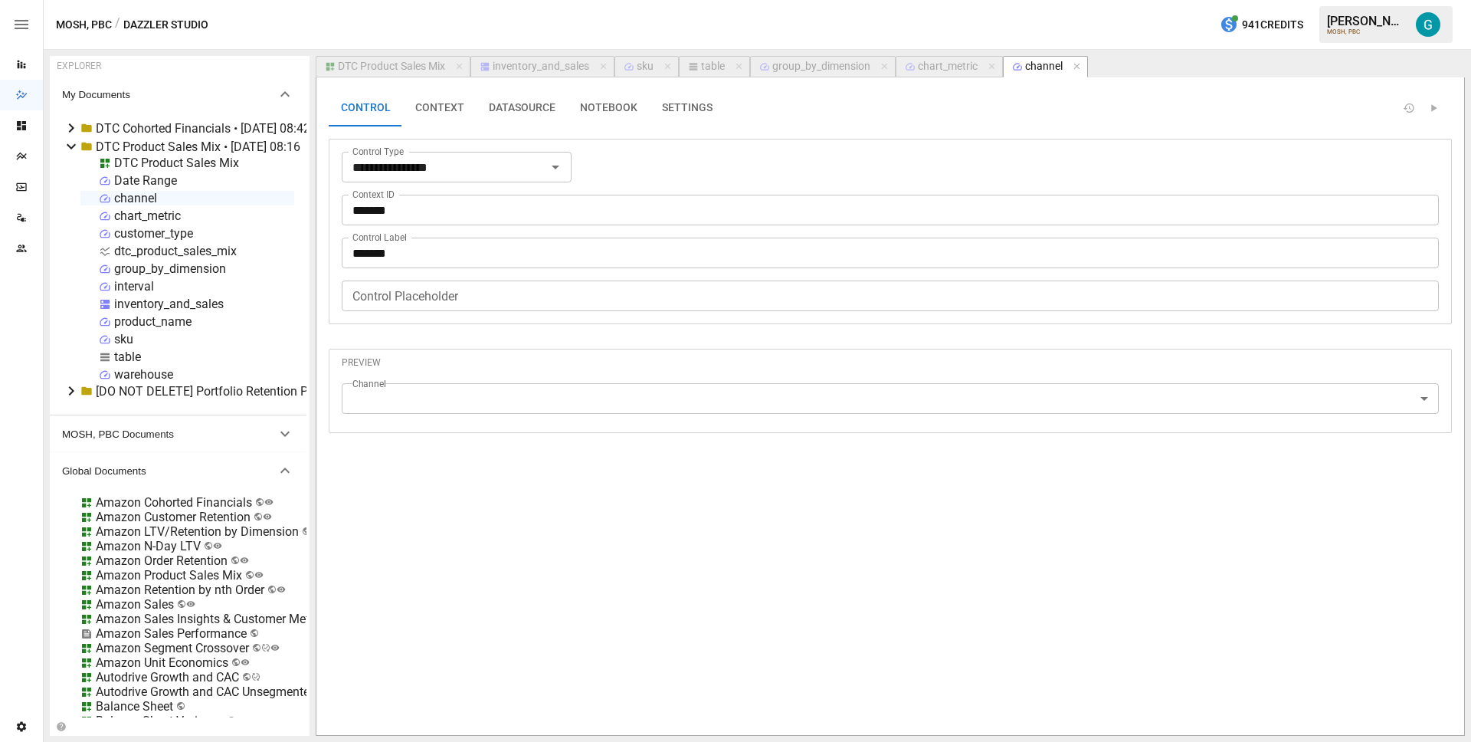
click at [756, 154] on div "**********" at bounding box center [890, 231] width 1097 height 159
click at [1076, 64] on icon "button" at bounding box center [1076, 67] width 6 height 6
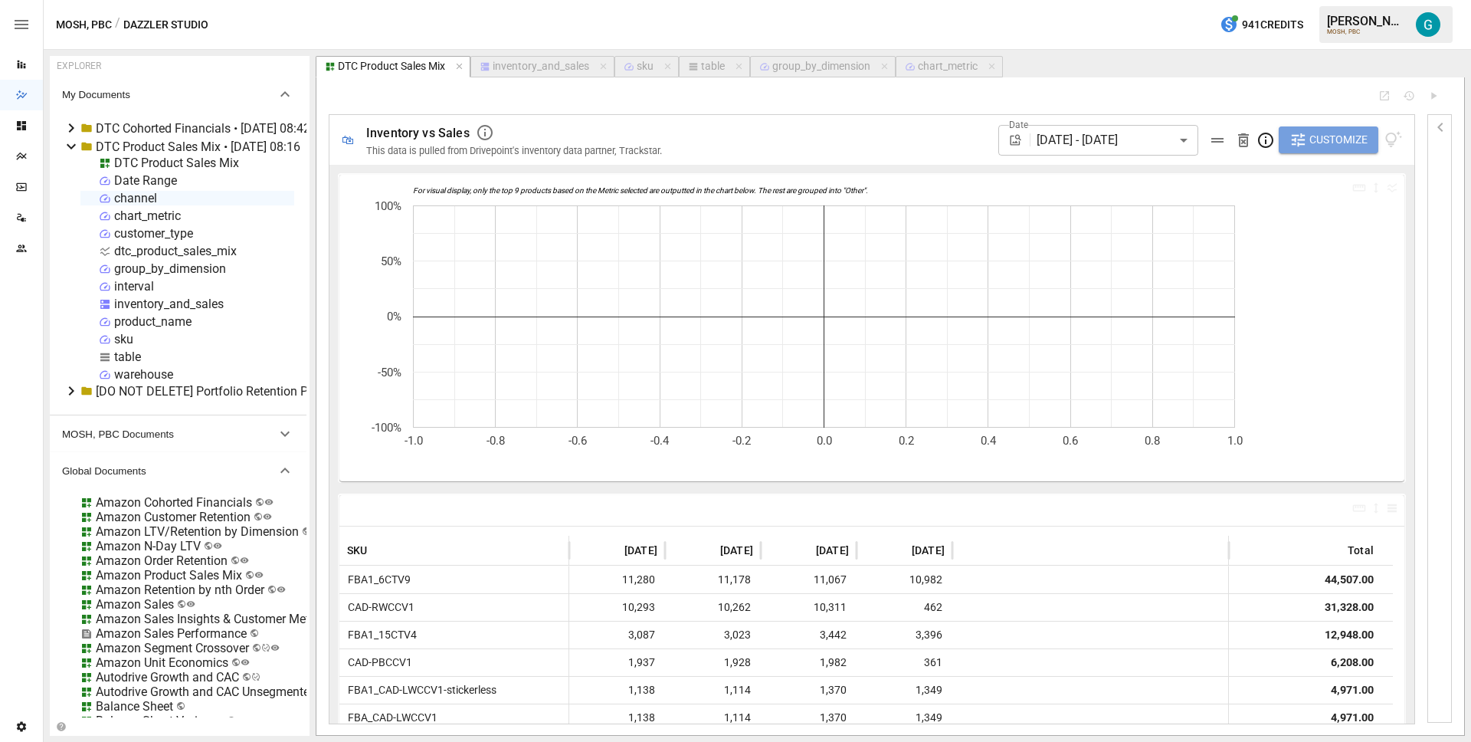
click at [1311, 145] on span "Customize" at bounding box center [1338, 139] width 58 height 19
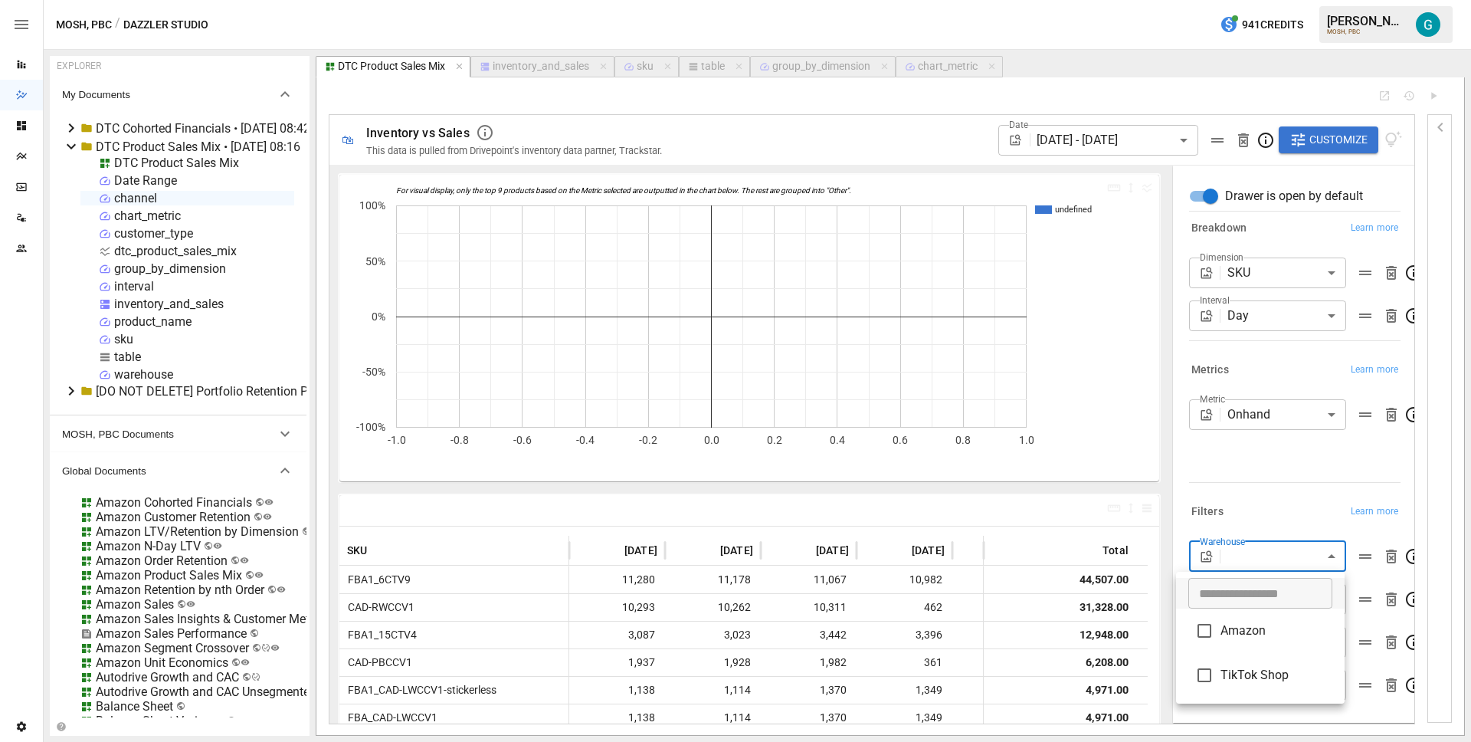
click at [1310, 0] on body "Reports Dazzler Studio Dashboards Plans SmartModel ™ Data Sources Team Settings…" at bounding box center [735, 0] width 1471 height 0
click at [1300, 506] on div at bounding box center [735, 371] width 1471 height 742
click at [141, 194] on div "channel" at bounding box center [135, 198] width 43 height 15
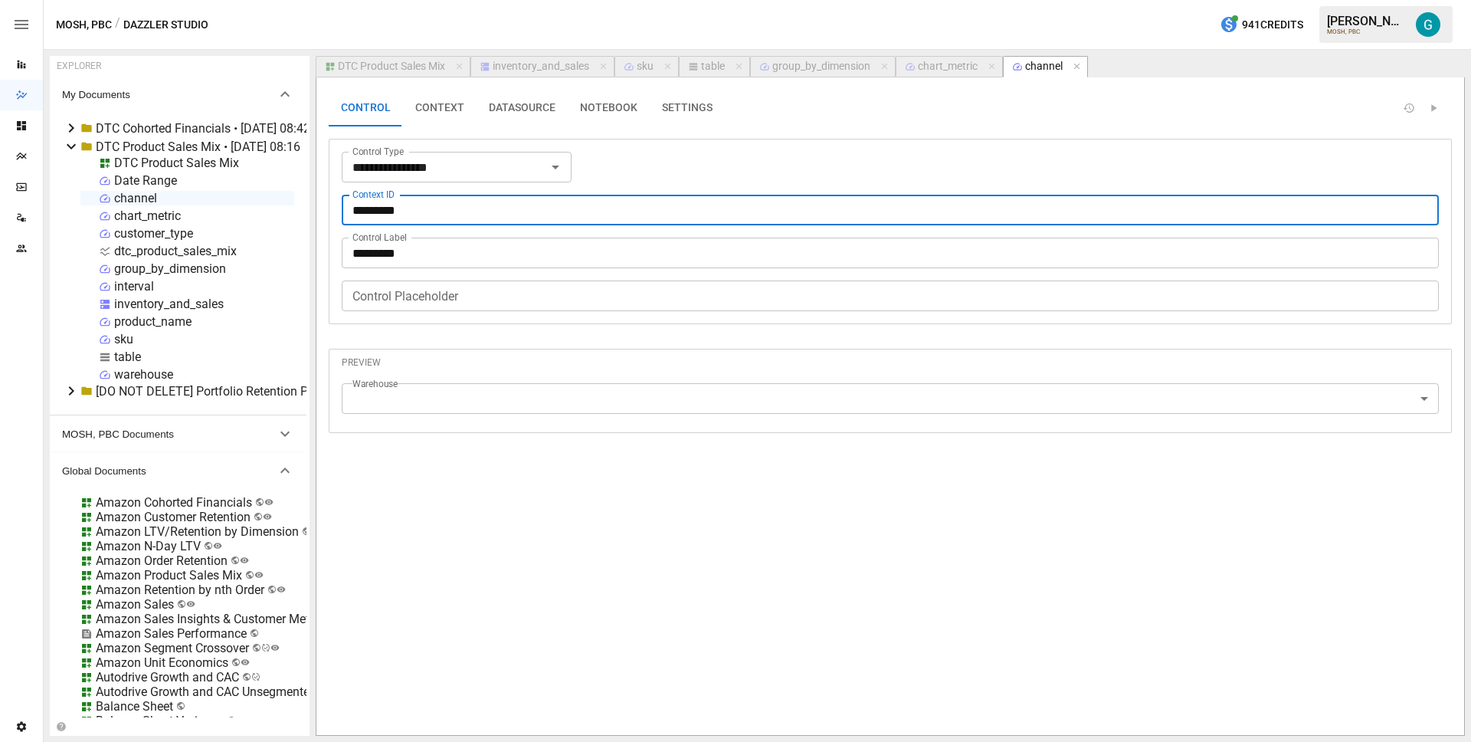
click at [440, 207] on input "*********" at bounding box center [890, 210] width 1097 height 31
type input "*******"
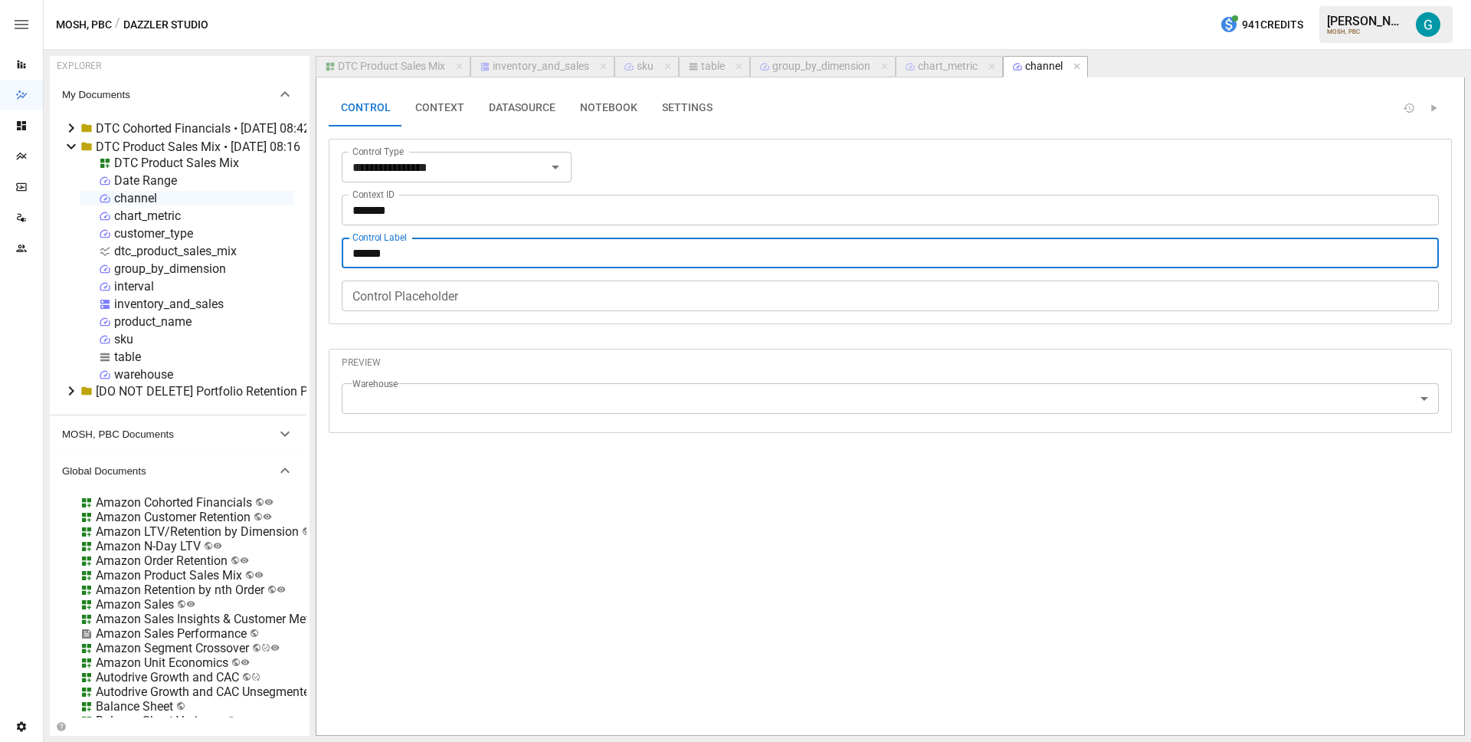
type input "*******"
click at [1082, 67] on icon "button" at bounding box center [1077, 66] width 11 height 11
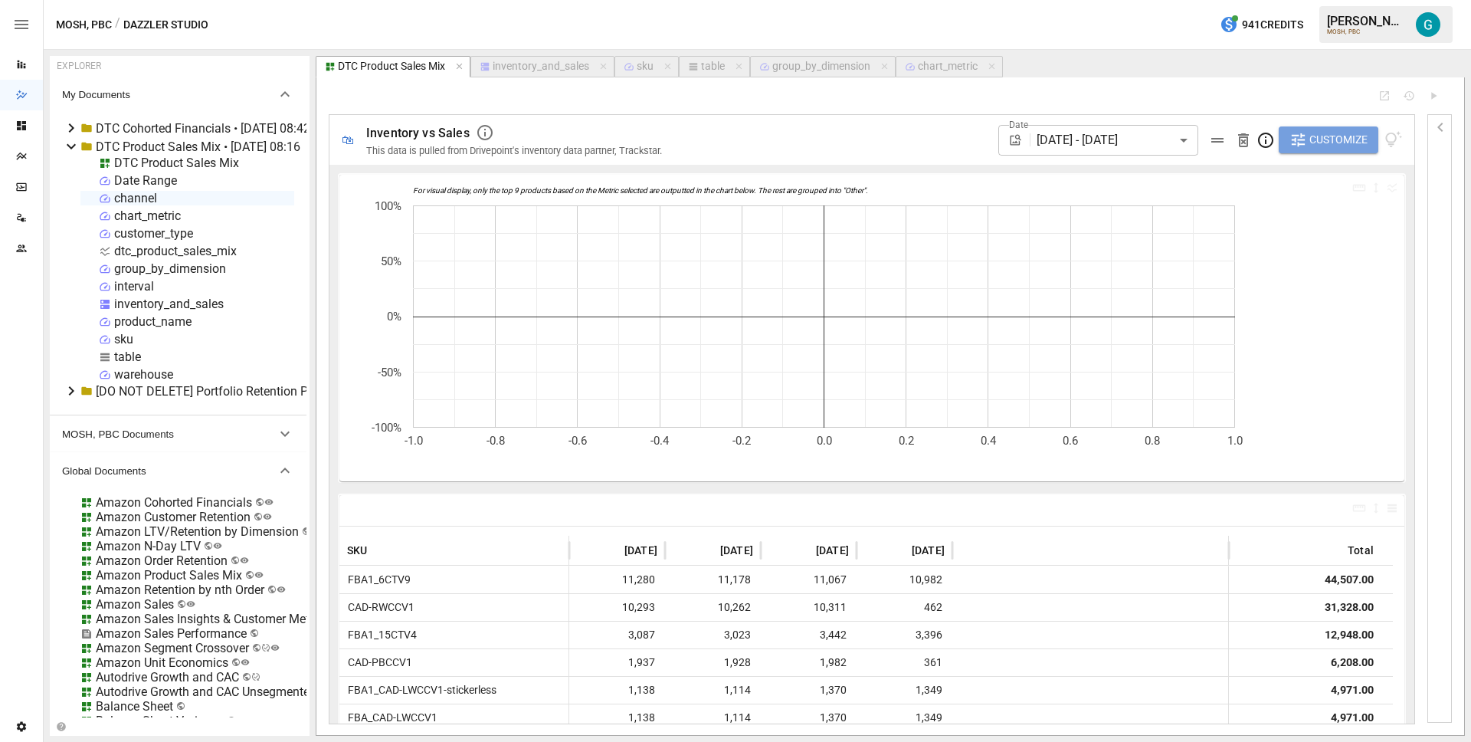
click at [1330, 139] on span "Customize" at bounding box center [1338, 139] width 58 height 19
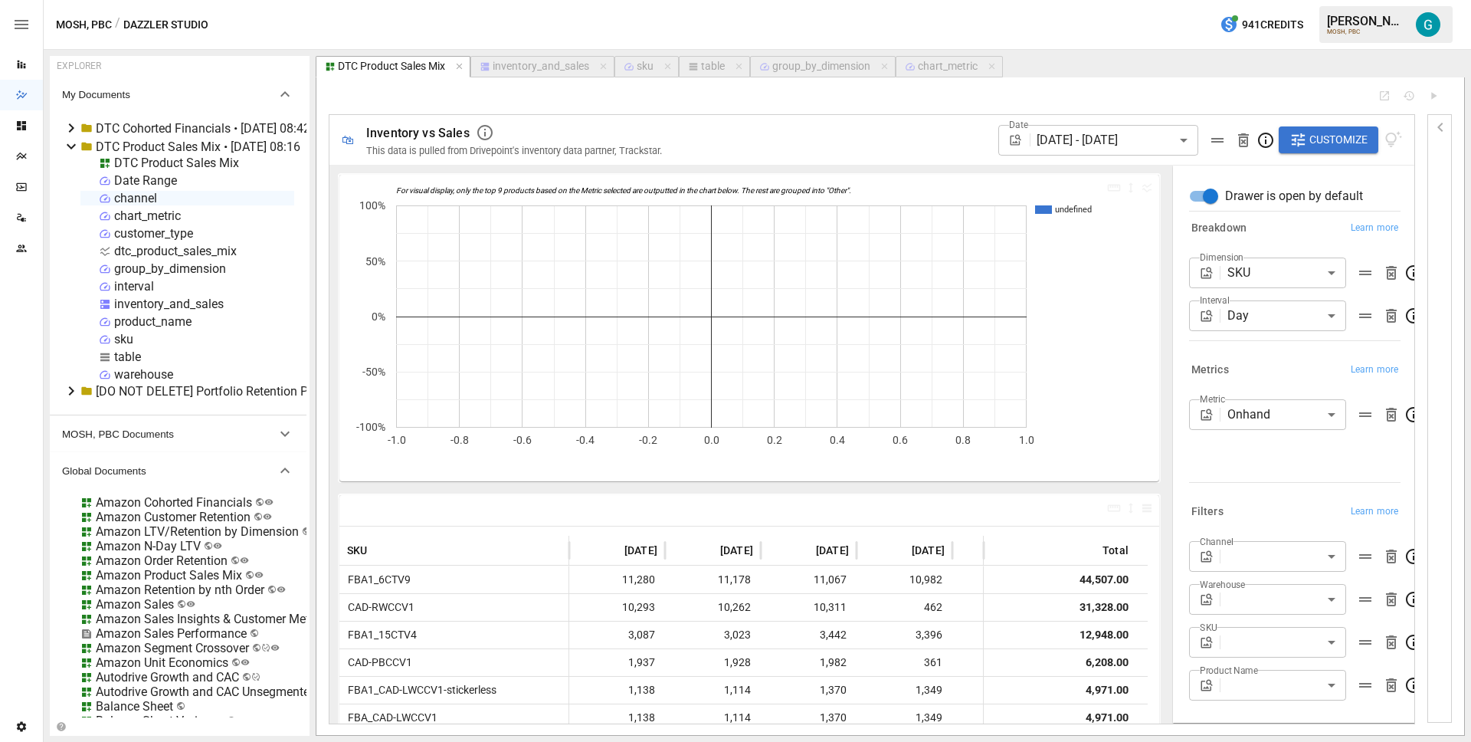
scroll to position [14, 0]
click at [1317, 0] on body "Reports Dazzler Studio Dashboards Plans SmartModel ™ Data Sources Team Settings…" at bounding box center [735, 0] width 1471 height 0
click at [1328, 0] on body "Reports Dazzler Studio Dashboards Plans SmartModel ™ Data Sources Team Settings…" at bounding box center [735, 0] width 1471 height 0
click at [1312, 0] on body "Reports Dazzler Studio Dashboards Plans SmartModel ™ Data Sources Team Settings…" at bounding box center [735, 0] width 1471 height 0
click at [1300, 0] on body "Reports Dazzler Studio Dashboards Plans SmartModel ™ Data Sources Team Settings…" at bounding box center [735, 0] width 1471 height 0
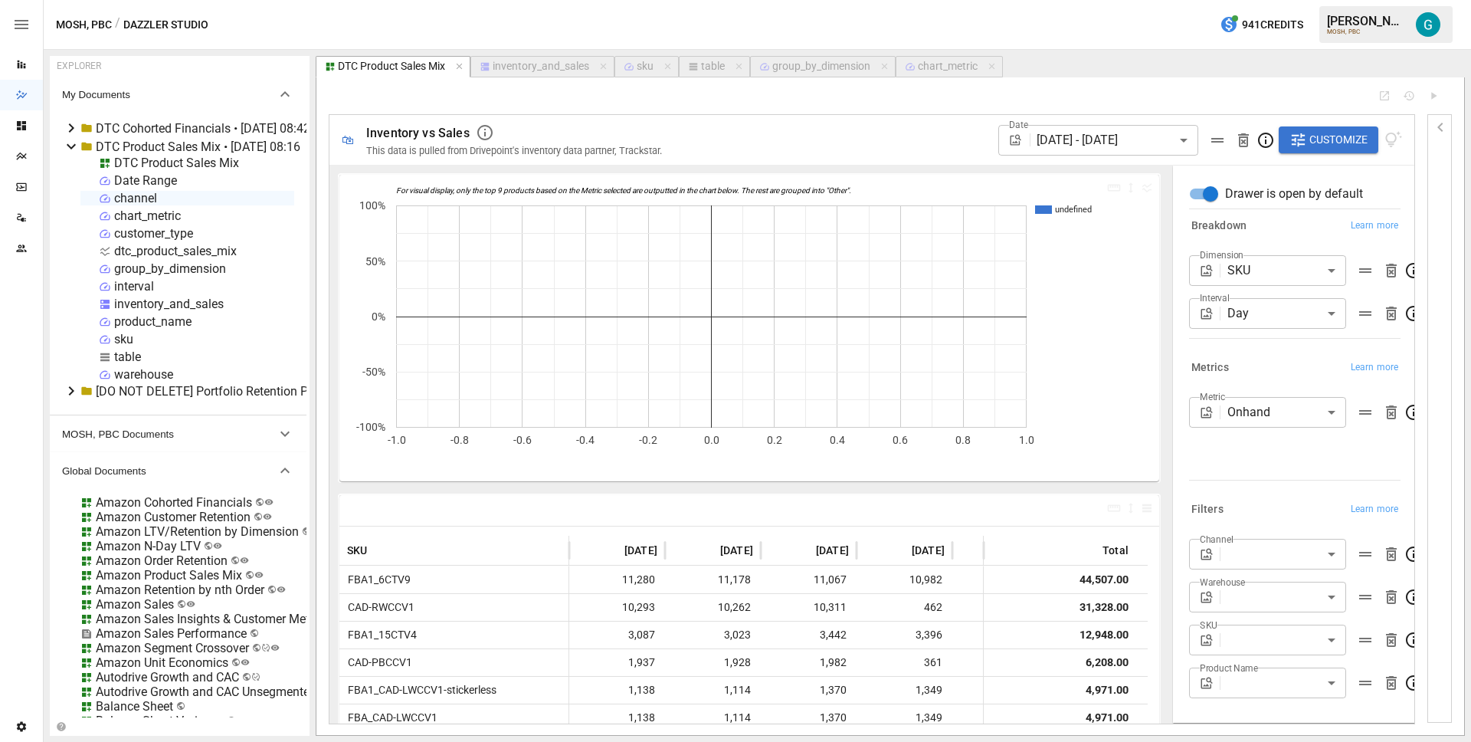
click at [1291, 499] on div "Filters Learn more" at bounding box center [1294, 509] width 211 height 21
click at [1276, 0] on body "Reports Dazzler Studio Dashboards Plans SmartModel ™ Data Sources Team Settings…" at bounding box center [735, 0] width 1471 height 0
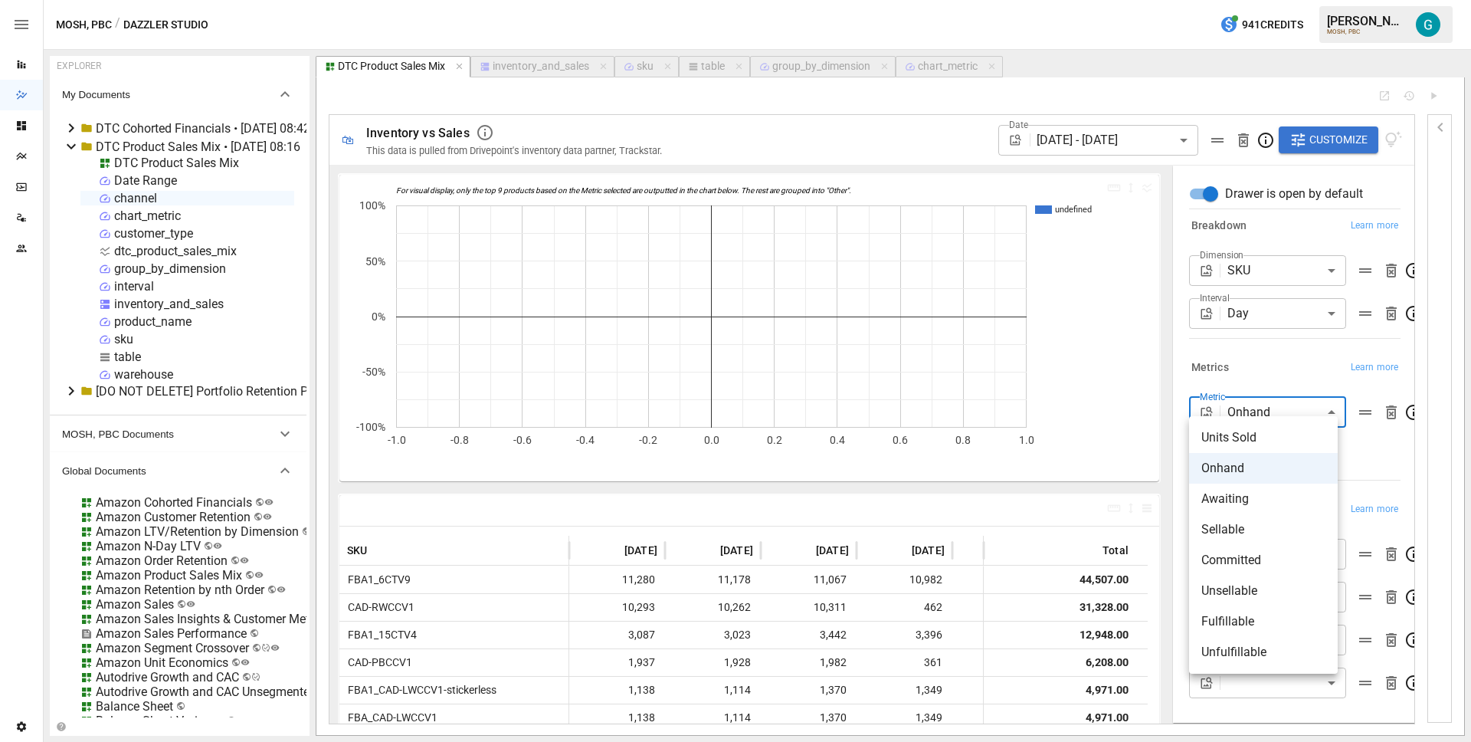
click at [1280, 369] on div at bounding box center [735, 371] width 1471 height 742
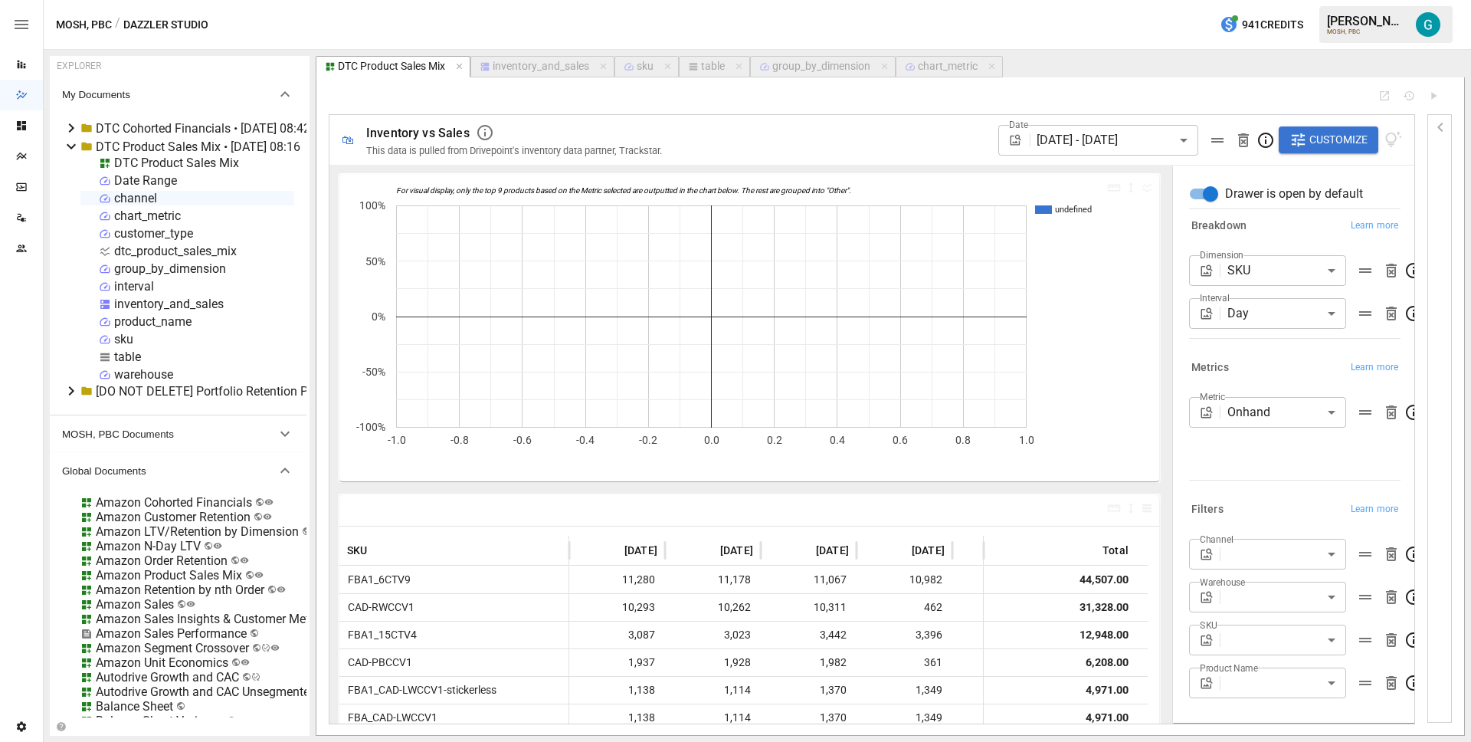
click at [1443, 120] on icon "button" at bounding box center [1440, 127] width 18 height 18
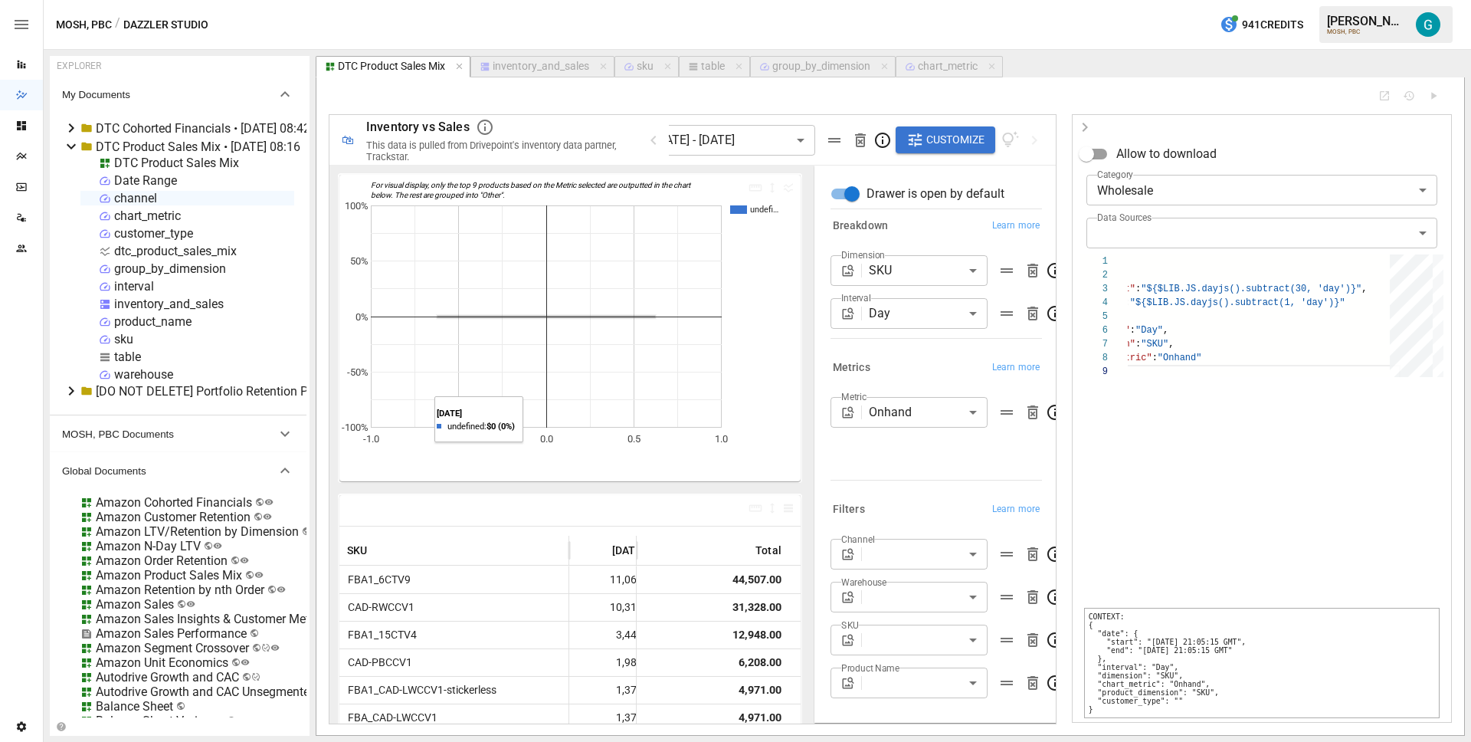
scroll to position [0, 215]
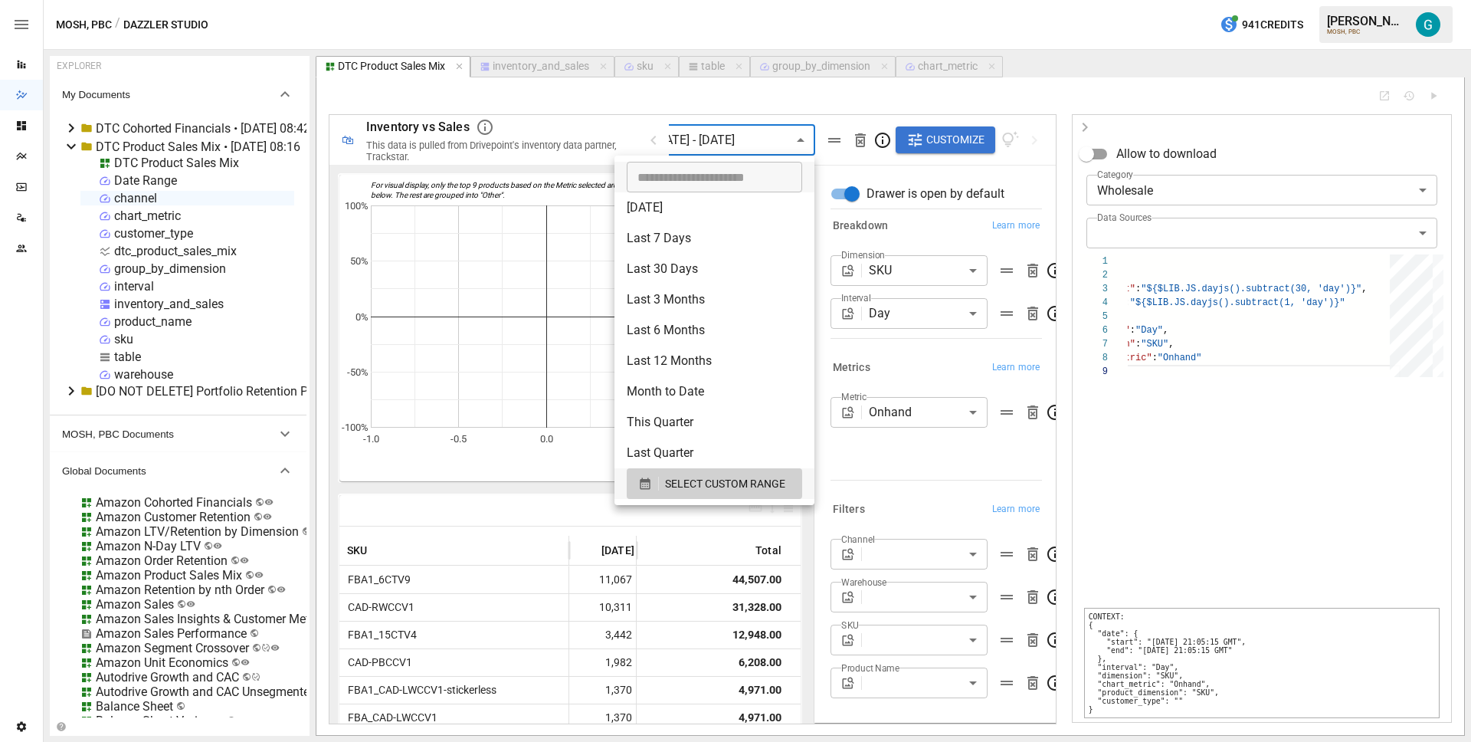
click at [751, 0] on body "Reports Dazzler Studio Dashboards Plans SmartModel ™ Data Sources Team Settings…" at bounding box center [735, 0] width 1471 height 0
click at [706, 238] on li "Last 7 Days" at bounding box center [714, 238] width 200 height 31
type input "**********"
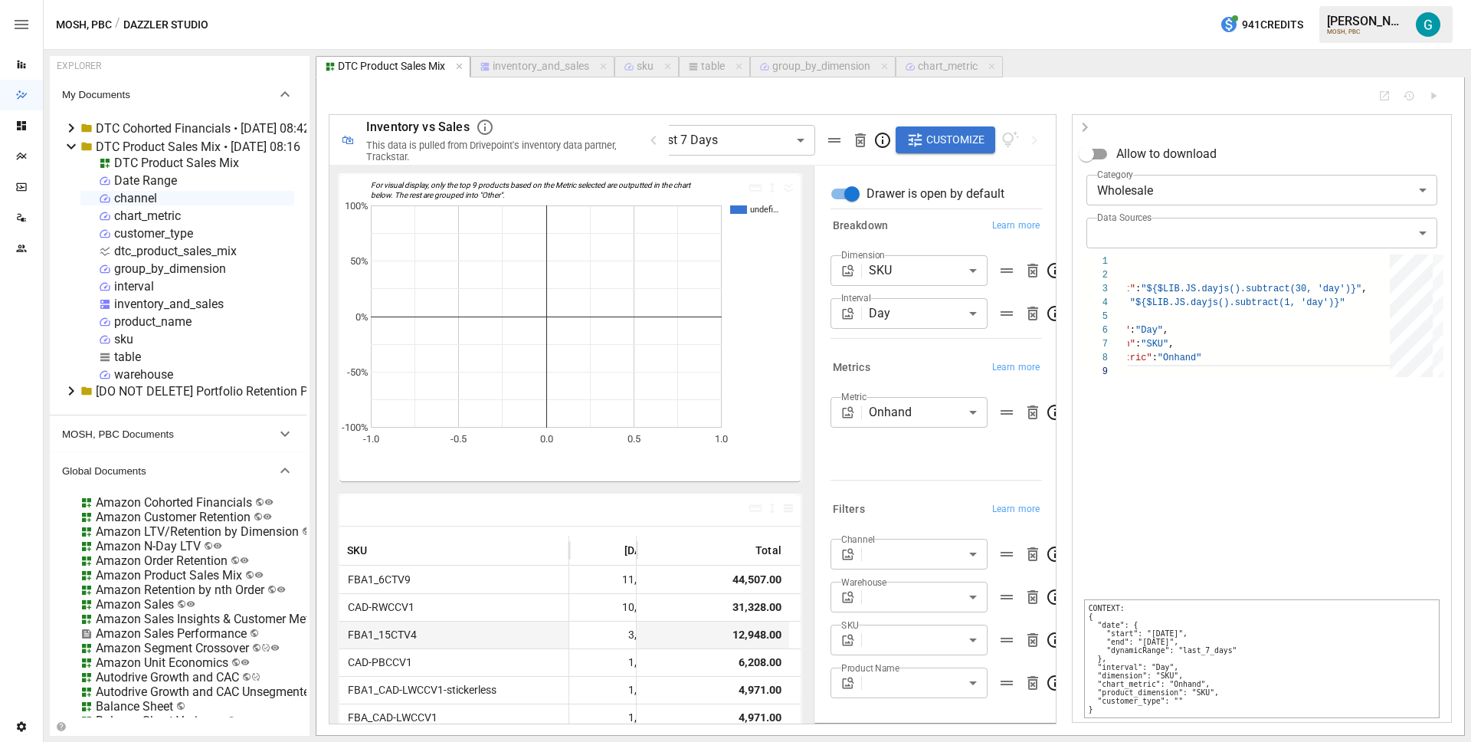
click at [1087, 126] on icon "button" at bounding box center [1085, 127] width 18 height 18
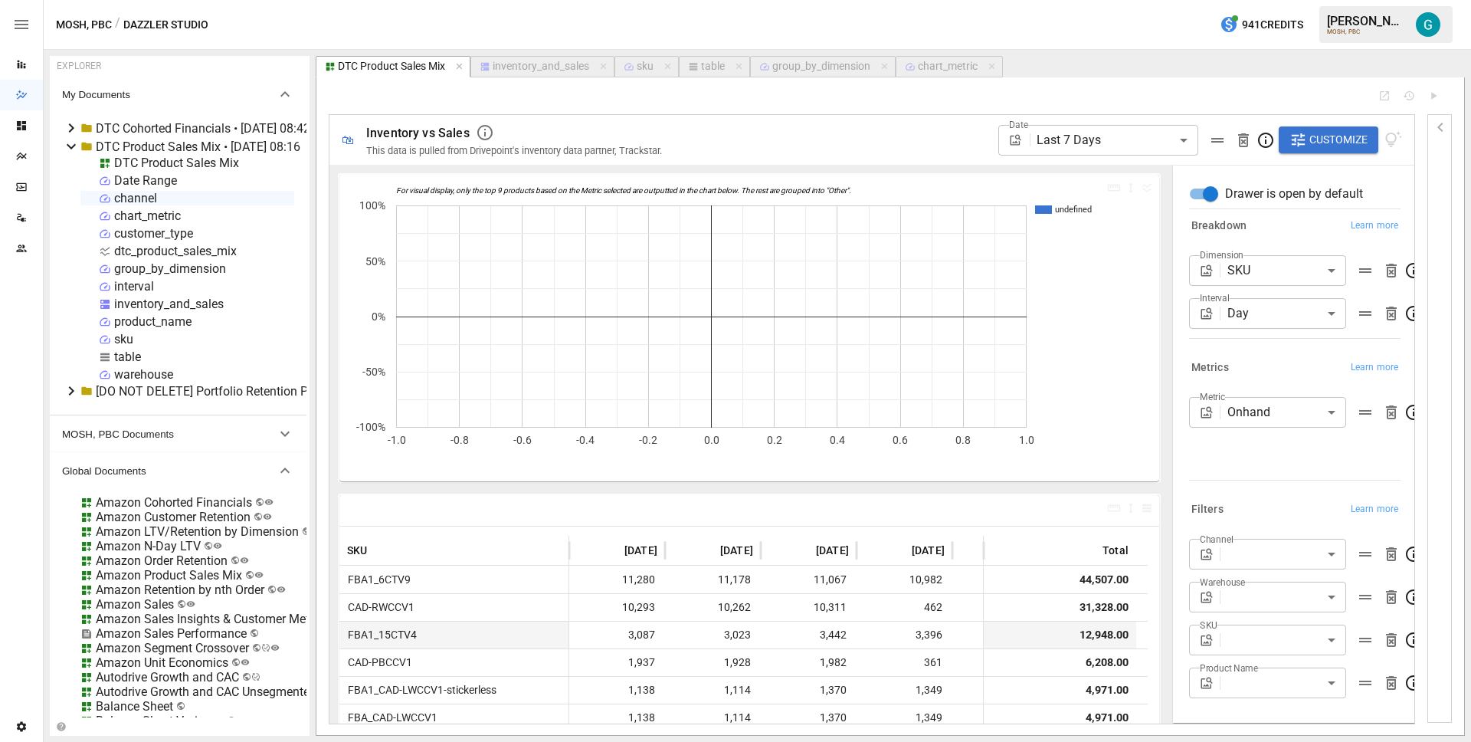
click at [510, 76] on button "inventory_and_sales" at bounding box center [542, 66] width 144 height 21
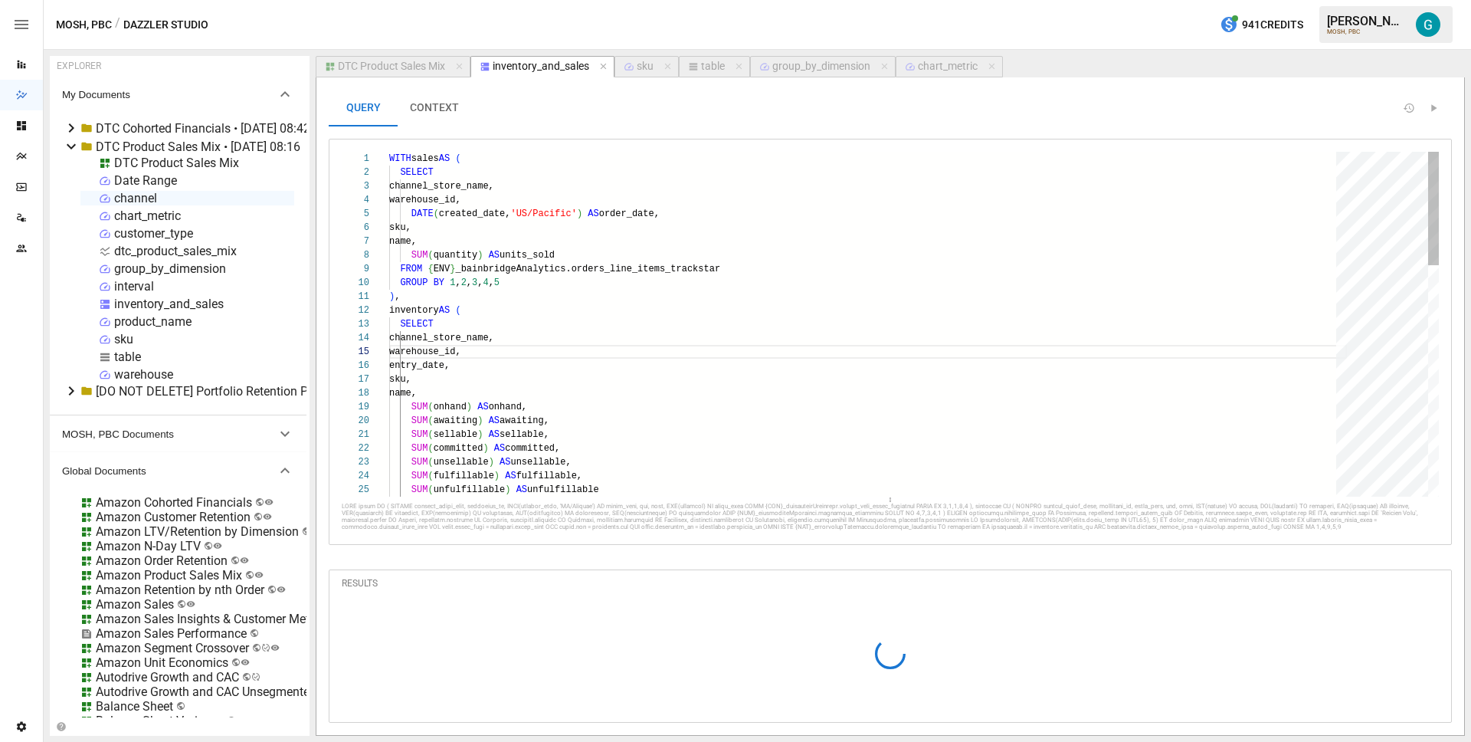
scroll to position [138, 94]
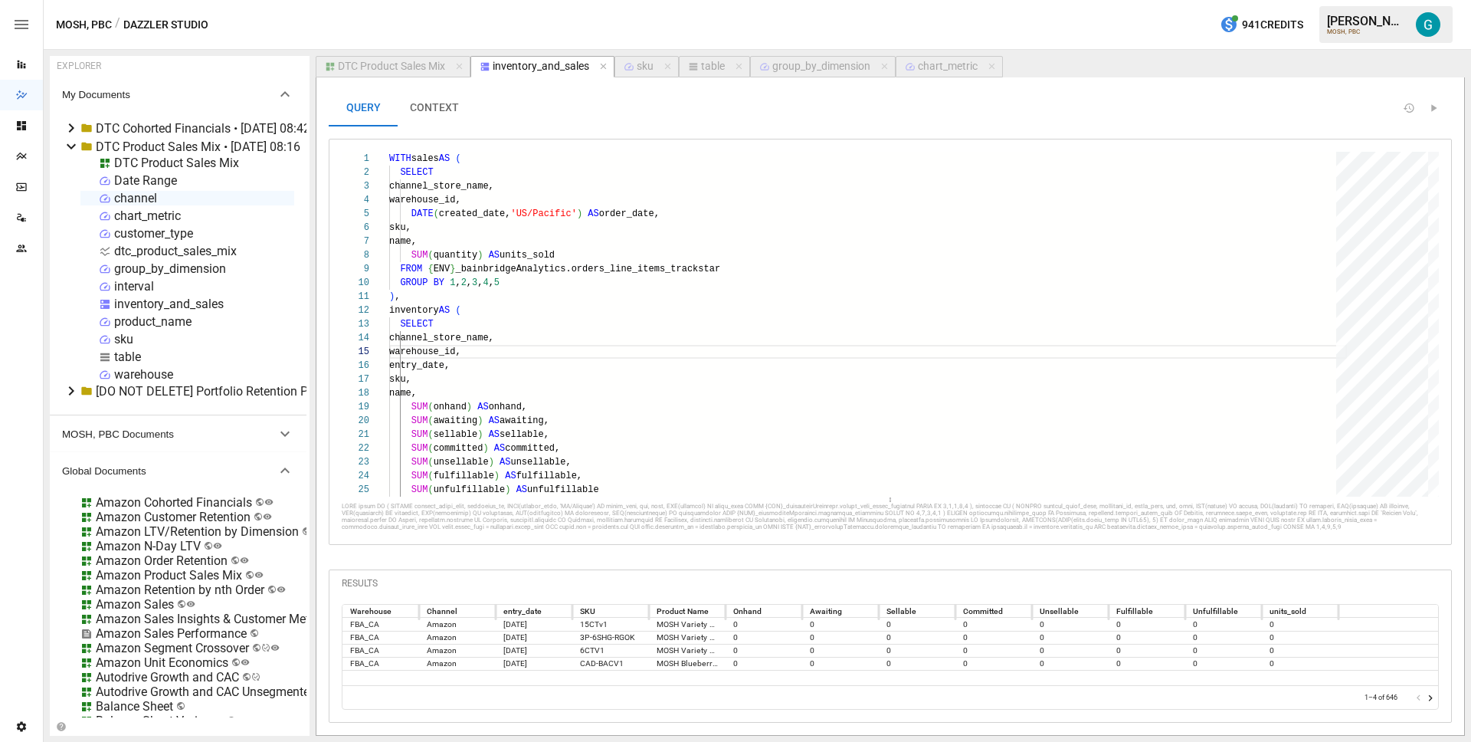
click at [63, 125] on icon at bounding box center [71, 128] width 18 height 18
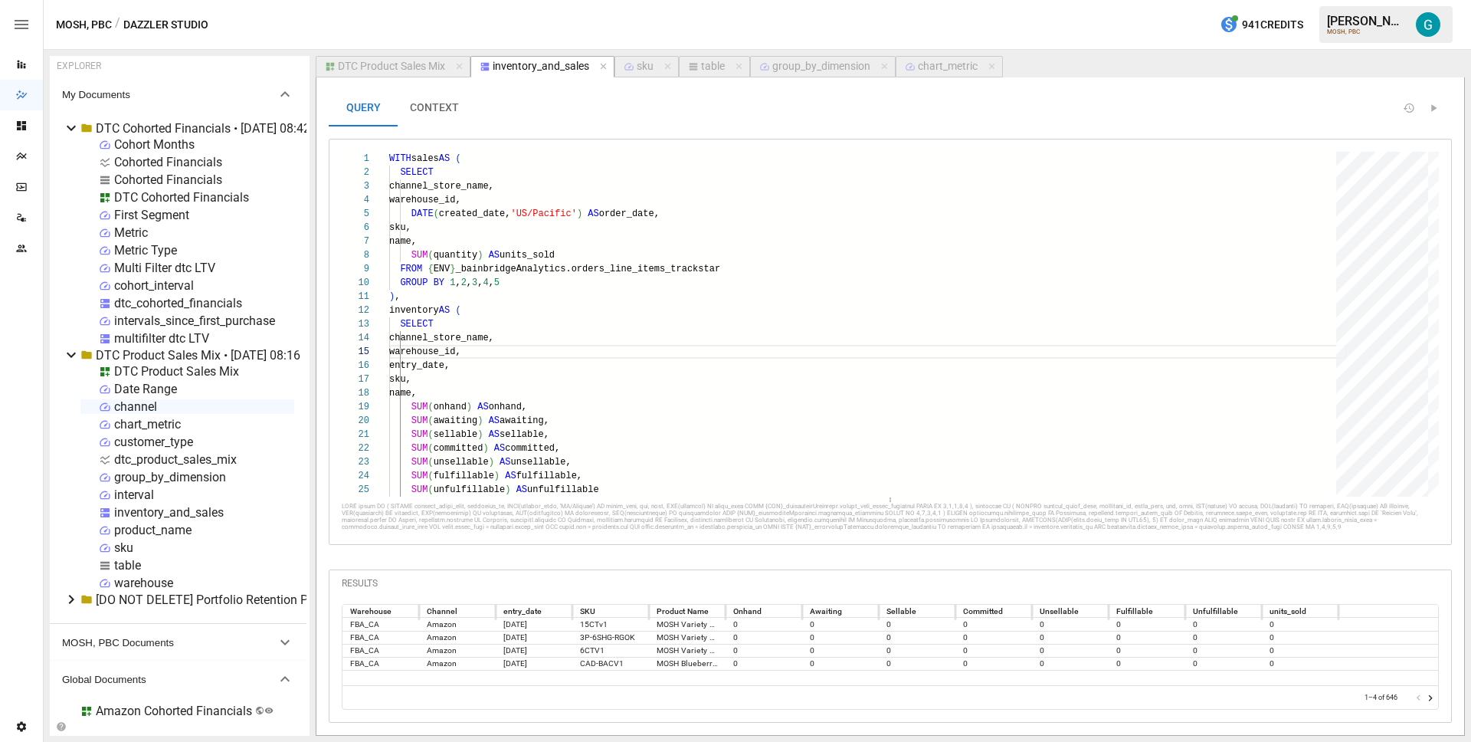
click at [172, 302] on div "dtc_cohorted_financials" at bounding box center [178, 303] width 128 height 15
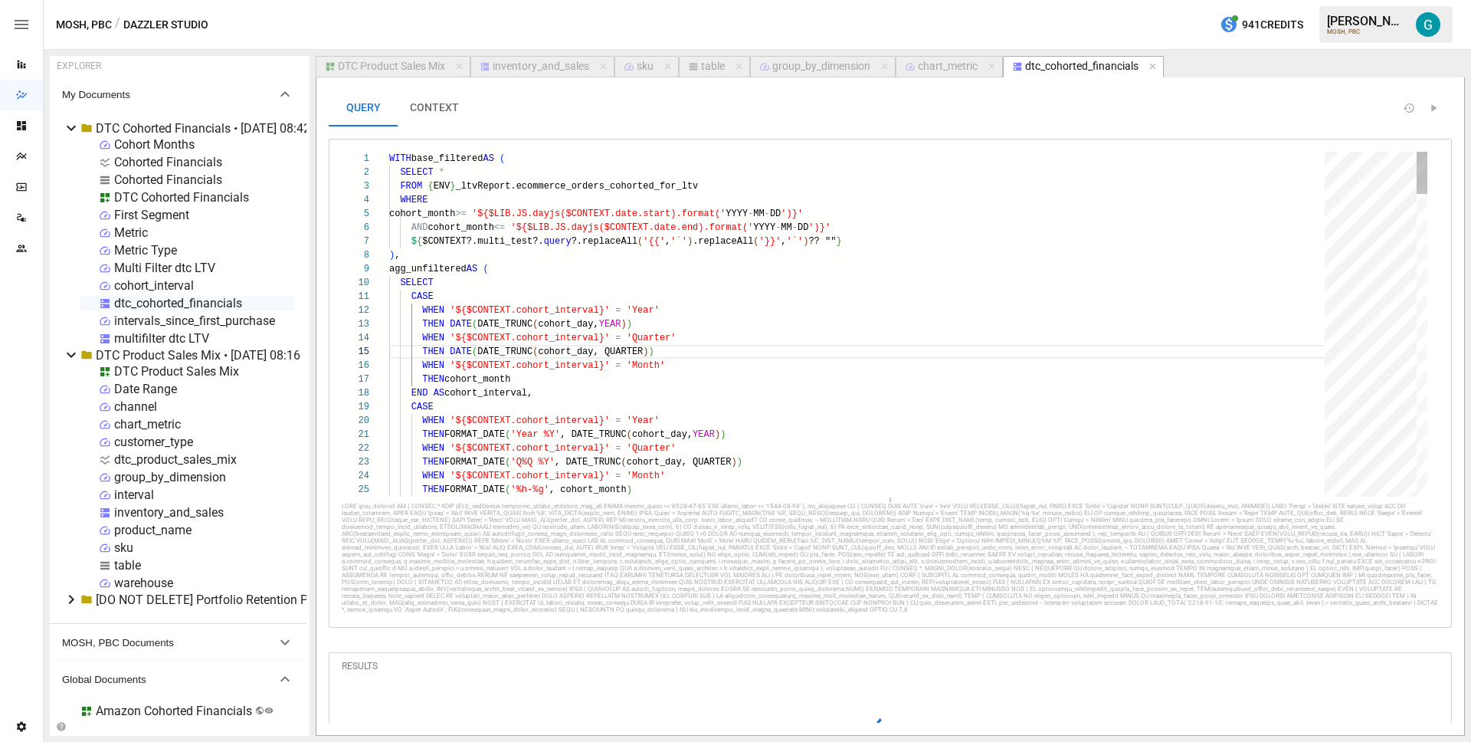
scroll to position [138, 139]
type textarea "**********"
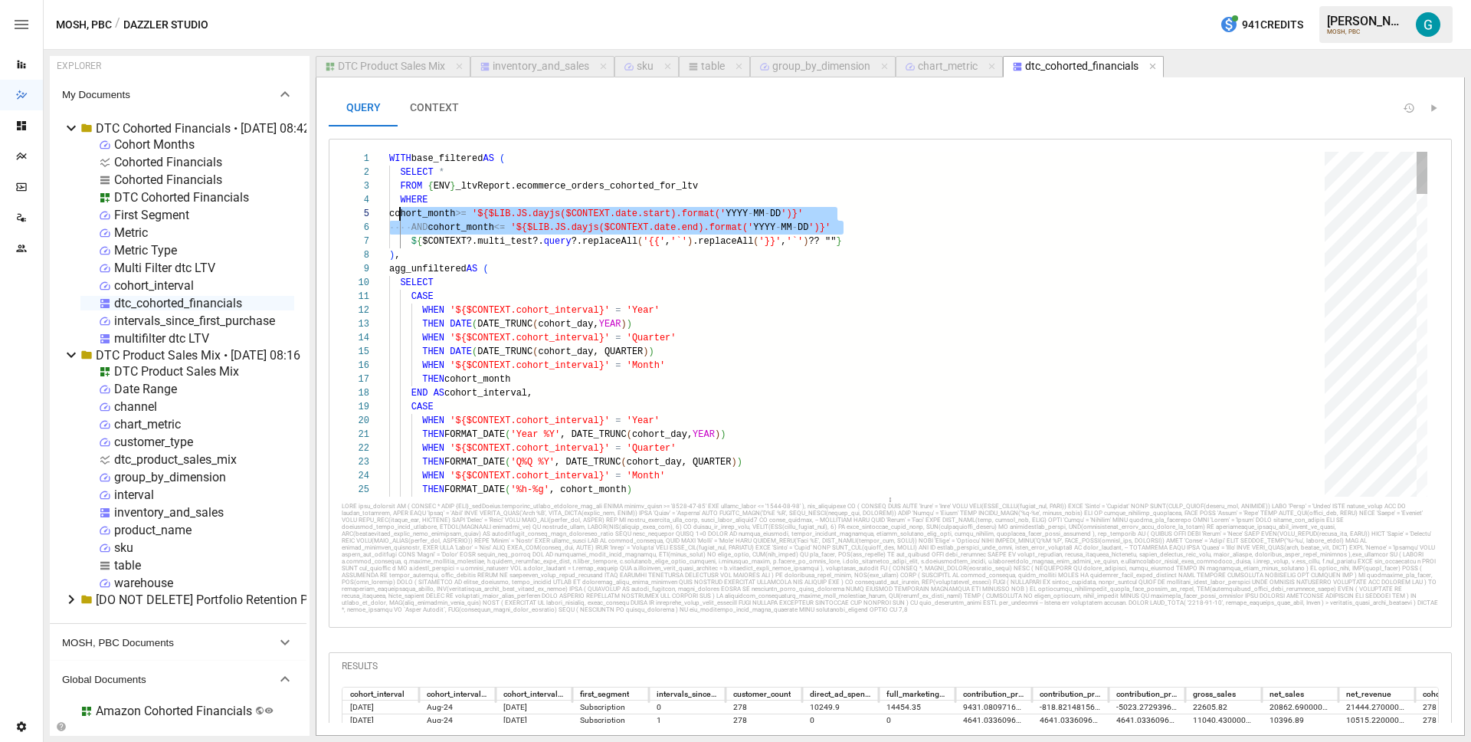
scroll to position [41, 11]
drag, startPoint x: 857, startPoint y: 225, endPoint x: 400, endPoint y: 203, distance: 457.9
click at [556, 69] on div "inventory_and_sales" at bounding box center [541, 67] width 97 height 14
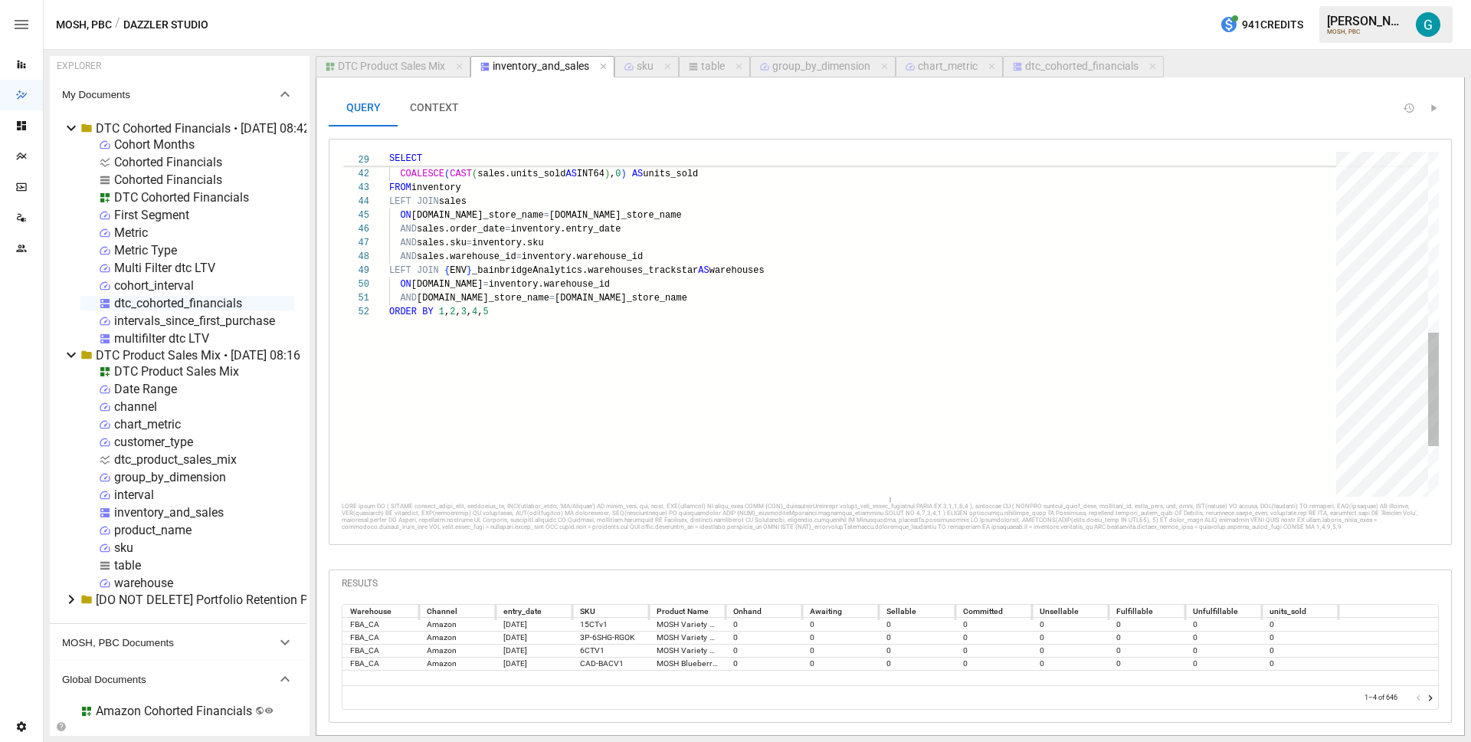
scroll to position [0, 365]
click at [876, 297] on div "ORDER BY 1 , 2 , 3 , 4 , 5 LEFT JOIN { ENV } _bainbridgeAnalytics.warehouses_tr…" at bounding box center [868, 126] width 958 height 1048
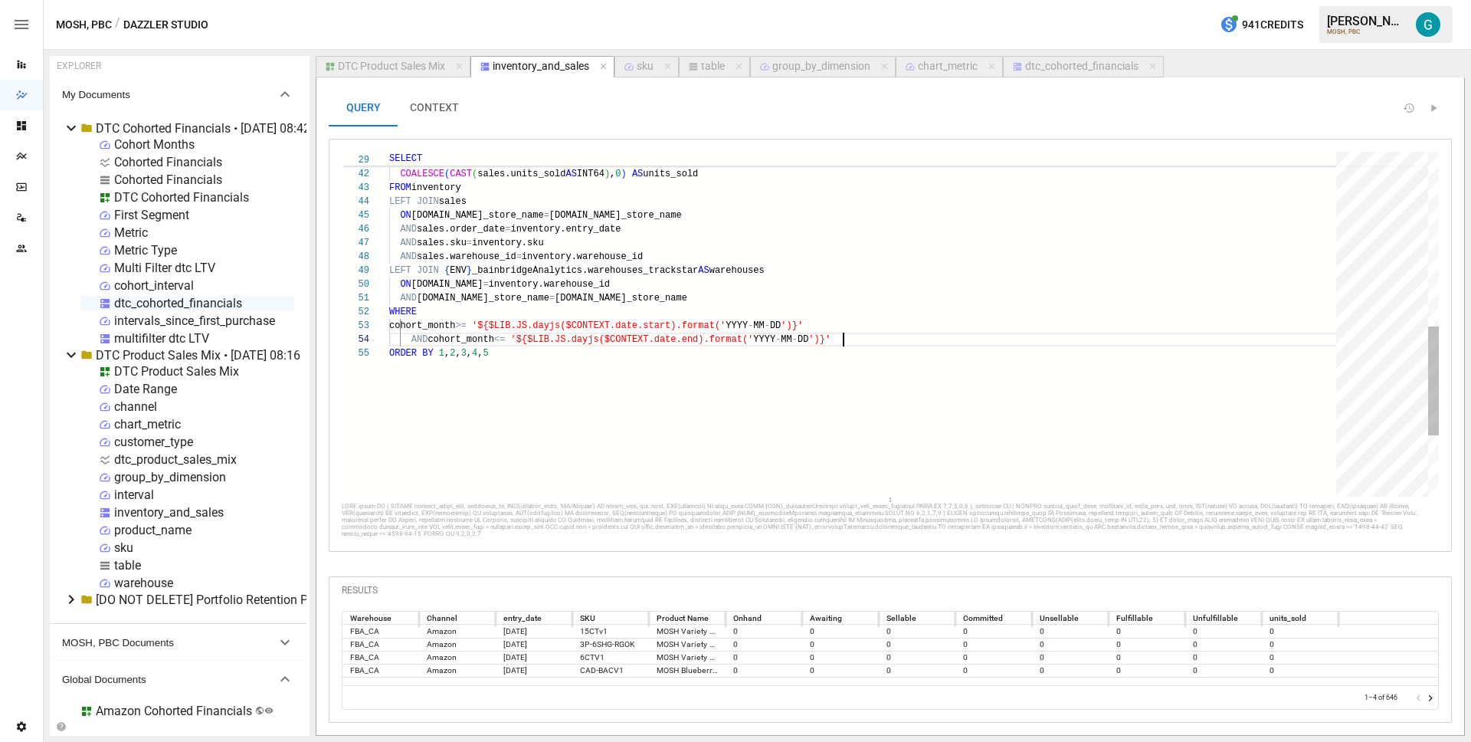
scroll to position [41, 453]
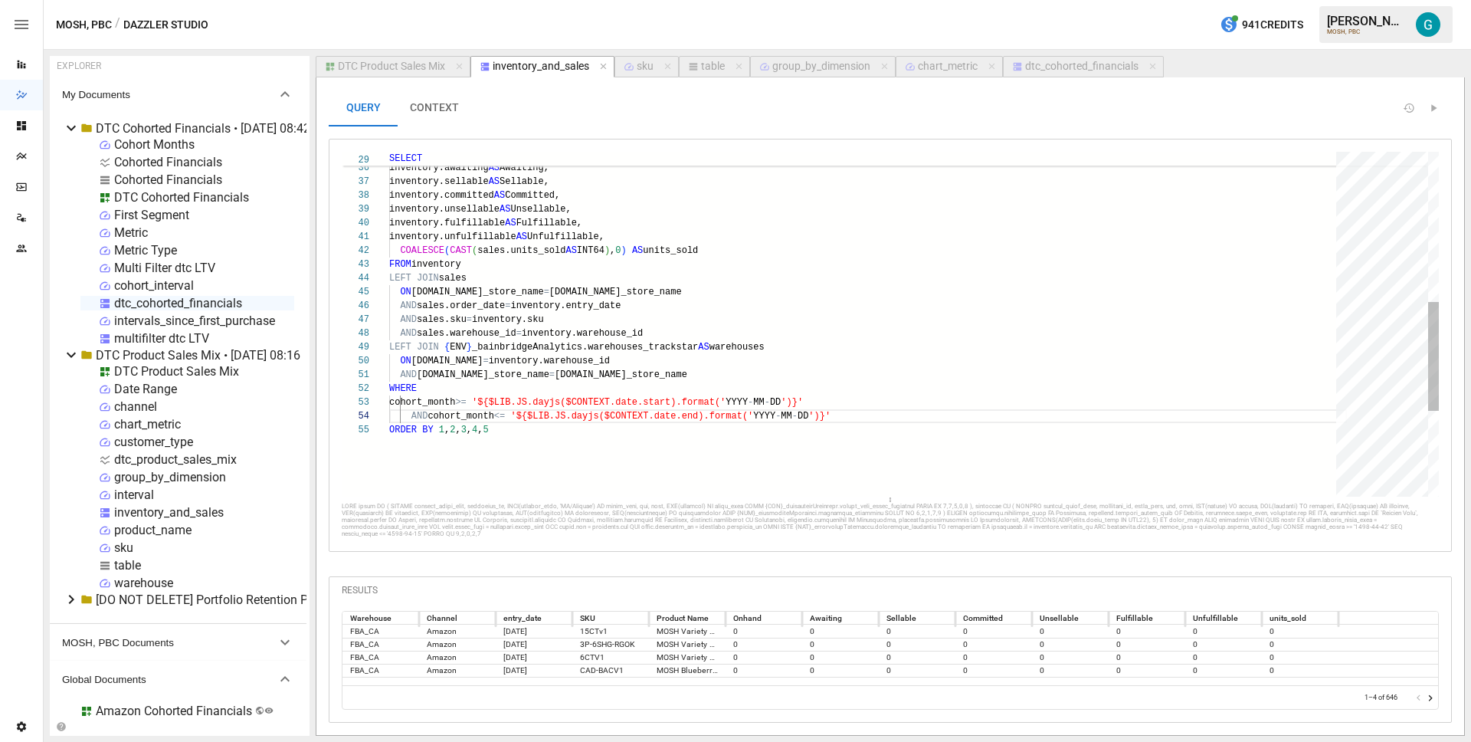
click at [482, 401] on div "LEFT JOIN { ENV } _bainbridgeAnalytics.warehouses_trackstar AS warehouses ON [D…" at bounding box center [868, 222] width 958 height 1089
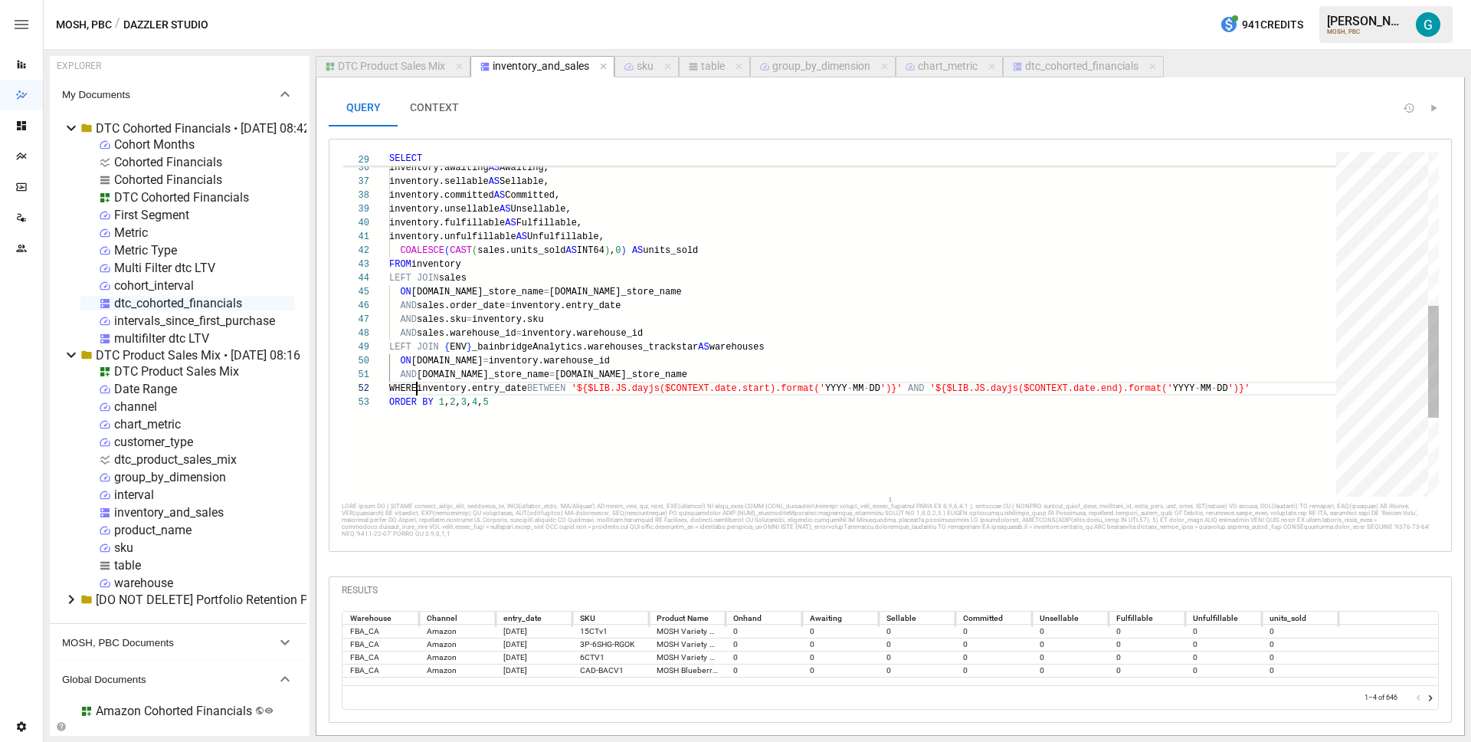
scroll to position [14, 33]
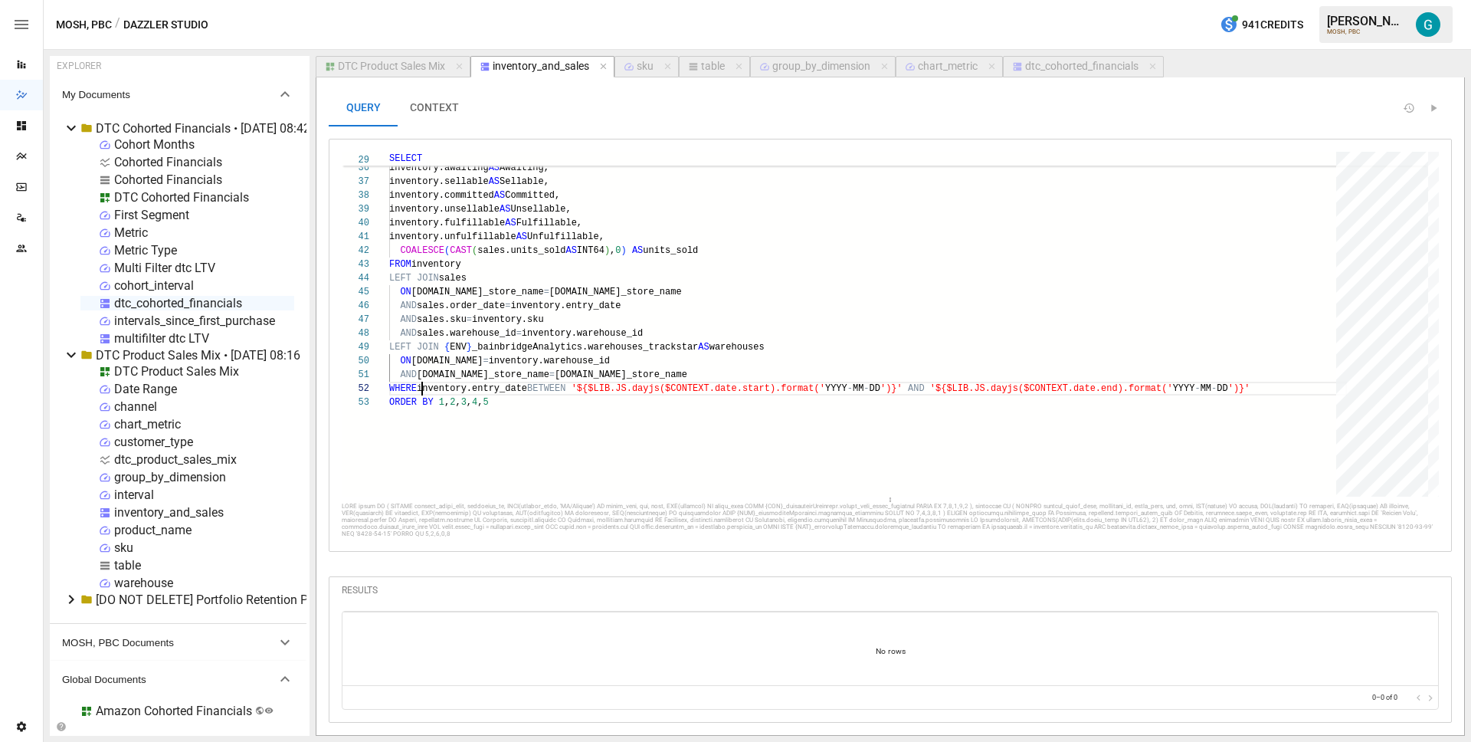
type textarea "**********"
click at [152, 372] on div "DTC Product Sales Mix" at bounding box center [176, 371] width 125 height 15
click at [224, 435] on li "Rename" at bounding box center [238, 426] width 113 height 31
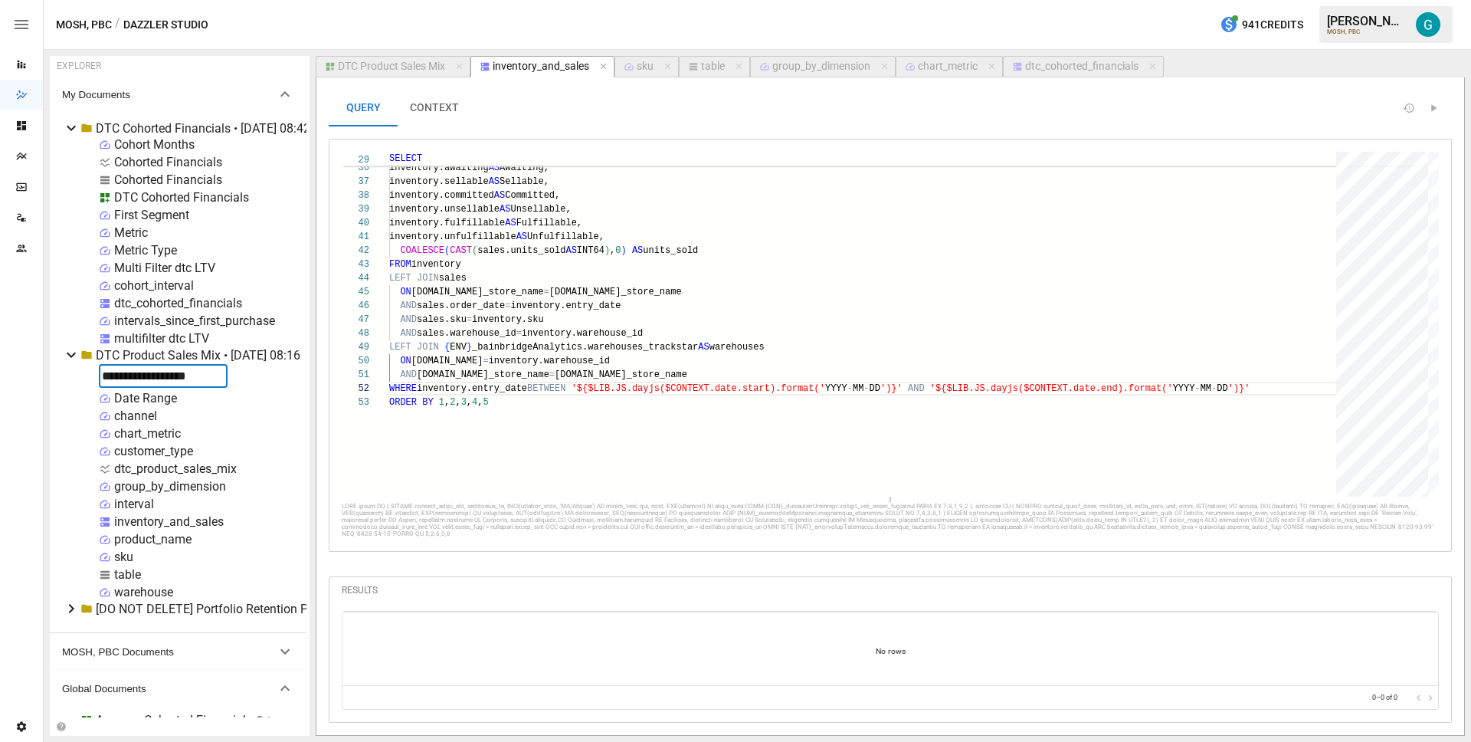
type input "**********"
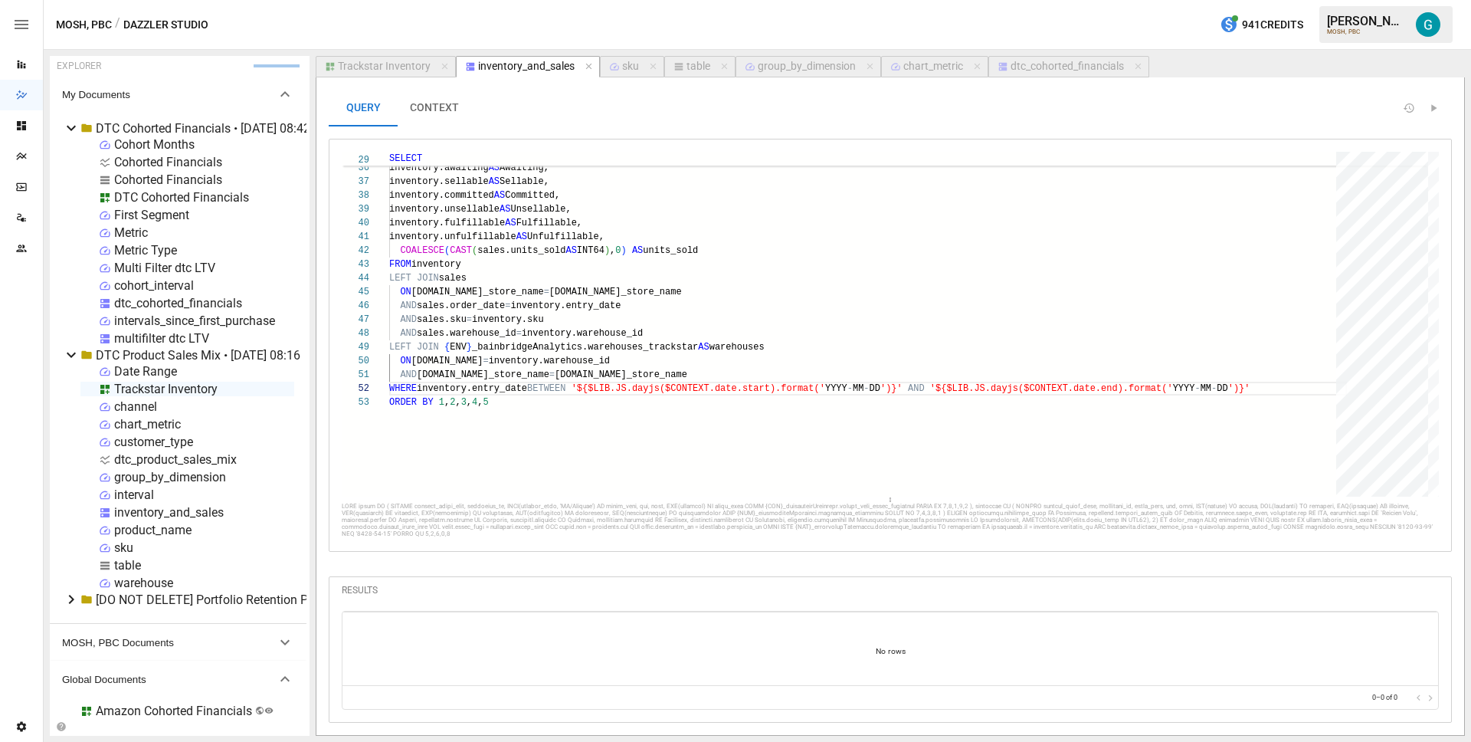
click at [404, 65] on div "Trackstar Inventory" at bounding box center [384, 67] width 93 height 14
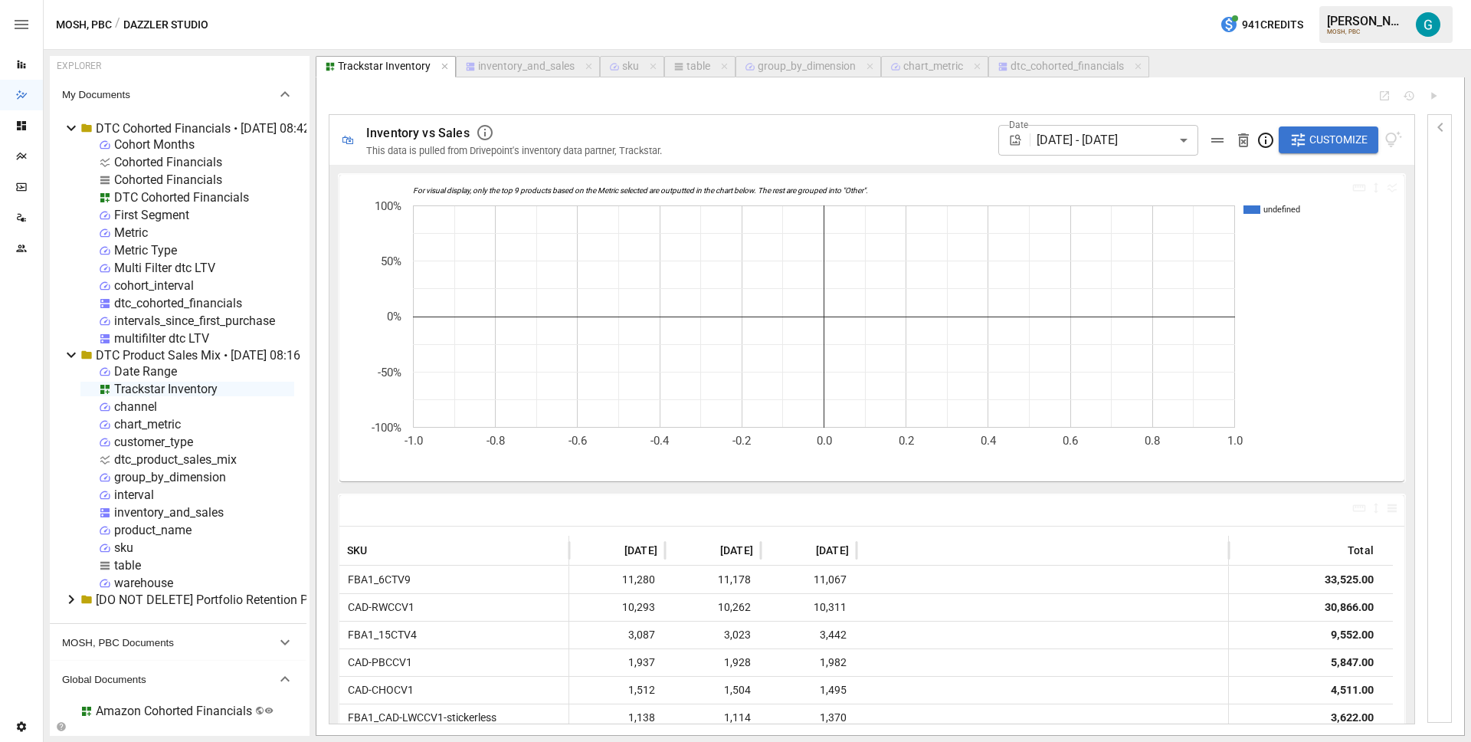
click at [403, 131] on span "Inventory vs Sales" at bounding box center [417, 133] width 103 height 15
click at [403, 131] on span "**********" at bounding box center [408, 133] width 84 height 11
click at [1331, 140] on span "Customize" at bounding box center [1338, 139] width 58 height 19
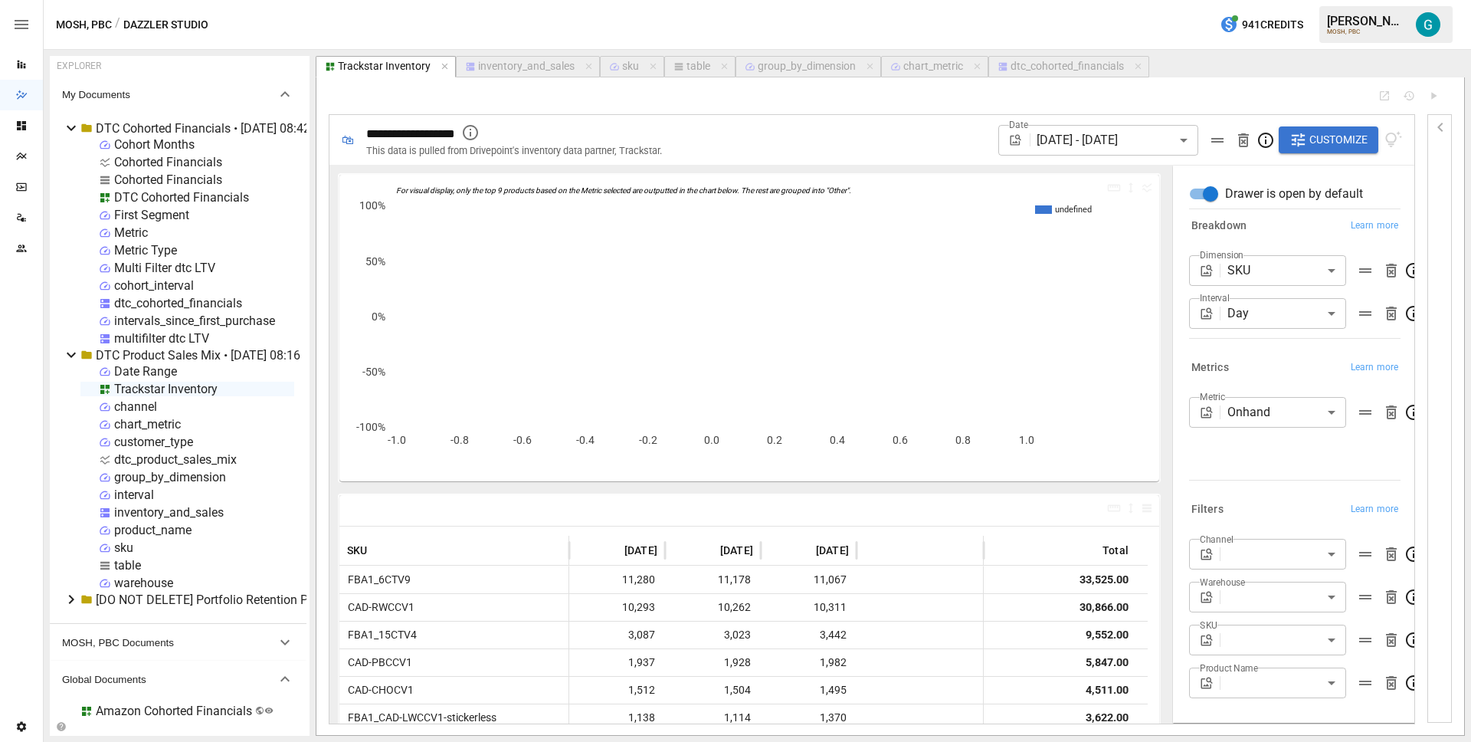
scroll to position [14, 0]
click at [1311, 0] on body "Reports Dazzler Studio Dashboards Plans SmartModel ™ Data Sources Team Settings…" at bounding box center [735, 0] width 1471 height 0
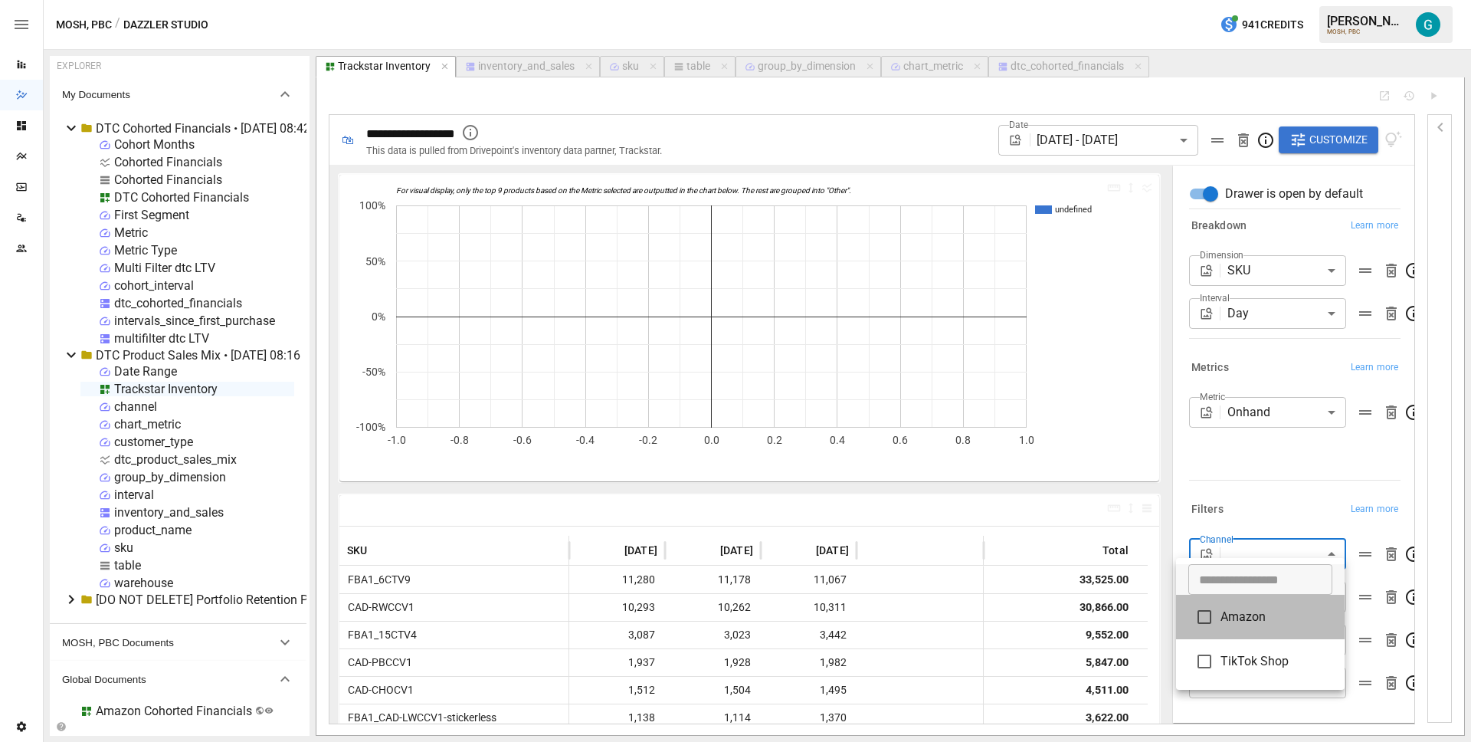
click at [1253, 627] on li "Amazon" at bounding box center [1260, 617] width 169 height 44
type input "******"
click at [1076, 474] on div at bounding box center [735, 371] width 1471 height 742
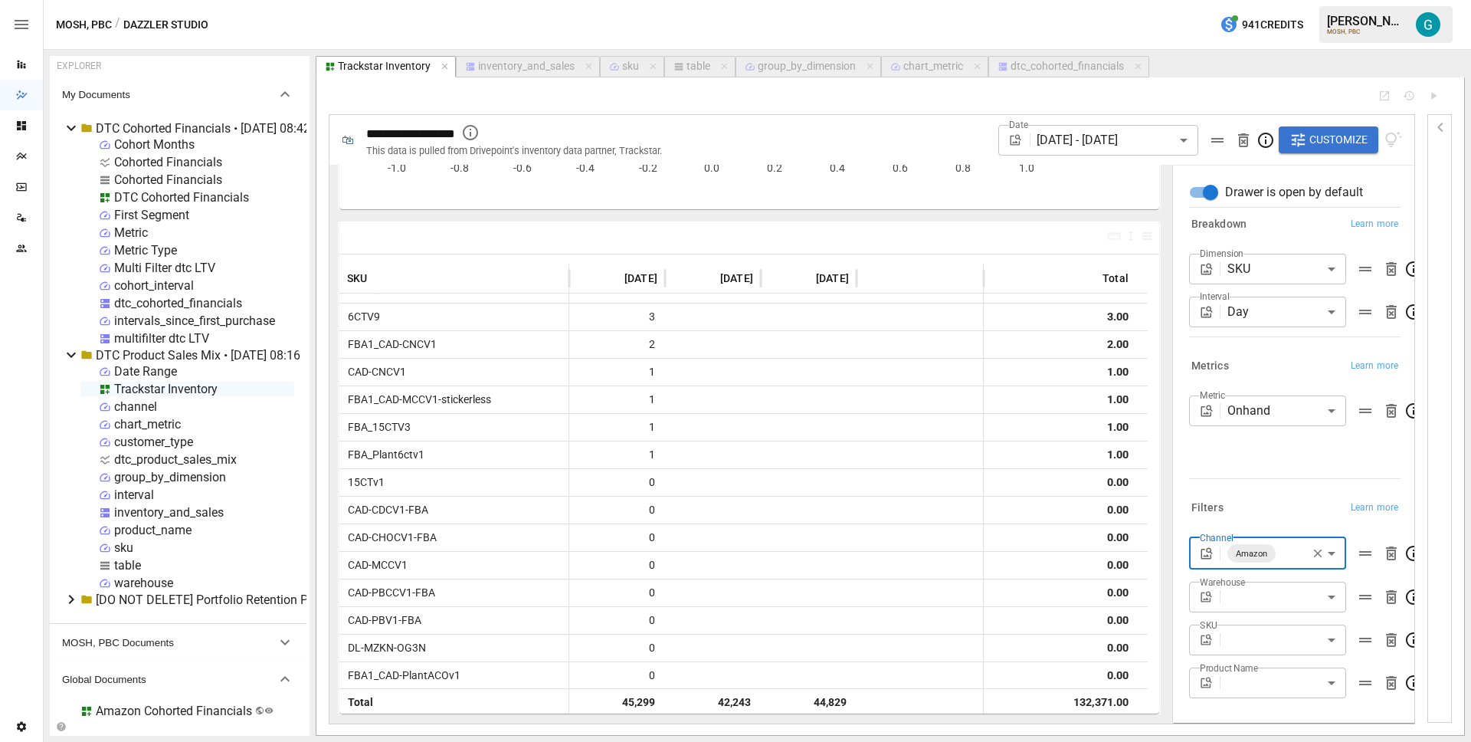
scroll to position [1389, 0]
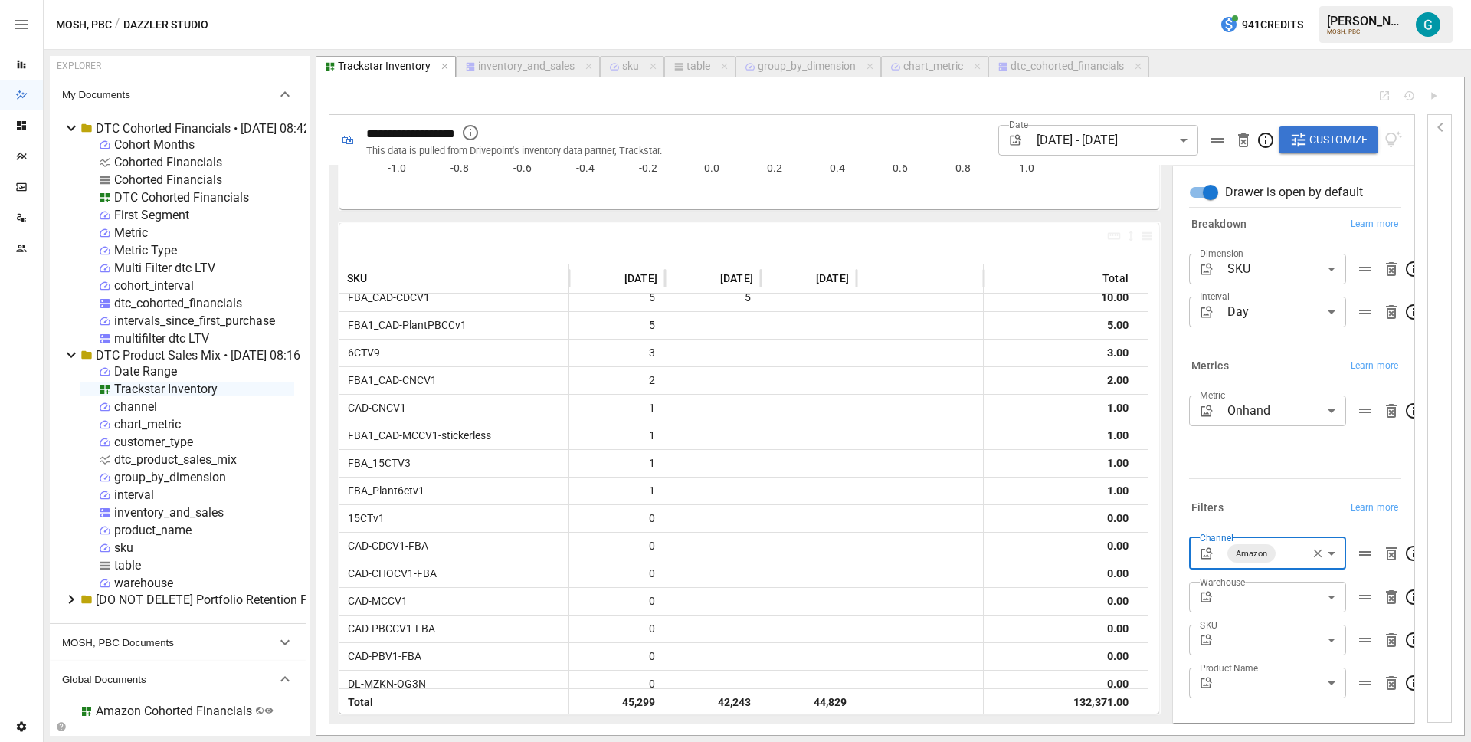
click at [1290, 0] on body "Reports Dazzler Studio Dashboards Plans SmartModel ™ Data Sources Team Settings…" at bounding box center [735, 0] width 1471 height 0
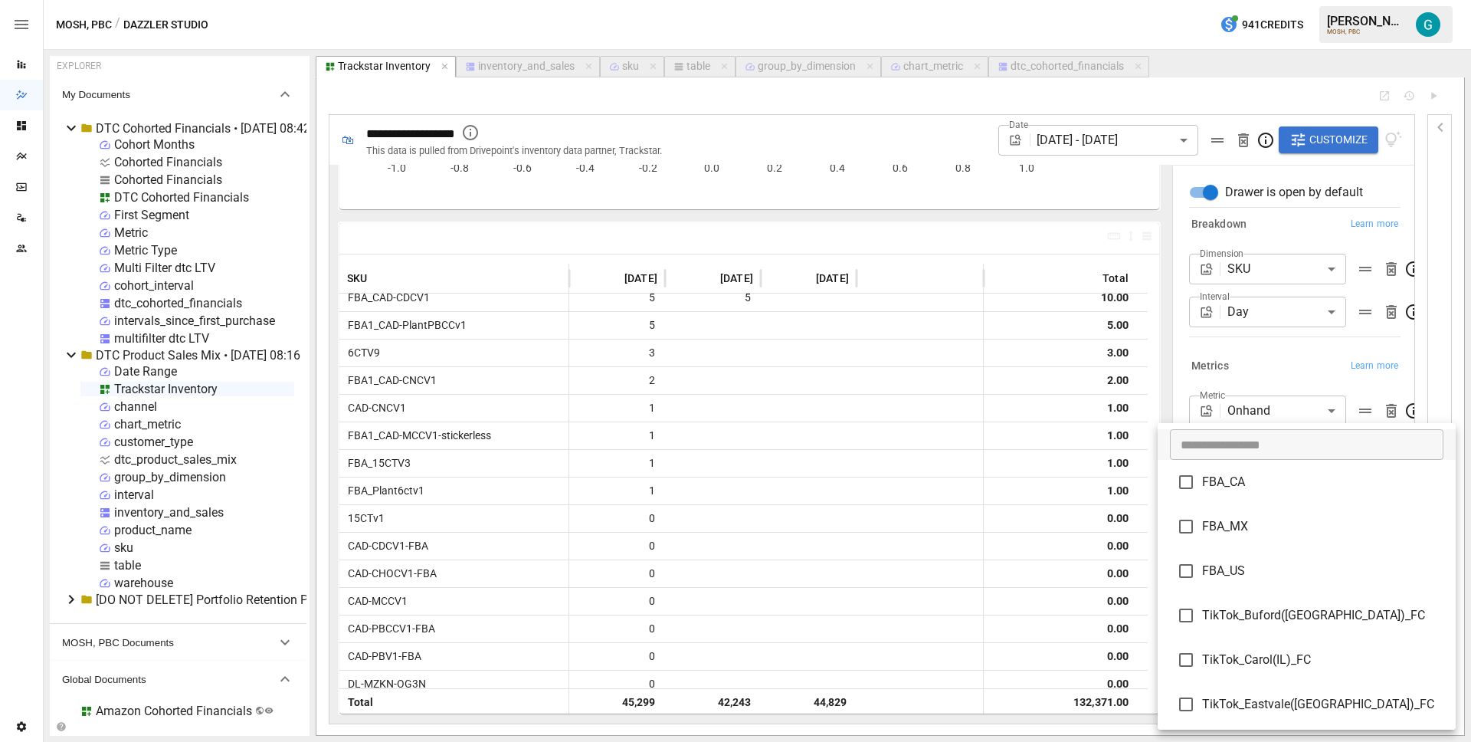
click at [1395, 452] on div at bounding box center [735, 371] width 1471 height 742
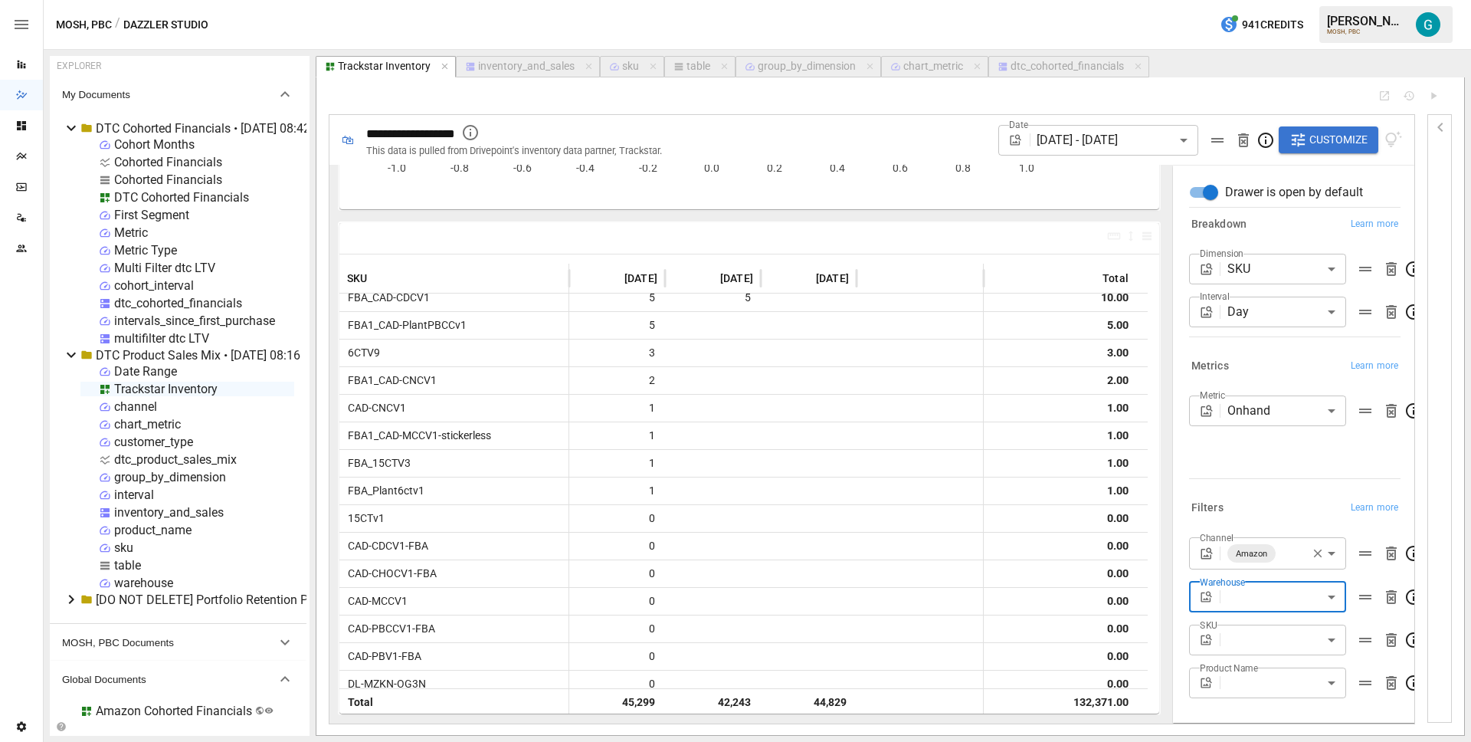
click at [703, 68] on div "table" at bounding box center [698, 67] width 24 height 14
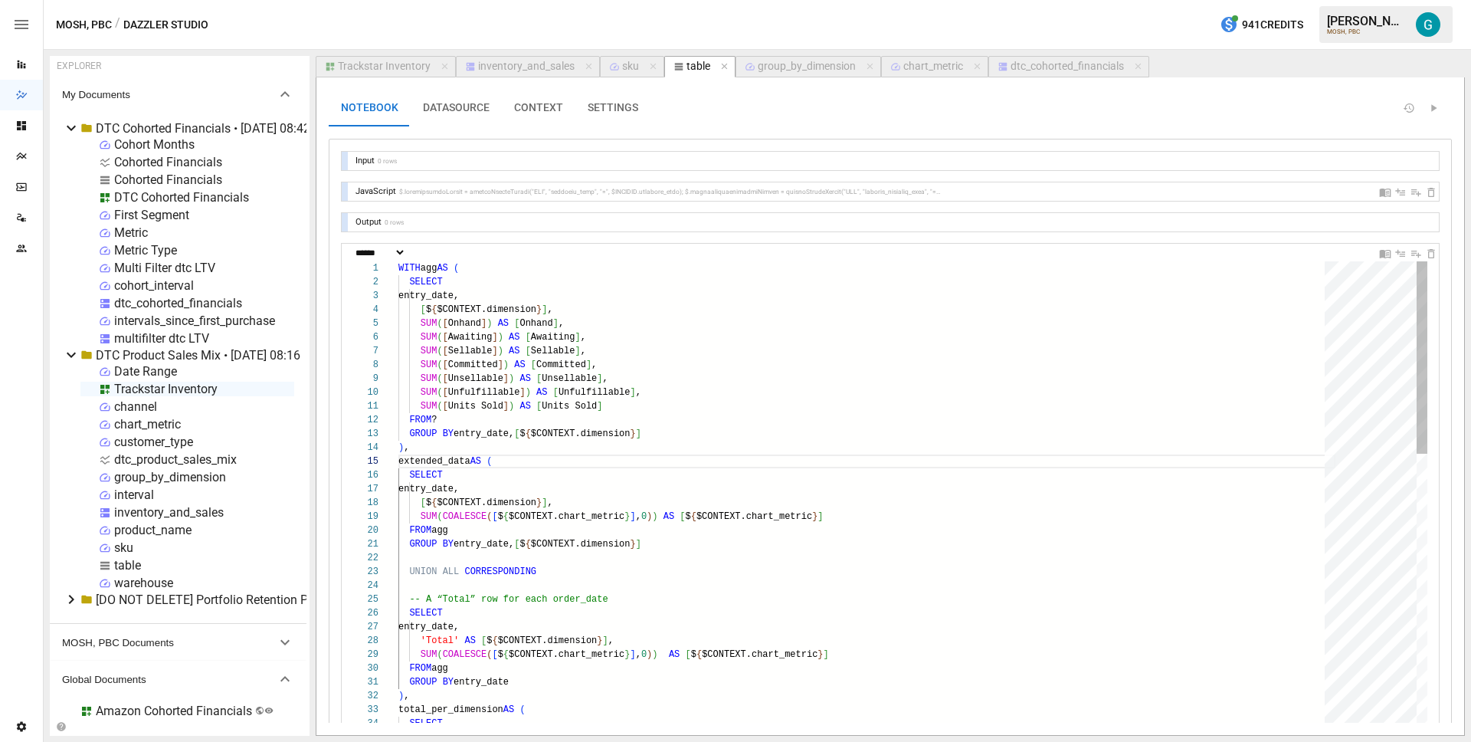
scroll to position [138, 100]
click at [346, 192] on div at bounding box center [345, 191] width 6 height 18
select select "**********"
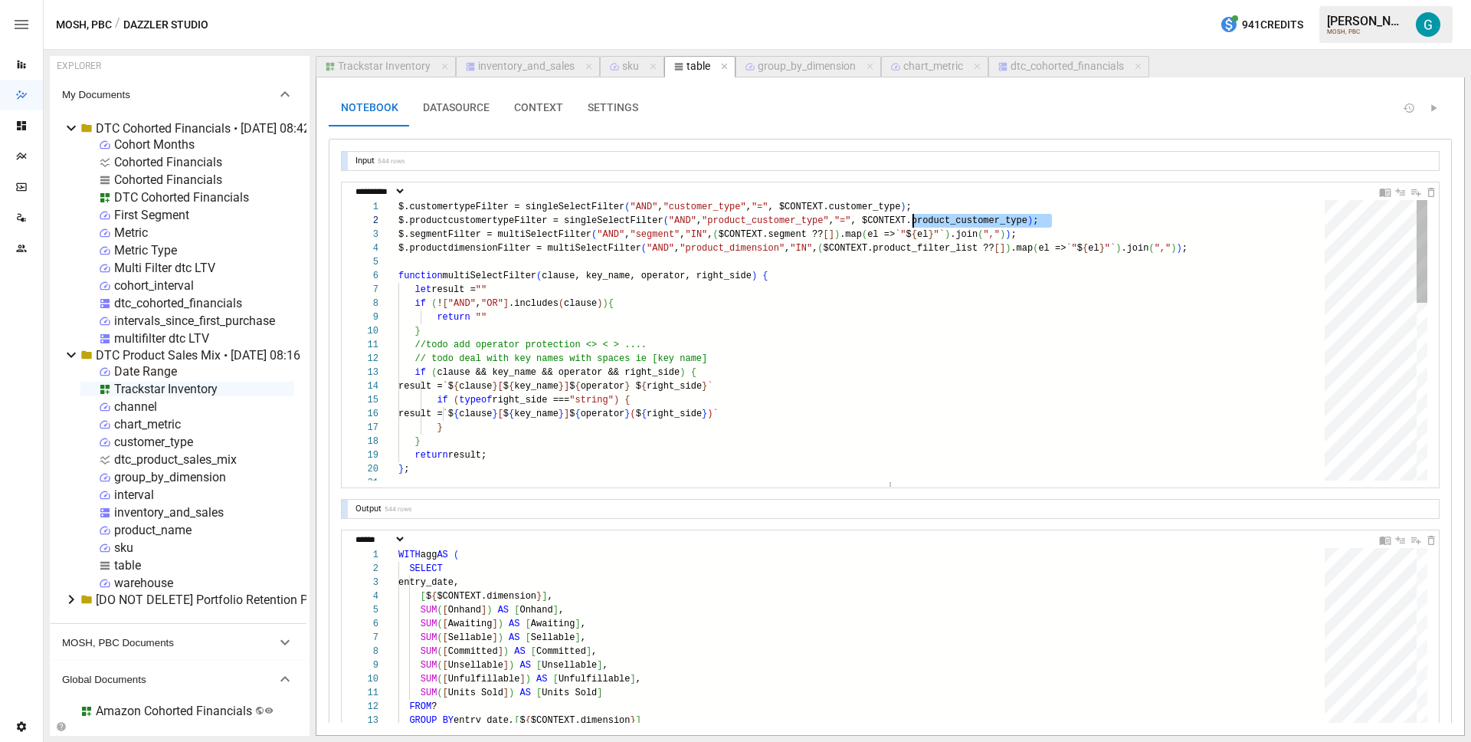
scroll to position [0, 0]
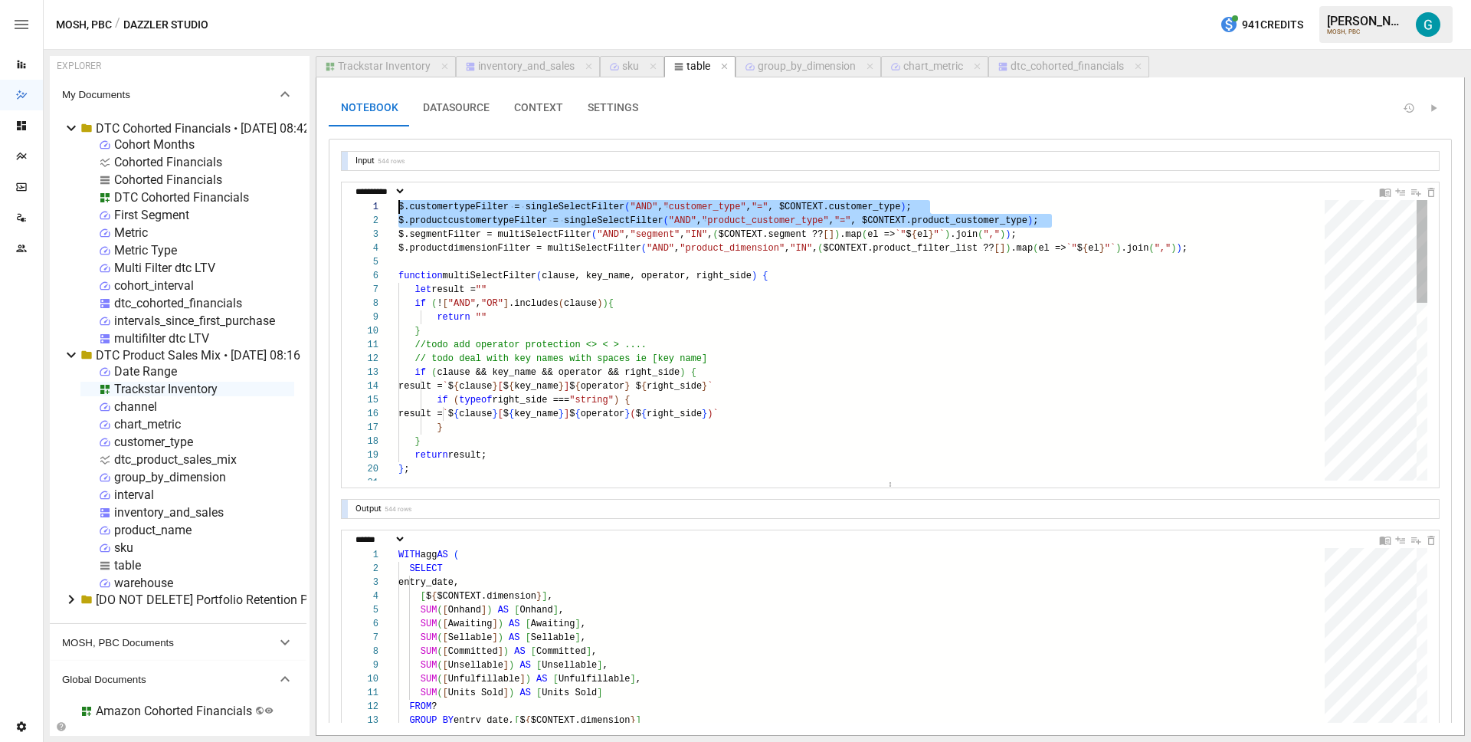
drag, startPoint x: 1067, startPoint y: 222, endPoint x: 192, endPoint y: 206, distance: 875.1
click at [398, 206] on div "$.customertypeFilter = singleSelectFilter ( "AND" , "customer_type" , "=" , $CO…" at bounding box center [866, 581] width 937 height 763
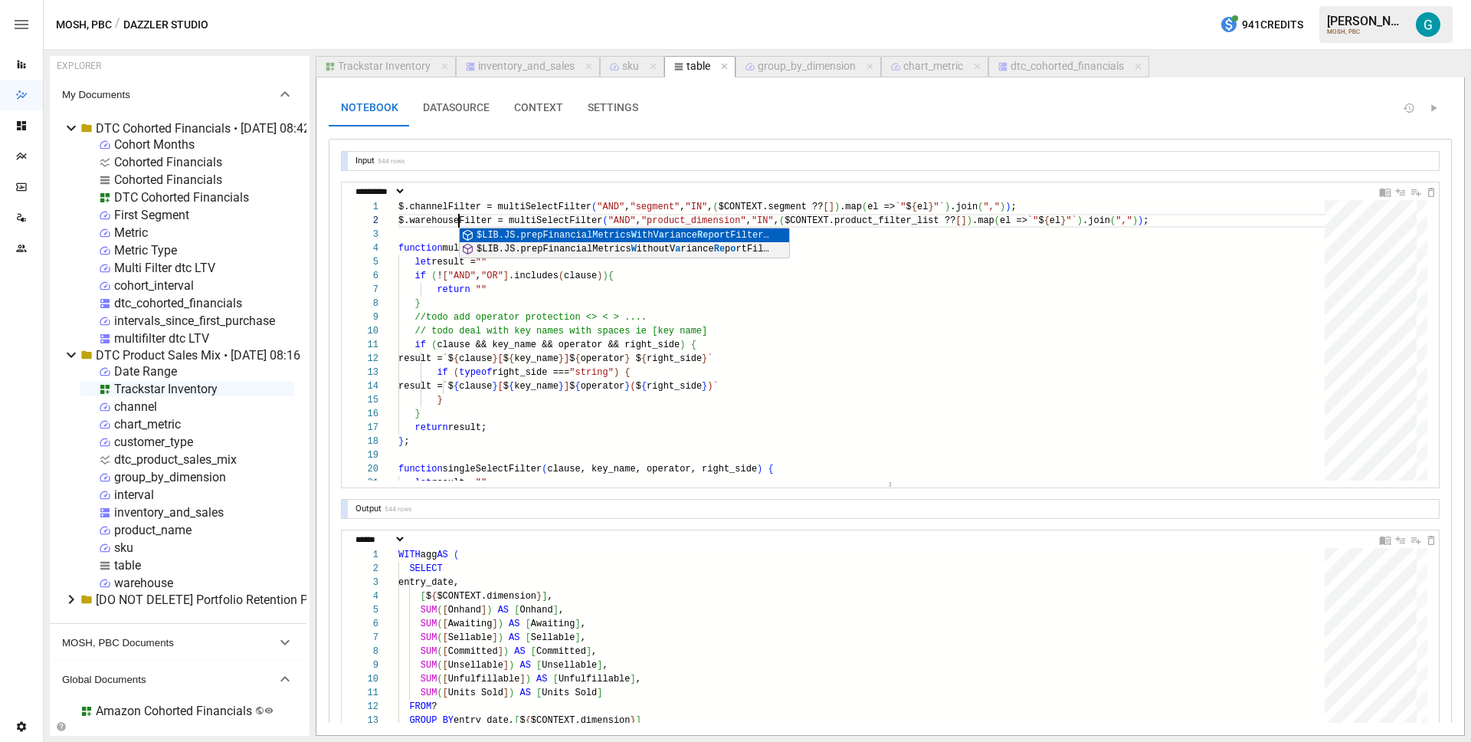
scroll to position [14, 61]
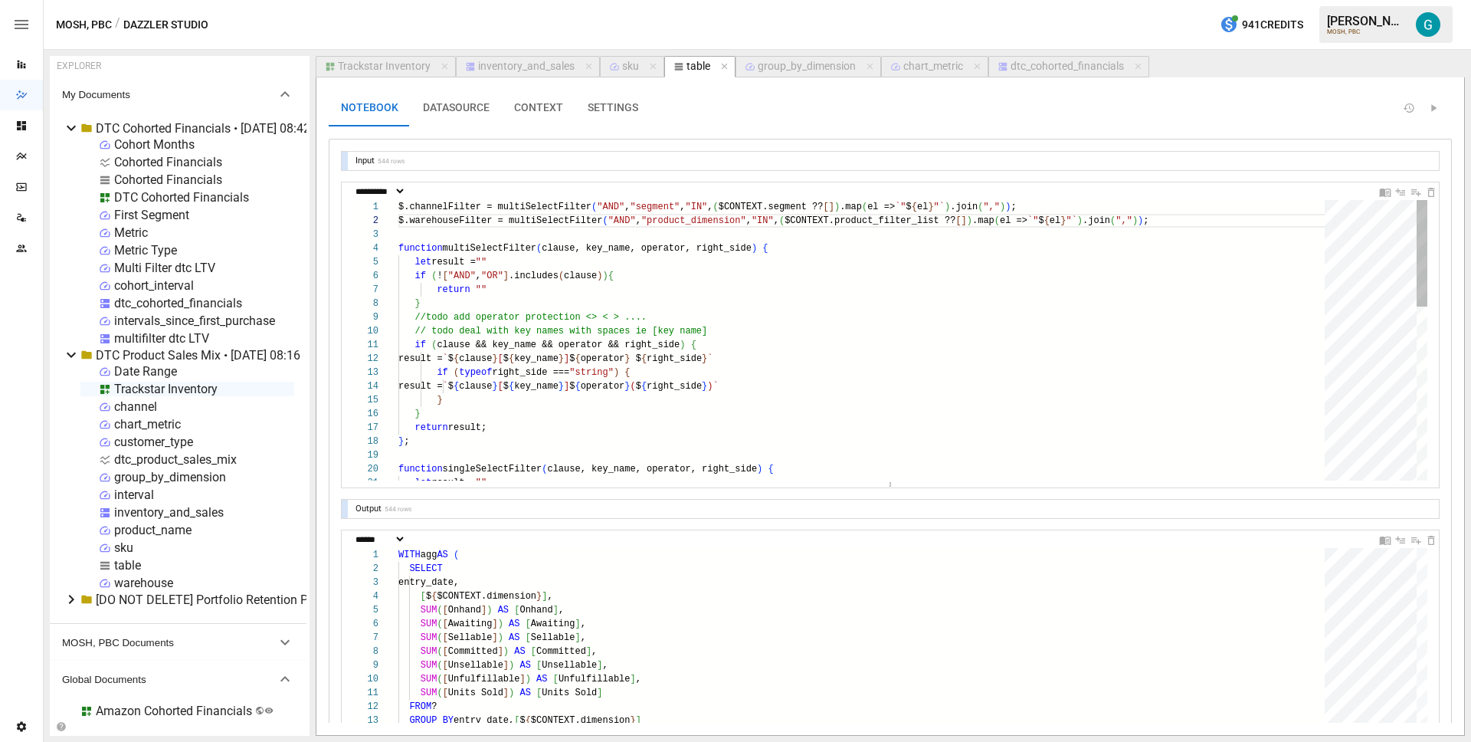
click at [660, 209] on div "$.channelFilter = multiSelectFilter ( "AND" , "segment" , "IN" , ( $CONTEXT.seg…" at bounding box center [866, 568] width 937 height 736
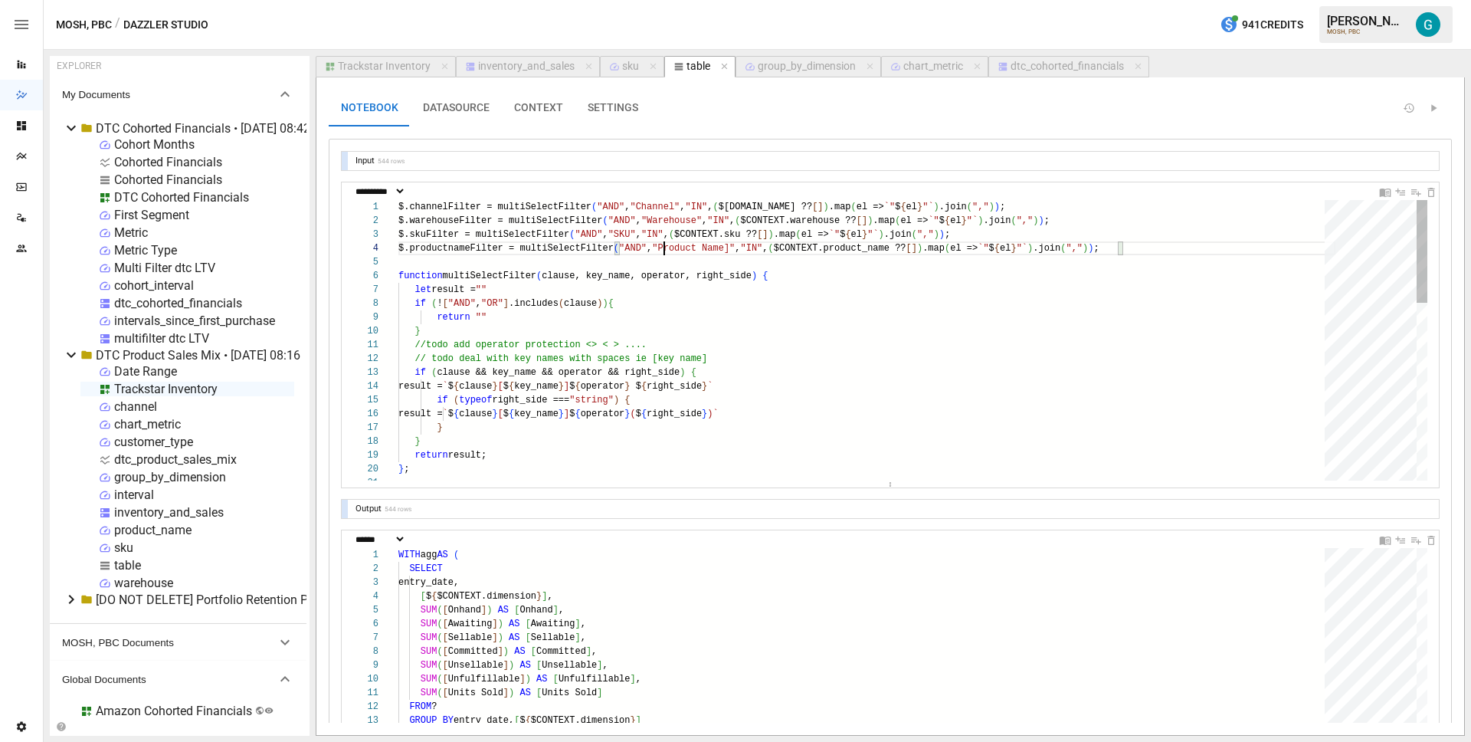
scroll to position [41, 271]
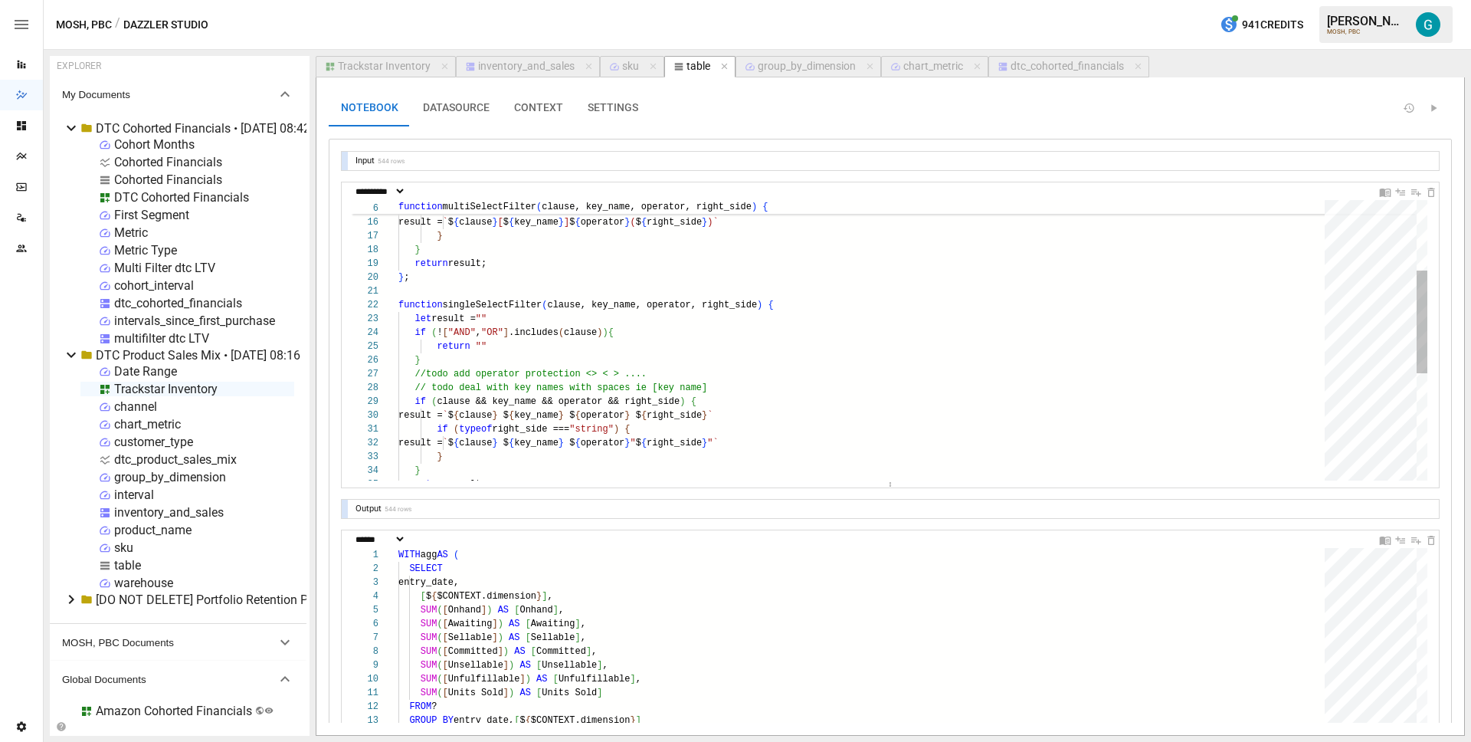
type textarea "**********"
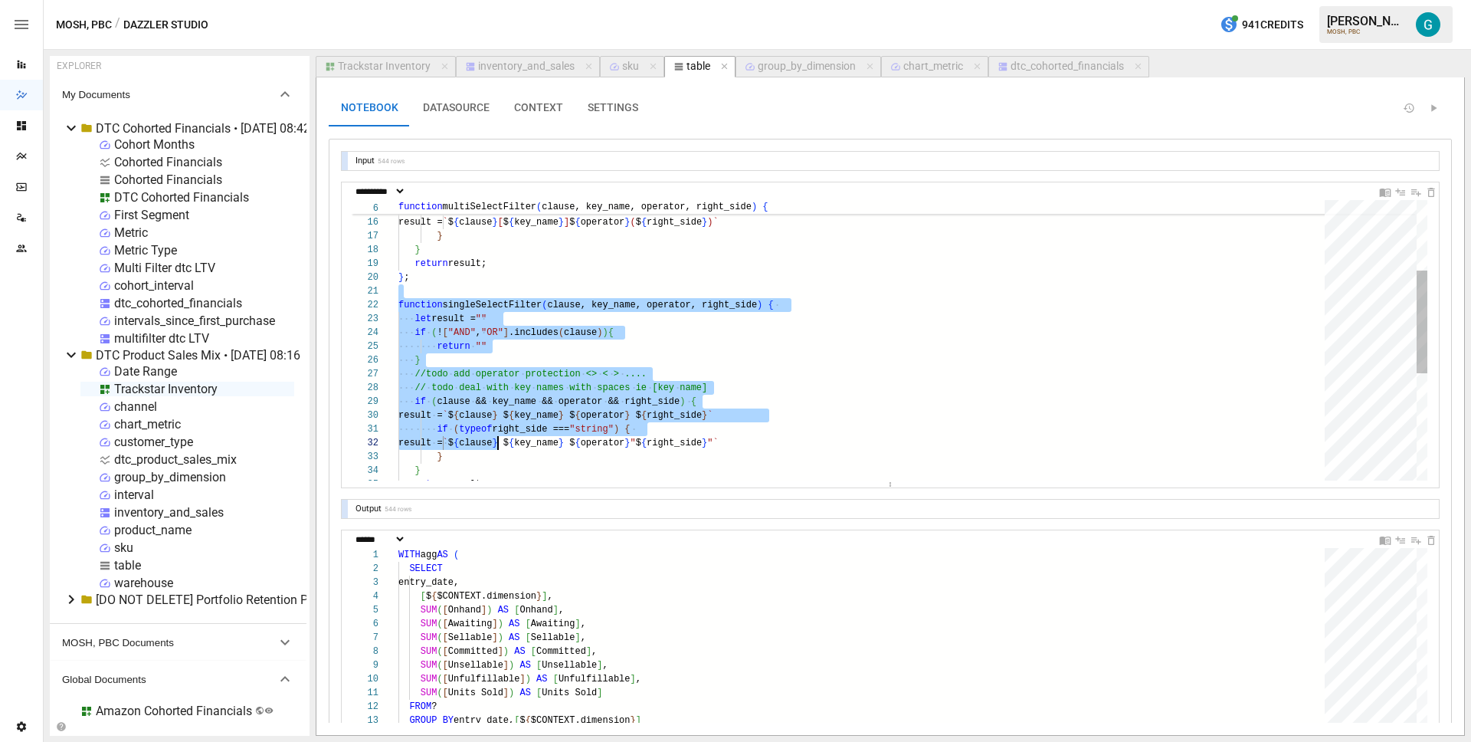
drag, startPoint x: 420, startPoint y: 294, endPoint x: 529, endPoint y: 516, distance: 247.4
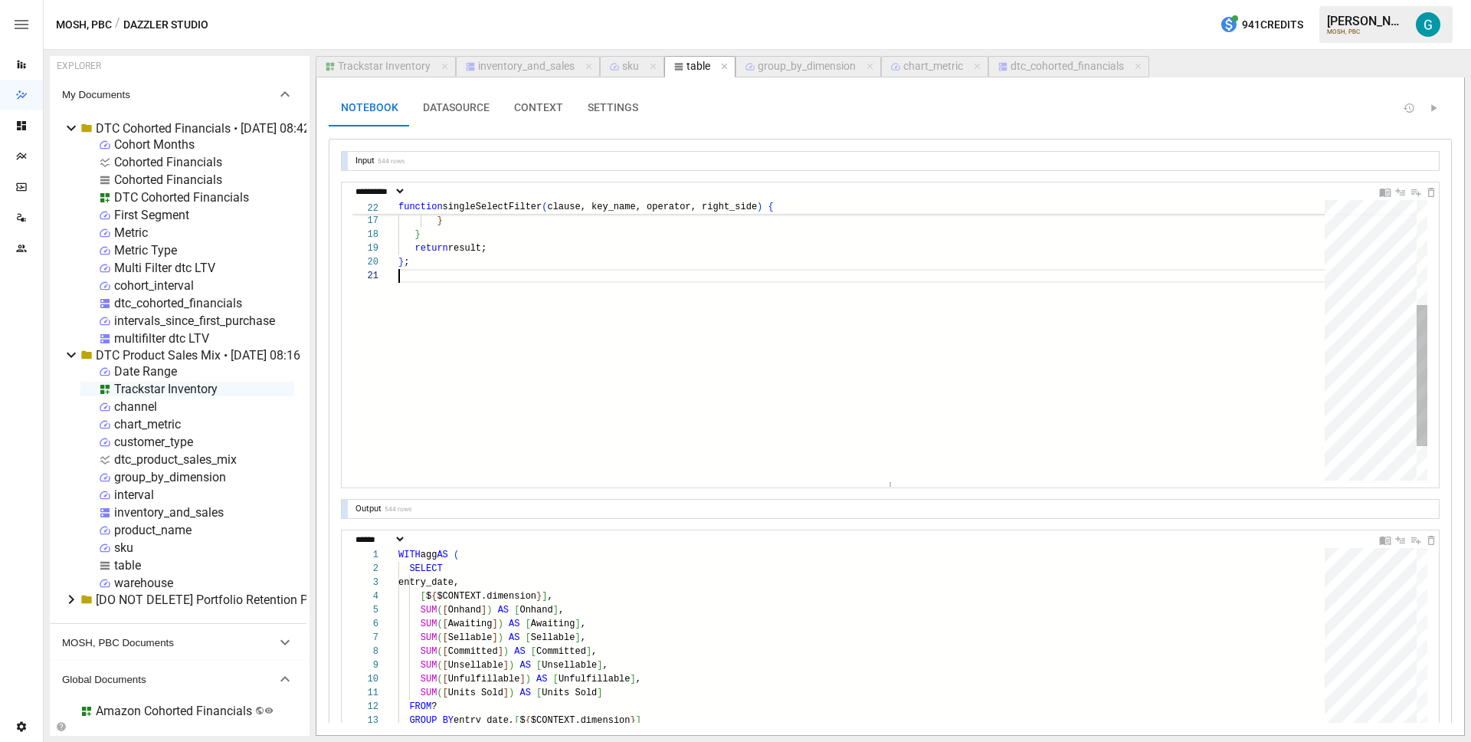
scroll to position [124, 11]
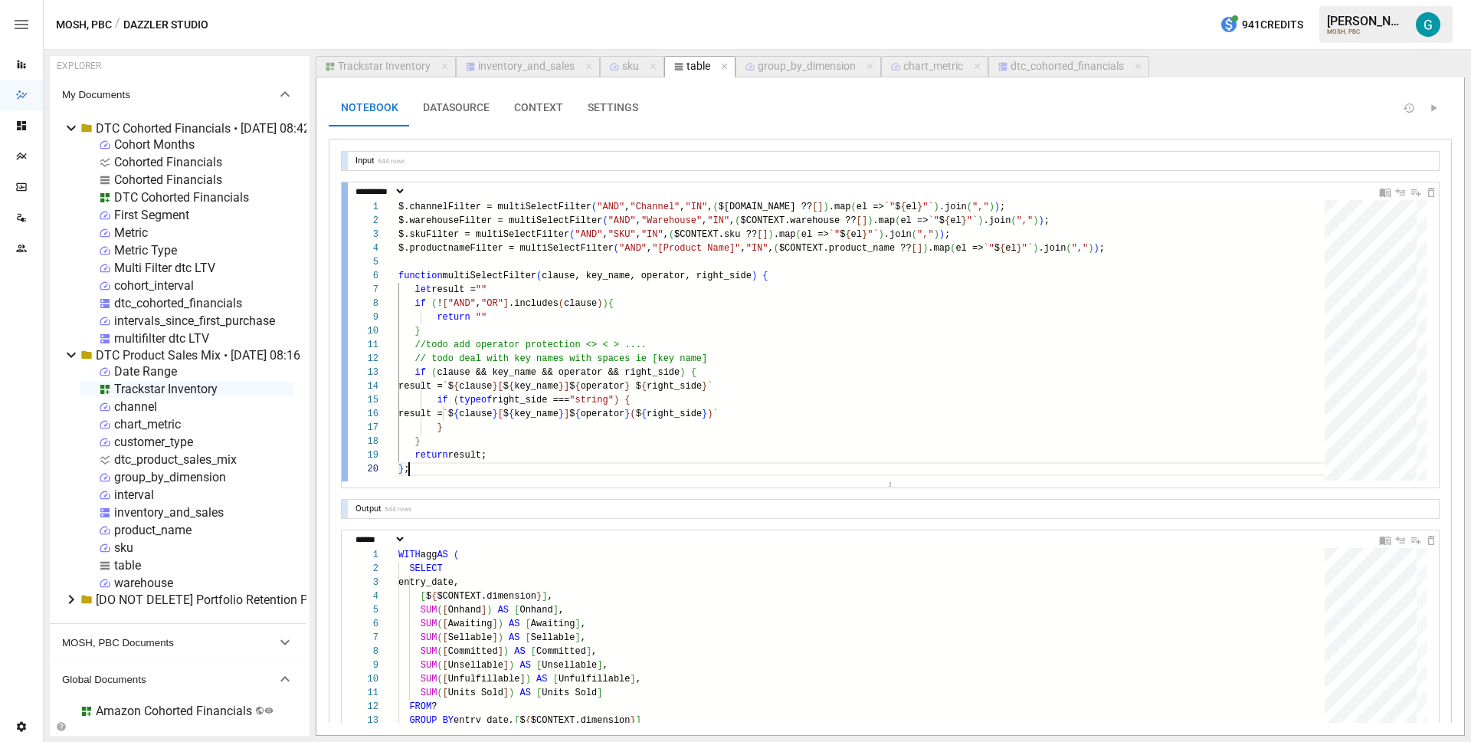
type textarea "**********"
click at [342, 309] on div at bounding box center [345, 331] width 6 height 299
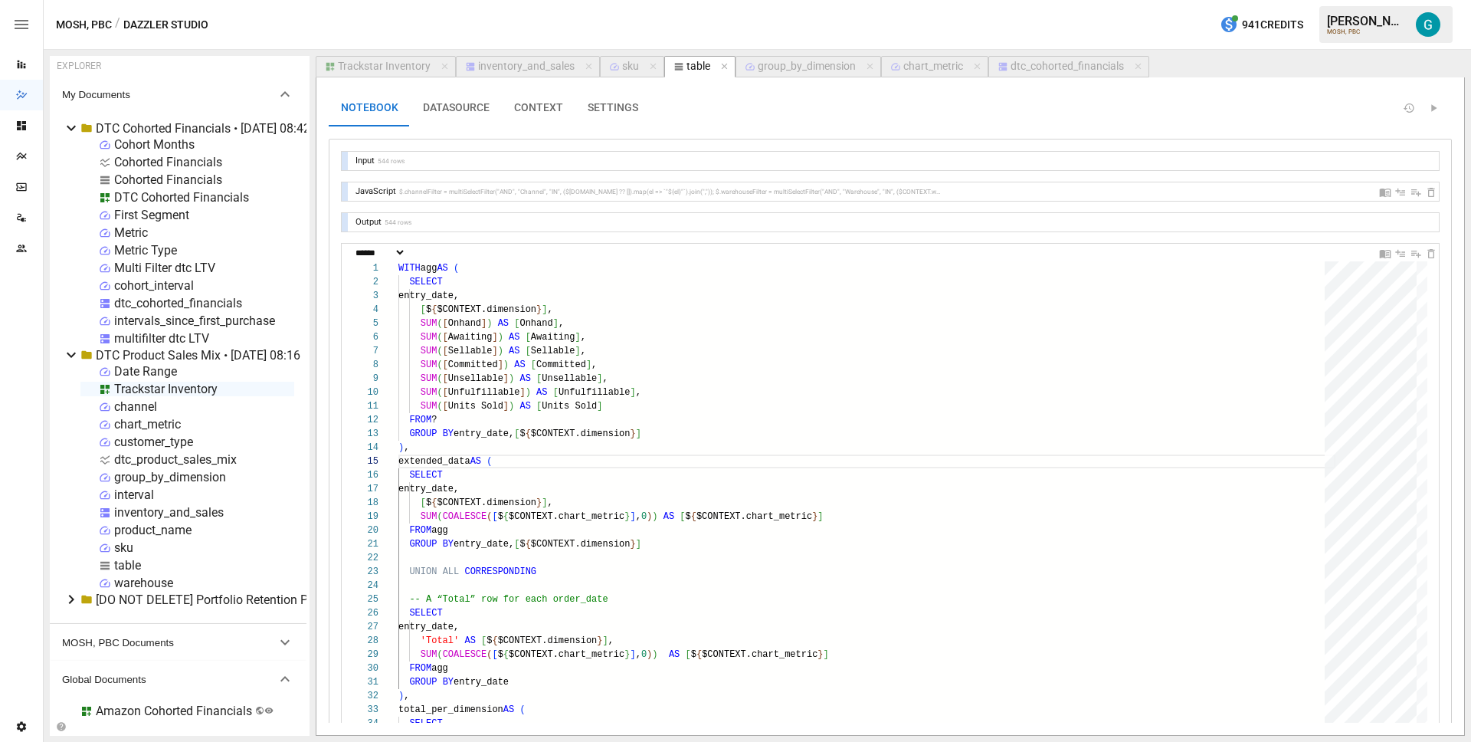
click at [342, 190] on div at bounding box center [345, 191] width 6 height 18
select select "**********"
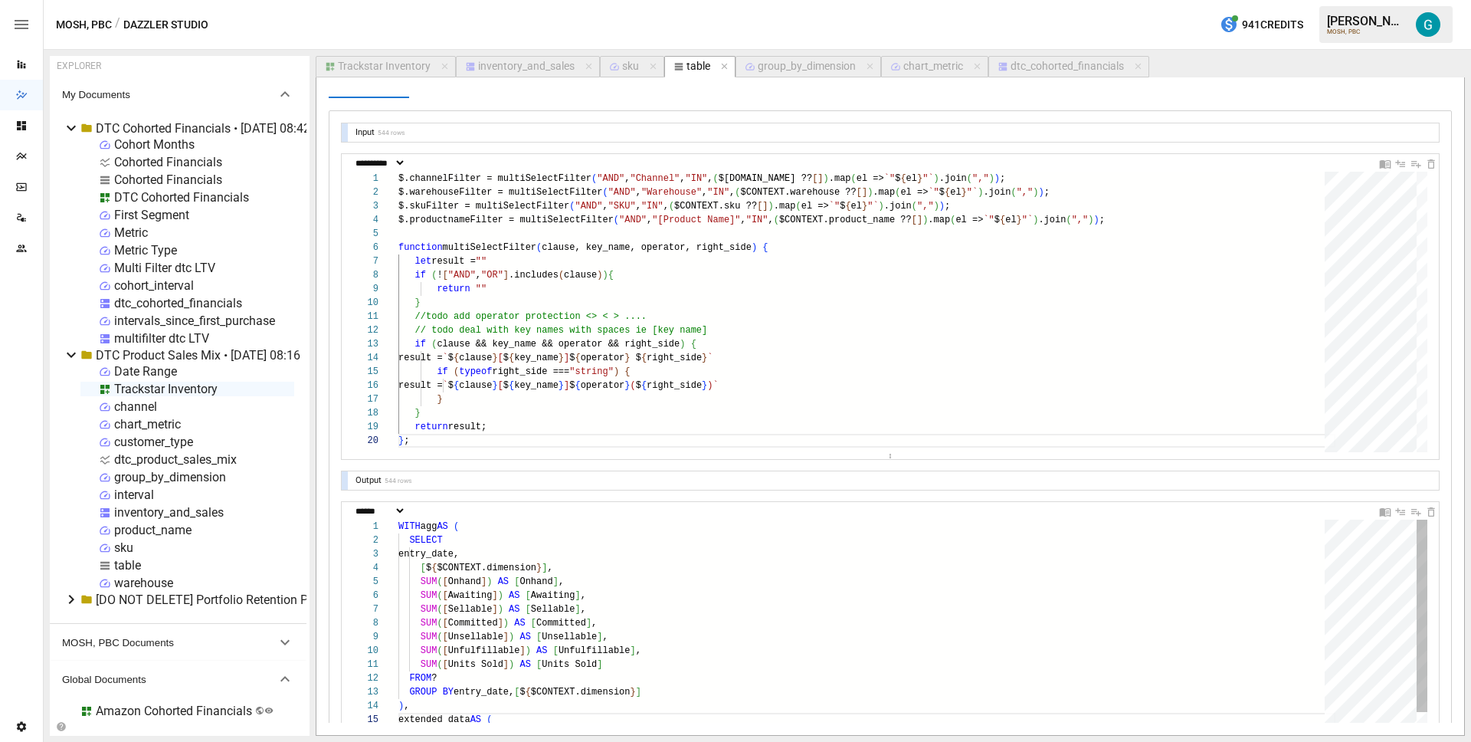
scroll to position [30, 0]
click at [131, 179] on div "Cohorted Financials" at bounding box center [168, 179] width 108 height 15
select select "**********"
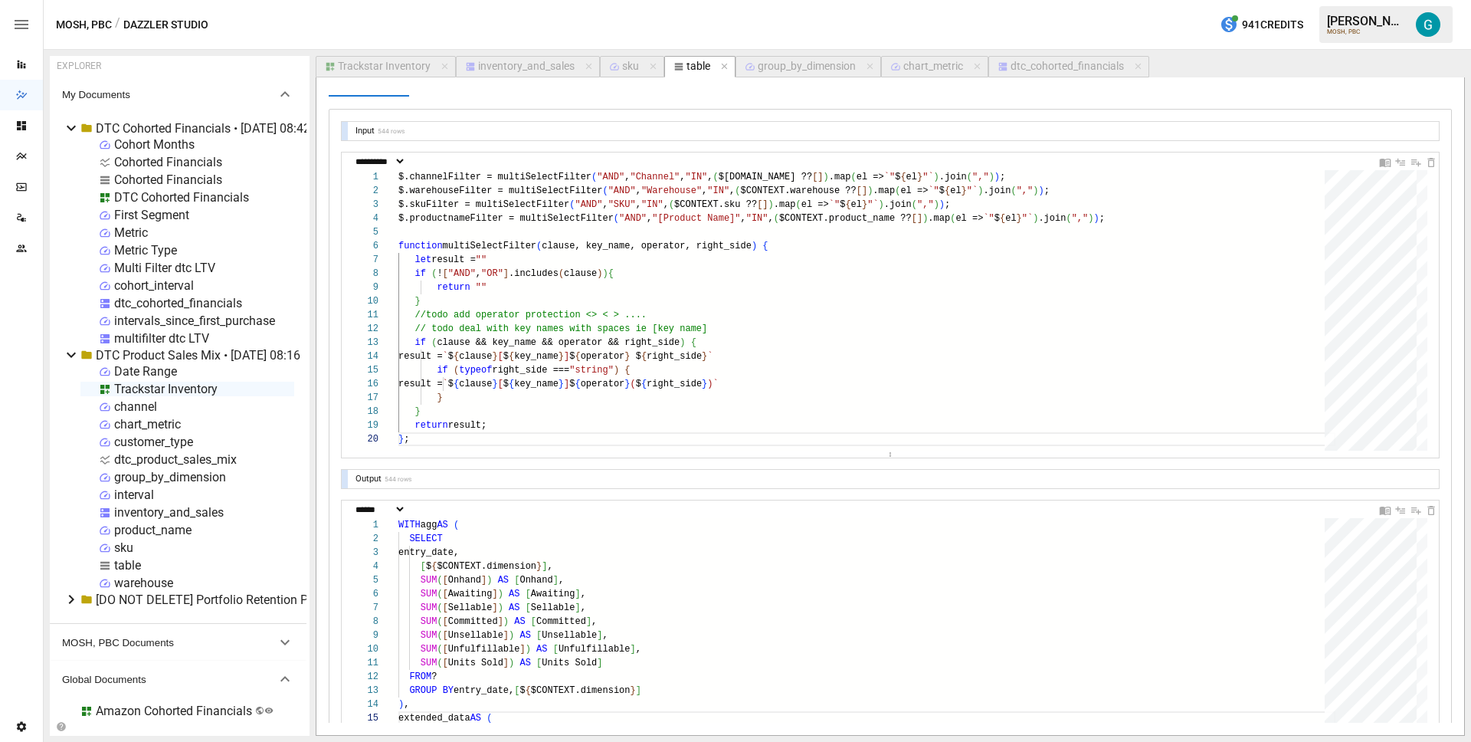
select select "**********"
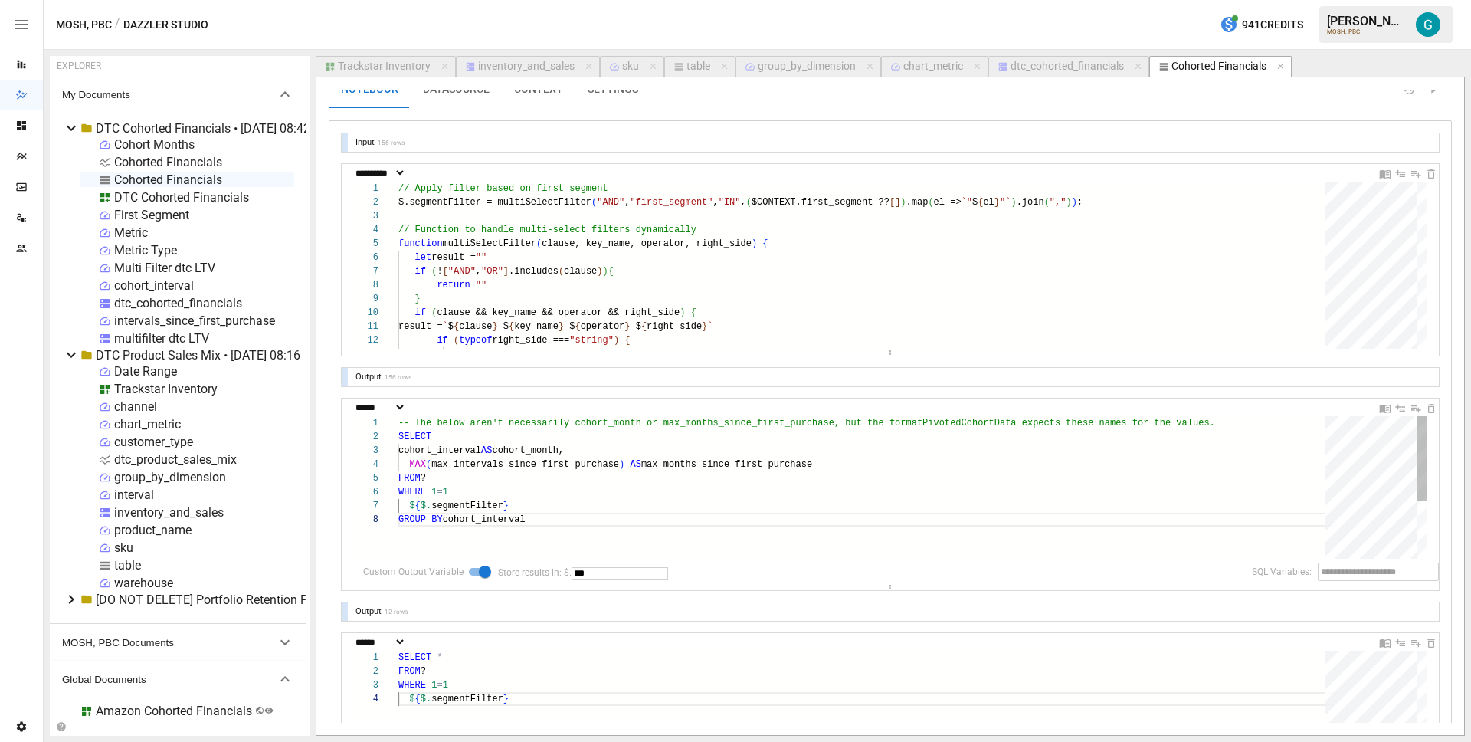
scroll to position [19, 0]
click at [560, 505] on div "-- The below aren't necessarily cohort_month or ma x_months_since_first_purchas…" at bounding box center [866, 534] width 937 height 239
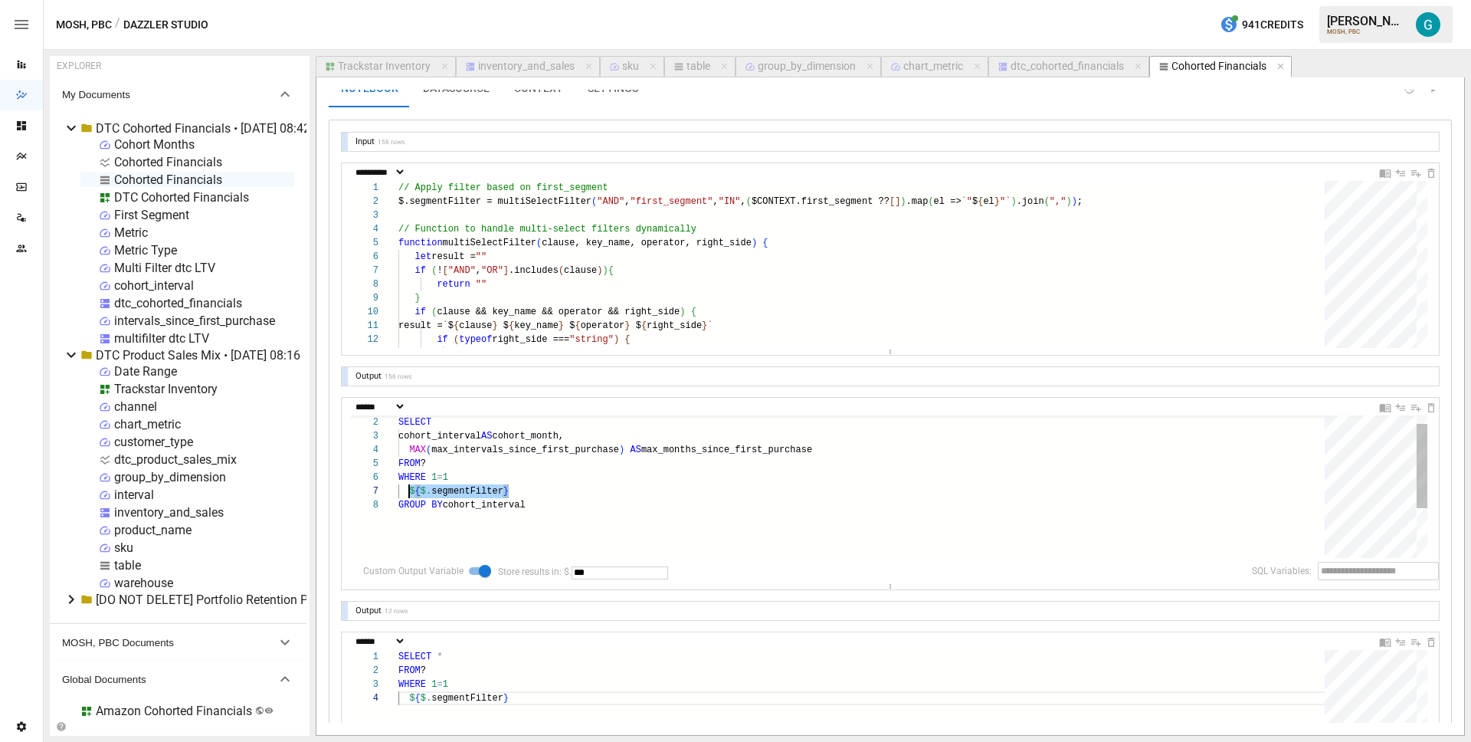
scroll to position [83, 11]
click at [1280, 69] on icon "button" at bounding box center [1281, 66] width 11 height 11
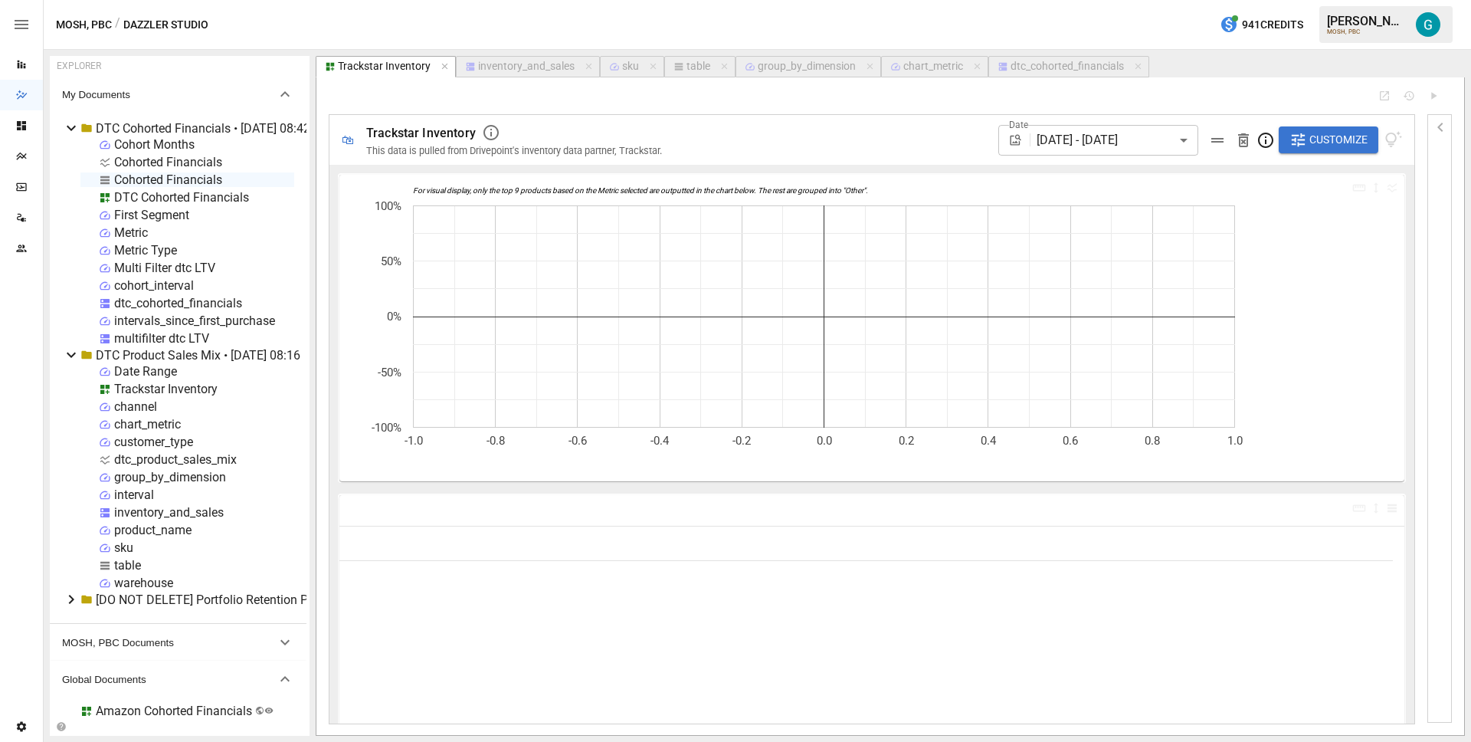
click at [690, 67] on div "table" at bounding box center [698, 67] width 24 height 14
select select "**********"
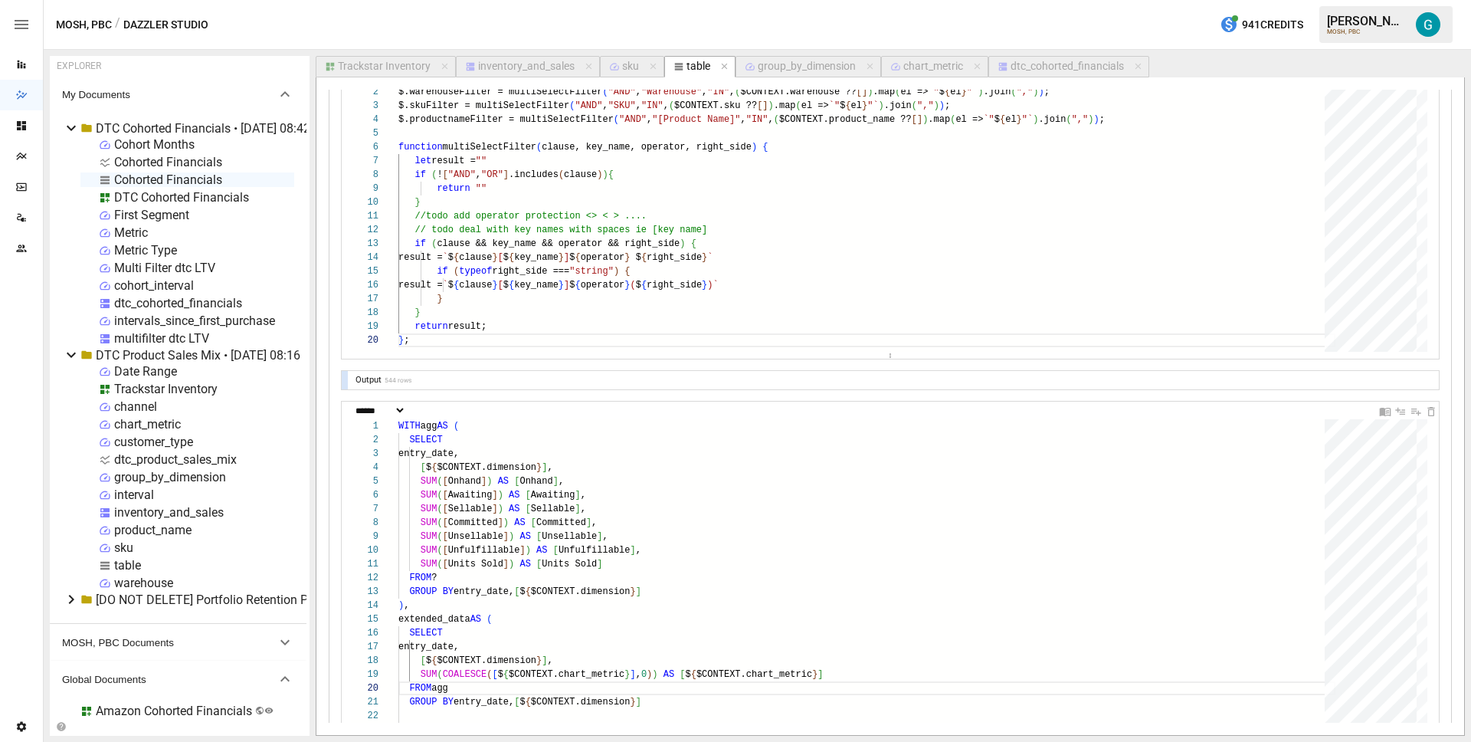
scroll to position [195, 0]
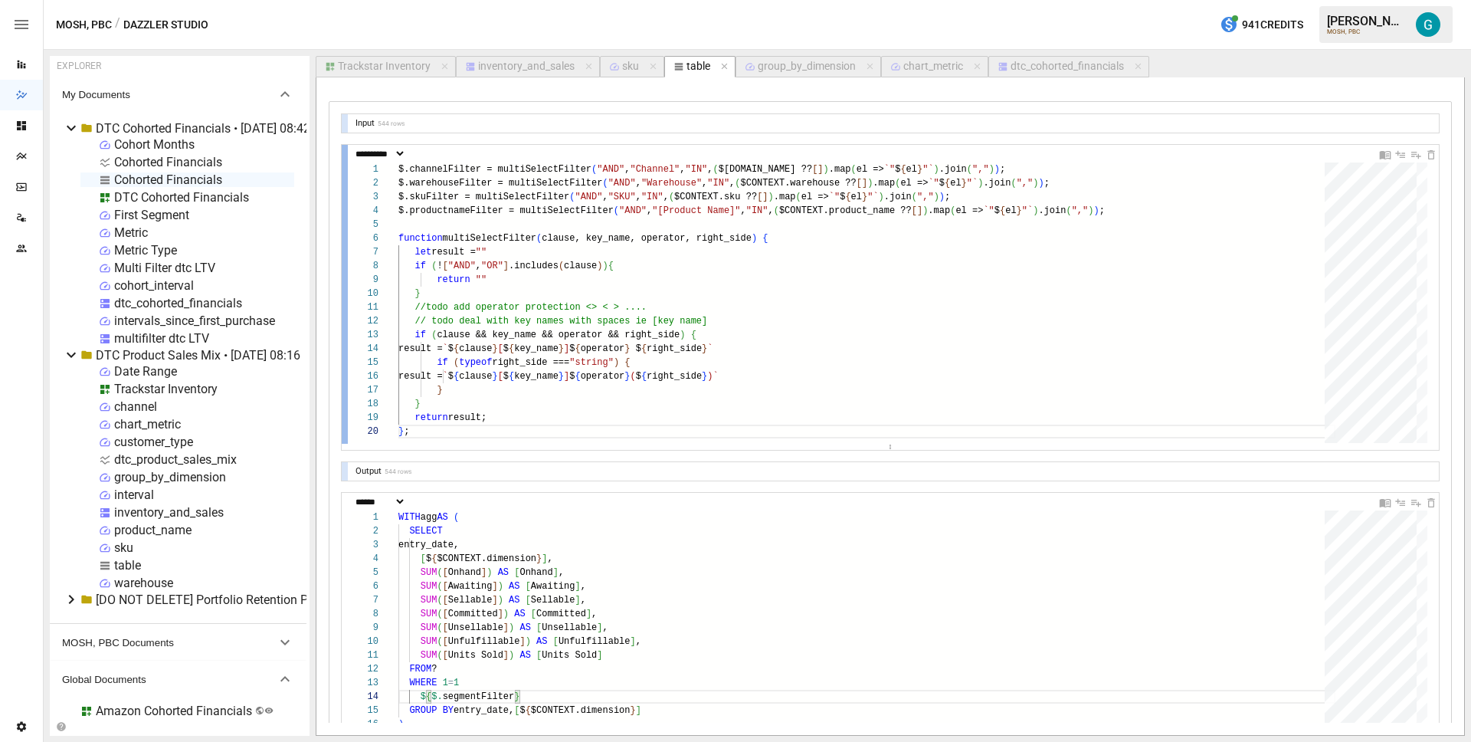
scroll to position [0, 0]
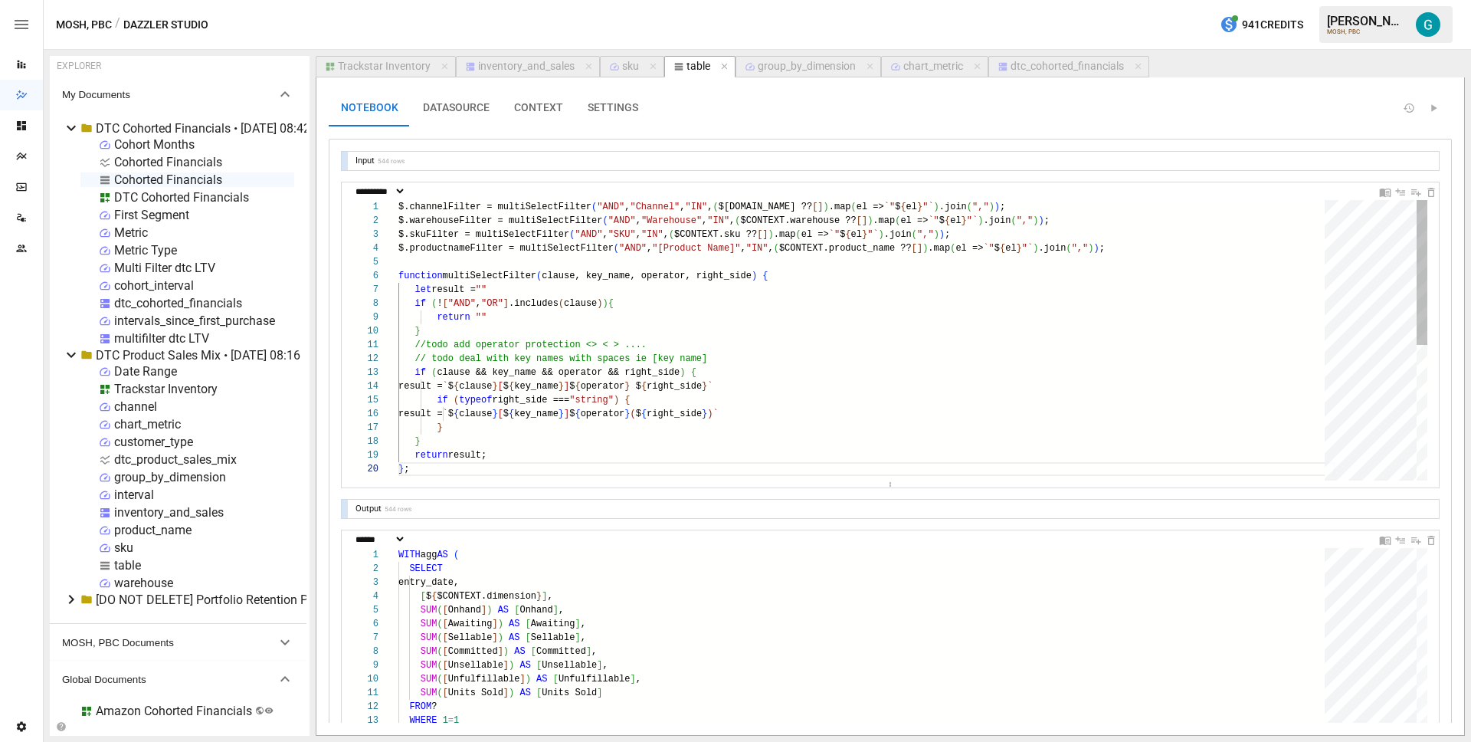
type textarea "**********"
click at [440, 208] on div "$.channelFilter = multiSelectFilter ( "AND" , "Channel" , "IN" , ( $[DOMAIN_NAM…" at bounding box center [866, 471] width 937 height 542
type textarea "**********"
click at [440, 208] on div "$.channelFilter = multiSelectFilter ( "AND" , "Channel" , "IN" , ( $[DOMAIN_NAM…" at bounding box center [866, 471] width 937 height 542
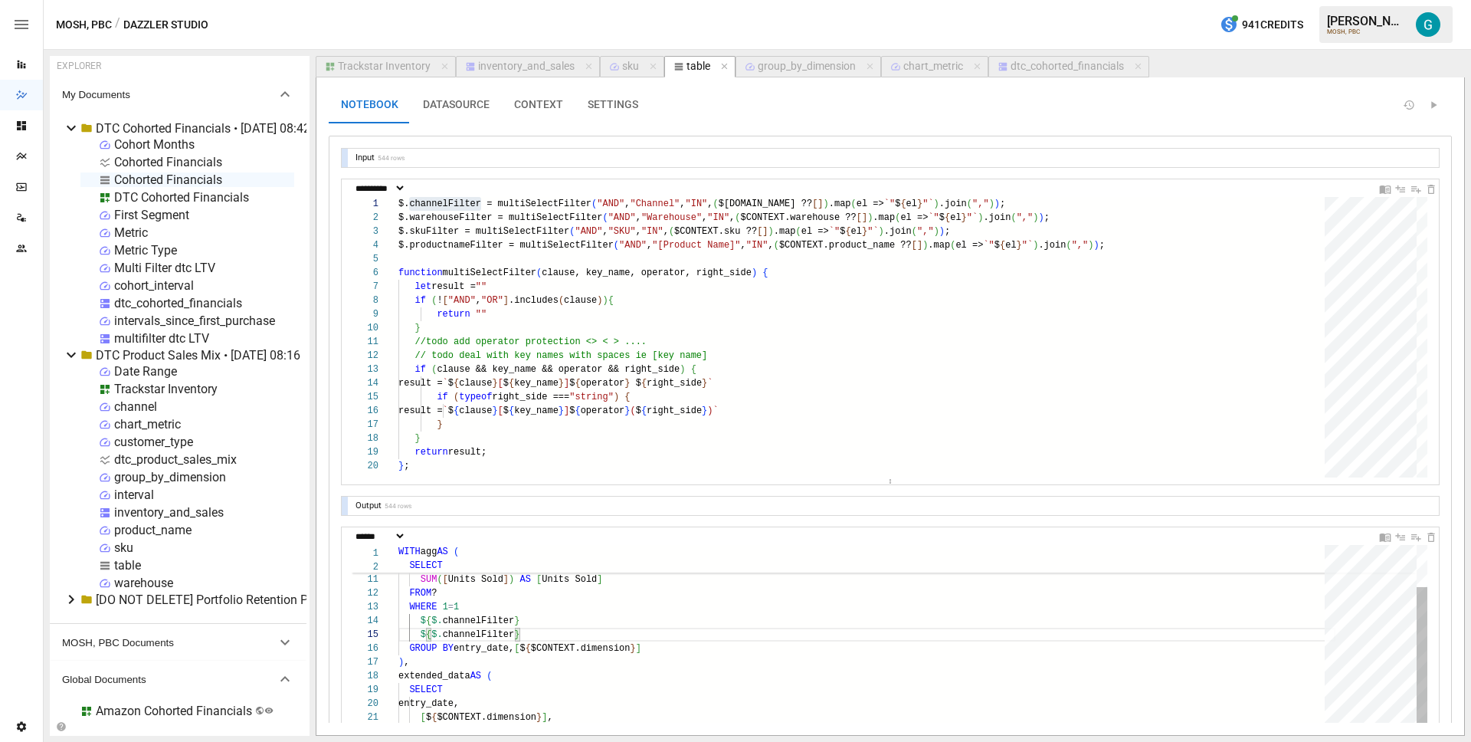
scroll to position [55, 116]
type textarea "**********"
click at [470, 215] on div "$.channelFilter = multiSelectFilter ( "AND" , "Channel" , "IN" , ( $[DOMAIN_NAM…" at bounding box center [866, 468] width 937 height 542
type textarea "**********"
click at [470, 215] on div "$.channelFilter = multiSelectFilter ( "AND" , "Channel" , "IN" , ( $[DOMAIN_NAM…" at bounding box center [866, 468] width 937 height 542
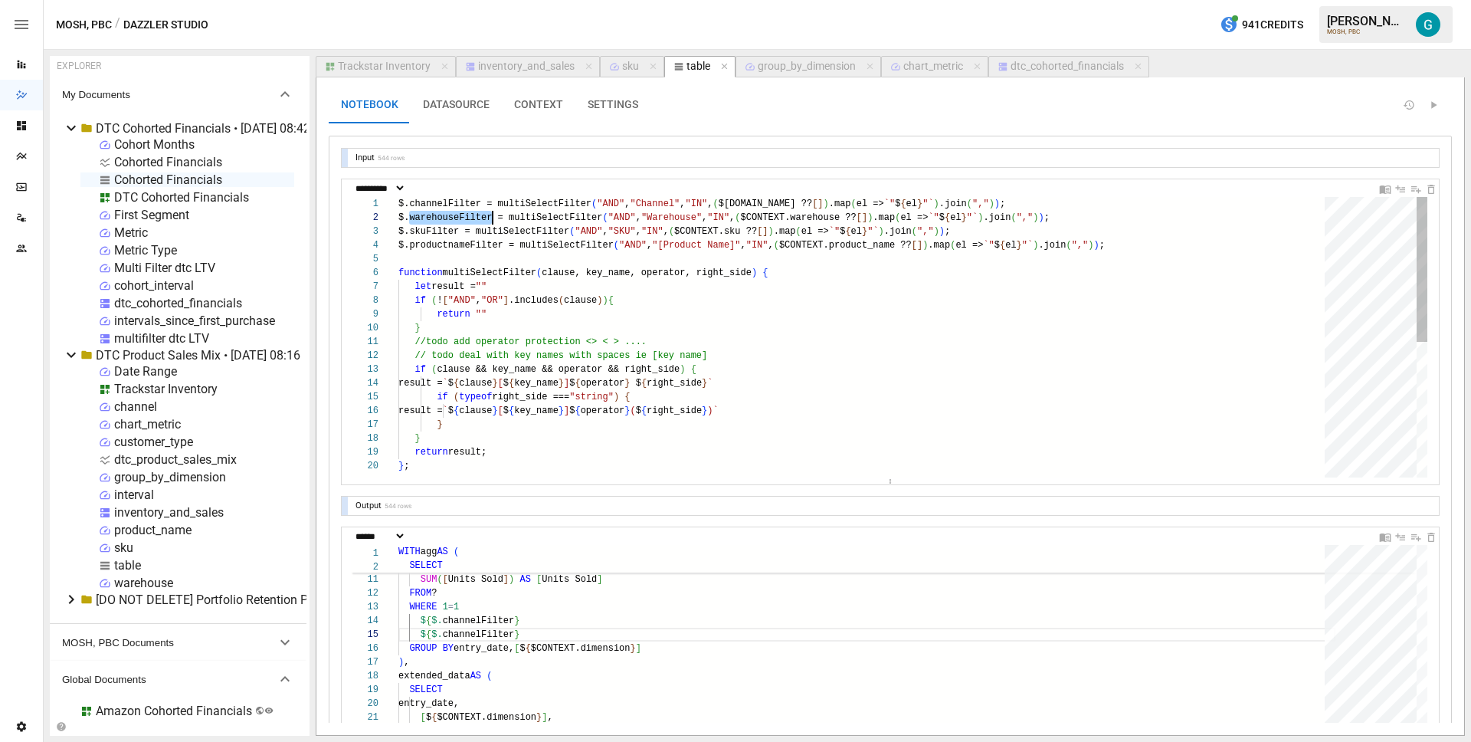
scroll to position [14, 94]
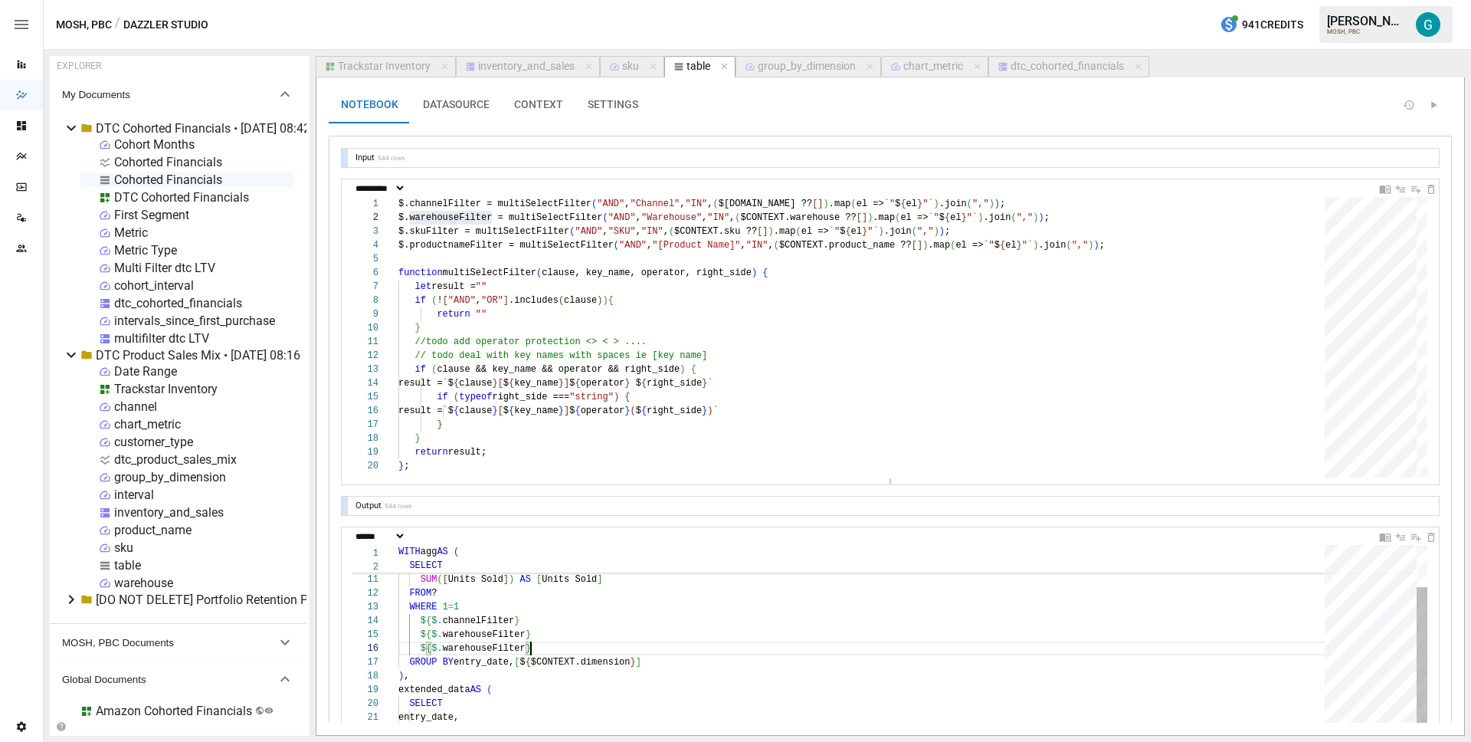
scroll to position [69, 133]
click at [424, 232] on div "$.channelFilter = multiSelectFilter ( "AND" , "Channel" , "IN" , ( $[DOMAIN_NAM…" at bounding box center [866, 468] width 937 height 542
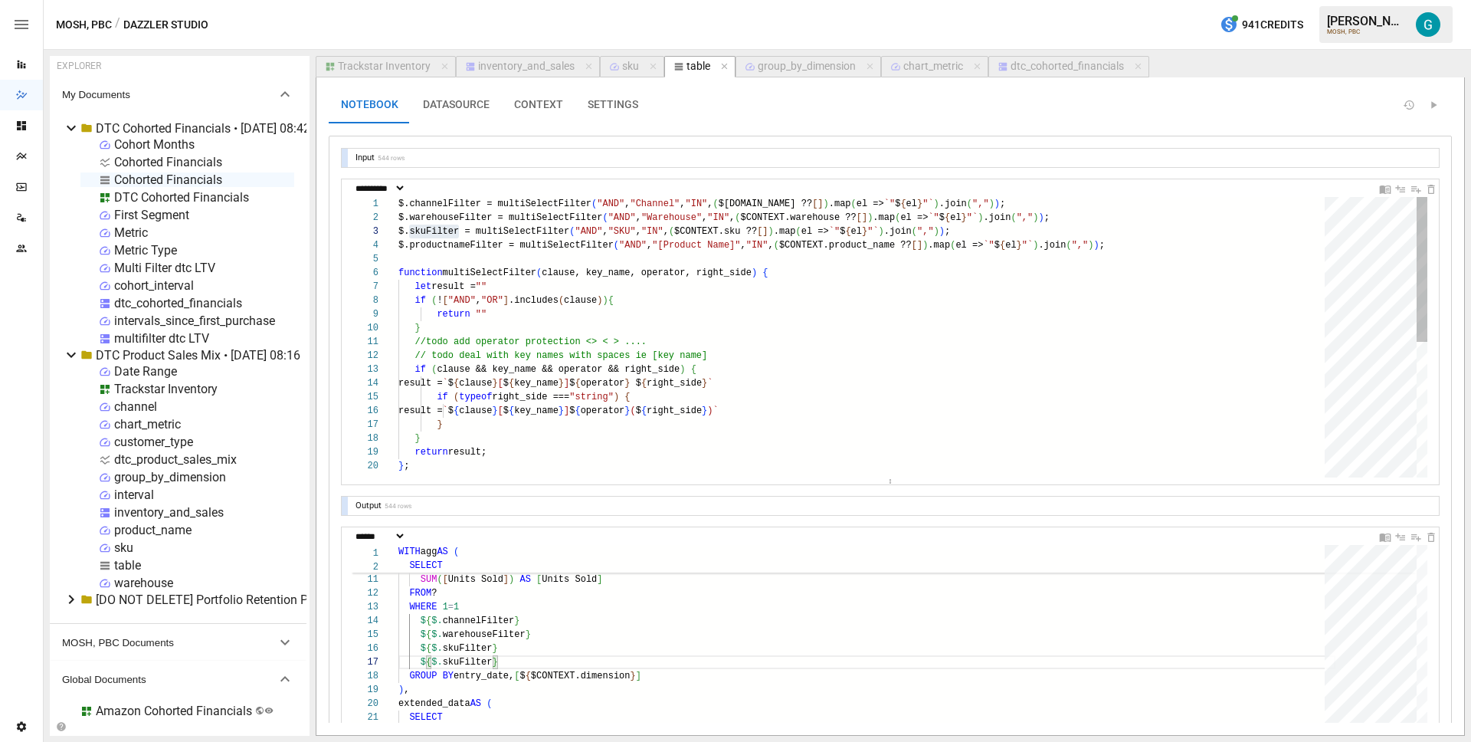
click at [451, 243] on div "$.channelFilter = multiSelectFilter ( "AND" , "Channel" , "IN" , ( $[DOMAIN_NAM…" at bounding box center [866, 468] width 937 height 542
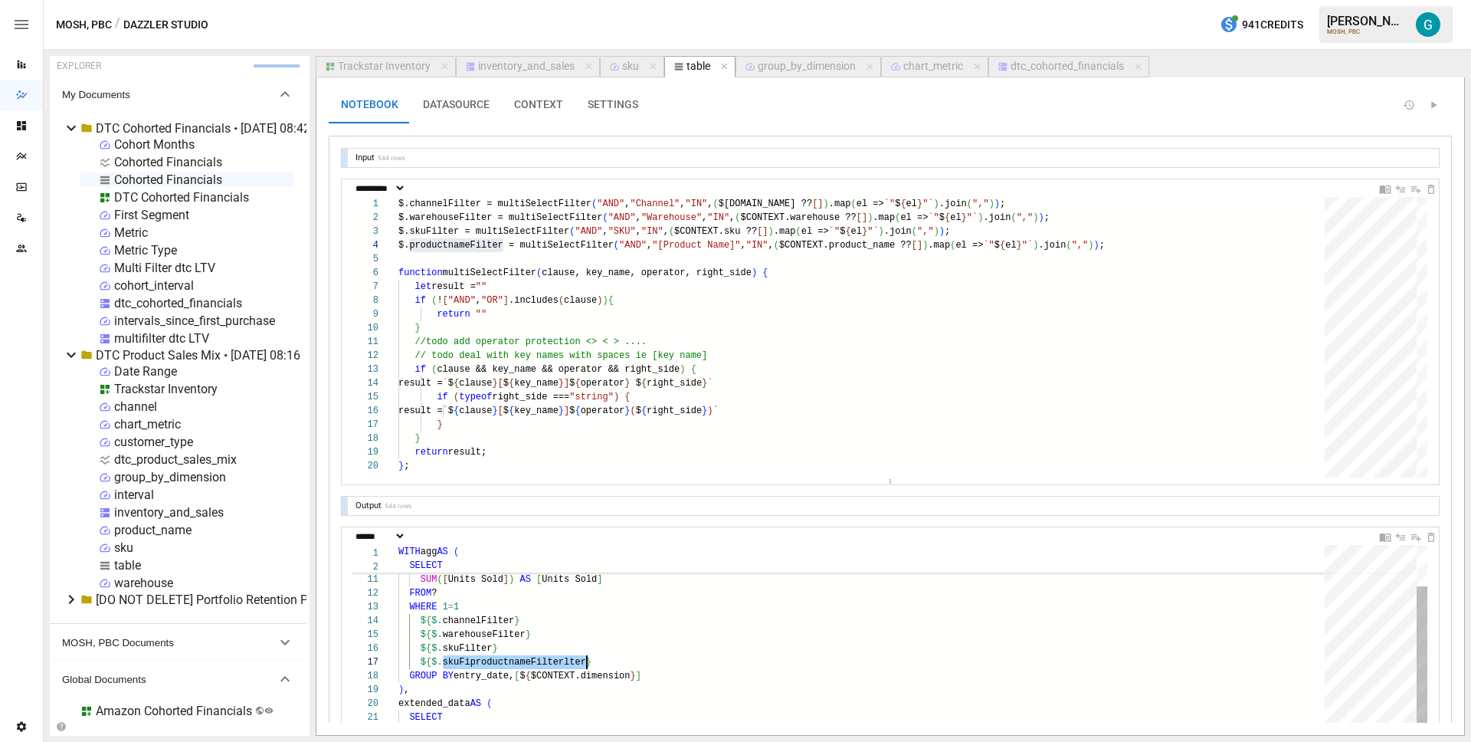
type textarea "**********"
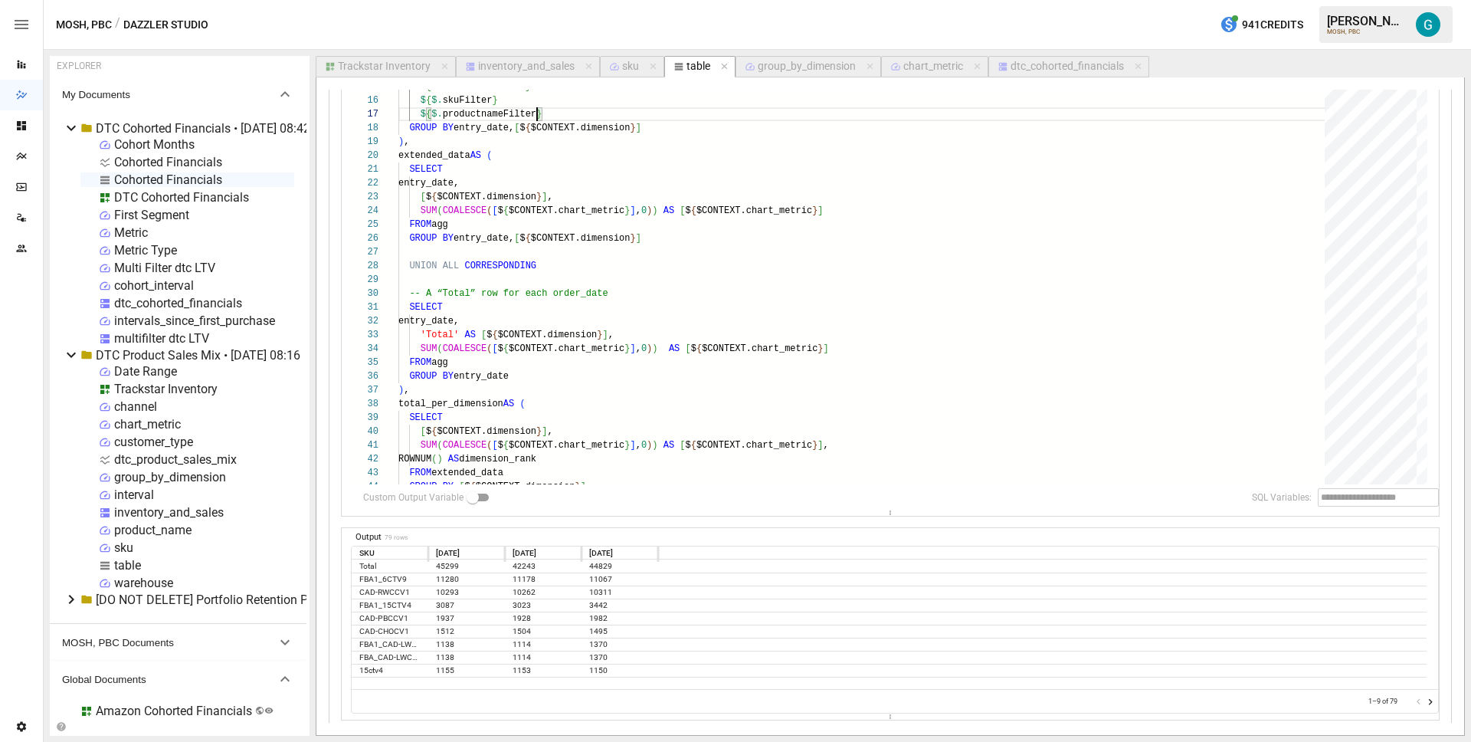
scroll to position [744, 0]
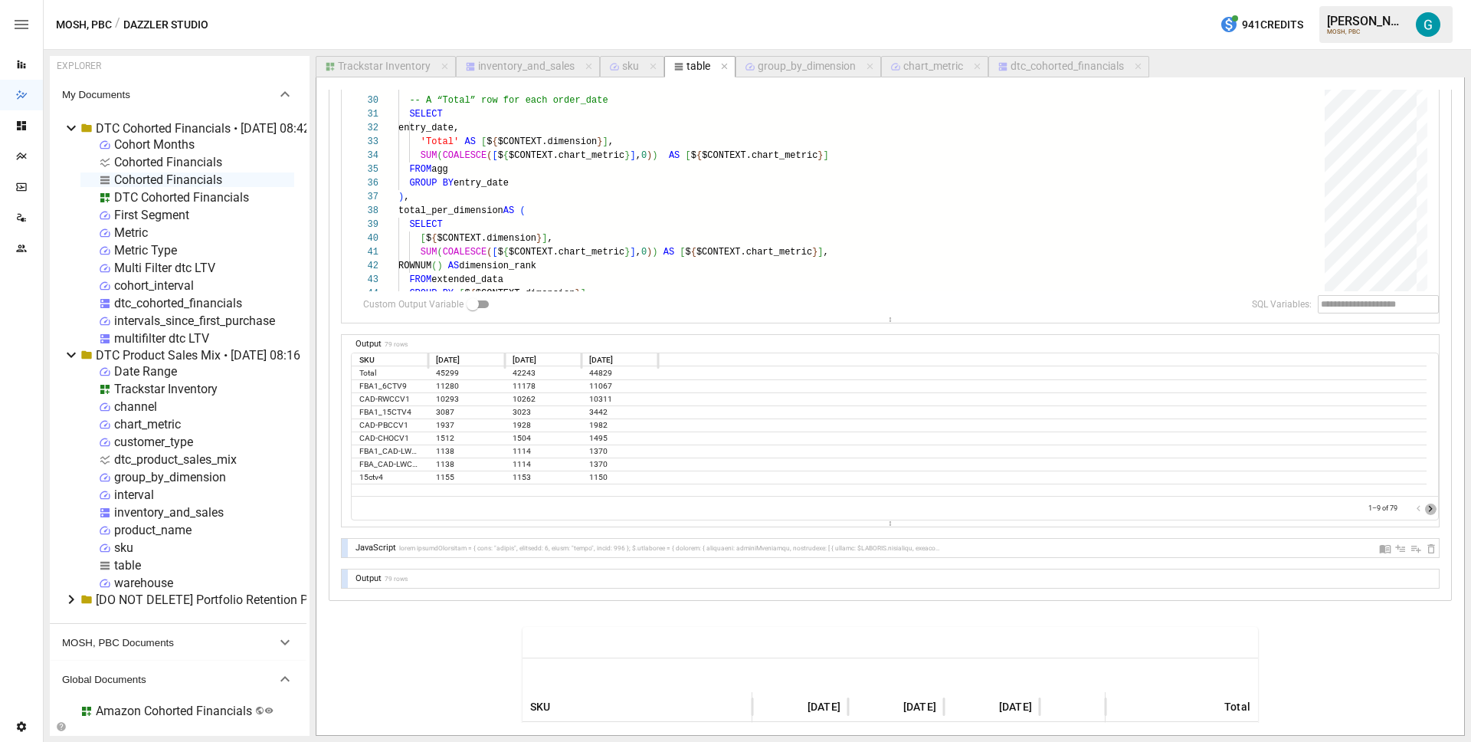
click at [1424, 509] on icon "Go to next page" at bounding box center [1430, 509] width 12 height 12
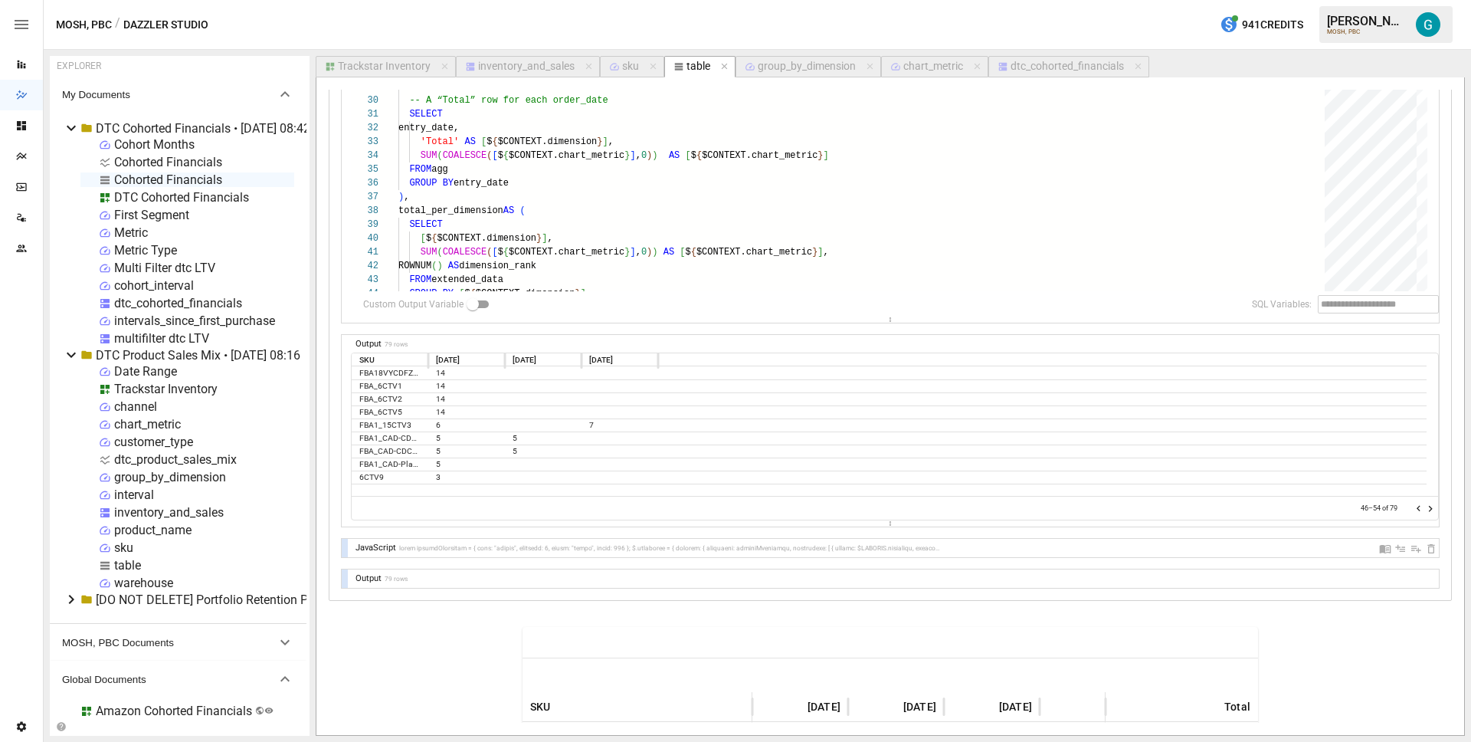
click at [1424, 509] on icon "Go to next page" at bounding box center [1430, 509] width 12 height 12
